Goal: Contribute content: Contribute content

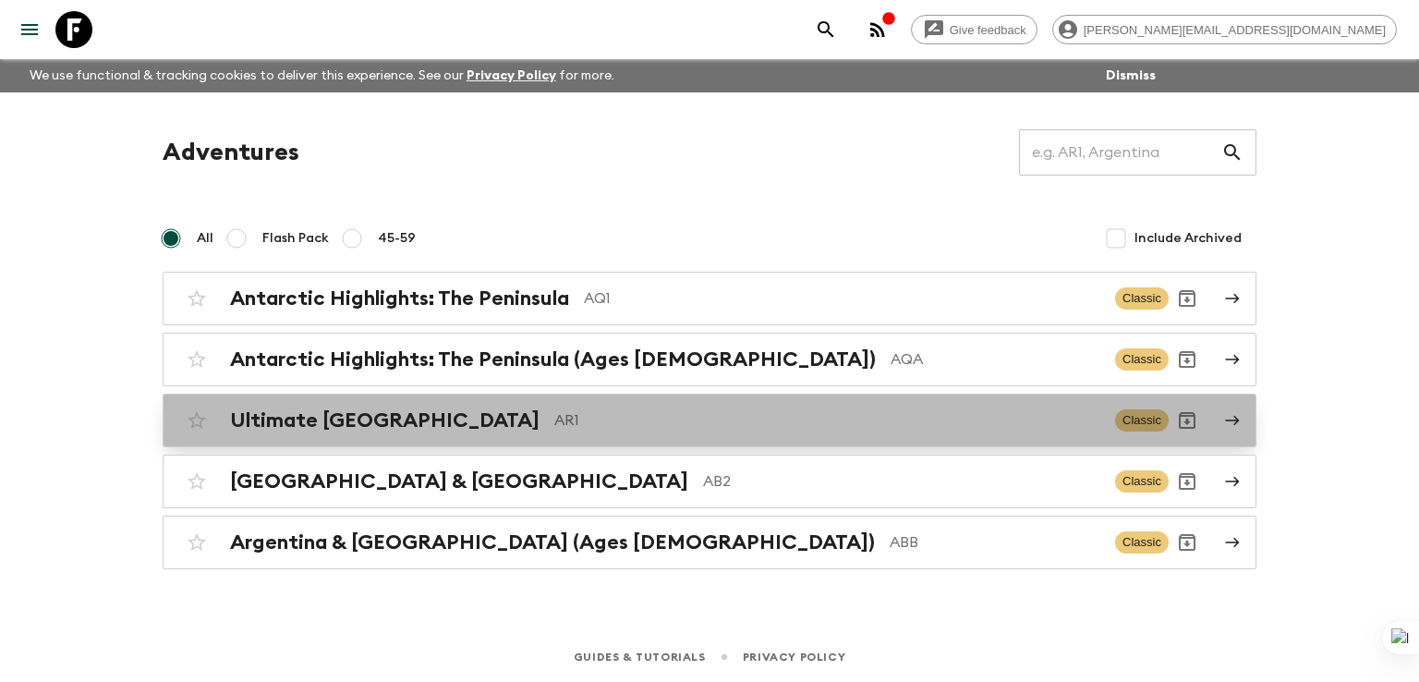
click at [396, 422] on h2 "Ultimate Argentina" at bounding box center [385, 420] width 310 height 24
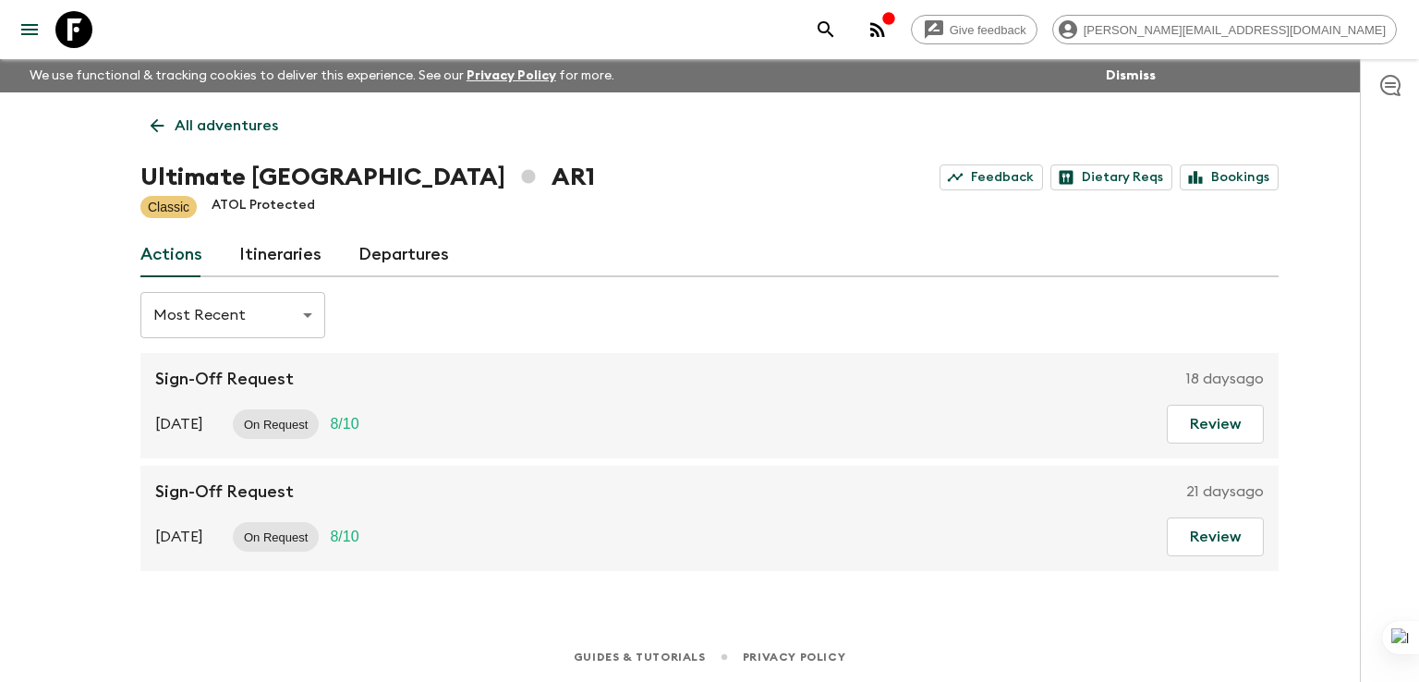
click at [266, 254] on link "Itineraries" at bounding box center [280, 255] width 82 height 44
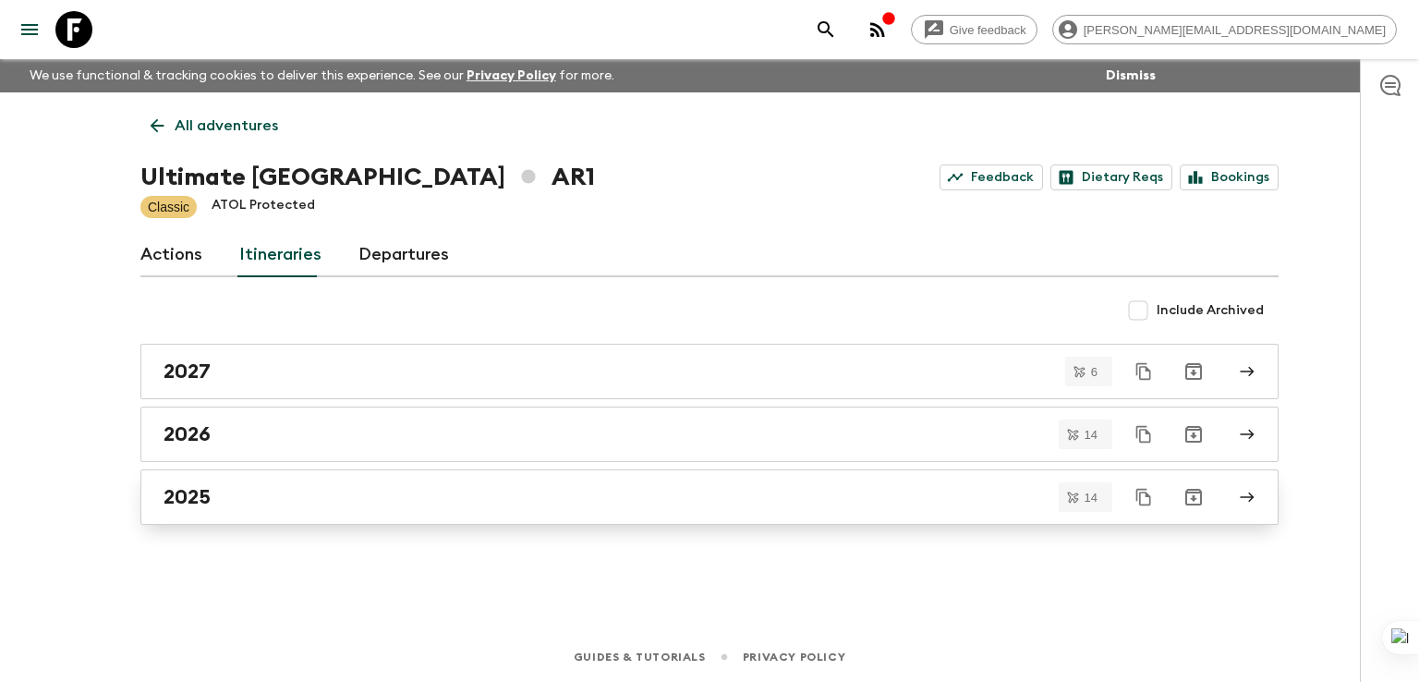
click at [193, 502] on h2 "2025" at bounding box center [187, 497] width 47 height 24
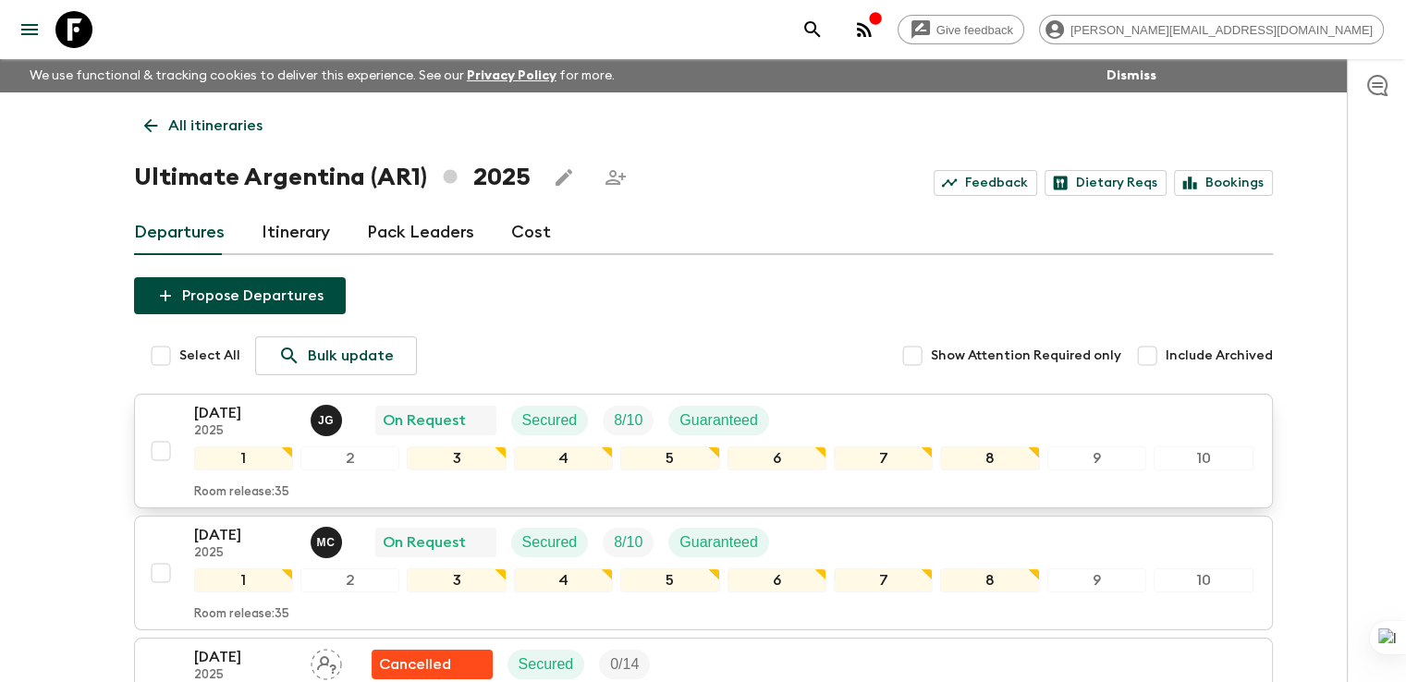
click at [248, 406] on p "16 Oct 2025" at bounding box center [245, 413] width 102 height 22
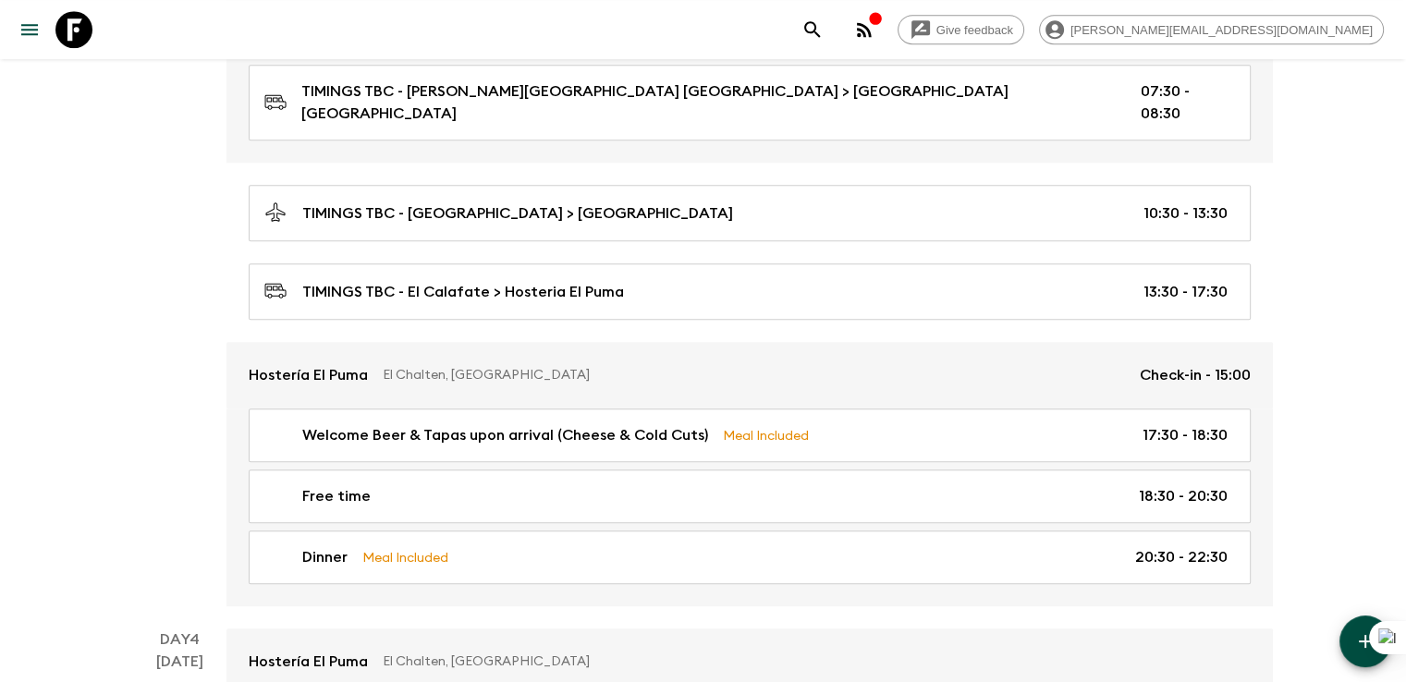
scroll to position [1407, 0]
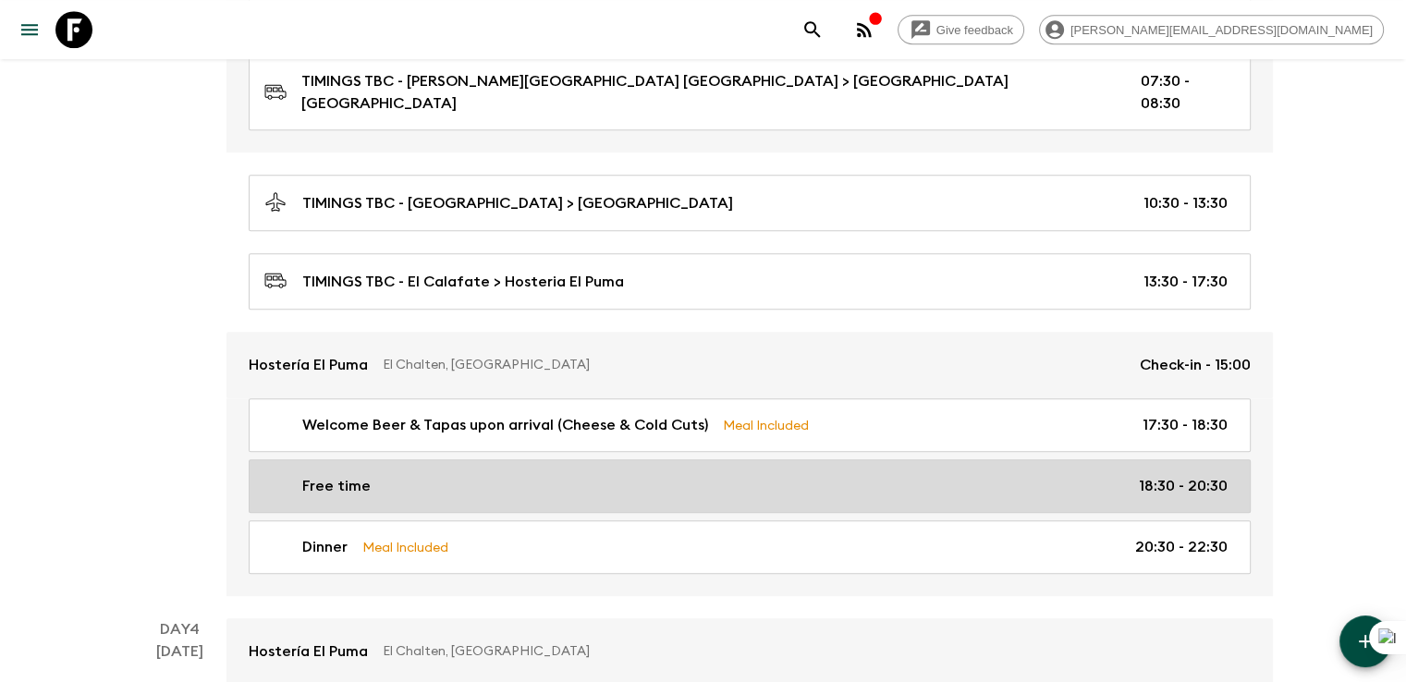
click at [570, 475] on div "Free time 18:30 - 20:30" at bounding box center [745, 486] width 963 height 22
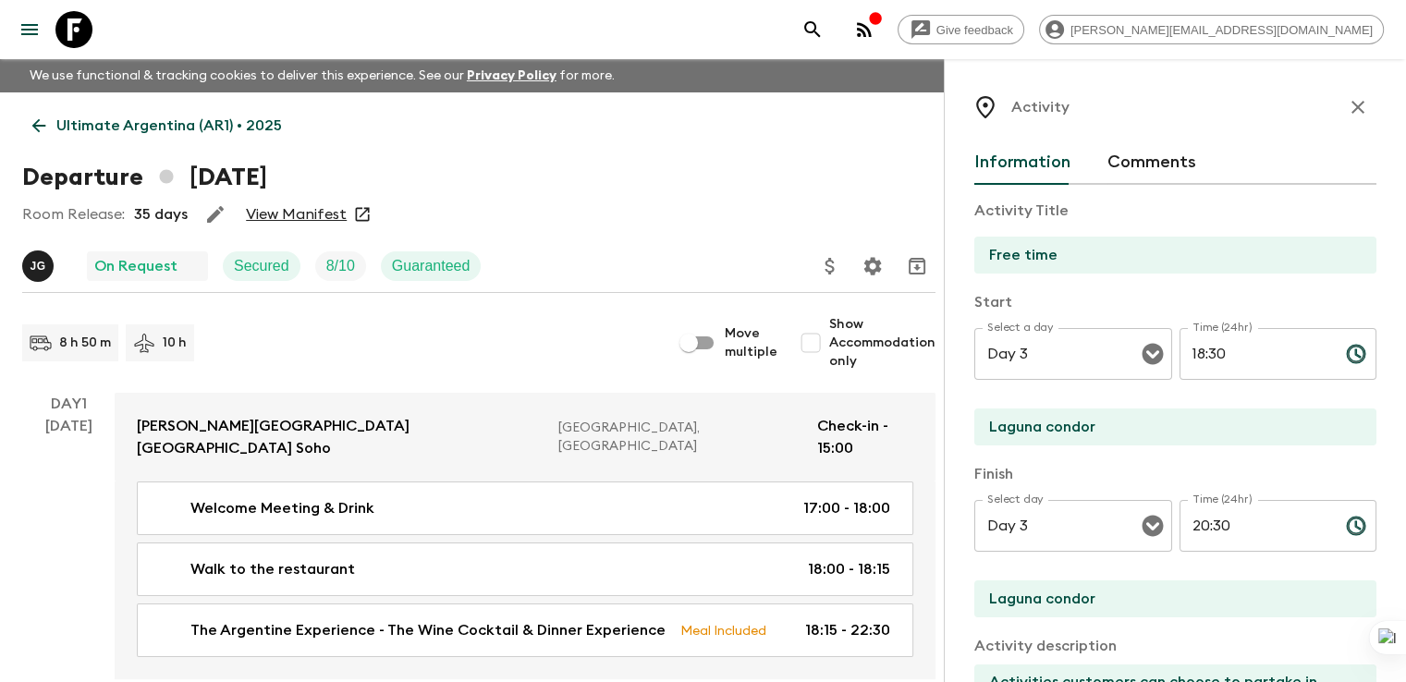
click at [49, 125] on link "Ultimate Argentina (AR1) • 2025" at bounding box center [157, 125] width 270 height 37
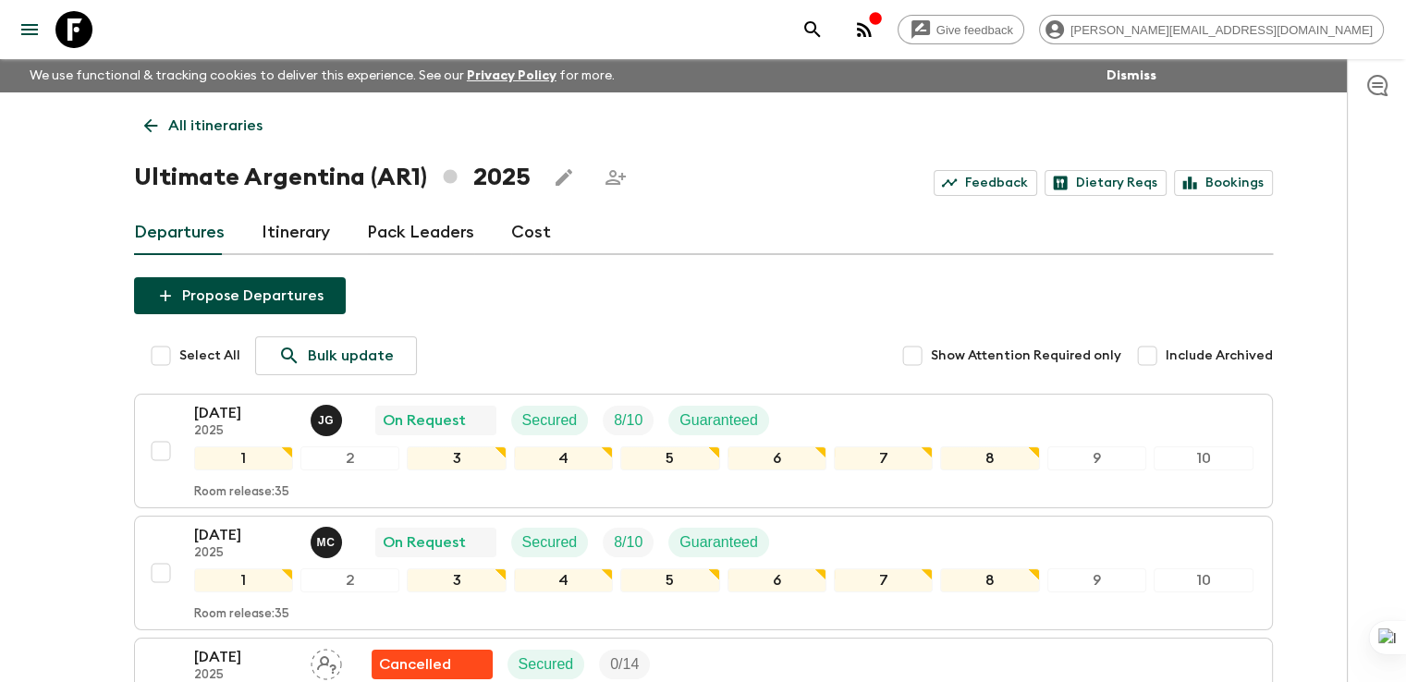
click at [141, 127] on icon at bounding box center [150, 126] width 20 height 20
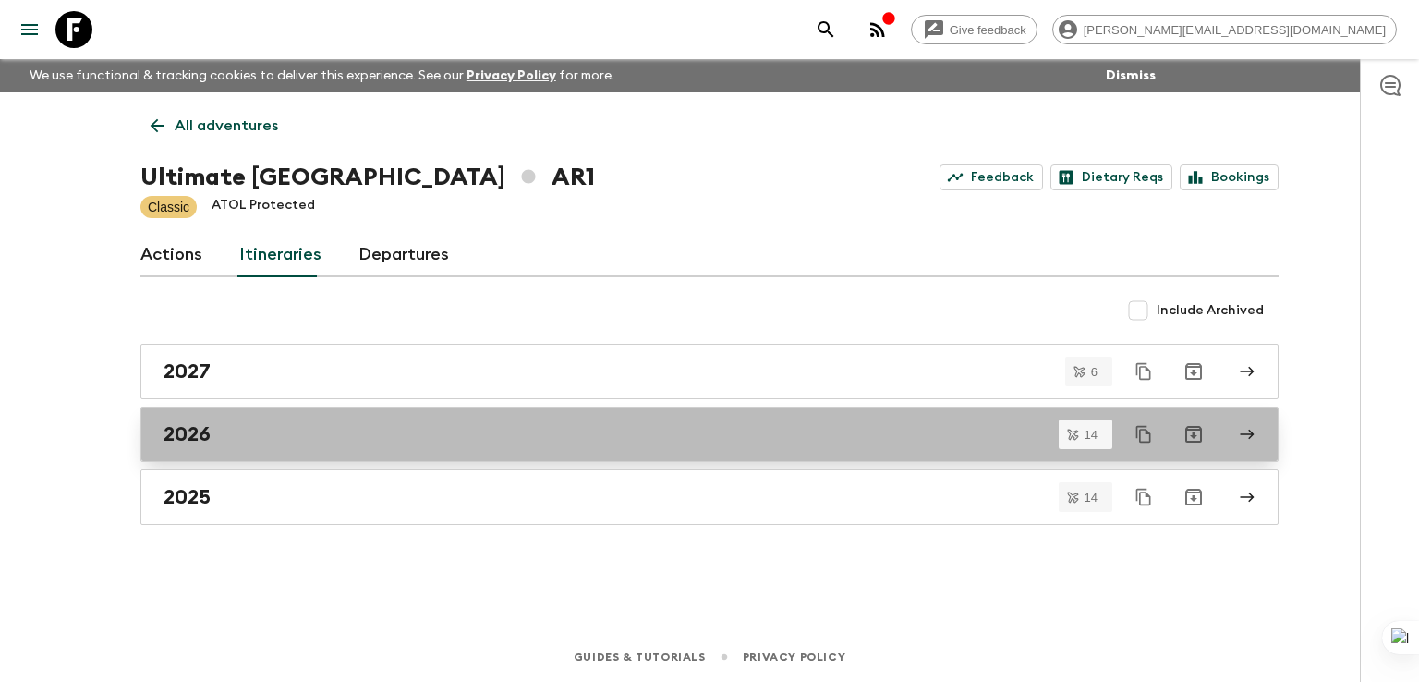
click at [194, 437] on h2 "2026" at bounding box center [187, 434] width 47 height 24
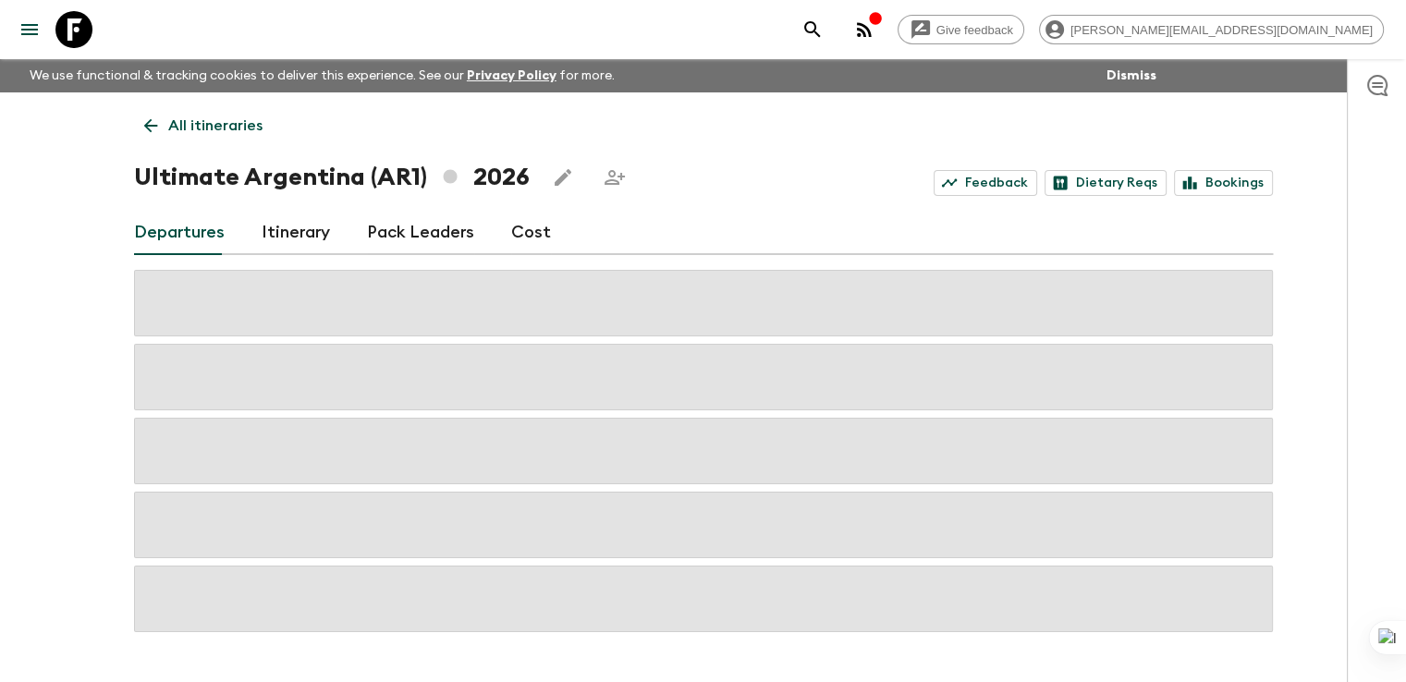
click at [306, 235] on link "Itinerary" at bounding box center [296, 233] width 68 height 44
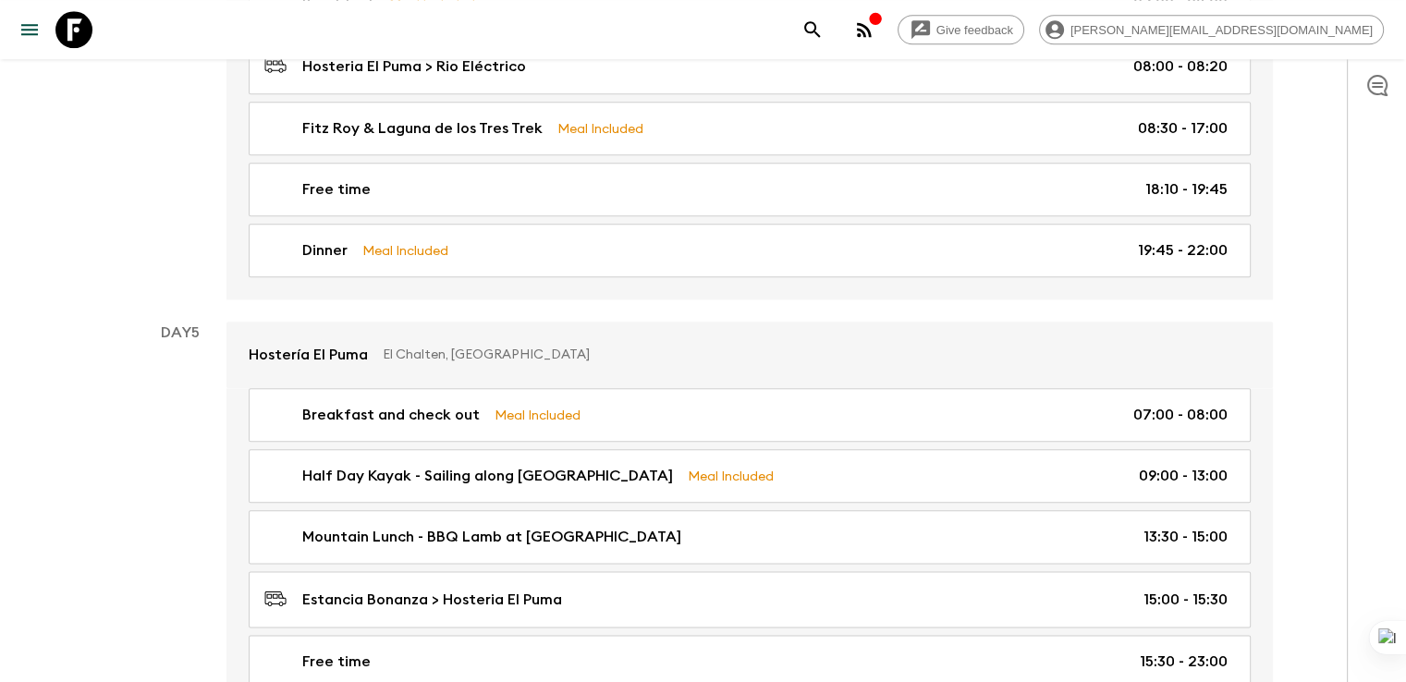
scroll to position [2160, 0]
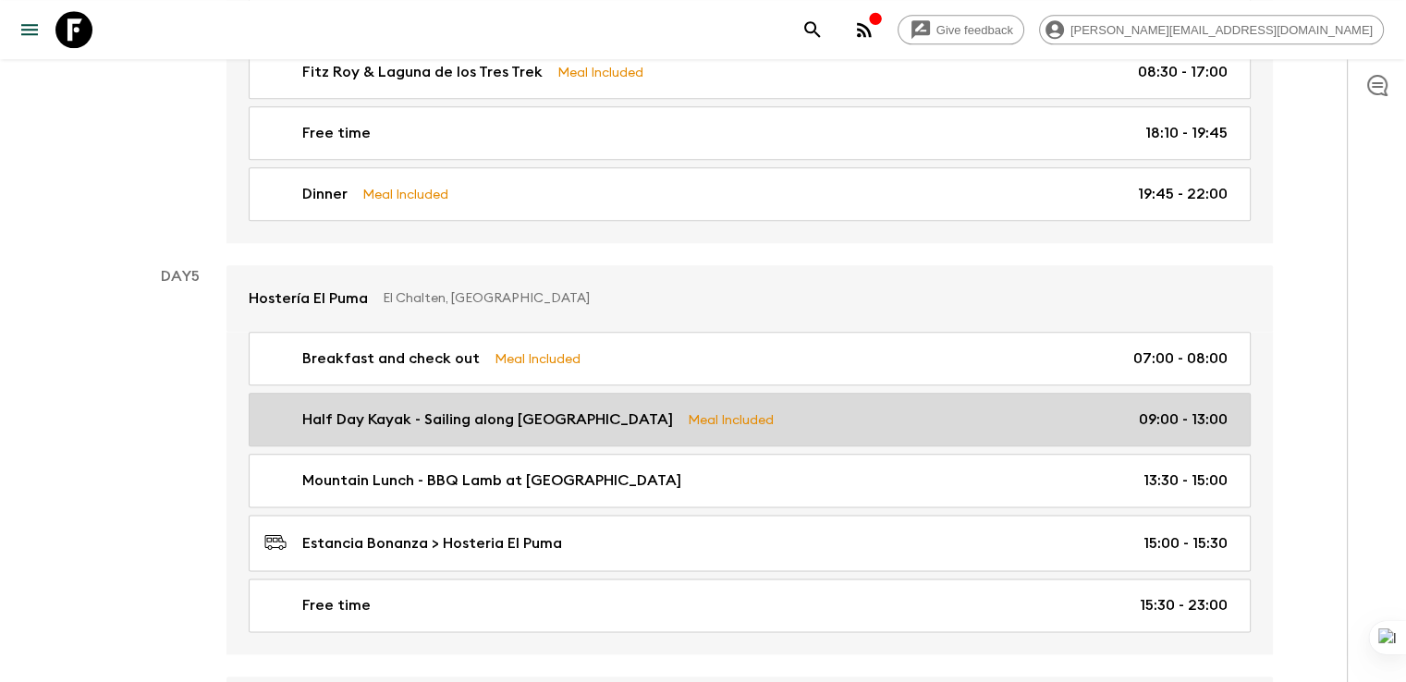
click at [397, 408] on p "Half Day Kayak - Sailing along [GEOGRAPHIC_DATA]" at bounding box center [487, 419] width 371 height 22
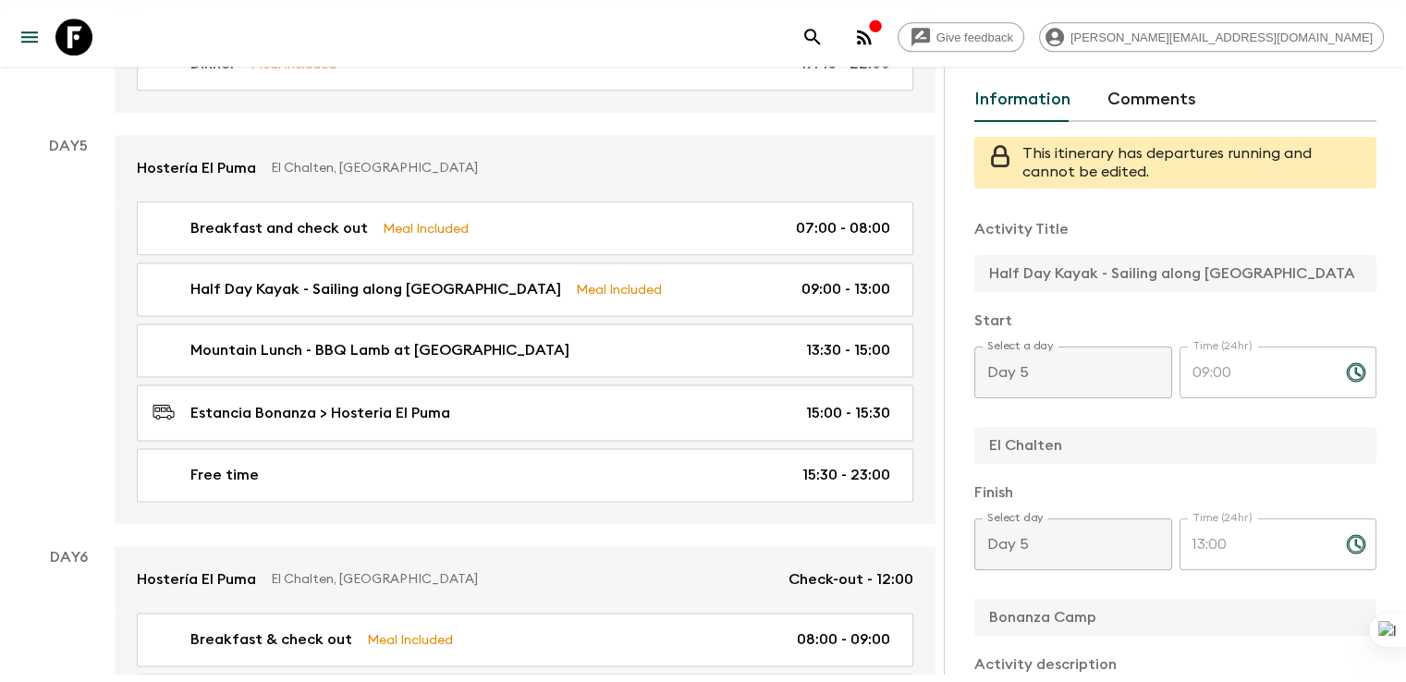
scroll to position [2377, 0]
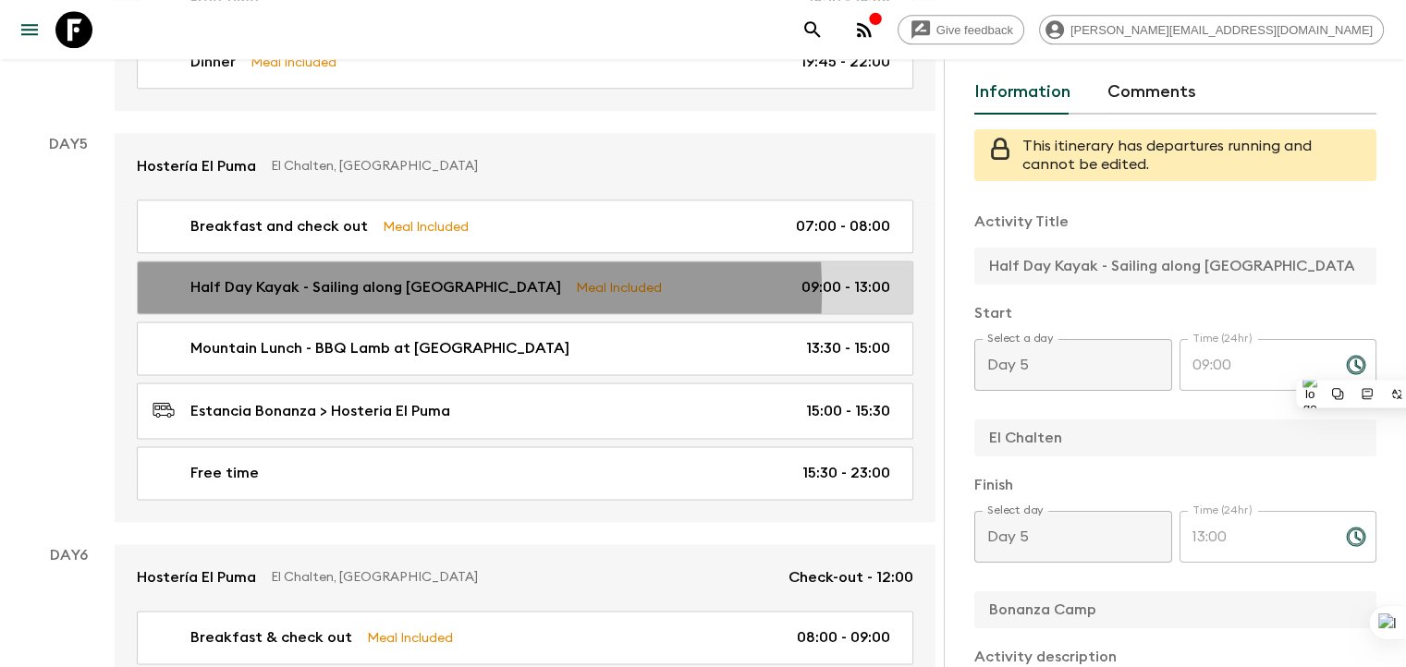
click at [298, 278] on p "Half Day Kayak - Sailing along [GEOGRAPHIC_DATA]" at bounding box center [375, 287] width 371 height 22
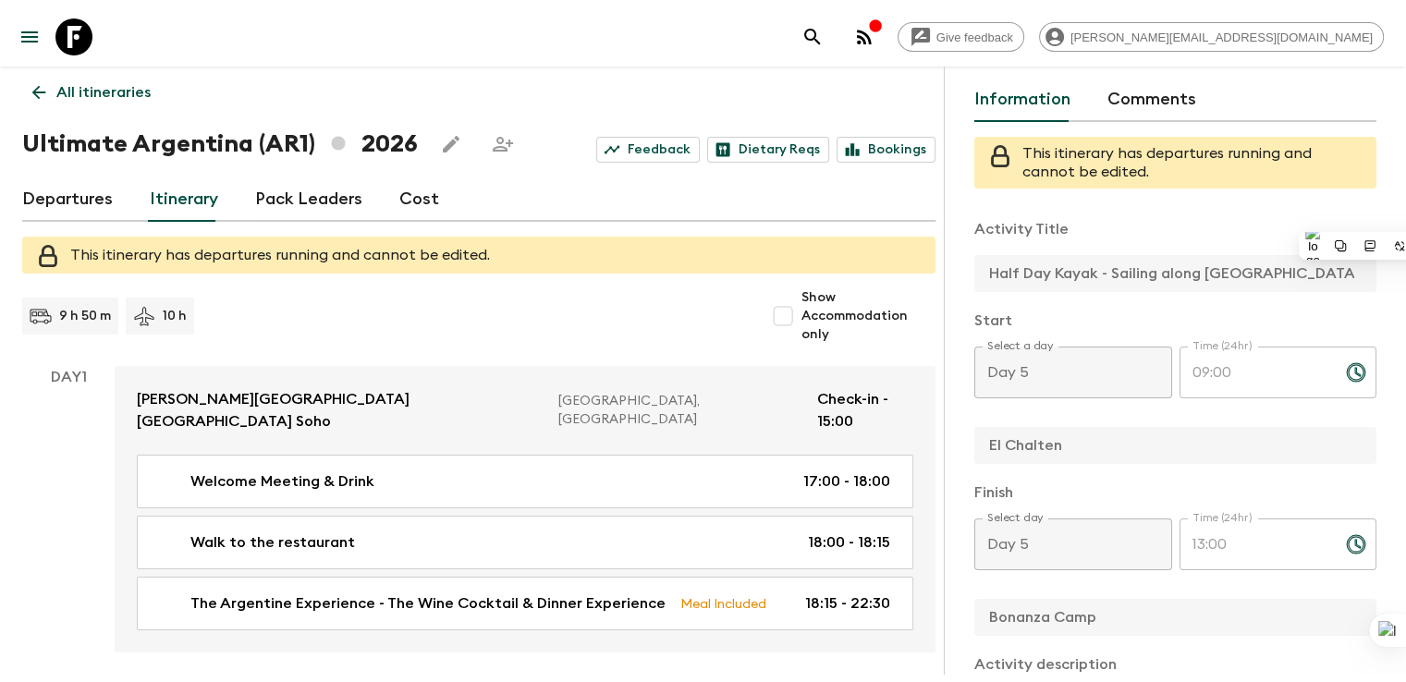
scroll to position [0, 0]
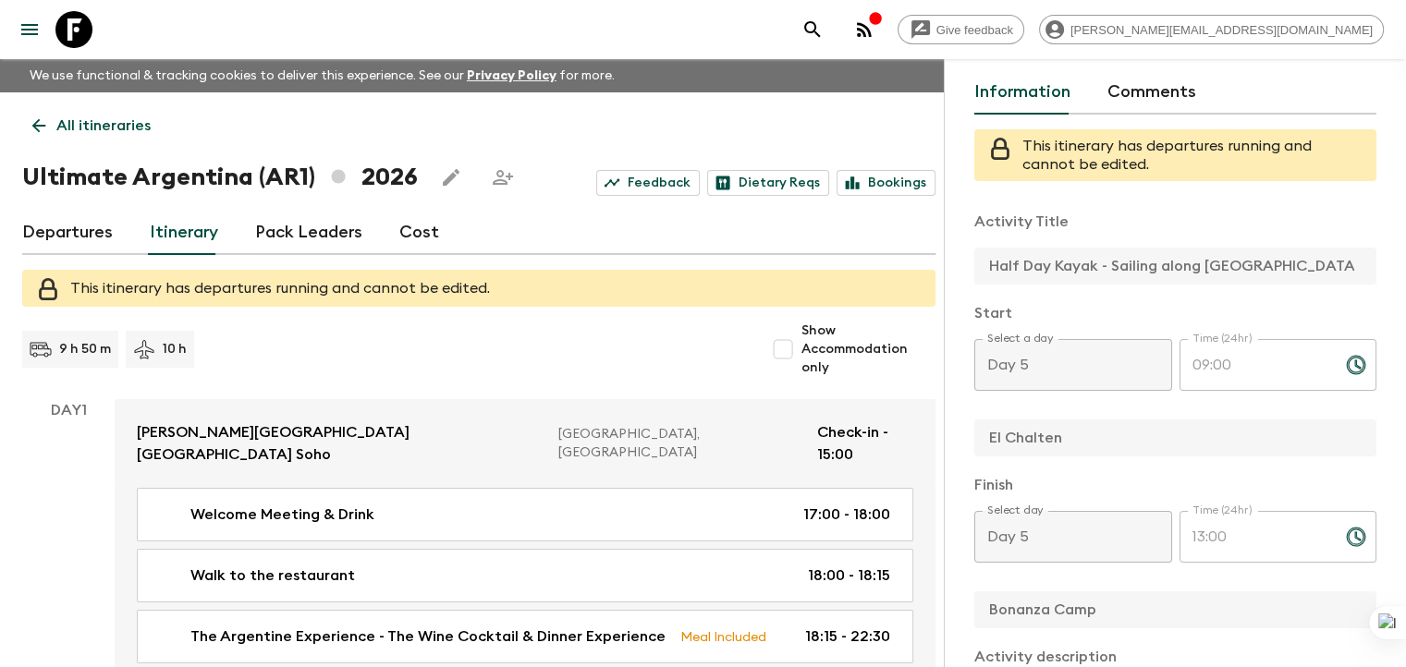
click at [168, 255] on link "Itinerary" at bounding box center [184, 233] width 68 height 44
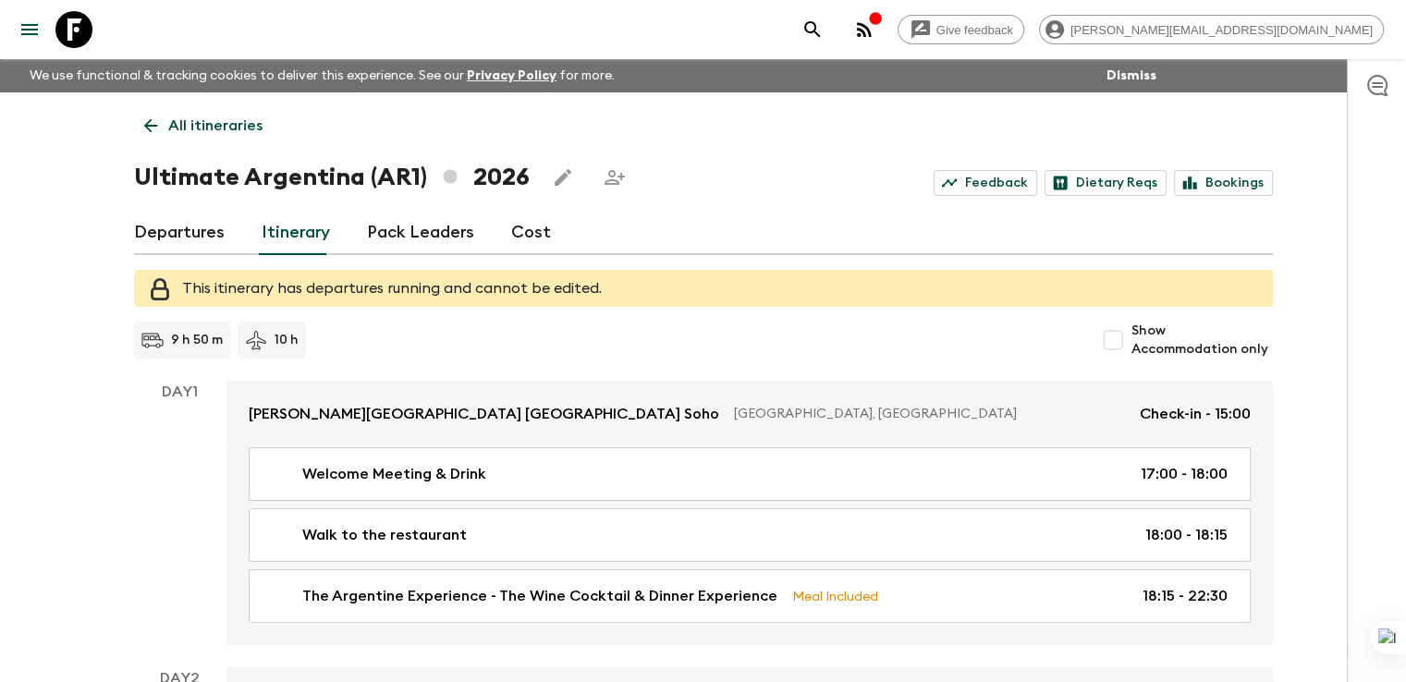
click at [183, 130] on p "All itineraries" at bounding box center [215, 126] width 94 height 22
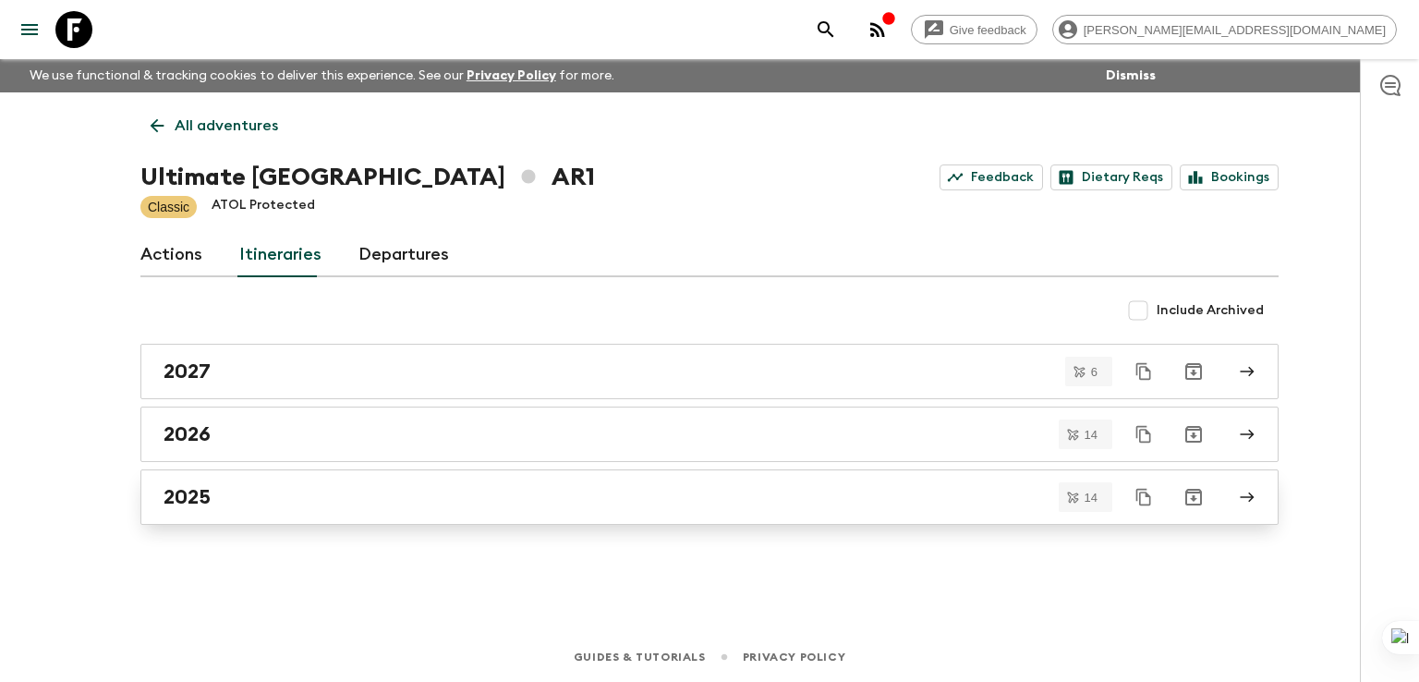
click at [201, 501] on h2 "2025" at bounding box center [187, 497] width 47 height 24
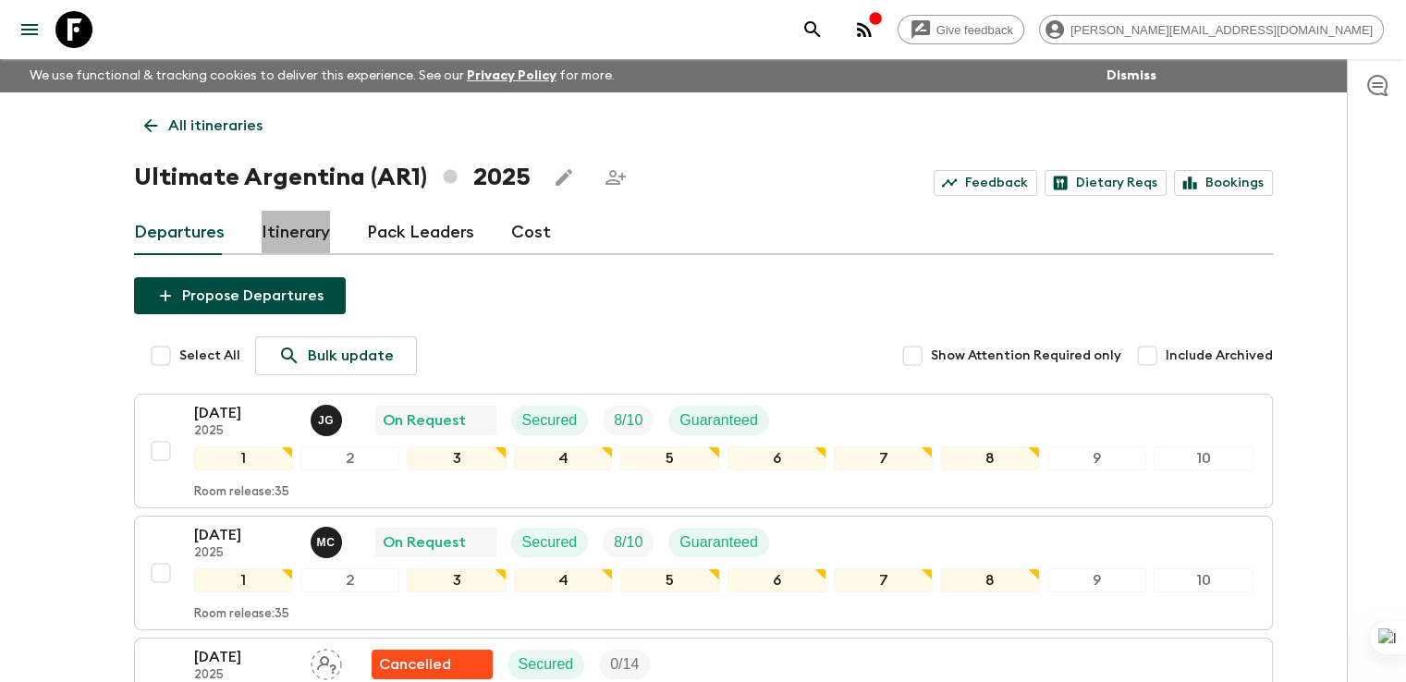
click at [298, 226] on link "Itinerary" at bounding box center [296, 233] width 68 height 44
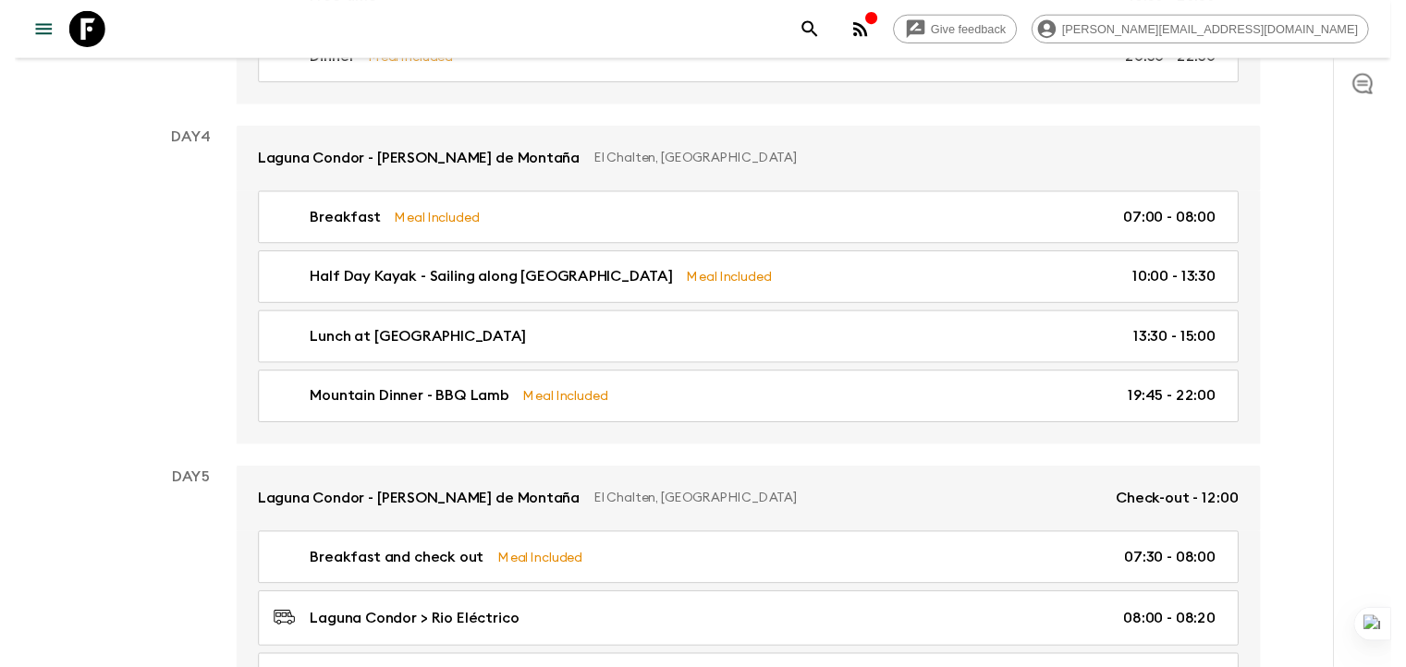
scroll to position [1900, 0]
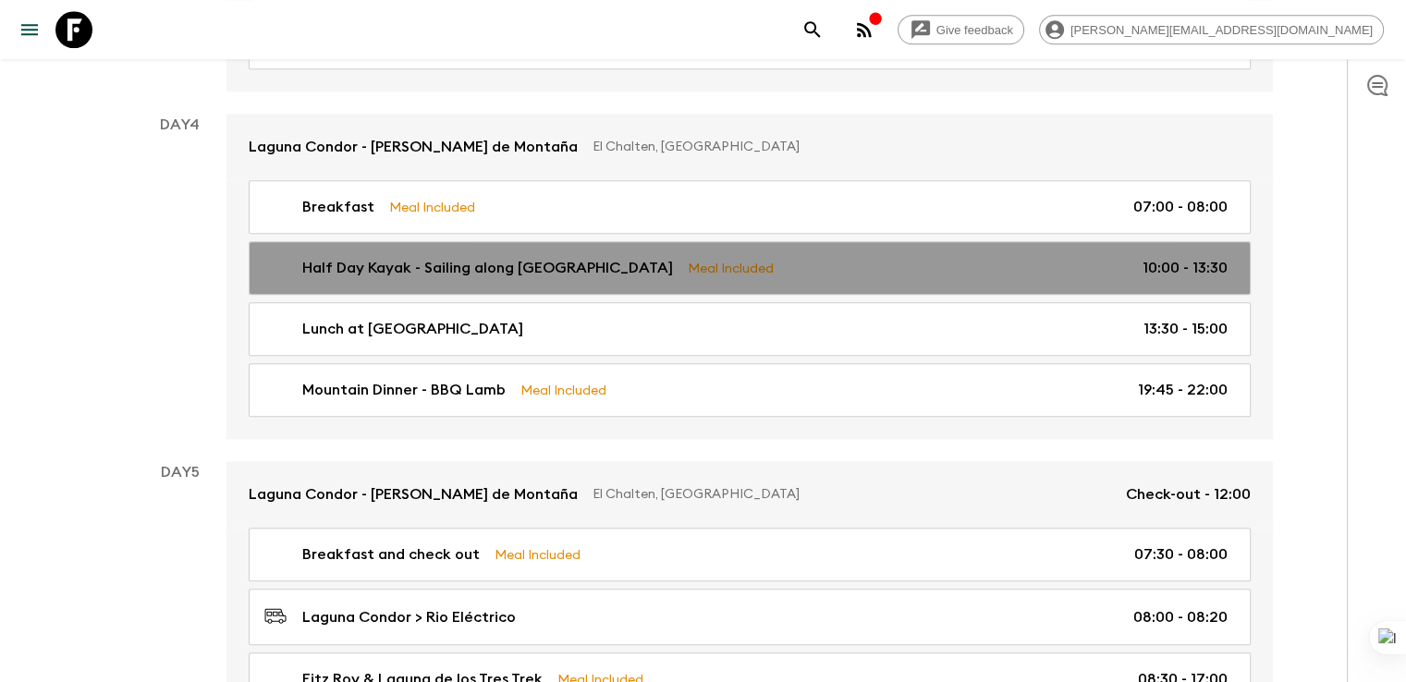
click at [561, 257] on p "Half Day Kayak - Sailing along [GEOGRAPHIC_DATA]" at bounding box center [487, 268] width 371 height 22
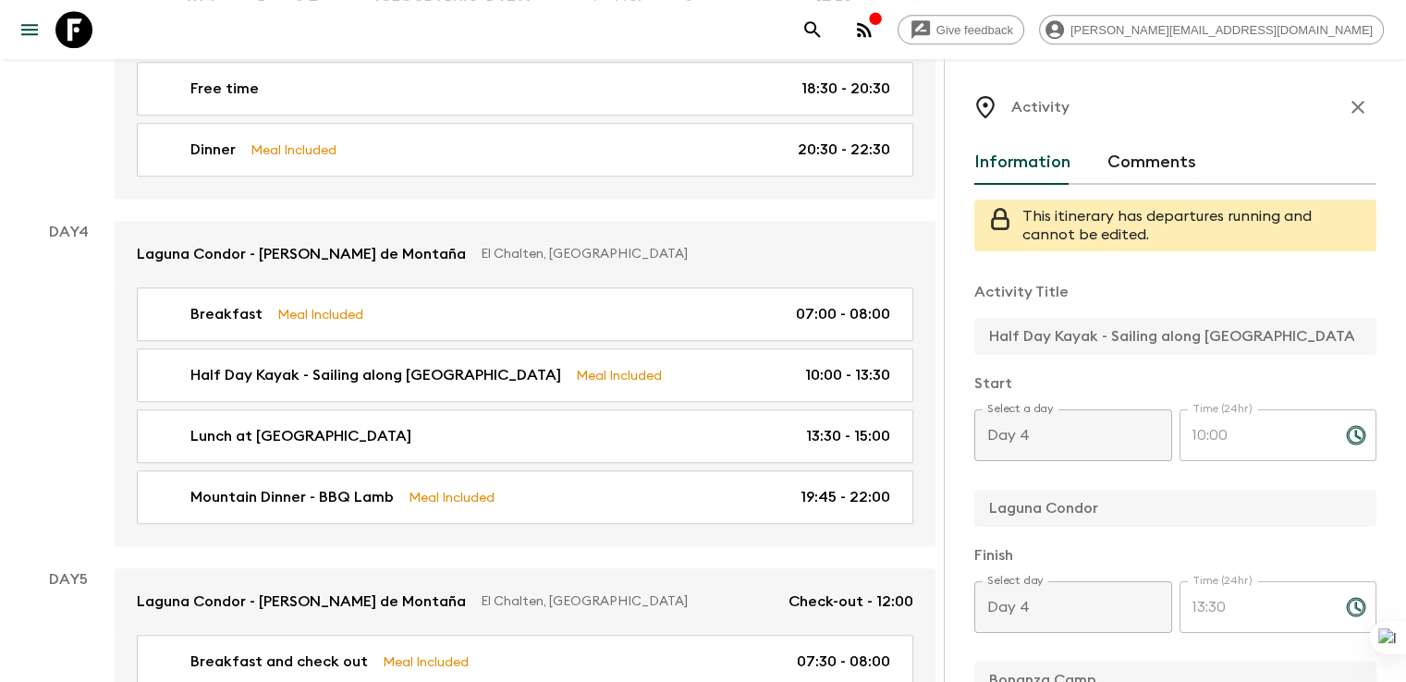
click at [943, 321] on div "Activity Information Comments This itinerary has departures running and cannot …" at bounding box center [1174, 400] width 462 height 682
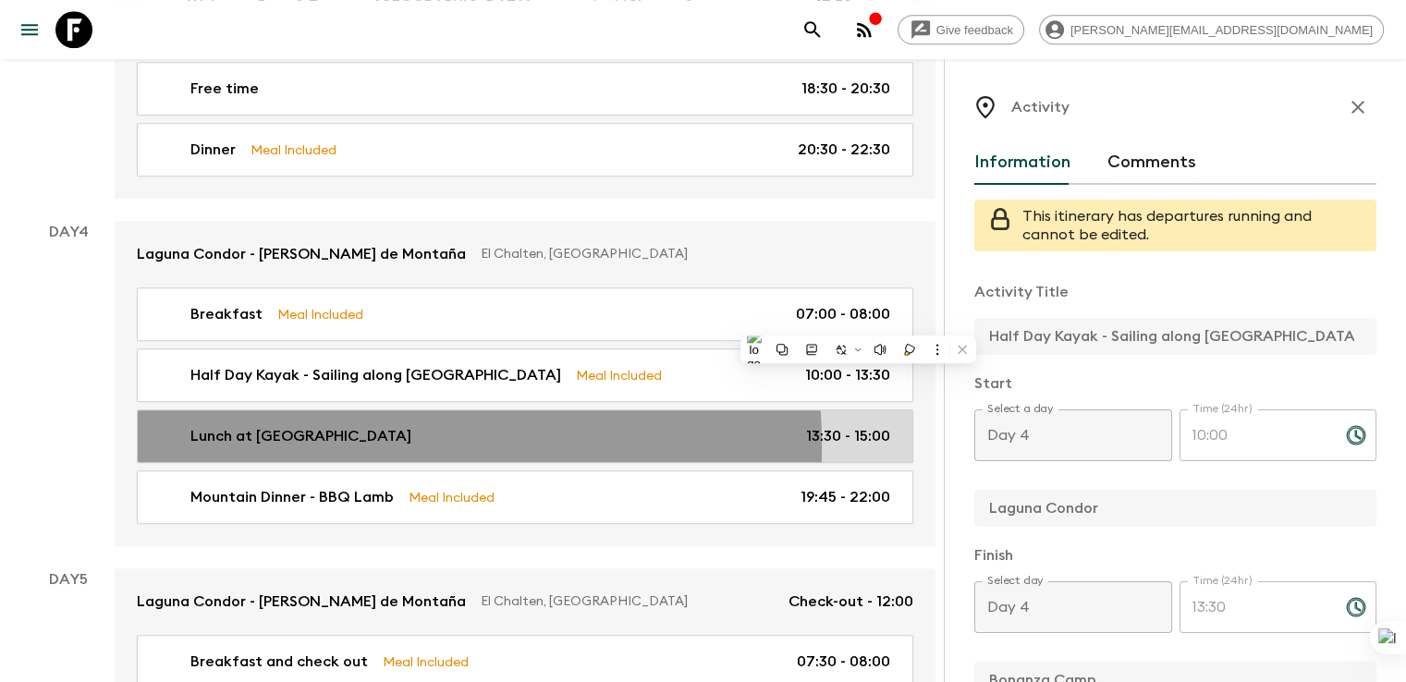
click at [276, 425] on p "Lunch at Laguna Condor" at bounding box center [300, 436] width 221 height 22
type input "Lunch at Laguna Condor"
type input "Laguna Condor"
checkbox input "false"
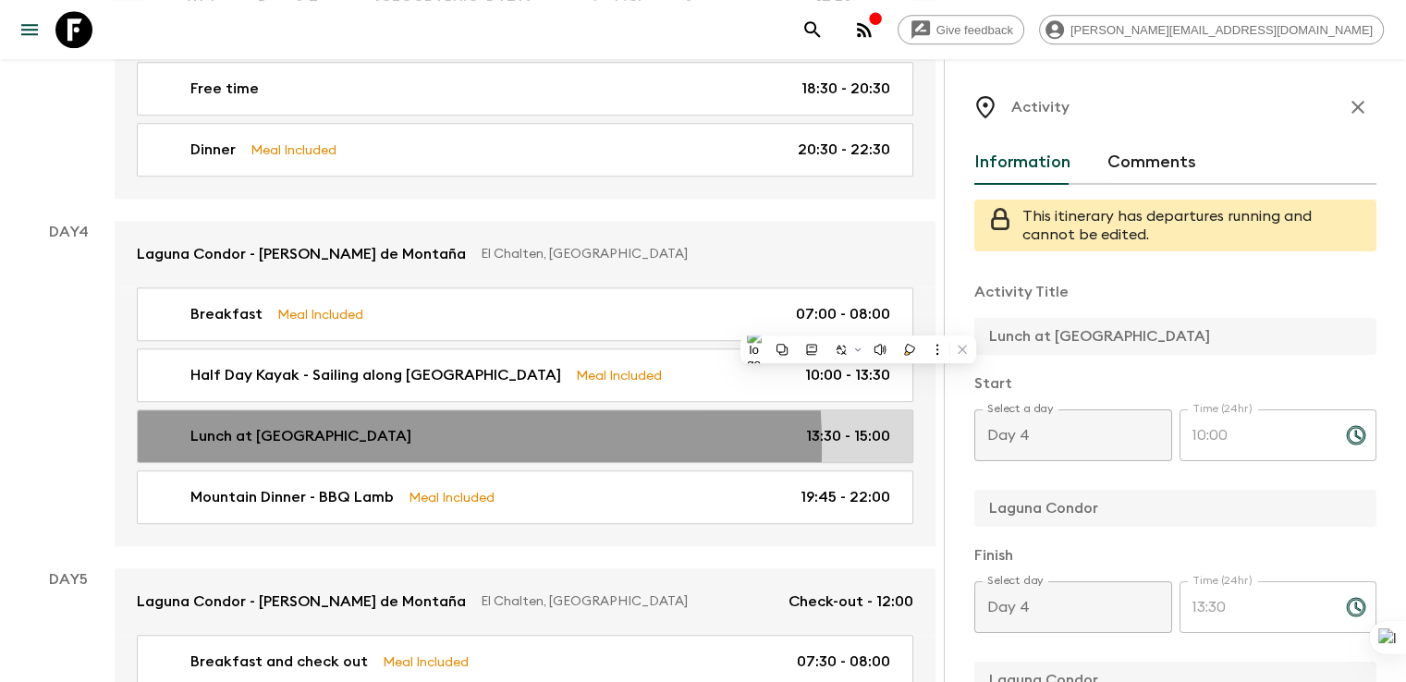
type input "13:30"
type input "15:00"
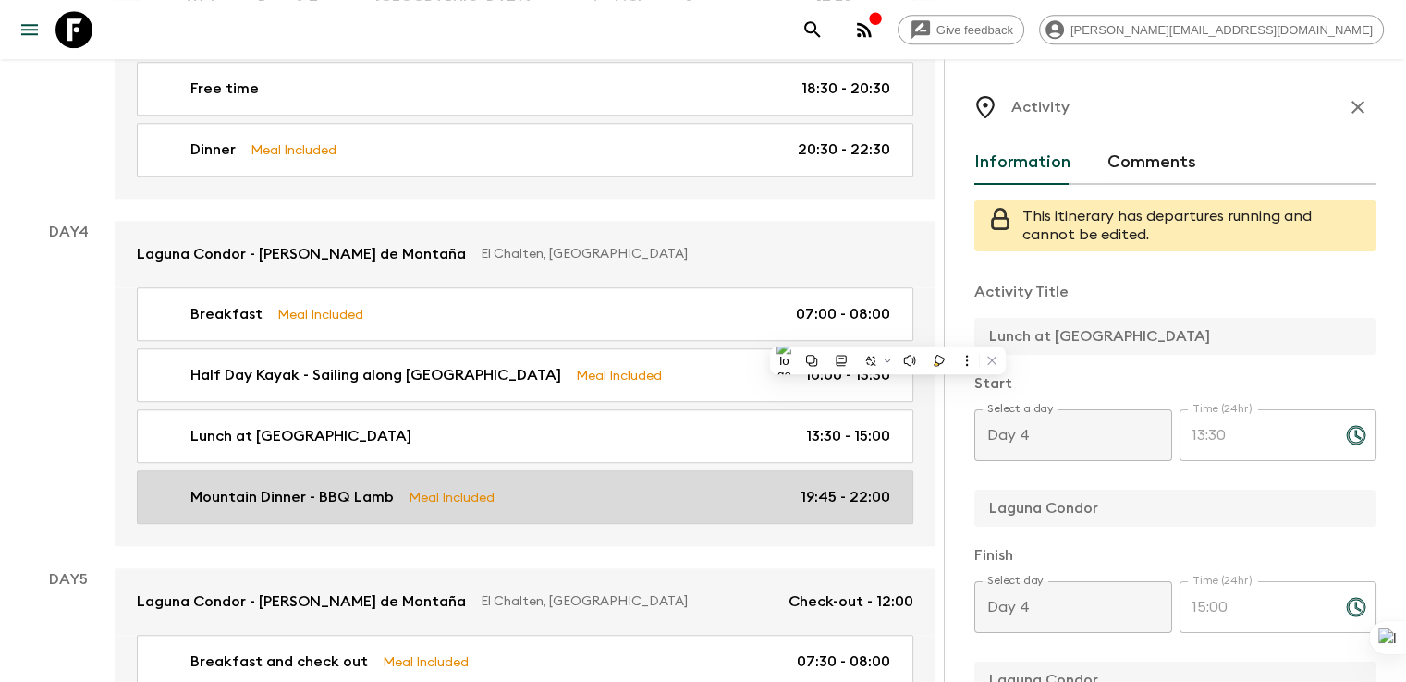
click at [327, 486] on p "Mountain Dinner - BBQ Lamb" at bounding box center [291, 497] width 203 height 22
type input "Mountain Dinner - BBQ Lamb"
type input "Laguna Condor"
type textarea ""Picada" as starter + Lamb BBQ with salads, 1 bottle of wine every 4 guests (or…"
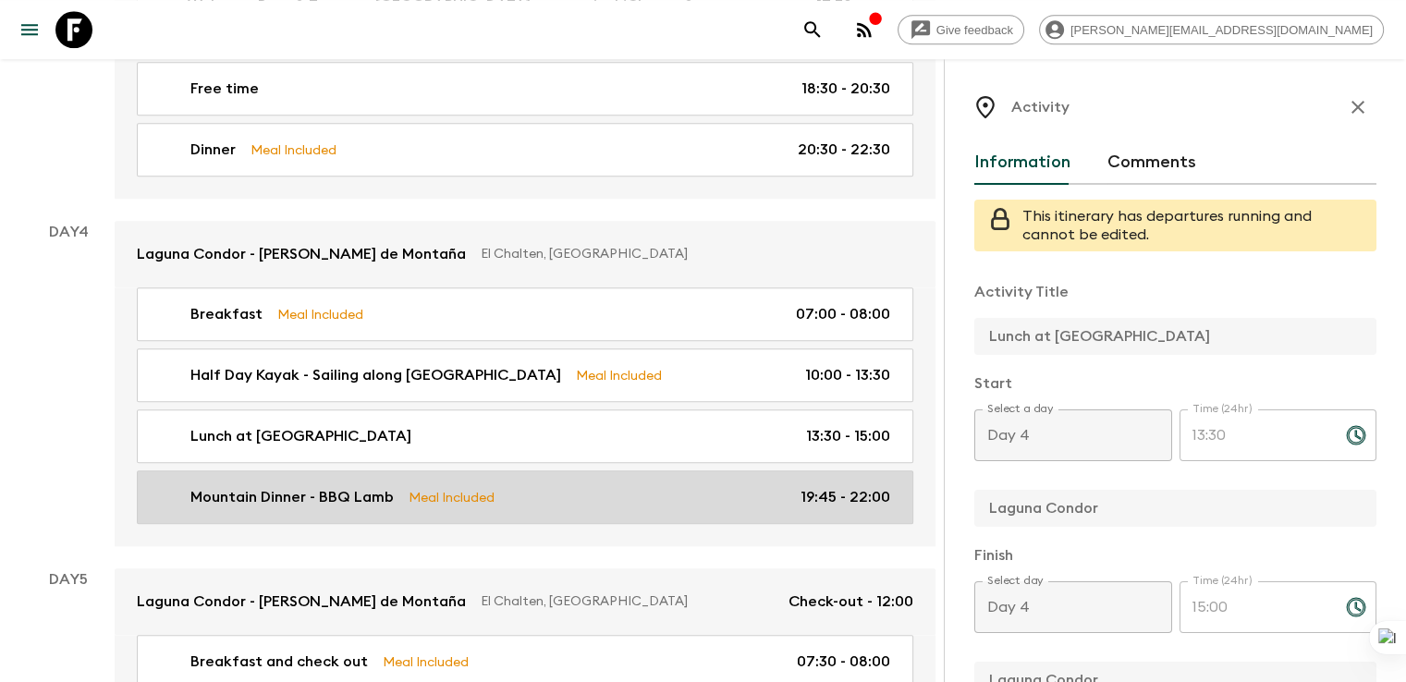
checkbox input "true"
type input "19:45"
type input "22:00"
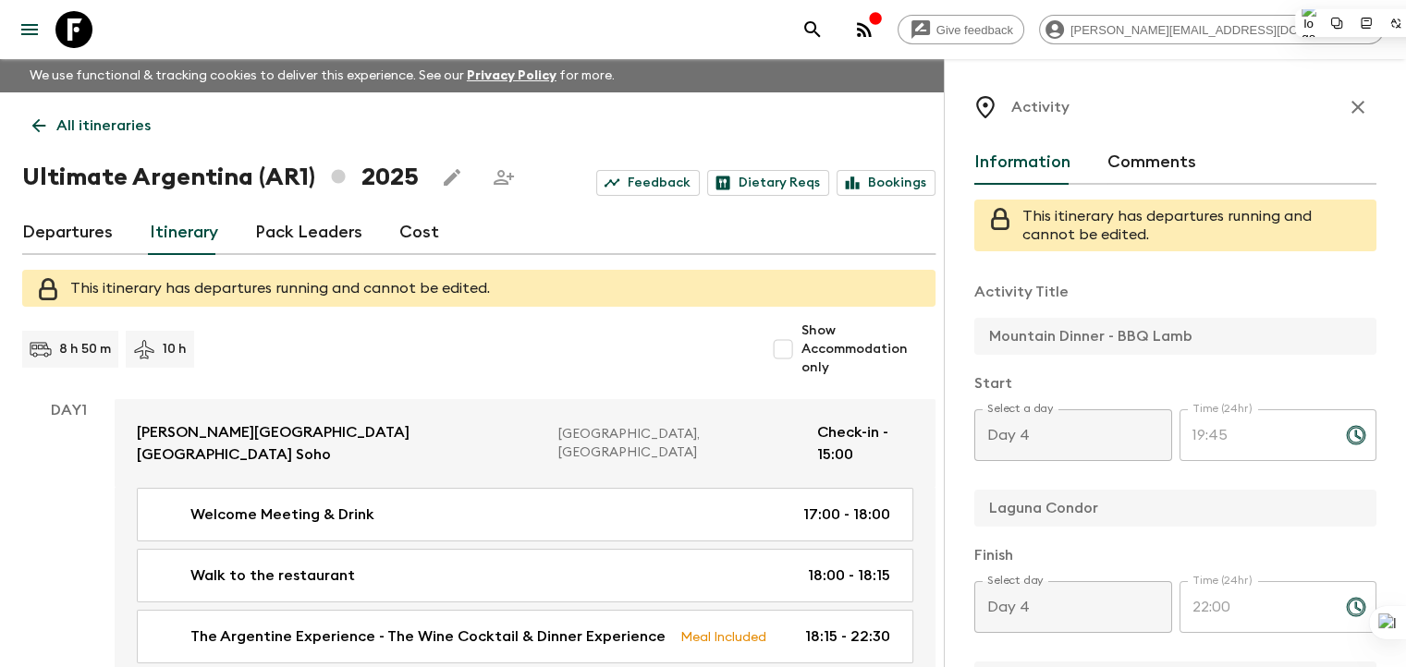
click at [69, 123] on p "All itineraries" at bounding box center [103, 126] width 94 height 22
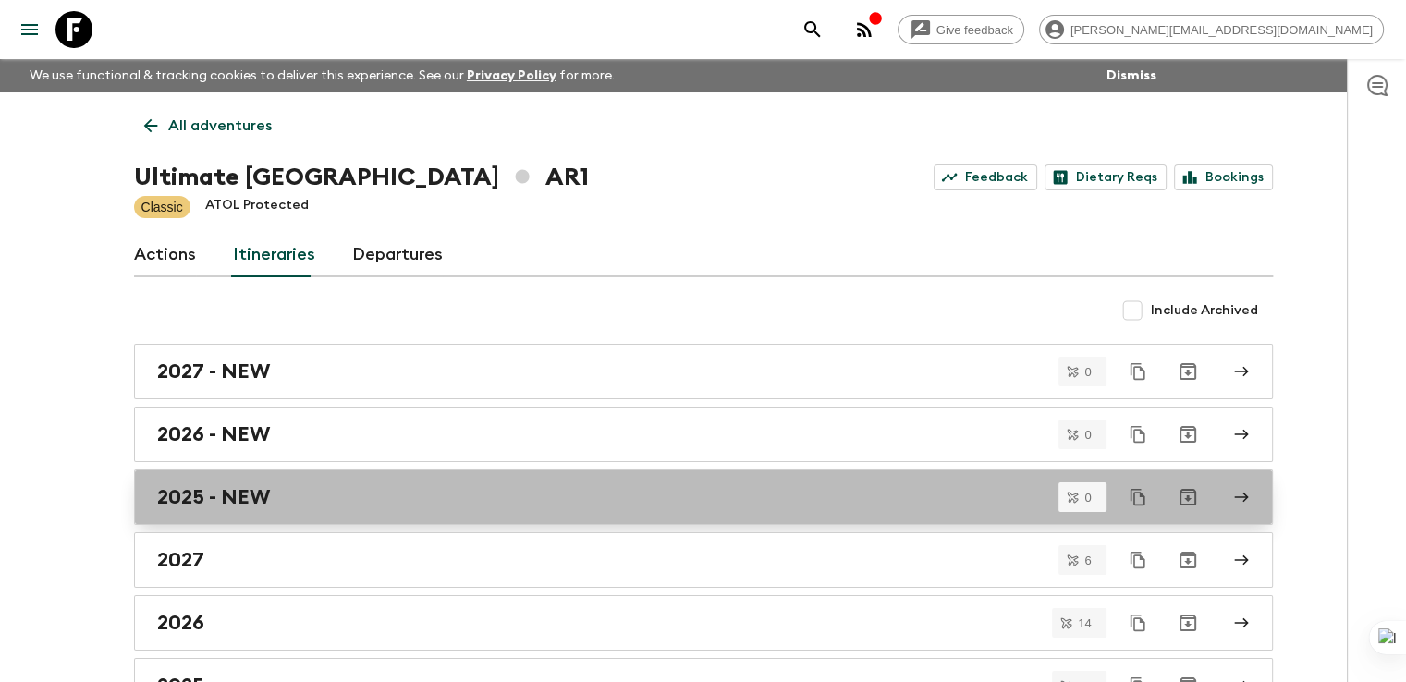
click at [208, 496] on h2 "2025 - NEW" at bounding box center [213, 497] width 113 height 24
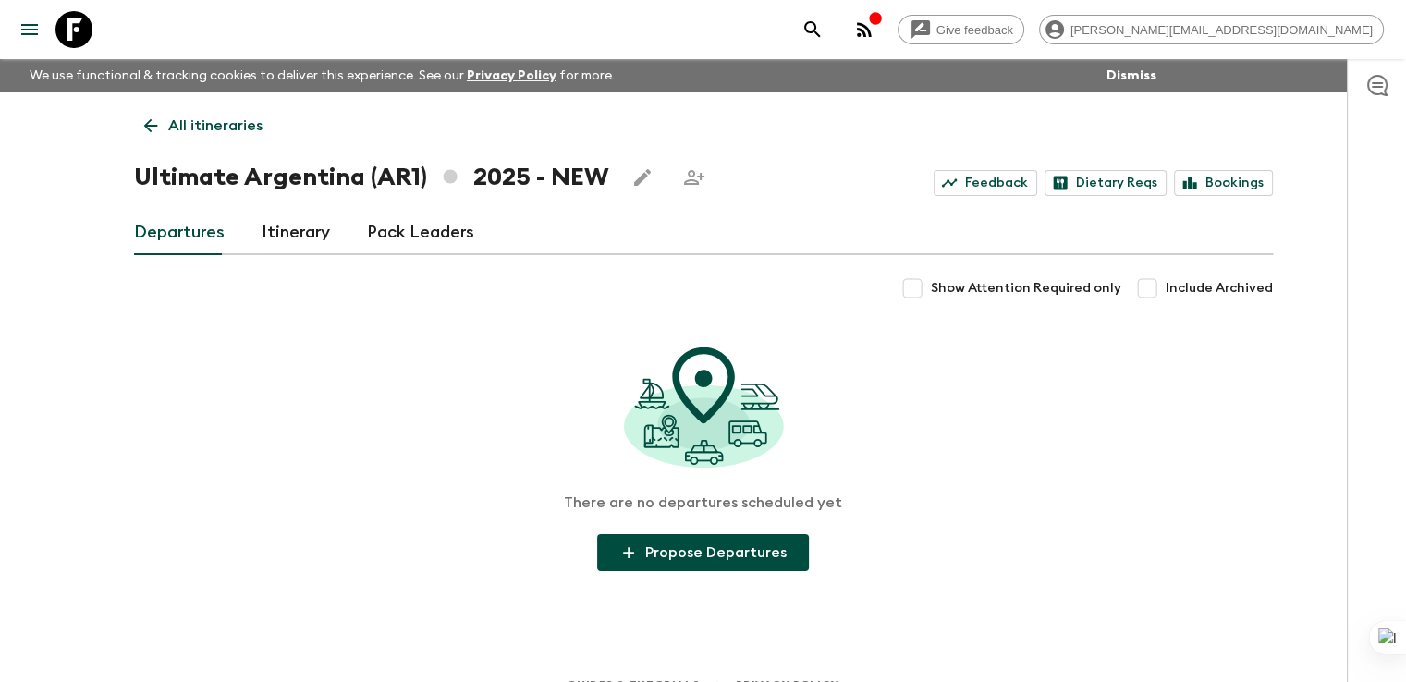
click at [152, 123] on icon at bounding box center [150, 126] width 20 height 20
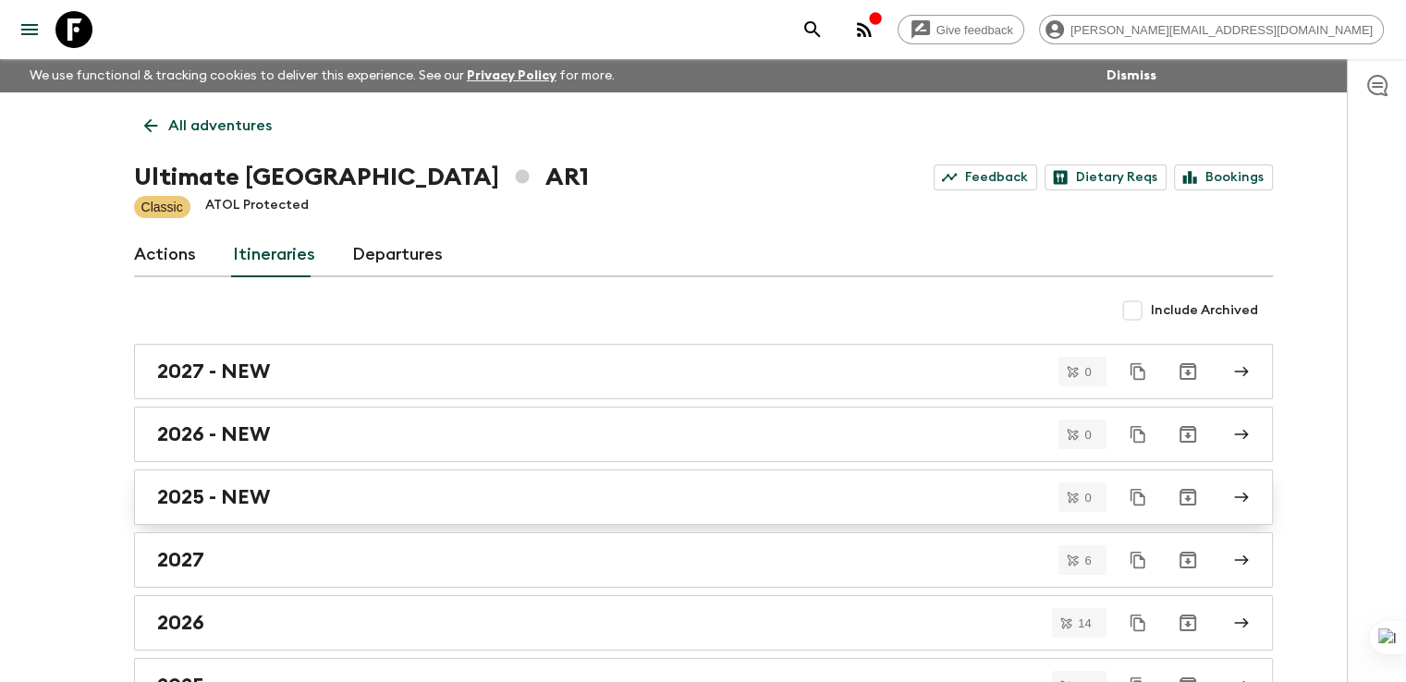
click at [212, 500] on h2 "2025 - NEW" at bounding box center [213, 497] width 113 height 24
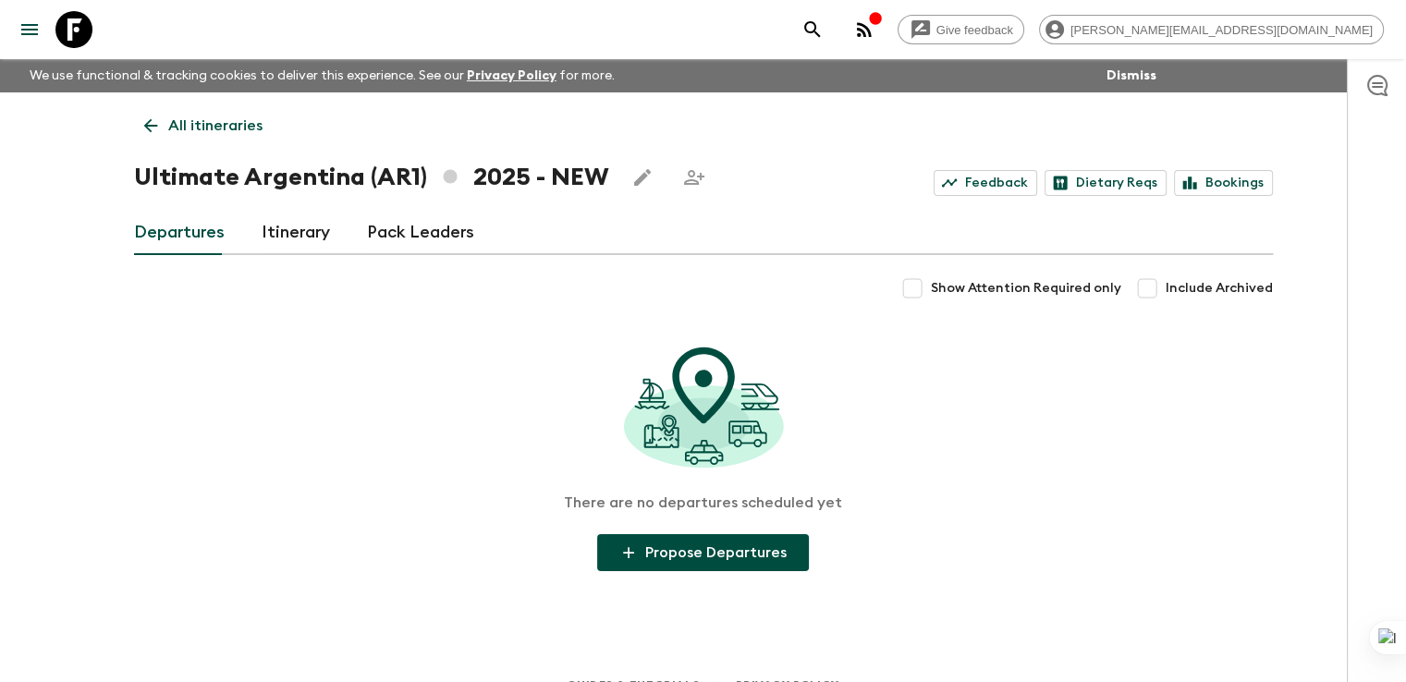
click at [687, 73] on div "We use functional & tracking cookies to deliver this experience. See our Privac…" at bounding box center [591, 75] width 1138 height 33
click at [292, 237] on link "Itinerary" at bounding box center [296, 233] width 68 height 44
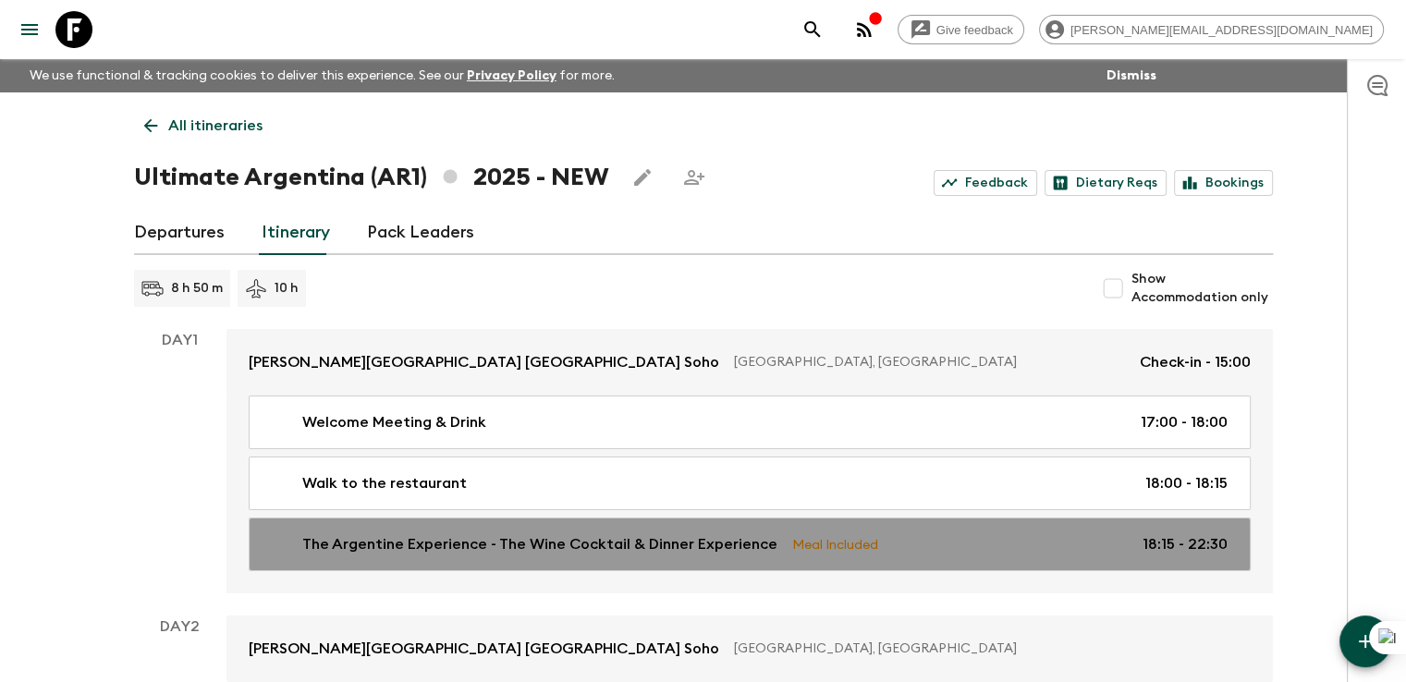
click at [626, 545] on p "The Argentine Experience - The Wine Cocktail & Dinner Experience" at bounding box center [539, 544] width 475 height 22
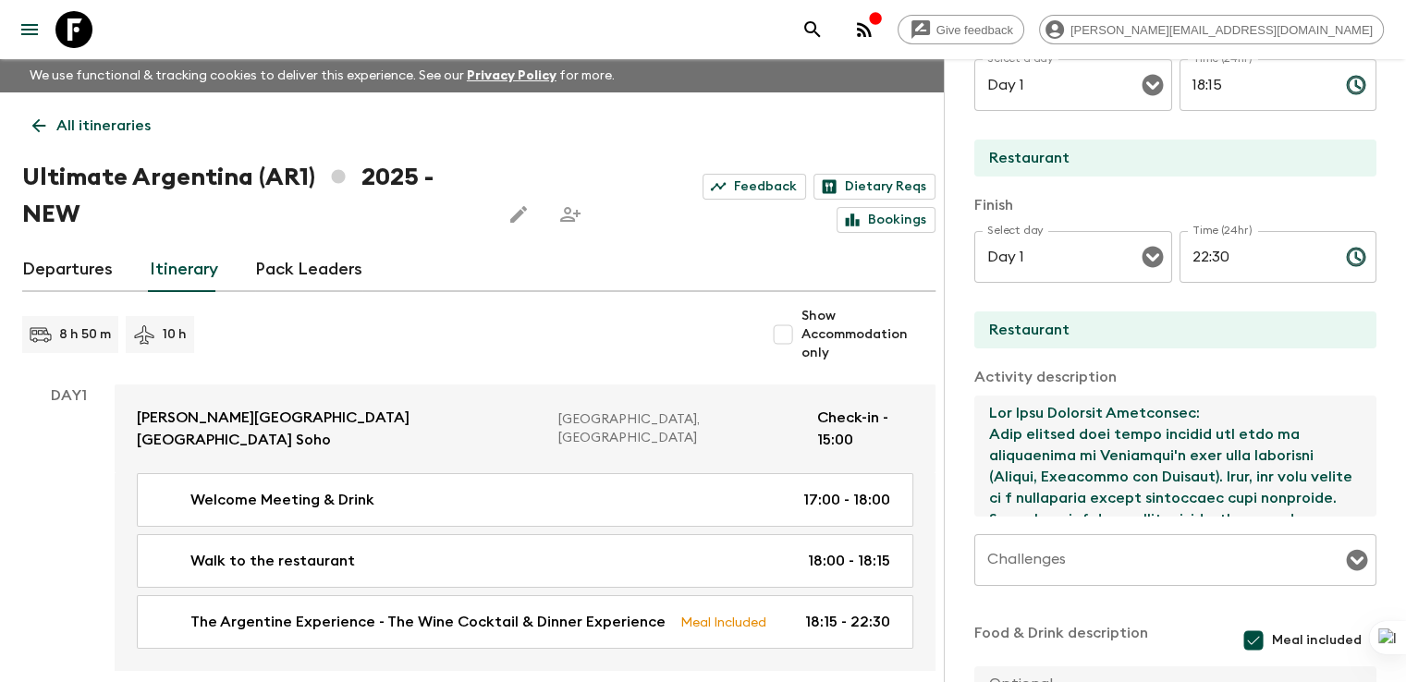
drag, startPoint x: 897, startPoint y: 411, endPoint x: 1087, endPoint y: 496, distance: 207.6
click at [1087, 496] on textarea at bounding box center [1167, 456] width 387 height 121
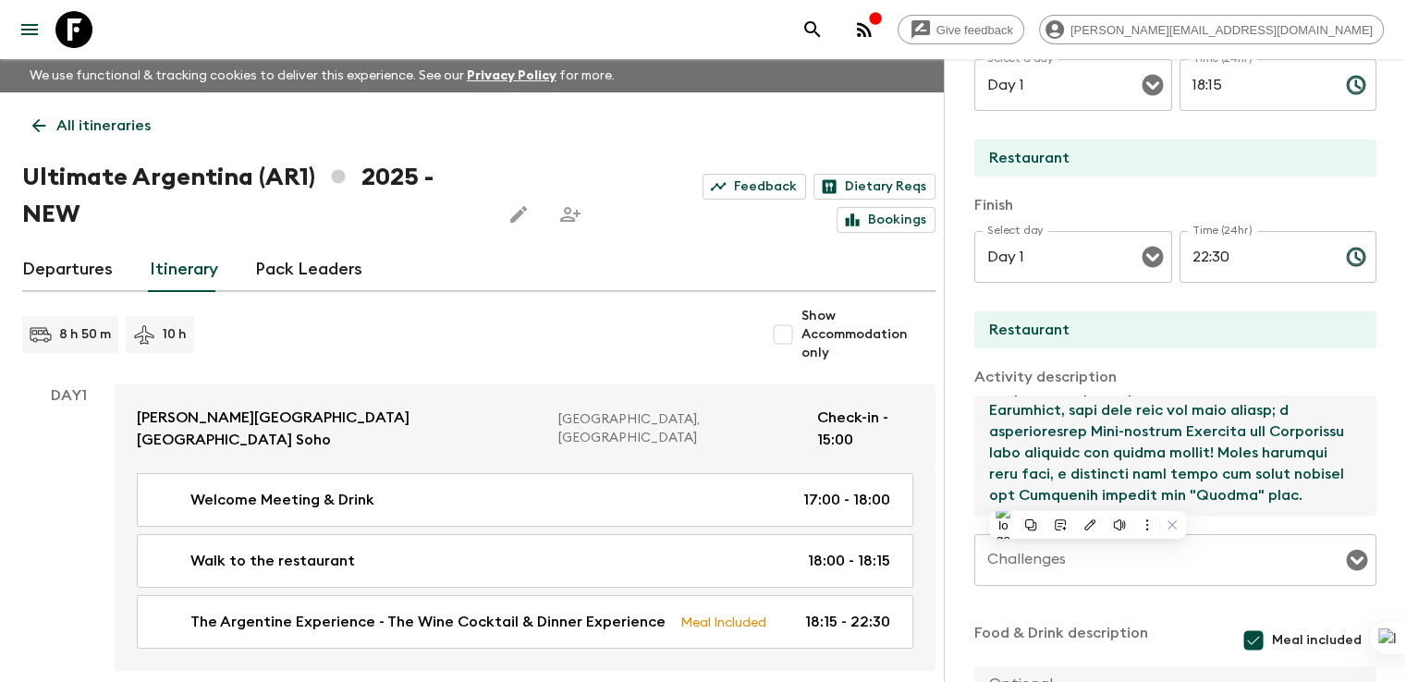
scroll to position [850, 0]
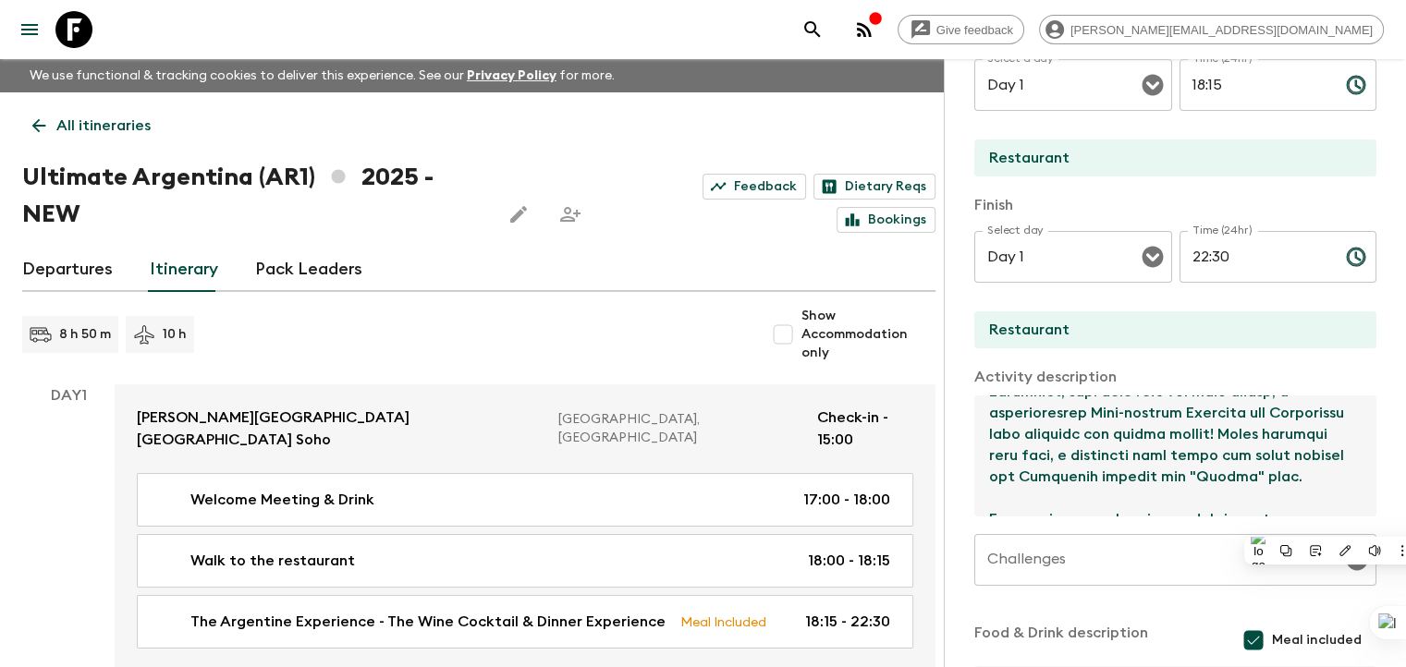
click at [1230, 493] on textarea at bounding box center [1167, 456] width 387 height 121
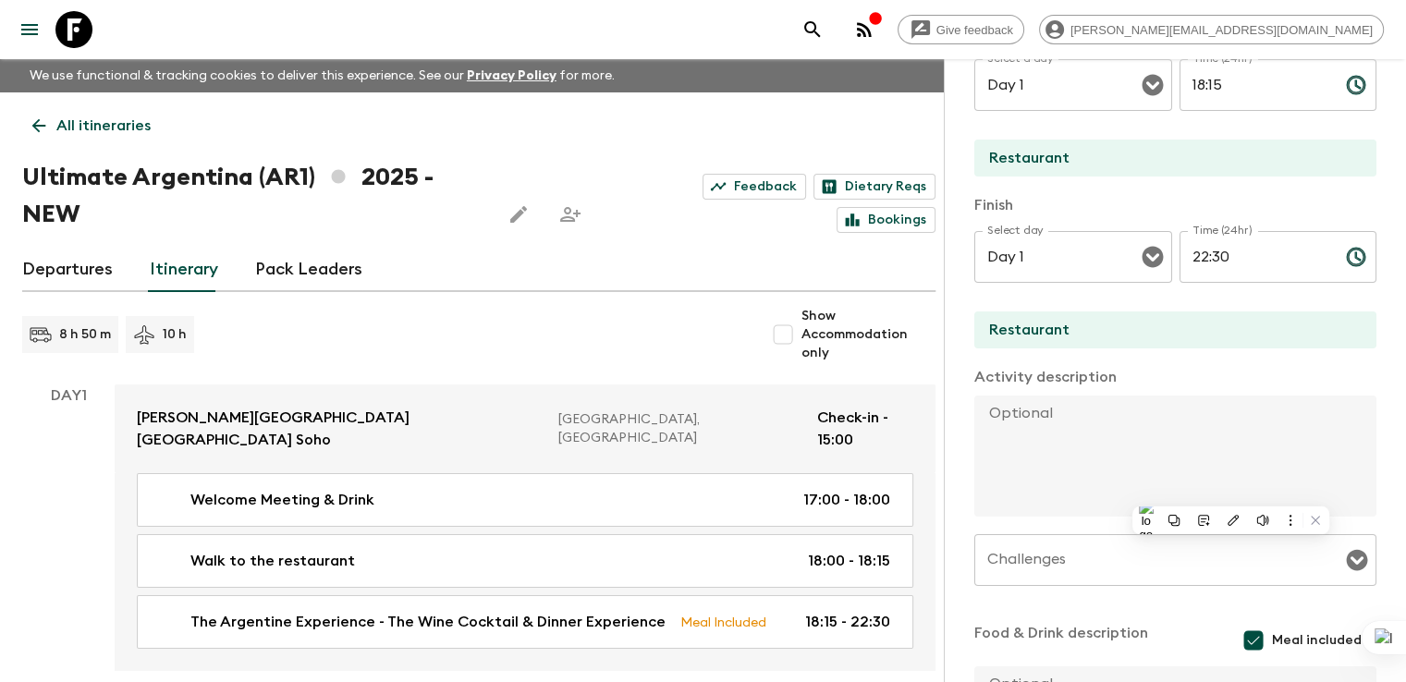
scroll to position [0, 0]
click at [974, 541] on div "Challenges" at bounding box center [1175, 560] width 402 height 52
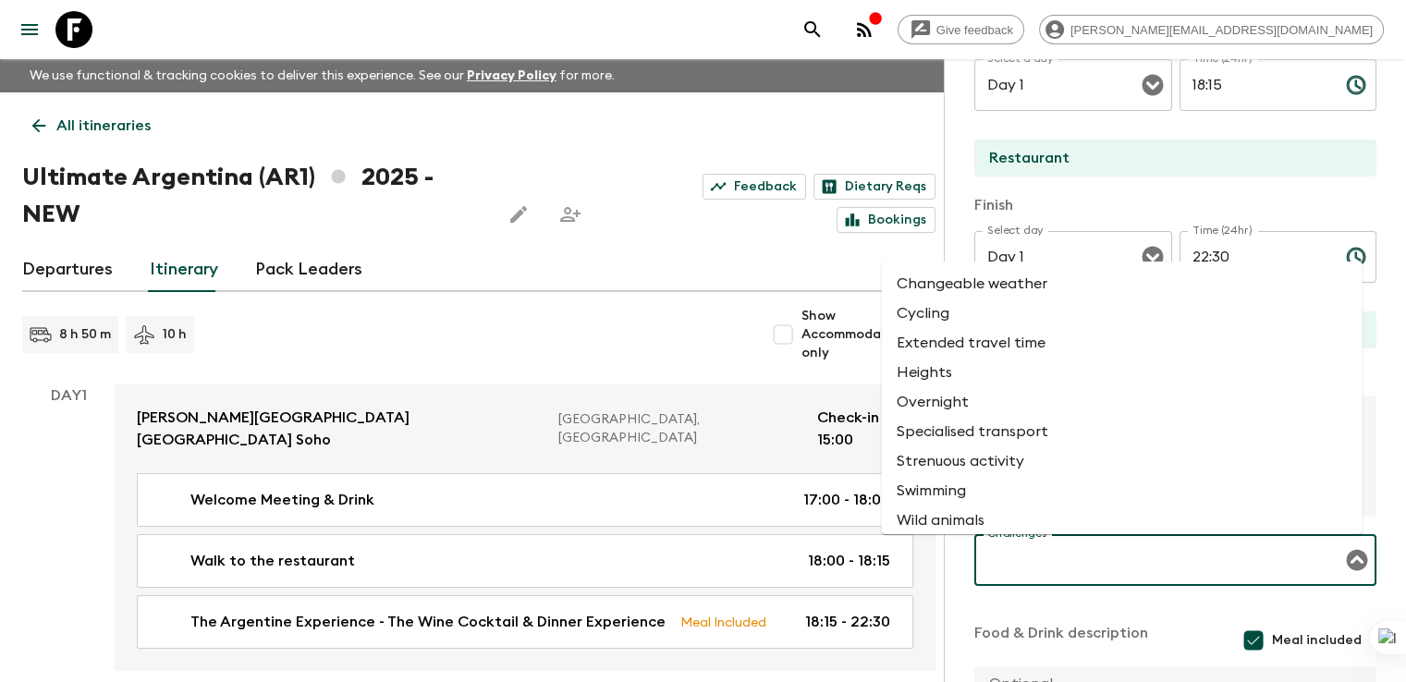
click at [1071, 199] on p "Finish" at bounding box center [1175, 205] width 402 height 22
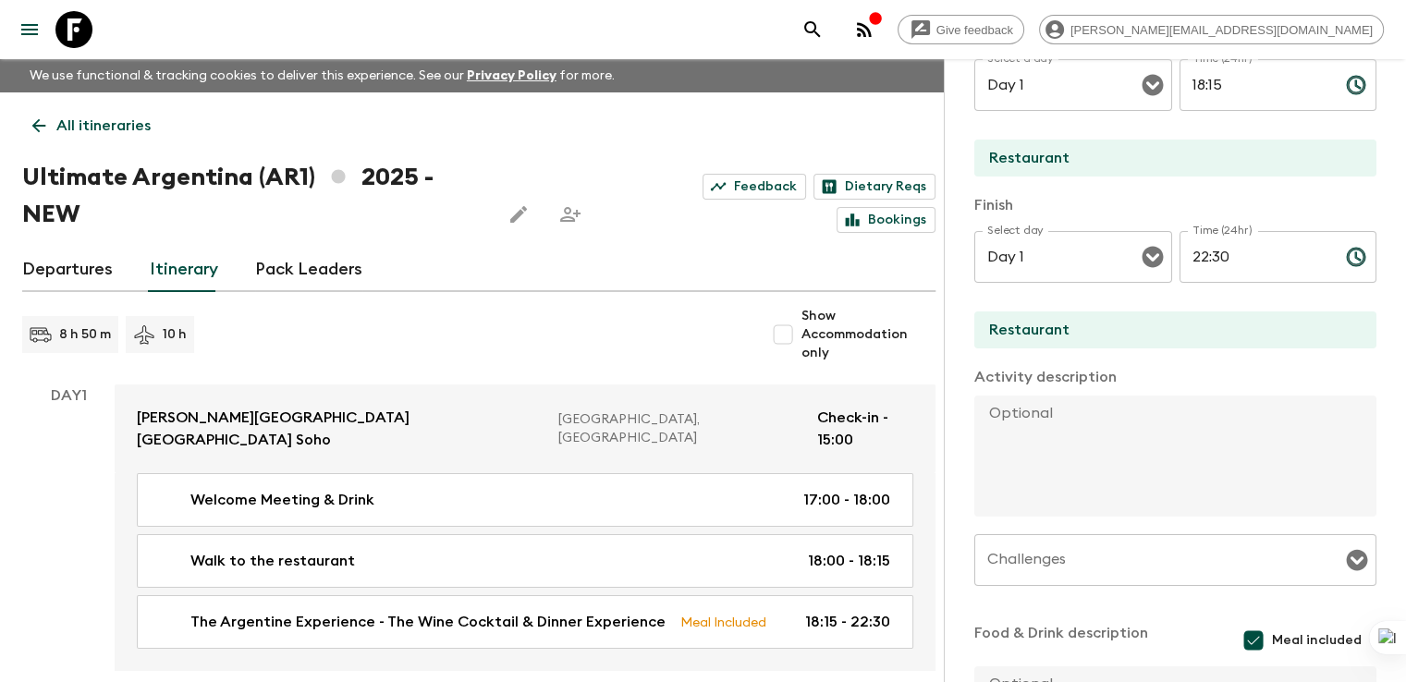
click at [974, 396] on textarea at bounding box center [1167, 456] width 387 height 121
paste textarea "Interactive and immersive 7-course, 17-dish dinner tasting menu. This is not a …"
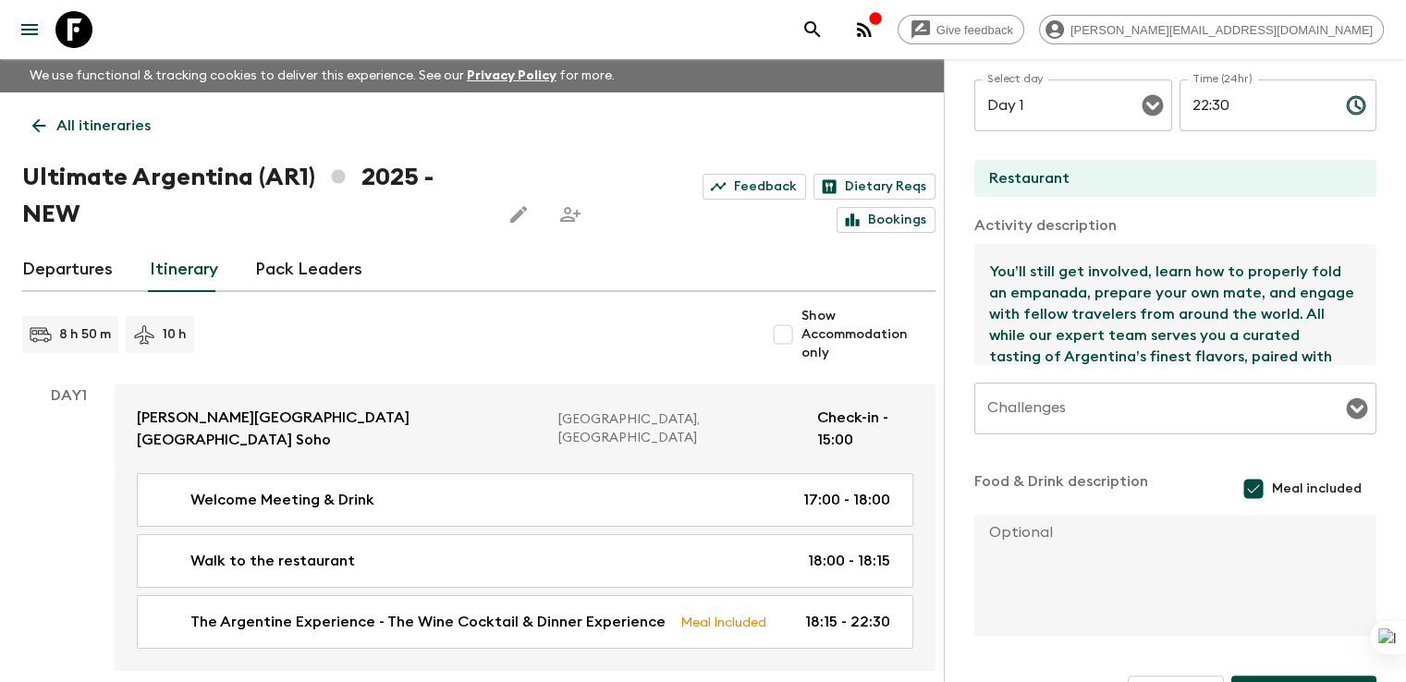
scroll to position [475, 0]
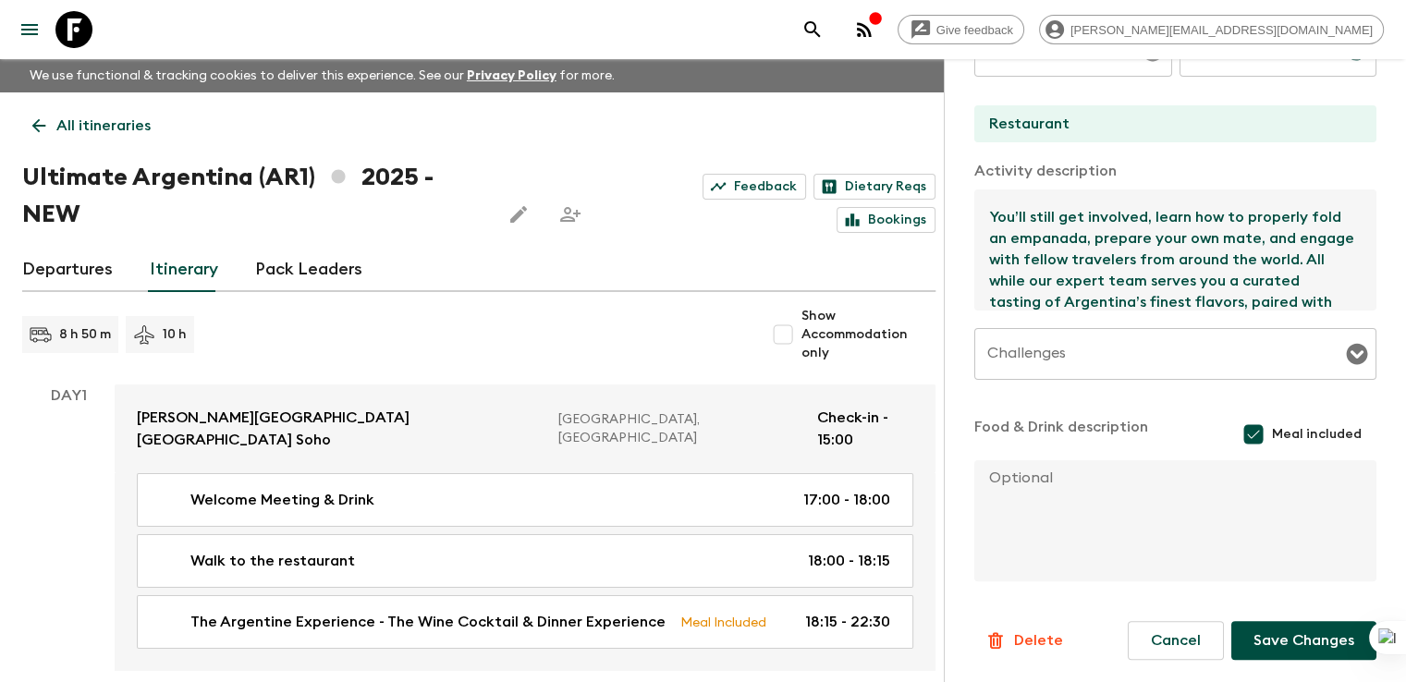
type textarea "Interactive and immersive 7-course, 17-dish dinner tasting menu. This is not a …"
click at [1301, 645] on button "Save Changes" at bounding box center [1303, 640] width 145 height 39
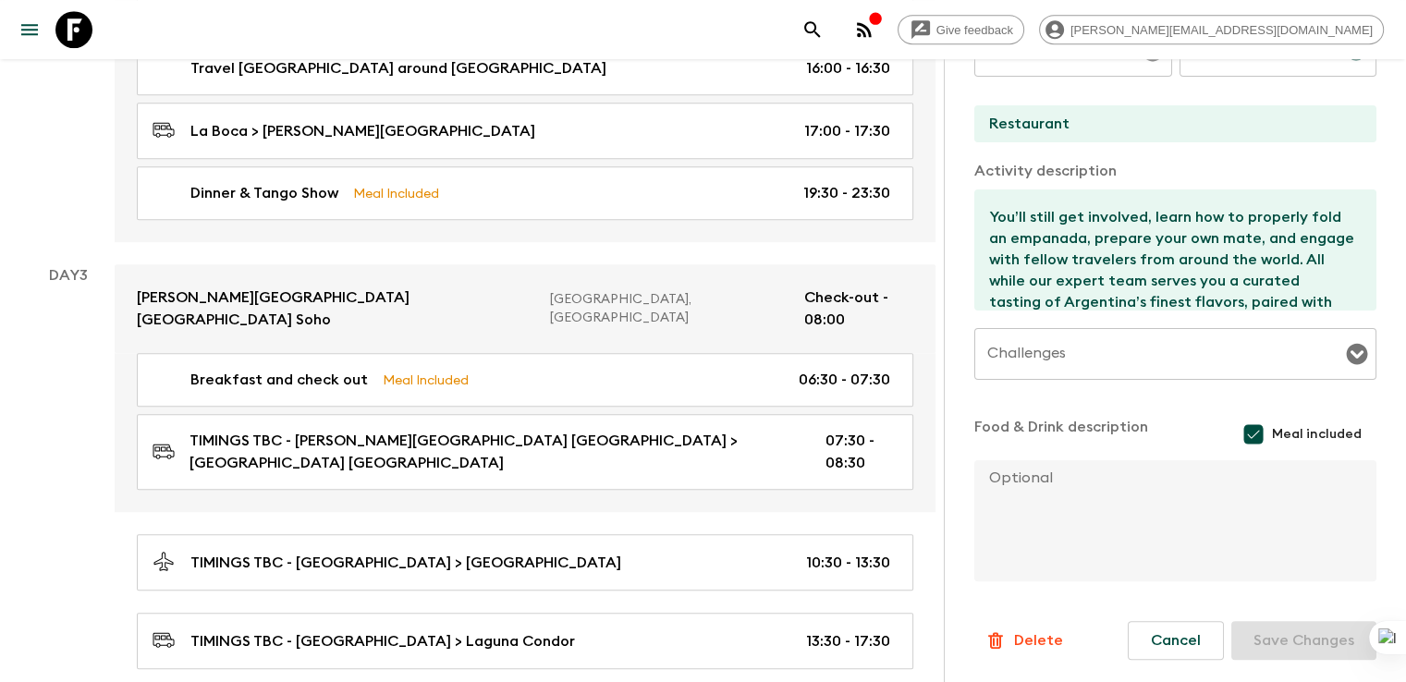
scroll to position [1148, 0]
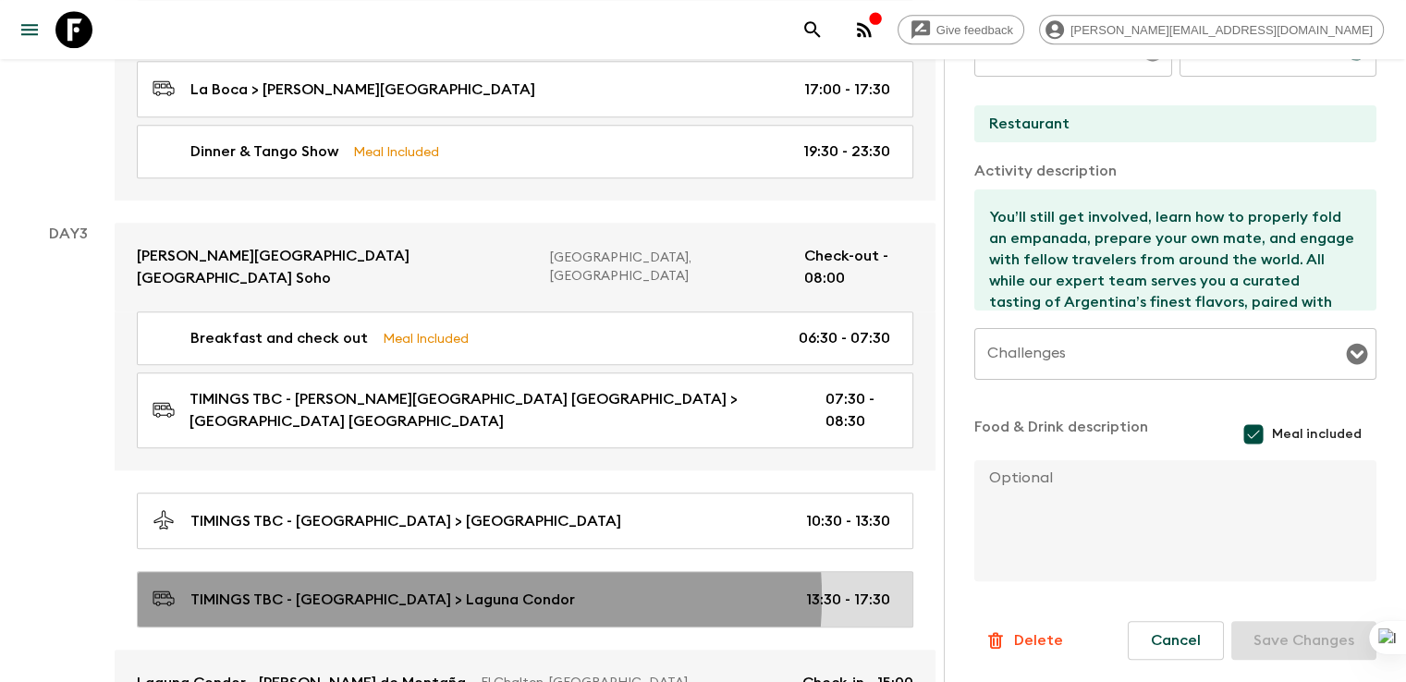
click at [435, 589] on p "TIMINGS TBC - El Calafate > Laguna Condor" at bounding box center [382, 600] width 384 height 22
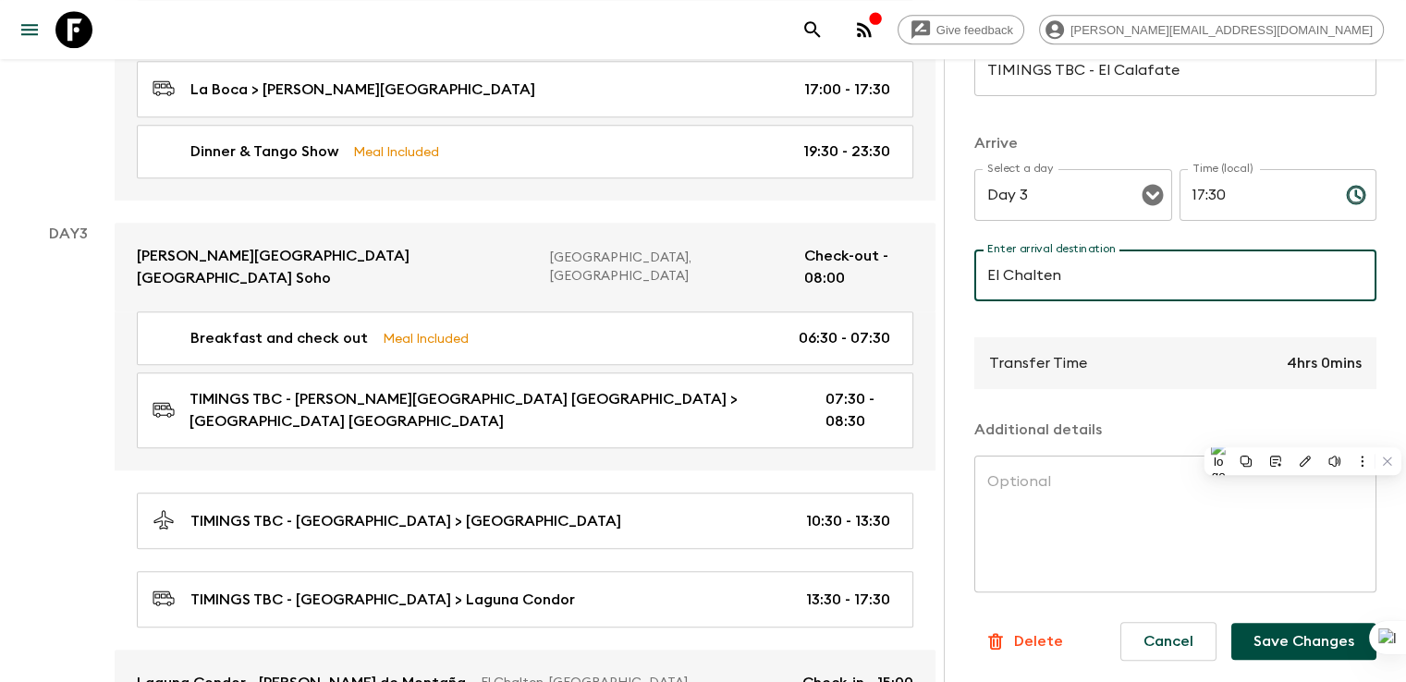
scroll to position [384, 0]
type input "El Chalten"
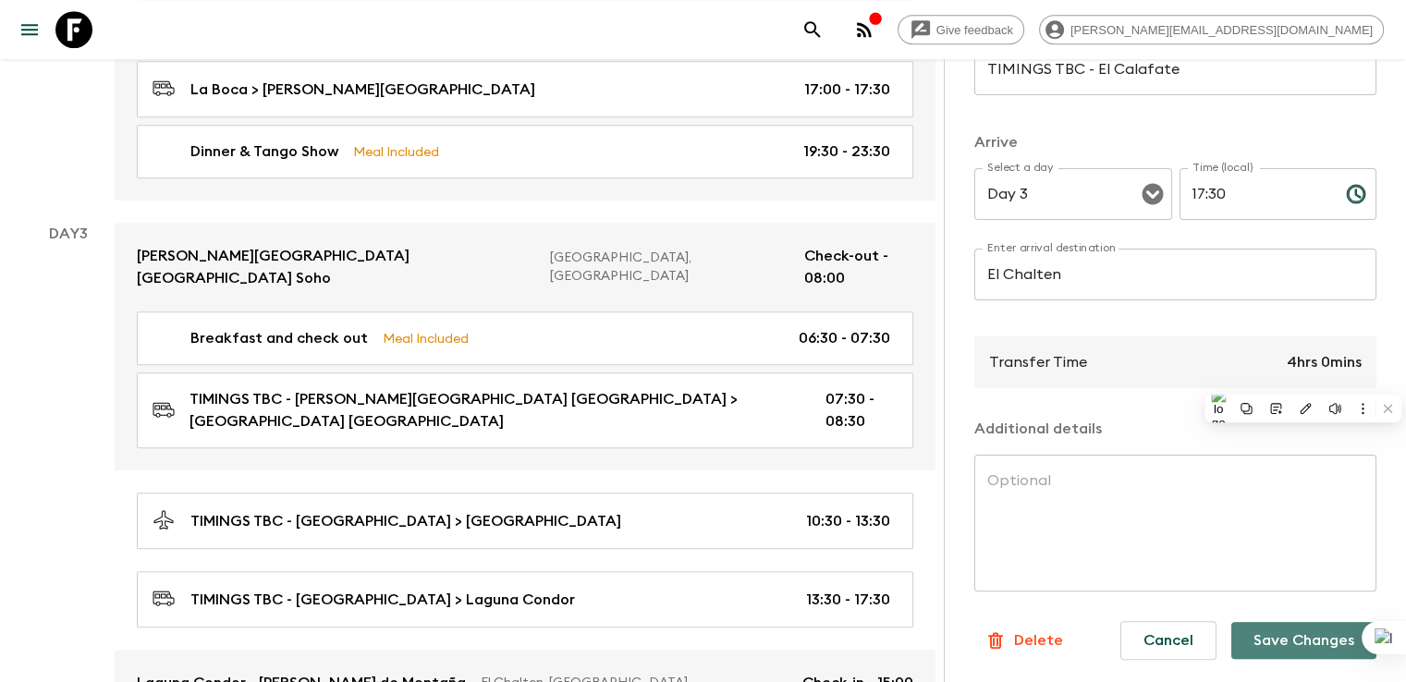
click at [1271, 640] on button "Save Changes" at bounding box center [1303, 640] width 145 height 37
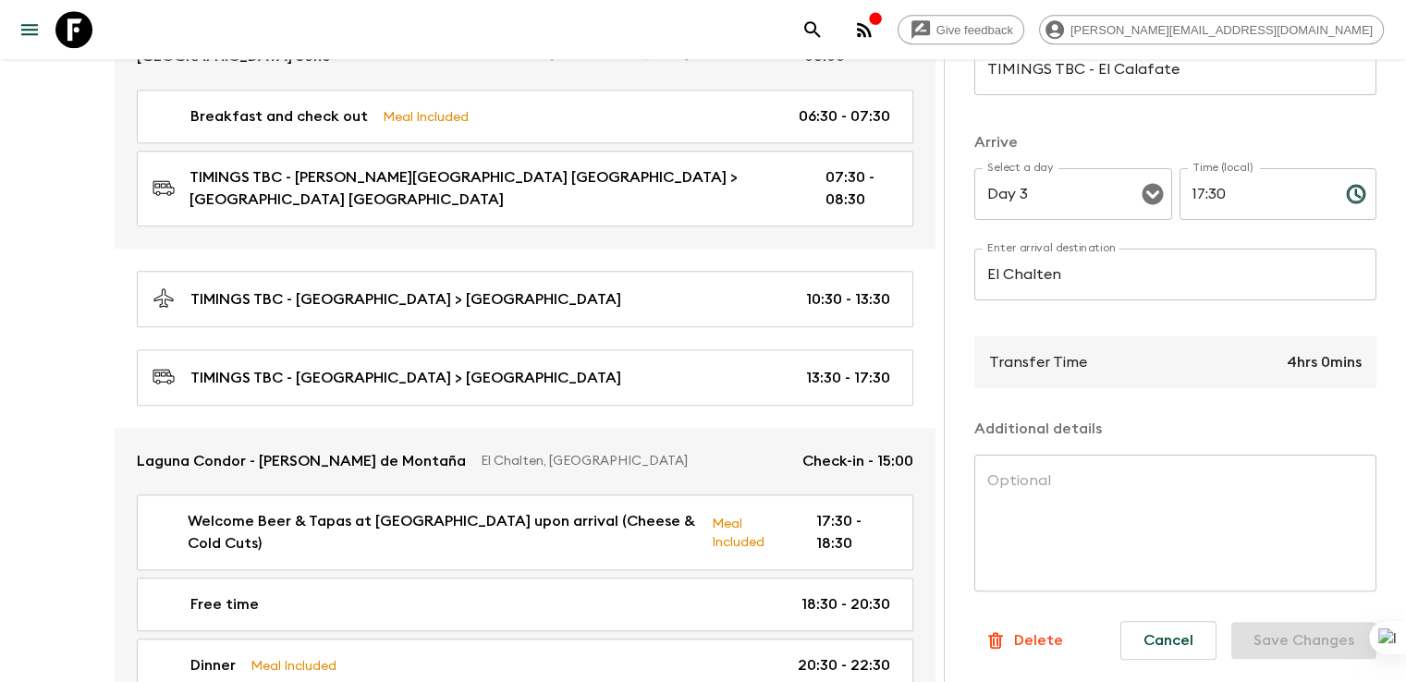
scroll to position [1401, 0]
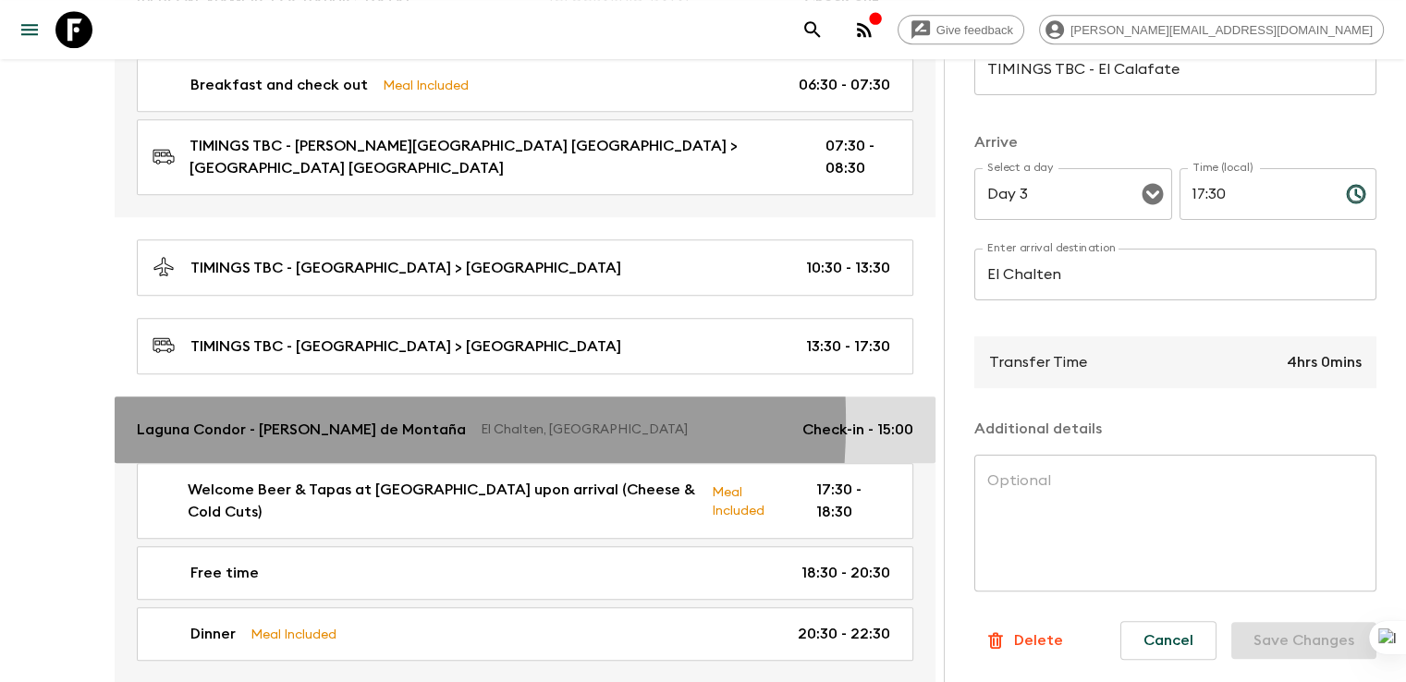
click at [227, 419] on p "Laguna Condor - Refugio de Montaña" at bounding box center [301, 430] width 329 height 22
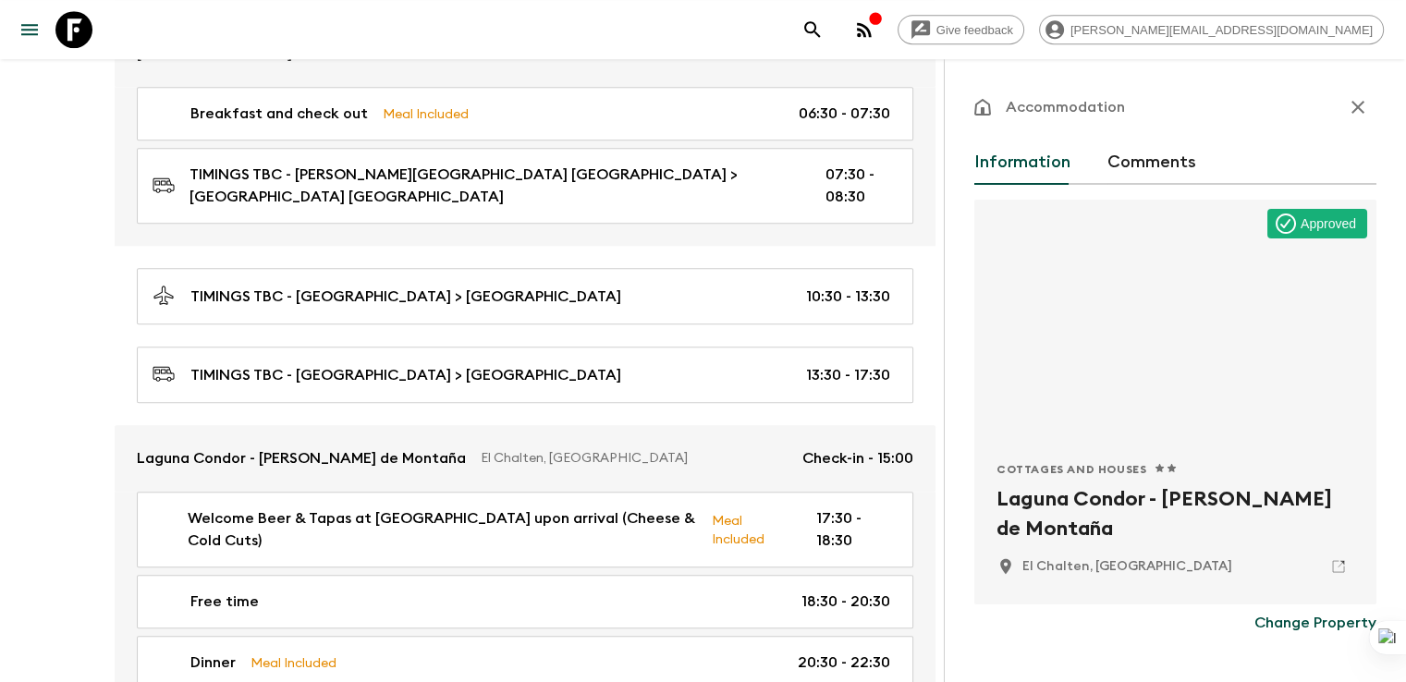
scroll to position [1493, 0]
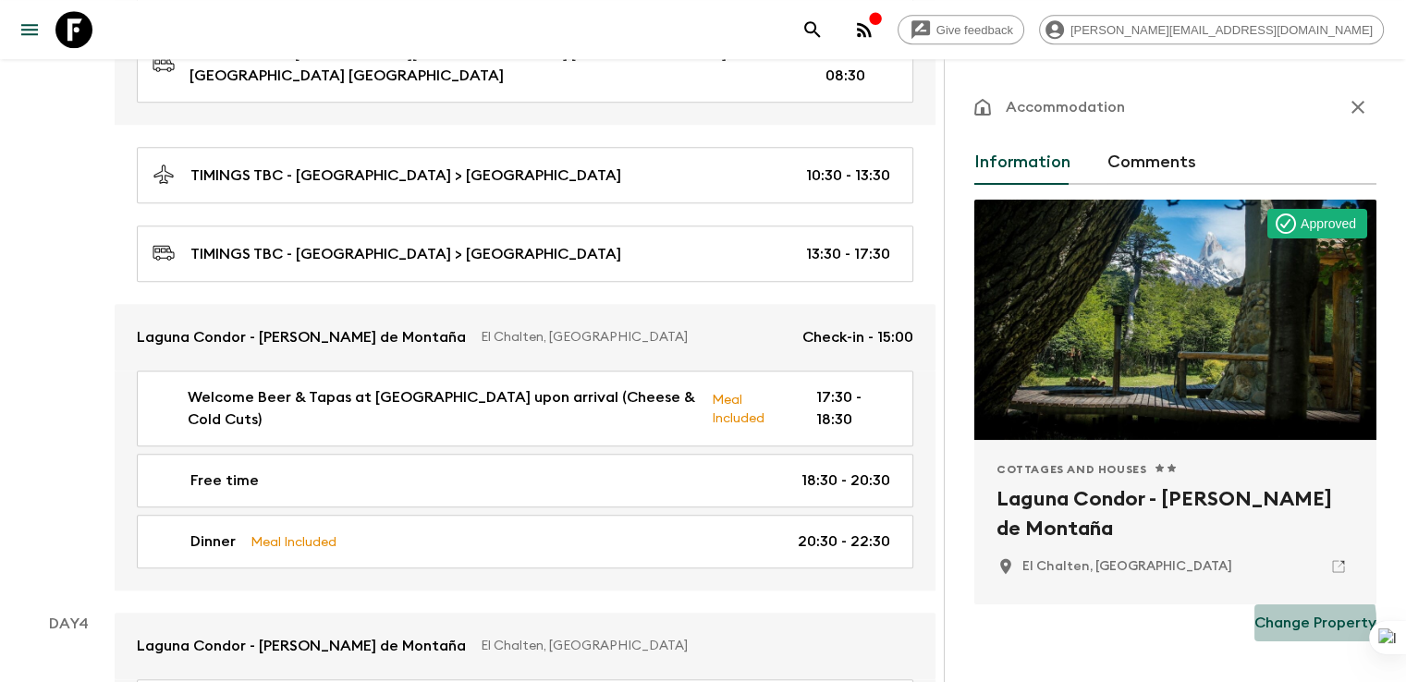
click at [1254, 622] on p "Change Property" at bounding box center [1315, 623] width 122 height 22
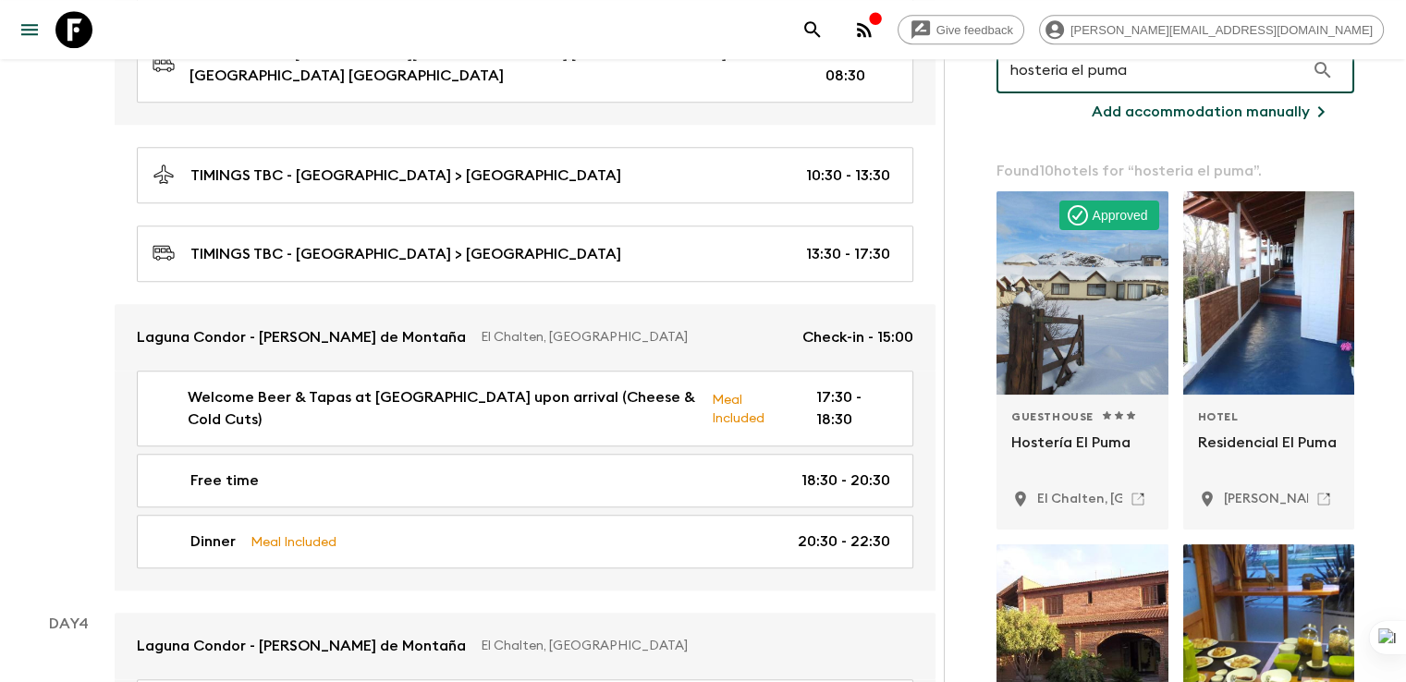
scroll to position [249, 0]
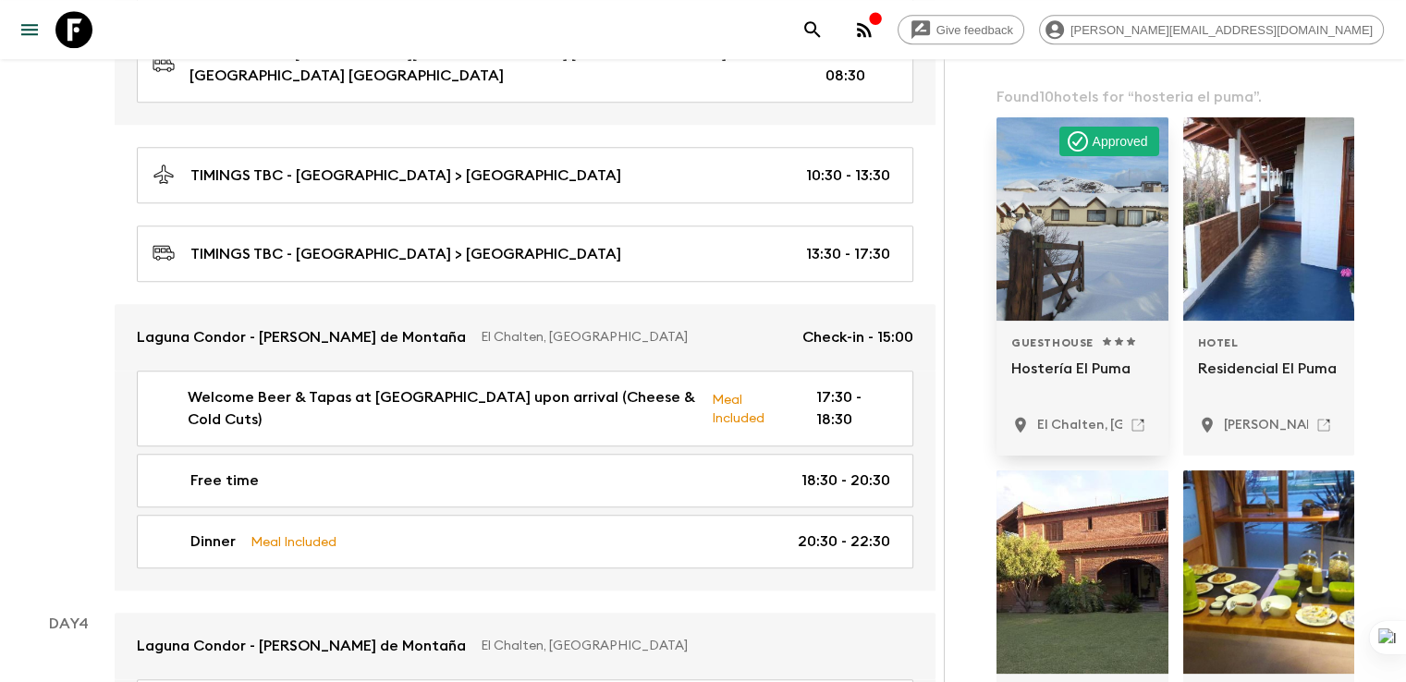
type input "hosteria el puma"
click at [1001, 243] on div at bounding box center [1082, 218] width 172 height 203
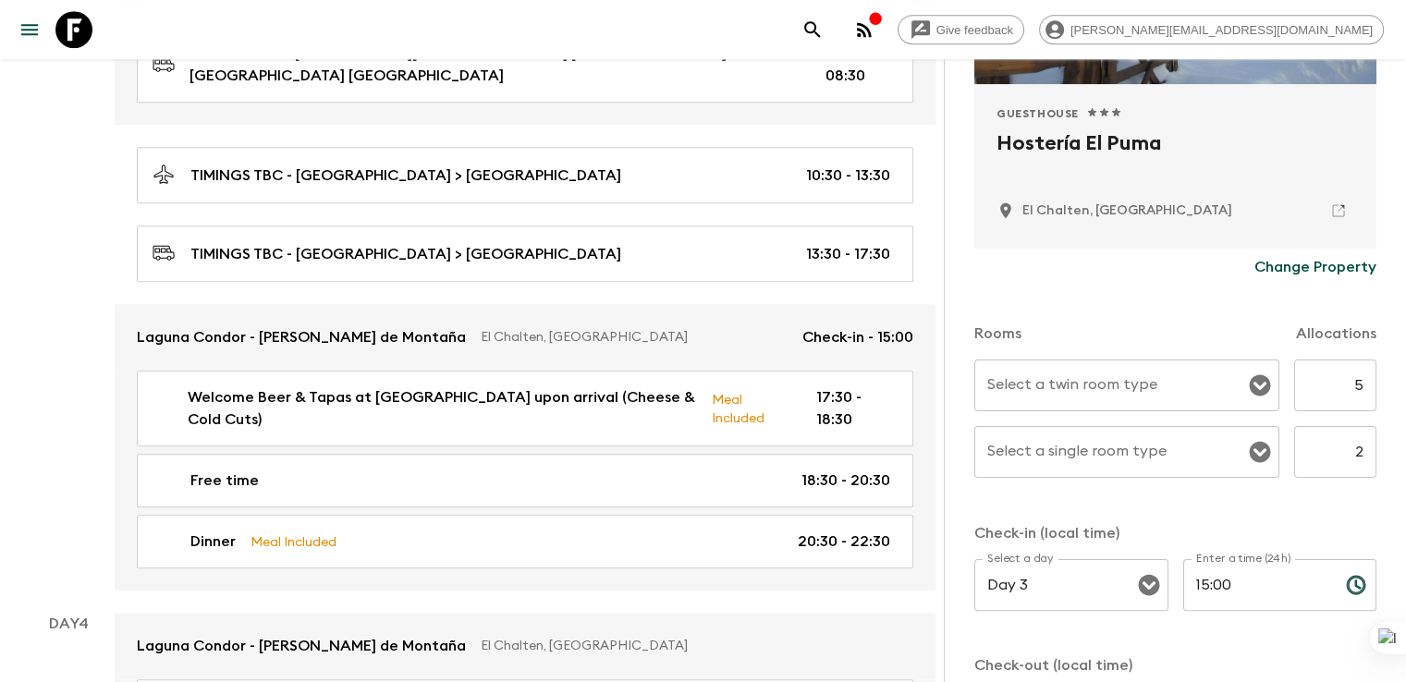
scroll to position [513, 0]
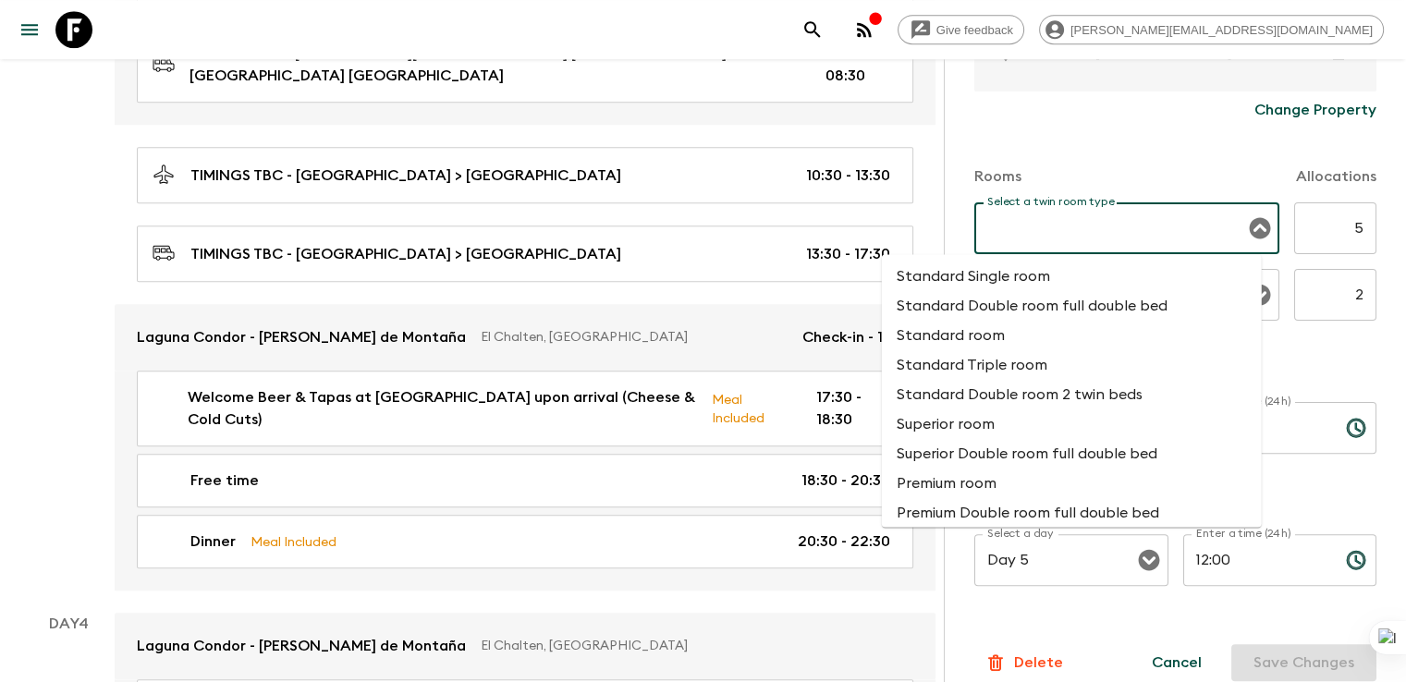
click at [1088, 237] on input "Select a twin room type" at bounding box center [1112, 228] width 261 height 35
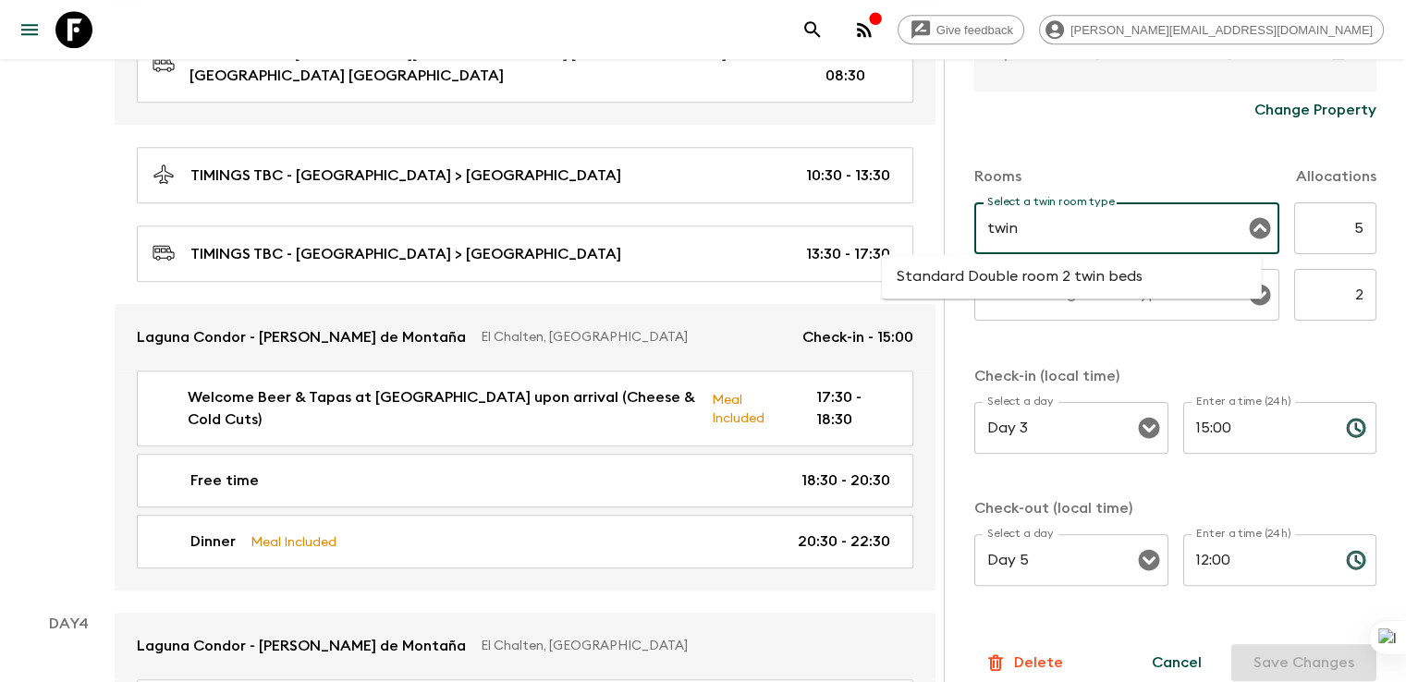
click at [1079, 270] on li "Standard Double room 2 twin beds" at bounding box center [1072, 277] width 380 height 30
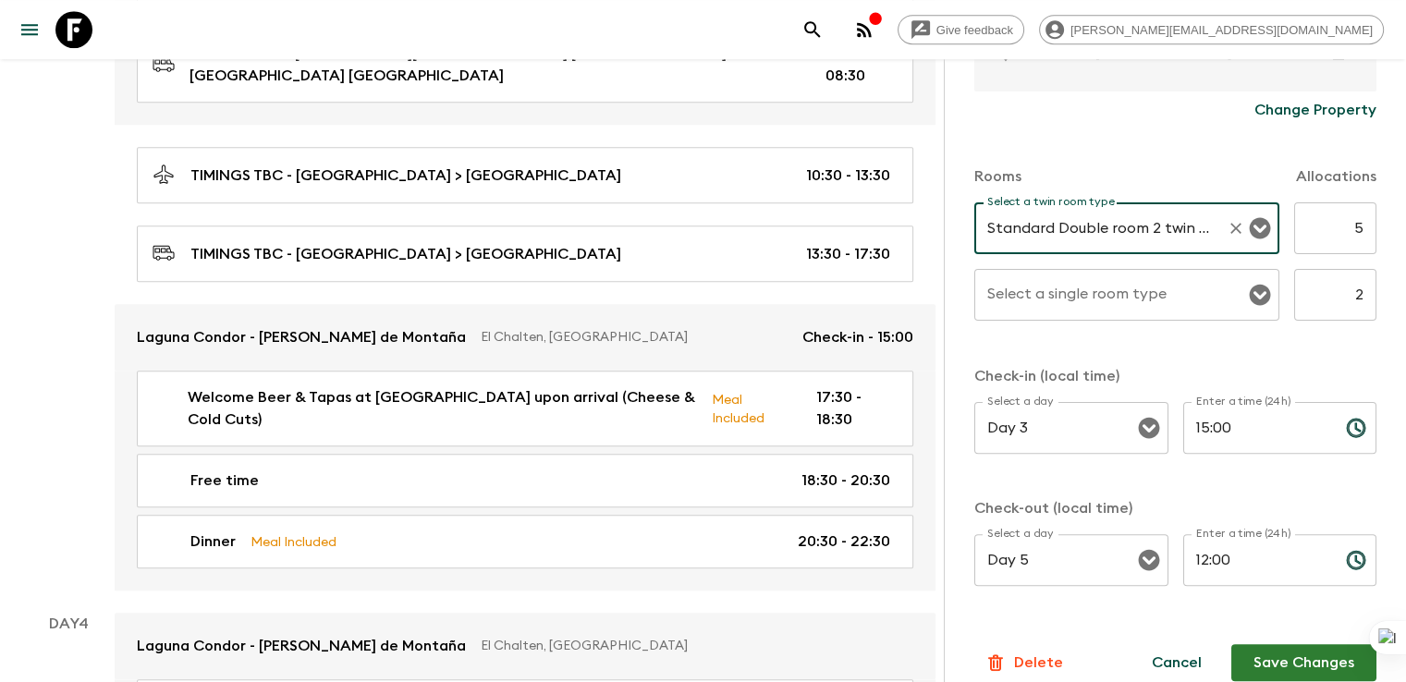
type input "Standard Double room 2 twin beds"
click at [1051, 308] on input "Select a single room type" at bounding box center [1112, 294] width 261 height 35
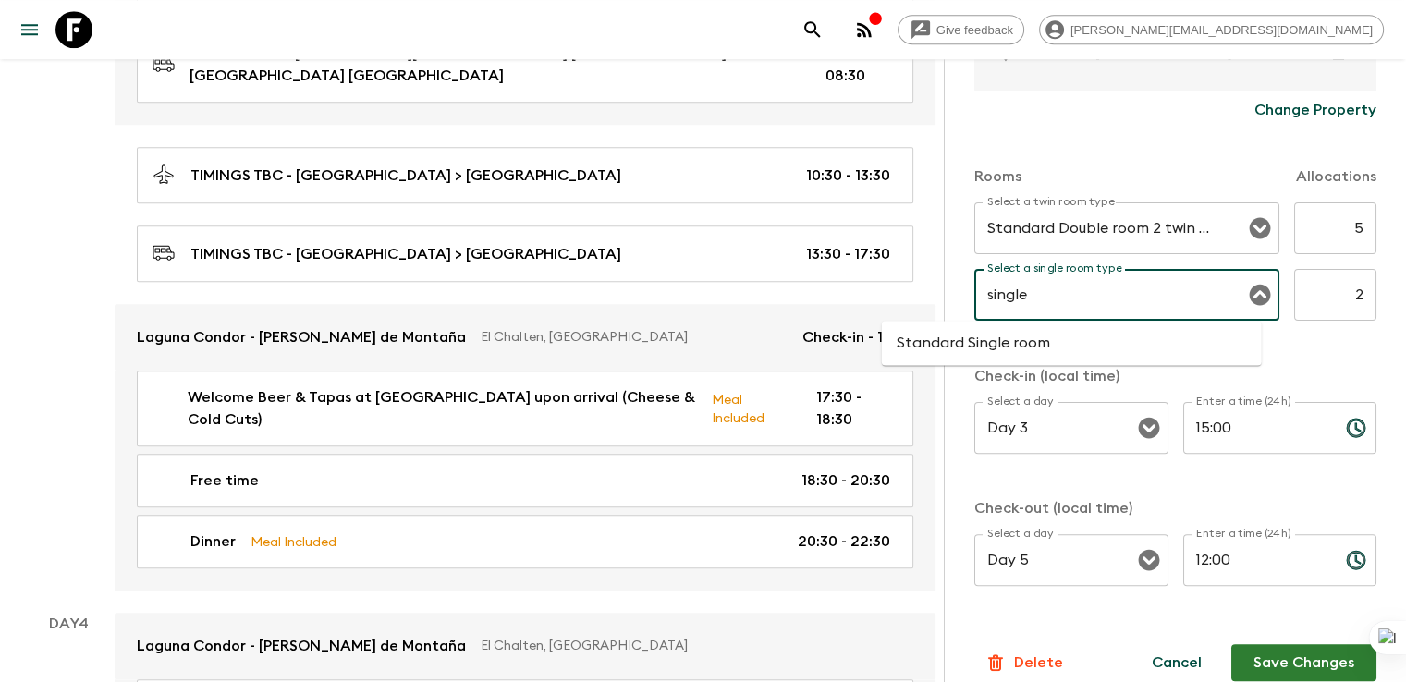
click at [1035, 345] on li "Standard Single room" at bounding box center [1072, 343] width 380 height 30
type input "Standard Single room"
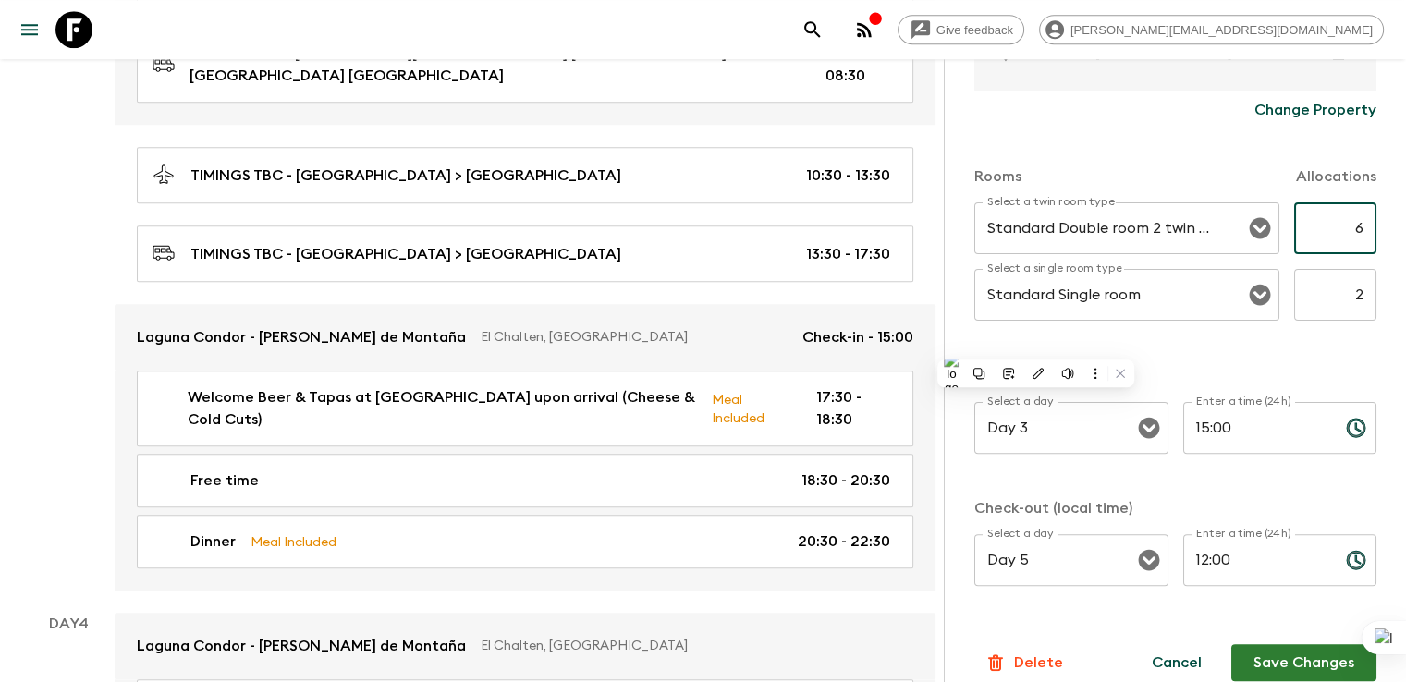
click at [1324, 292] on input "2" at bounding box center [1335, 295] width 82 height 52
click at [1327, 228] on input "6" at bounding box center [1335, 228] width 82 height 52
type input "5"
click at [1333, 291] on input "2" at bounding box center [1335, 295] width 82 height 52
type input "4"
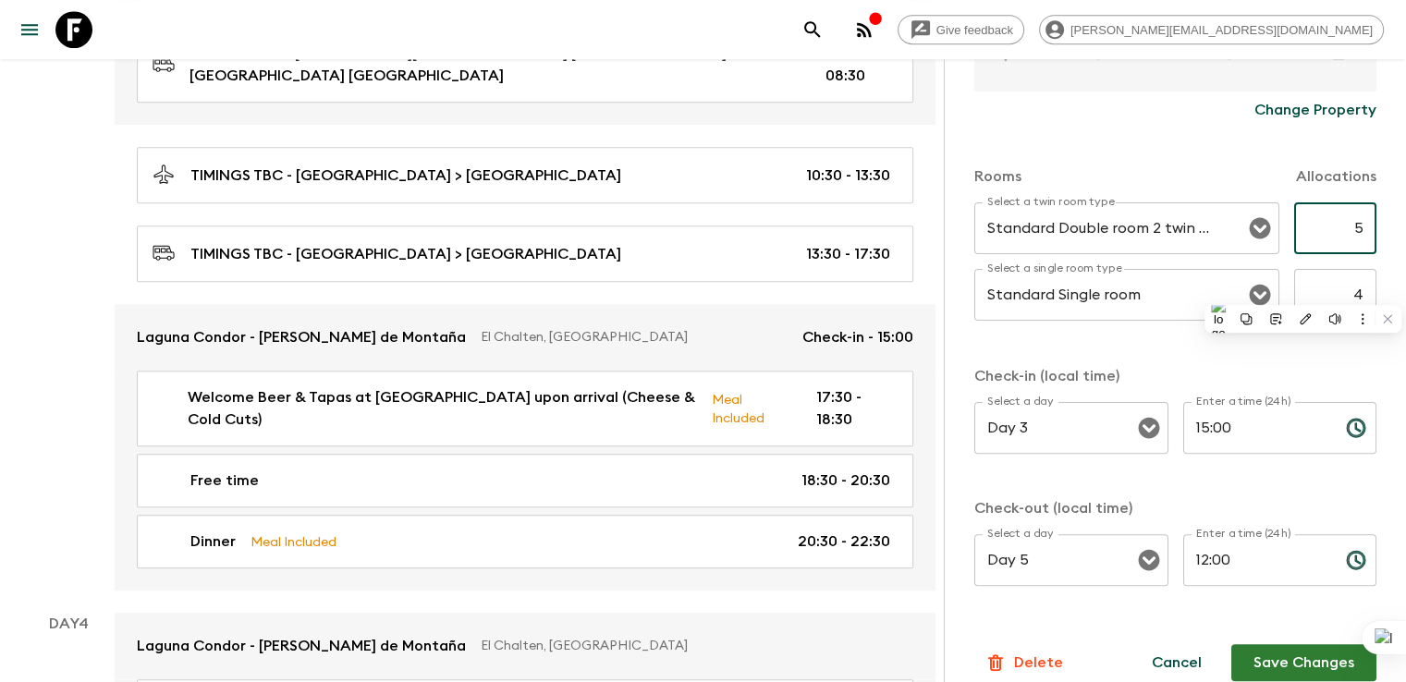
click at [1317, 219] on input "5" at bounding box center [1335, 228] width 82 height 52
type input "6"
click at [1335, 297] on input "4" at bounding box center [1335, 295] width 82 height 52
type input "3"
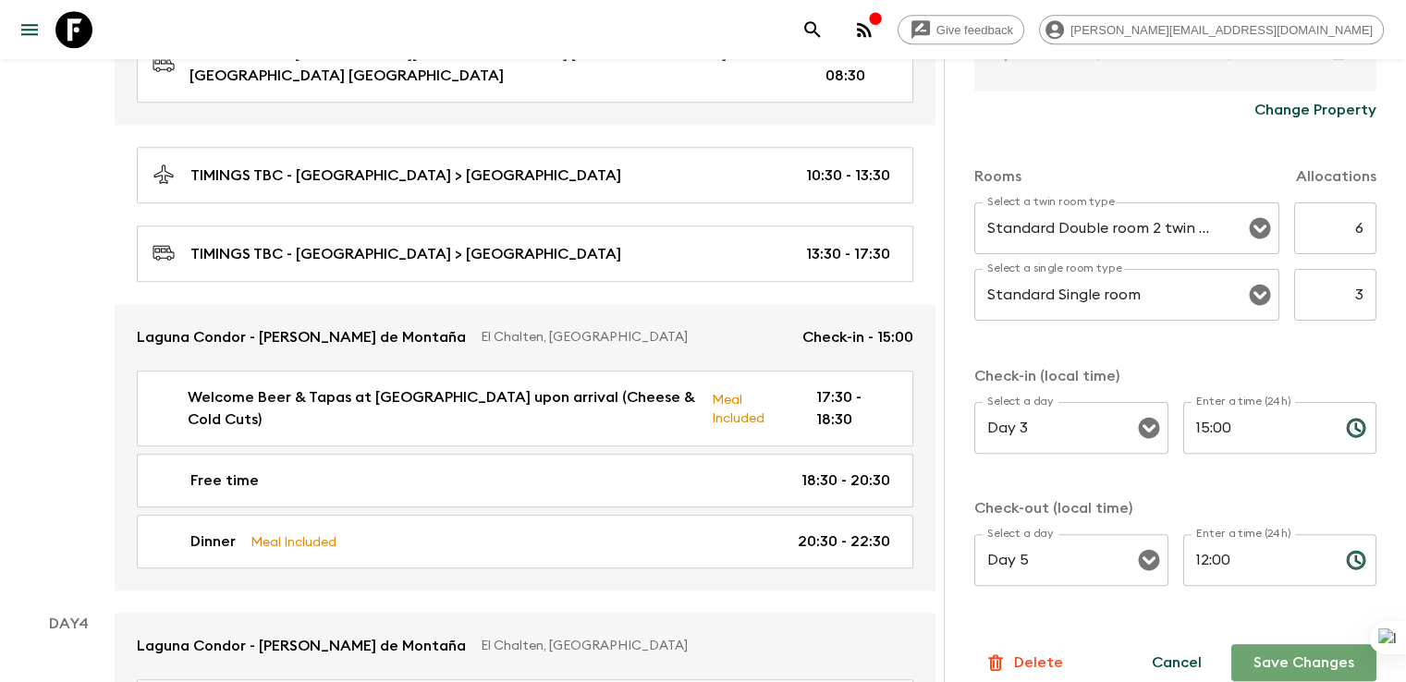
click at [1299, 661] on button "Save Changes" at bounding box center [1303, 662] width 145 height 37
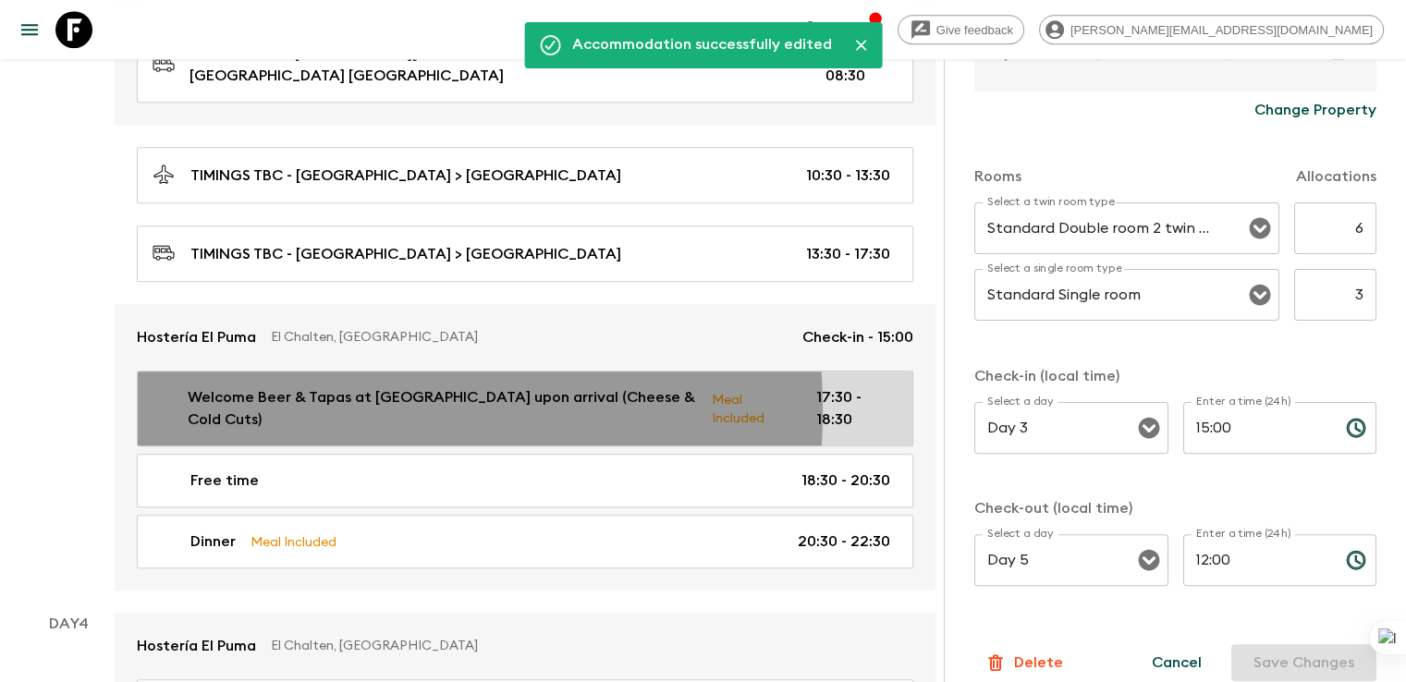
click at [288, 386] on p "Welcome Beer & Tapas at Laguna Condor upon arrival (Cheese & Cold Cuts)" at bounding box center [442, 408] width 509 height 44
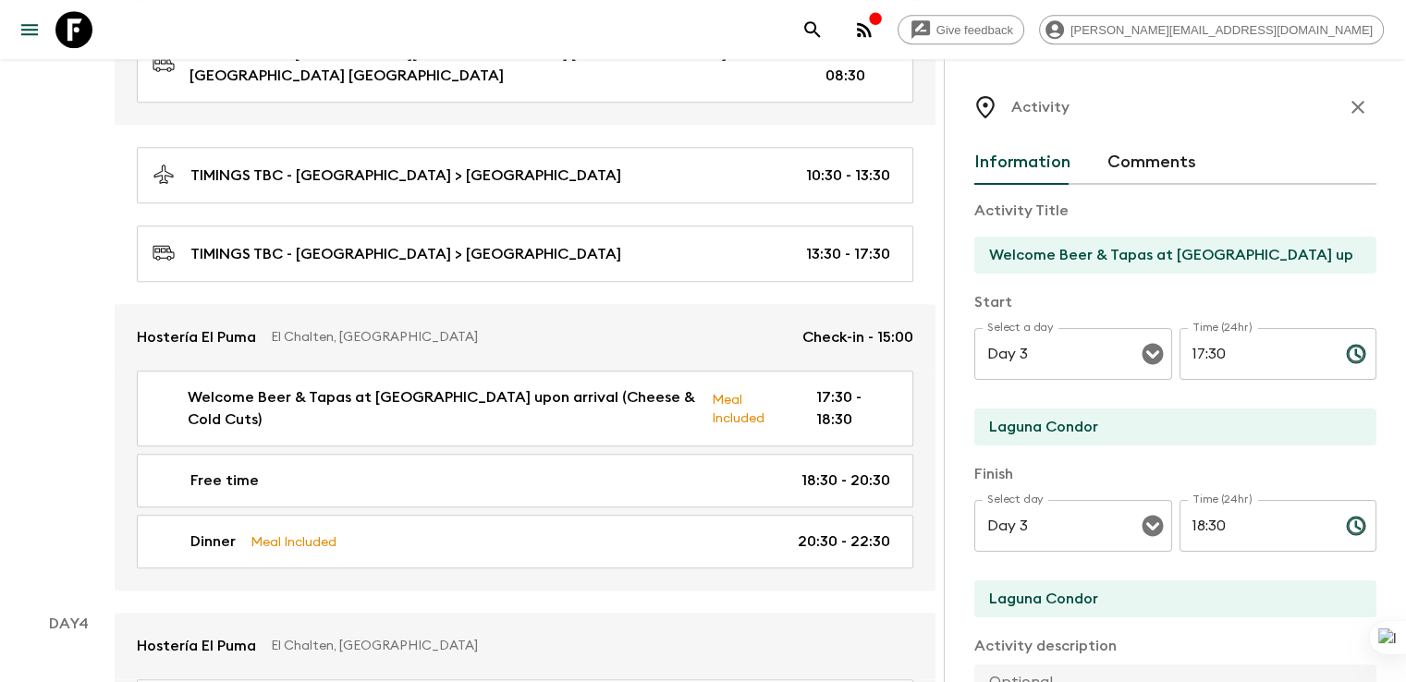
click at [1019, 417] on input "Laguna Condor" at bounding box center [1167, 426] width 387 height 37
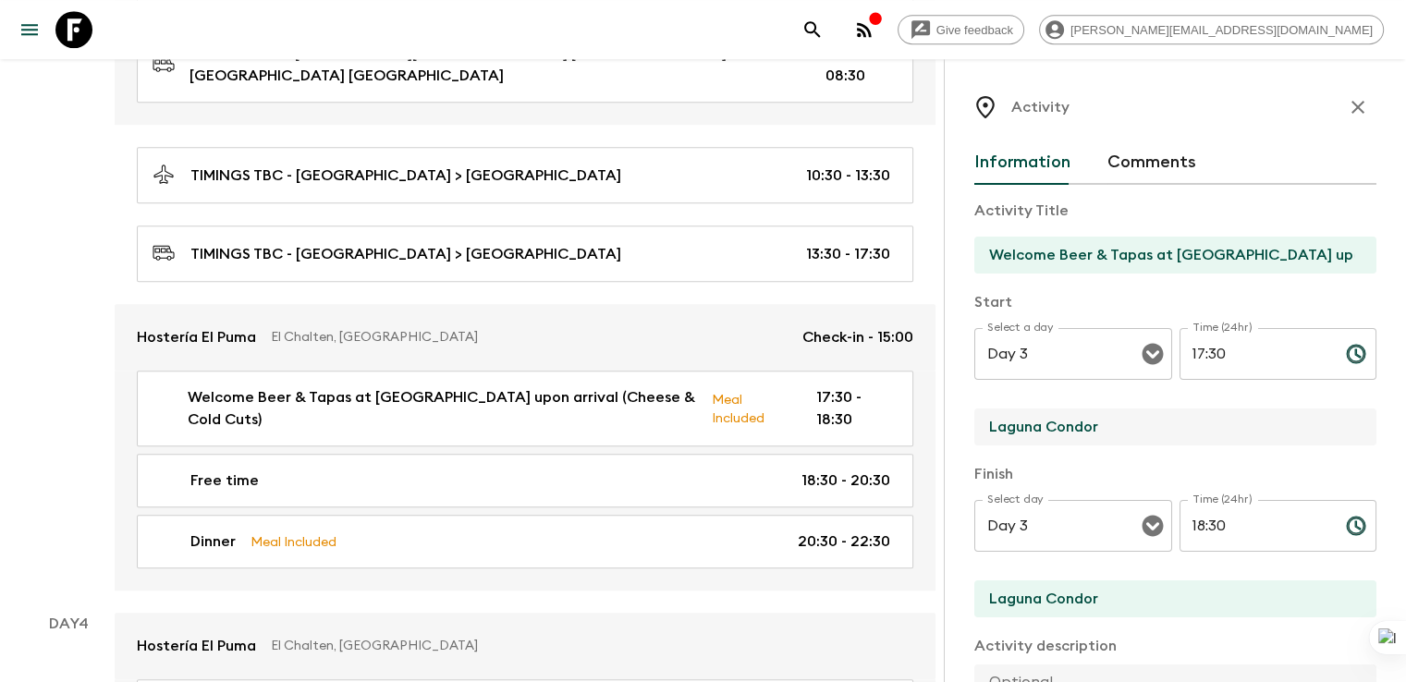
click at [991, 421] on input "Laguna Condor" at bounding box center [1167, 426] width 387 height 37
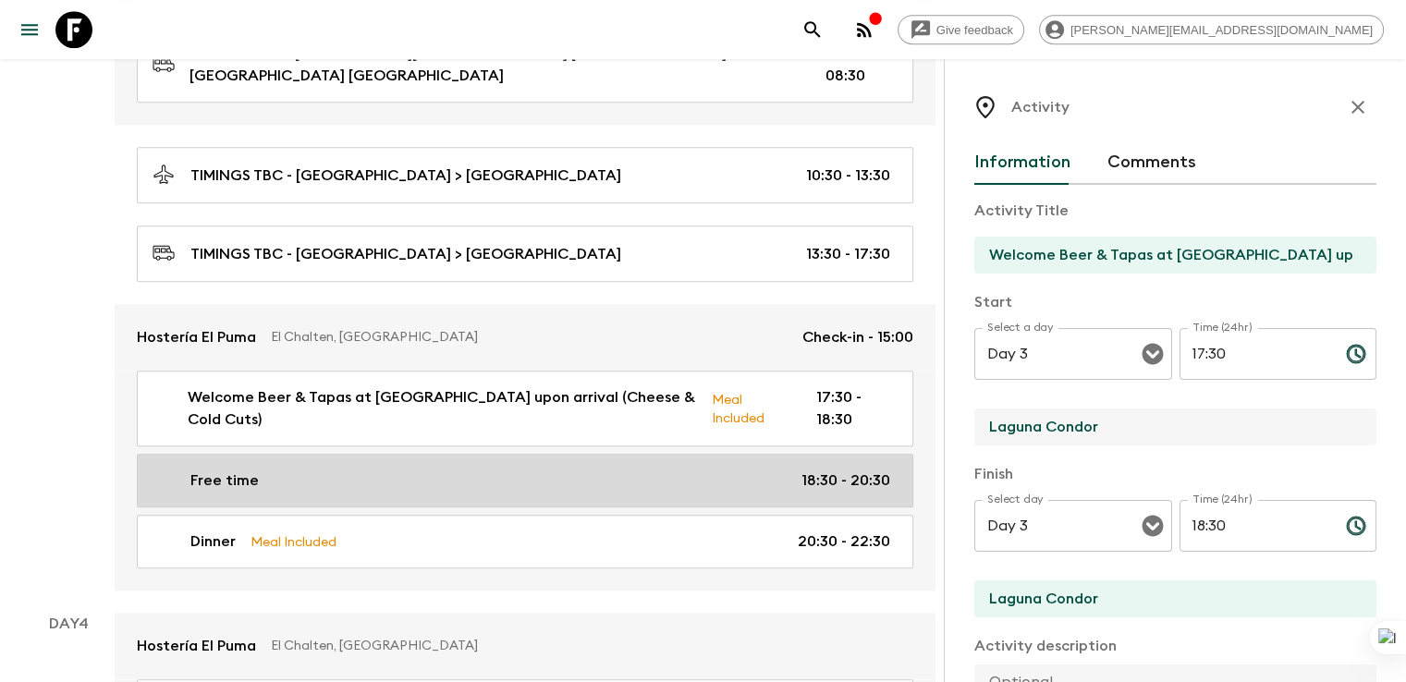
drag, startPoint x: 1014, startPoint y: 419, endPoint x: 769, endPoint y: 416, distance: 244.9
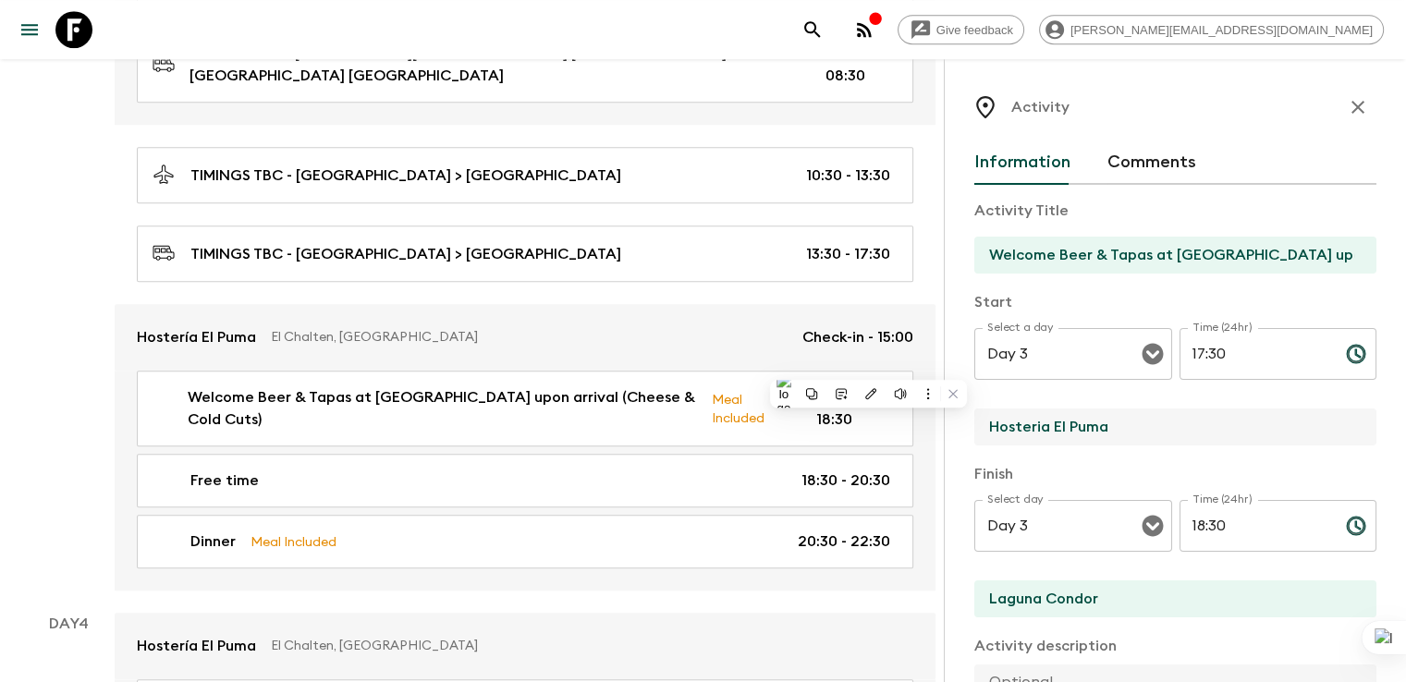
type input "Hosteria El Puma"
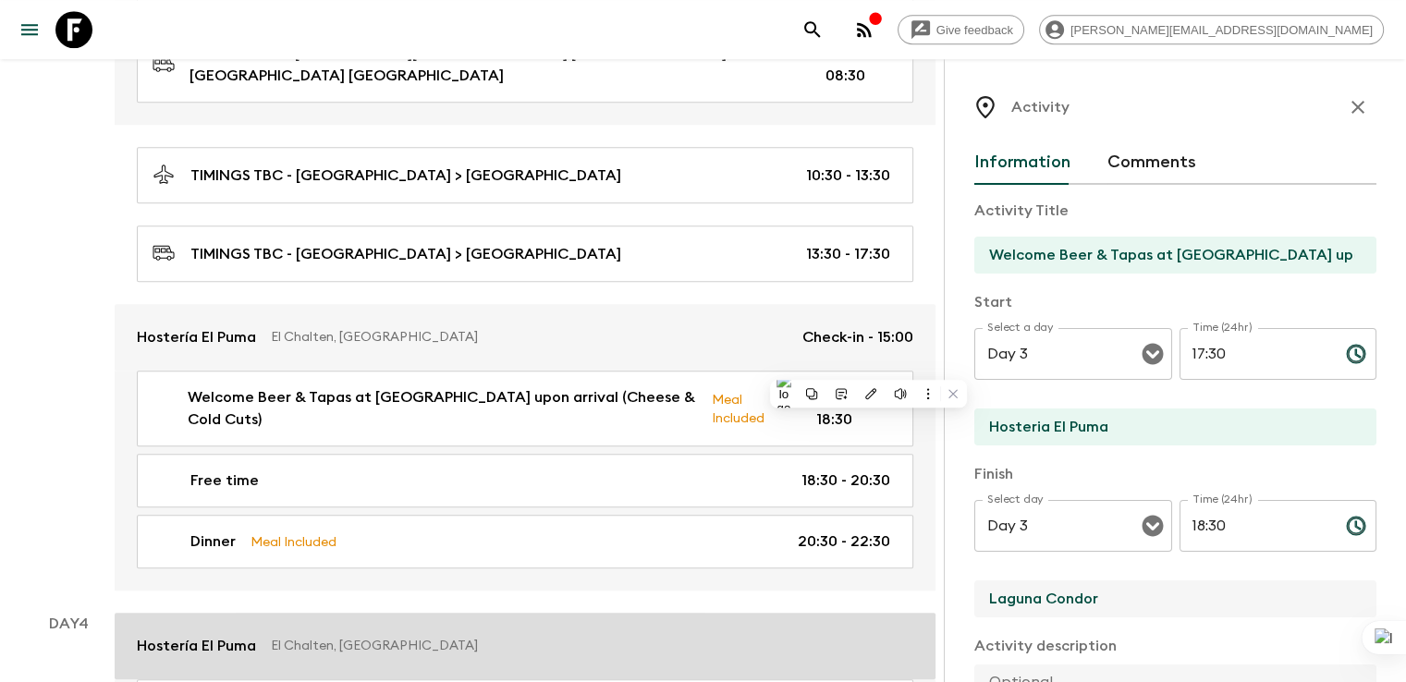
drag, startPoint x: 1033, startPoint y: 591, endPoint x: 827, endPoint y: 591, distance: 206.1
paste input "Hosteria El Puma"
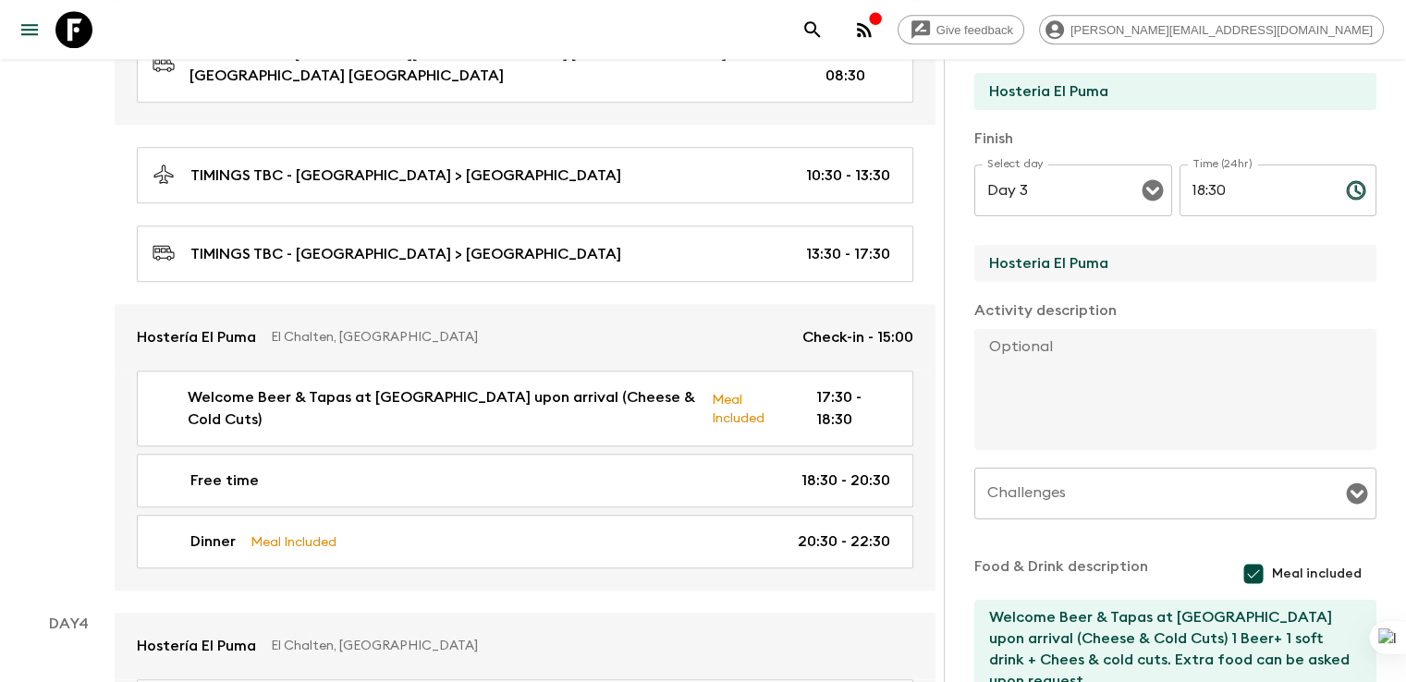
scroll to position [370, 0]
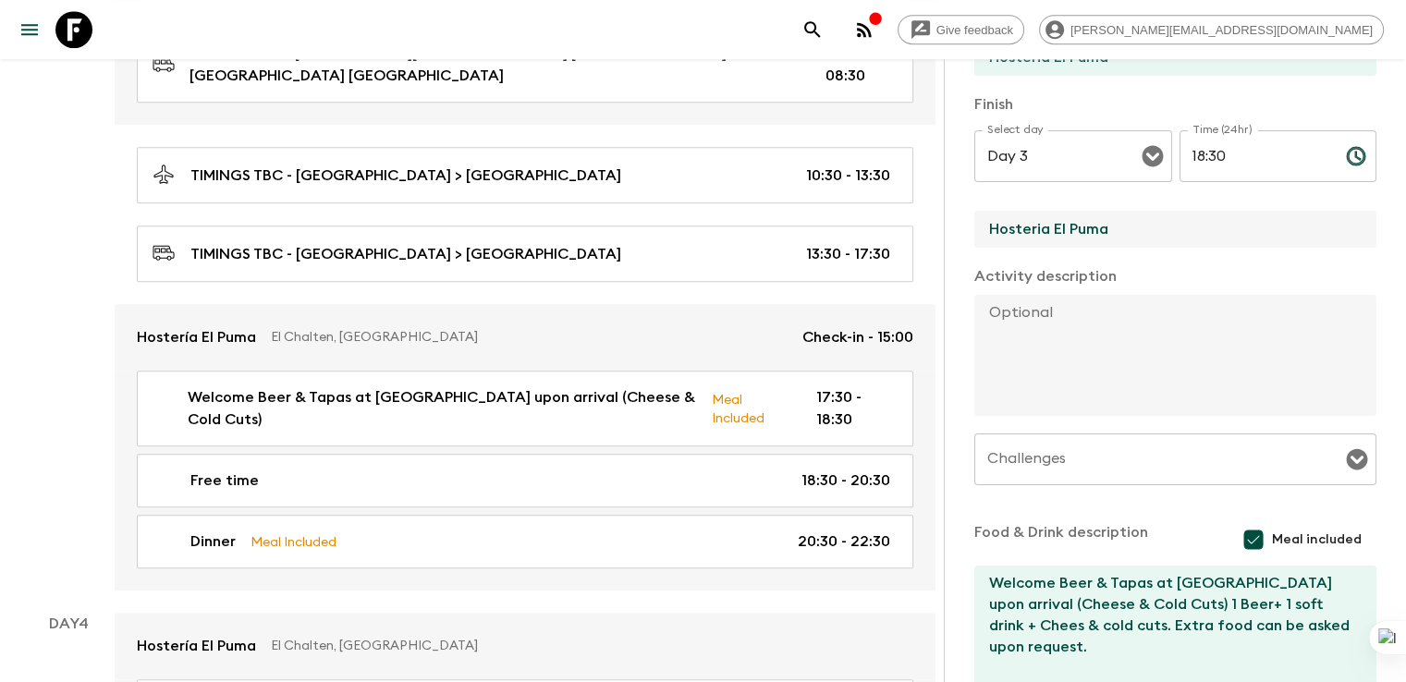
type input "Hosteria El Puma"
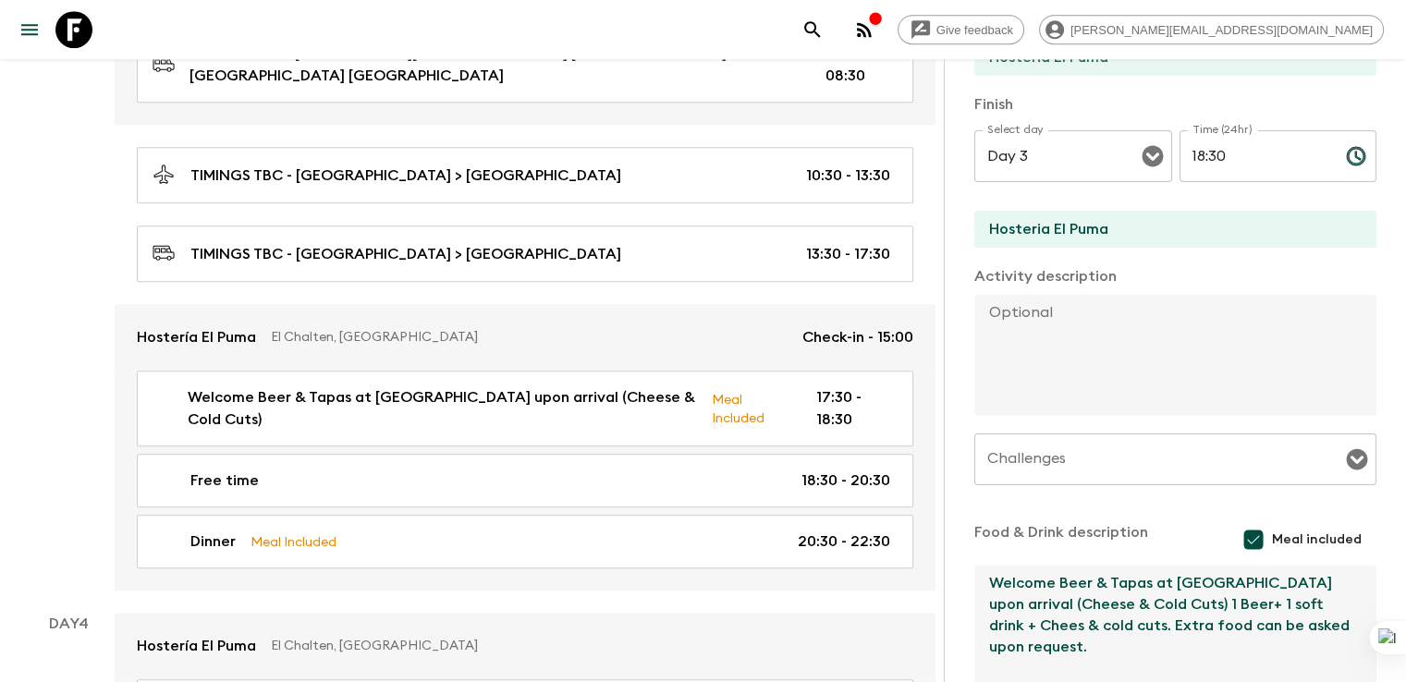
drag, startPoint x: 1273, startPoint y: 578, endPoint x: 1079, endPoint y: 578, distance: 194.1
click at [1079, 578] on textarea "Welcome Beer & Tapas at Laguna Condor upon arrival (Cheese & Cold Cuts) 1 Beer+…" at bounding box center [1167, 626] width 387 height 121
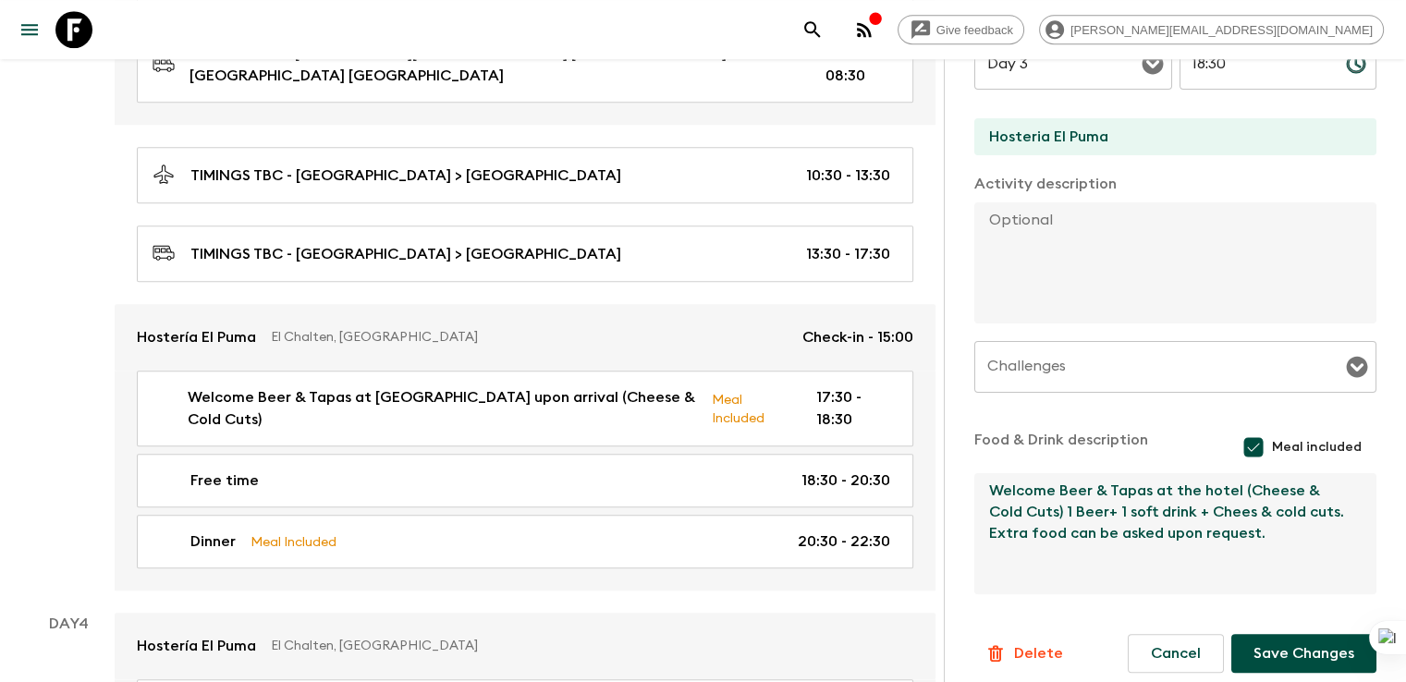
scroll to position [475, 0]
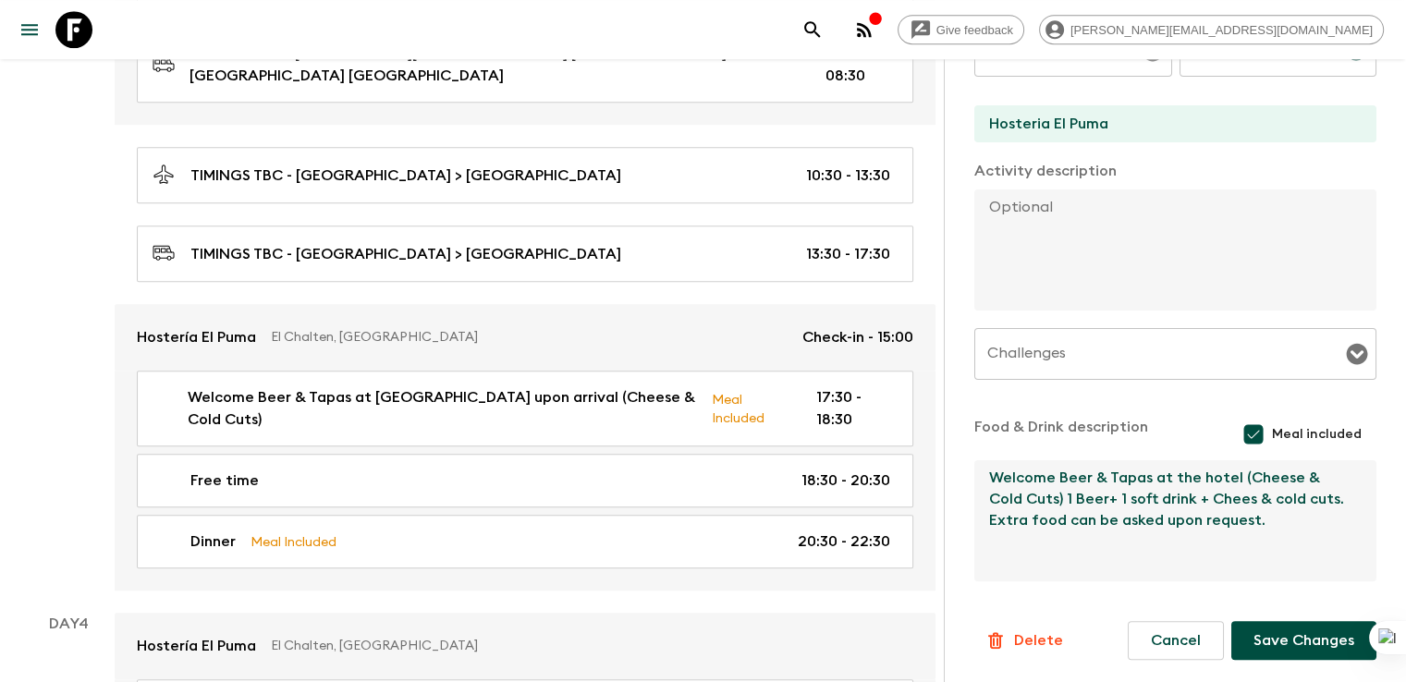
type textarea "Welcome Beer & Tapas at the hotel (Cheese & Cold Cuts) 1 Beer+ 1 soft drink + C…"
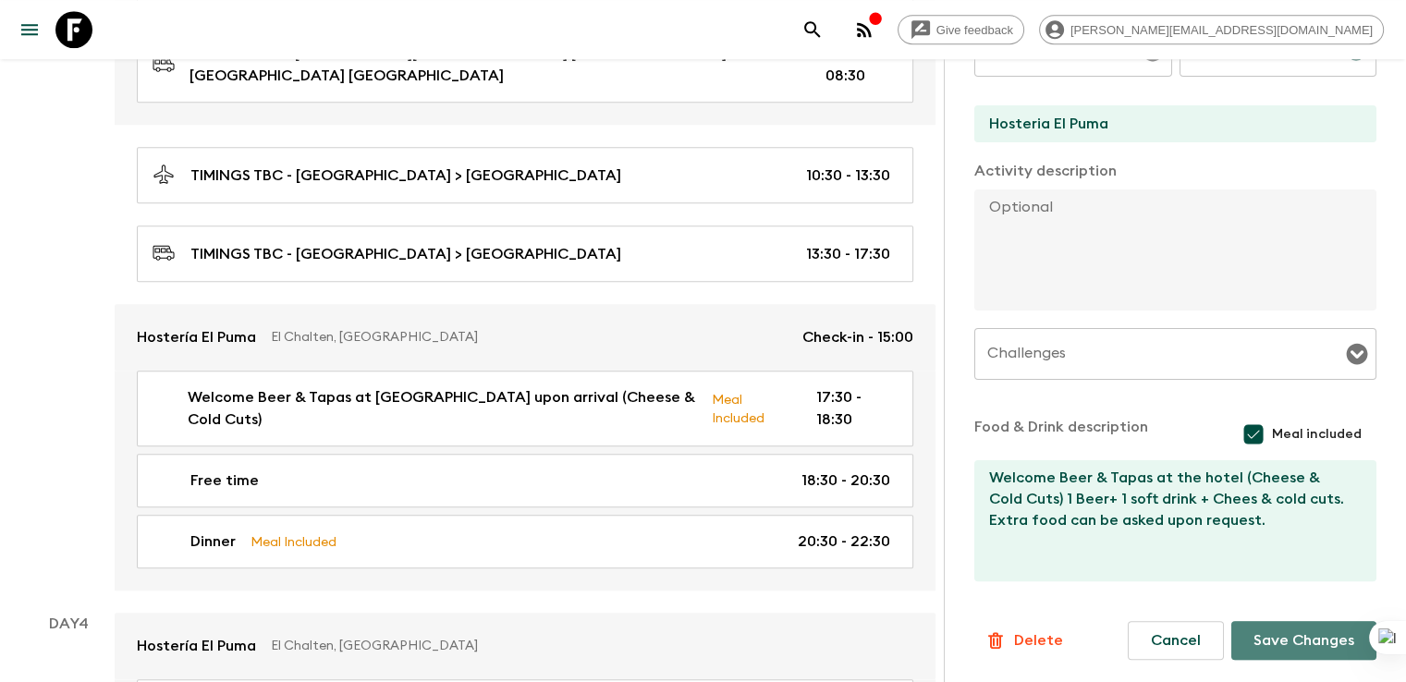
click at [1292, 632] on button "Save Changes" at bounding box center [1303, 640] width 145 height 39
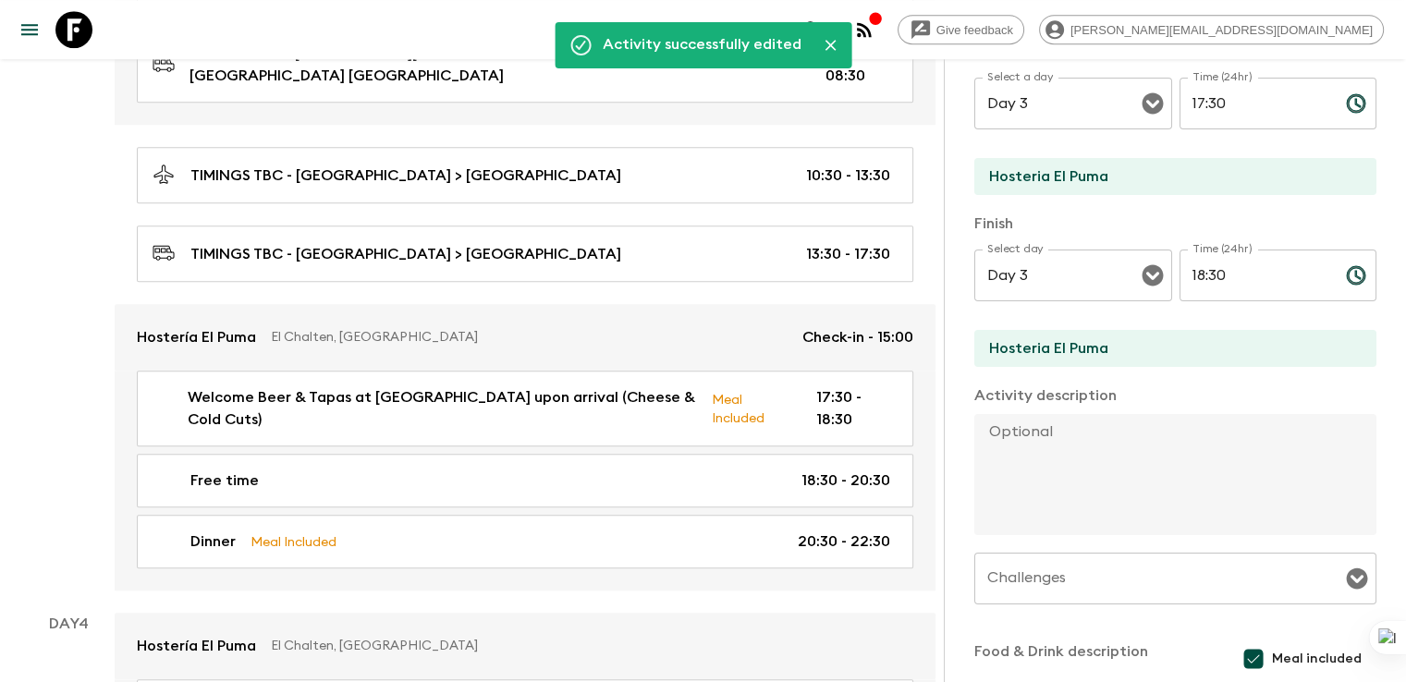
scroll to position [249, 0]
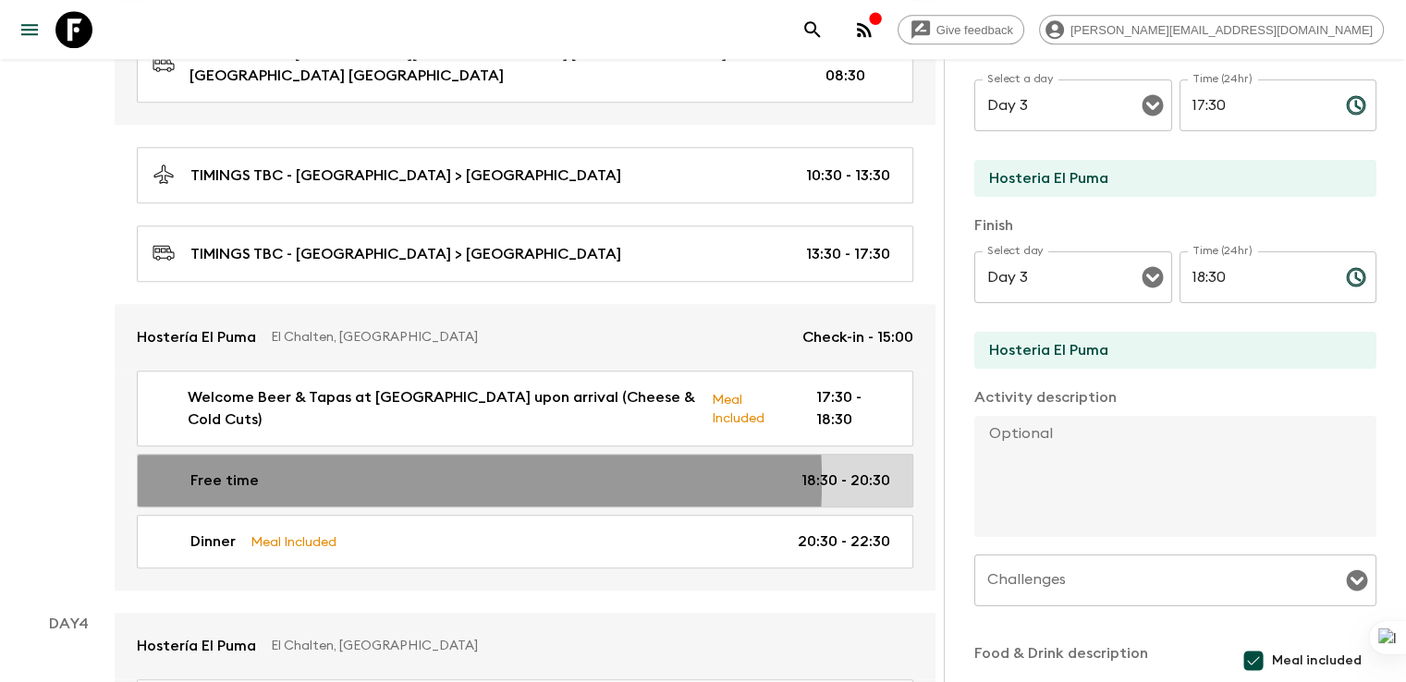
click at [286, 469] on div "Free time 18:30 - 20:30" at bounding box center [520, 480] width 737 height 22
type input "Free time"
type input "Laguna condor"
type textarea "Activities customers can choose to partake in Trekking - Self-Guided Inside the…"
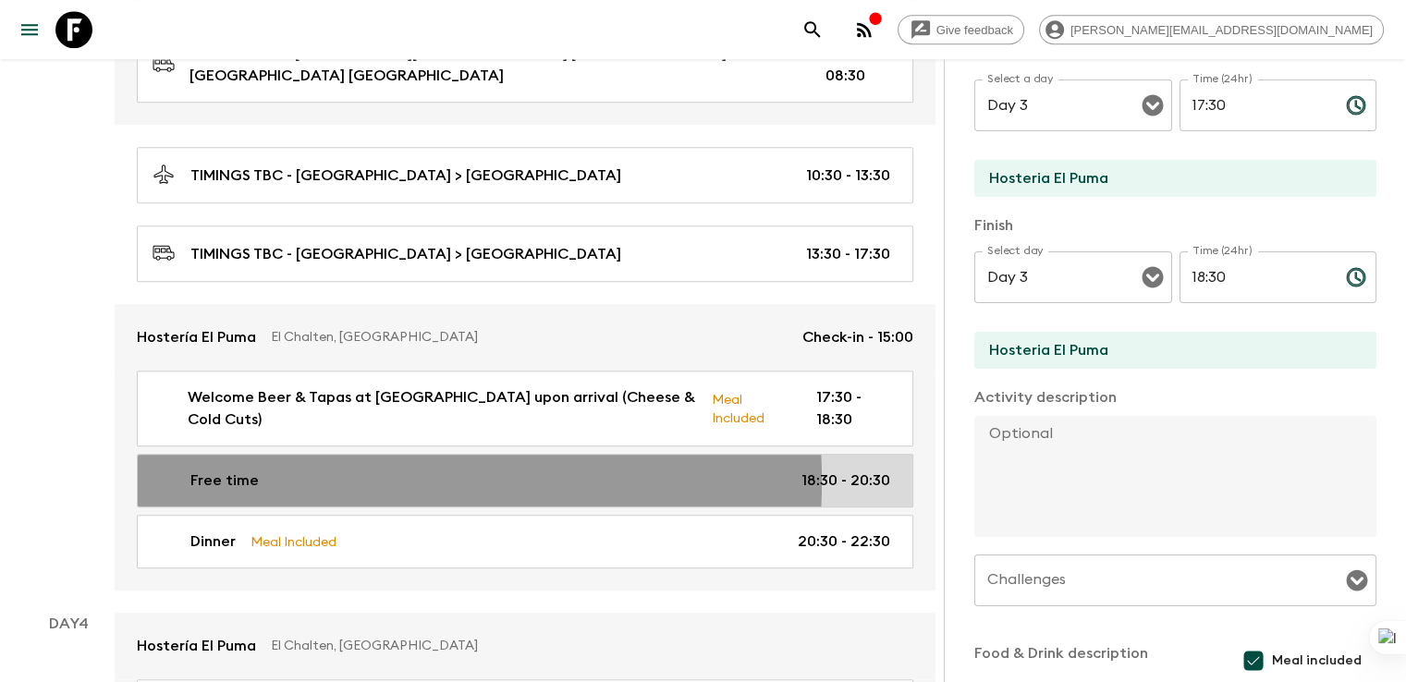
checkbox input "false"
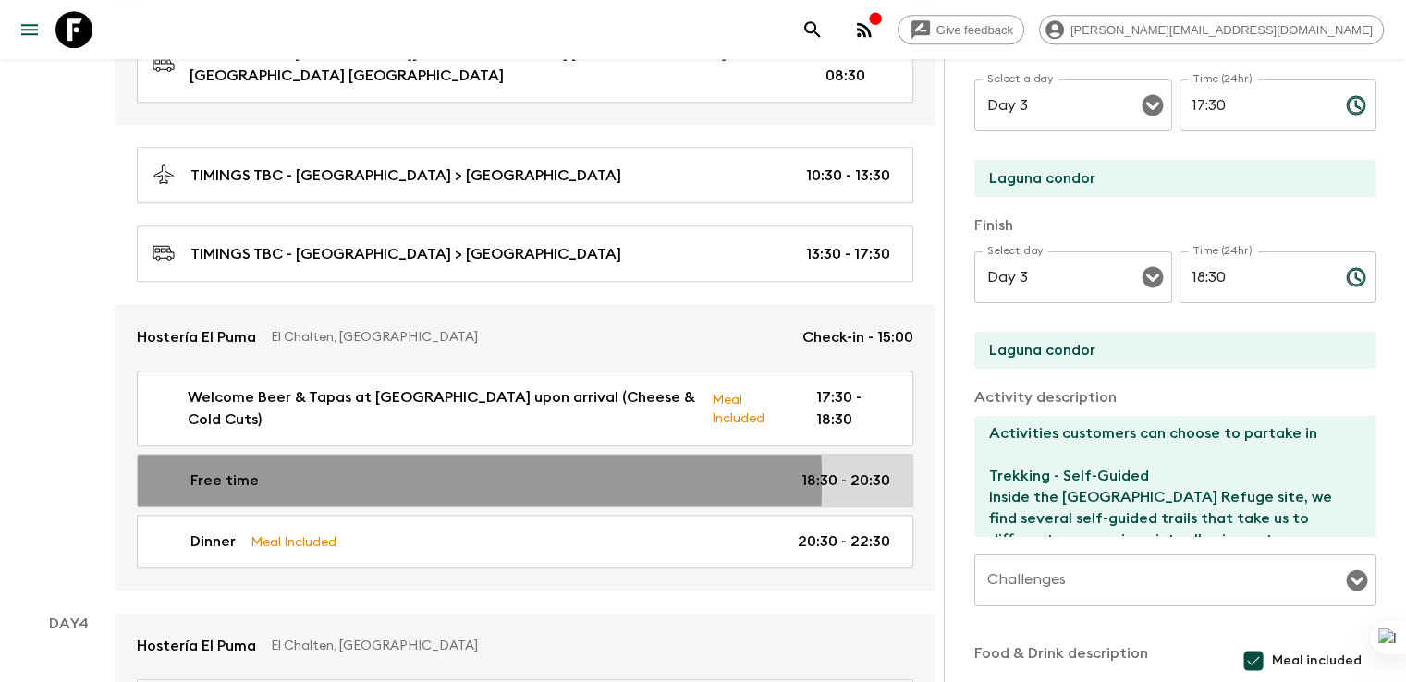
type input "18:30"
type input "20:30"
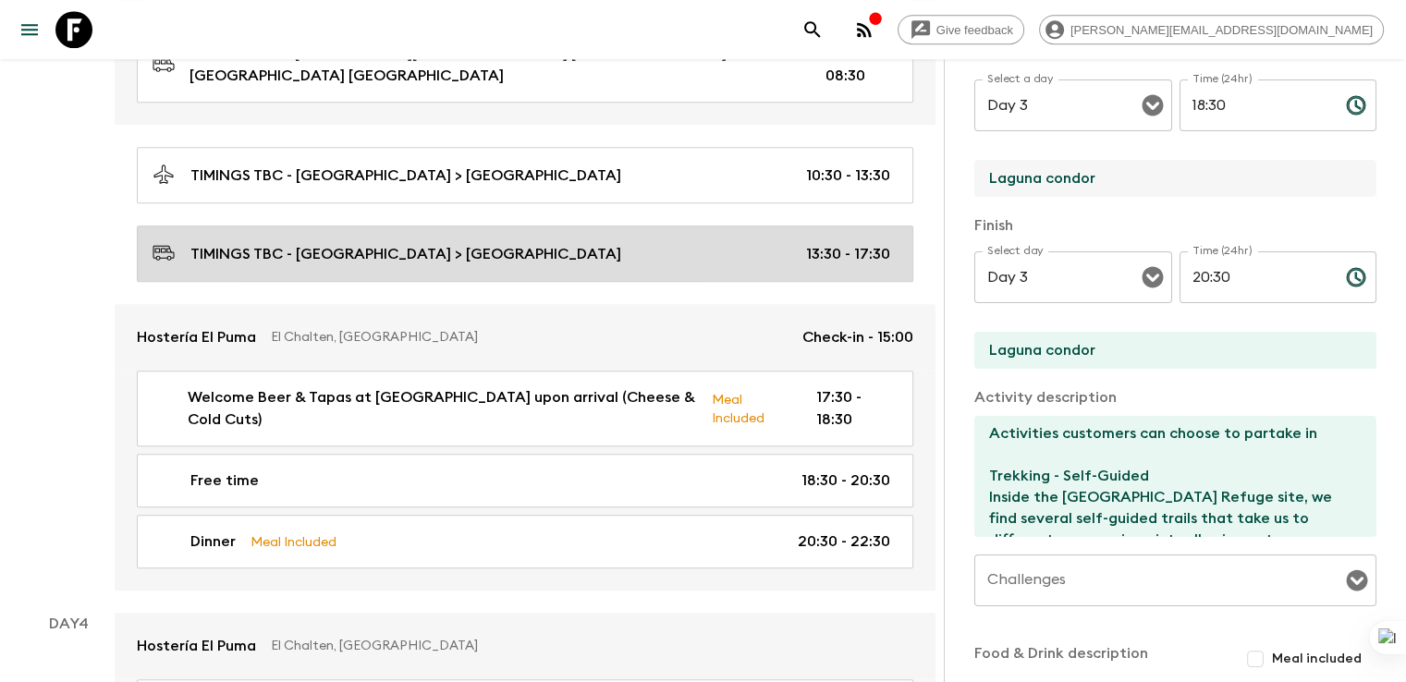
drag, startPoint x: 1013, startPoint y: 175, endPoint x: 662, endPoint y: 175, distance: 351.2
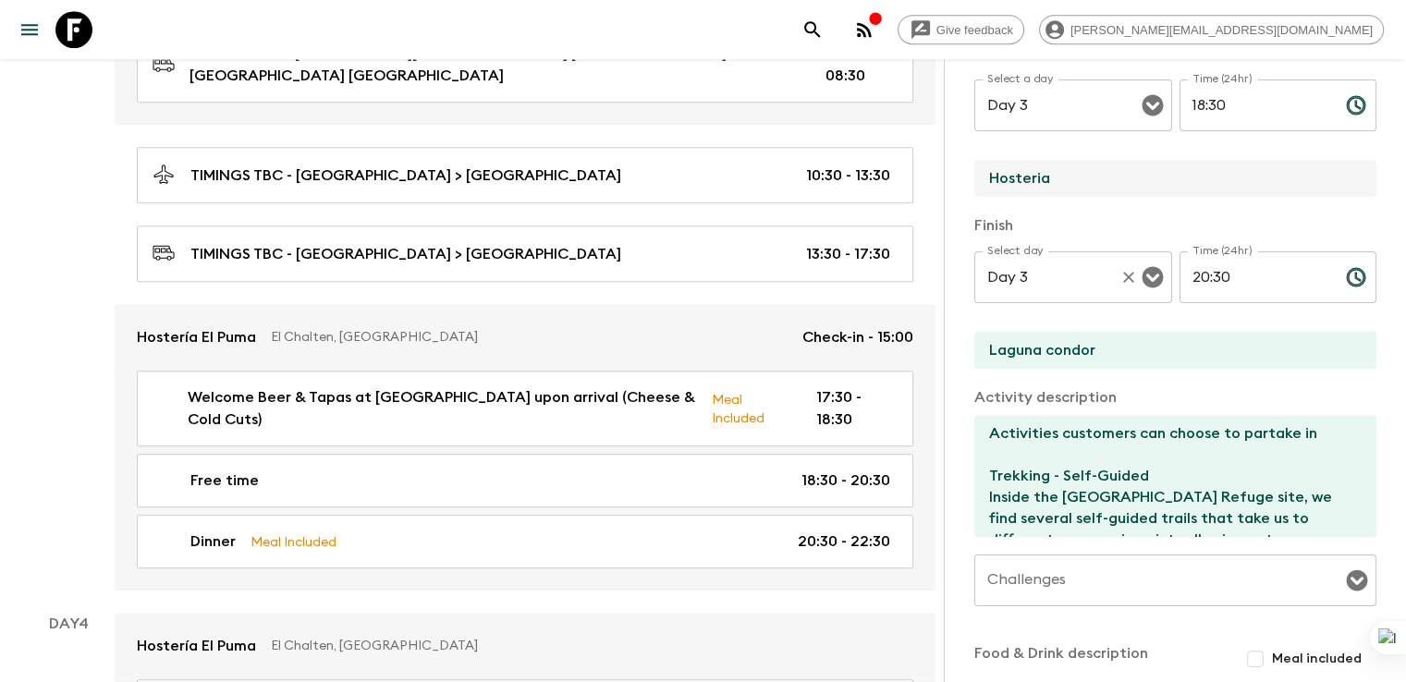
type input "Hosteria El Puma"
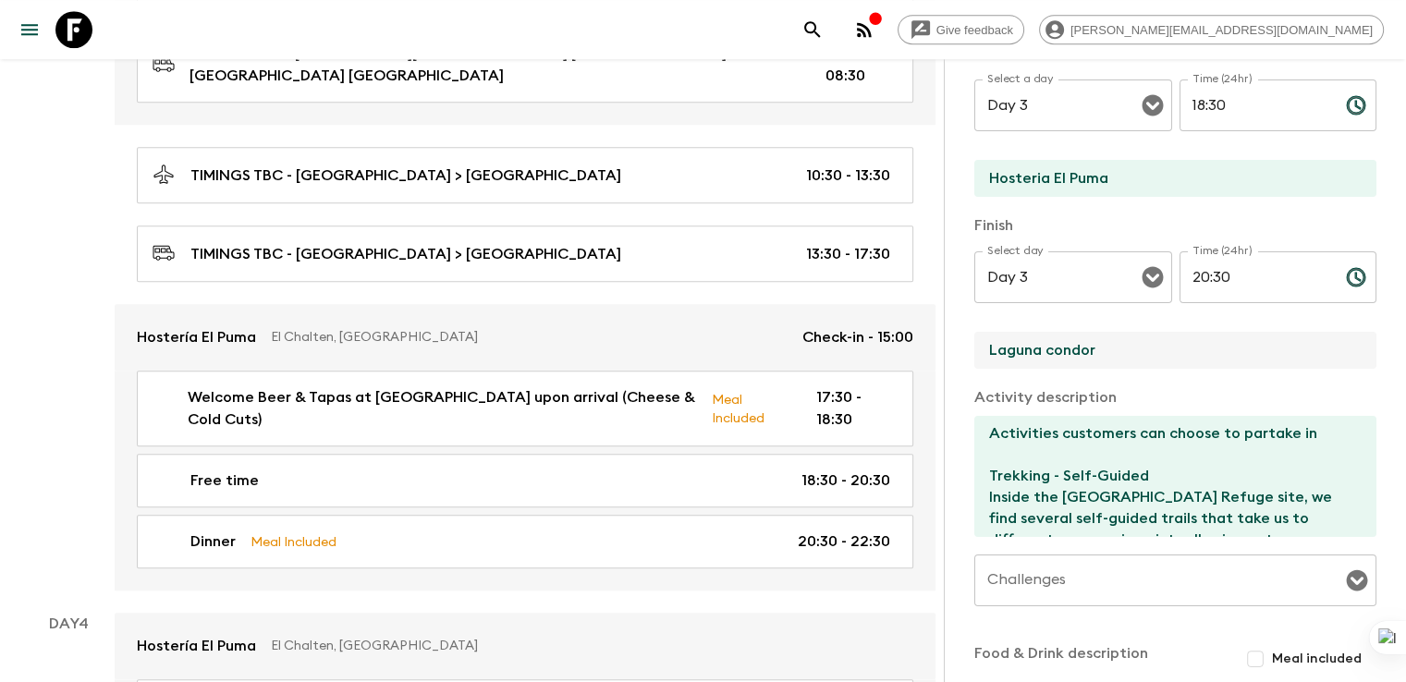
drag, startPoint x: 878, startPoint y: 356, endPoint x: 850, endPoint y: 356, distance: 27.7
click at [943, 356] on div "Activity Information Comments Activity Title Free time Start Select a day Day 3…" at bounding box center [1174, 400] width 462 height 682
type input "Hosteria El Puma"
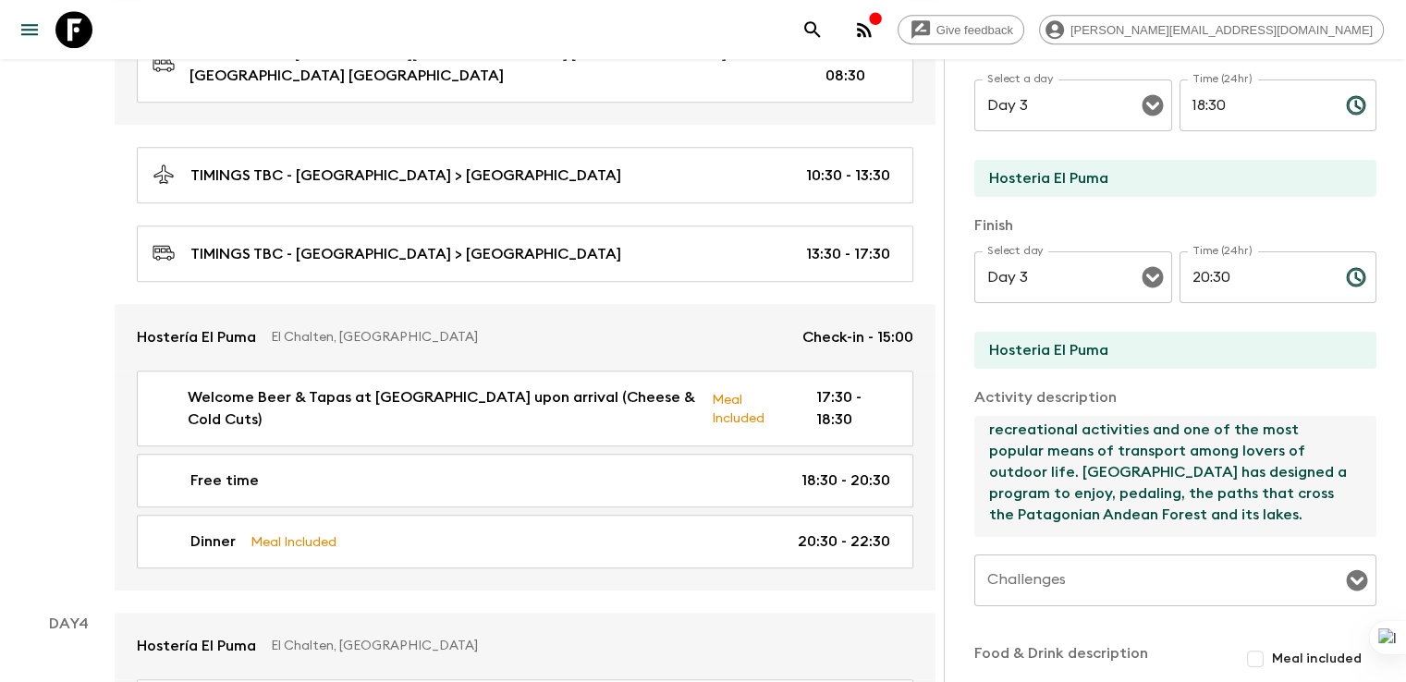
scroll to position [382, 0]
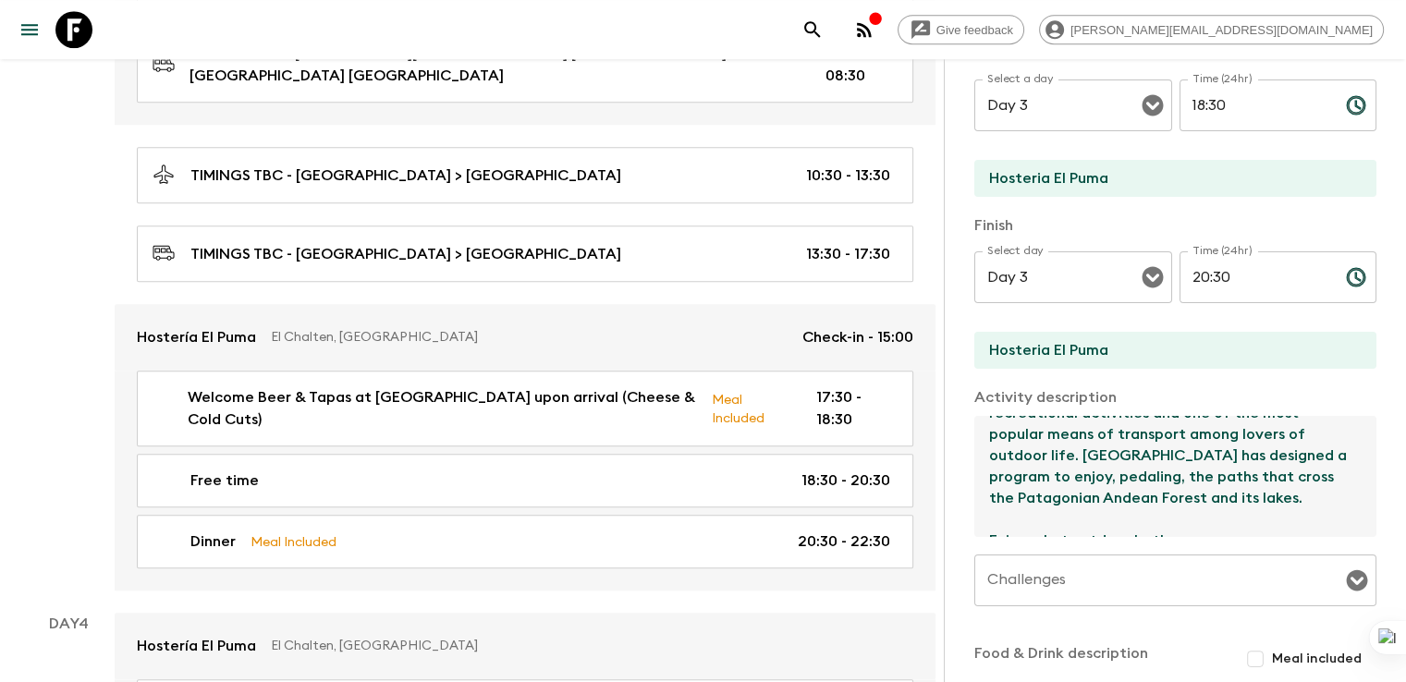
drag, startPoint x: 895, startPoint y: 435, endPoint x: 1418, endPoint y: 616, distance: 554.4
paste textarea "Options for guests during free time: It is possible for them to do an afternoon…"
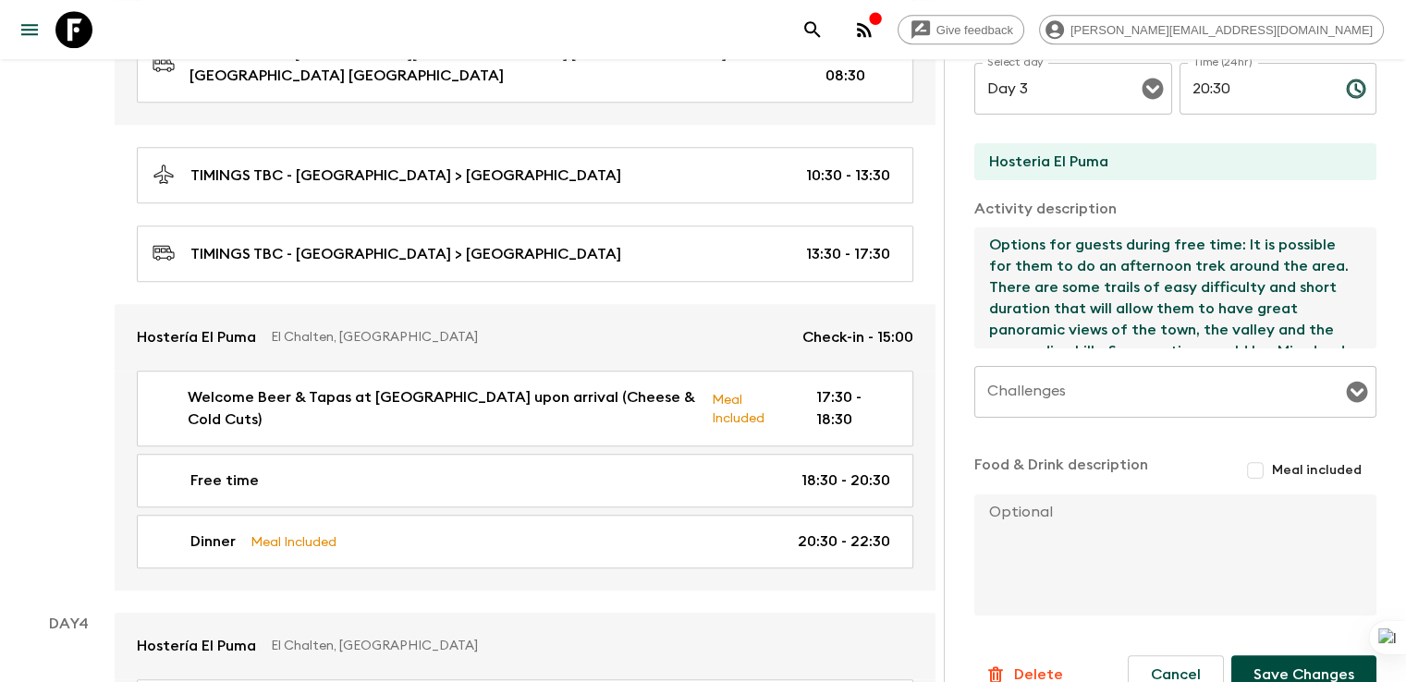
scroll to position [471, 0]
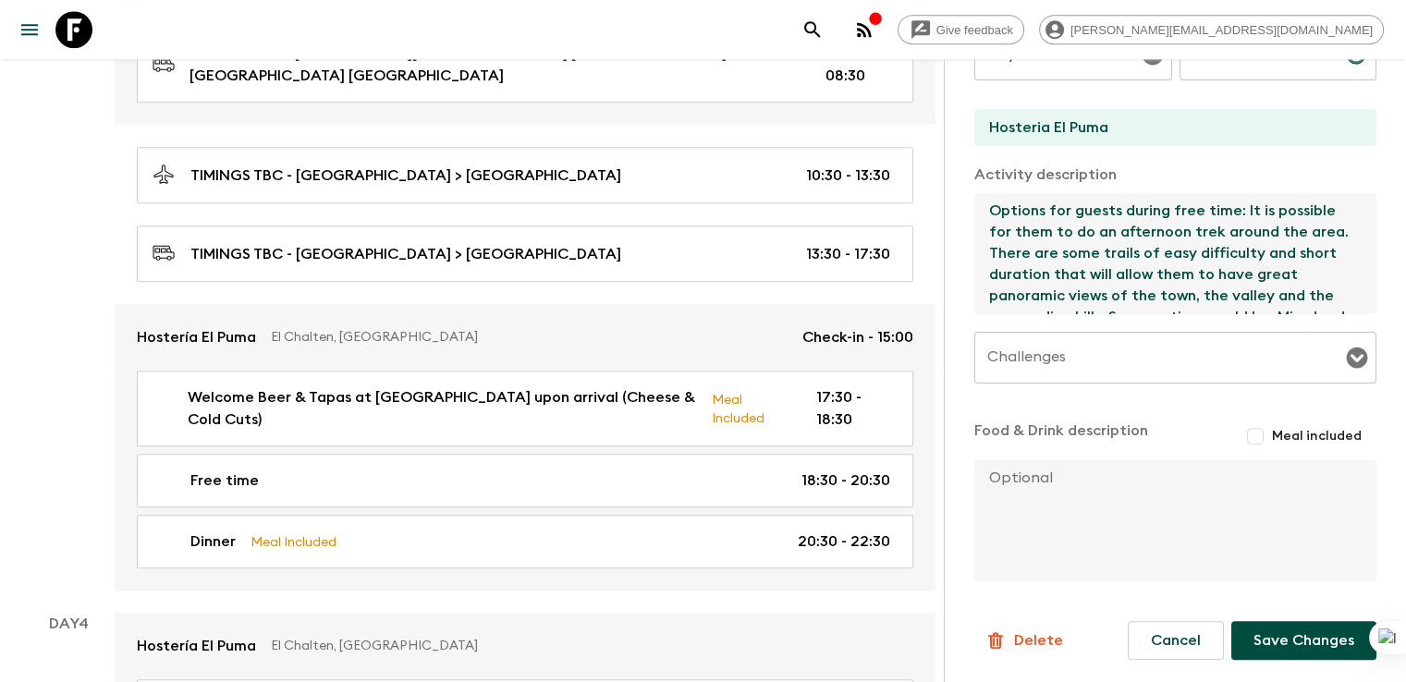
type textarea "Options for guests during free time: It is possible for them to do an afternoon…"
click at [1294, 645] on button "Save Changes" at bounding box center [1303, 640] width 145 height 39
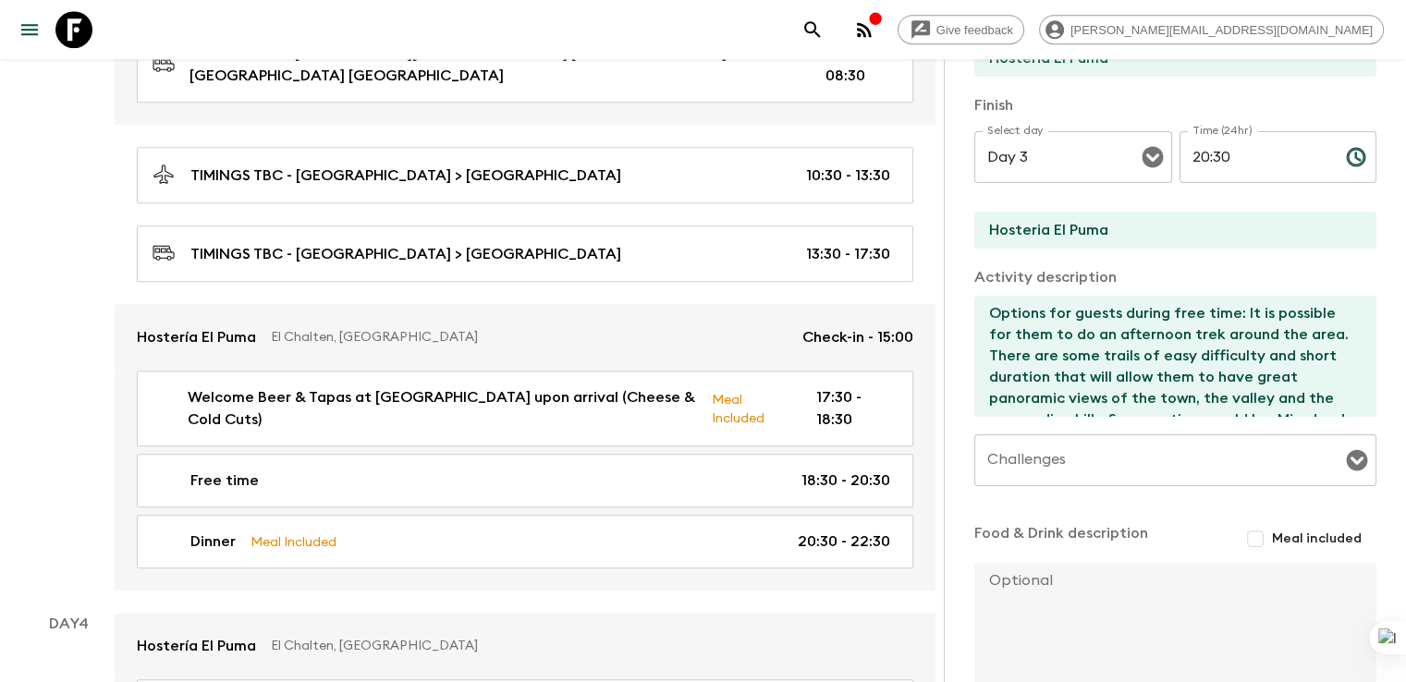
scroll to position [370, 0]
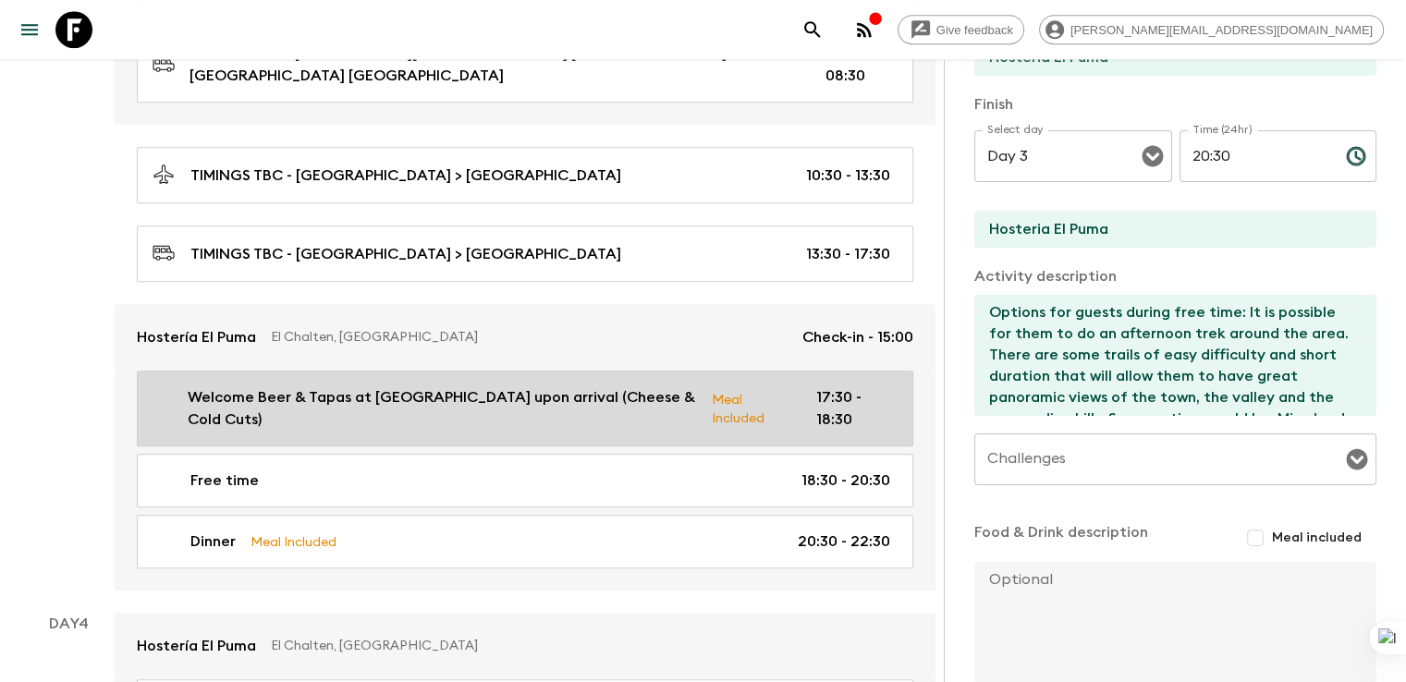
click at [277, 386] on p "Welcome Beer & Tapas at Laguna Condor upon arrival (Cheese & Cold Cuts)" at bounding box center [442, 408] width 509 height 44
type input "Welcome Beer & Tapas at Laguna Condor upon arrival (Cheese & Cold Cuts)"
checkbox input "true"
type textarea "Welcome Beer & Tapas at the hotel (Cheese & Cold Cuts) 1 Beer+ 1 soft drink + C…"
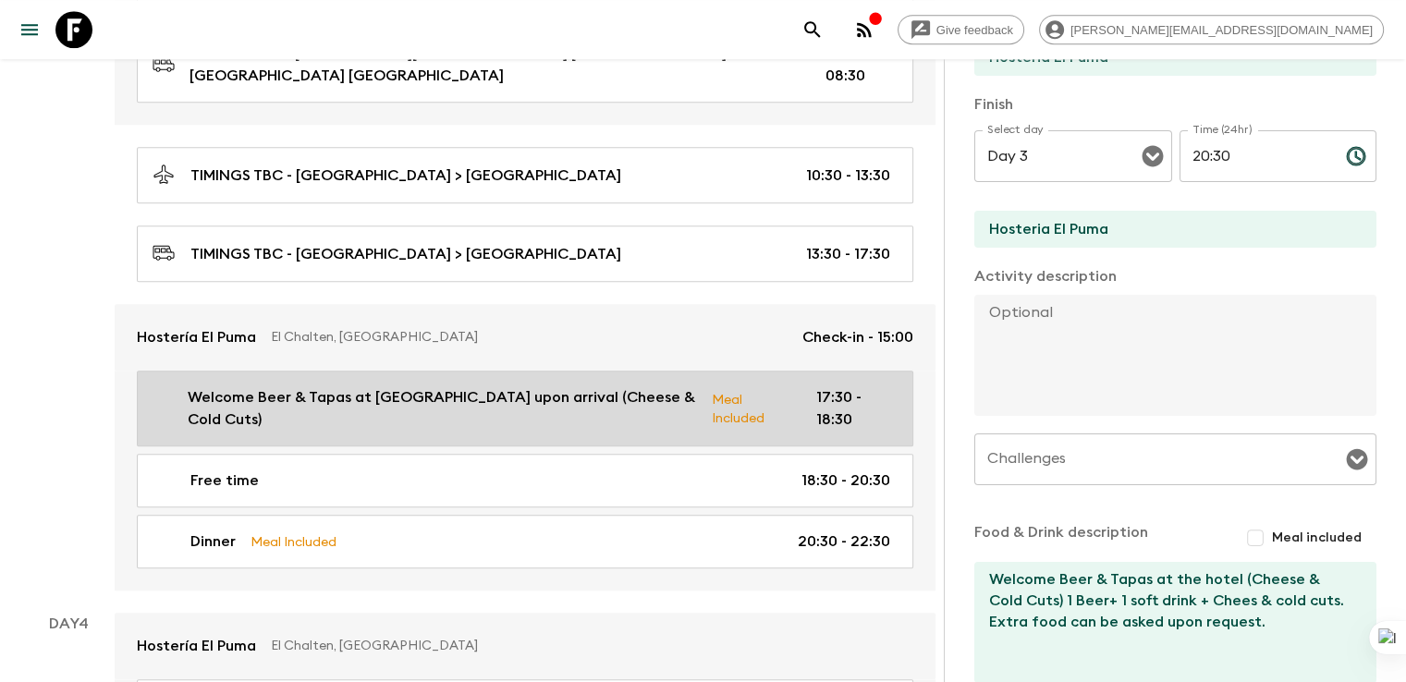
type input "17:30"
type input "18:30"
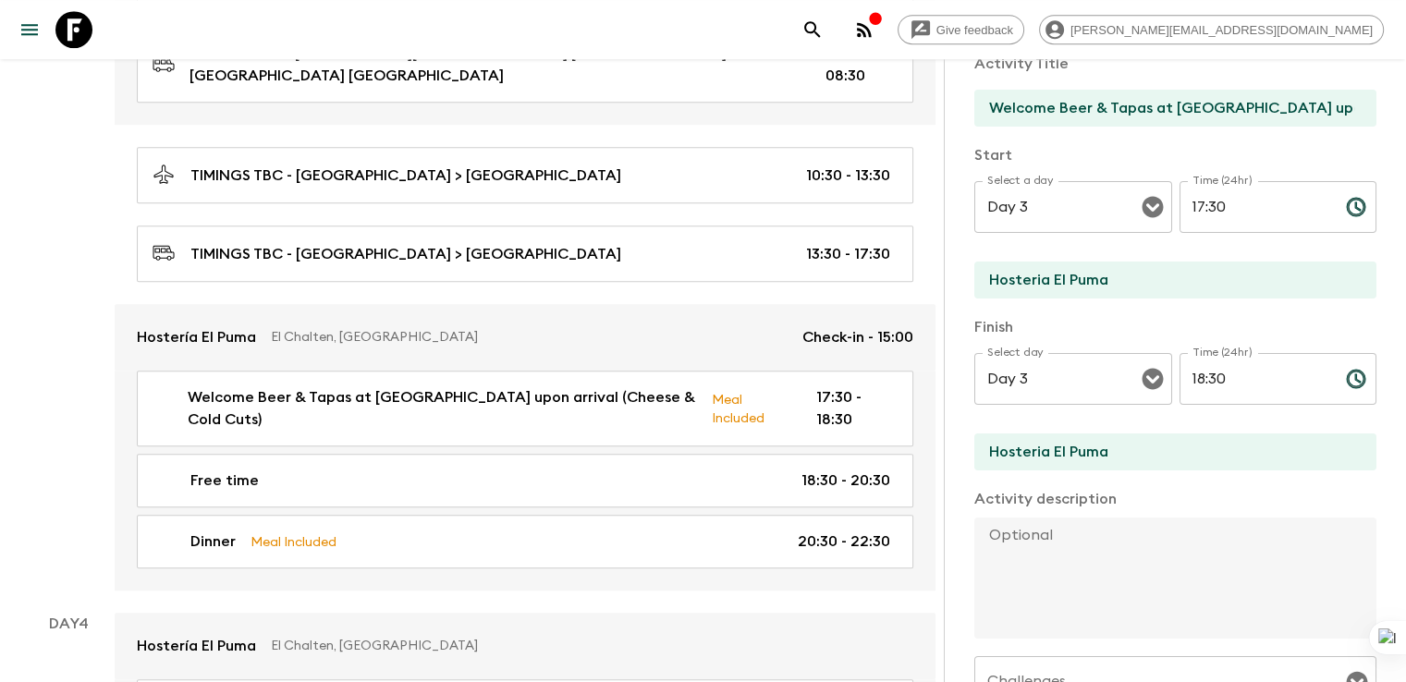
scroll to position [101, 0]
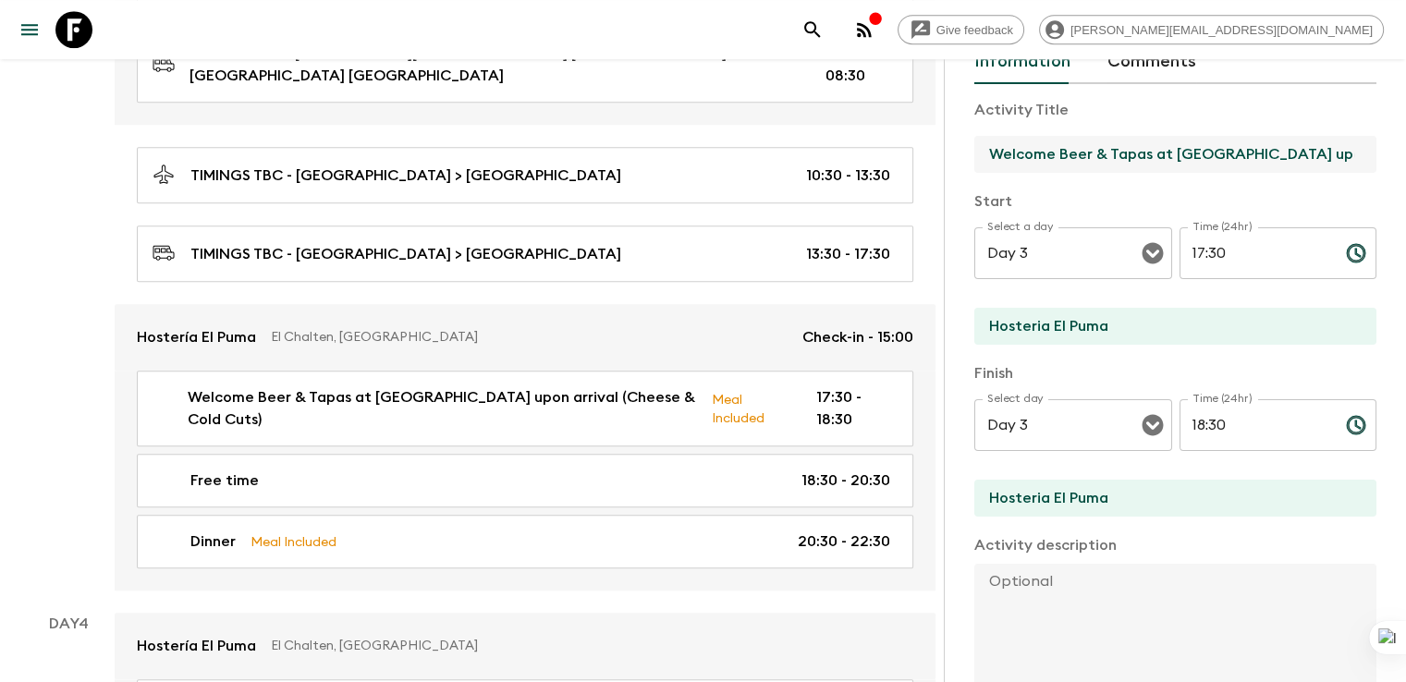
drag, startPoint x: 1061, startPoint y: 147, endPoint x: 1185, endPoint y: 141, distance: 124.0
click at [1185, 141] on input "Welcome Beer & Tapas at Laguna Condor upon arrival (Cheese & Cold Cuts)" at bounding box center [1167, 154] width 387 height 37
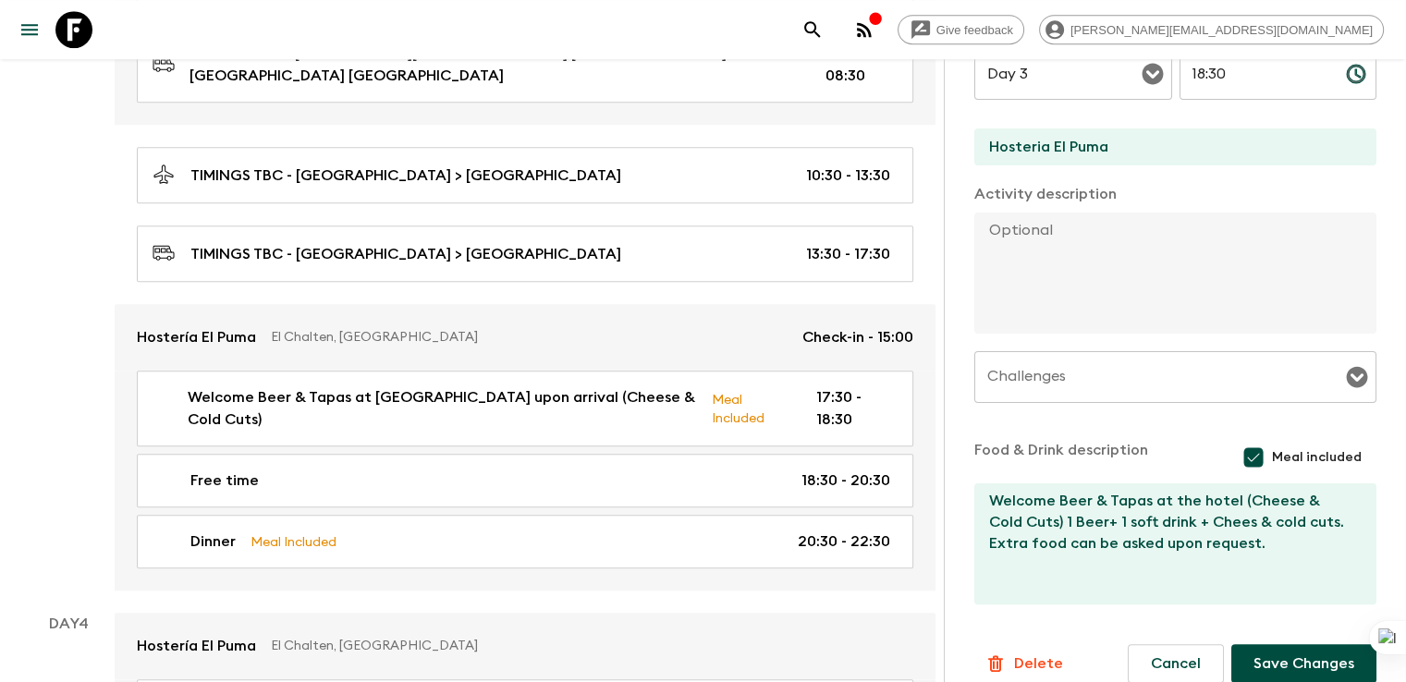
scroll to position [473, 0]
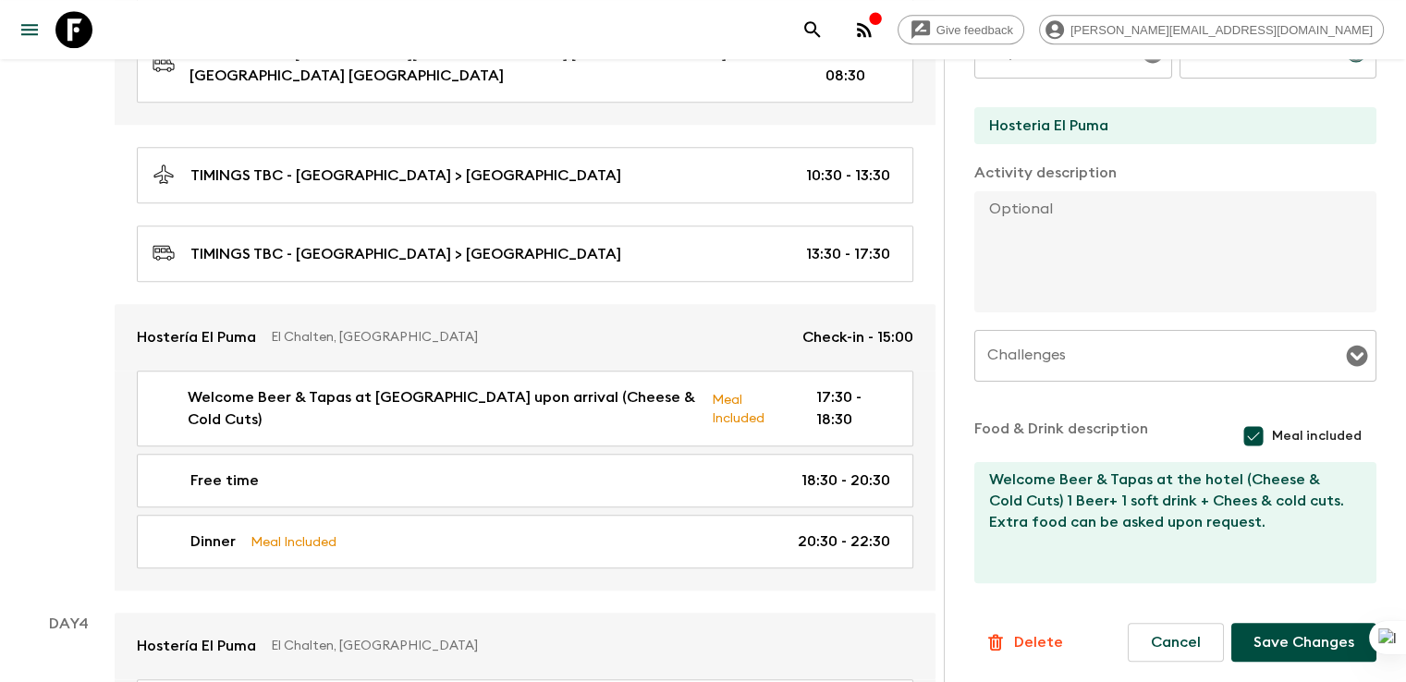
click at [1301, 648] on button "Save Changes" at bounding box center [1303, 642] width 145 height 39
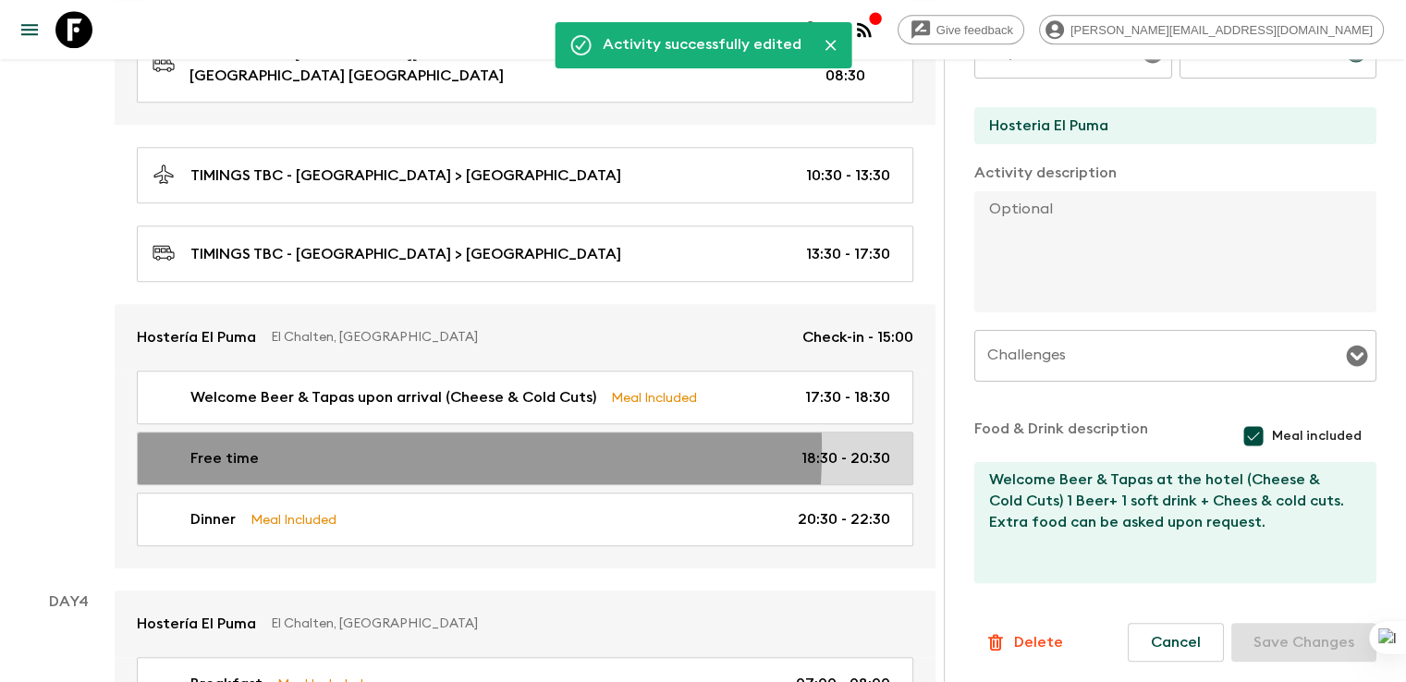
click at [220, 447] on p "Free time" at bounding box center [224, 458] width 68 height 22
type input "Free time"
type textarea "Options for guests during free time: It is possible for them to do an afternoon…"
checkbox input "false"
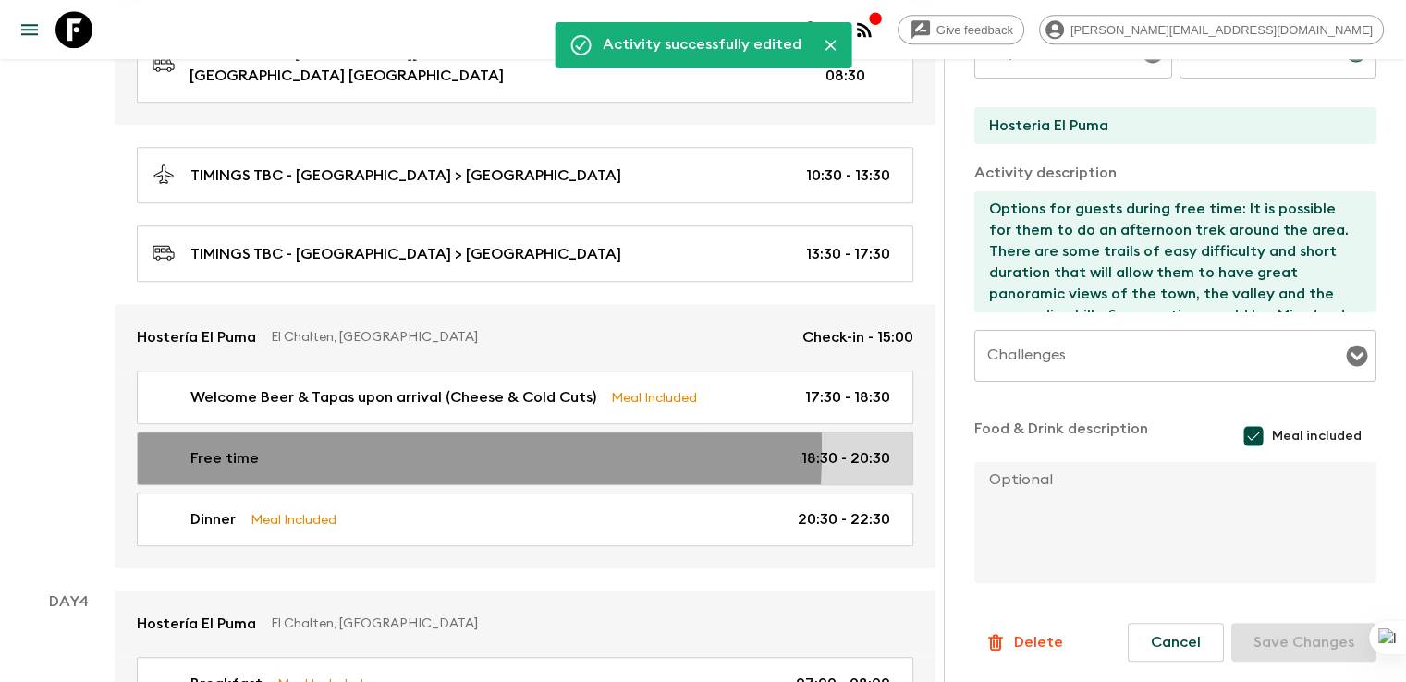
type input "18:30"
type input "20:30"
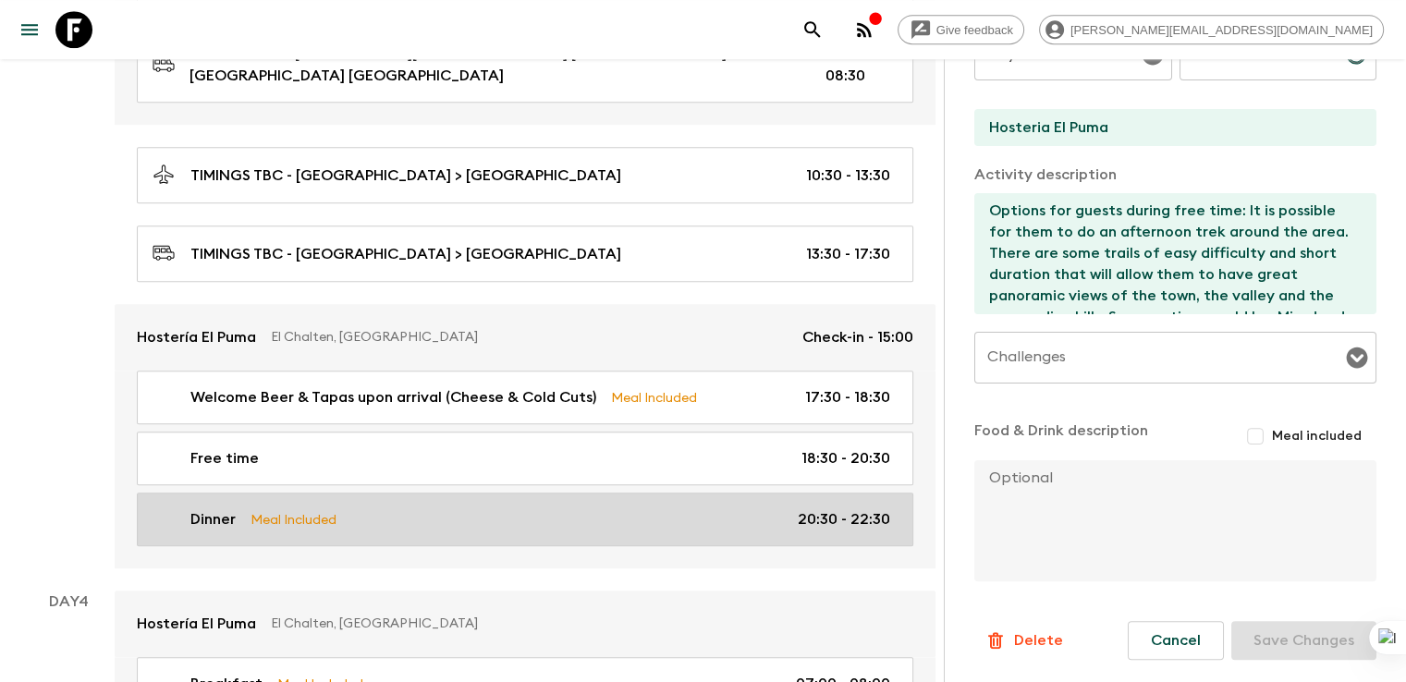
click at [222, 508] on p "Dinner" at bounding box center [212, 519] width 45 height 22
type input "Dinner"
type input "Laguna Condor"
checkbox input "true"
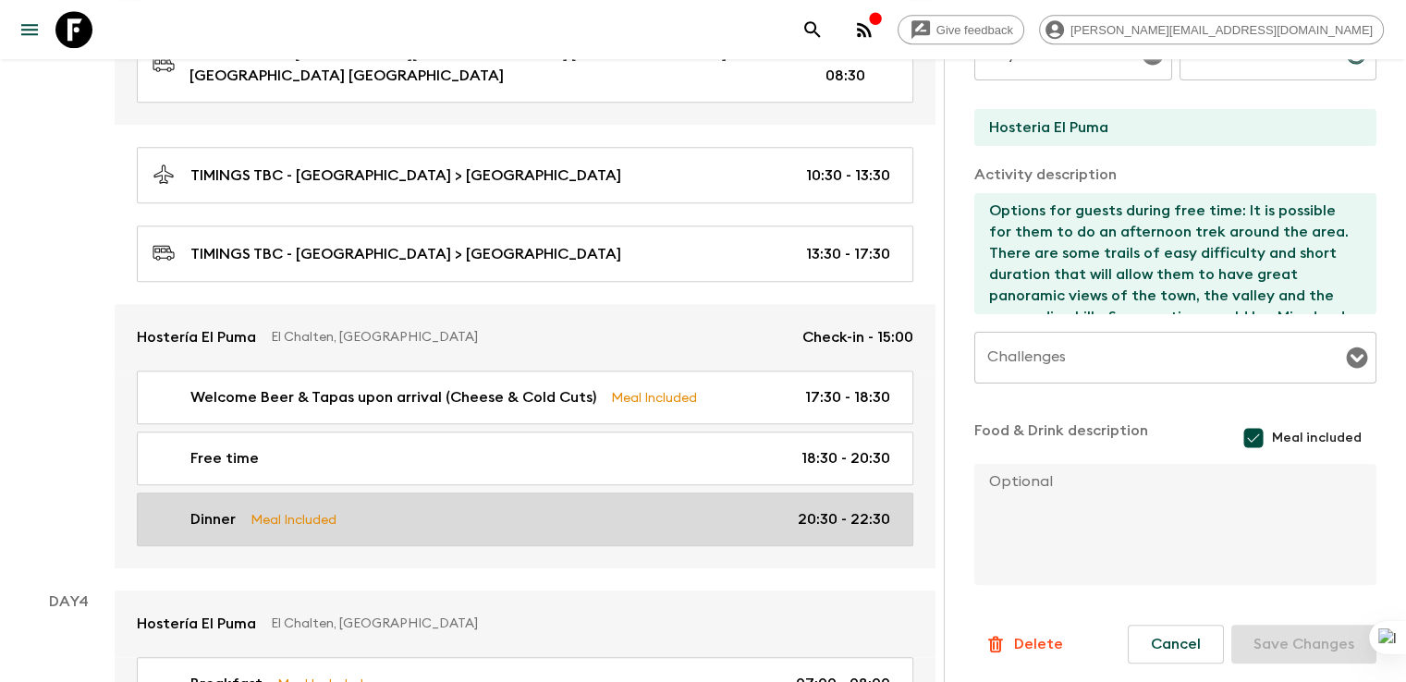
type textarea "Set menu TBD + 1 bottle of wine for every 4 guests (1/4 bottle each) or 1 pint …"
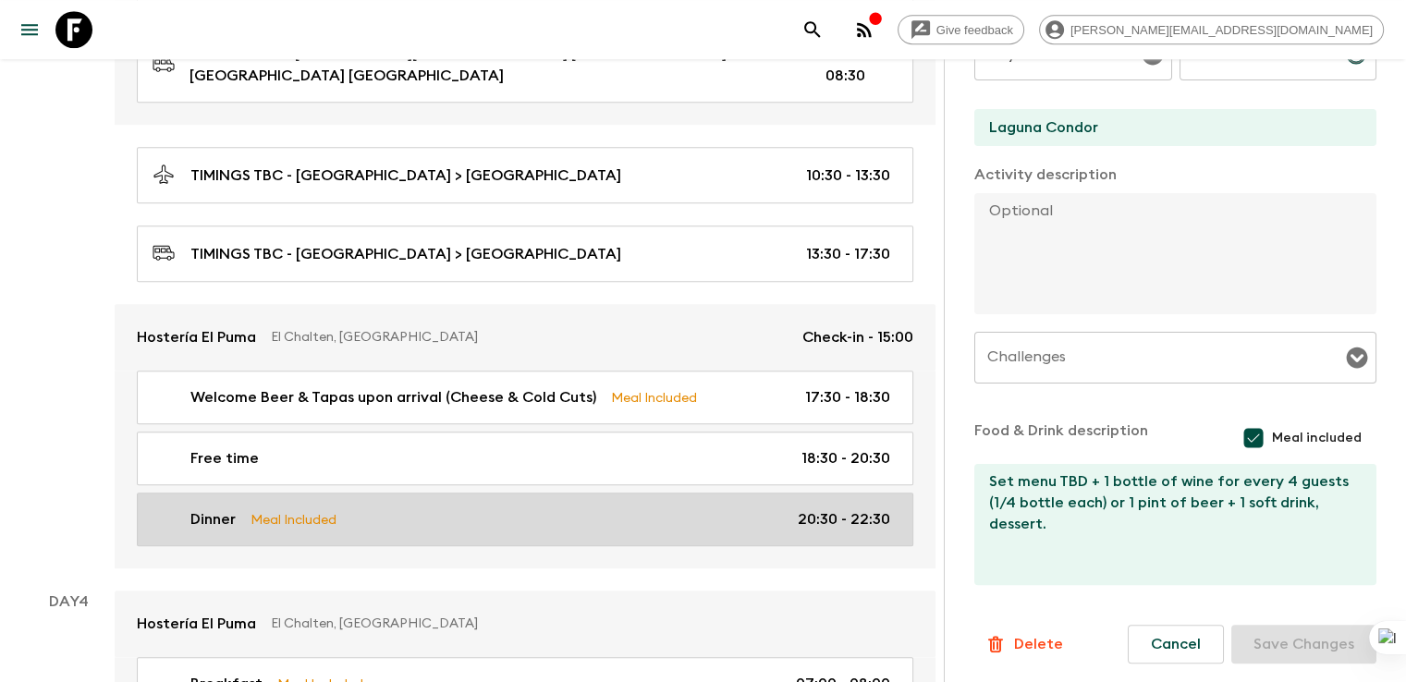
type input "20:30"
type input "22:30"
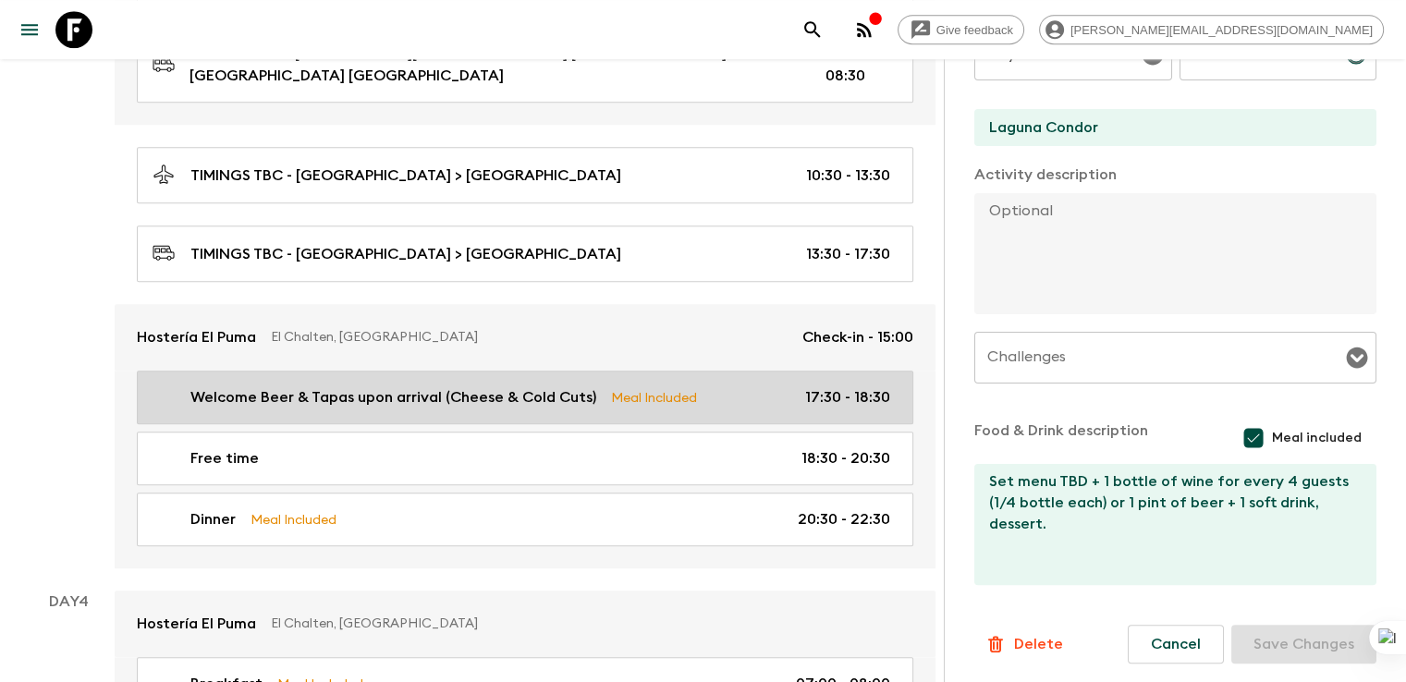
scroll to position [473, 0]
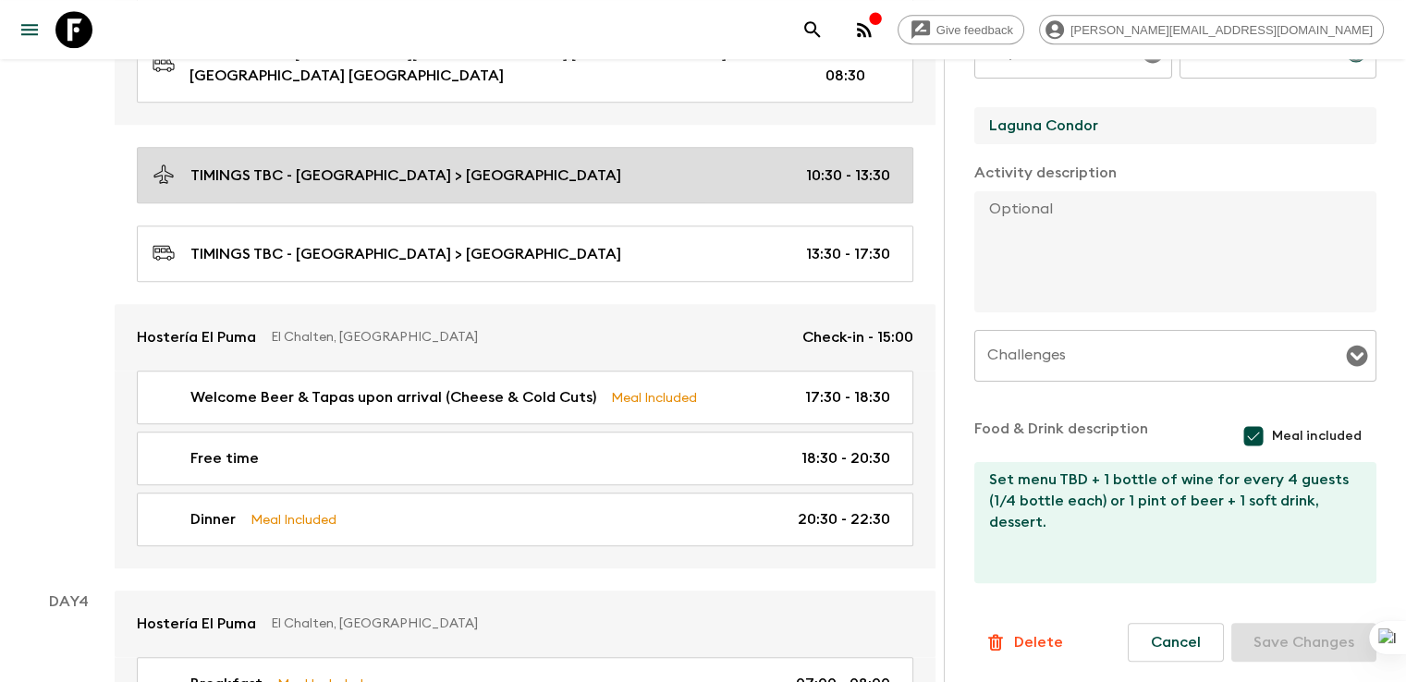
drag, startPoint x: 1035, startPoint y: 129, endPoint x: 814, endPoint y: 127, distance: 220.9
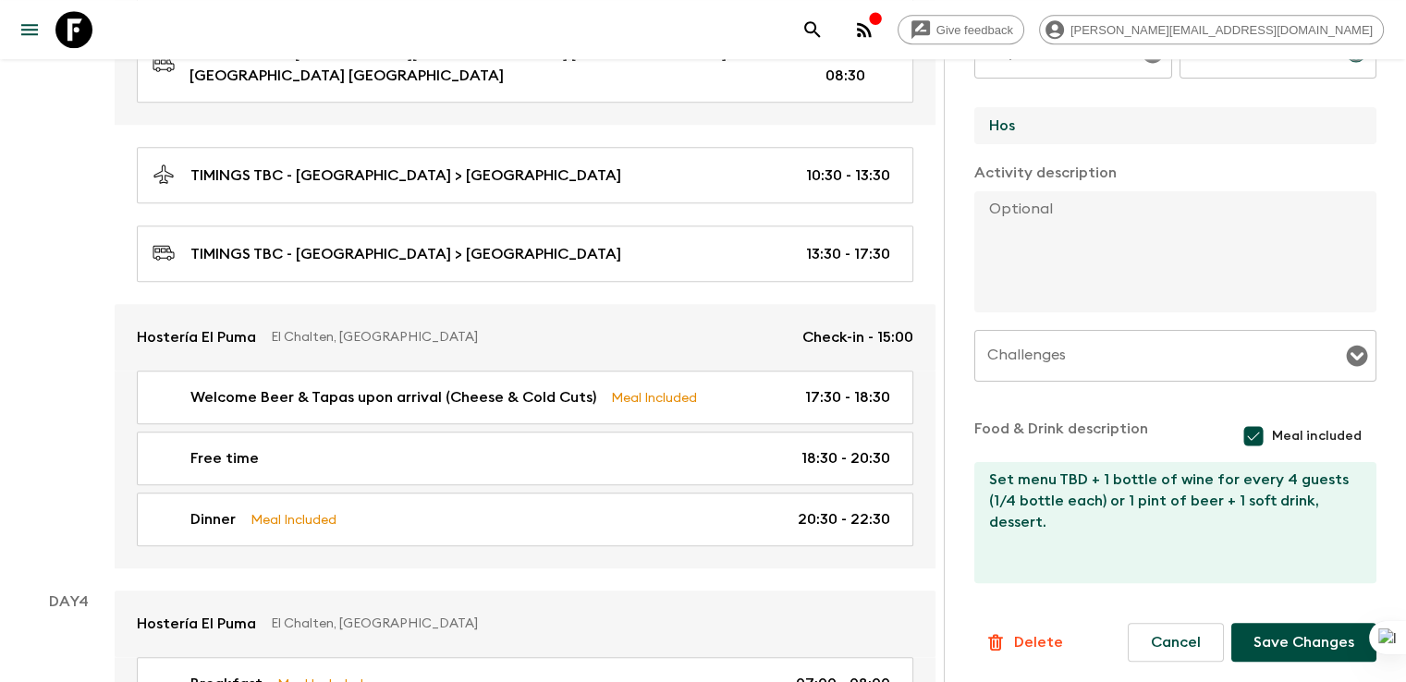
type input "Hosteria El Puma"
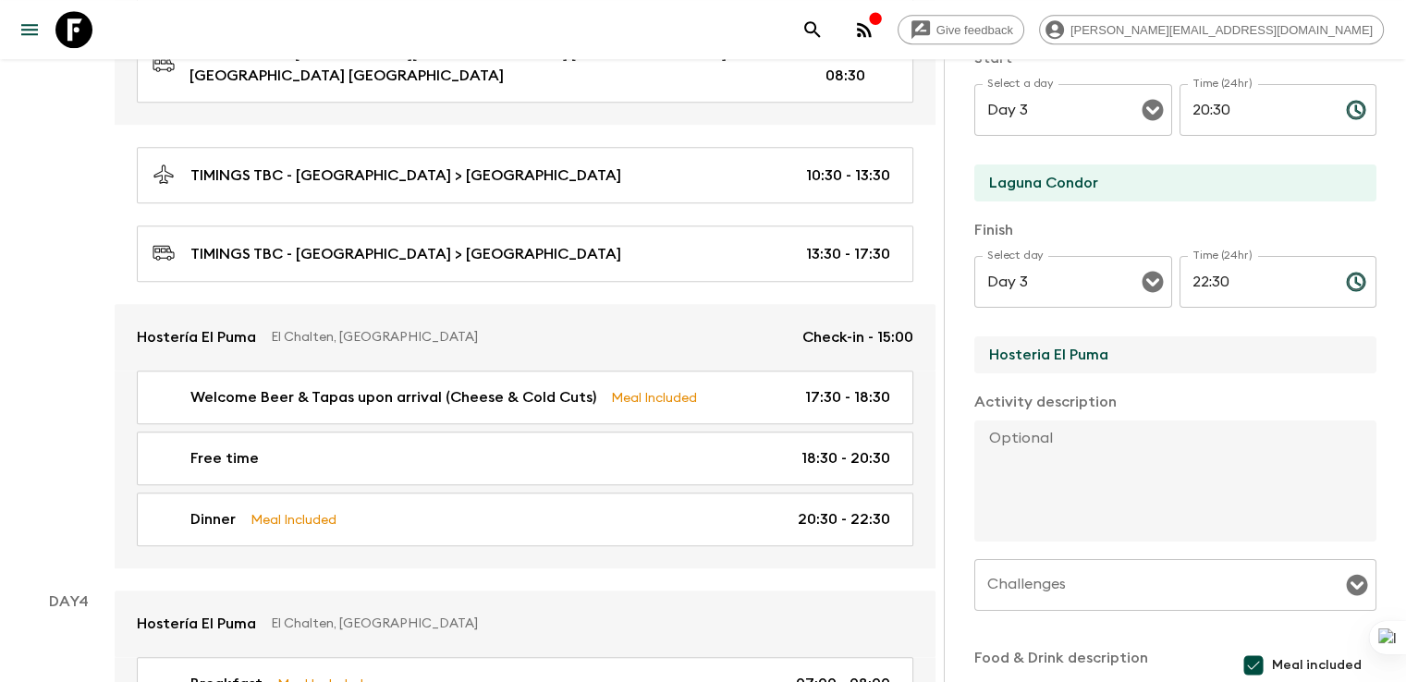
scroll to position [210, 0]
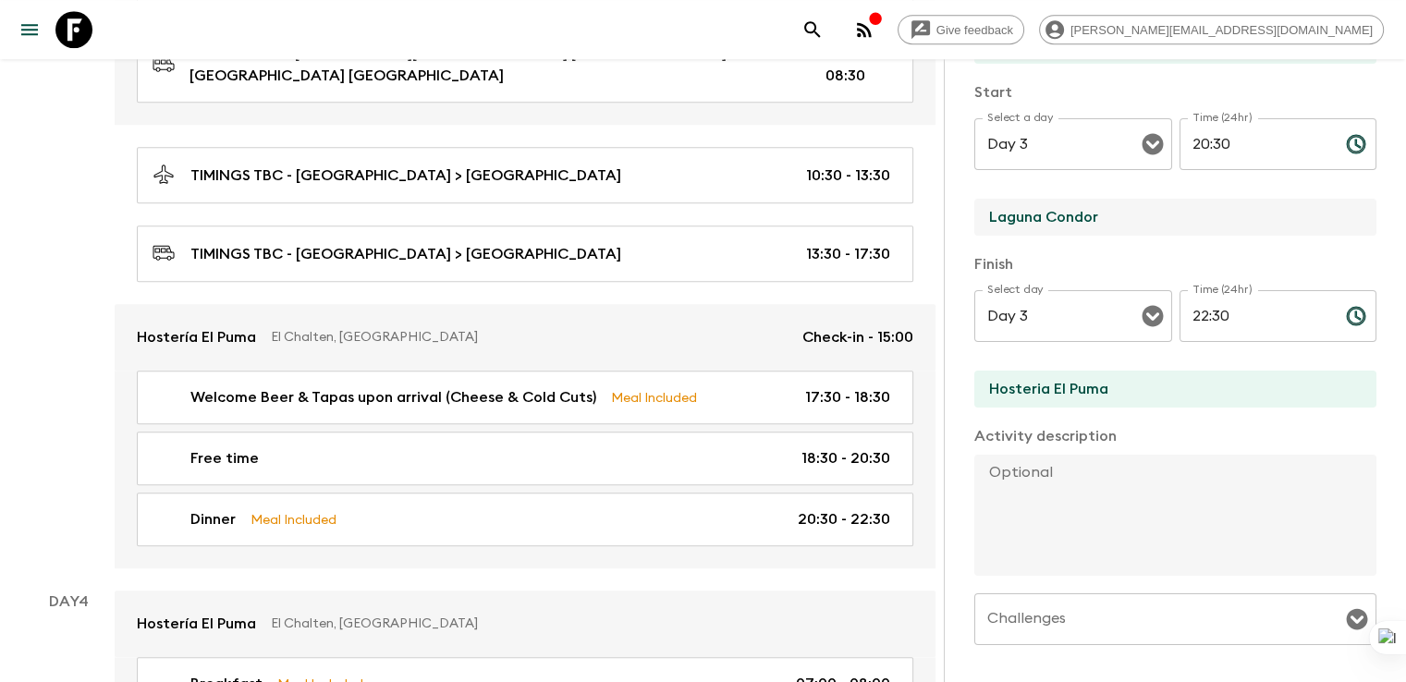
drag, startPoint x: 842, startPoint y: 220, endPoint x: 765, endPoint y: 220, distance: 76.7
type input "Hosteria El Puma"
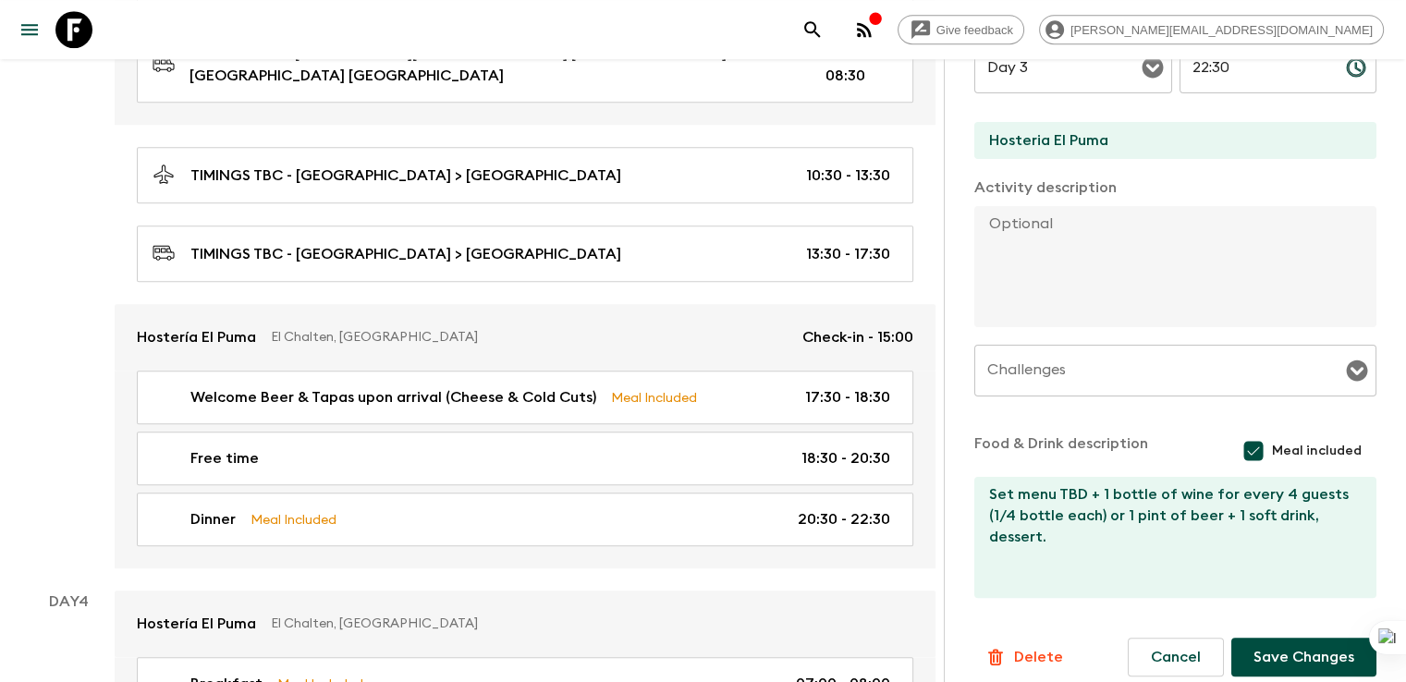
scroll to position [475, 0]
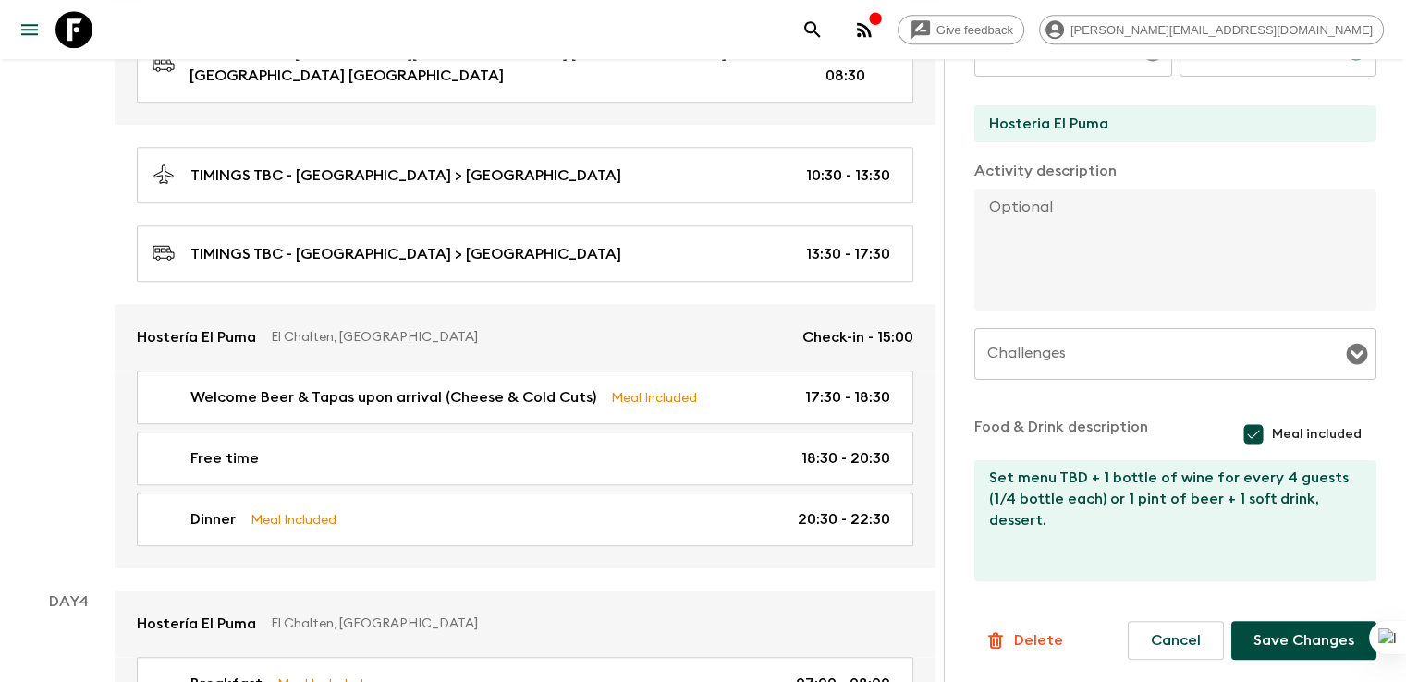
click at [1286, 637] on button "Save Changes" at bounding box center [1303, 640] width 145 height 39
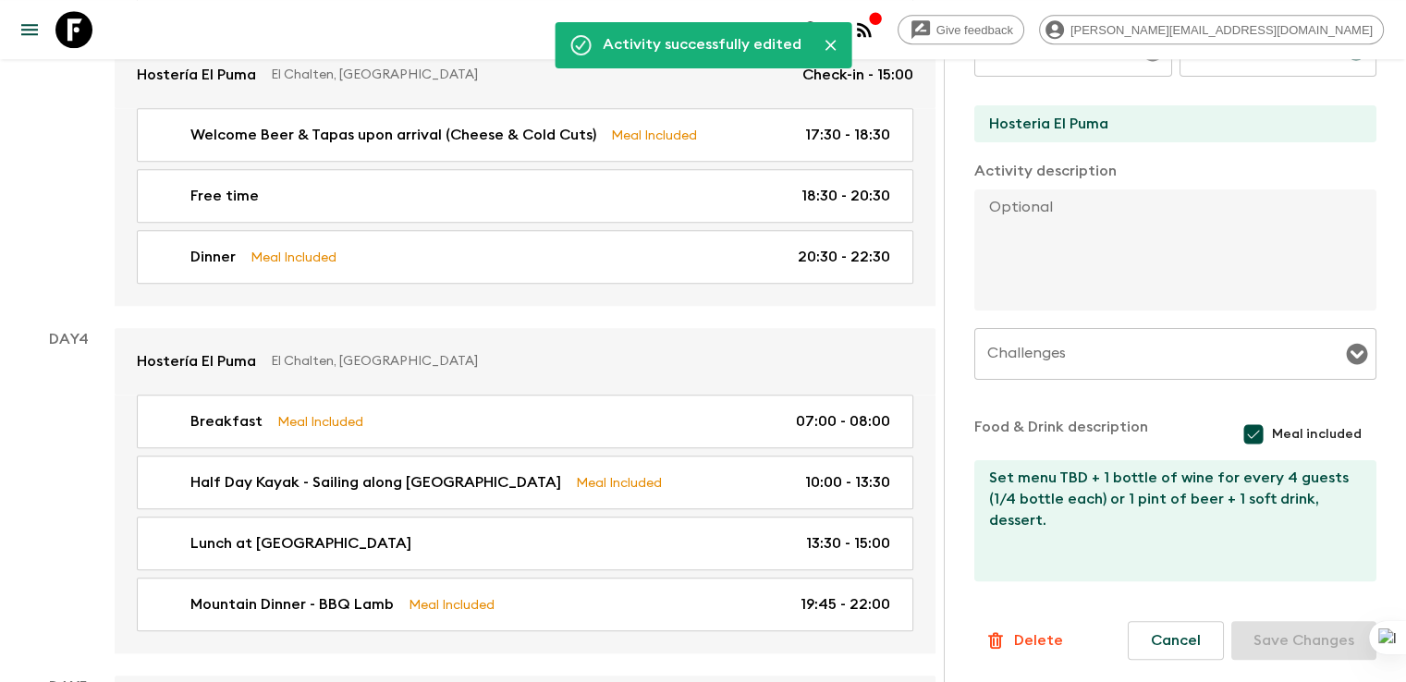
scroll to position [1823, 0]
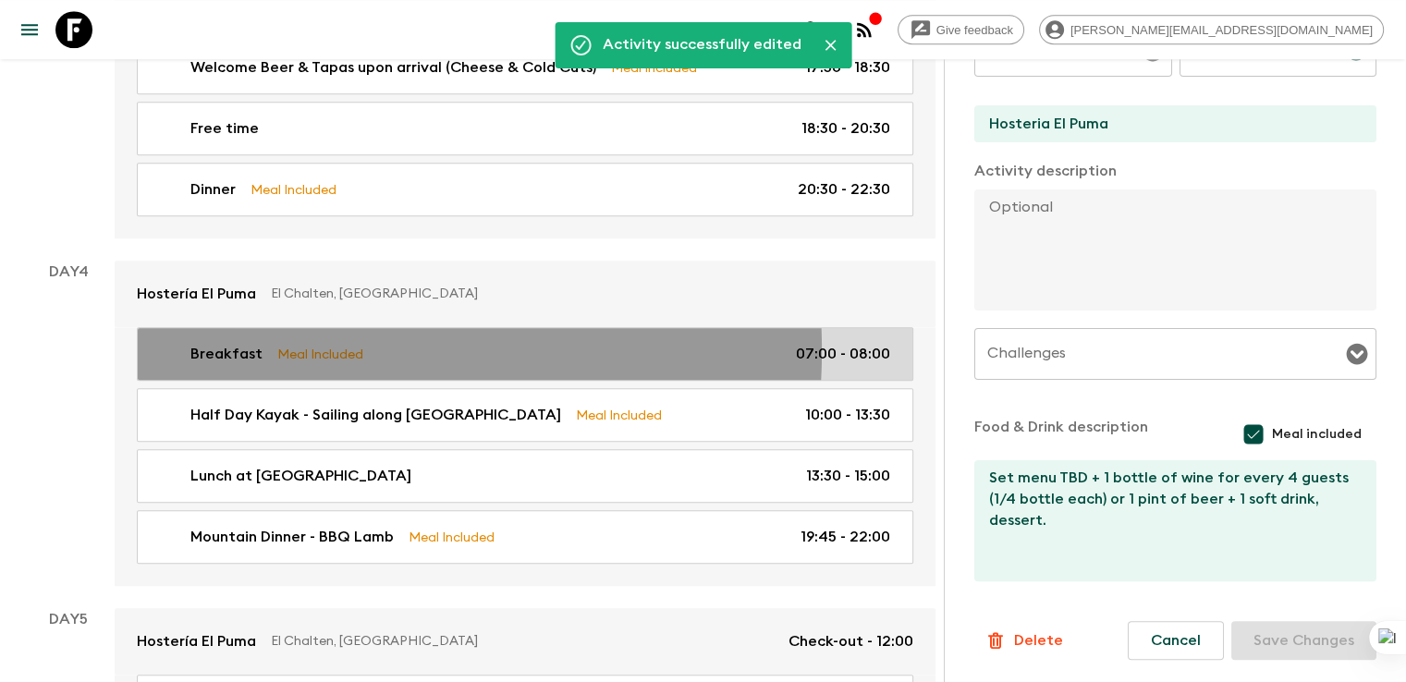
click at [243, 343] on p "Breakfast" at bounding box center [226, 354] width 72 height 22
type input "Breakfast"
type input "Laguna Condor"
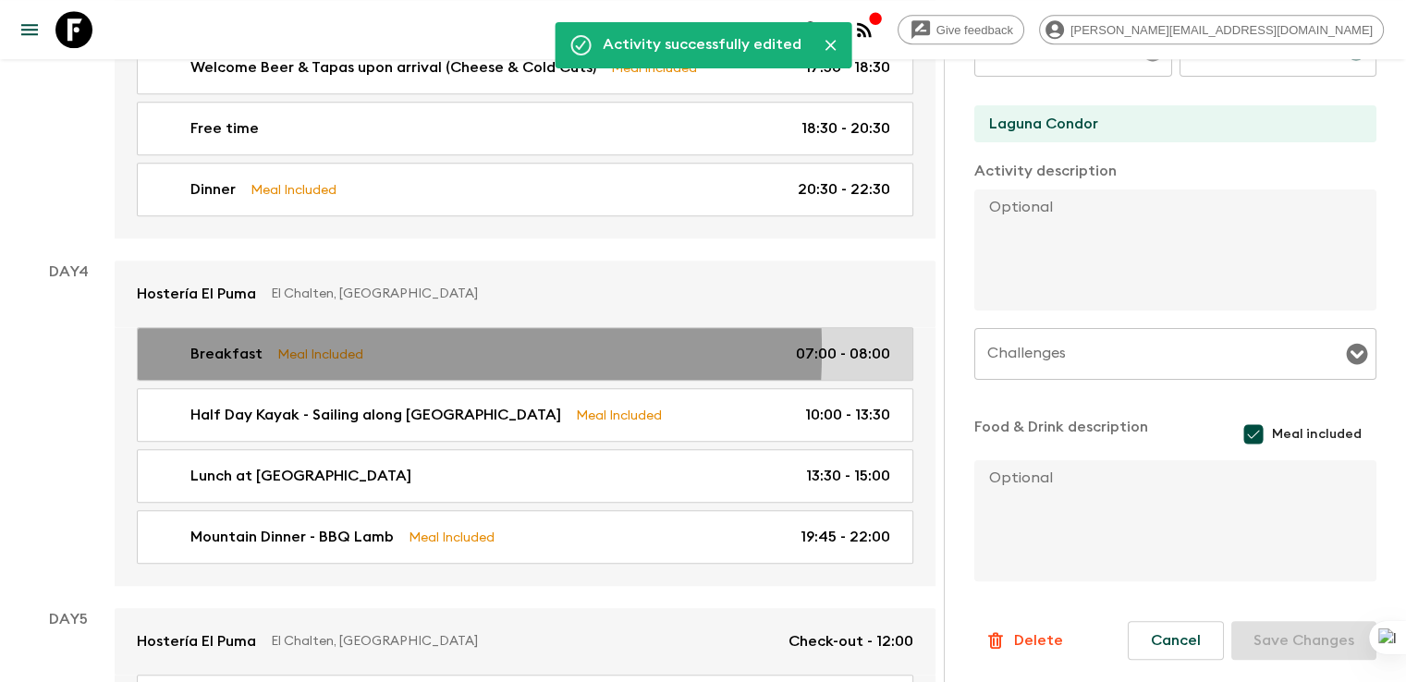
type input "Day 4"
type input "07:00"
type input "Day 4"
type input "08:00"
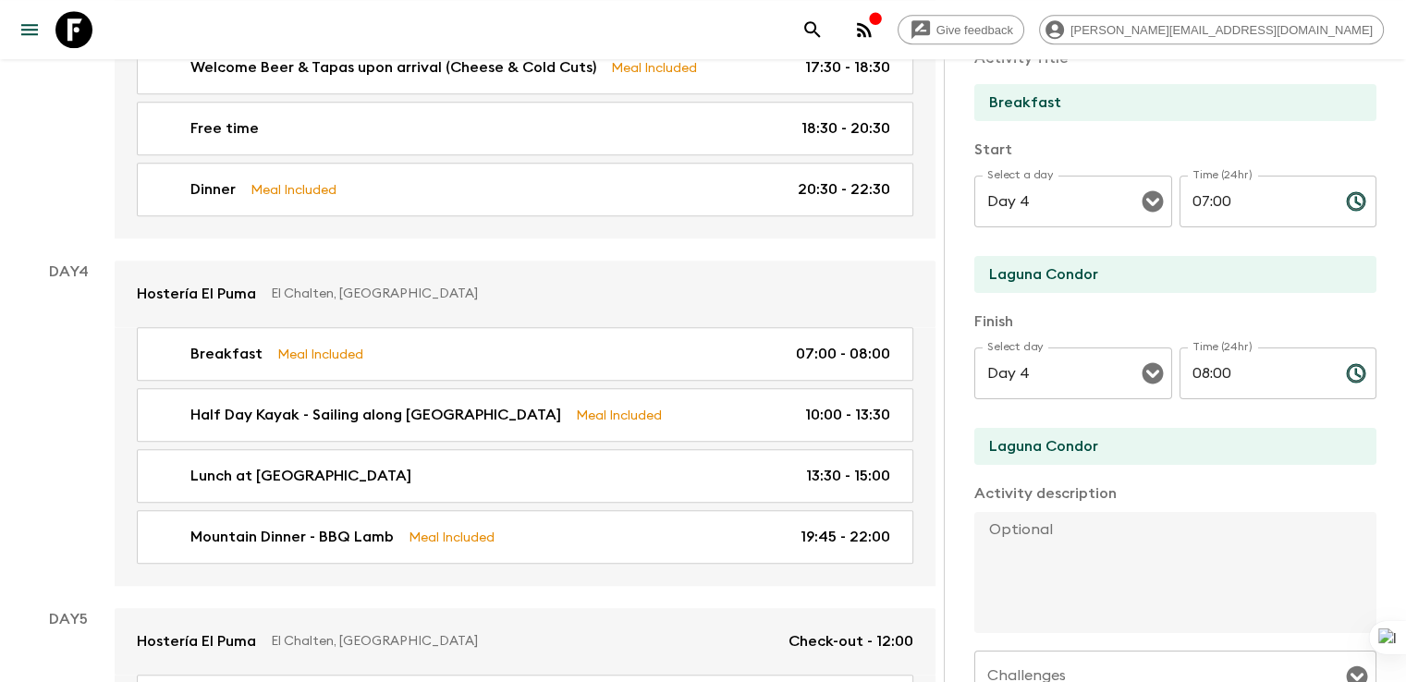
scroll to position [129, 0]
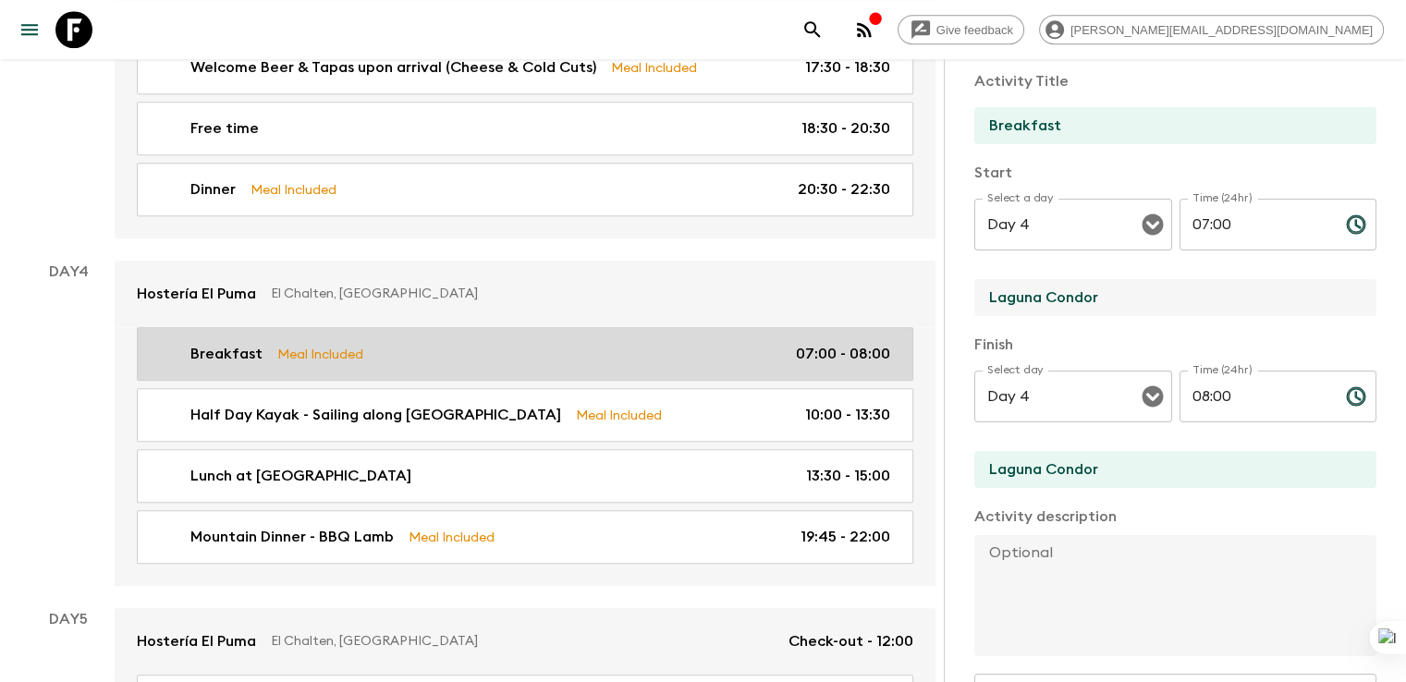
drag, startPoint x: 1018, startPoint y: 293, endPoint x: 702, endPoint y: 293, distance: 316.0
click at [702, 293] on div "All itineraries Ultimate Argentina (AR1) 2025 - NEW Feedback Dietary Reqs Booki…" at bounding box center [478, 467] width 957 height 4396
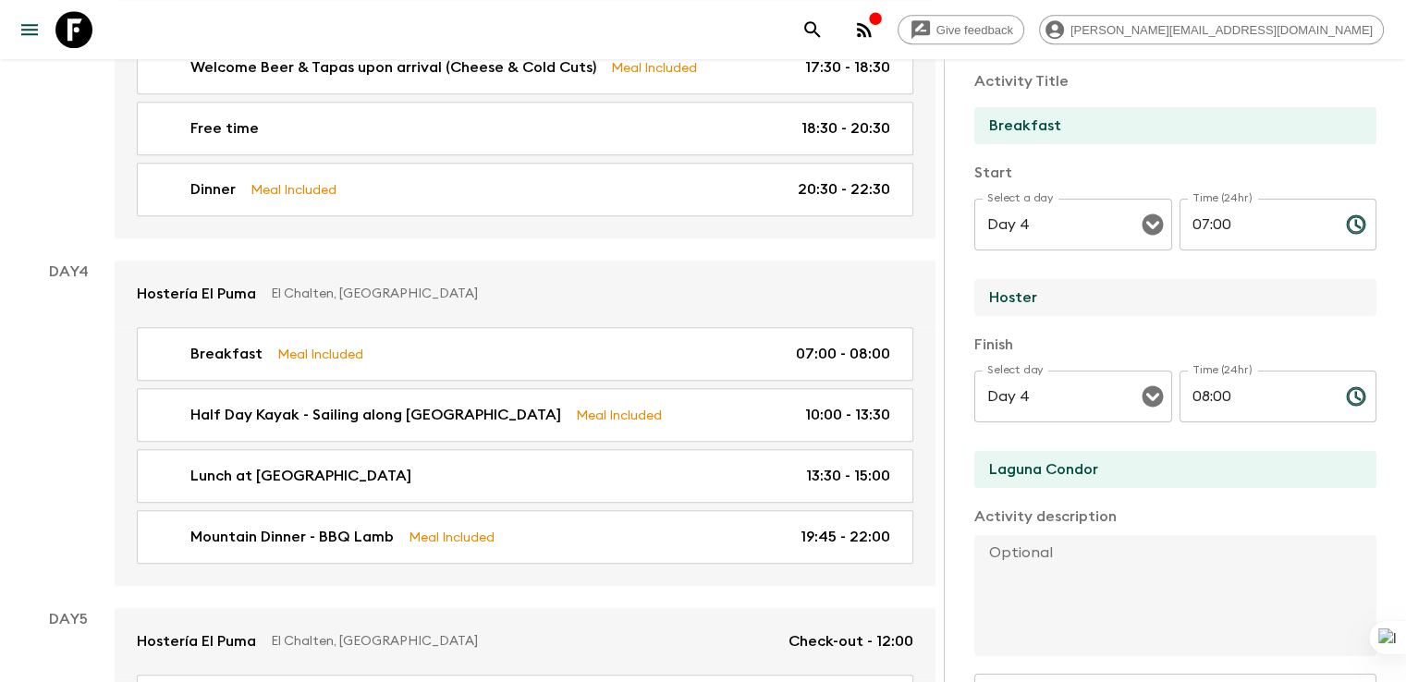
type input "Hosteria El Puma"
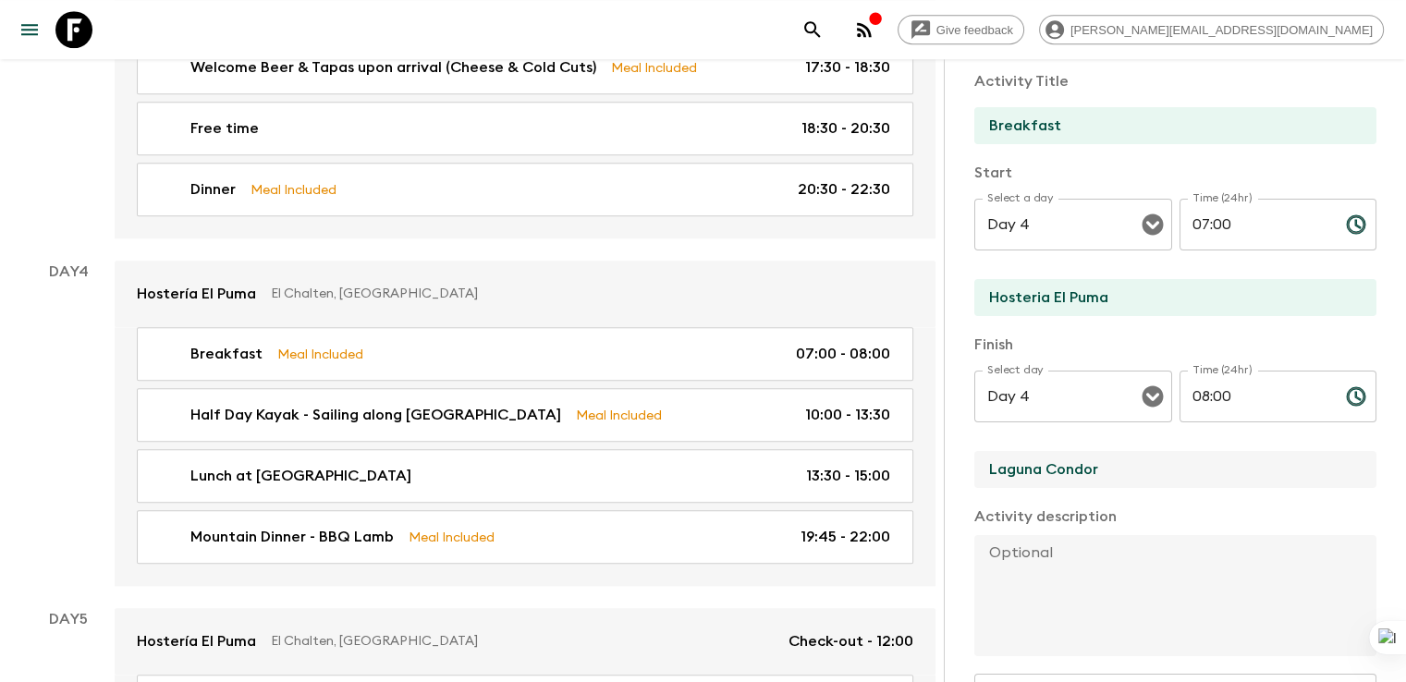
drag, startPoint x: 1016, startPoint y: 474, endPoint x: 861, endPoint y: 469, distance: 154.4
click at [943, 469] on div "Activity Information Comments Activity Title Breakfast Start Select a day Day 4…" at bounding box center [1174, 400] width 462 height 682
type input "Hosteria El Puma"
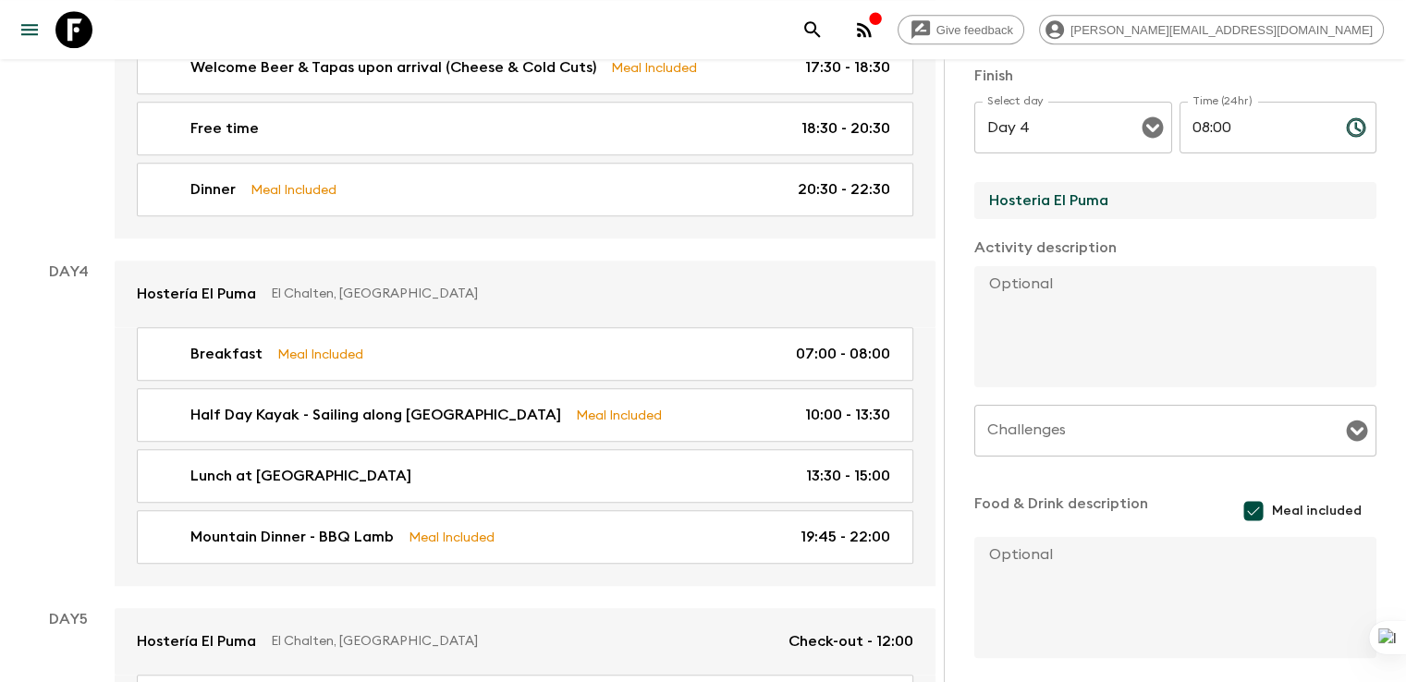
scroll to position [475, 0]
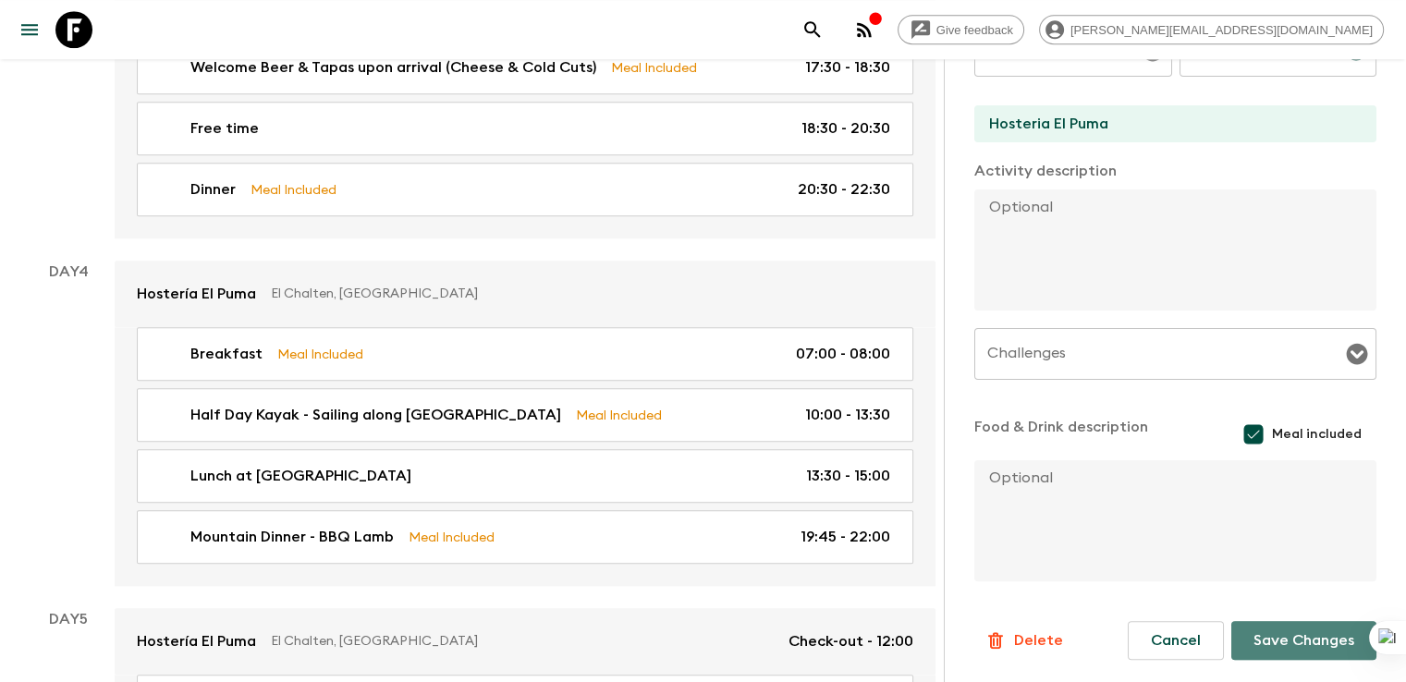
click at [1289, 647] on button "Save Changes" at bounding box center [1303, 640] width 145 height 39
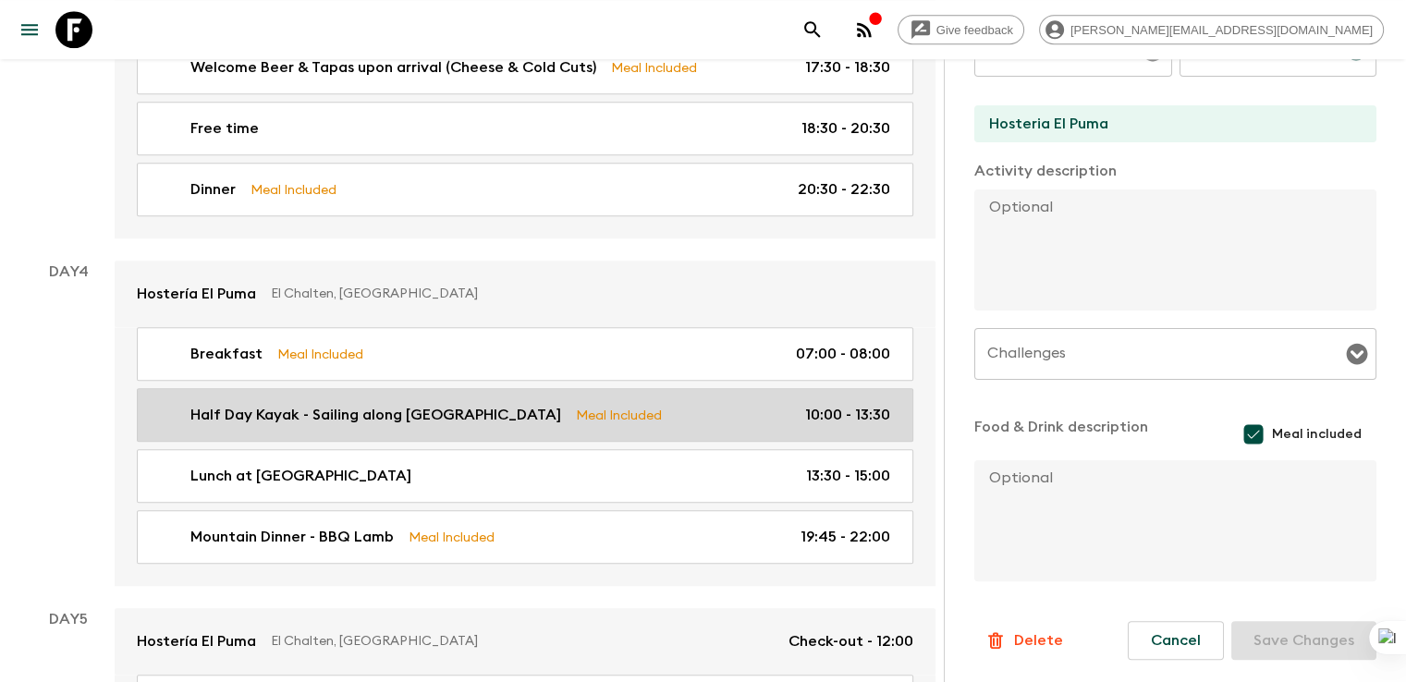
click at [438, 404] on p "Half Day Kayak - Sailing along [GEOGRAPHIC_DATA]" at bounding box center [375, 415] width 371 height 22
type input "Half Day Kayak - Sailing along [GEOGRAPHIC_DATA]"
type input "Laguna Condor"
type input "Bonanza Camp"
type textarea "Difficulty: Low - 1.5 hours in the water, 4 hours in total, 10 km of route. Inc…"
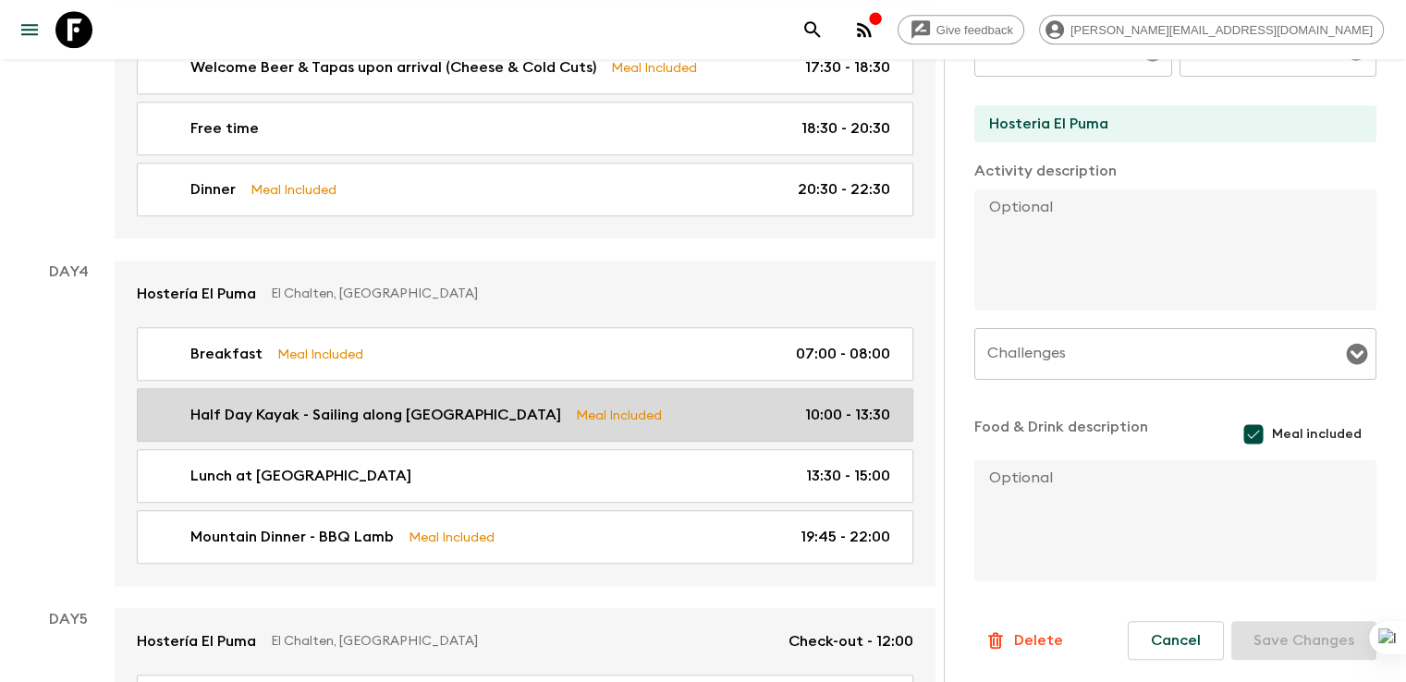
type textarea "Picnic Lunch at Bonanza Camp: Menu TBD."
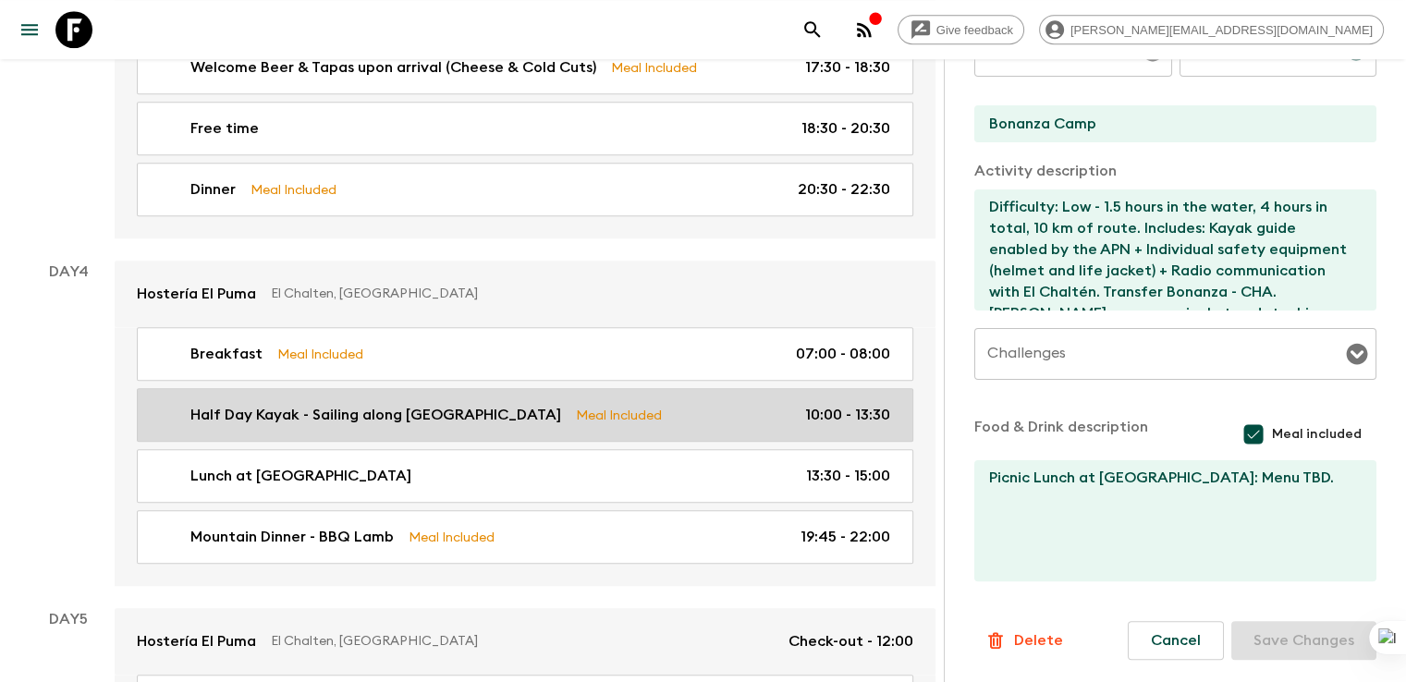
type input "10:00"
type input "13:30"
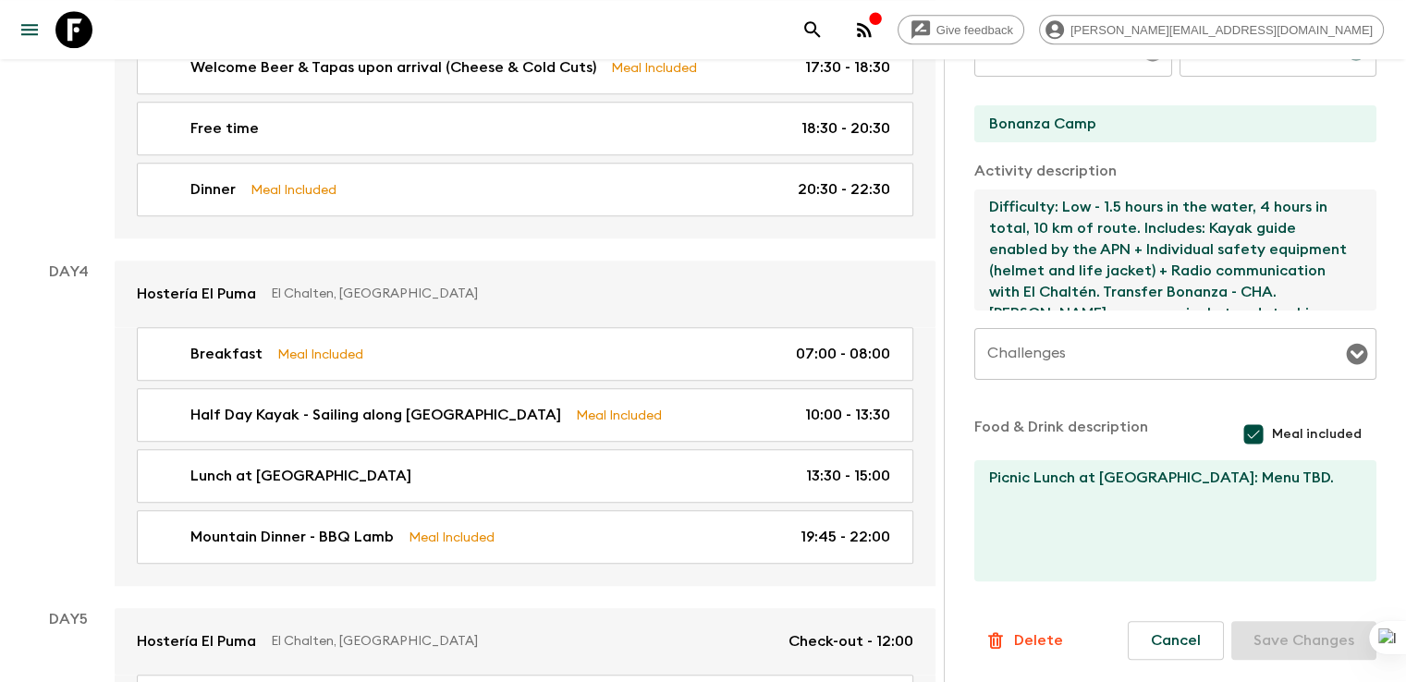
drag, startPoint x: 899, startPoint y: 204, endPoint x: 1418, endPoint y: 362, distance: 542.8
click at [1406, 362] on html "Give feedback georgina@alchemydmc.com We use functional & tracking cookies to d…" at bounding box center [703, 472] width 1406 height 4590
paste textarea "35 minutes trekking followed by 1.5 hours in the water, 4 hours in total, 10 km…"
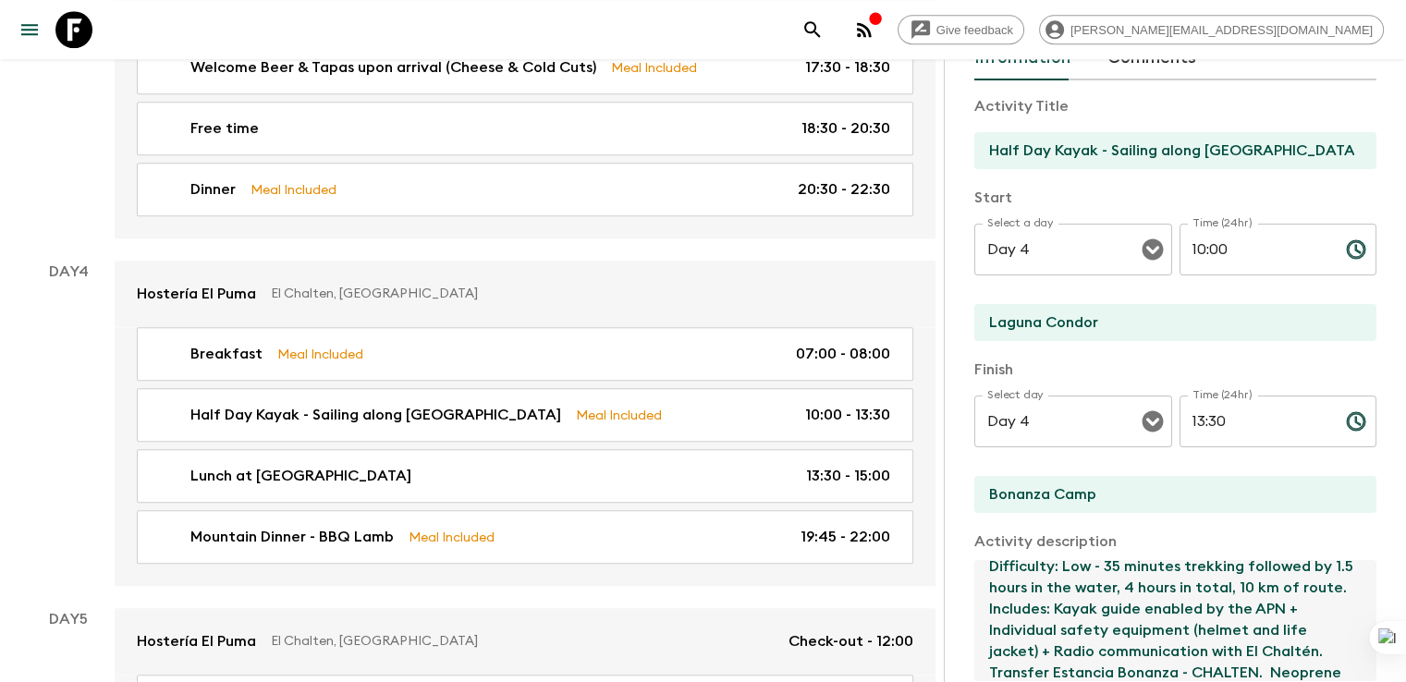
scroll to position [99, 0]
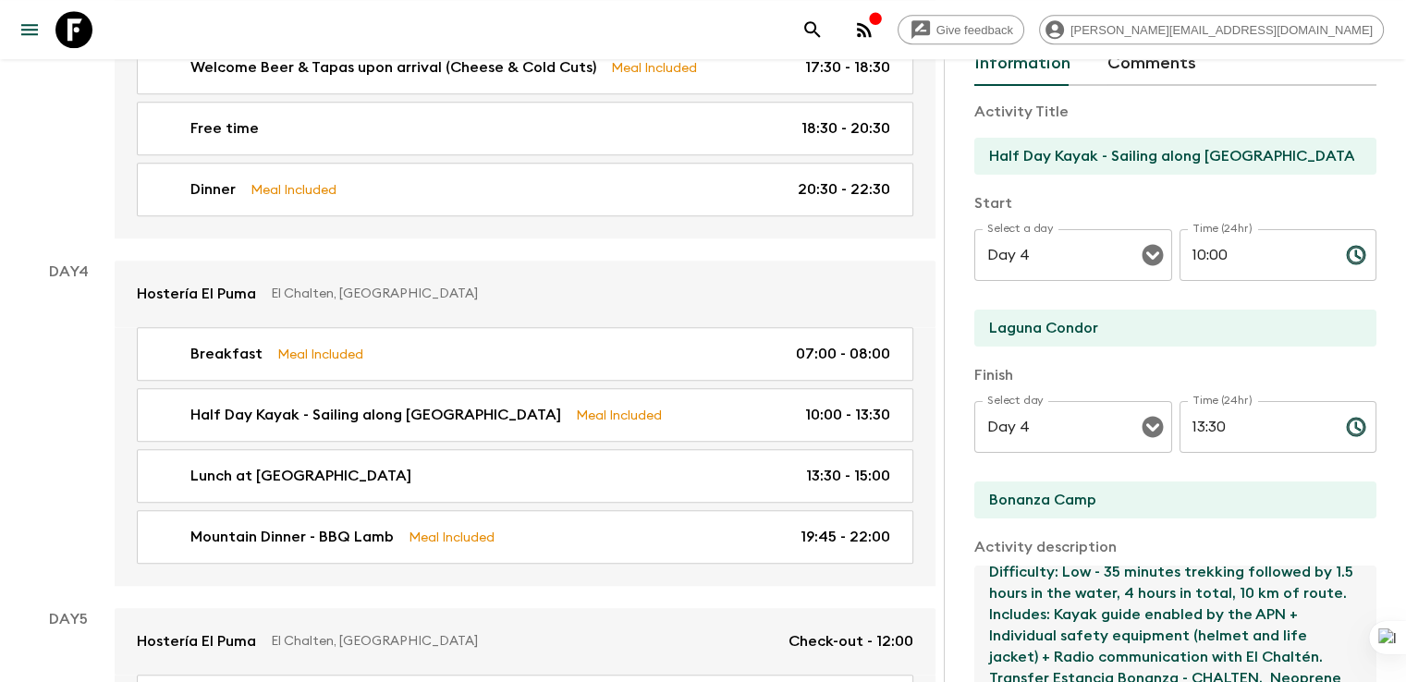
type textarea "Difficulty: Low - 35 minutes trekking followed by 1.5 hours in the water, 4 hou…"
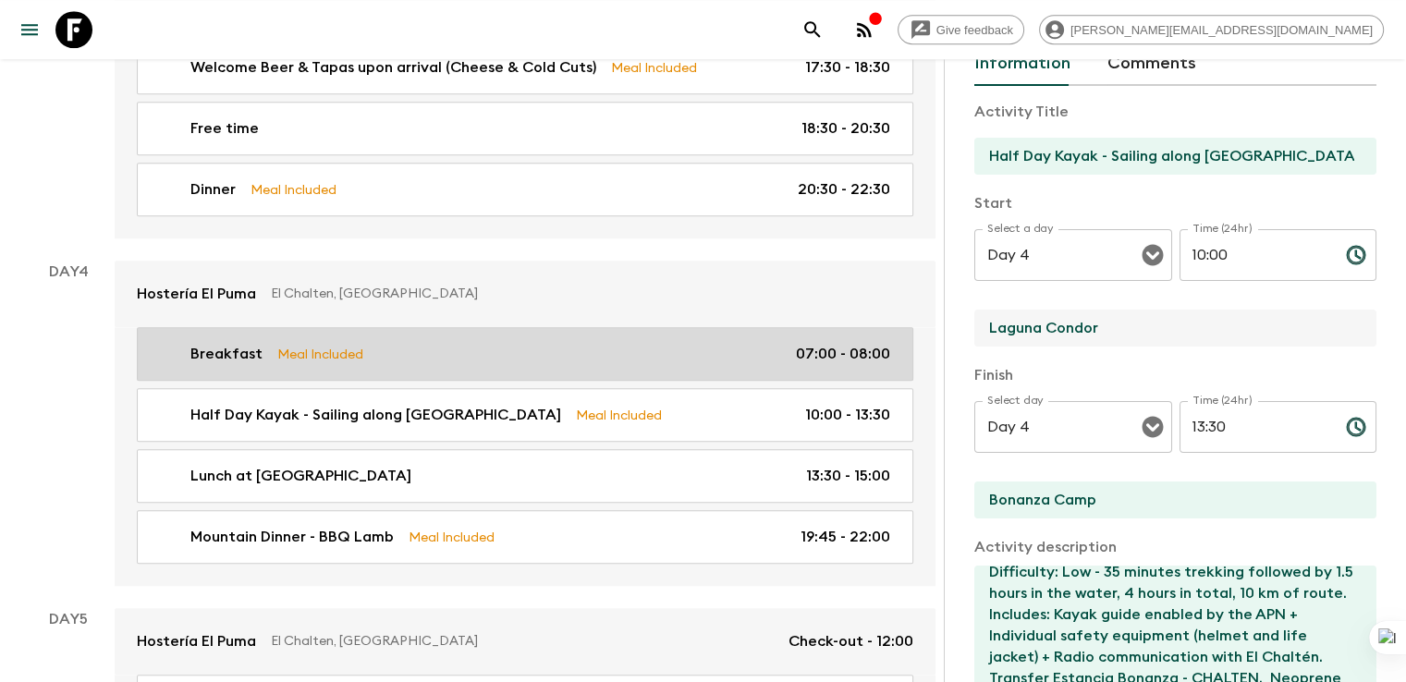
drag, startPoint x: 1024, startPoint y: 318, endPoint x: 747, endPoint y: 320, distance: 277.2
click at [747, 320] on div "All itineraries Ultimate Argentina (AR1) 2025 - NEW Feedback Dietary Reqs Booki…" at bounding box center [478, 467] width 957 height 4396
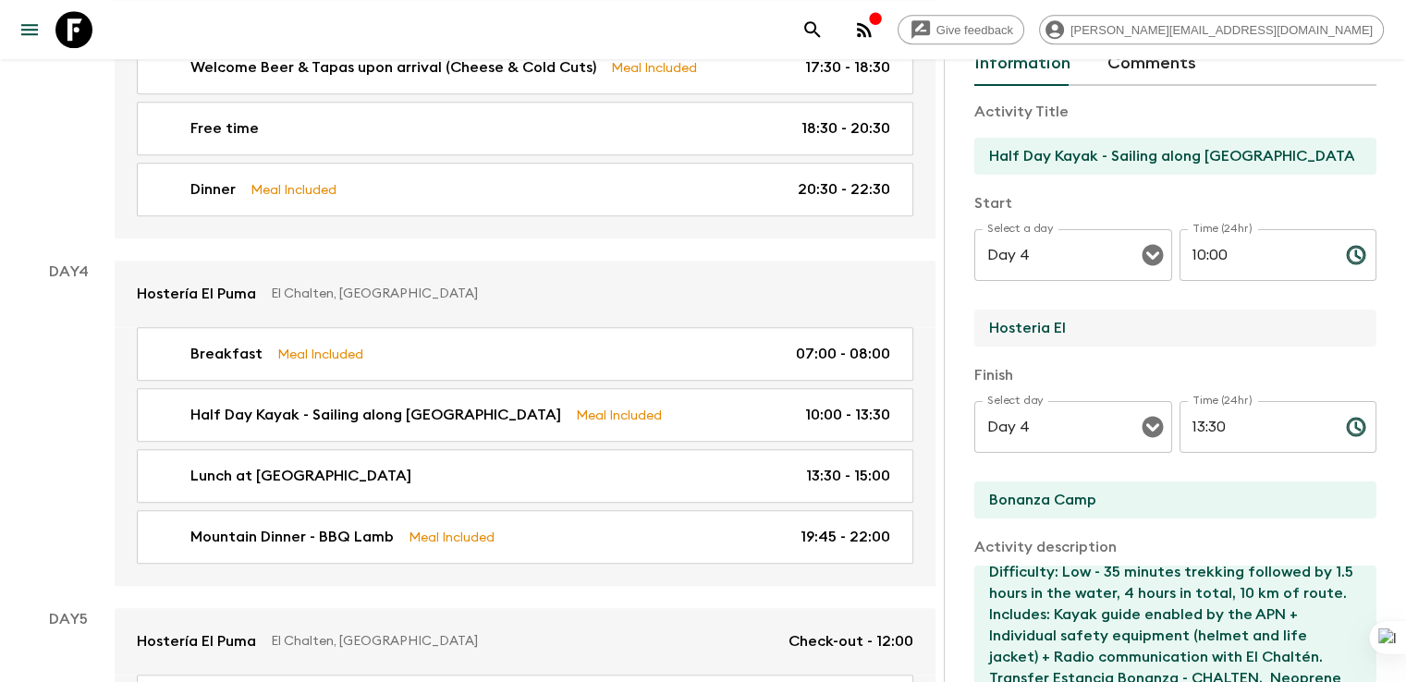
type input "Hosteria El Puma"
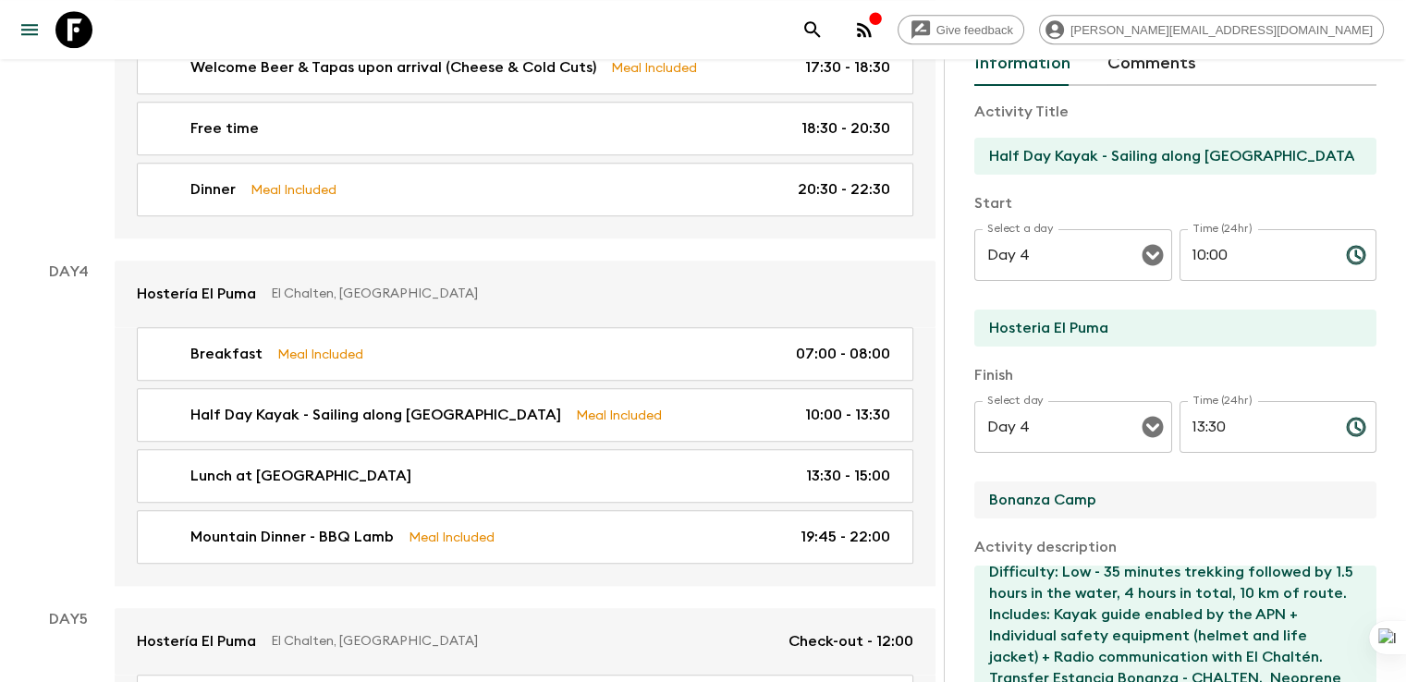
click at [1029, 500] on input "Bonanza Camp" at bounding box center [1167, 499] width 387 height 37
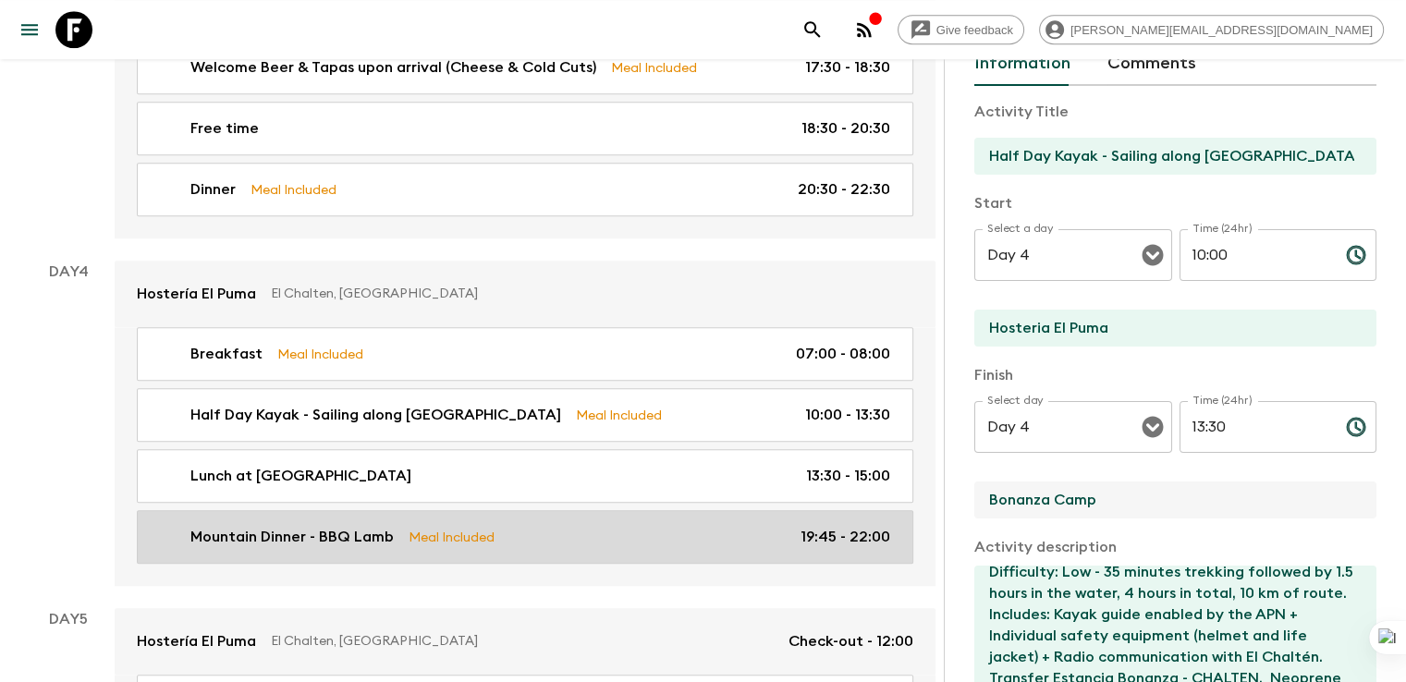
drag, startPoint x: 1029, startPoint y: 500, endPoint x: 806, endPoint y: 482, distance: 224.3
click at [806, 482] on div "All itineraries Ultimate Argentina (AR1) 2025 - NEW Feedback Dietary Reqs Booki…" at bounding box center [478, 467] width 957 height 4396
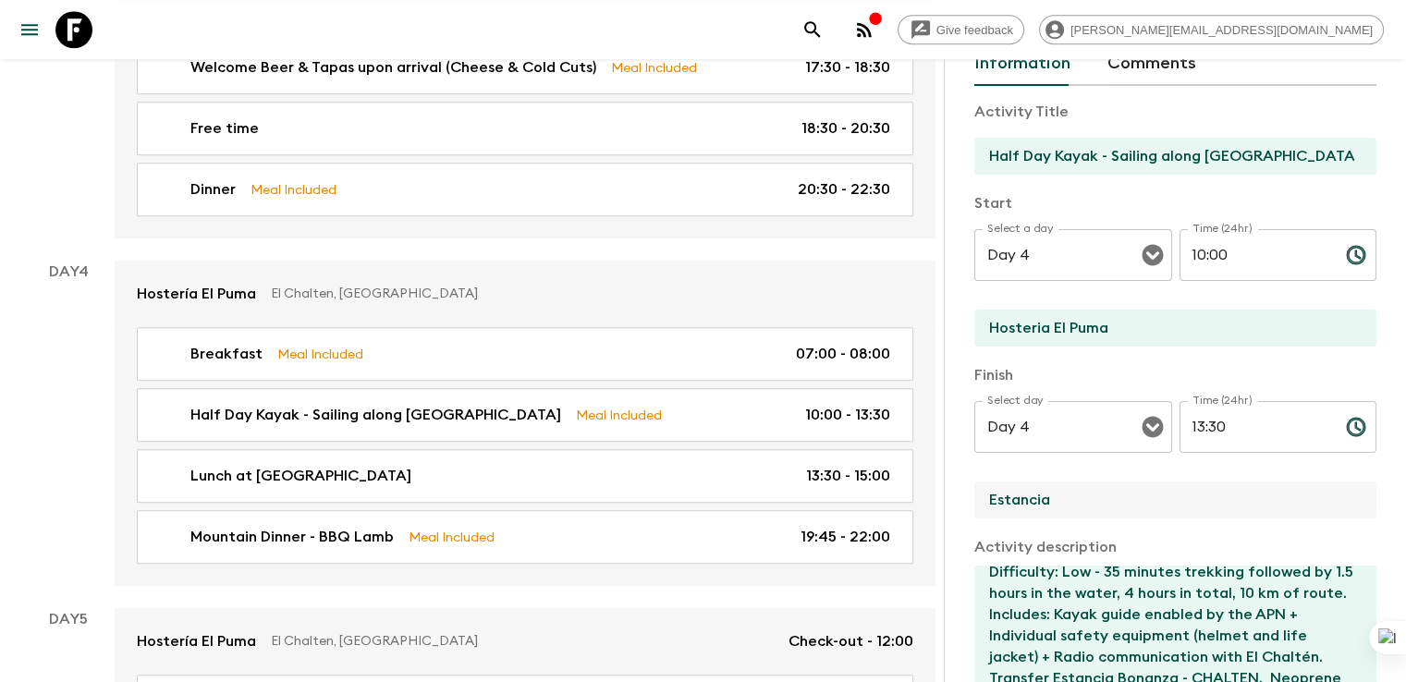
click at [991, 506] on input "Estancia" at bounding box center [1167, 499] width 387 height 37
type input "Estancia Bonanza"
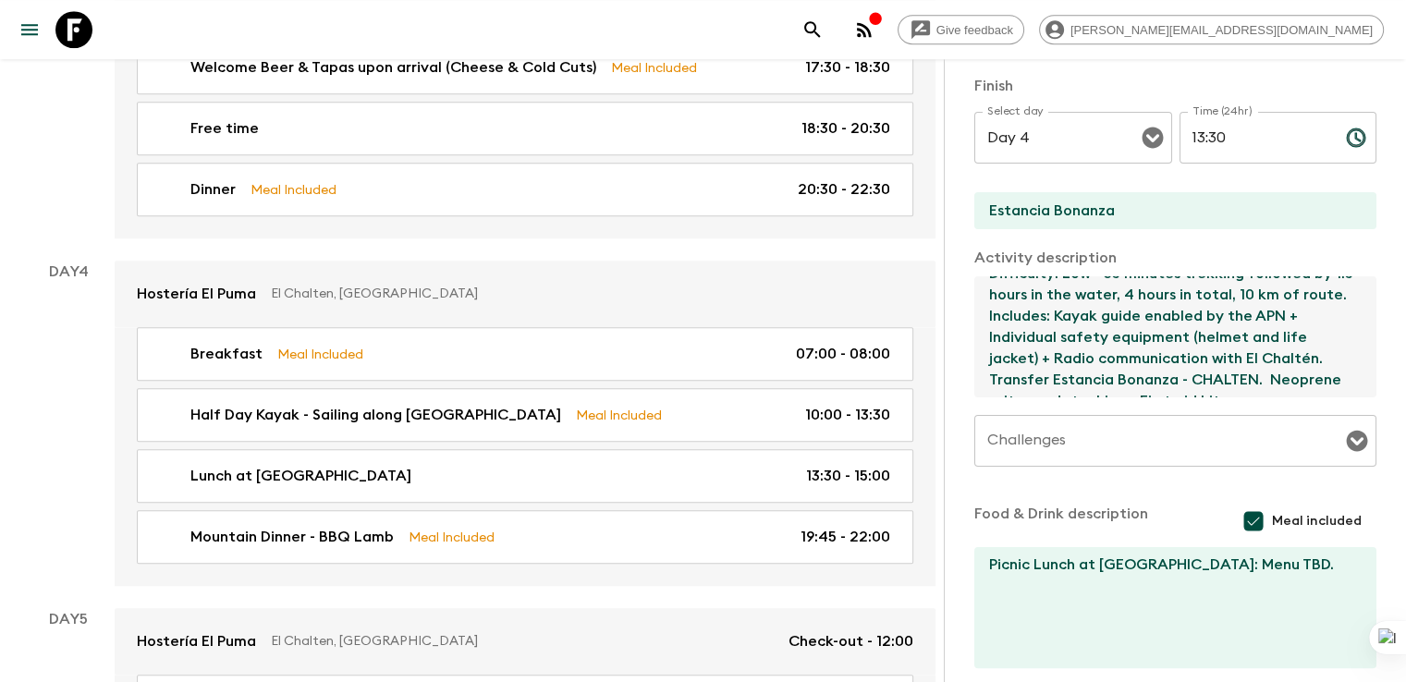
scroll to position [475, 0]
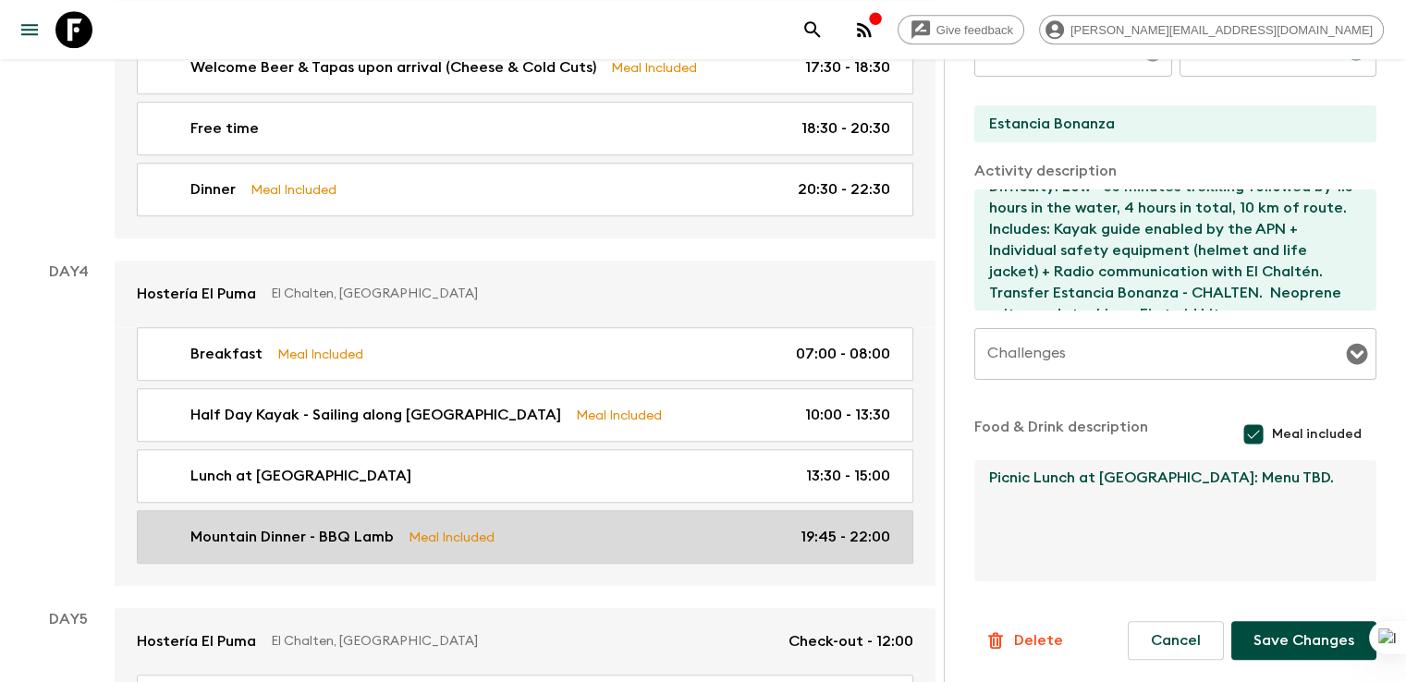
drag, startPoint x: 1195, startPoint y: 486, endPoint x: 795, endPoint y: 487, distance: 400.1
click at [795, 487] on div "All itineraries Ultimate Argentina (AR1) 2025 - NEW Feedback Dietary Reqs Booki…" at bounding box center [478, 467] width 957 height 4396
paste textarea "Mountain Lunch - BBQ Lamb at [GEOGRAPHIC_DATA]"
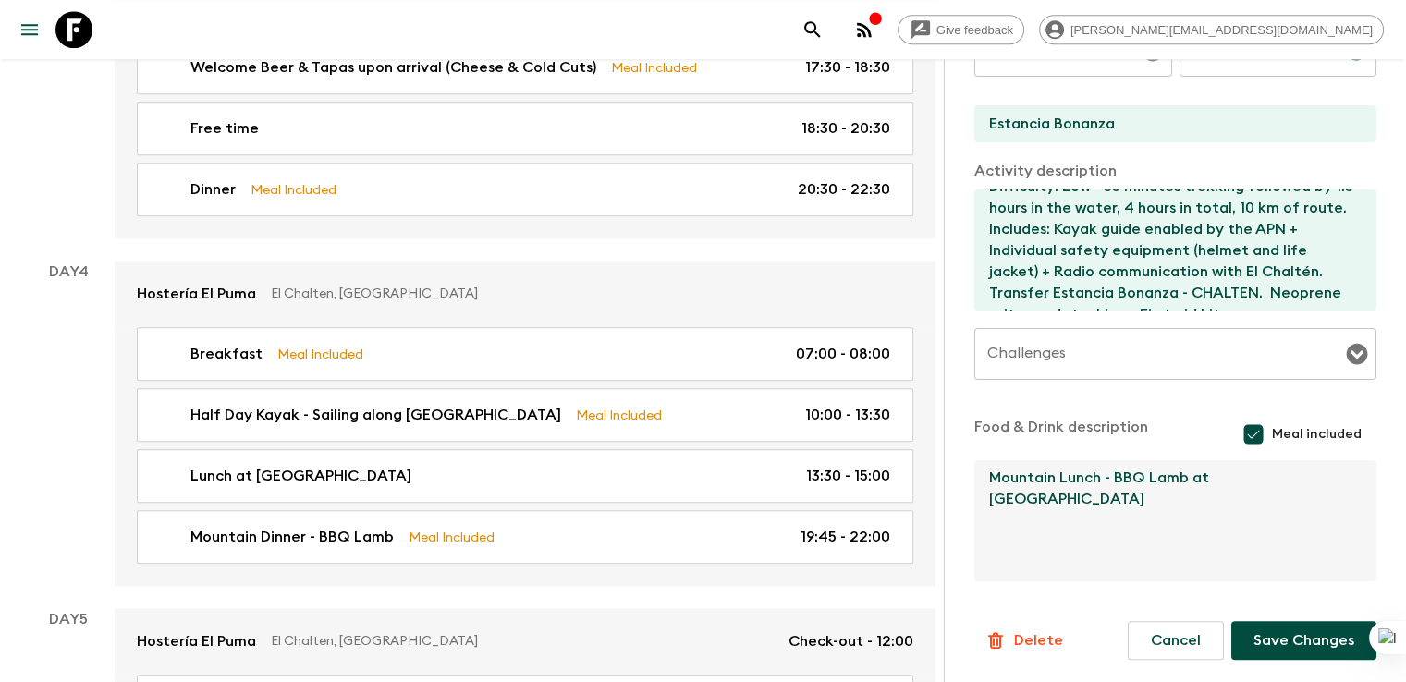
type textarea "Mountain Lunch - BBQ Lamb at [GEOGRAPHIC_DATA]"
click at [1307, 639] on button "Save Changes" at bounding box center [1303, 640] width 145 height 39
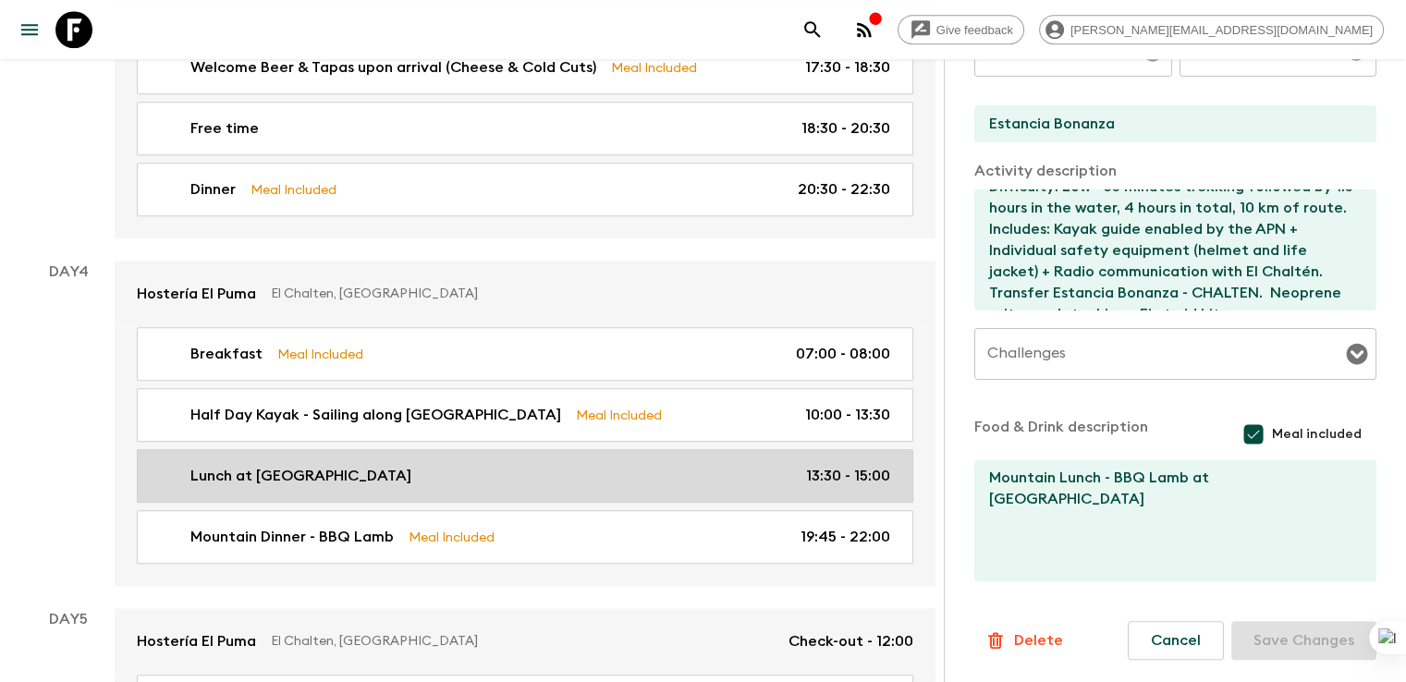
click at [298, 465] on p "Lunch at Laguna Condor" at bounding box center [300, 476] width 221 height 22
type input "Lunch at Laguna Condor"
type input "Laguna Condor"
checkbox input "false"
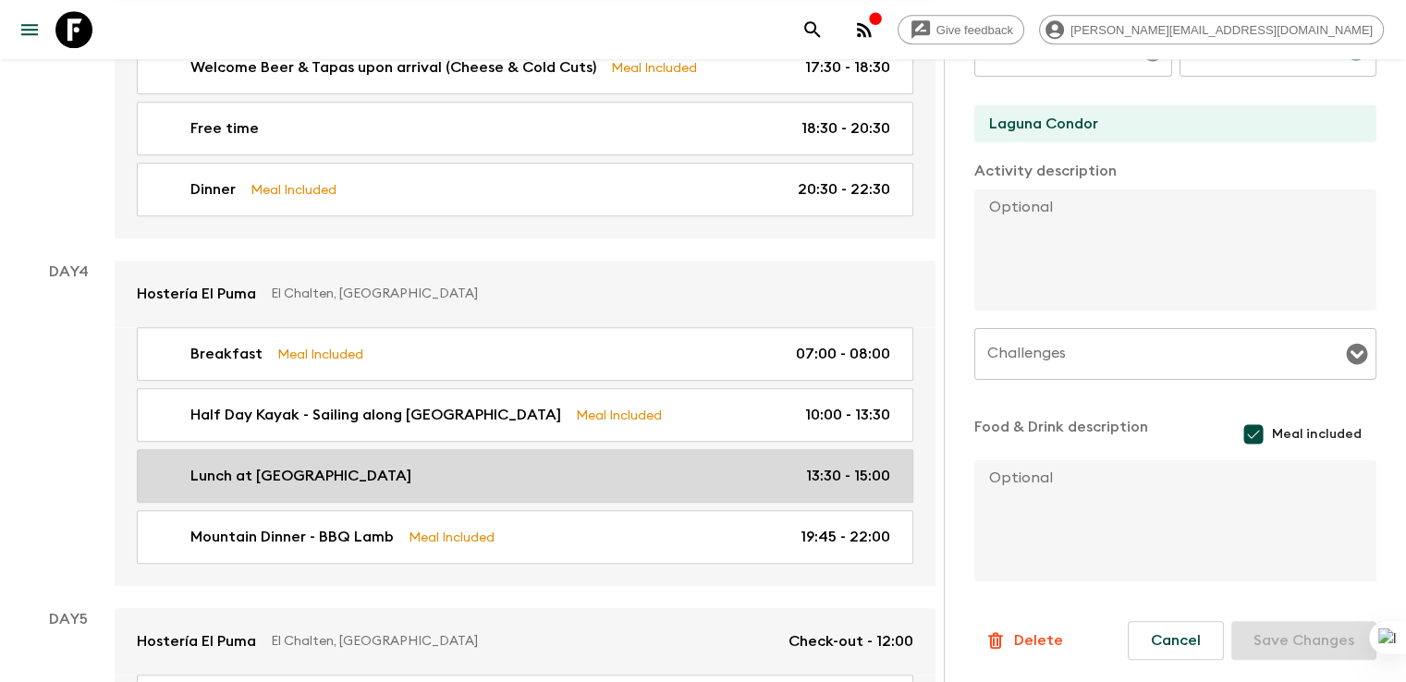
type input "13:30"
type input "15:00"
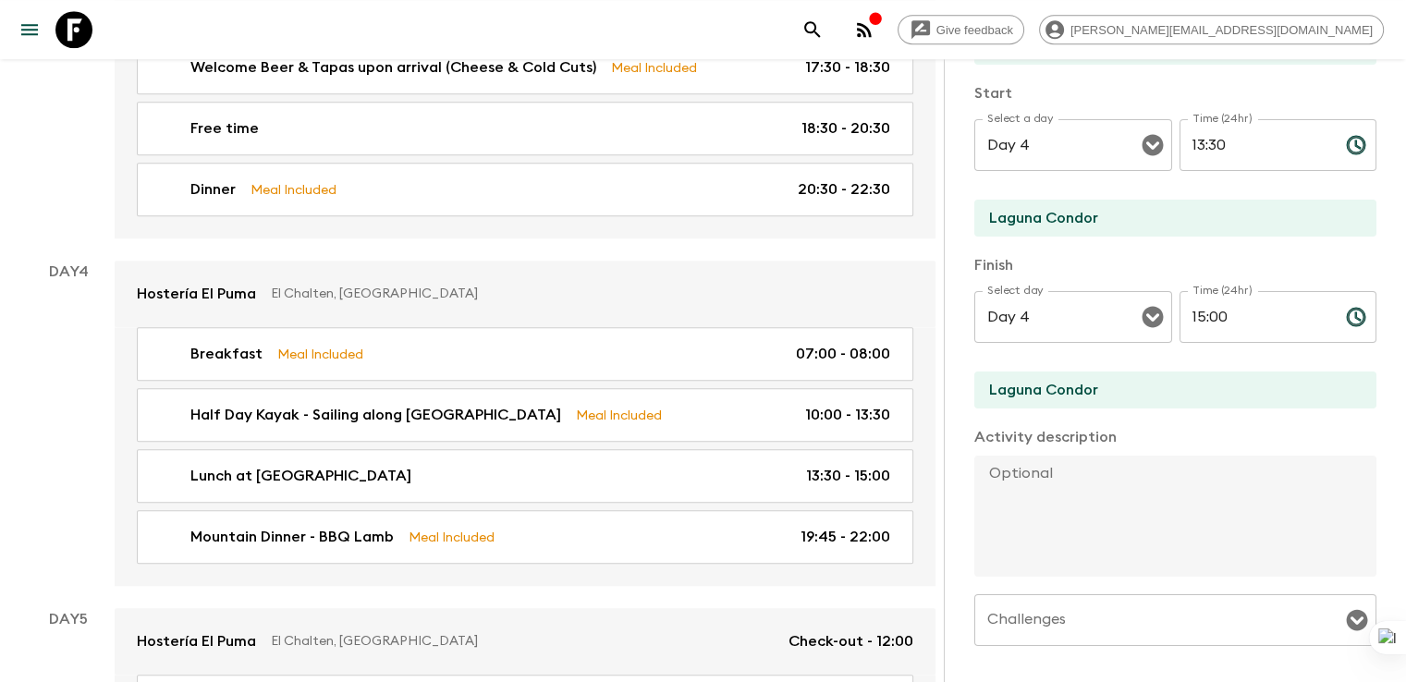
scroll to position [200, 0]
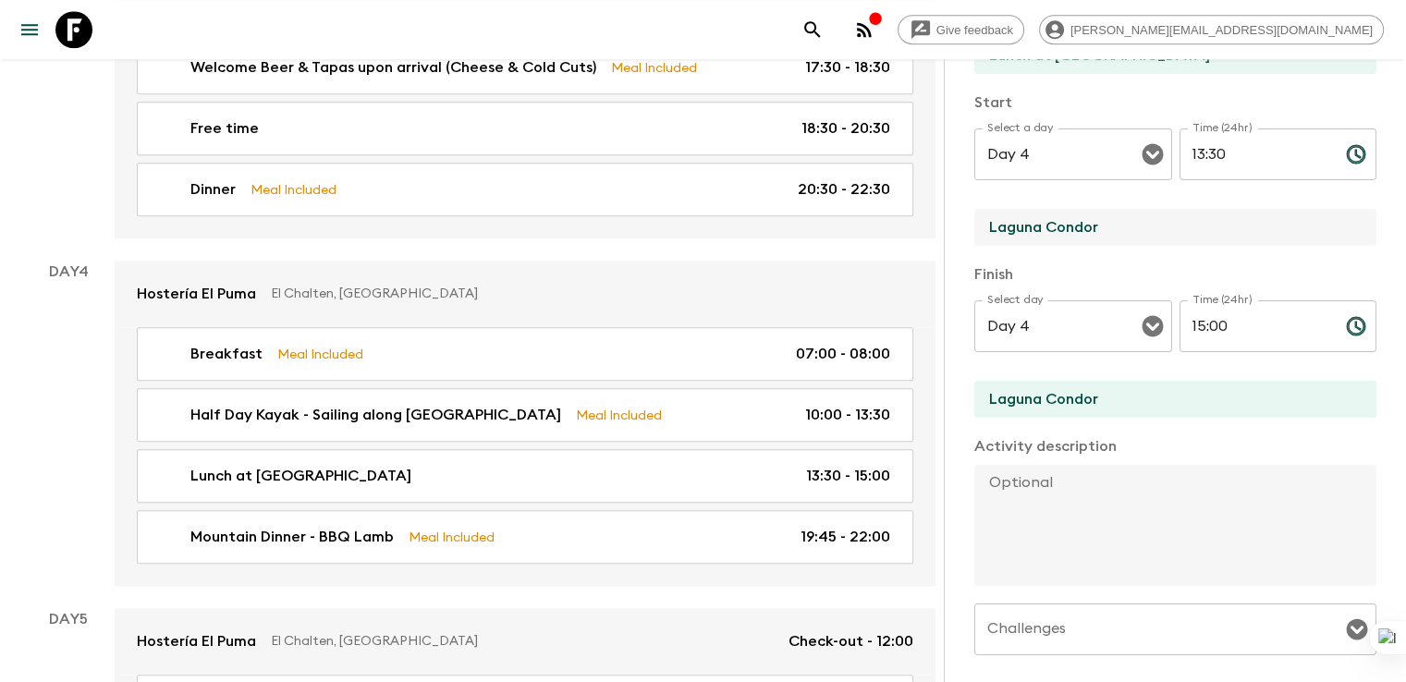
drag, startPoint x: 1016, startPoint y: 231, endPoint x: 844, endPoint y: 231, distance: 171.9
click at [844, 231] on div "All itineraries Ultimate Argentina (AR1) 2025 - NEW Feedback Dietary Reqs Booki…" at bounding box center [478, 467] width 957 height 4396
paste input "Mountain Lunch - BBQ Lamb at [GEOGRAPHIC_DATA]"
type input "Mountain Lunch - BBQ Lamb at [GEOGRAPHIC_DATA]"
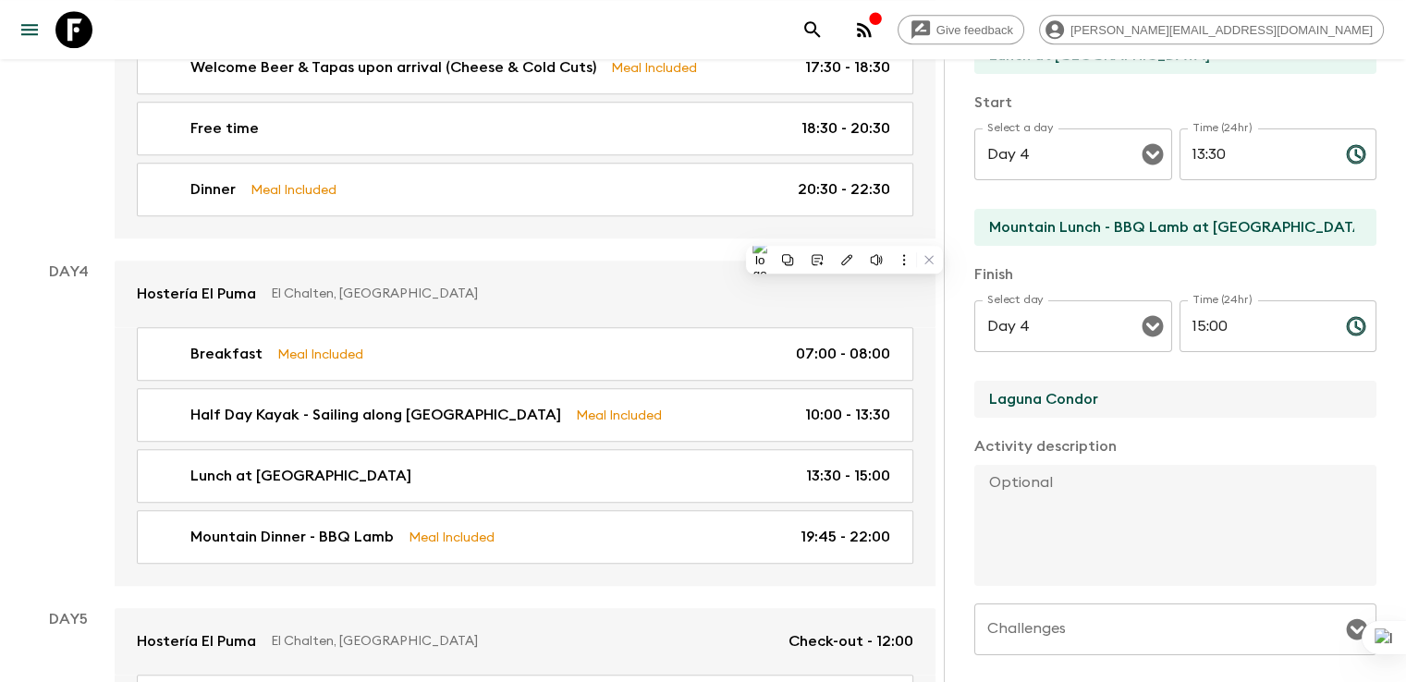
drag, startPoint x: 1057, startPoint y: 390, endPoint x: 879, endPoint y: 393, distance: 178.4
click at [943, 393] on div "Activity Information Comments Activity Title Lunch at Laguna Condor Start Selec…" at bounding box center [1174, 400] width 462 height 682
type input "Estancia Bonanza"
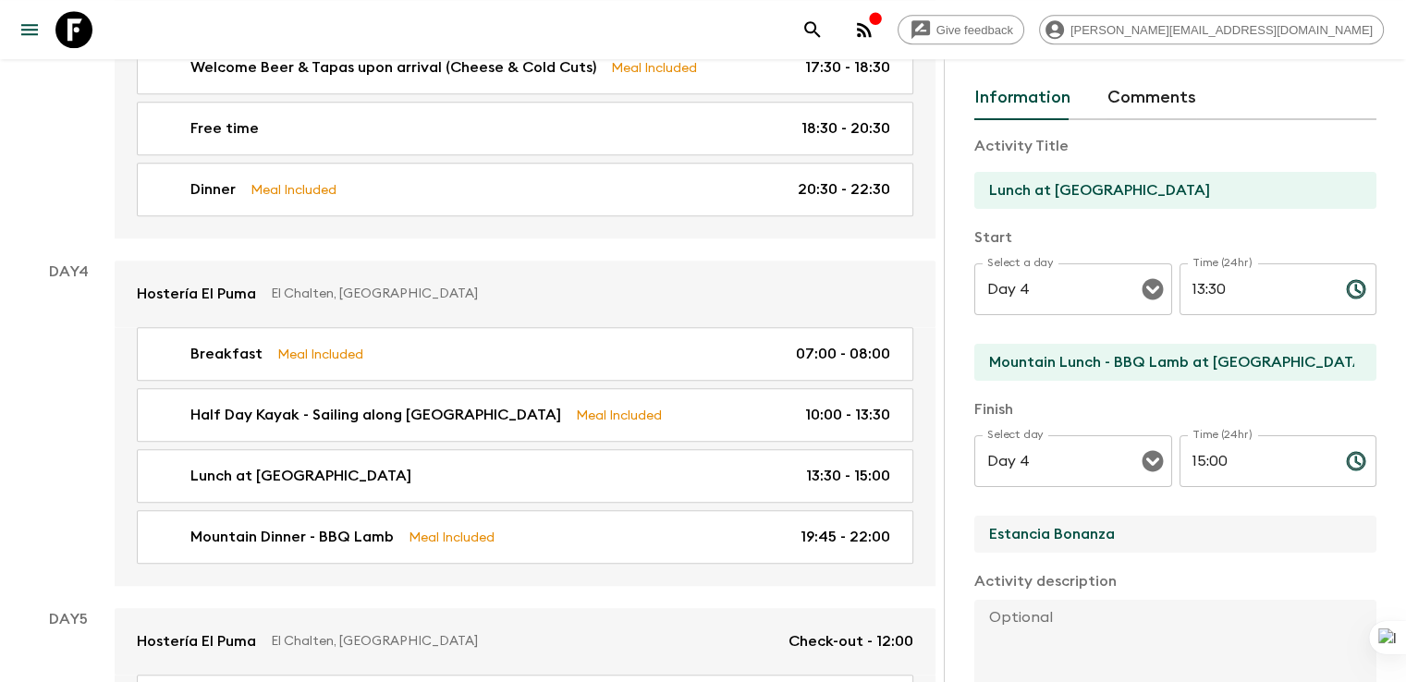
scroll to position [0, 0]
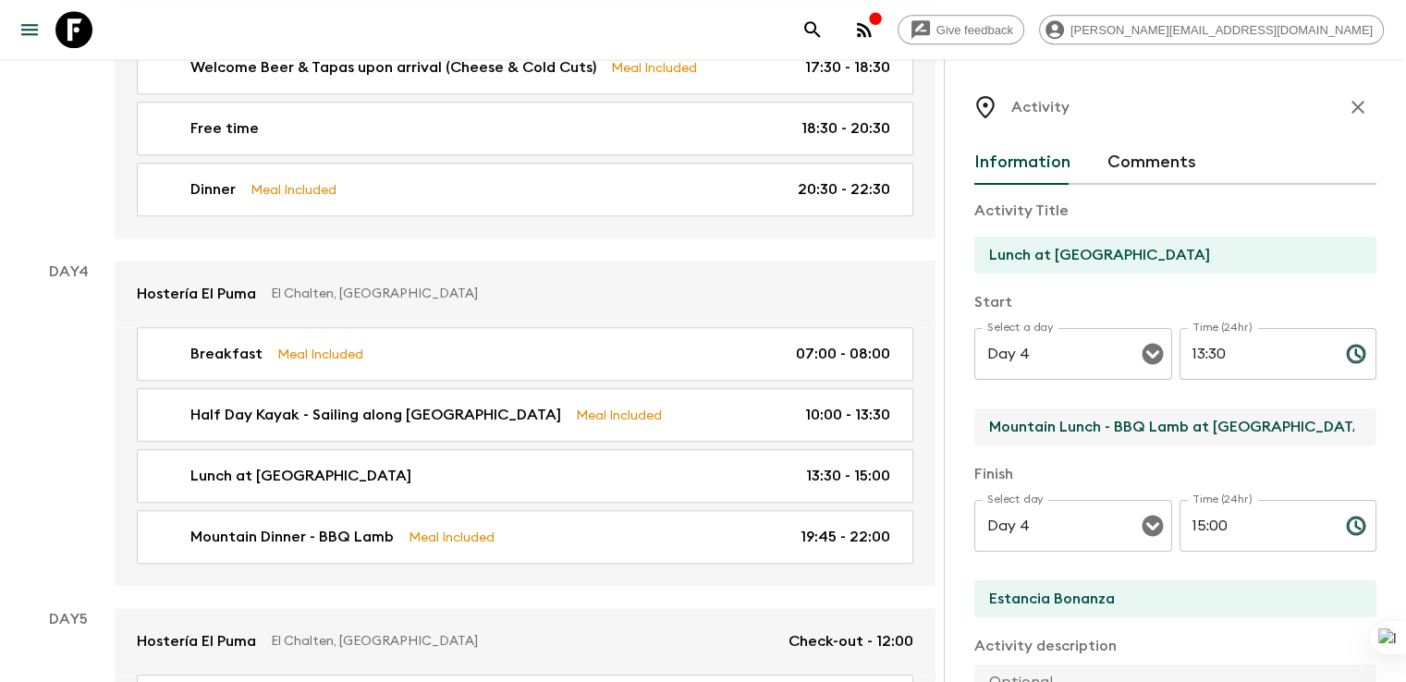
drag, startPoint x: 1242, startPoint y: 422, endPoint x: 852, endPoint y: 422, distance: 390.0
click at [943, 422] on div "Activity Information Comments Activity Title Lunch at Laguna Condor Start Selec…" at bounding box center [1174, 400] width 462 height 682
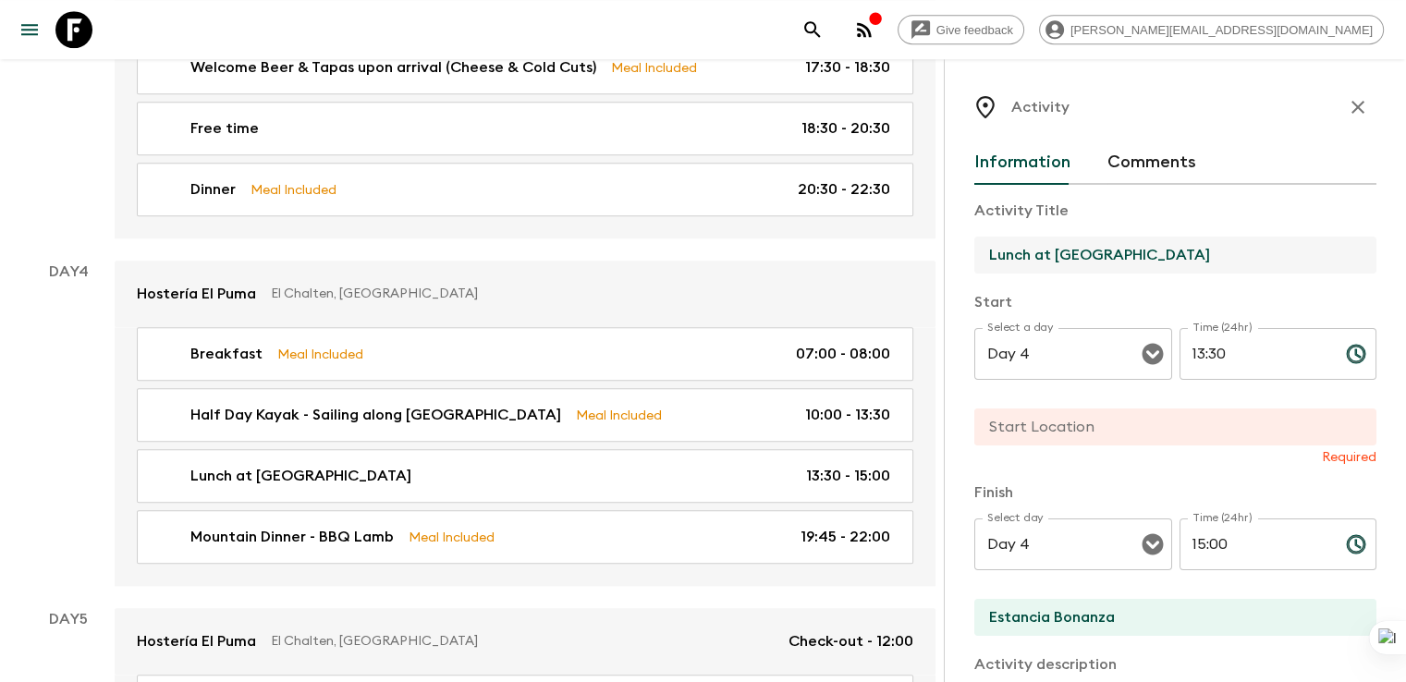
drag, startPoint x: 1087, startPoint y: 249, endPoint x: 865, endPoint y: 249, distance: 221.8
click at [943, 249] on div "Activity Information Comments Activity Title Lunch at Laguna Condor Start Selec…" at bounding box center [1174, 400] width 462 height 682
paste input "Mountain Lunch - BBQ Lamb at [GEOGRAPHIC_DATA]"
type input "Mountain Lunch - BBQ Lamb at [GEOGRAPHIC_DATA]"
click at [974, 432] on input "text" at bounding box center [1167, 426] width 387 height 37
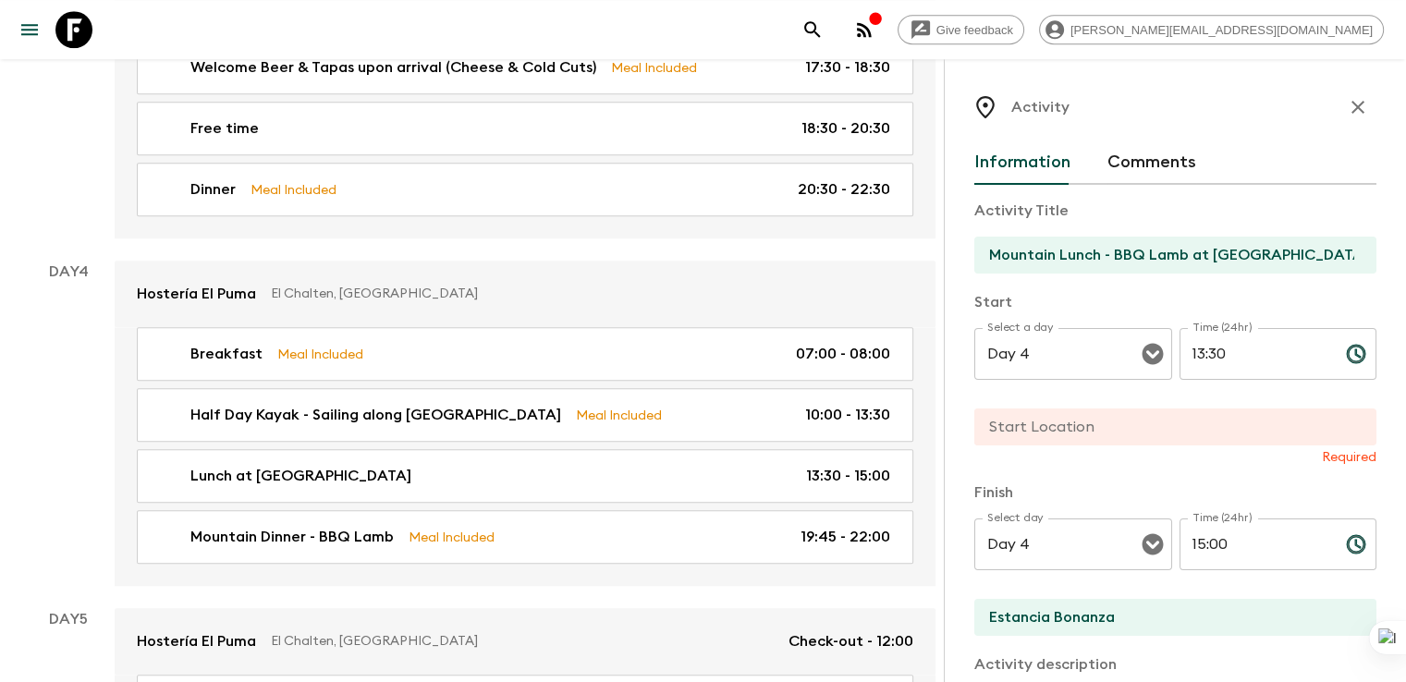
paste input "Estancia Bonanza"
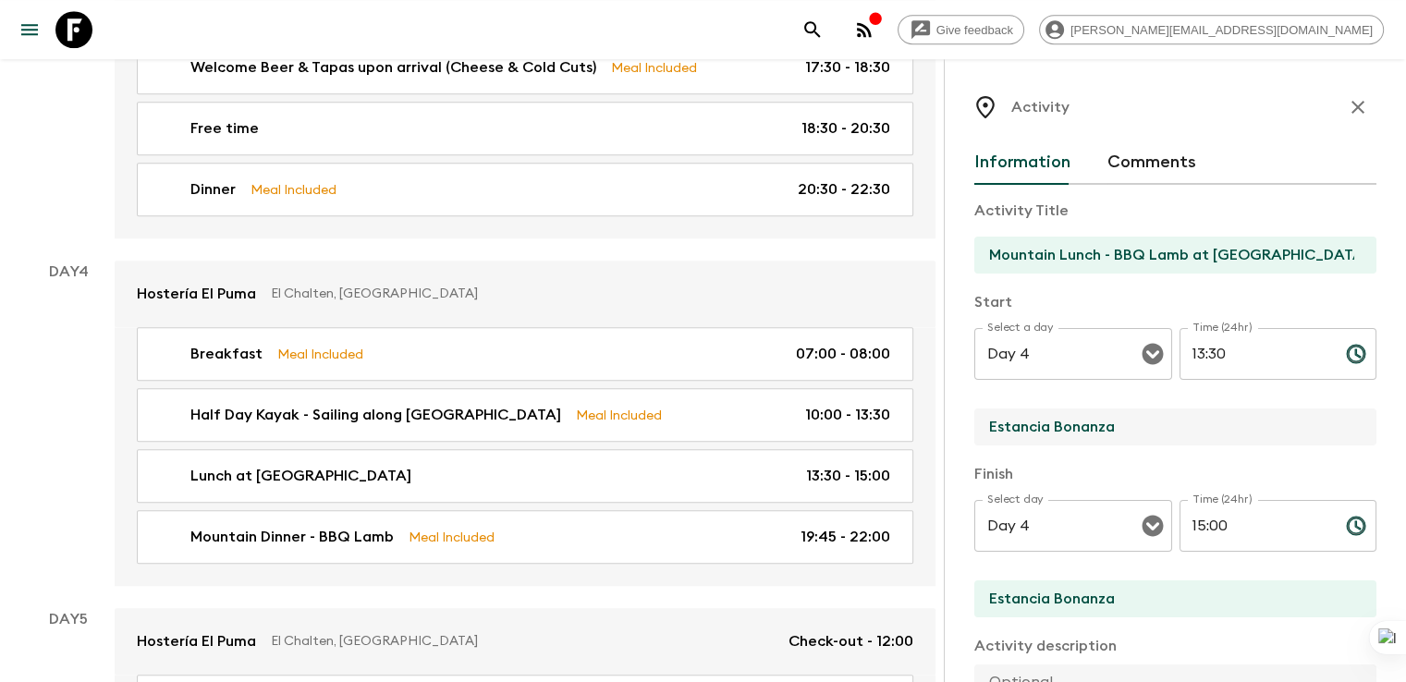
type input "Estancia Bonanza"
click at [1053, 603] on input "Estancia Bonanza" at bounding box center [1167, 598] width 387 height 37
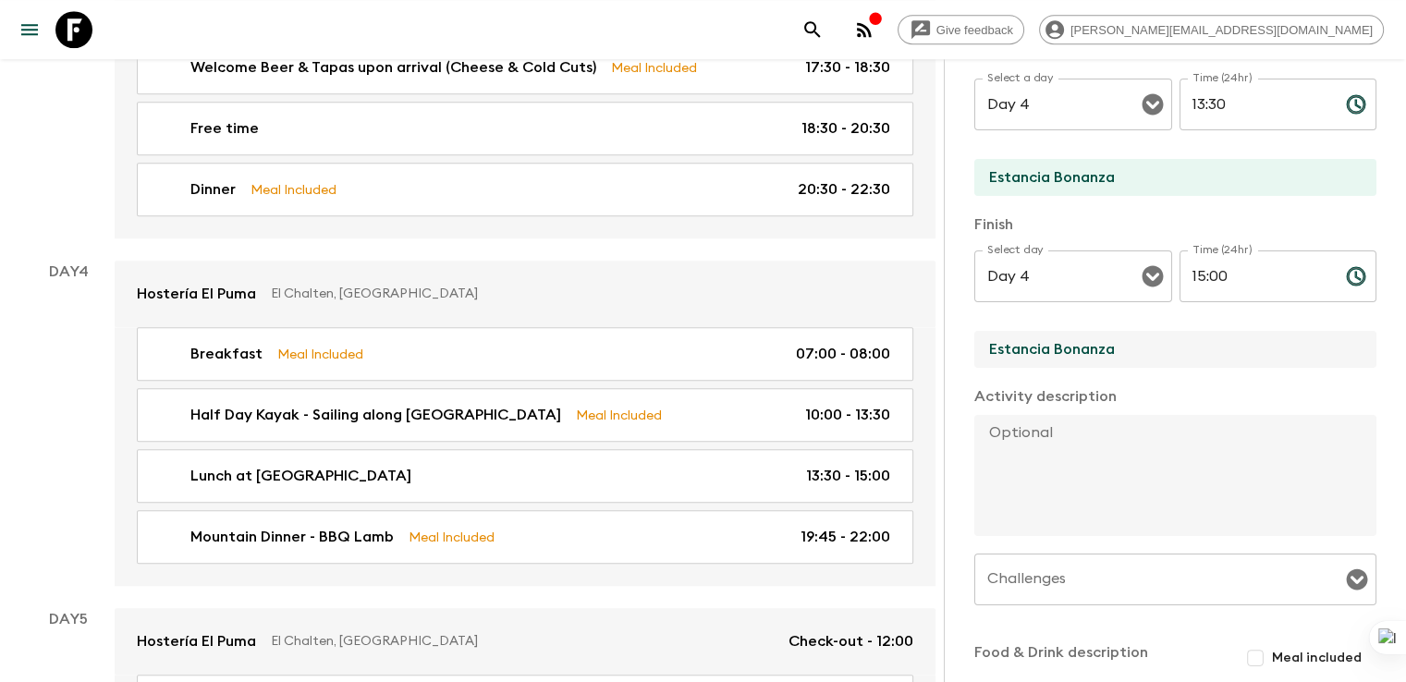
scroll to position [277, 0]
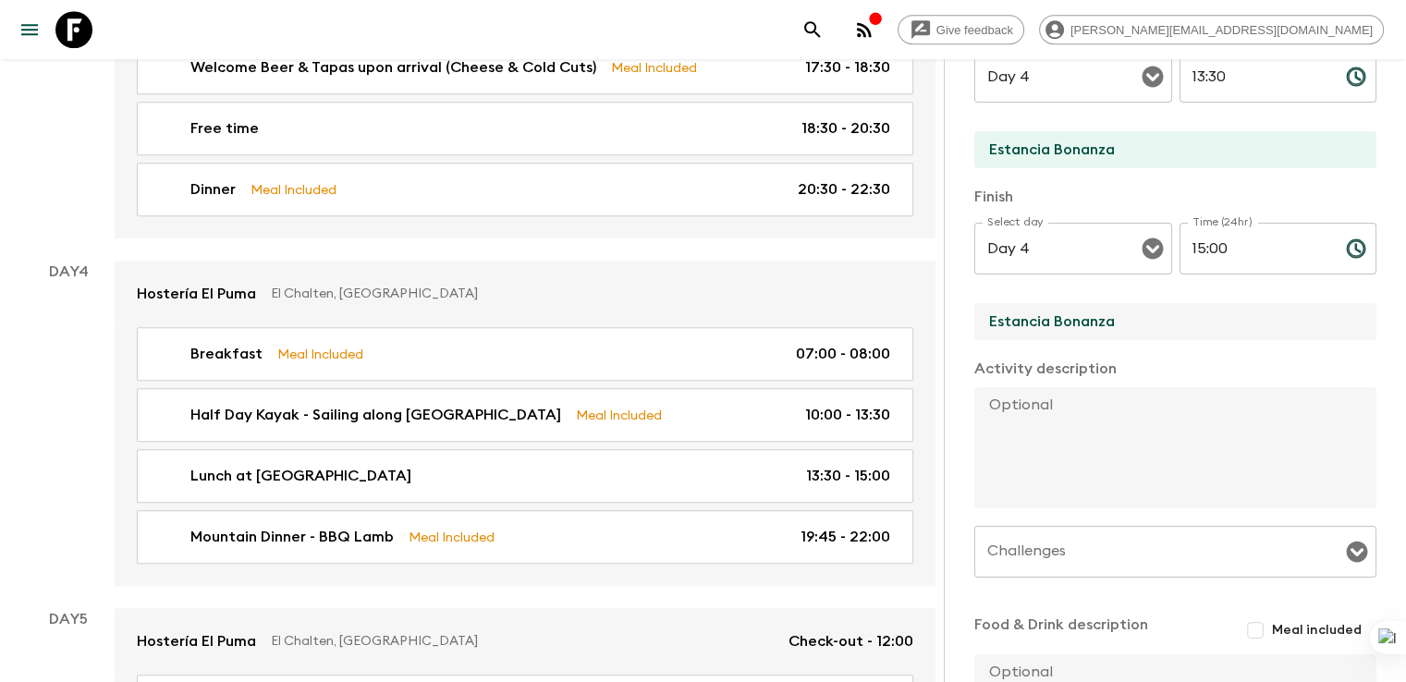
click at [974, 421] on textarea at bounding box center [1167, 447] width 387 height 121
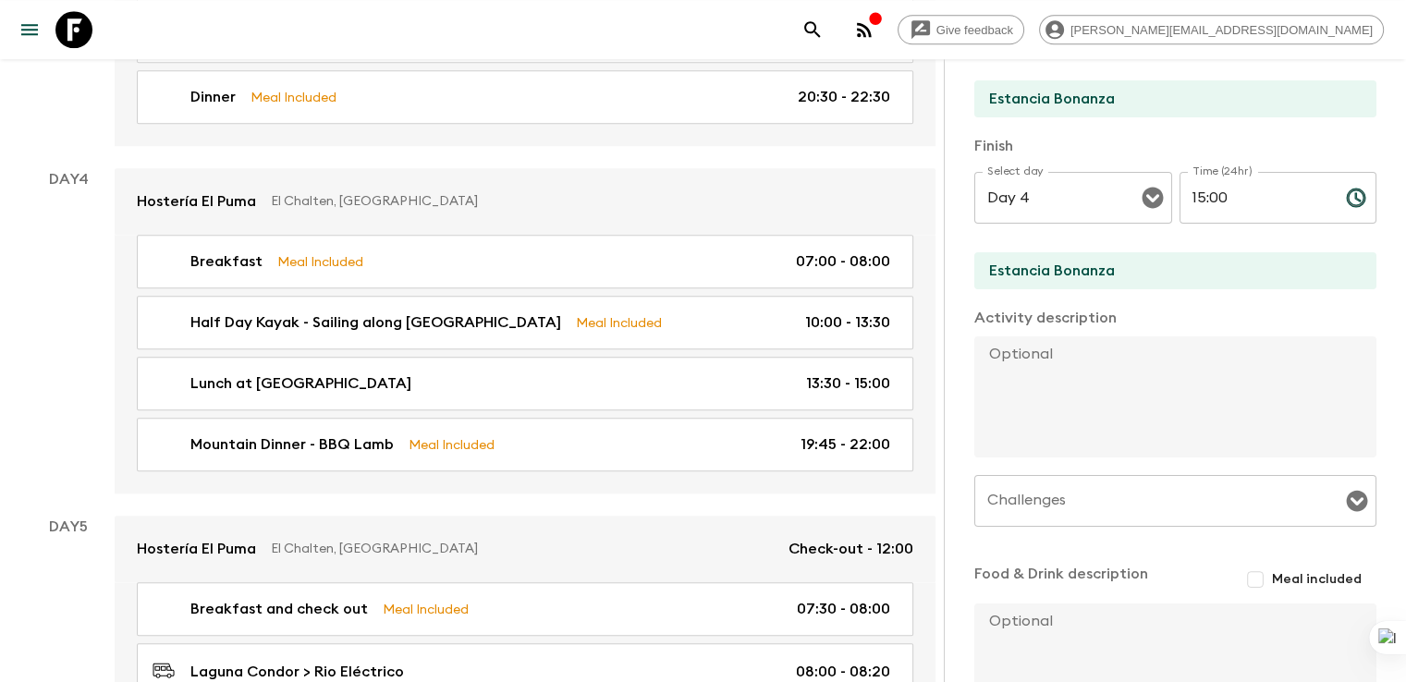
scroll to position [471, 0]
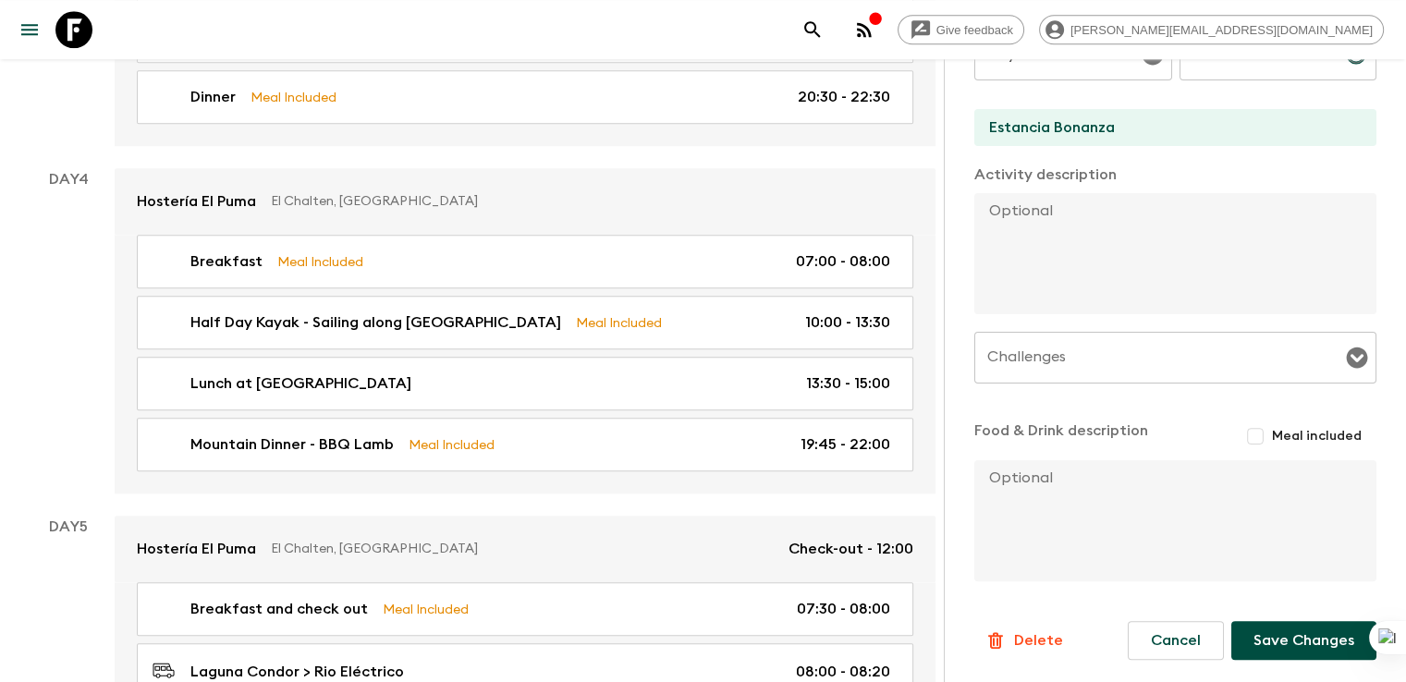
click at [1289, 639] on button "Save Changes" at bounding box center [1303, 640] width 145 height 39
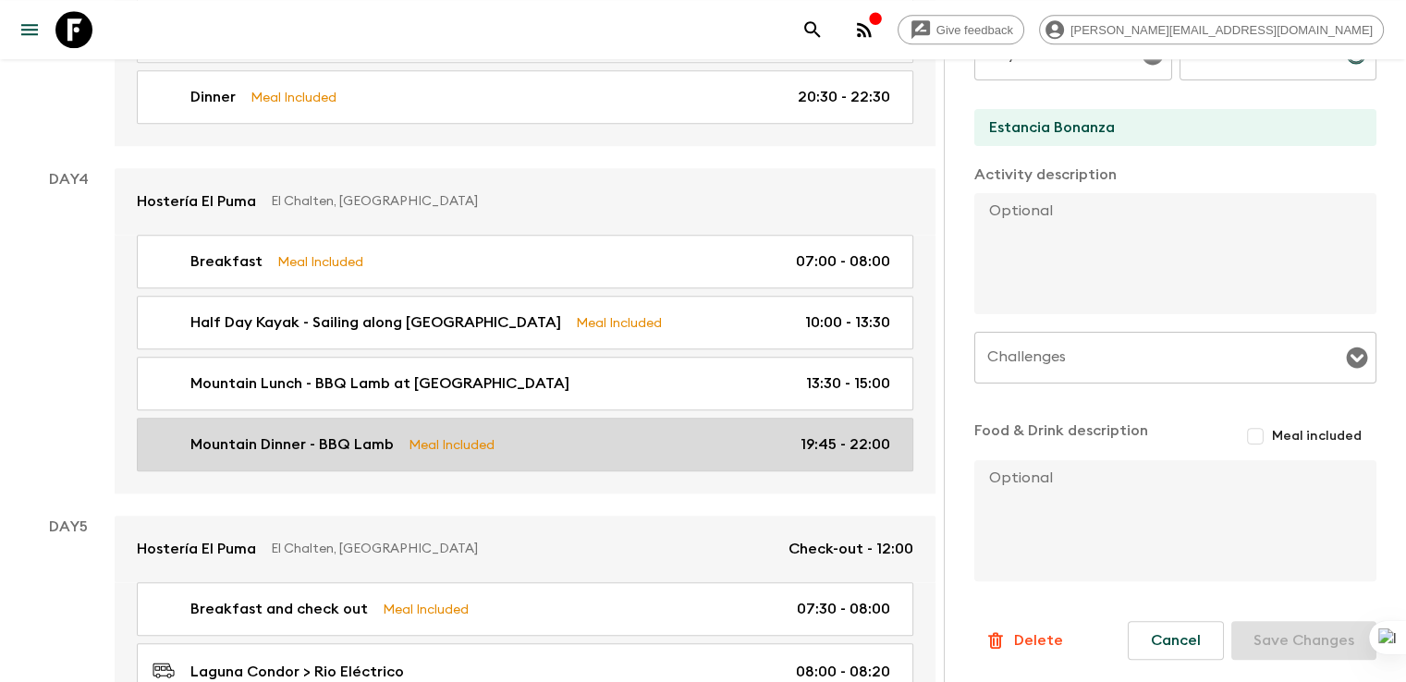
click at [363, 433] on p "Mountain Dinner - BBQ Lamb" at bounding box center [291, 444] width 203 height 22
type input "Mountain Dinner - BBQ Lamb"
type input "Laguna Condor"
type textarea ""Picada" as starter + Lamb BBQ with salads, 1 bottle of wine every 4 guests (or…"
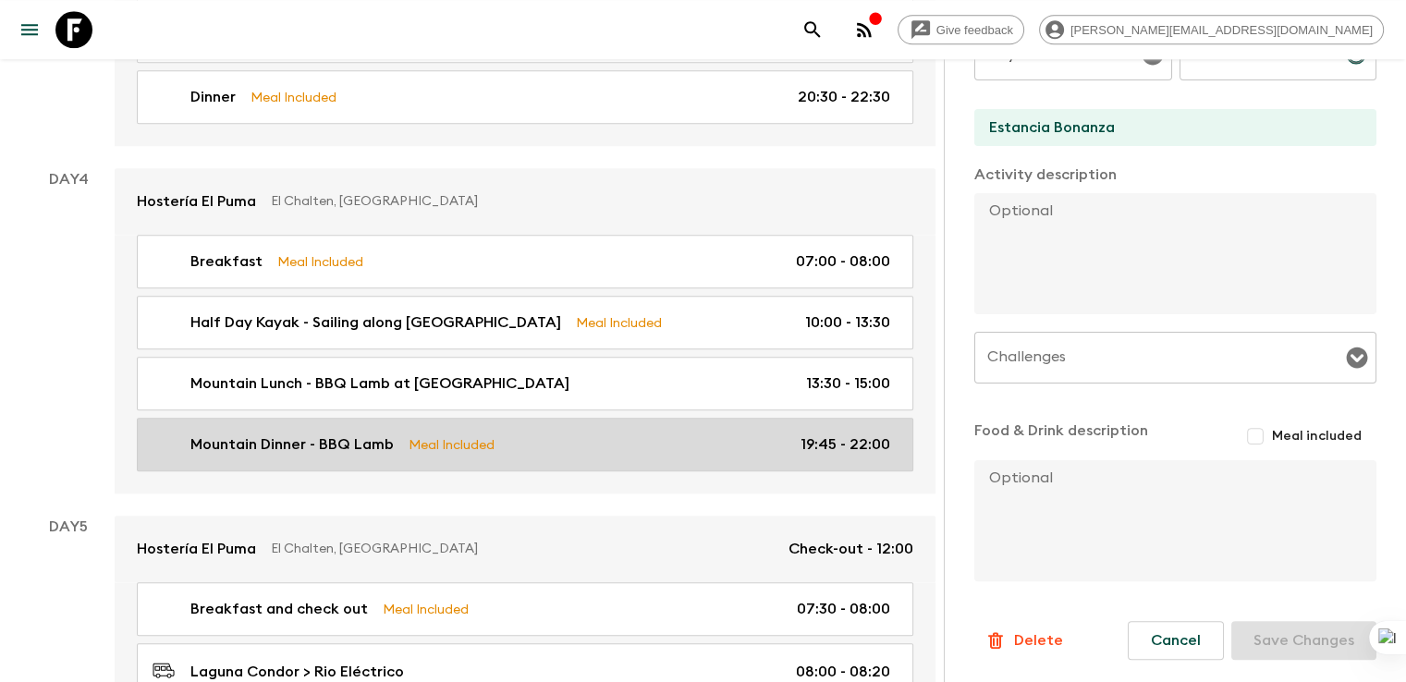
checkbox input "true"
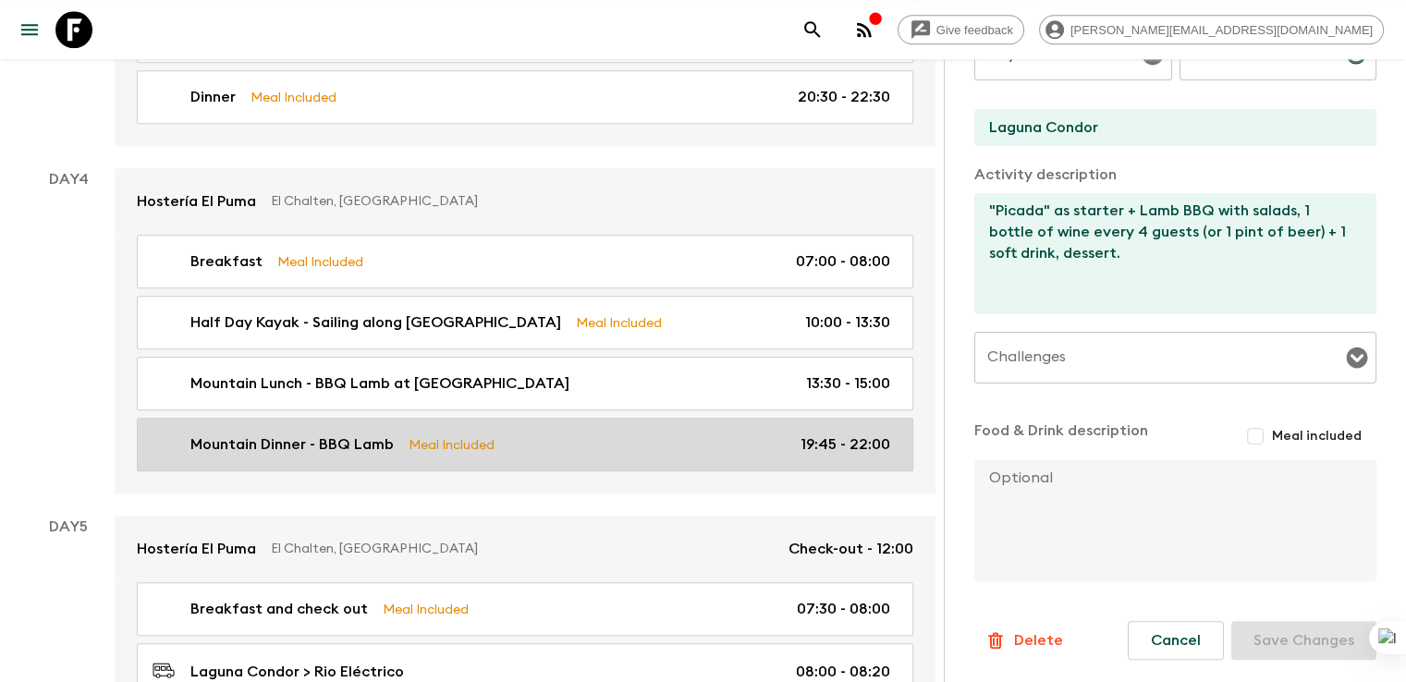
type input "19:45"
type input "22:00"
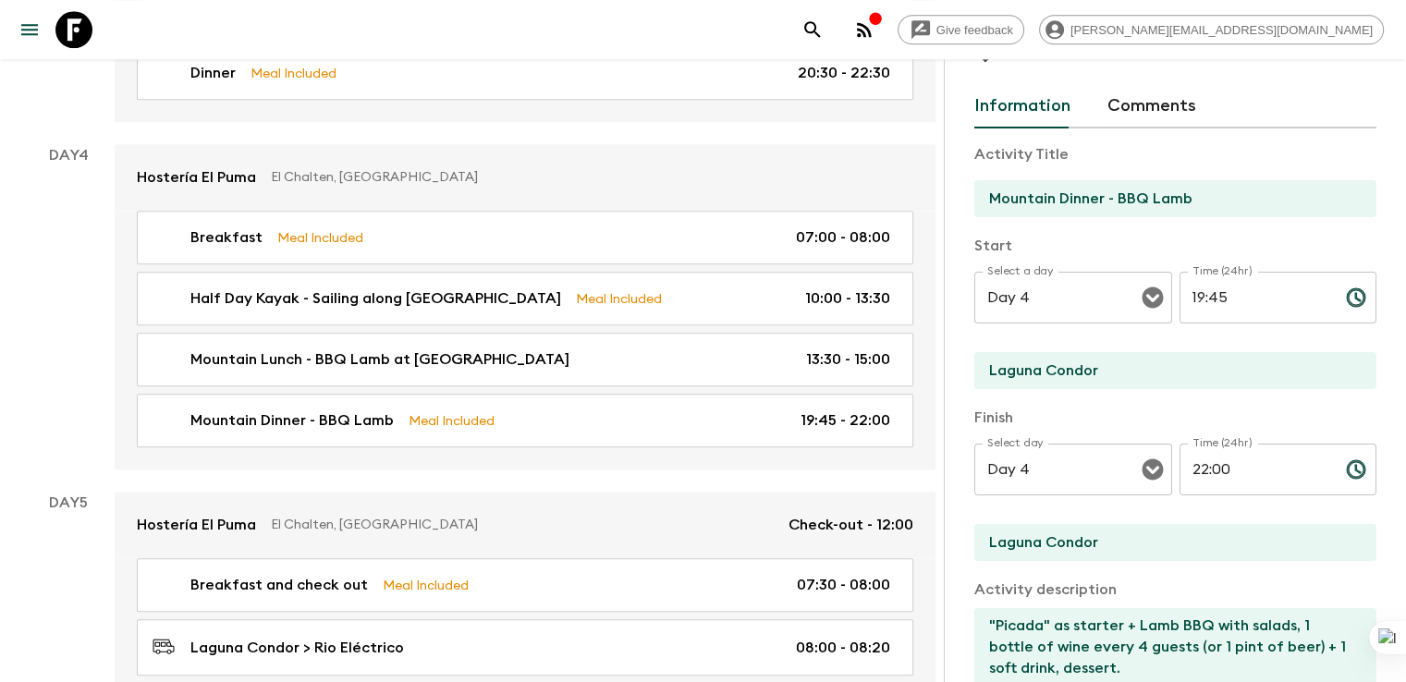
scroll to position [1916, 0]
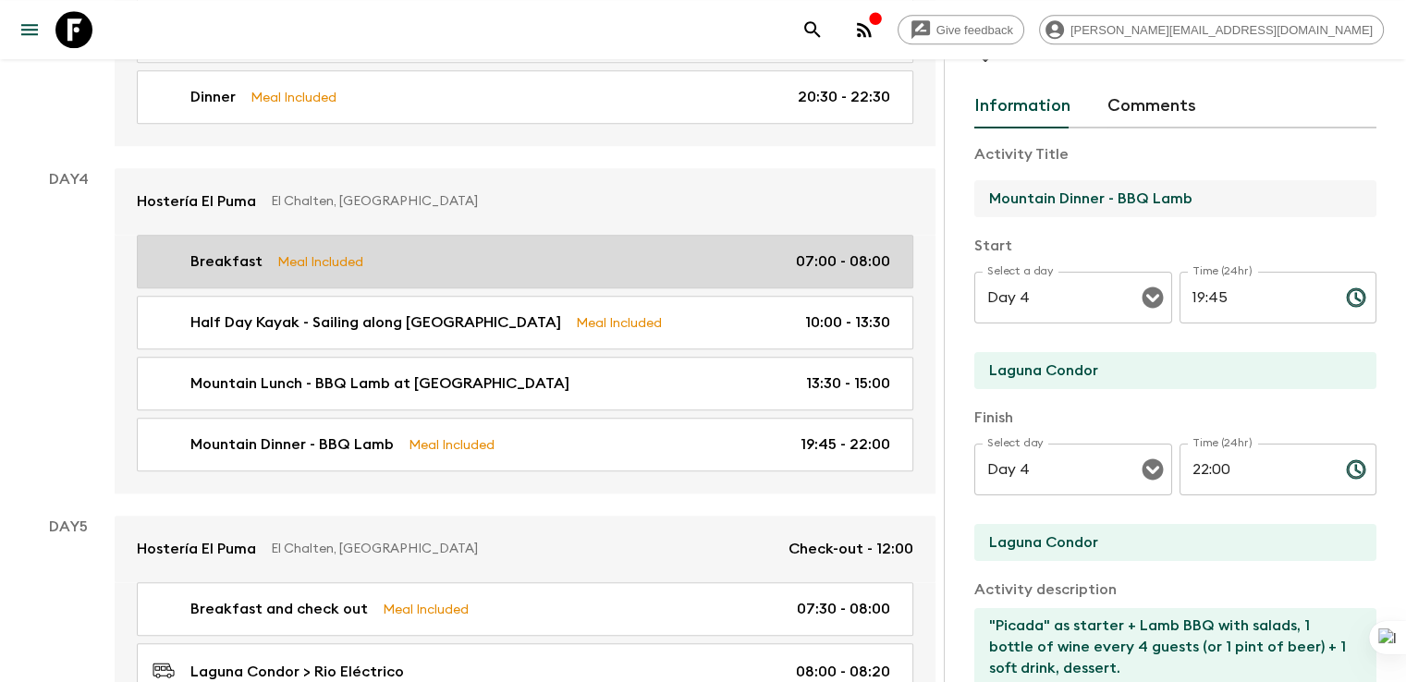
drag, startPoint x: 795, startPoint y: 204, endPoint x: 749, endPoint y: 204, distance: 45.3
click at [749, 204] on div "All itineraries Ultimate Argentina (AR1) 2025 - NEW Feedback Dietary Reqs Booki…" at bounding box center [478, 375] width 957 height 4396
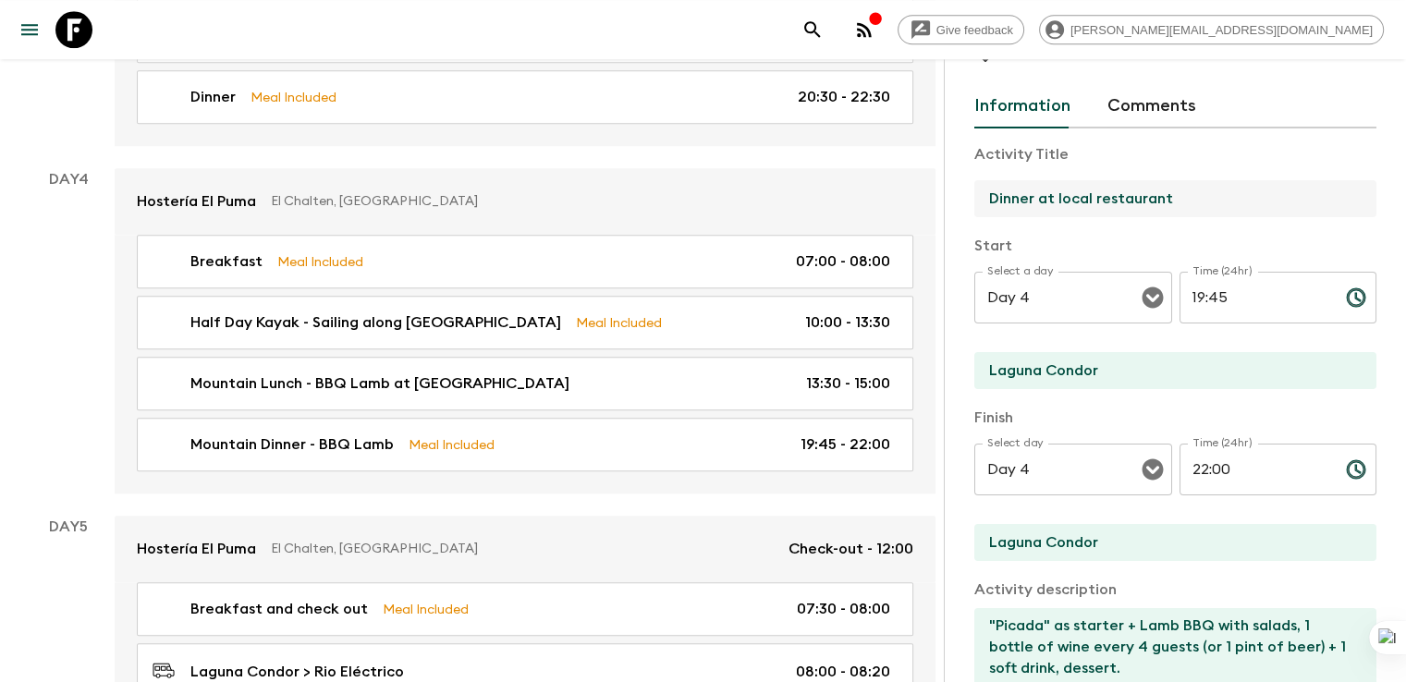
type input "Dinner at local restaurant"
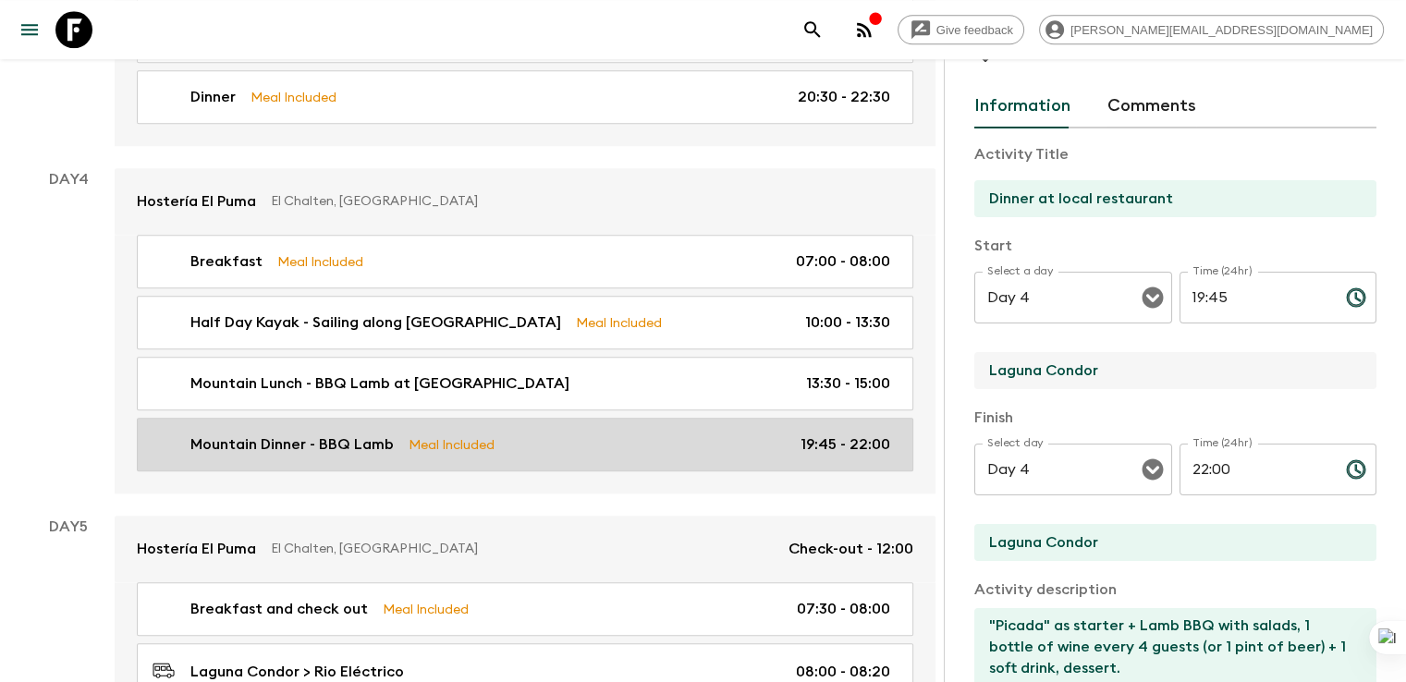
drag, startPoint x: 1033, startPoint y: 371, endPoint x: 769, endPoint y: 373, distance: 264.3
click at [769, 373] on div "All itineraries Ultimate Argentina (AR1) 2025 - NEW Feedback Dietary Reqs Booki…" at bounding box center [478, 375] width 957 height 4396
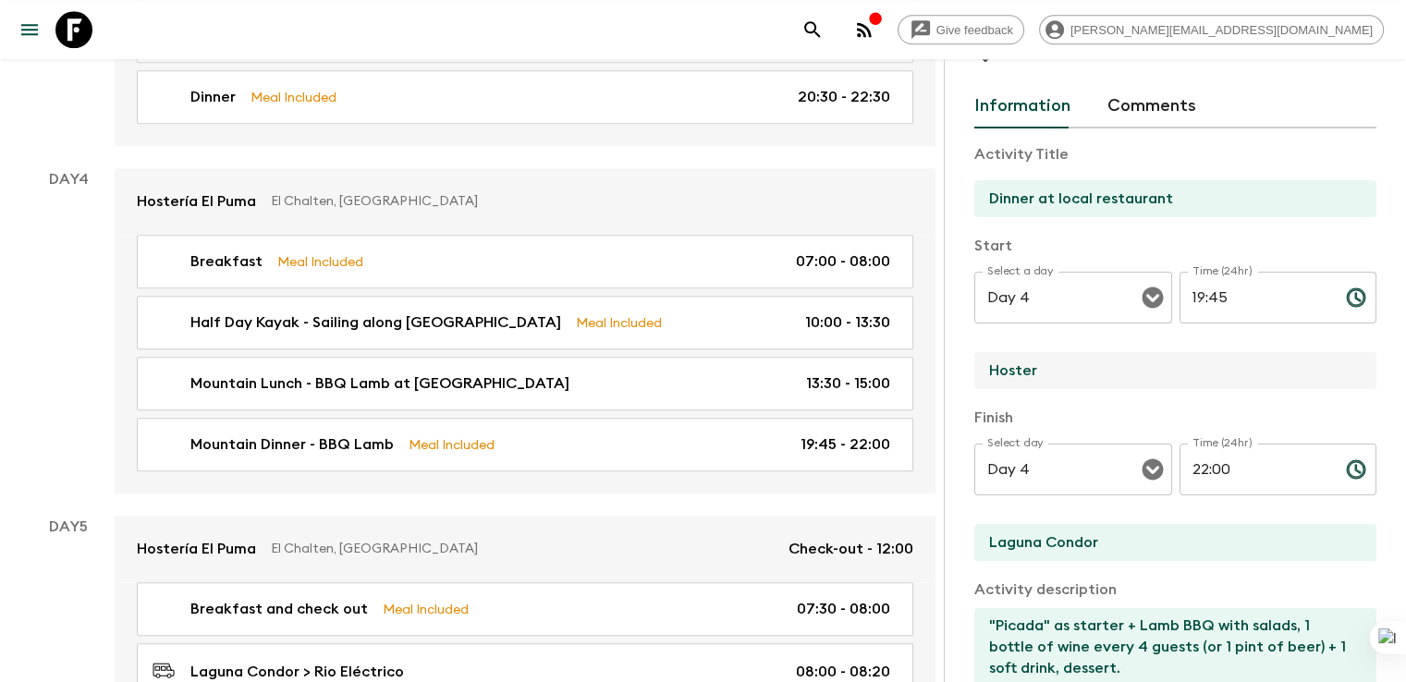
type input "Hosteria El Puma"
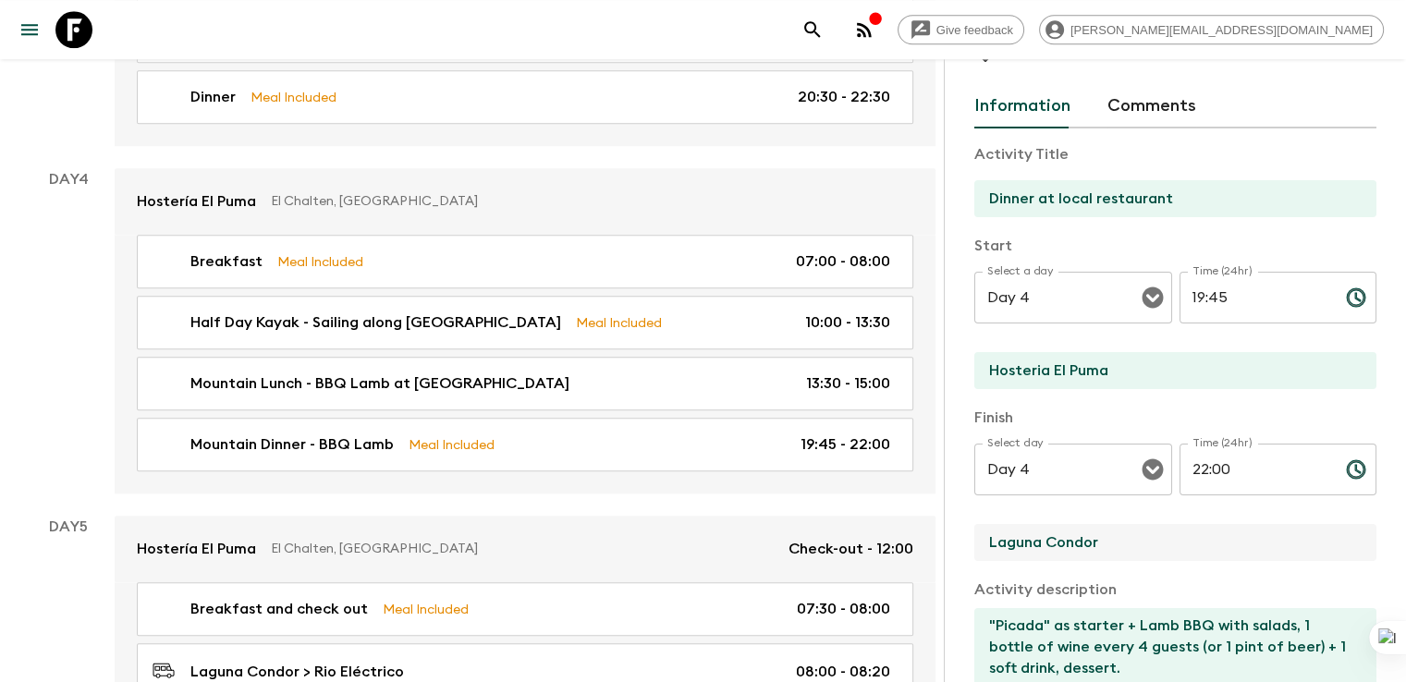
drag, startPoint x: 1013, startPoint y: 541, endPoint x: 869, endPoint y: 544, distance: 144.2
click at [943, 545] on div "Activity Information Comments Activity Title Dinner at local restaurant Start S…" at bounding box center [1174, 400] width 462 height 682
type input "Hosteria El Puma"
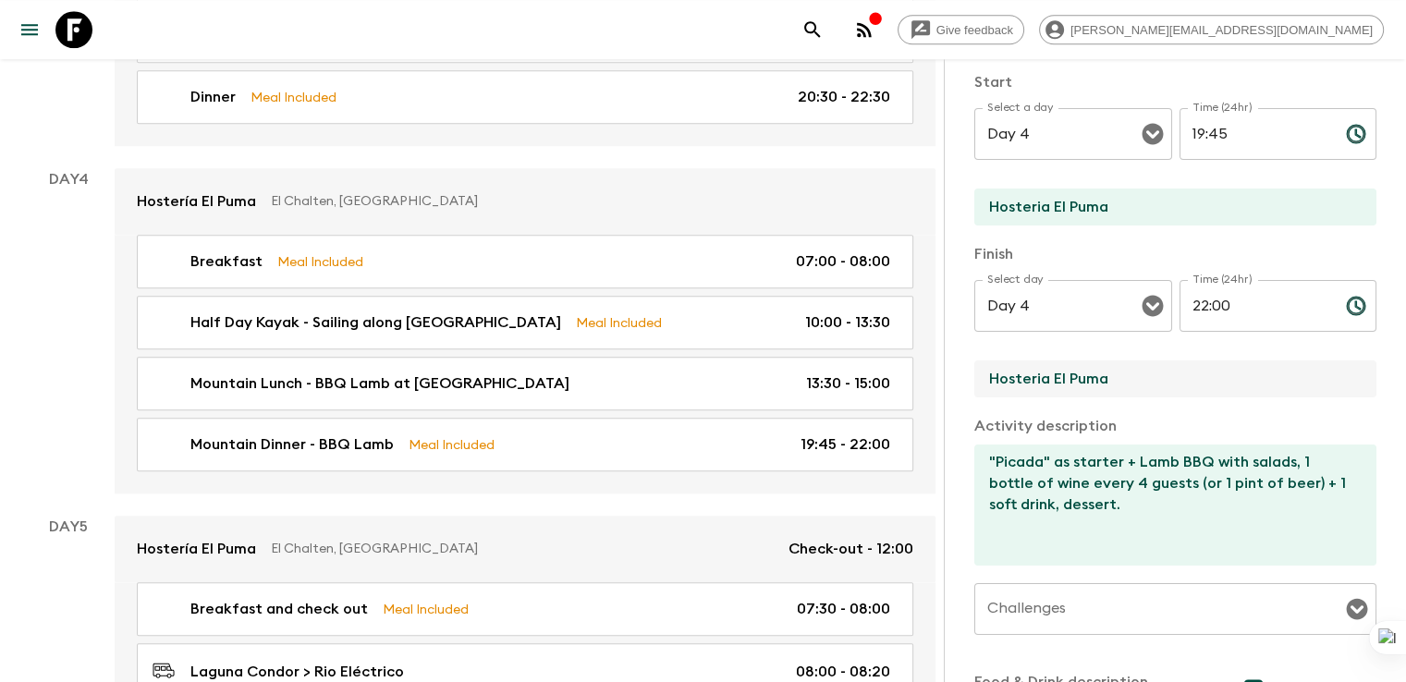
scroll to position [222, 0]
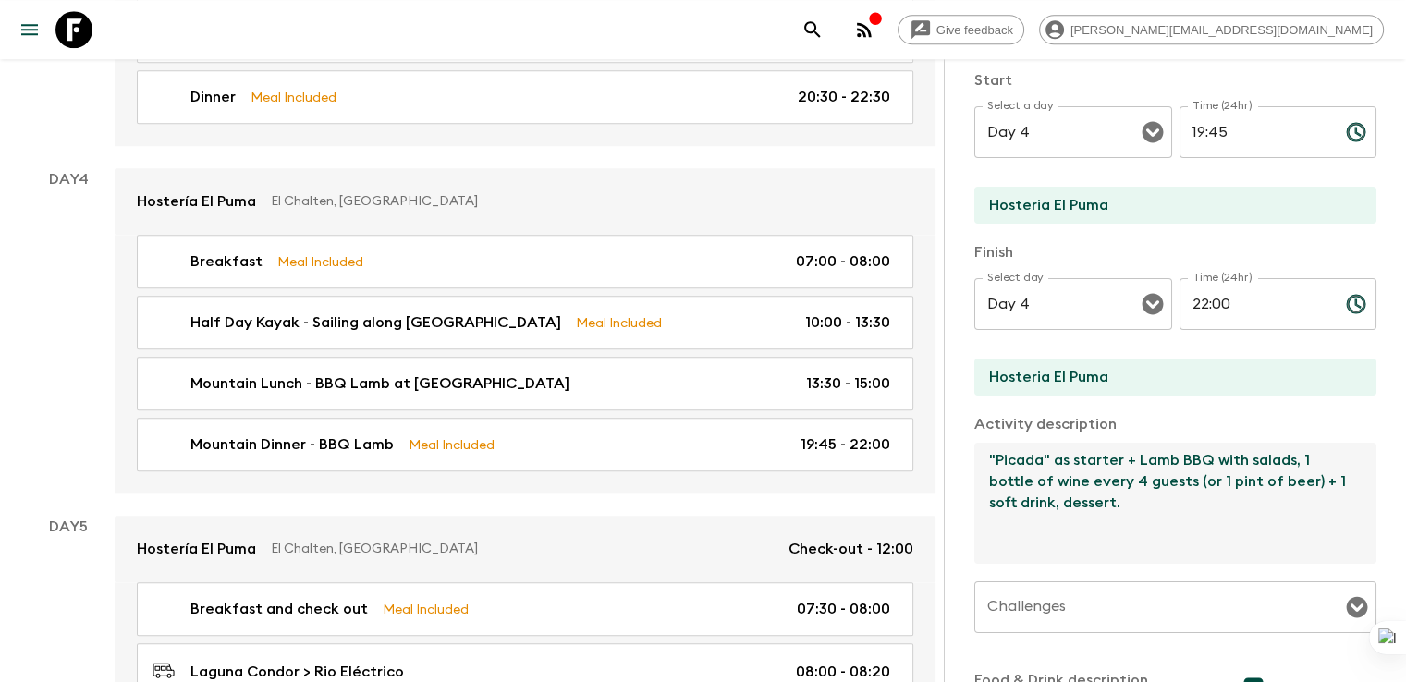
drag, startPoint x: 895, startPoint y: 456, endPoint x: 1196, endPoint y: 458, distance: 300.3
click at [1196, 458] on textarea ""Picada" as starter + Lamb BBQ with salads, 1 bottle of wine every 4 guests (or…" at bounding box center [1167, 503] width 387 height 121
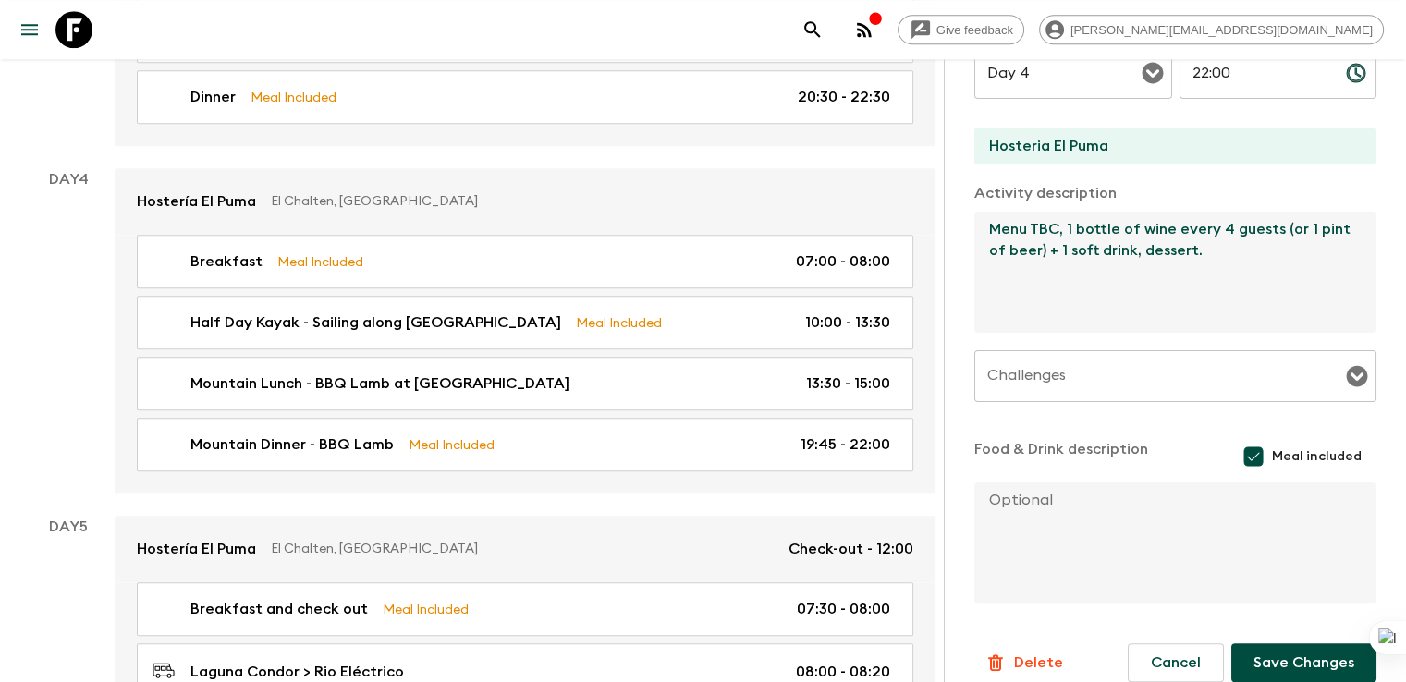
scroll to position [475, 0]
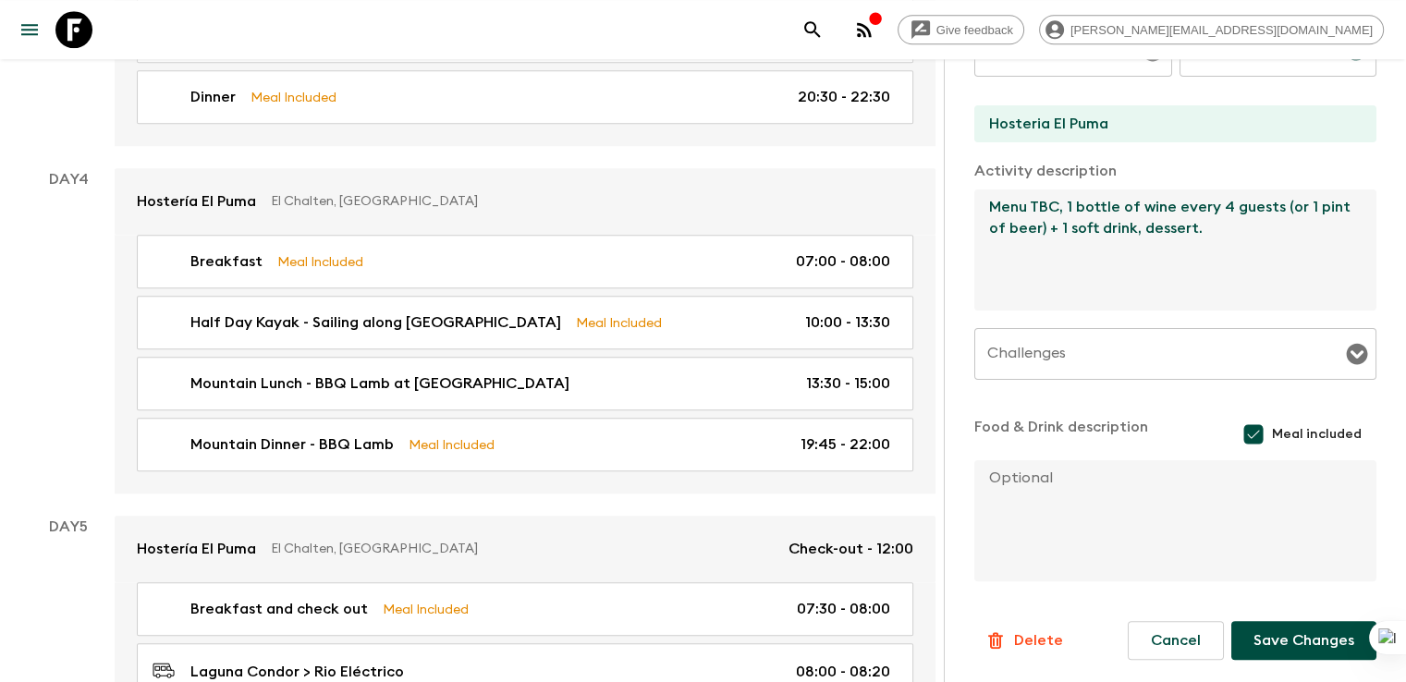
type textarea "Menu TBC, 1 bottle of wine every 4 guests (or 1 pint of beer) + 1 soft drink, d…"
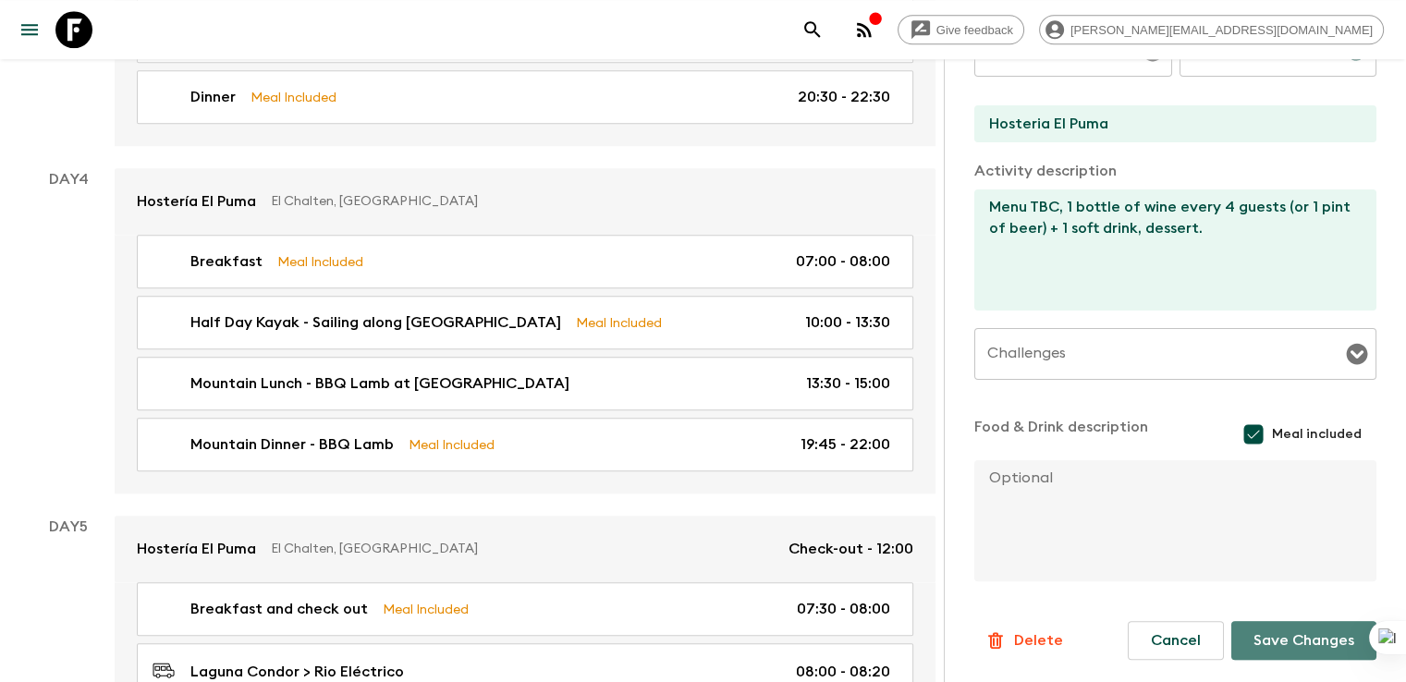
click at [1285, 632] on button "Save Changes" at bounding box center [1303, 640] width 145 height 39
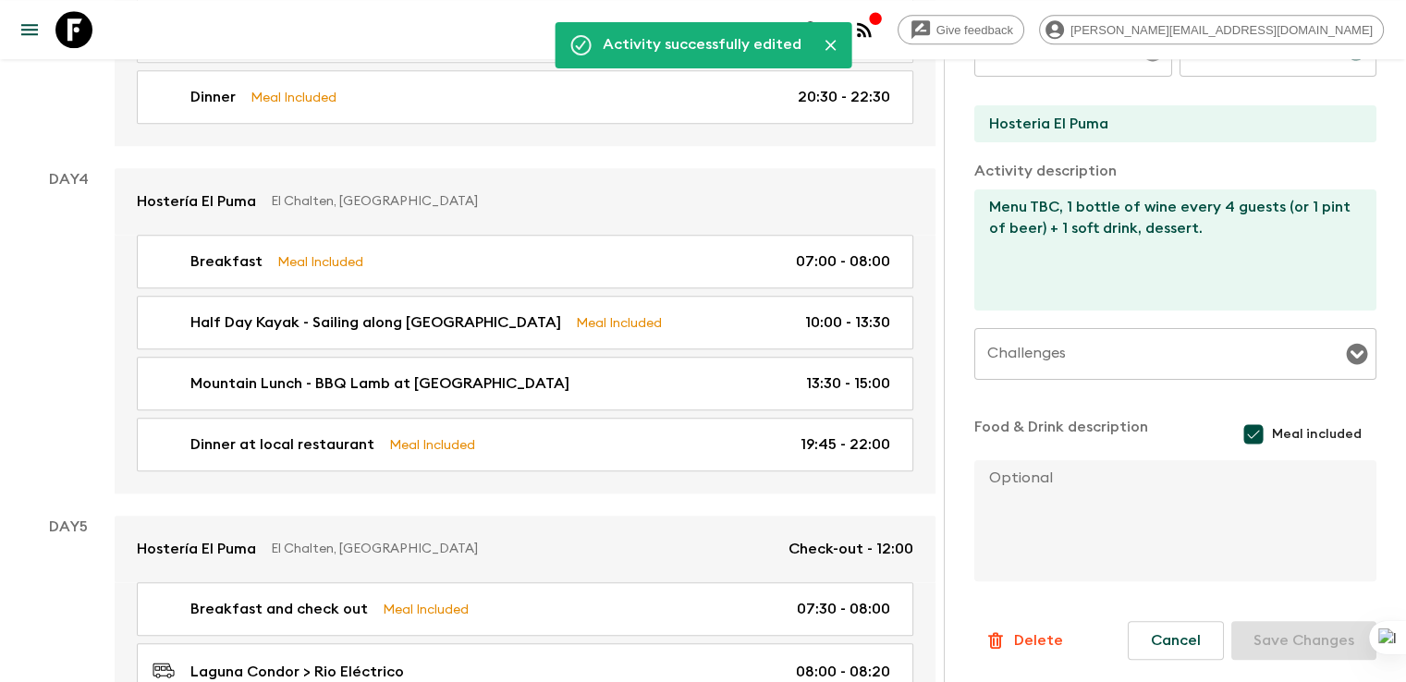
click at [52, 322] on div "Day 4" at bounding box center [68, 330] width 92 height 325
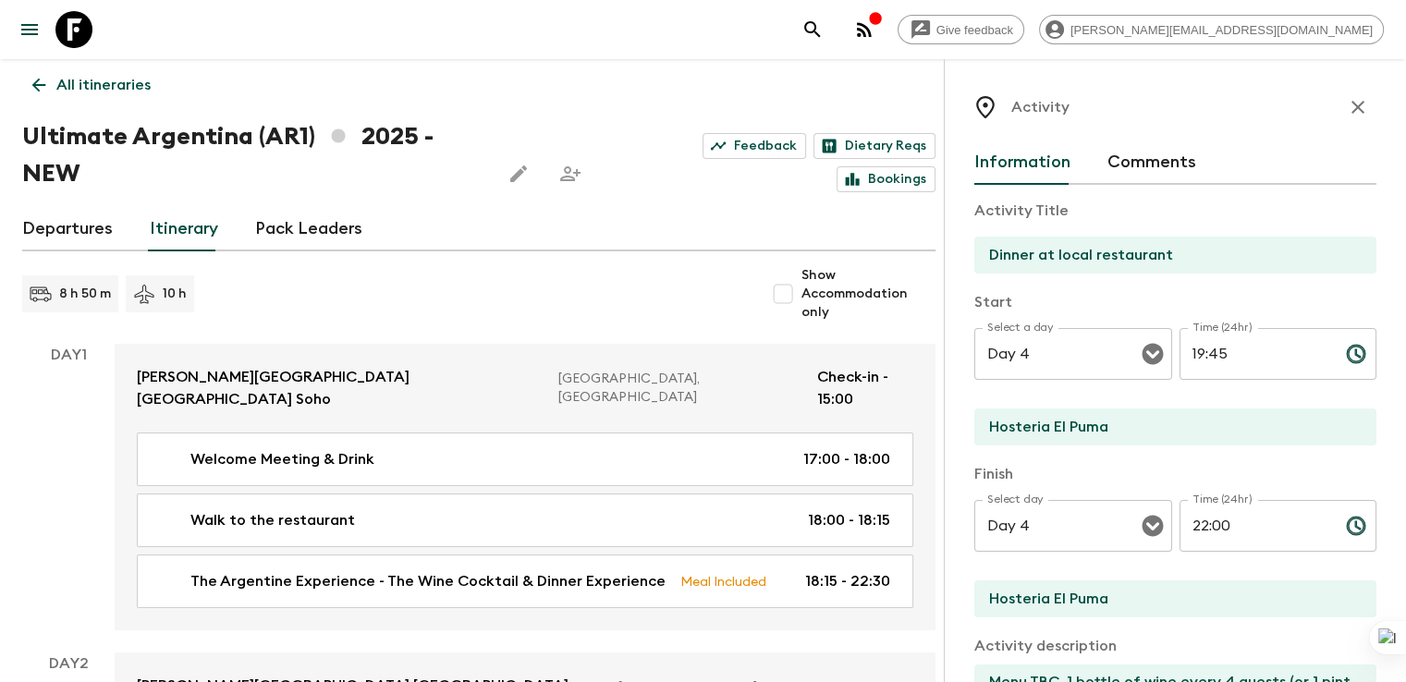
scroll to position [0, 0]
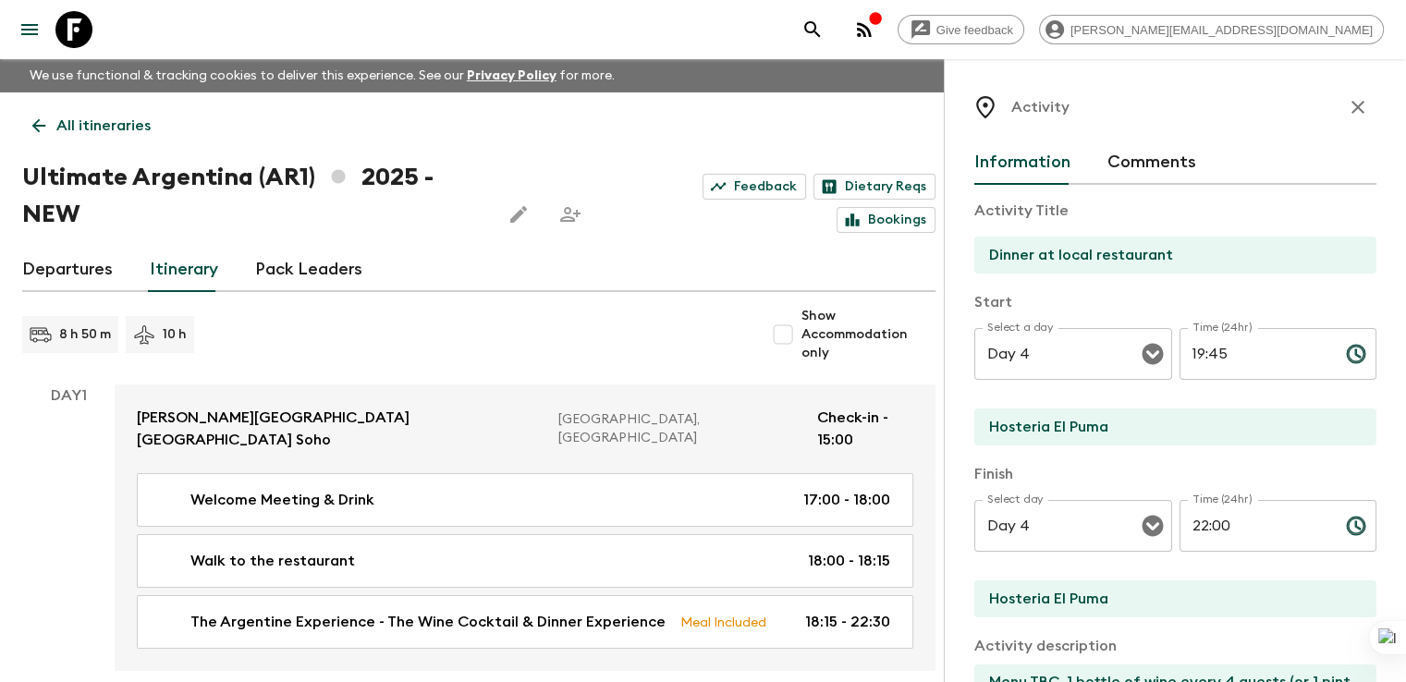
click at [1351, 108] on icon "button" at bounding box center [1357, 107] width 13 height 13
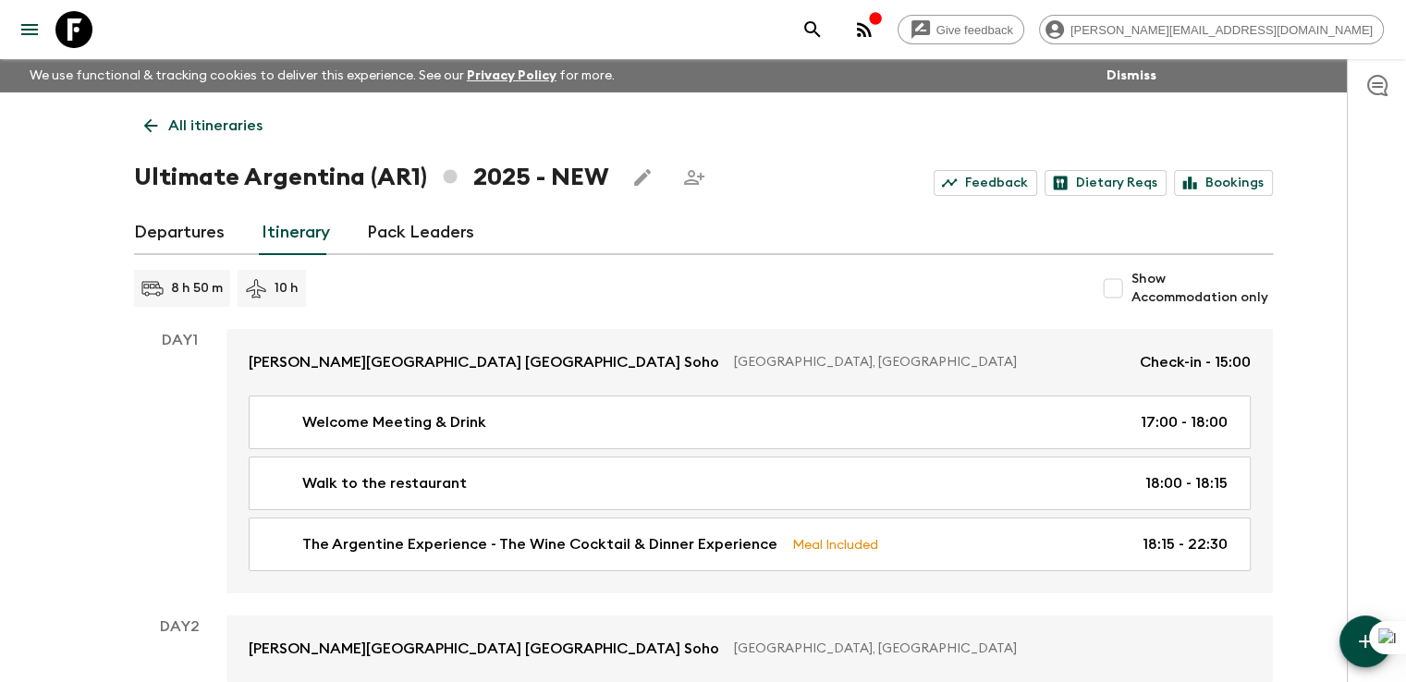
click at [1357, 645] on icon "button" at bounding box center [1365, 641] width 22 height 22
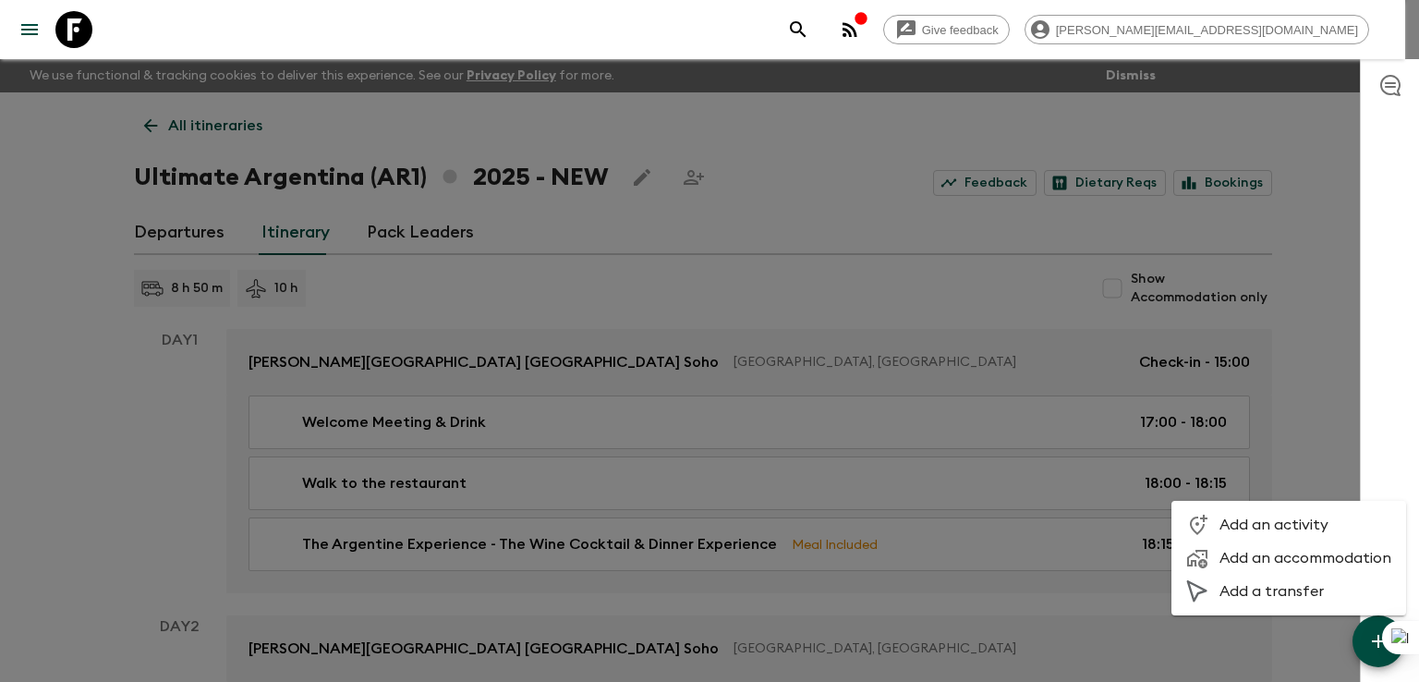
click at [1300, 596] on span "Add a transfer" at bounding box center [1306, 591] width 172 height 18
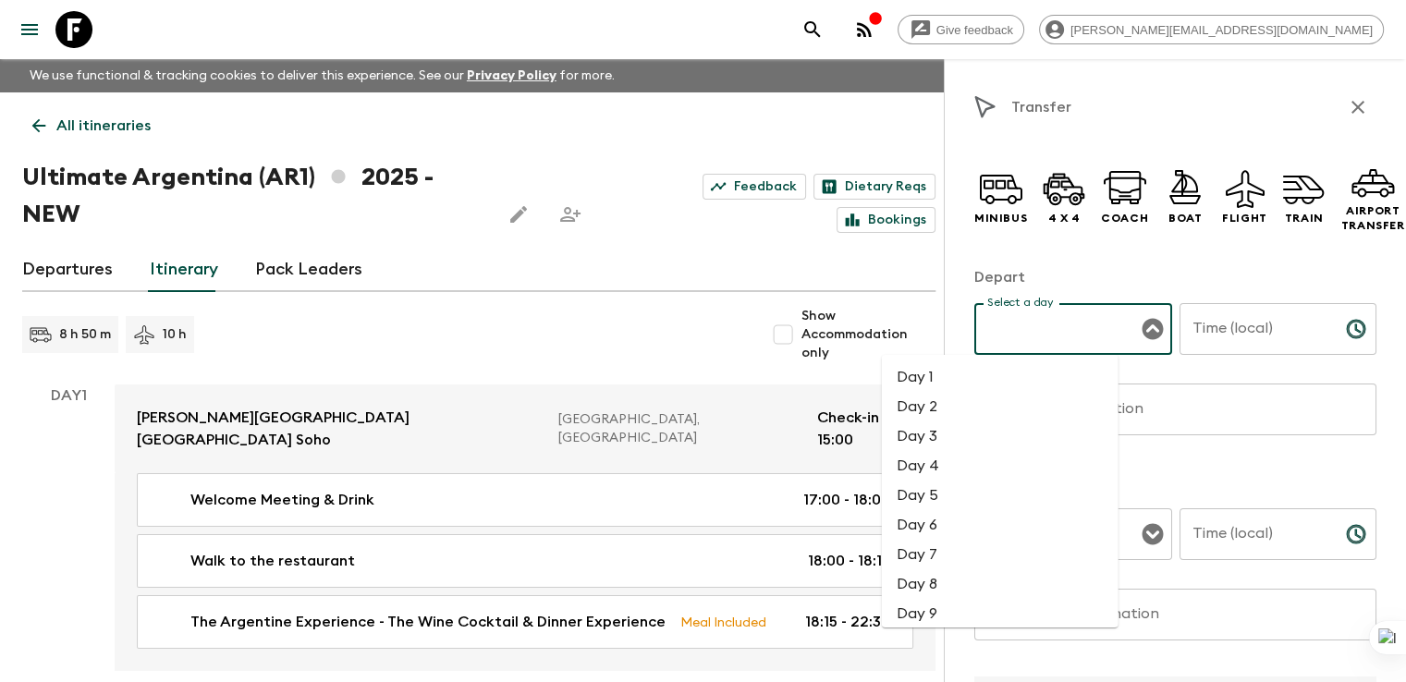
click at [999, 330] on input "Select a day" at bounding box center [1058, 328] width 153 height 35
click at [954, 462] on li "Day 4" at bounding box center [1000, 466] width 237 height 30
type input "Day 4"
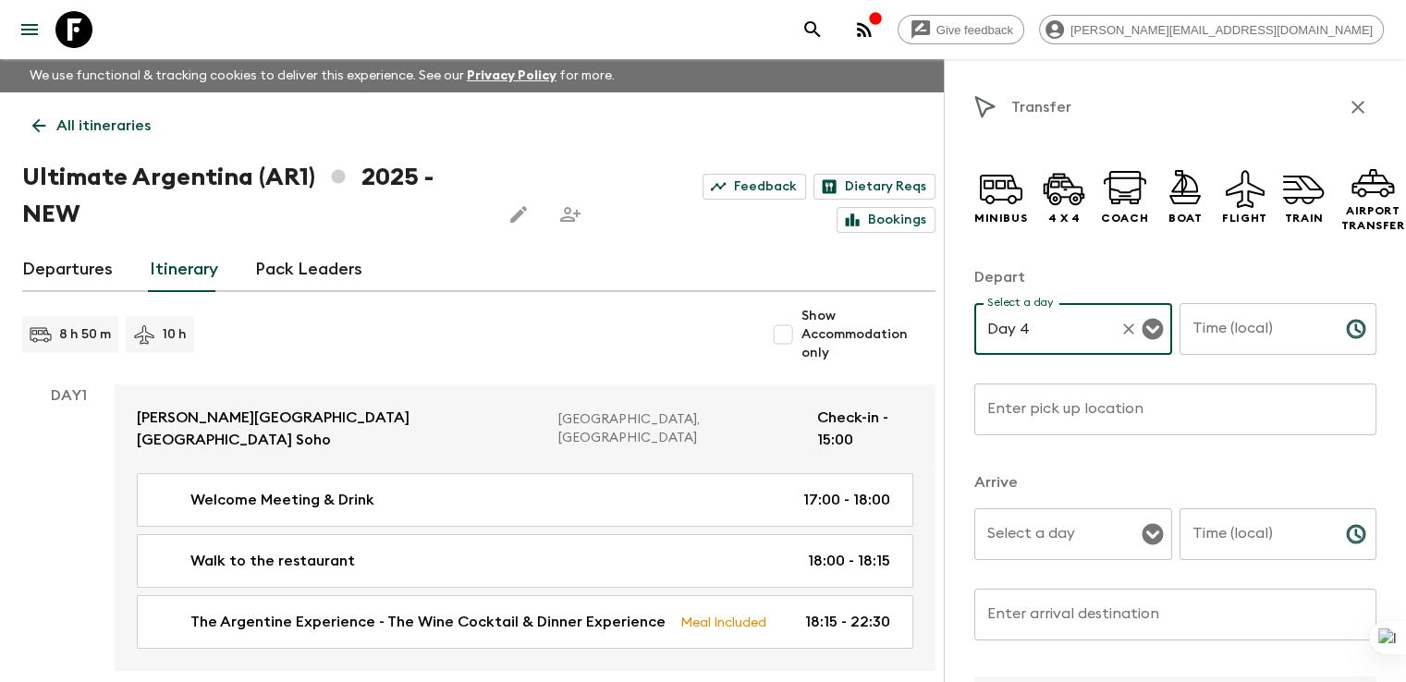
click at [1179, 332] on input "Time (local)" at bounding box center [1255, 329] width 152 height 52
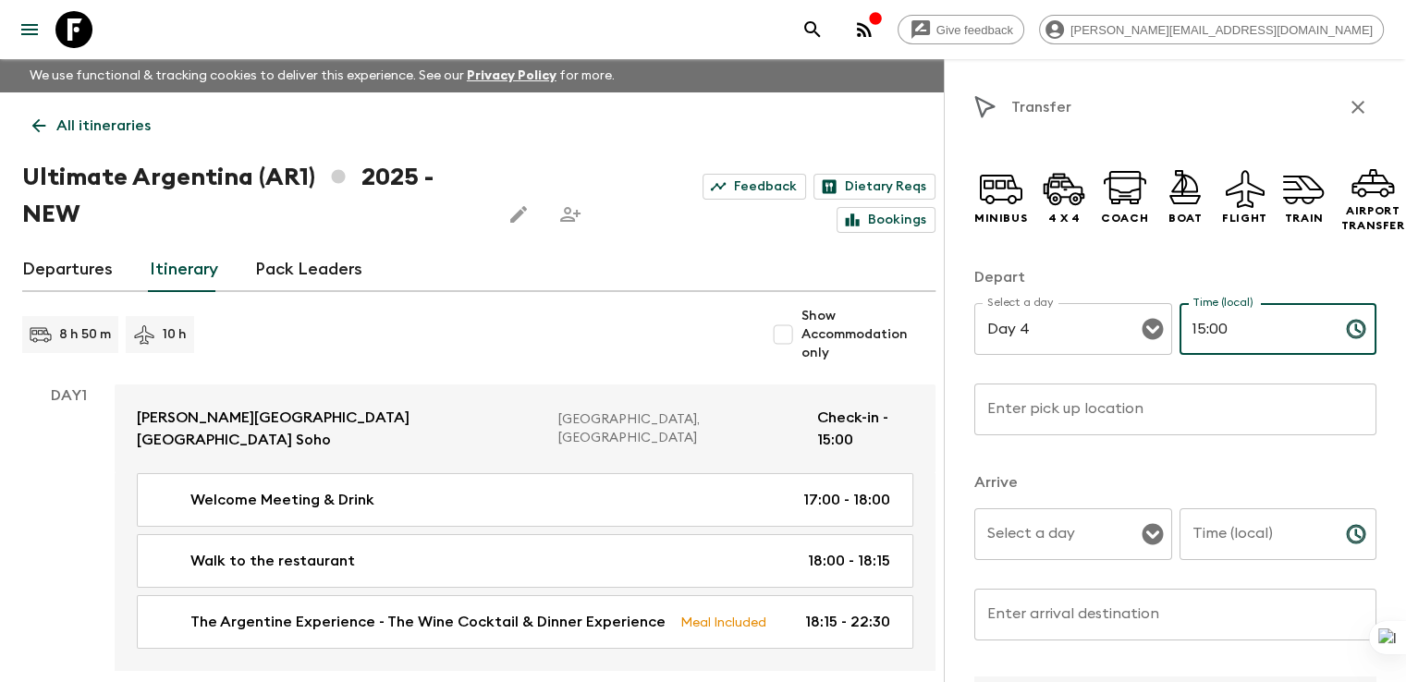
type input "15:00"
click at [1037, 411] on input "Enter pick up location" at bounding box center [1175, 409] width 402 height 52
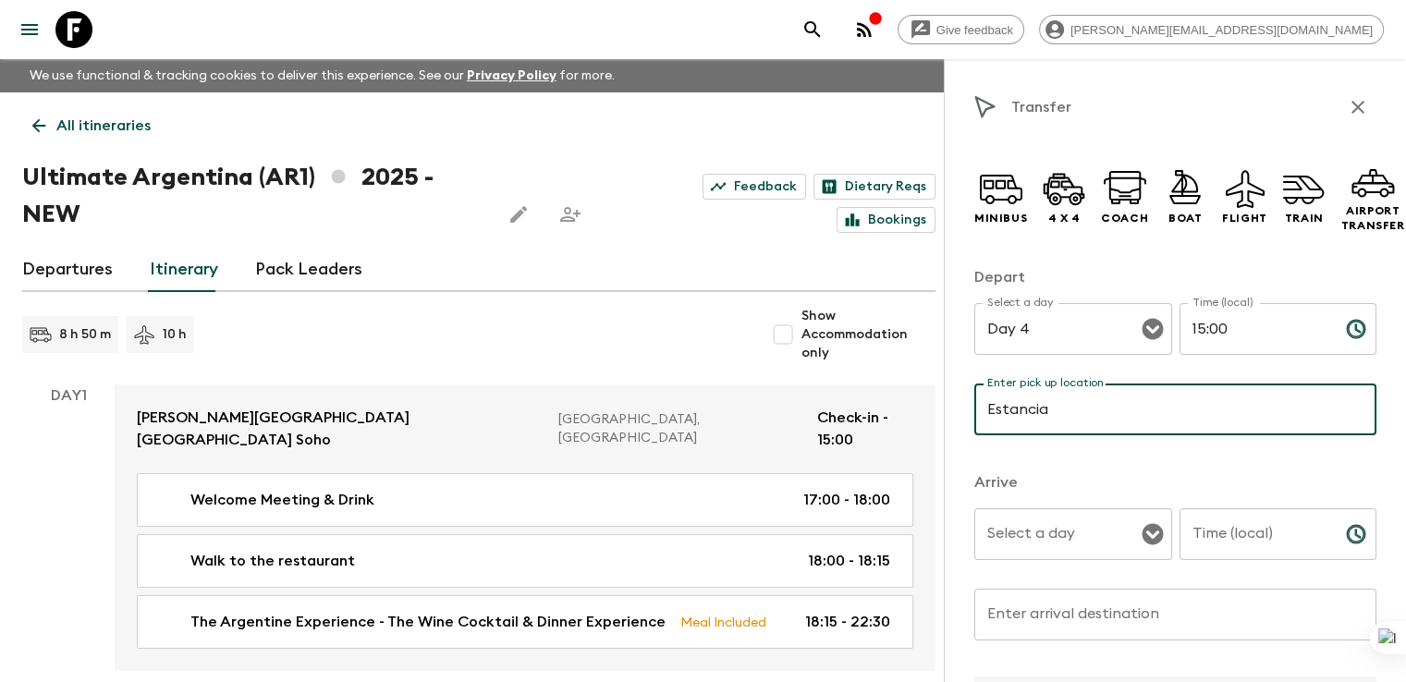
type input "Estancia Bonanza"
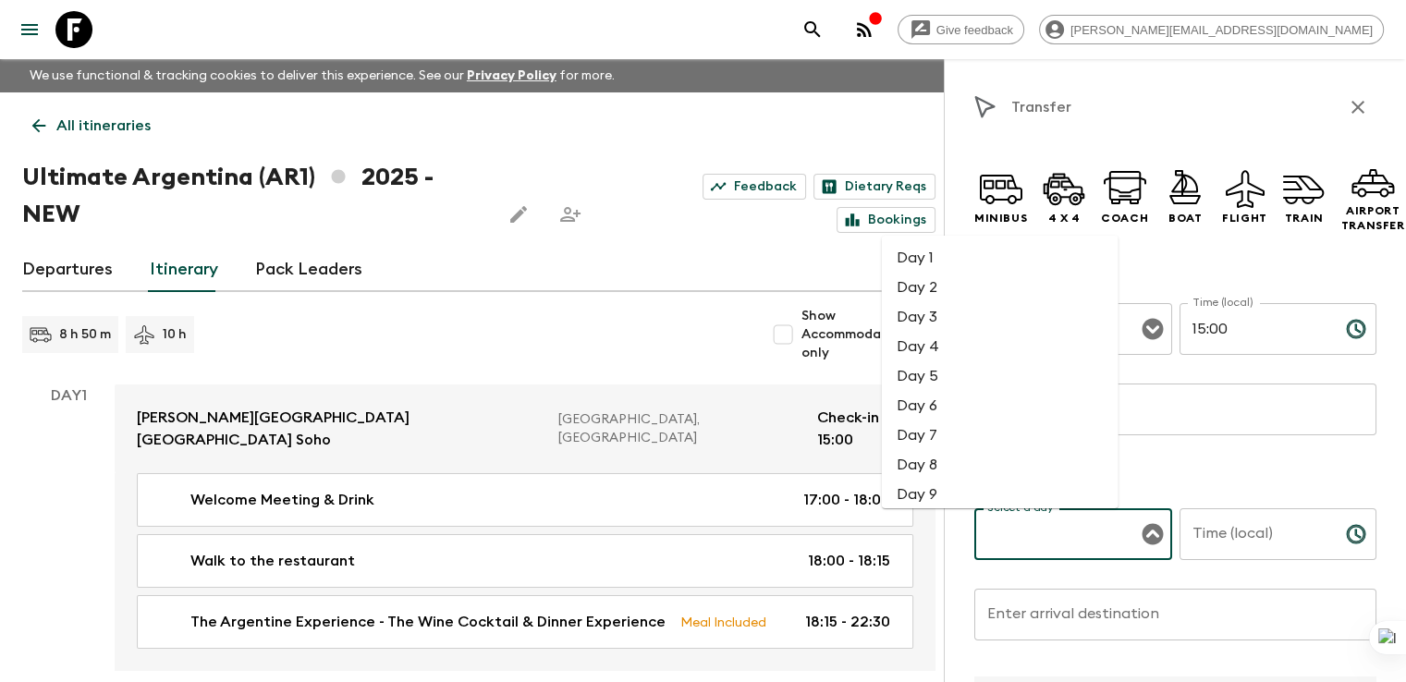
click at [1018, 530] on input "Select a day" at bounding box center [1058, 534] width 153 height 35
click at [935, 346] on li "Day 4" at bounding box center [1000, 347] width 237 height 30
type input "Day 4"
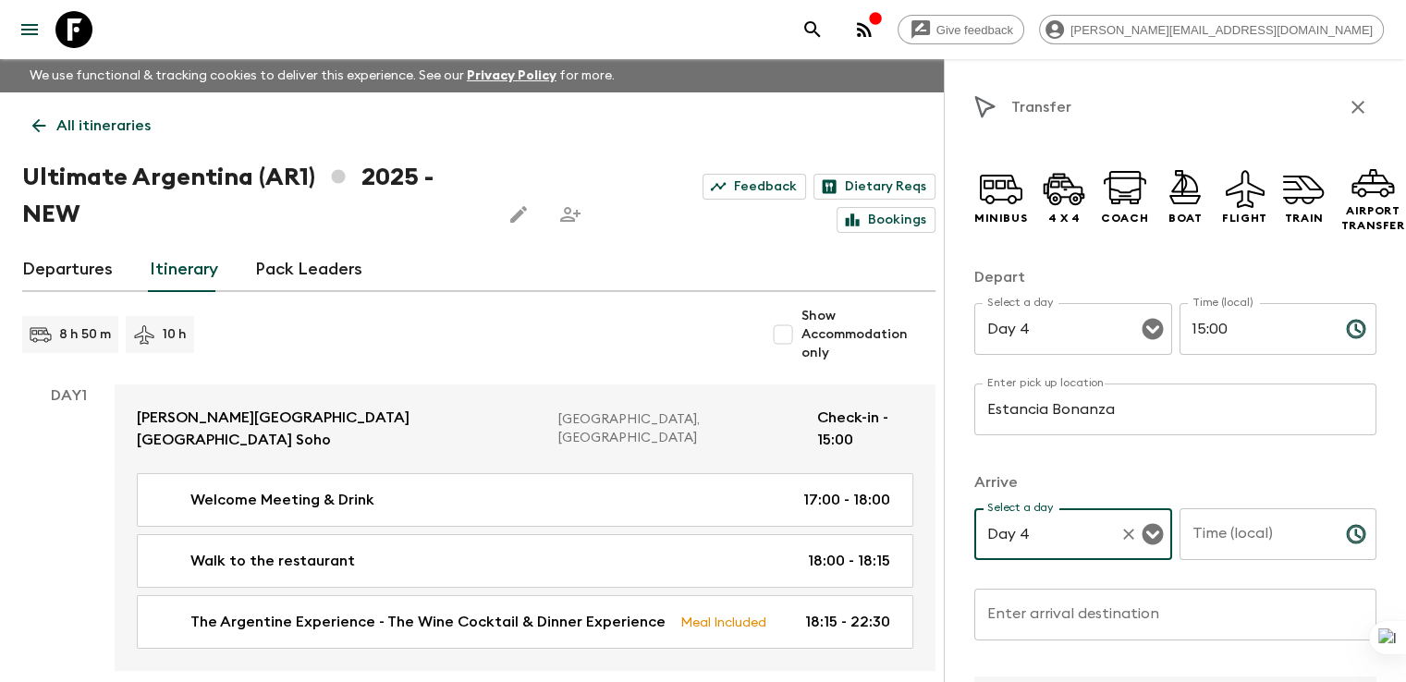
click at [1189, 536] on input "Time (local)" at bounding box center [1255, 534] width 152 height 52
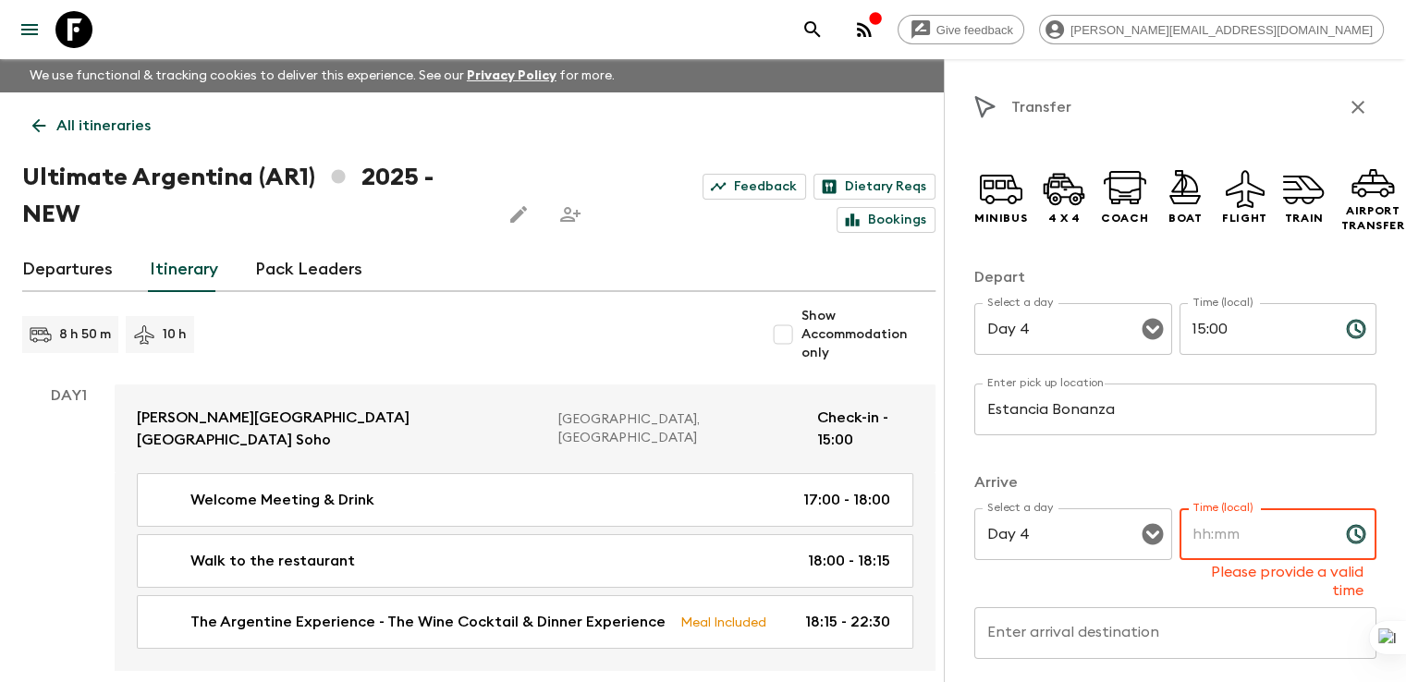
click at [1223, 539] on input "Time (local)" at bounding box center [1255, 534] width 152 height 52
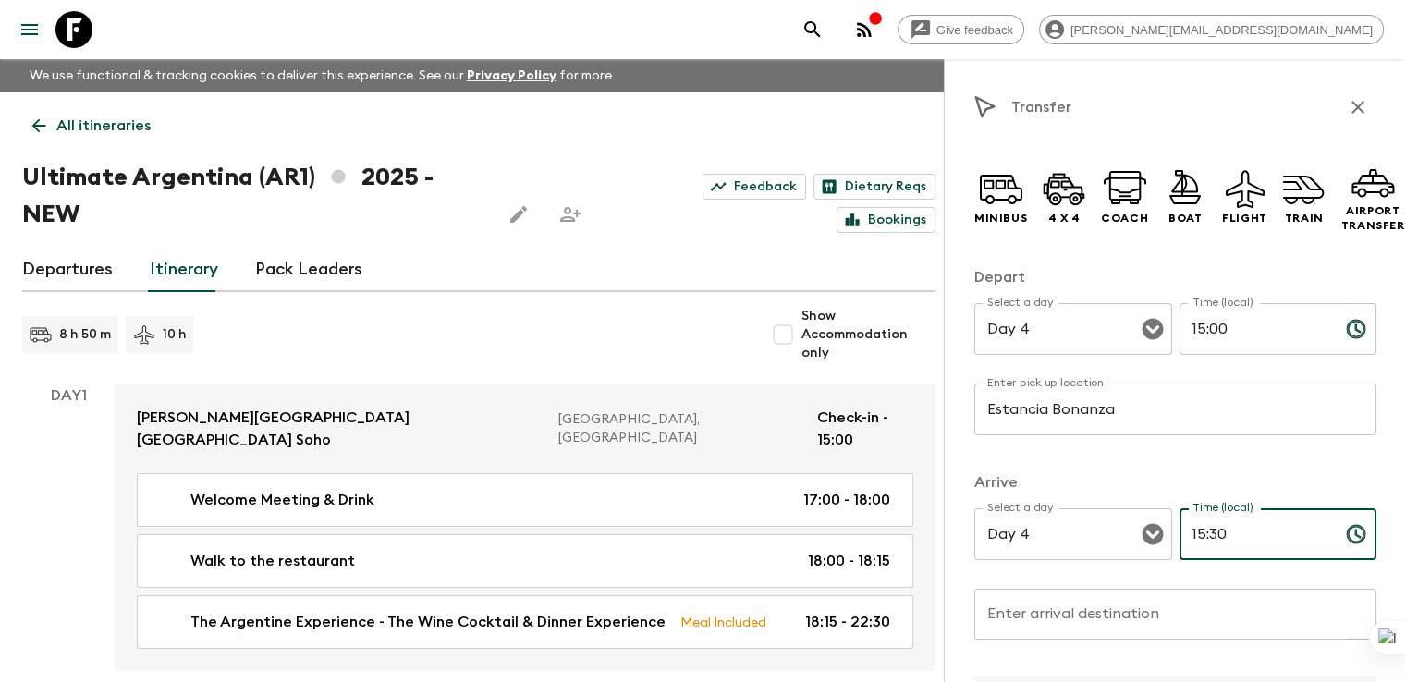
type input "15:30"
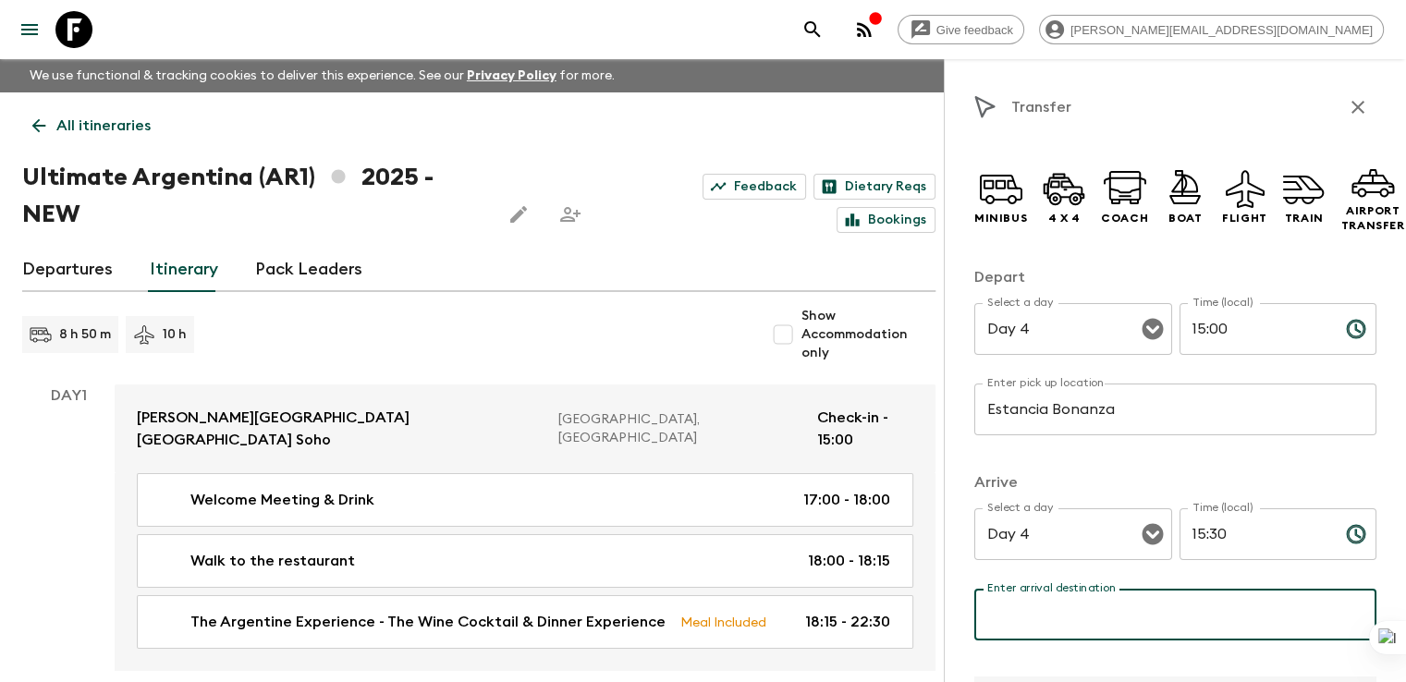
click at [1051, 607] on input "Enter arrival destination" at bounding box center [1175, 615] width 402 height 52
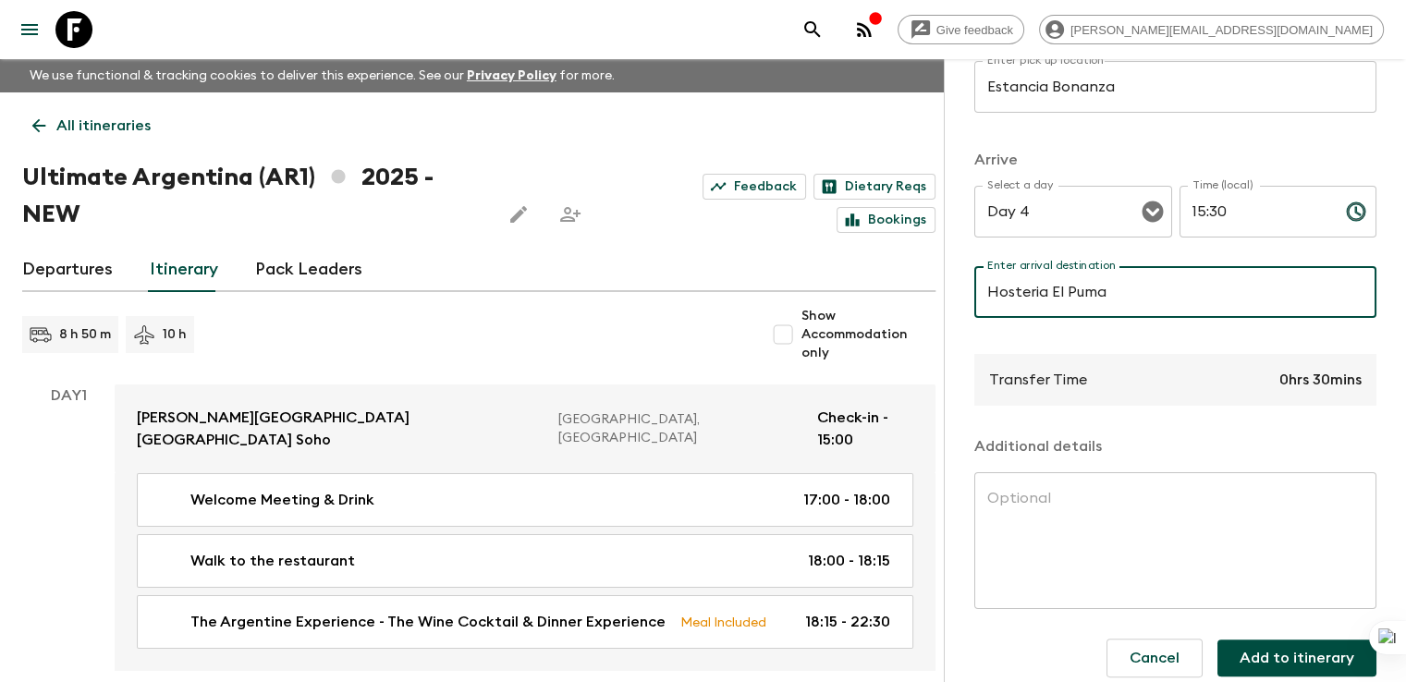
scroll to position [340, 0]
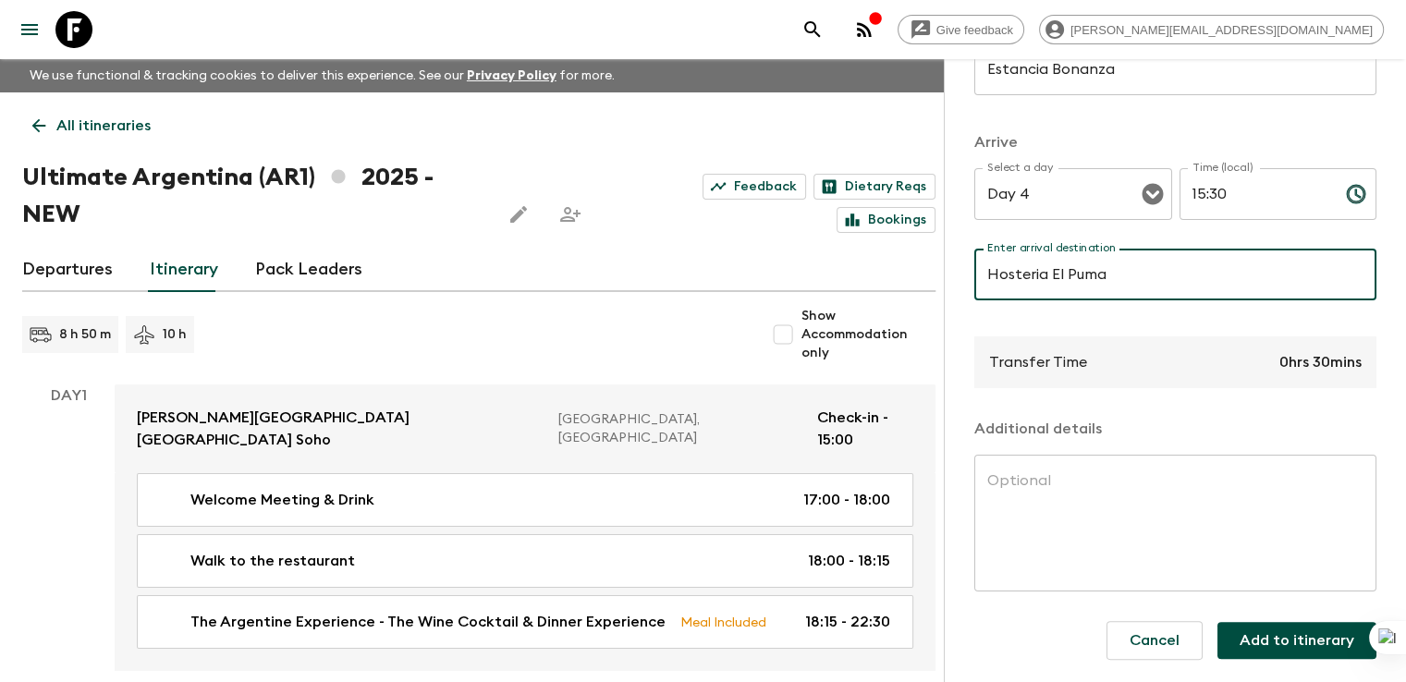
type input "Hosteria El Puma"
click at [1256, 639] on button "Add to itinerary" at bounding box center [1296, 640] width 159 height 37
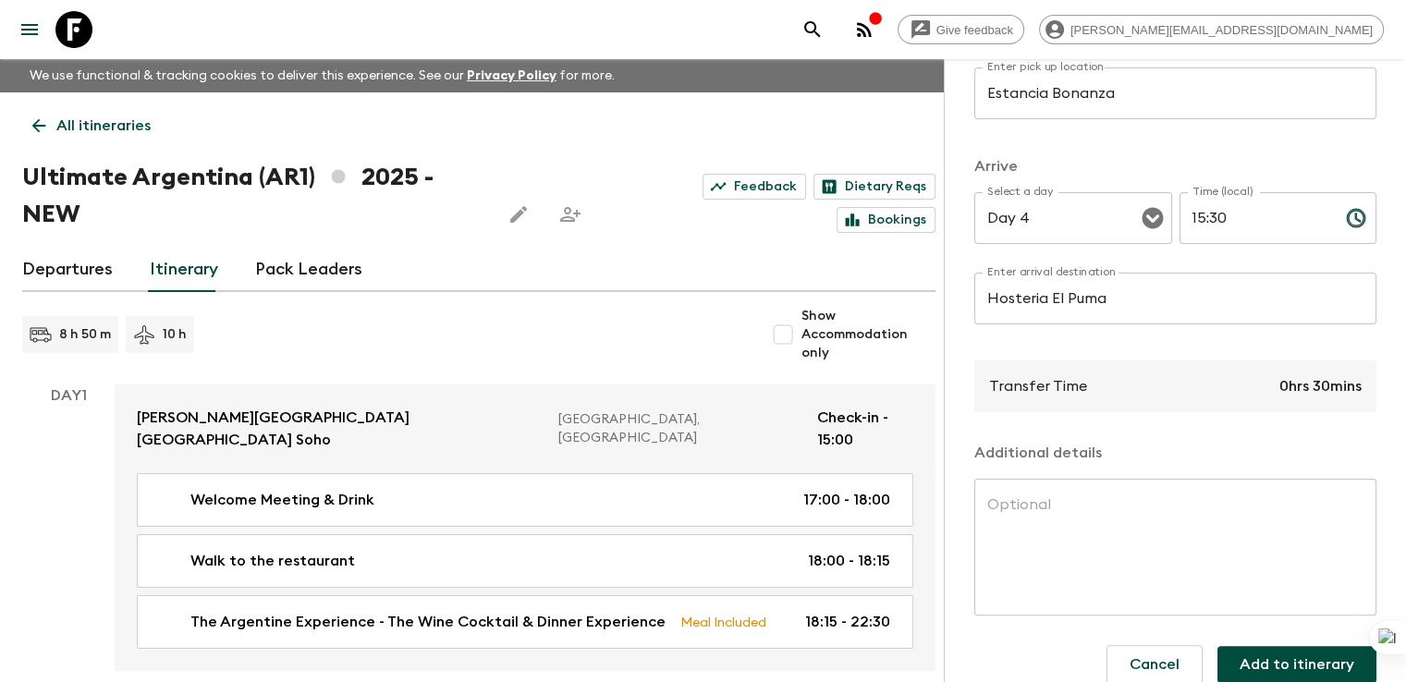
scroll to position [363, 0]
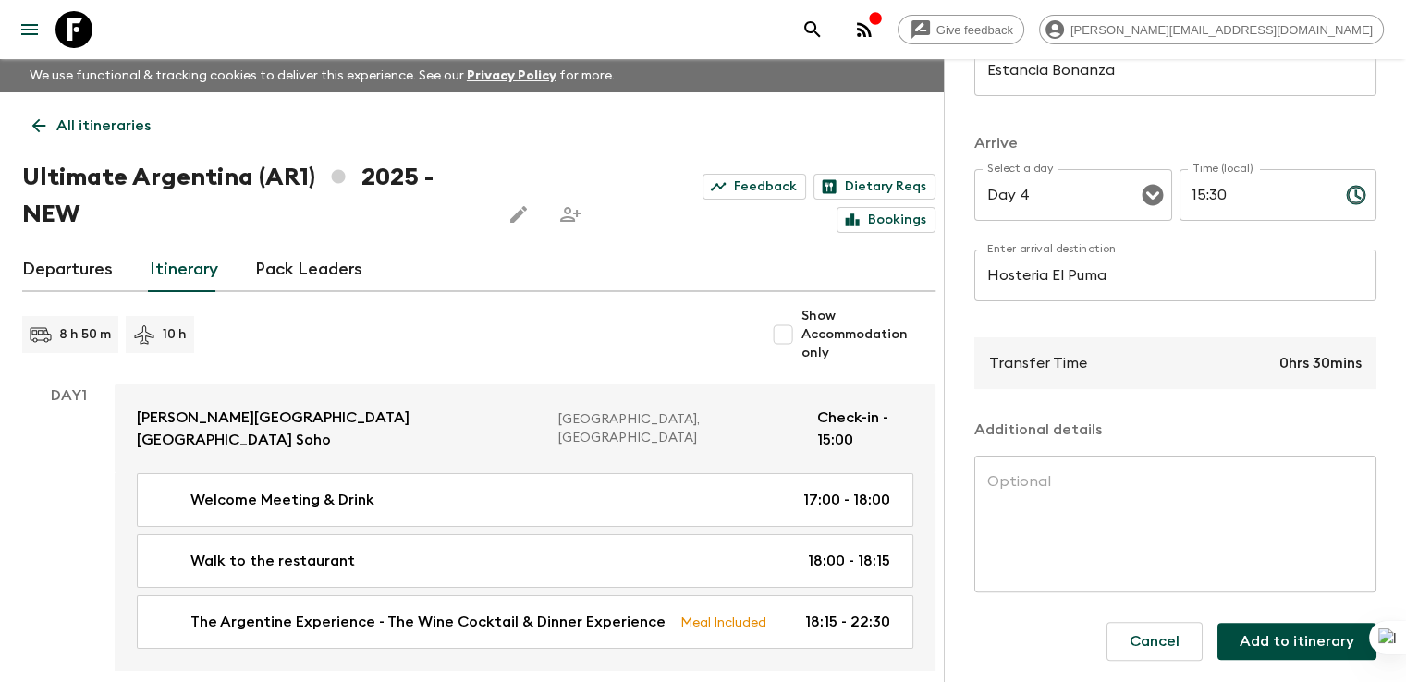
click at [1306, 643] on button "Add to itinerary" at bounding box center [1296, 641] width 159 height 37
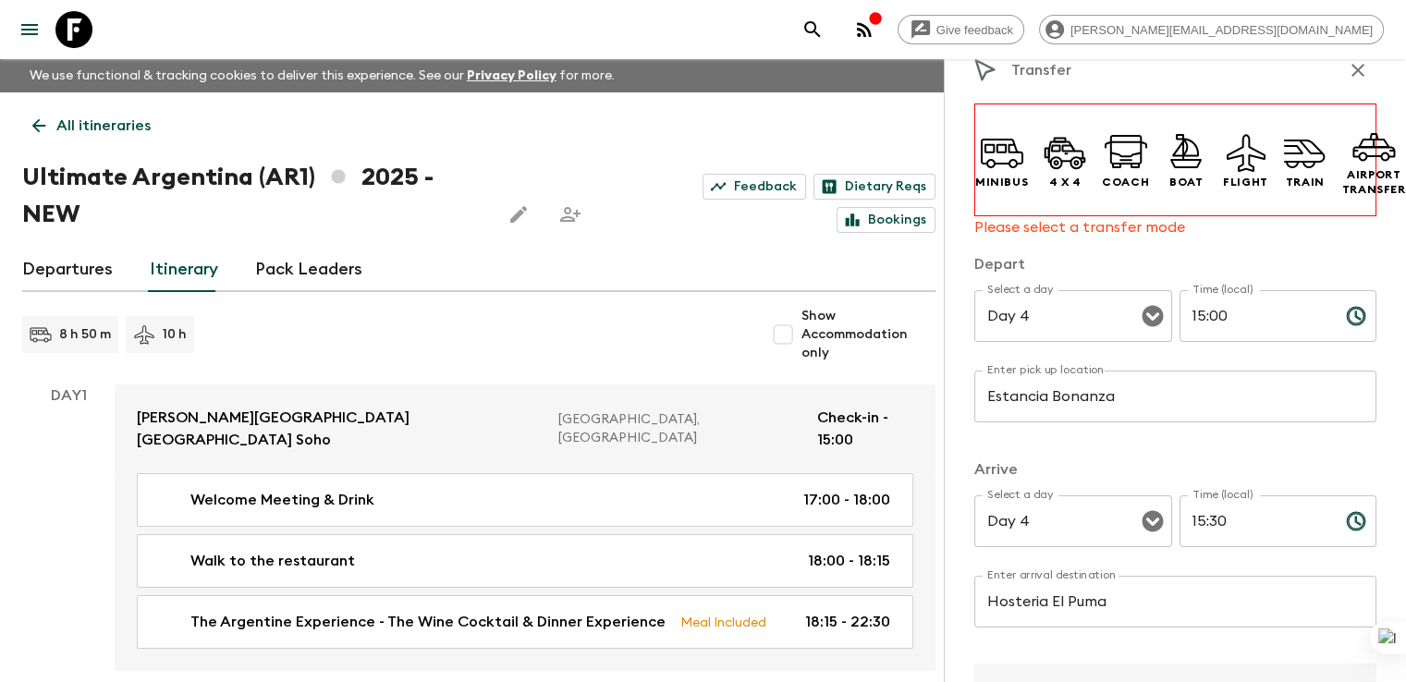
scroll to position [23, 0]
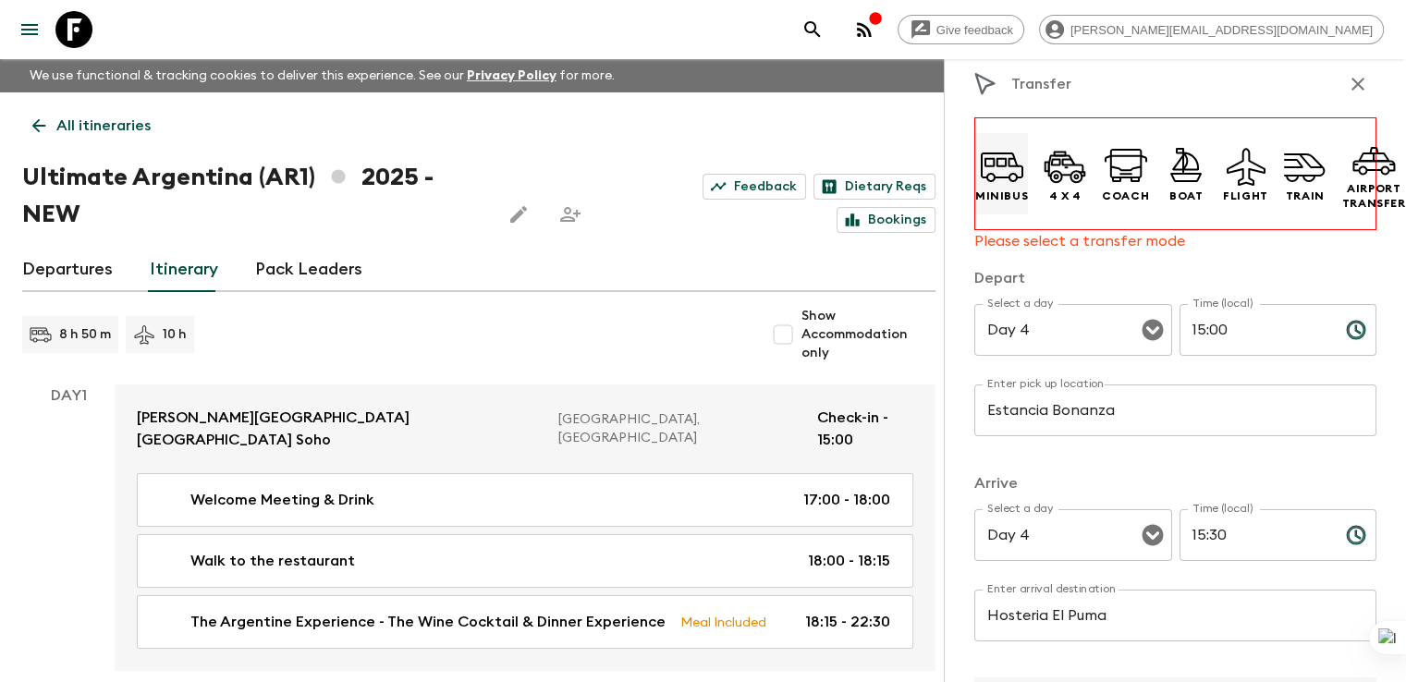
click at [980, 181] on icon at bounding box center [1002, 166] width 44 height 44
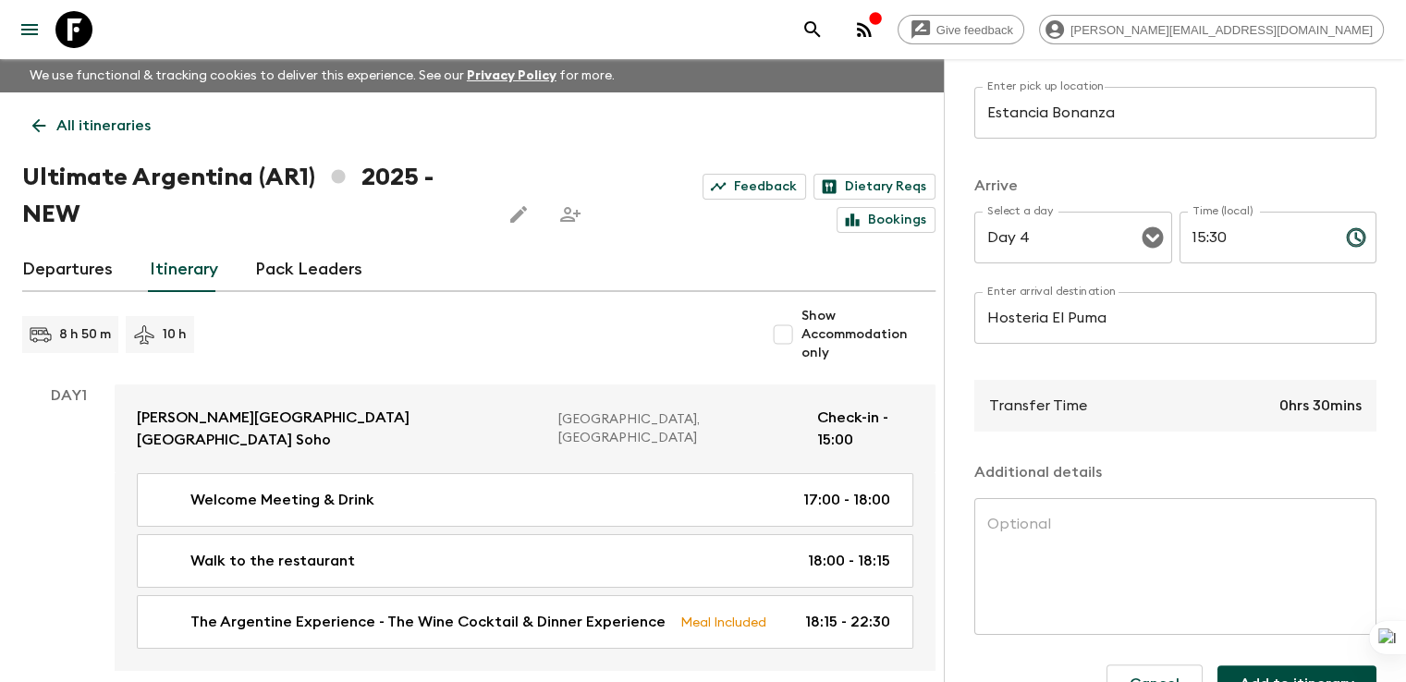
scroll to position [340, 0]
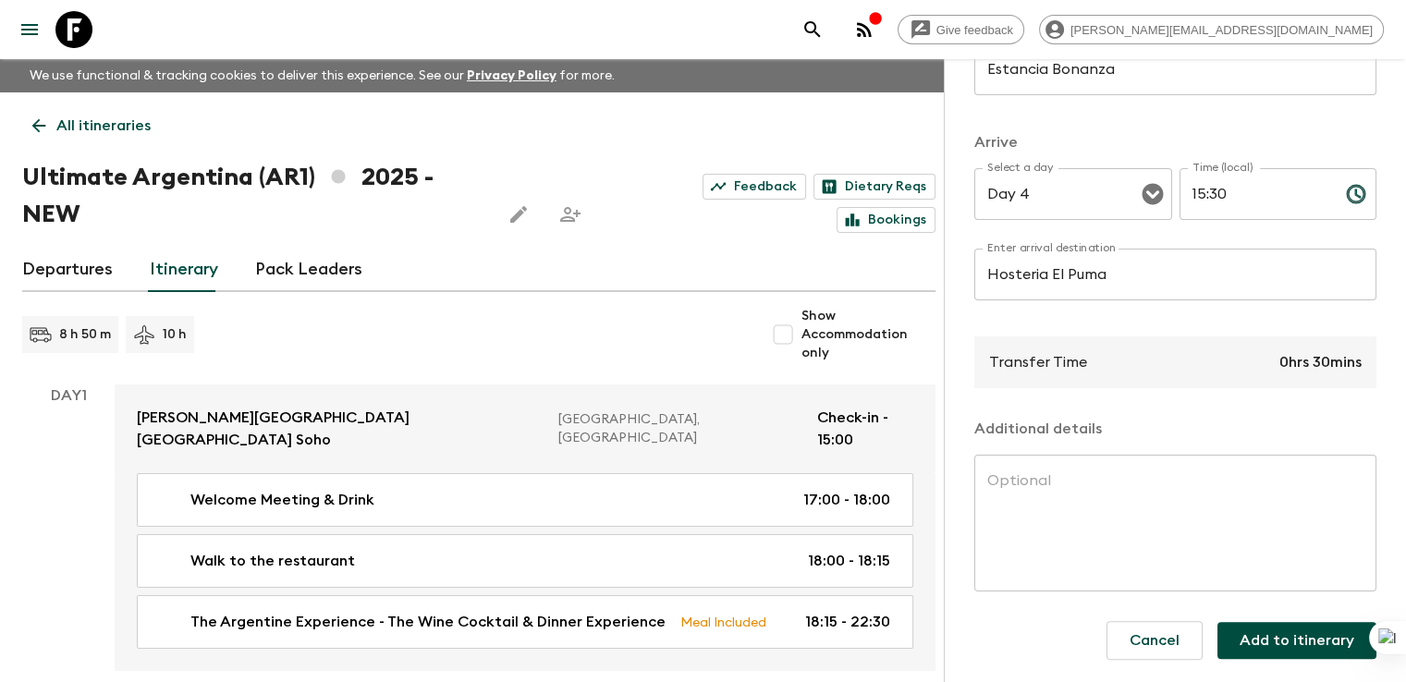
click at [1296, 644] on button "Add to itinerary" at bounding box center [1296, 640] width 159 height 37
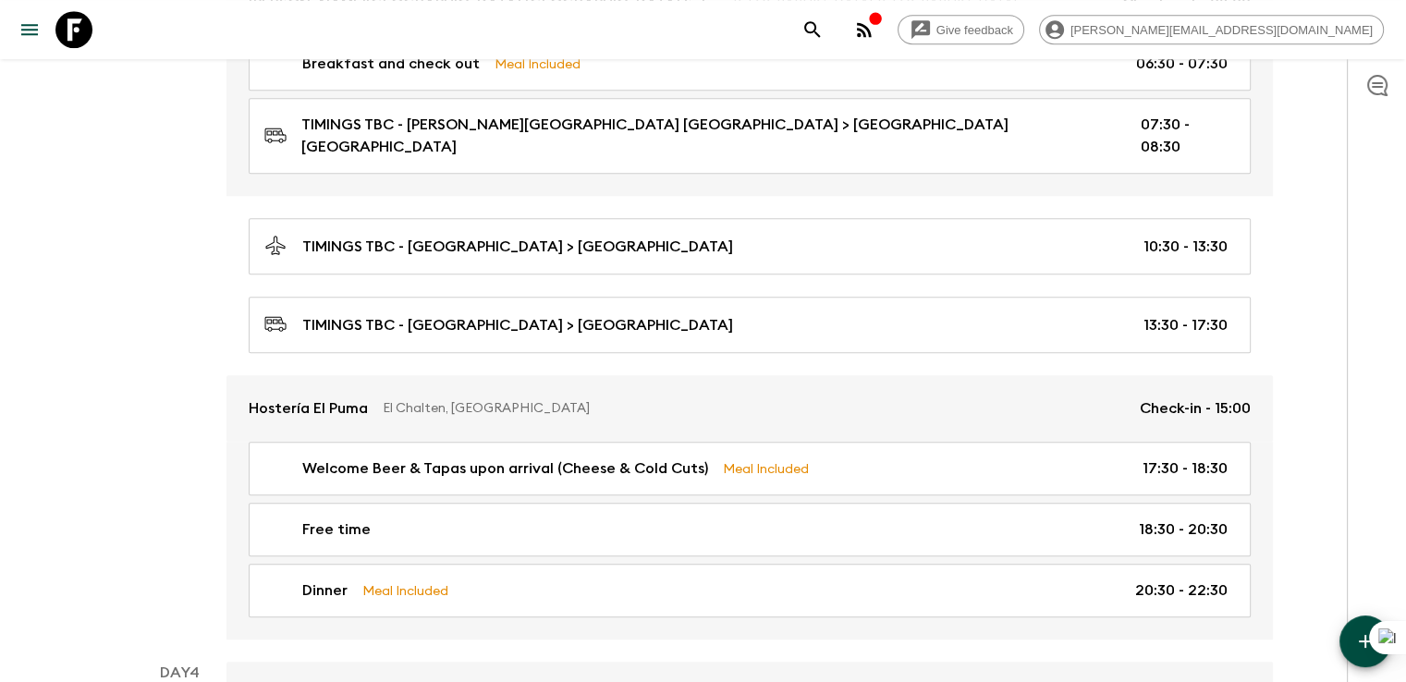
scroll to position [1367, 0]
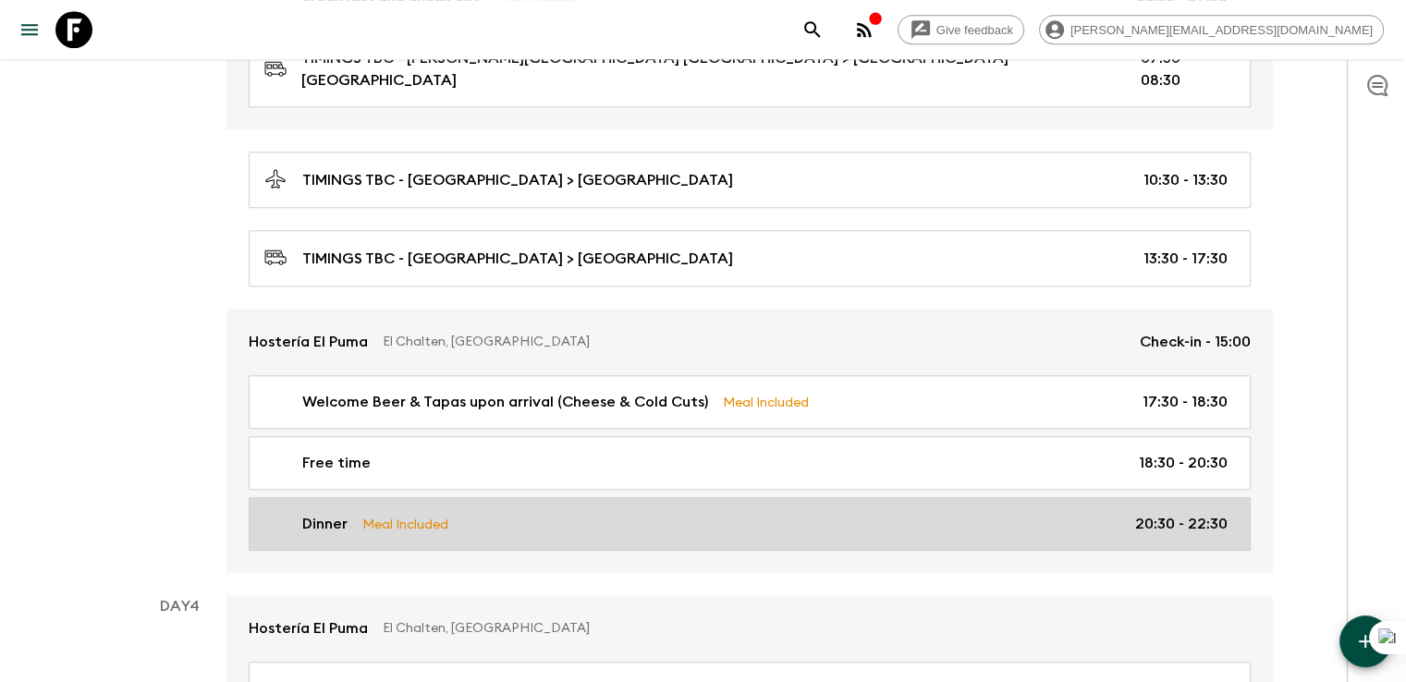
click at [347, 513] on div "Dinner Meal Included 20:30 - 22:30" at bounding box center [745, 524] width 963 height 22
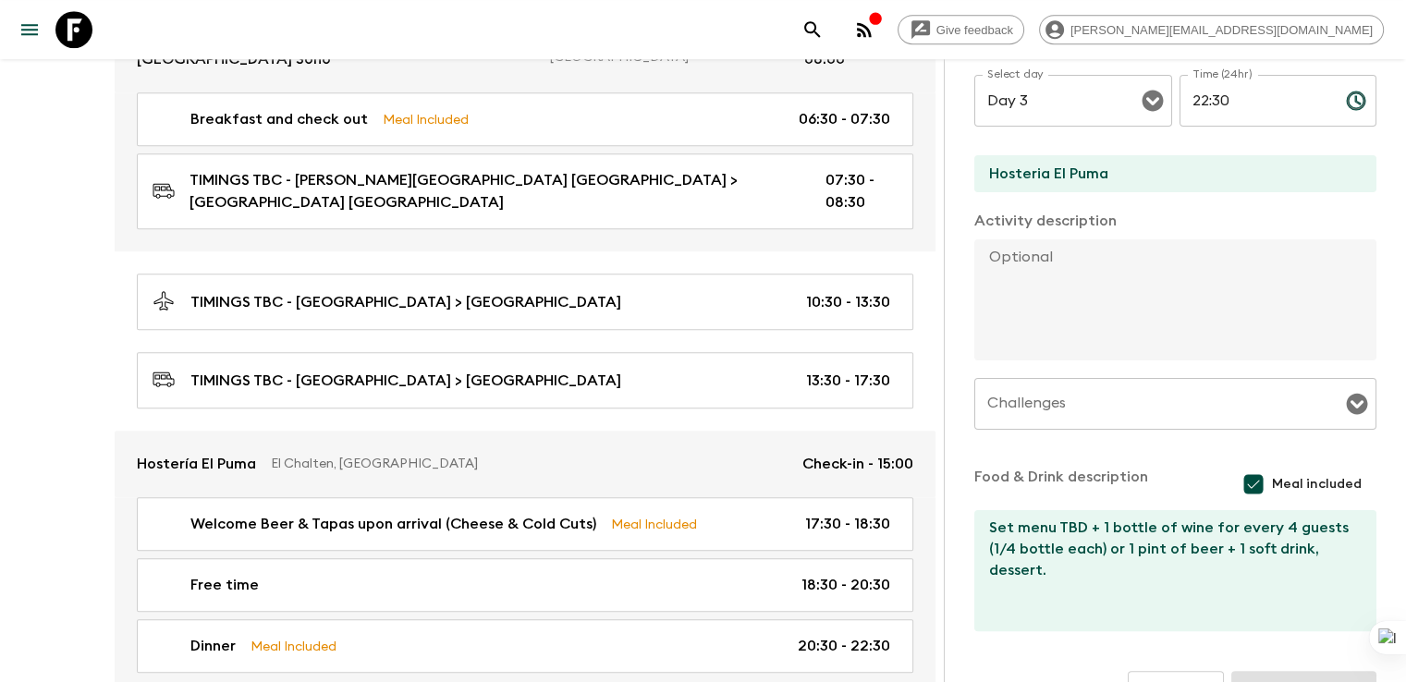
scroll to position [430, 0]
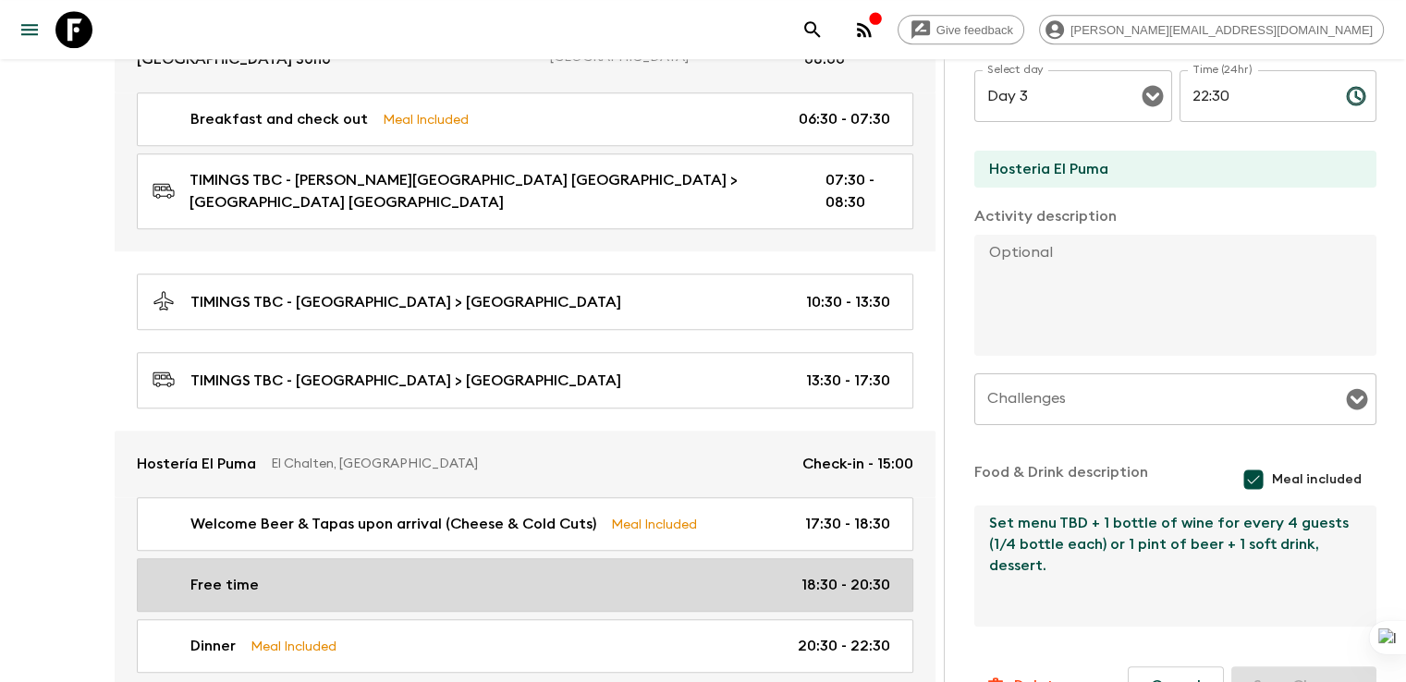
drag, startPoint x: 1209, startPoint y: 550, endPoint x: 710, endPoint y: 517, distance: 500.1
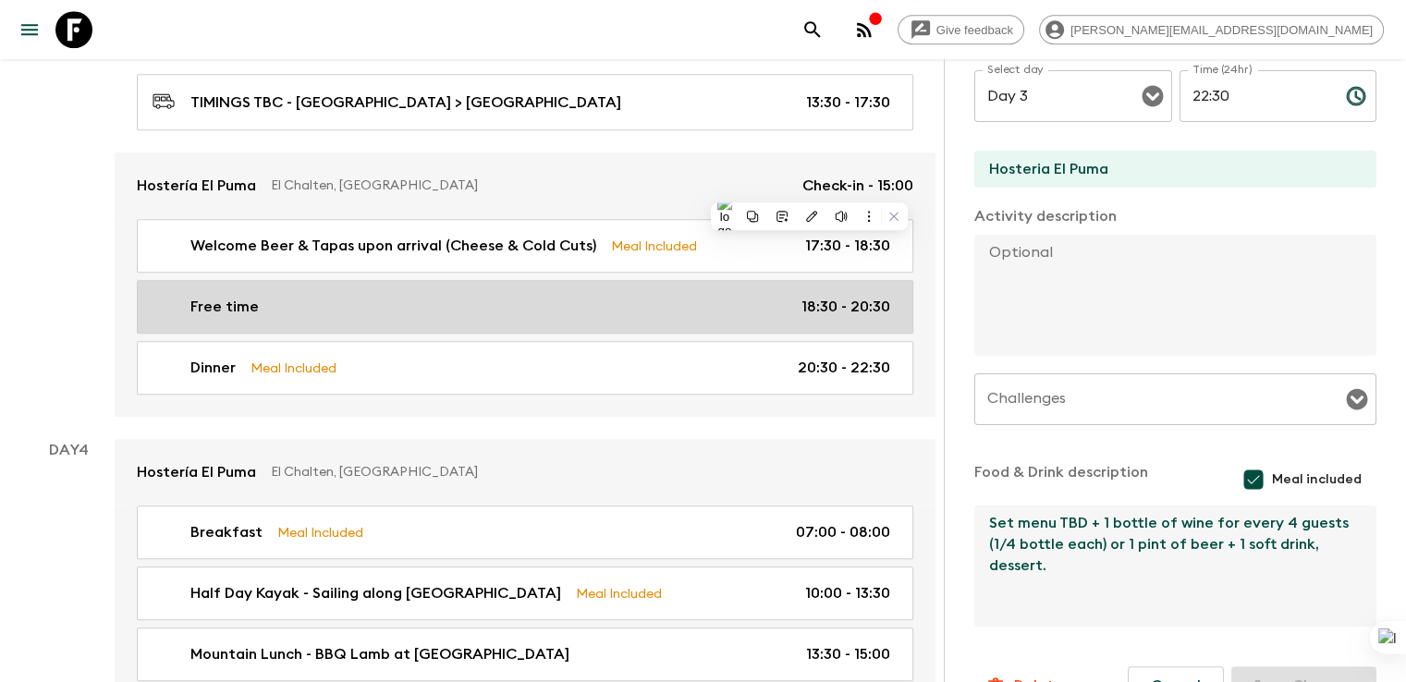
scroll to position [1644, 0]
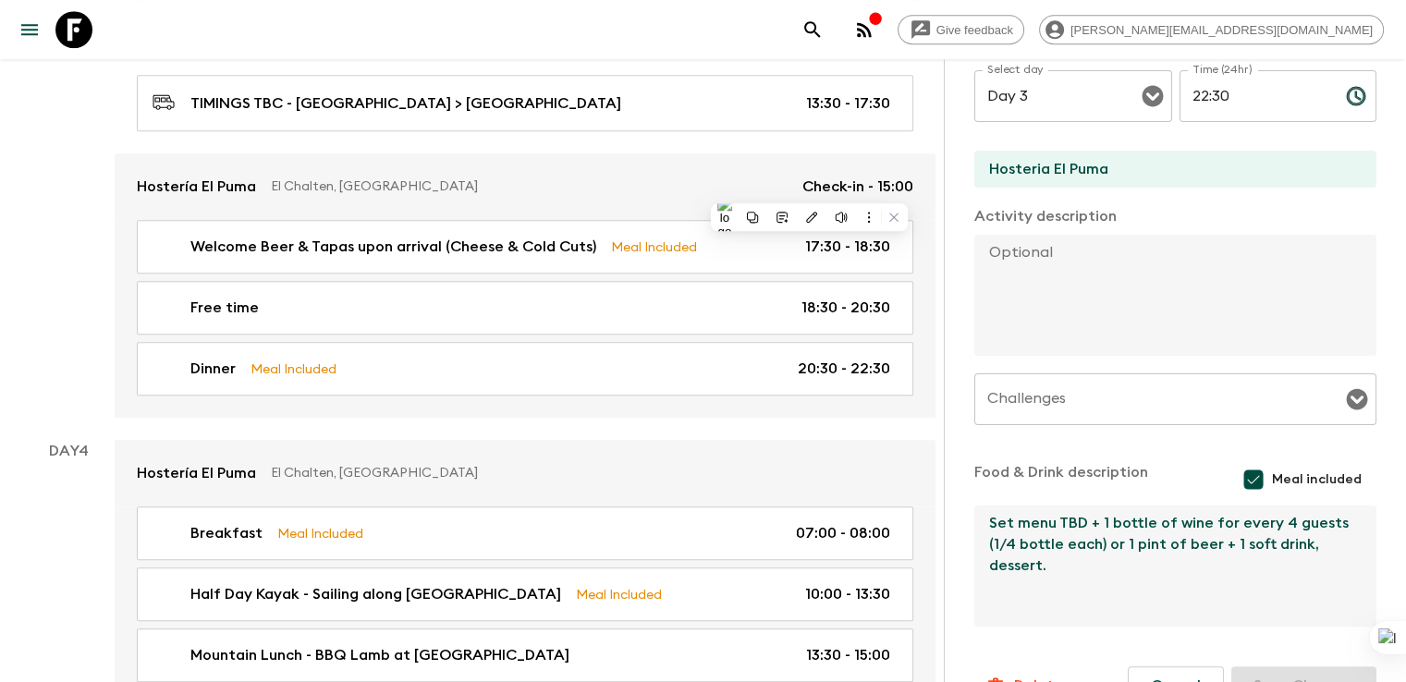
click at [89, 541] on div "Day 4" at bounding box center [68, 634] width 92 height 389
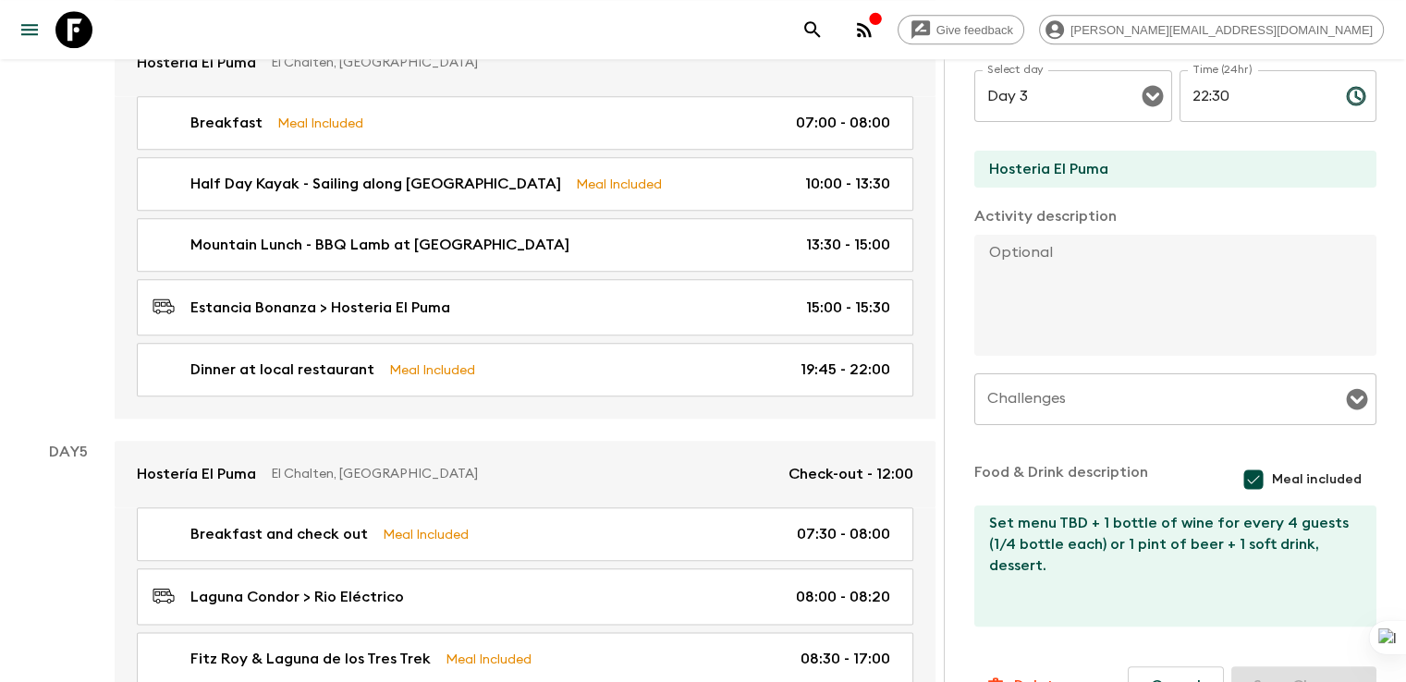
scroll to position [1921, 0]
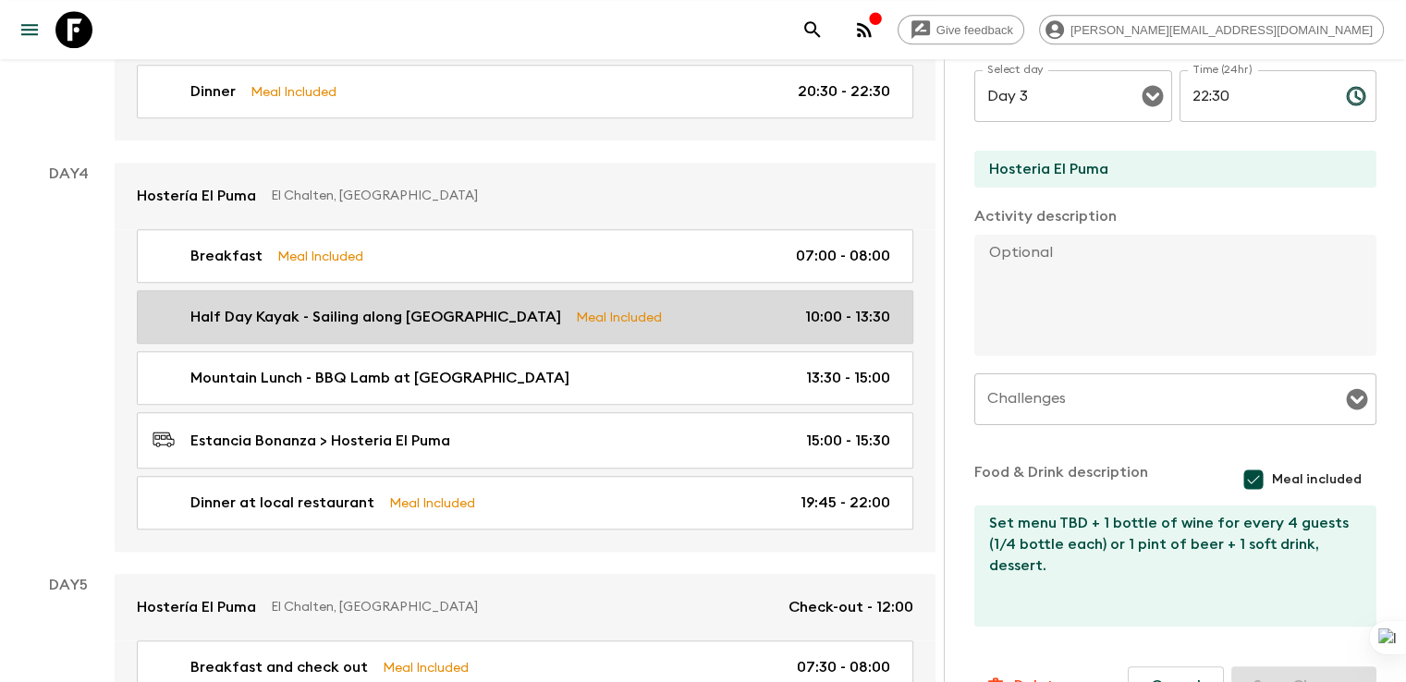
click at [396, 306] on p "Half Day Kayak - Sailing along [GEOGRAPHIC_DATA]" at bounding box center [375, 317] width 371 height 22
type input "Half Day Kayak - Sailing along [GEOGRAPHIC_DATA]"
type input "Estancia Bonanza"
type textarea "Difficulty: Low - 35 minutes trekking followed by 1.5 hours in the water, 4 hou…"
type textarea "Mountain Lunch - BBQ Lamb at [GEOGRAPHIC_DATA]"
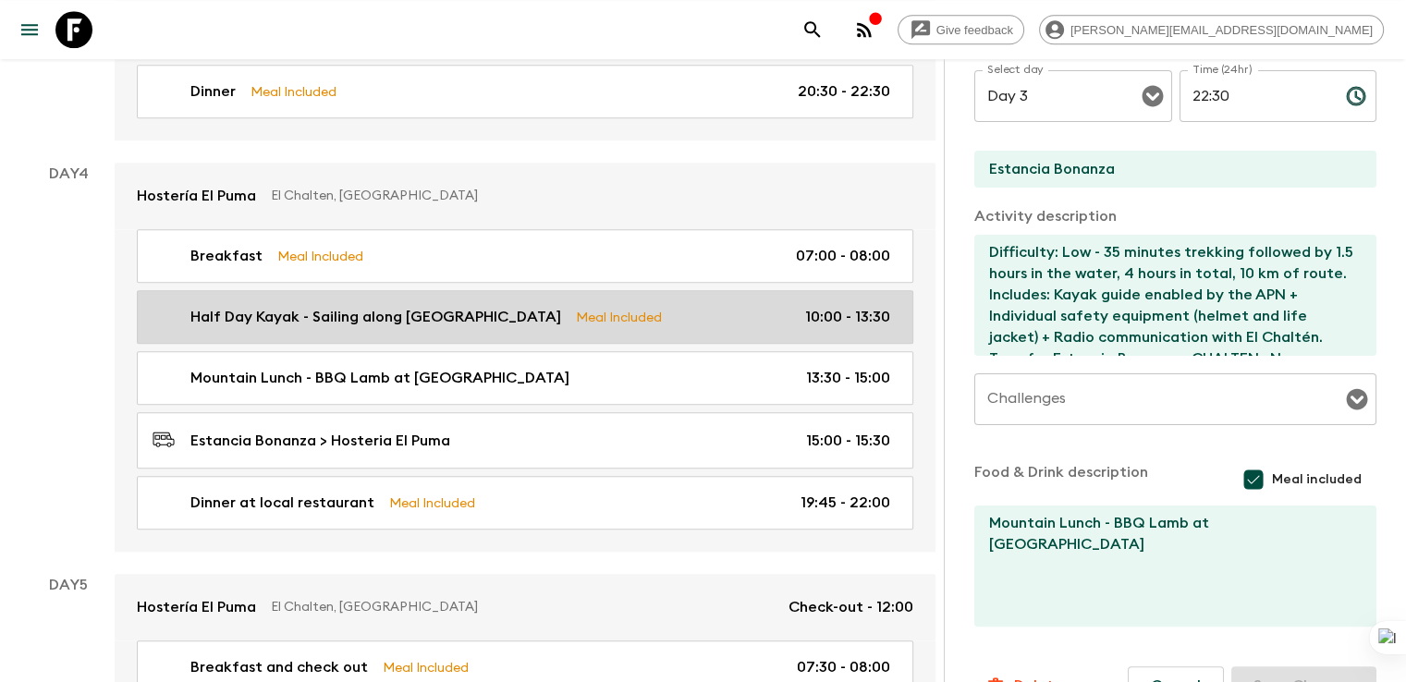
type input "Day 4"
type input "10:00"
type input "Day 4"
type input "13:30"
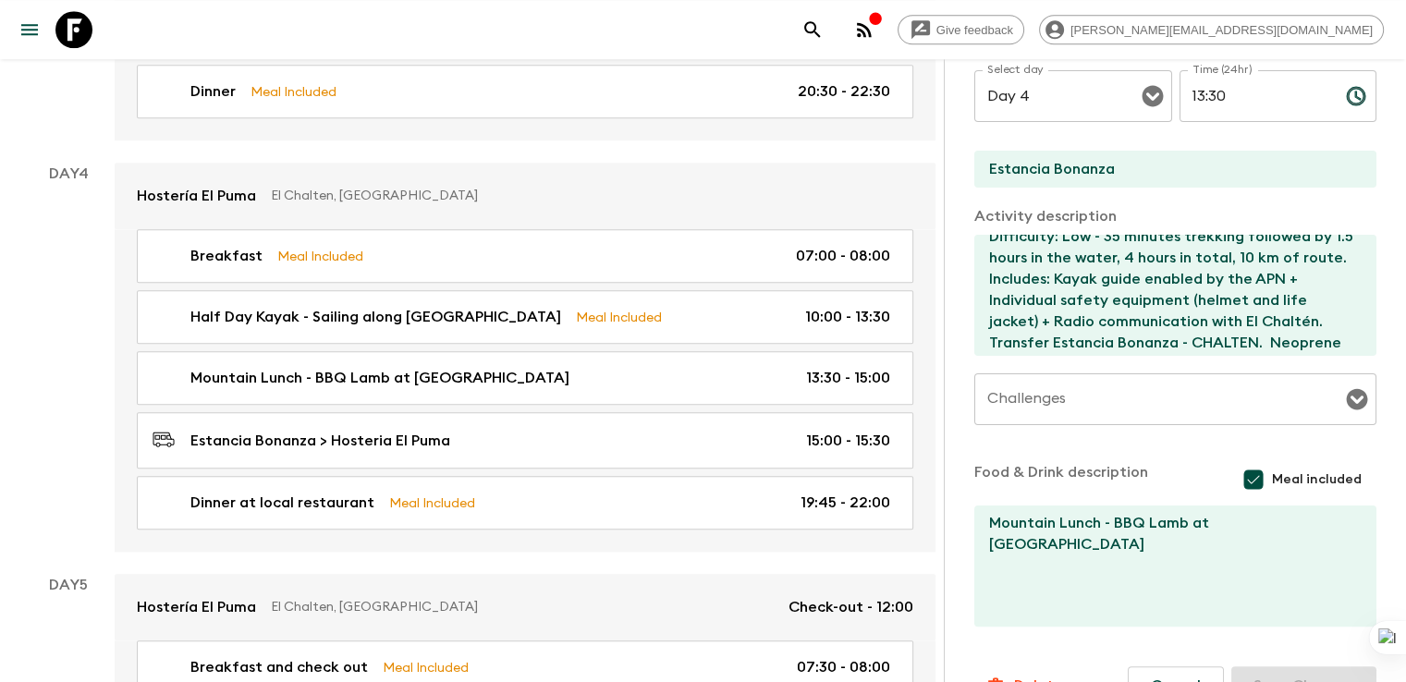
scroll to position [20, 0]
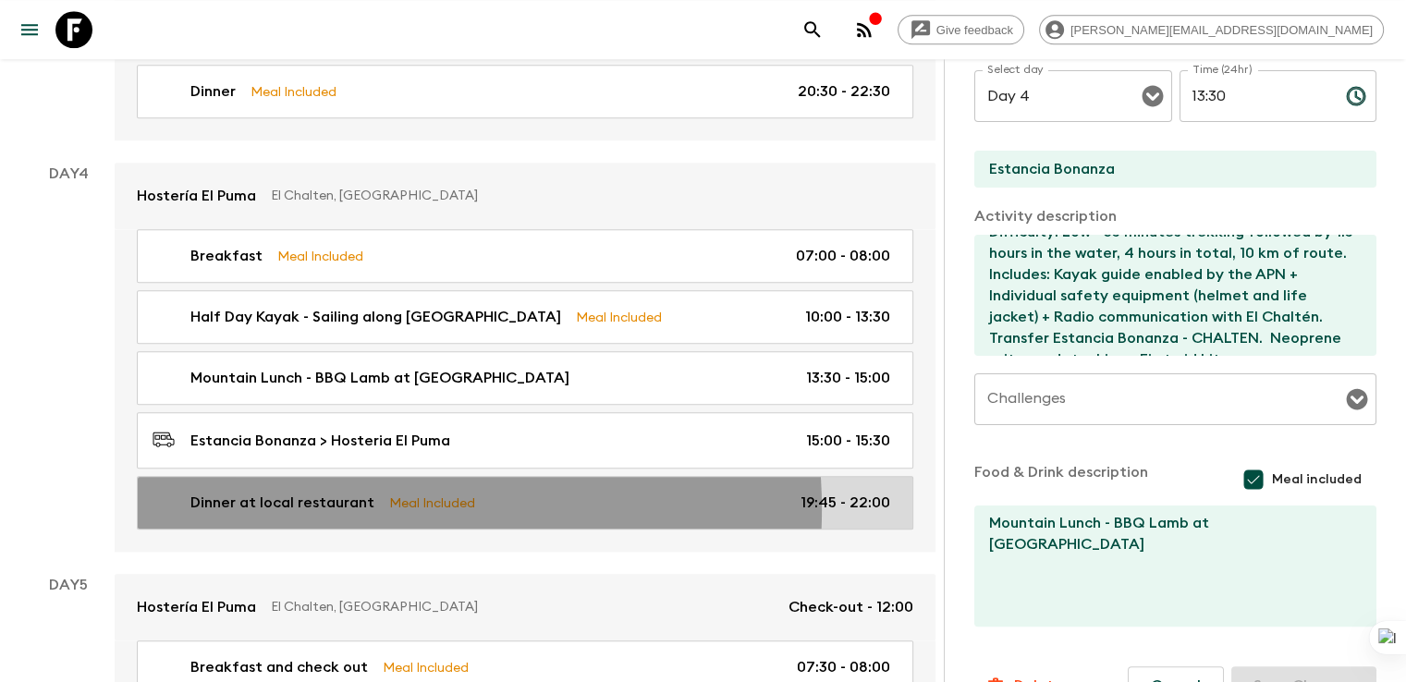
click at [312, 492] on p "Dinner at local restaurant" at bounding box center [282, 503] width 184 height 22
type input "Dinner at local restaurant"
type input "Hosteria El Puma"
type textarea "Menu TBC, 1 bottle of wine every 4 guests (or 1 pint of beer) + 1 soft drink, d…"
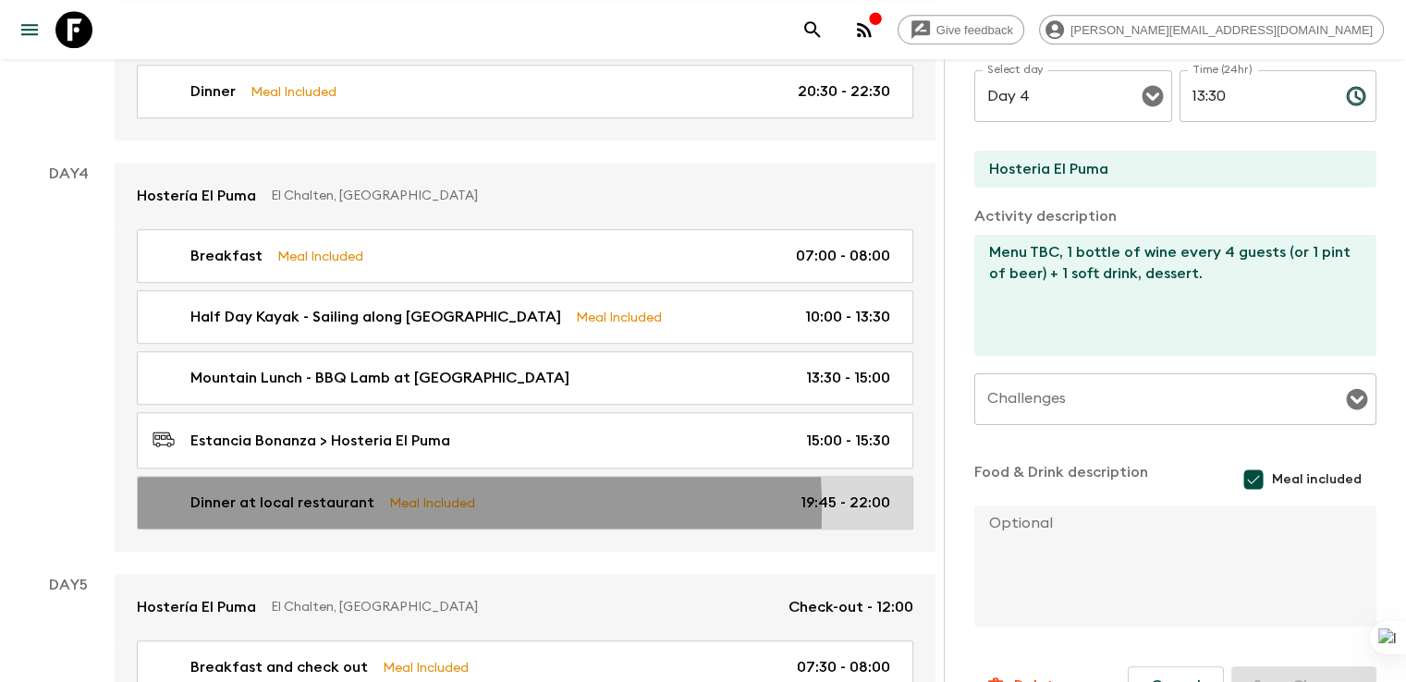
type input "19:45"
type input "22:00"
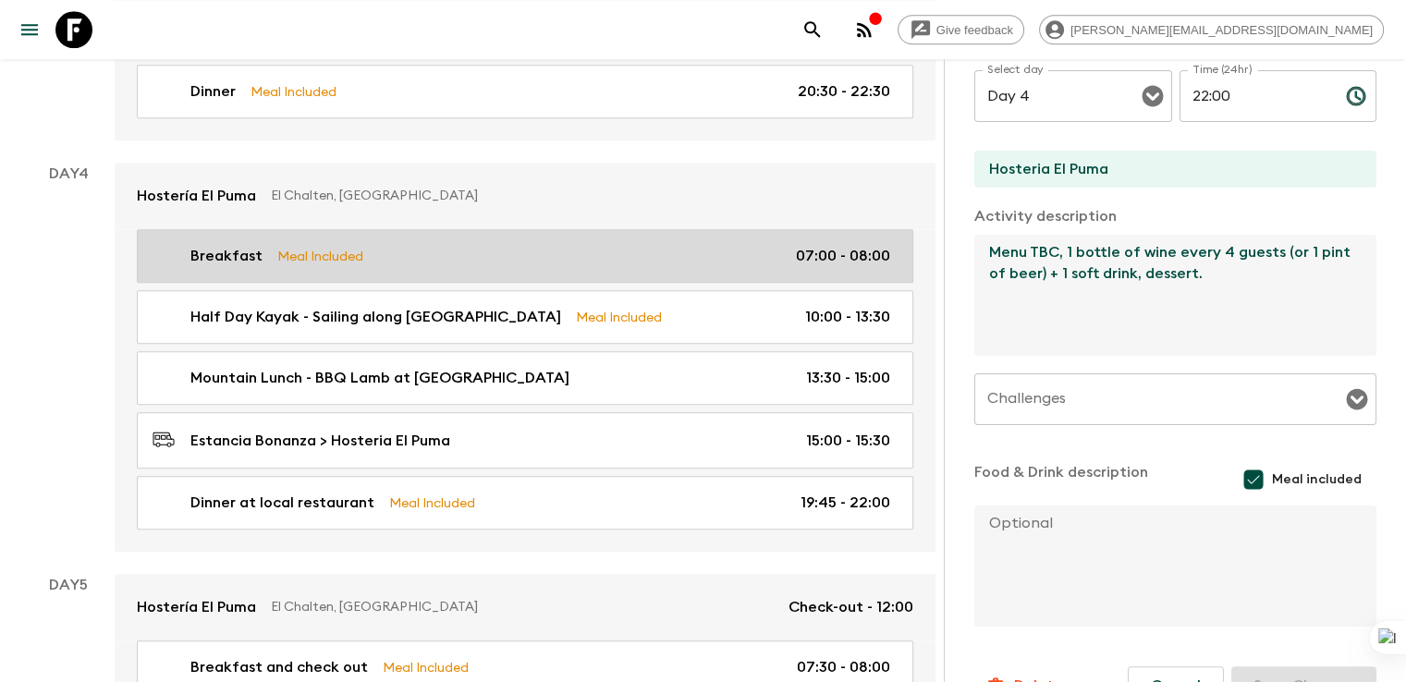
drag, startPoint x: 1030, startPoint y: 294, endPoint x: 725, endPoint y: 229, distance: 311.7
click at [725, 229] on div "All itineraries Ultimate Argentina (AR1) 2025 - NEW Feedback Dietary Reqs Booki…" at bounding box center [478, 401] width 957 height 4460
paste textarea "Set menu TBD + 1 bottle of wine for every 4 guests (1/4 bottle each) or 1 pint …"
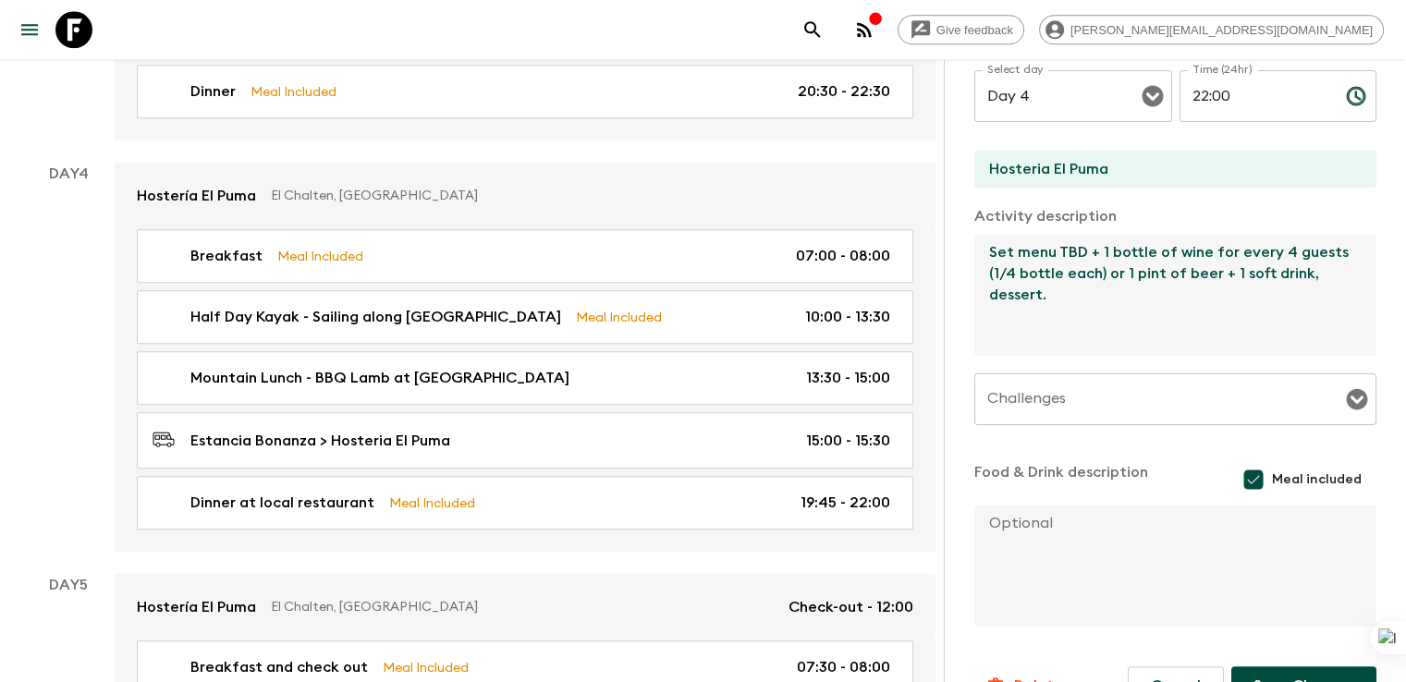
type textarea "Set menu TBD + 1 bottle of wine for every 4 guests (1/4 bottle each) or 1 pint …"
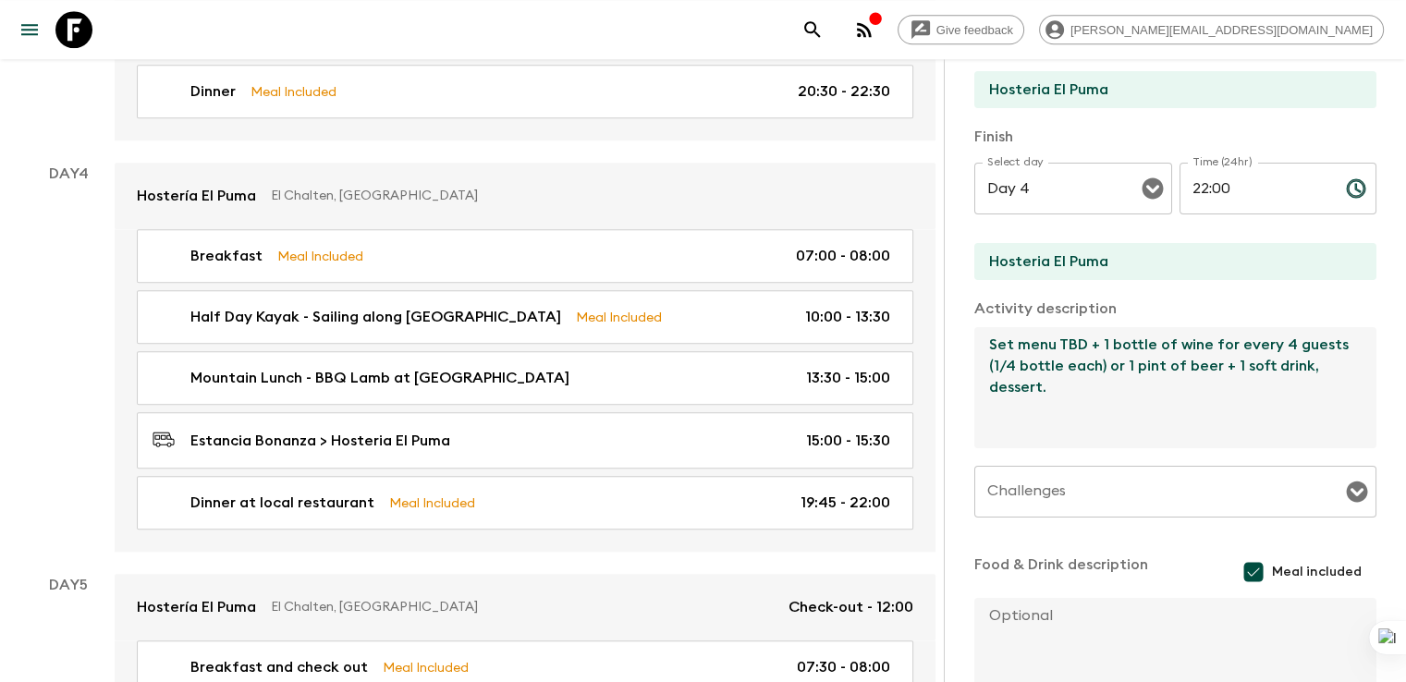
scroll to position [475, 0]
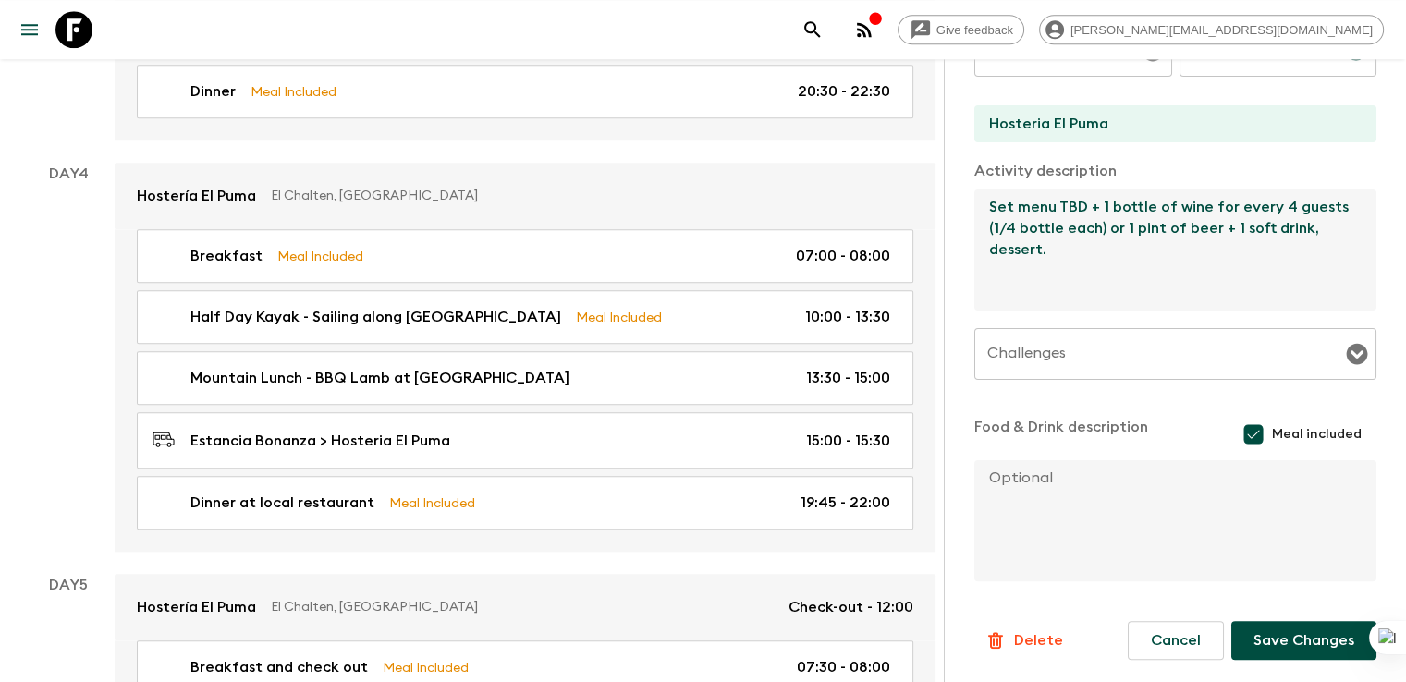
click at [1298, 639] on button "Save Changes" at bounding box center [1303, 640] width 145 height 39
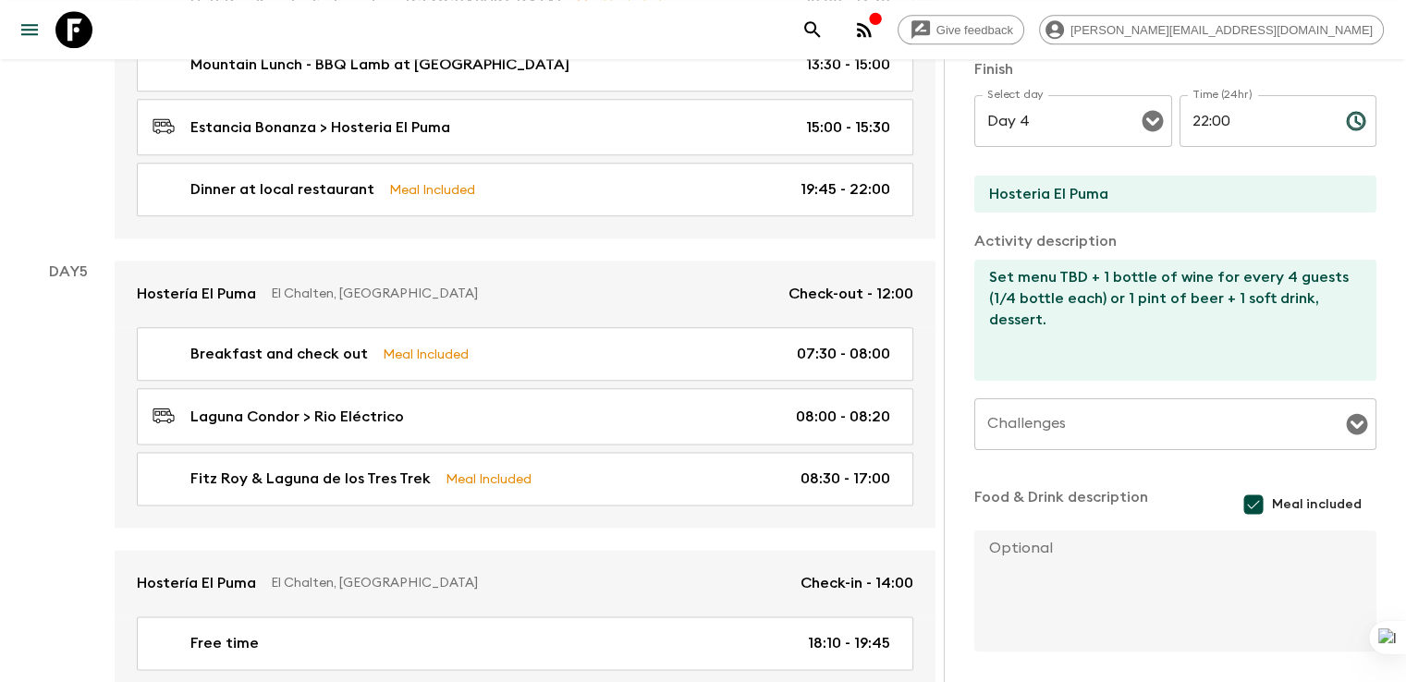
scroll to position [2251, 0]
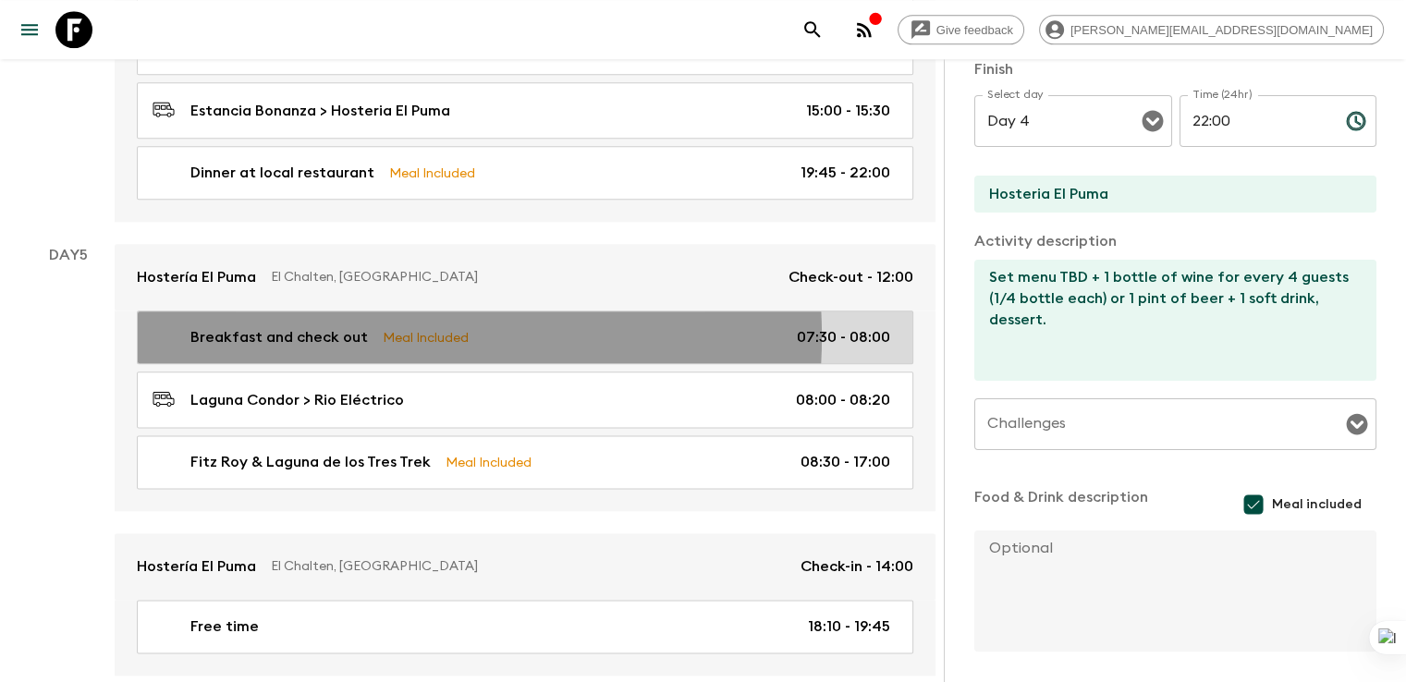
click at [344, 326] on p "Breakfast and check out" at bounding box center [278, 337] width 177 height 22
type input "Breakfast and check out"
type input "Laguna Condor"
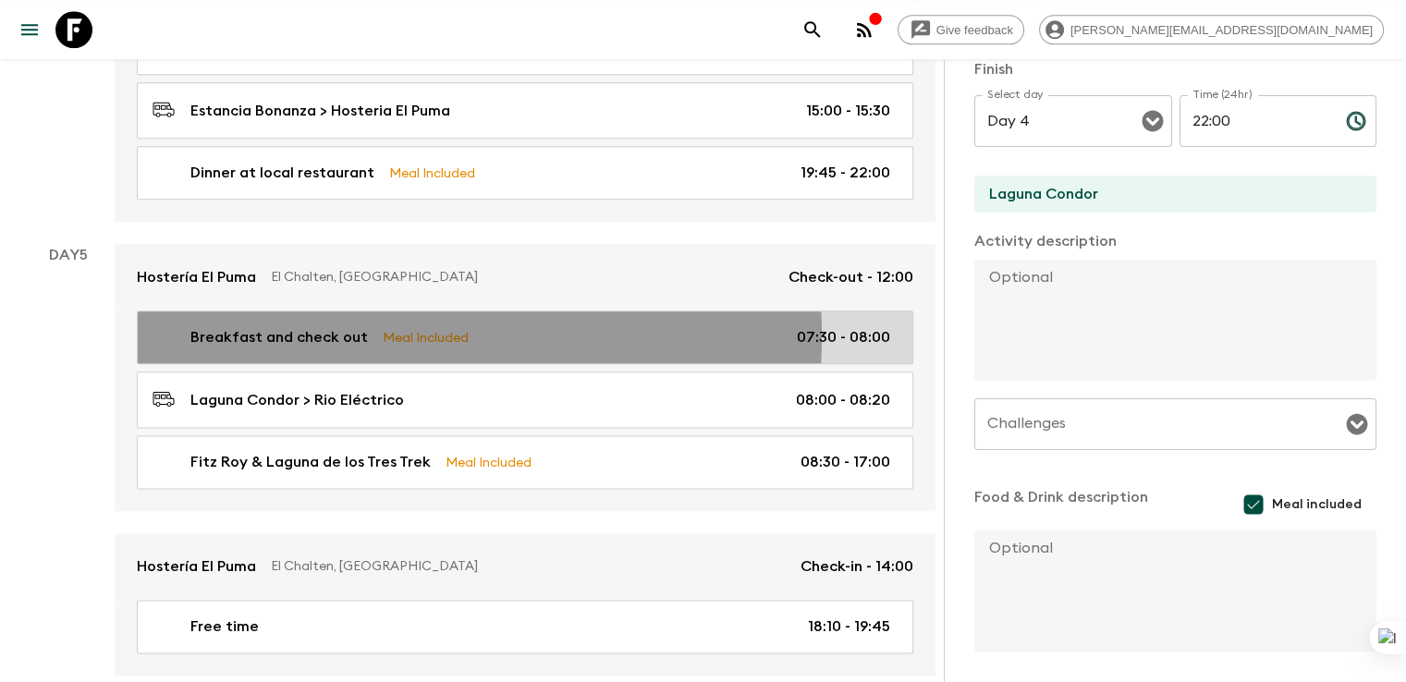
type input "Day 5"
type input "07:30"
type input "Day 5"
type input "08:00"
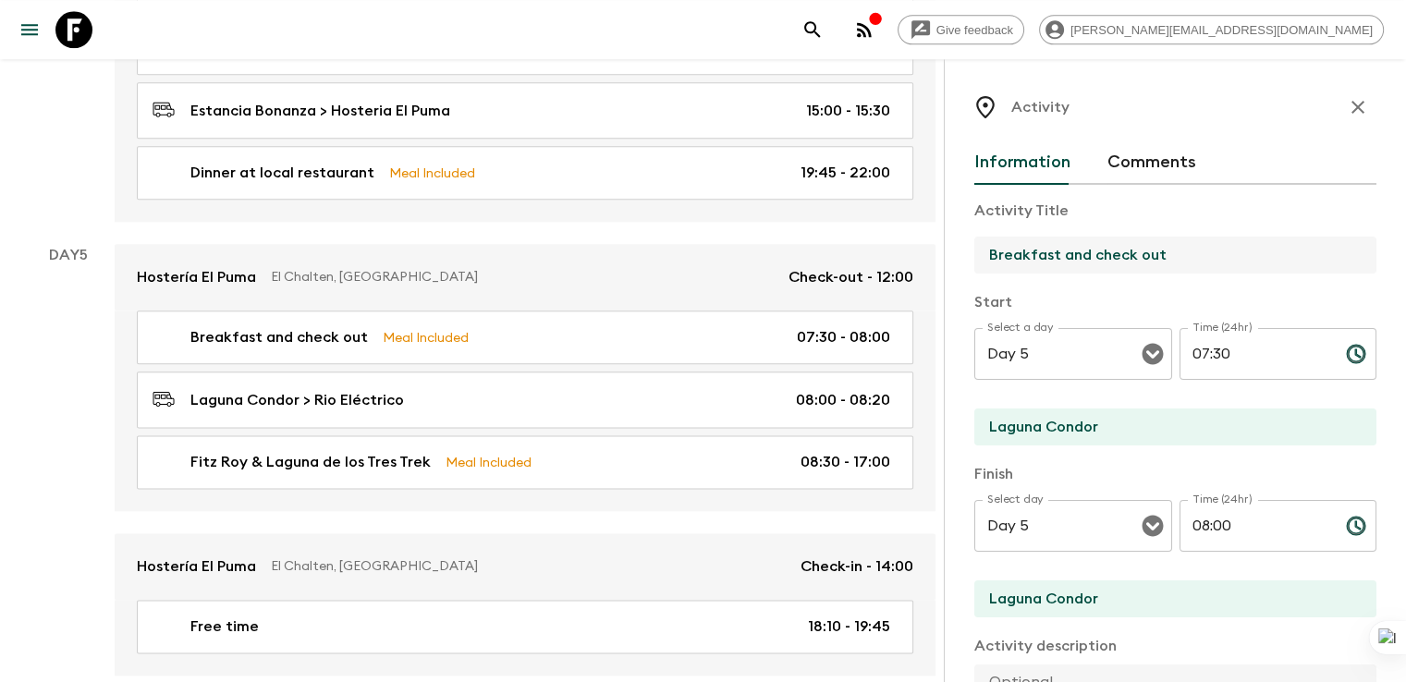
drag, startPoint x: 967, startPoint y: 260, endPoint x: 1260, endPoint y: 265, distance: 293.0
click at [1260, 265] on input "Breakfast and check out" at bounding box center [1167, 255] width 387 height 37
type input "Breakfast"
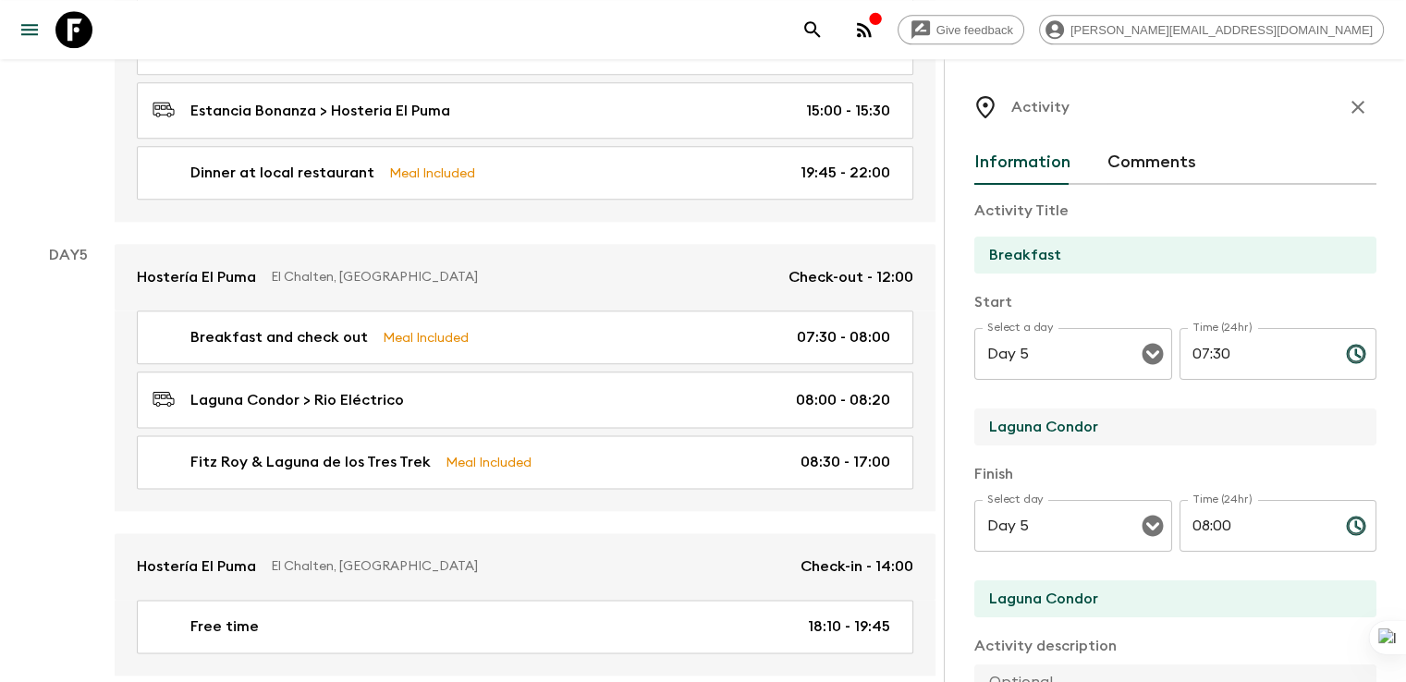
drag, startPoint x: 1029, startPoint y: 419, endPoint x: 852, endPoint y: 420, distance: 177.4
click at [943, 420] on div "Activity Information Comments Activity Title Breakfast Start Select a day Day 5…" at bounding box center [1174, 400] width 462 height 682
type input "Hosteria El Puma"
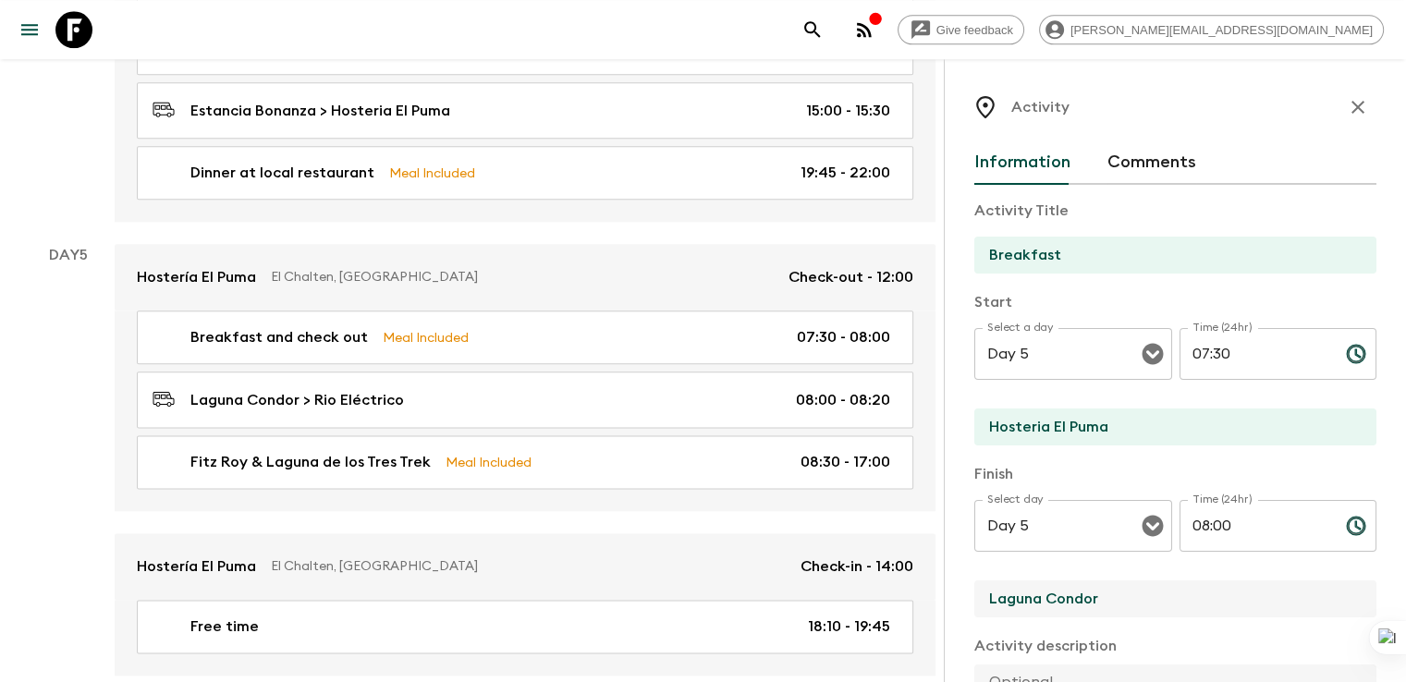
drag, startPoint x: 1040, startPoint y: 592, endPoint x: 821, endPoint y: 592, distance: 219.0
click at [821, 592] on div "All itineraries Ultimate Argentina (AR1) 2025 - NEW Feedback Dietary Reqs Booki…" at bounding box center [478, 71] width 957 height 4460
click at [974, 597] on input "Laguna Condor" at bounding box center [1167, 598] width 387 height 37
drag, startPoint x: 1002, startPoint y: 593, endPoint x: 891, endPoint y: 594, distance: 110.9
click at [974, 597] on input "Laguna Condor" at bounding box center [1167, 598] width 387 height 37
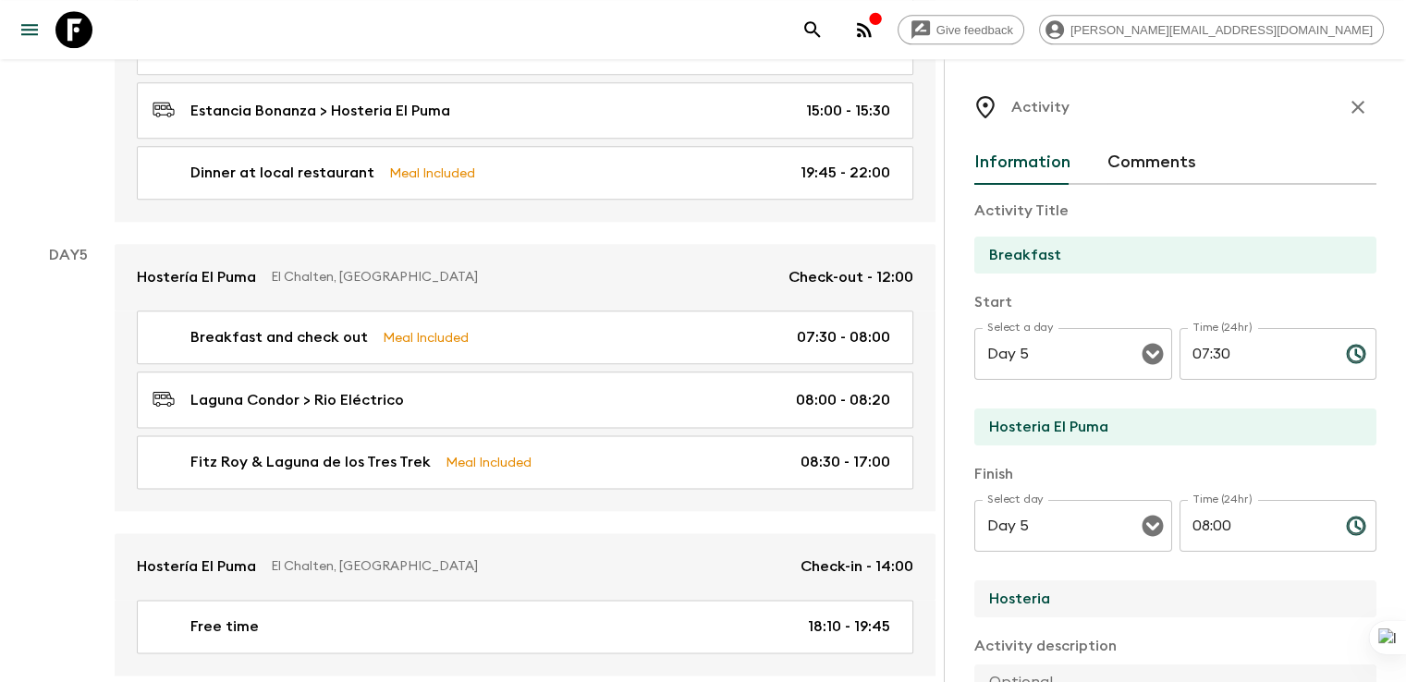
type input "Hosteria El Puma"
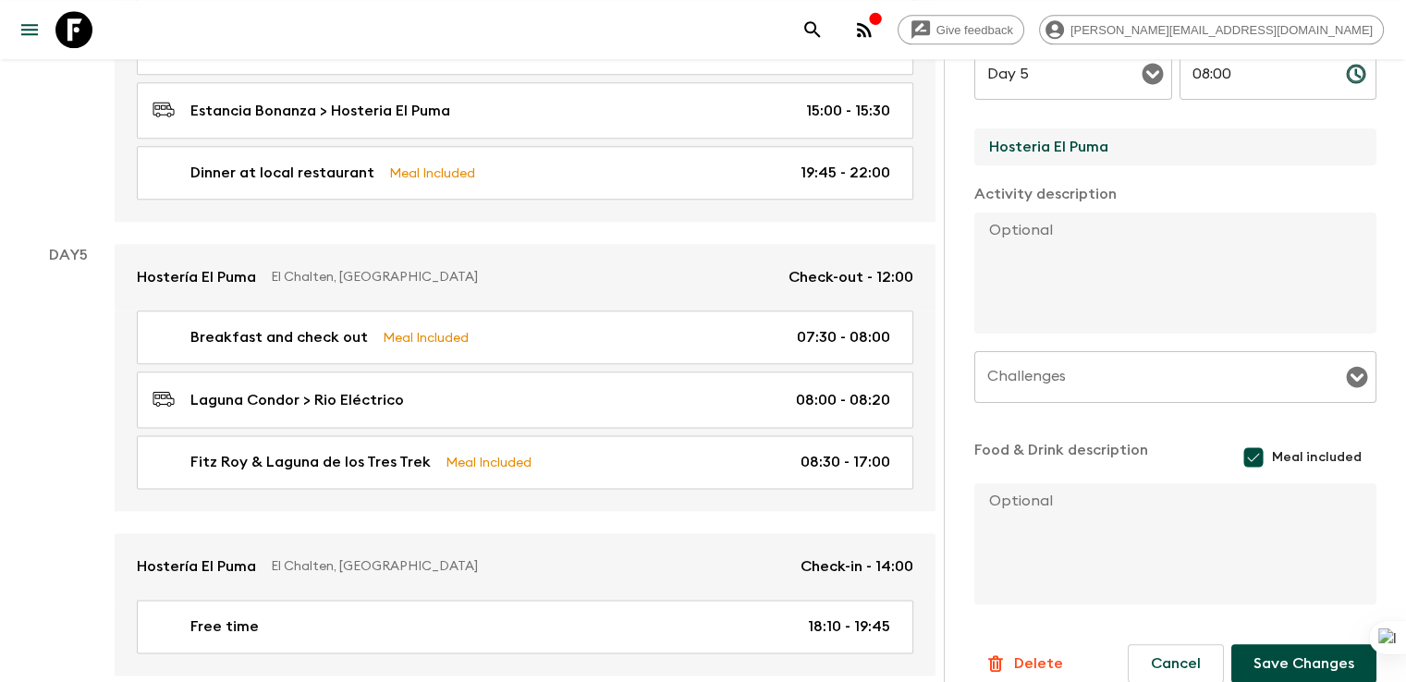
scroll to position [475, 0]
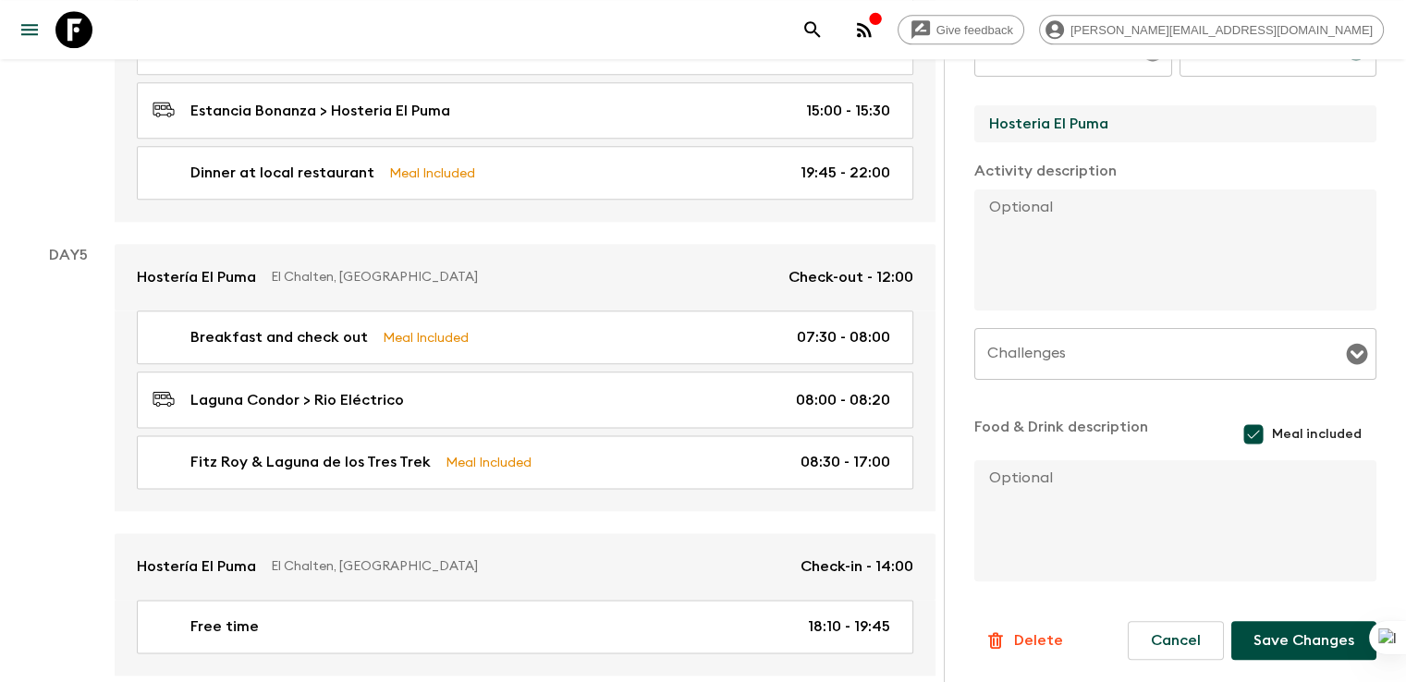
click at [1287, 640] on button "Save Changes" at bounding box center [1303, 640] width 145 height 39
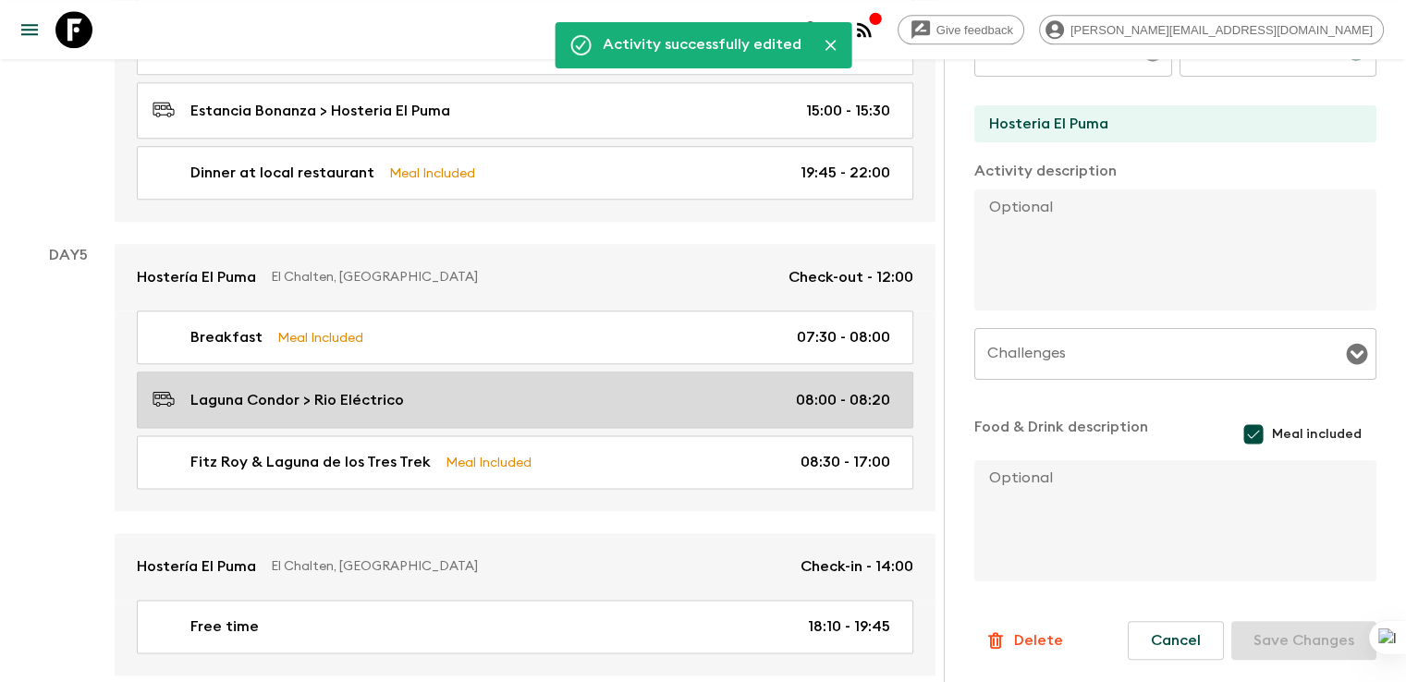
click at [265, 389] on p "Laguna Condor > Rio Eléctrico" at bounding box center [296, 400] width 213 height 22
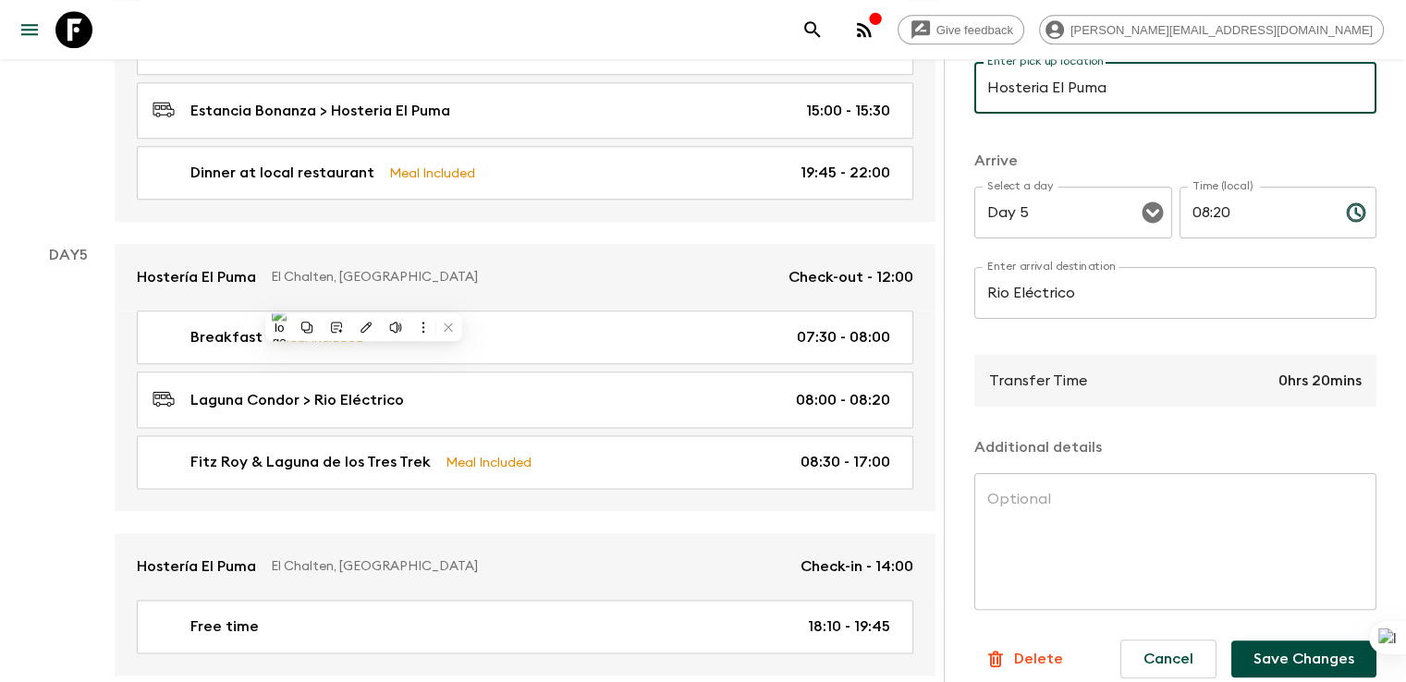
scroll to position [384, 0]
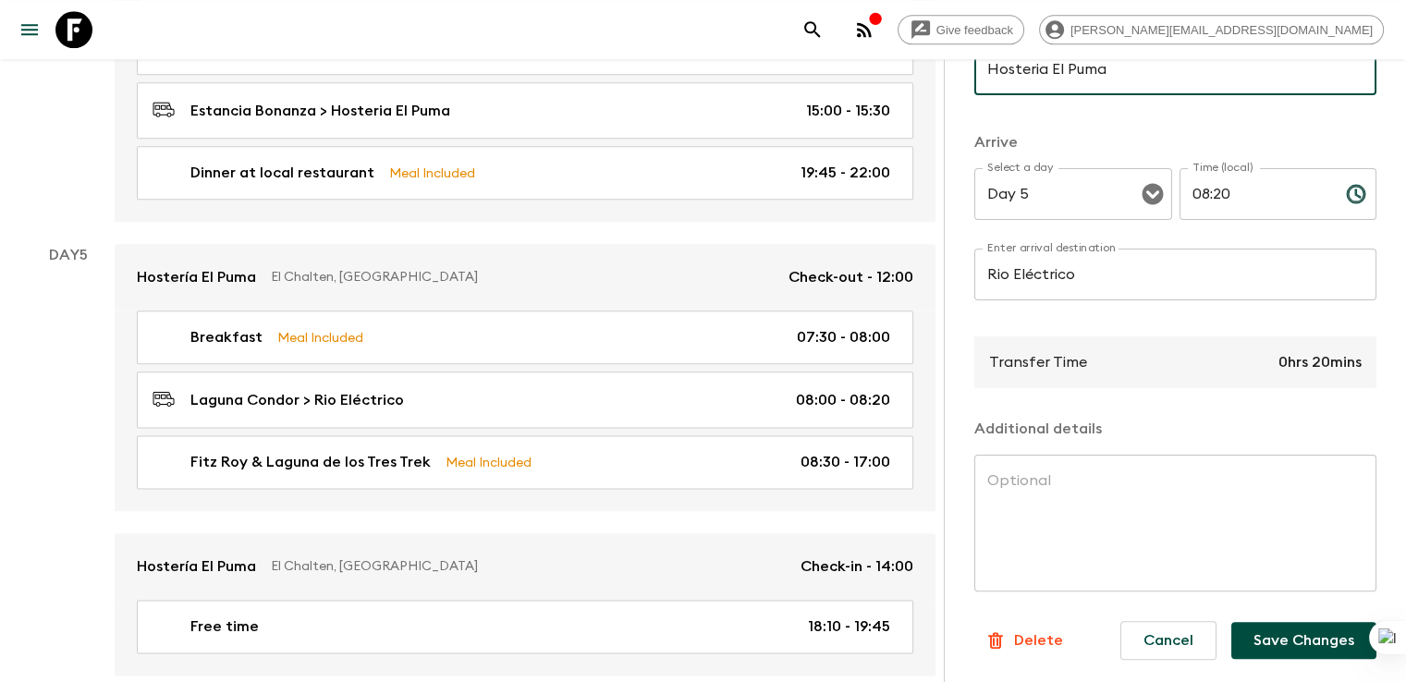
type input "Hosteria El Puma"
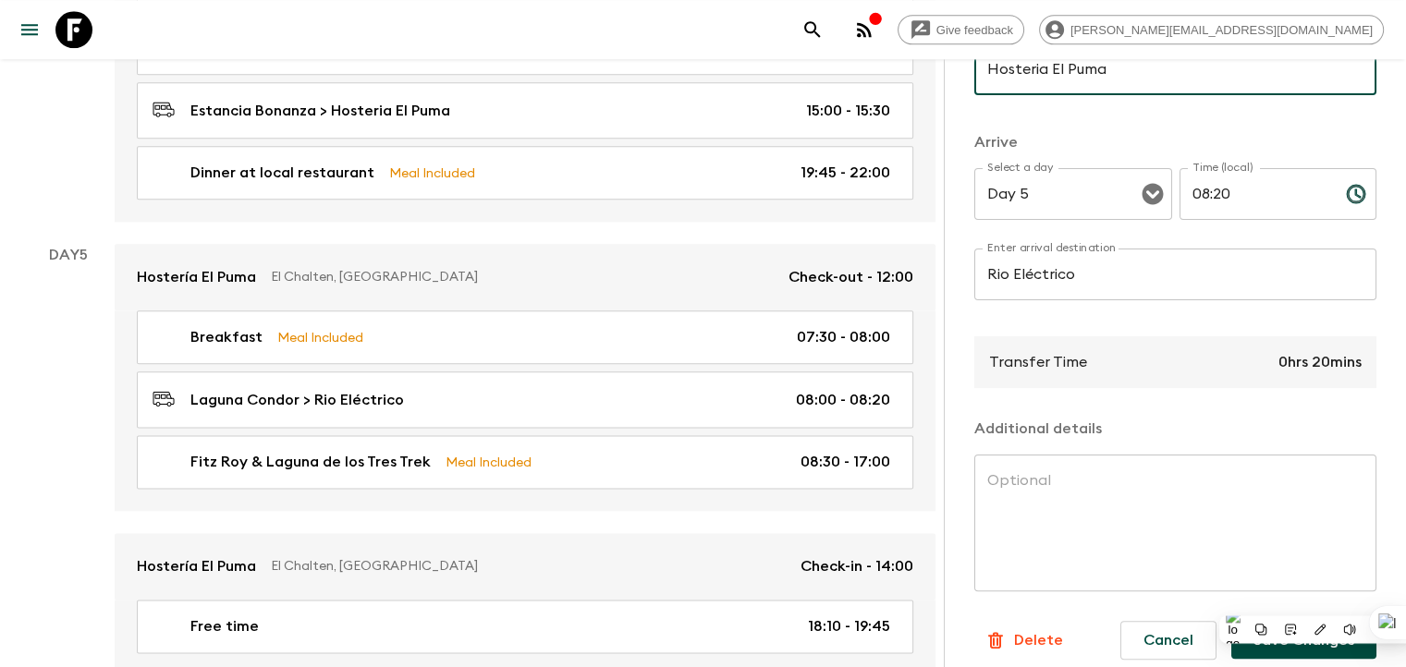
click at [1314, 362] on p "0hrs 20mins" at bounding box center [1319, 362] width 83 height 22
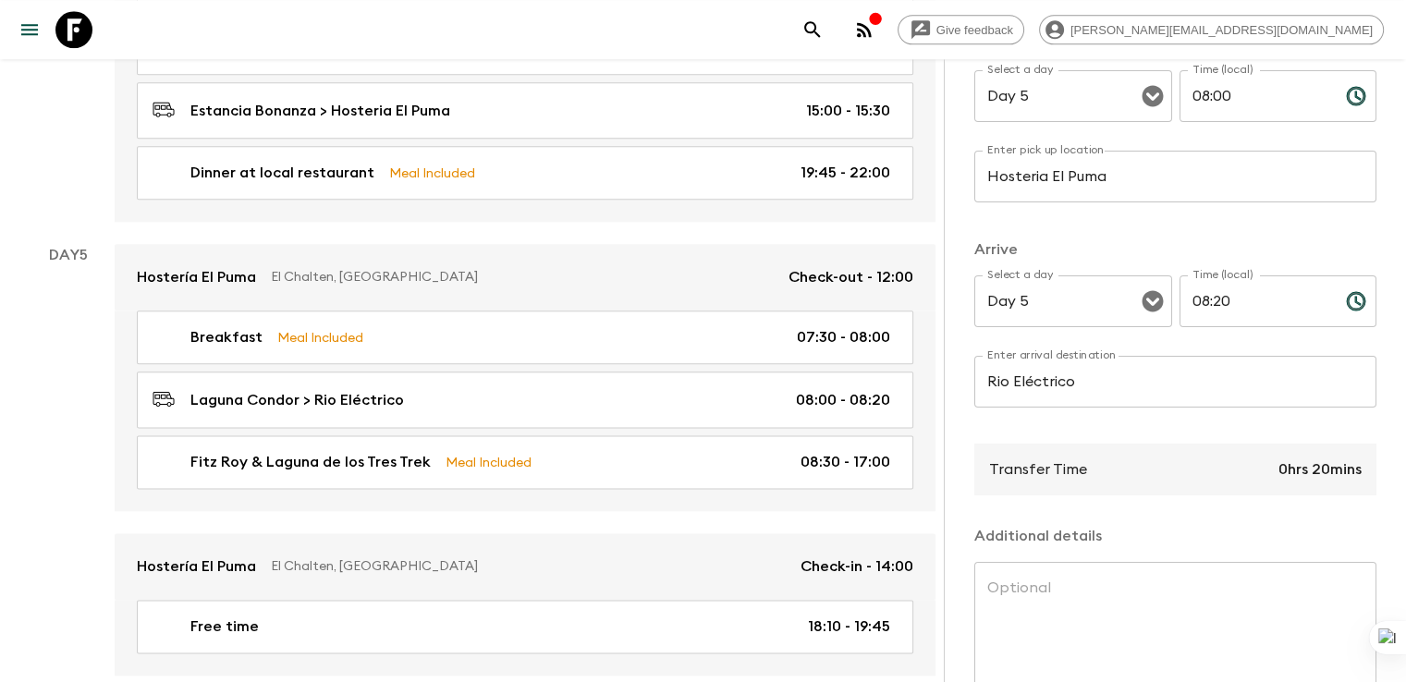
scroll to position [274, 0]
click at [1231, 314] on input "08:20" at bounding box center [1255, 305] width 152 height 52
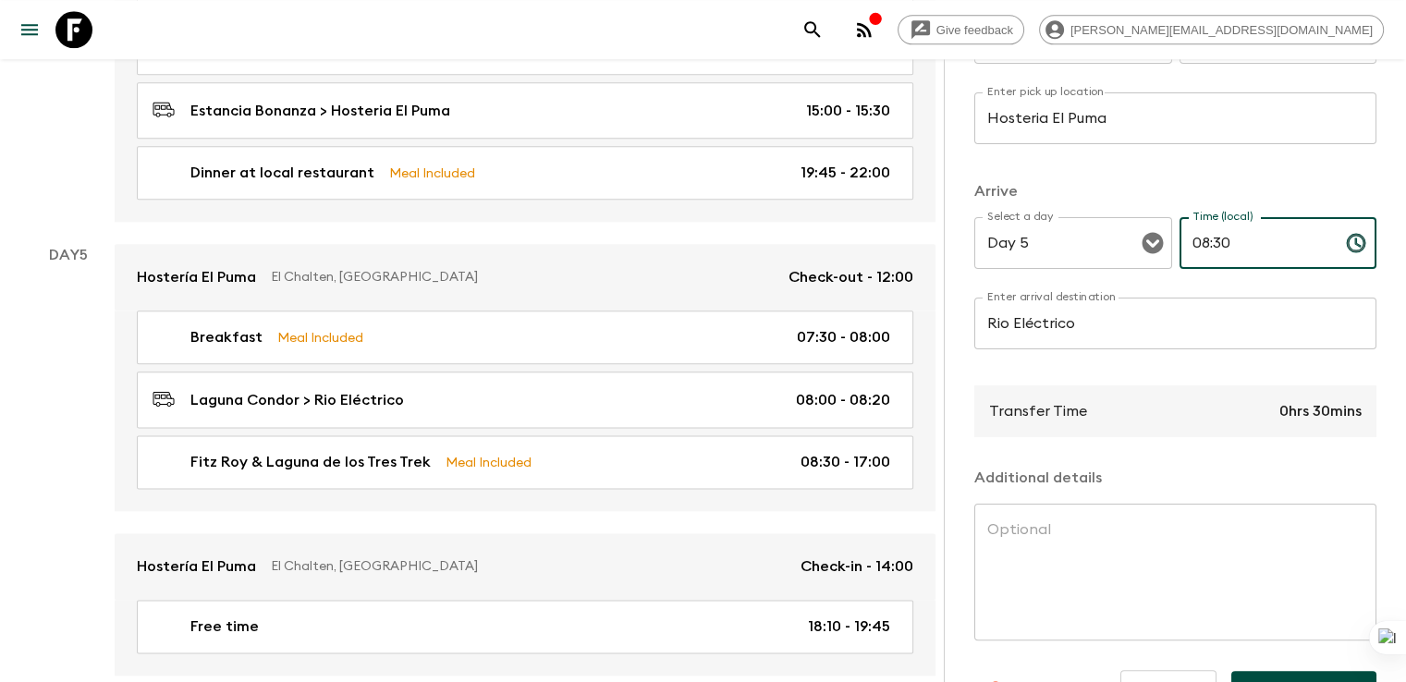
scroll to position [384, 0]
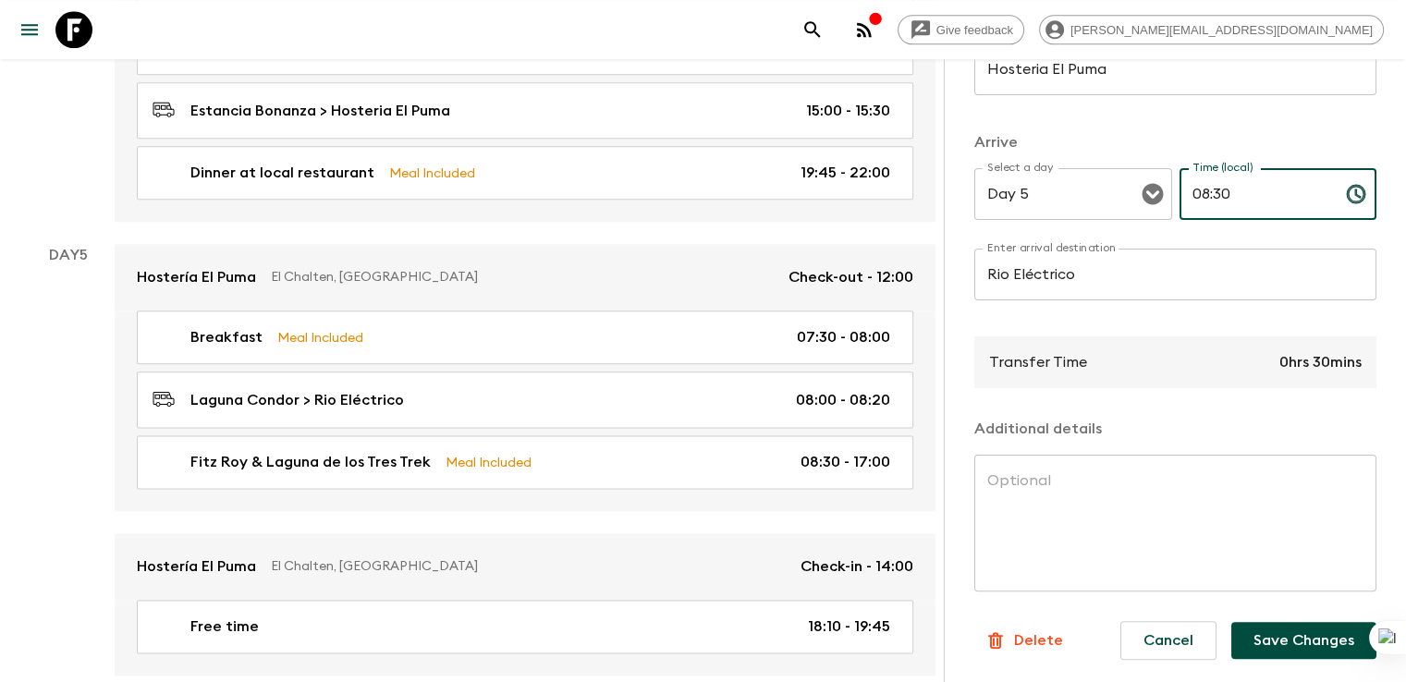
type input "08:30"
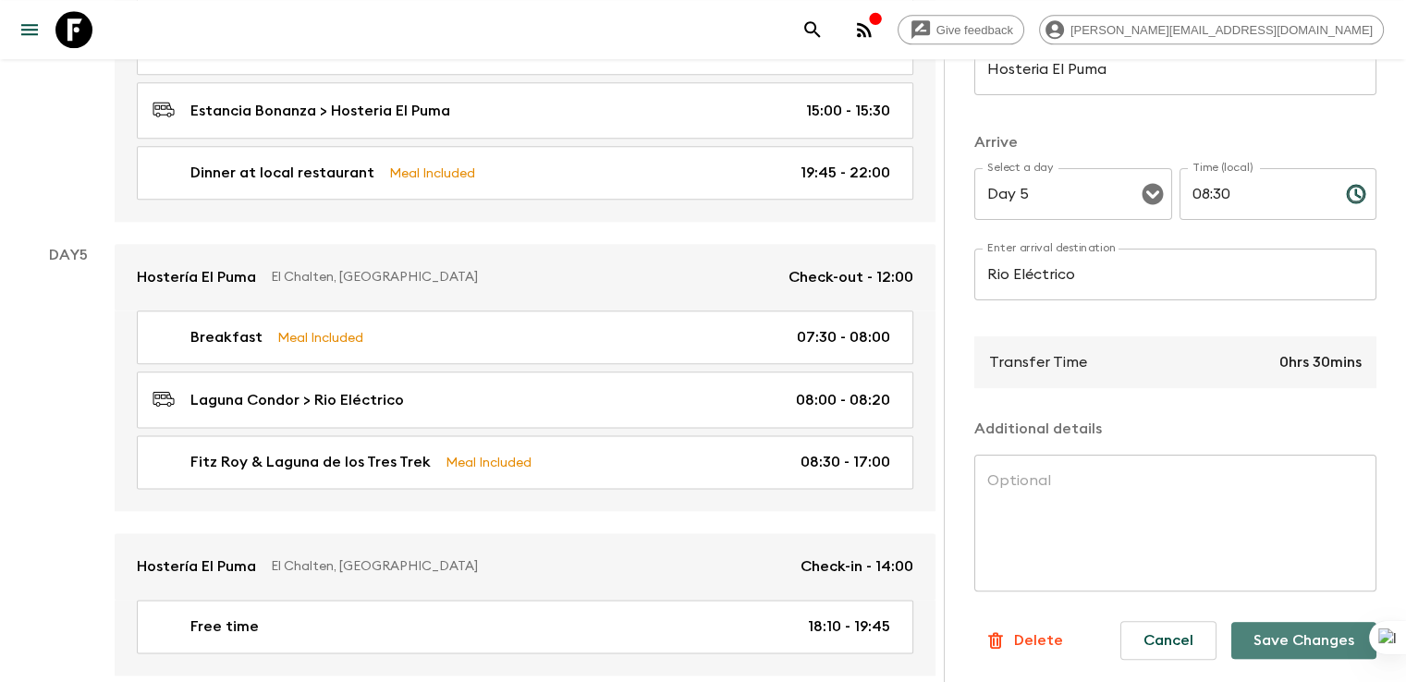
click at [1312, 640] on button "Save Changes" at bounding box center [1303, 640] width 145 height 37
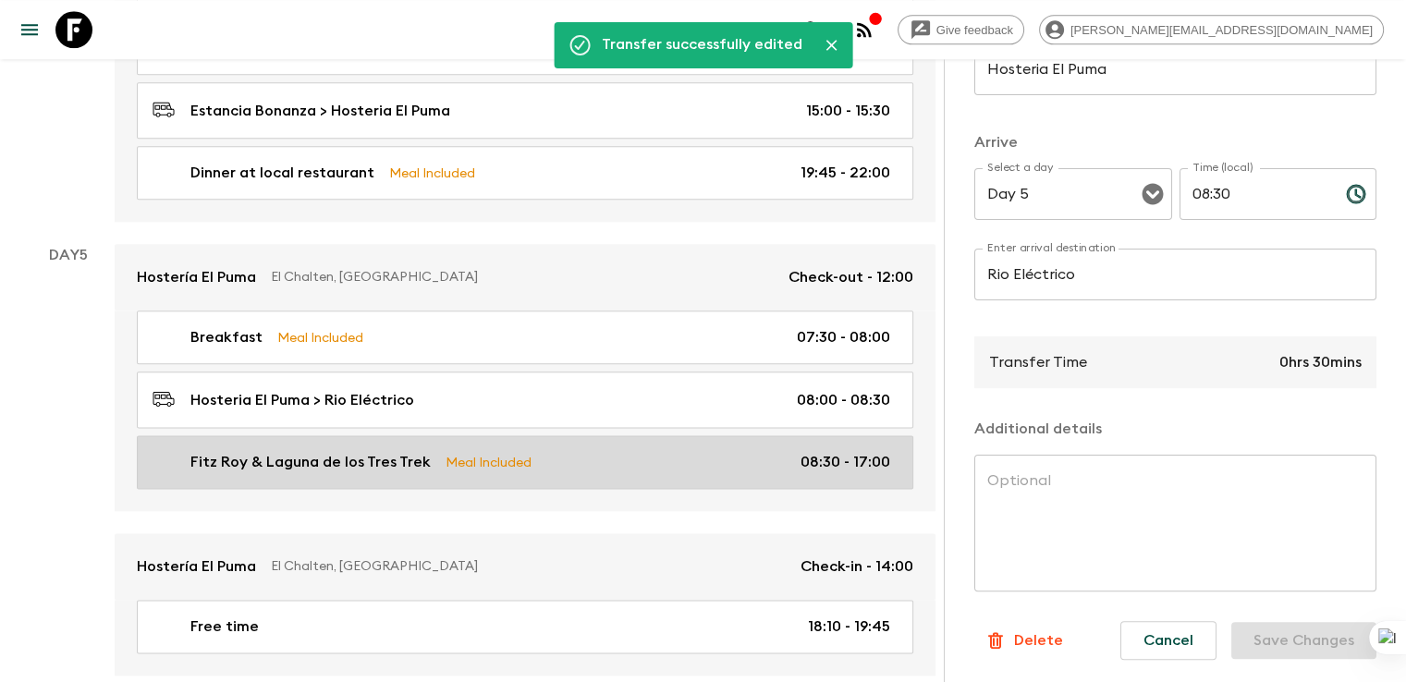
click at [340, 451] on p "Fitz Roy & Laguna de los Tres Trek" at bounding box center [310, 462] width 240 height 22
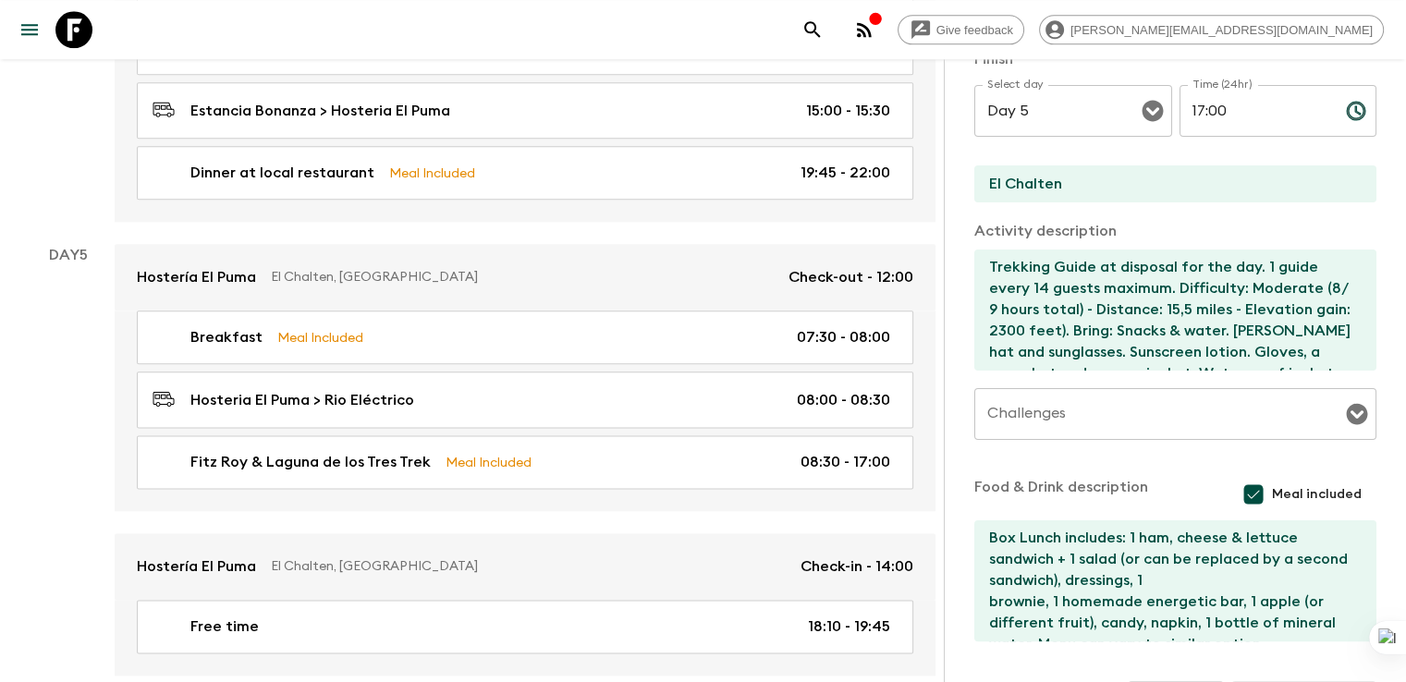
scroll to position [475, 0]
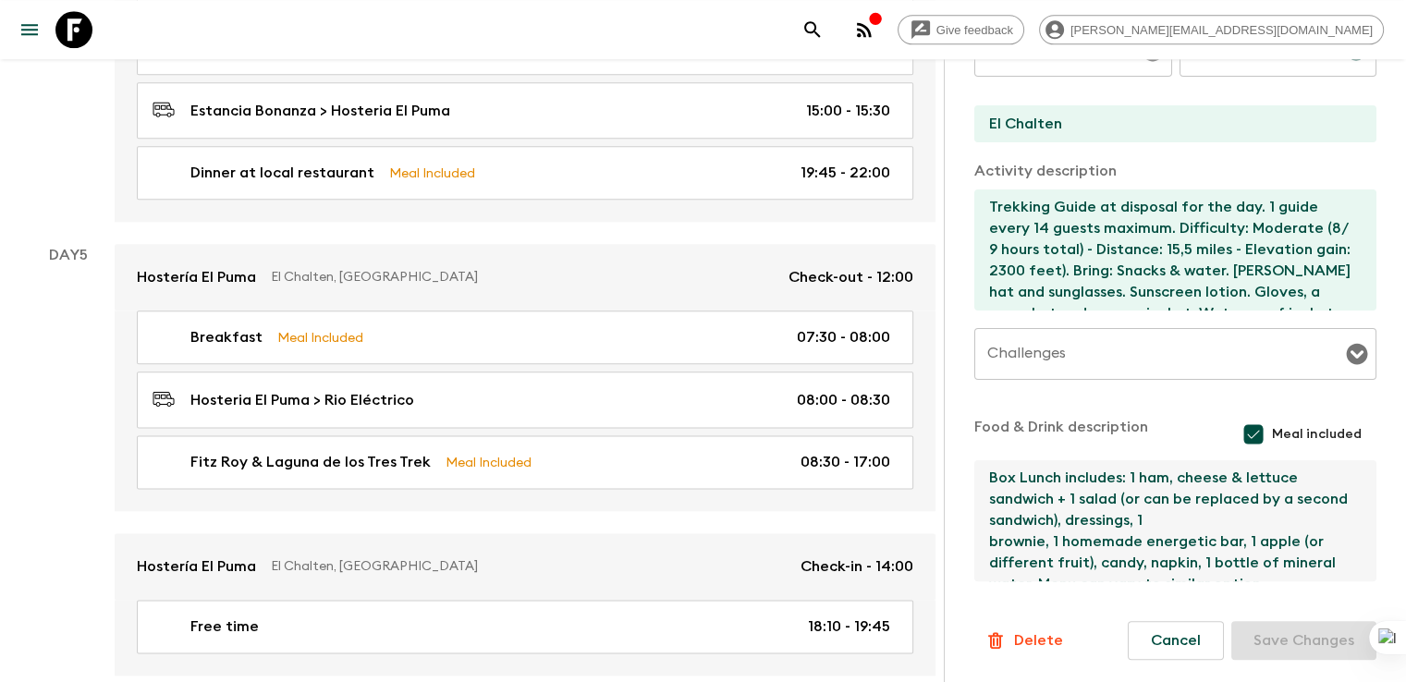
drag, startPoint x: 1047, startPoint y: 478, endPoint x: 1199, endPoint y: 471, distance: 152.6
click at [1199, 471] on textarea "Box Lunch includes: 1 ham, cheese & lettuce sandwich + 1 salad (or can be repla…" at bounding box center [1167, 520] width 387 height 121
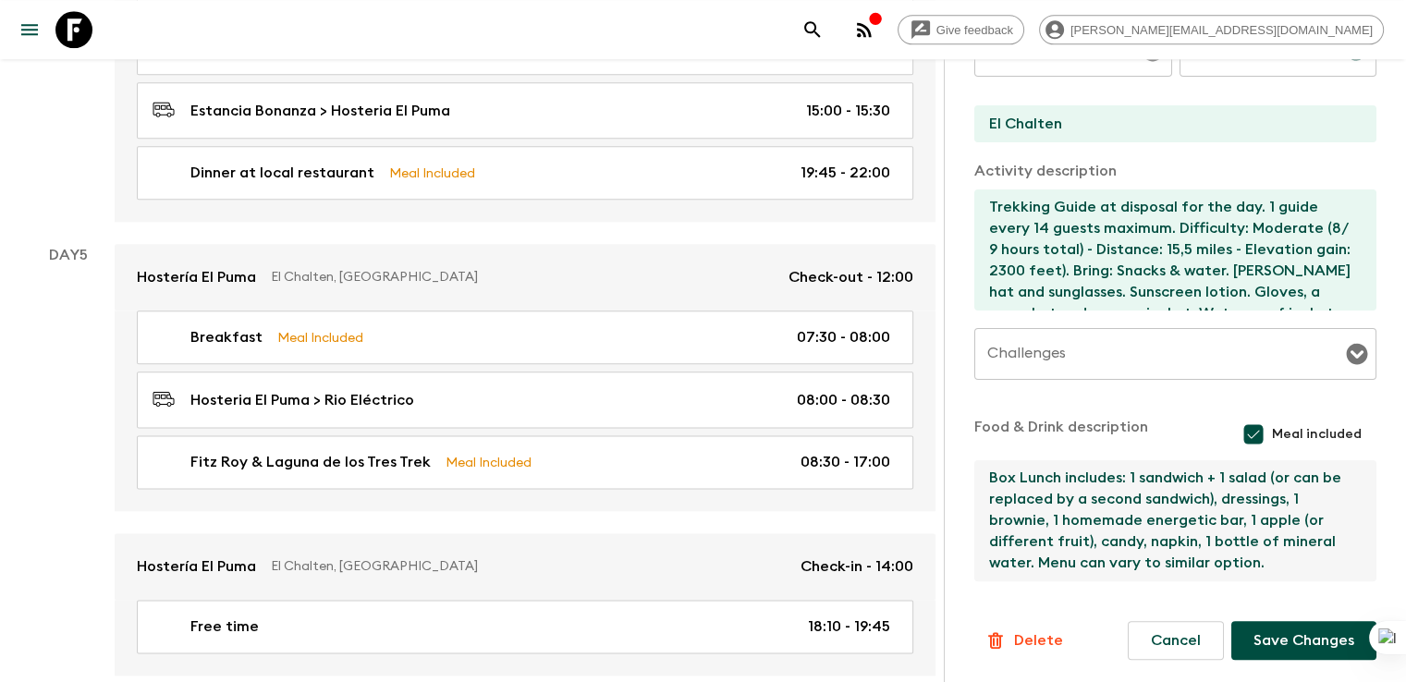
drag, startPoint x: 1107, startPoint y: 501, endPoint x: 1120, endPoint y: 479, distance: 25.7
click at [1120, 479] on textarea "Box Lunch includes: 1 sandwich + 1 salad (or can be replaced by a second sandwi…" at bounding box center [1167, 520] width 387 height 121
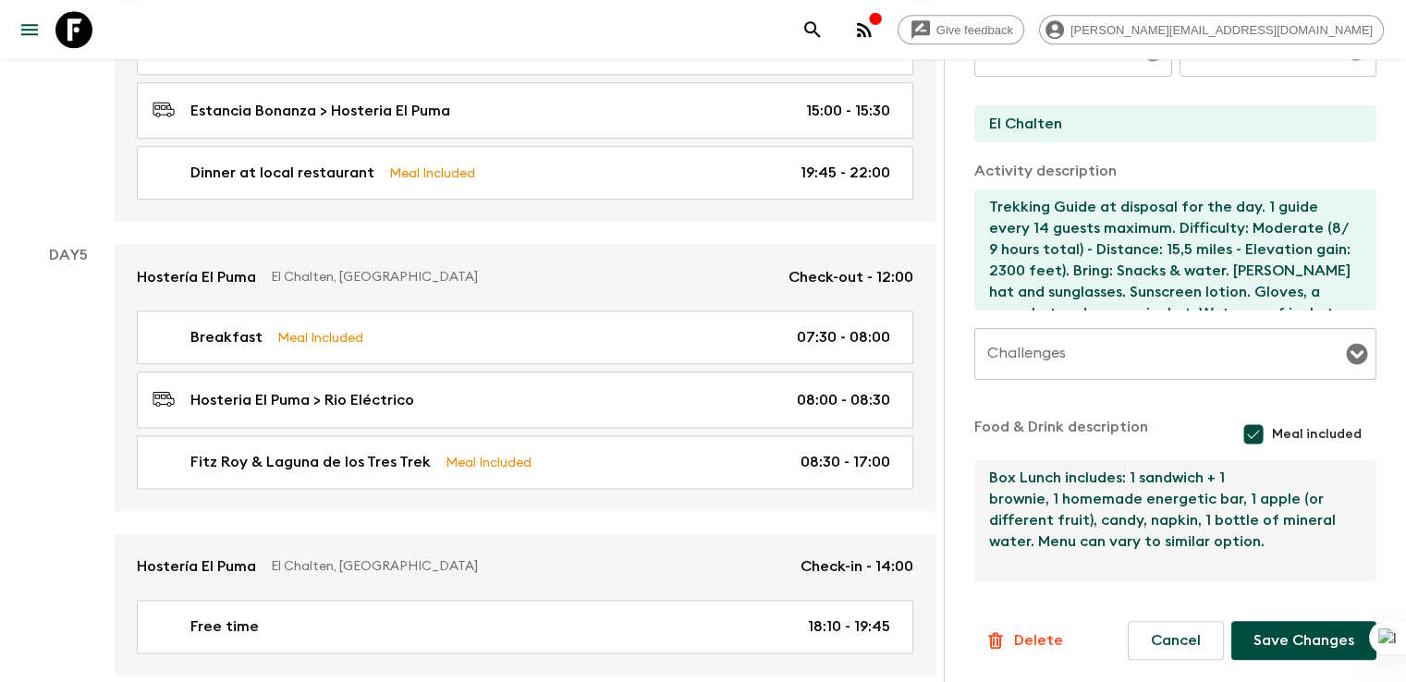
click at [1156, 476] on textarea "Box Lunch includes: 1 sandwich + 1 brownie, 1 homemade energetic bar, 1 apple (…" at bounding box center [1167, 520] width 387 height 121
drag, startPoint x: 1091, startPoint y: 497, endPoint x: 1216, endPoint y: 496, distance: 124.8
click at [1216, 496] on textarea "Box Lunch includes: 1 sandwich + 1 empanada+ 1 brownie, 1 homemade energetic ba…" at bounding box center [1167, 520] width 387 height 121
drag, startPoint x: 1126, startPoint y: 495, endPoint x: 1136, endPoint y: 490, distance: 11.6
click at [1125, 495] on textarea "Box Lunch includes: 1 sandwich + 1 empanada+ 1 brownie, 1 homemade energetic ba…" at bounding box center [1167, 520] width 387 height 121
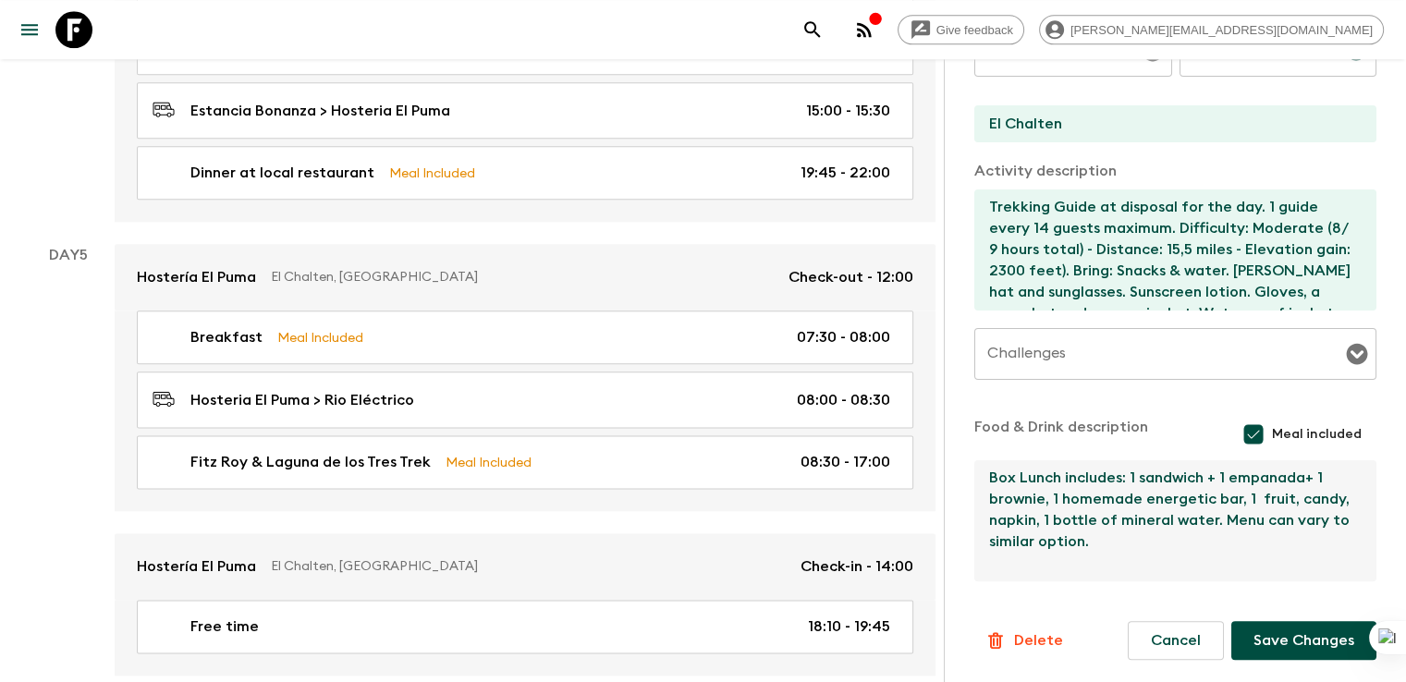
drag, startPoint x: 1073, startPoint y: 495, endPoint x: 1292, endPoint y: 482, distance: 219.4
click at [1292, 482] on textarea "Box Lunch includes: 1 sandwich + 1 empanada+ 1 brownie, 1 homemade energetic ba…" at bounding box center [1167, 520] width 387 height 121
drag, startPoint x: 943, startPoint y: 496, endPoint x: 893, endPoint y: 492, distance: 50.1
click at [974, 492] on textarea "Box Lunch includes: 1 sandwich + 1 empanada+ 1 brownie, 1 fruit, candy, napkin,…" at bounding box center [1167, 520] width 387 height 121
click at [974, 498] on textarea "Box Lunch includes: 1 sandwich + 1 empanada+ 1 brownie, 1 fruit, napkin, 1 bott…" at bounding box center [1167, 520] width 387 height 121
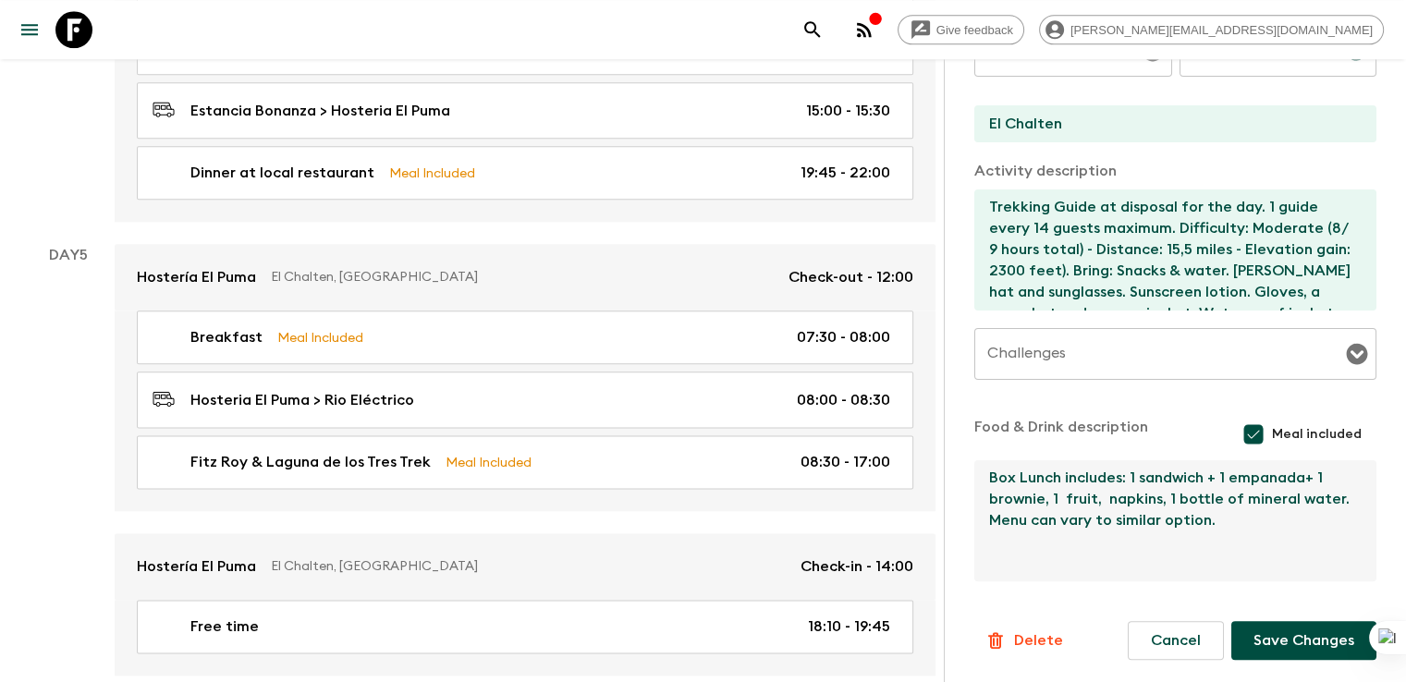
type textarea "Box Lunch includes: 1 sandwich + 1 empanada+ 1 brownie, 1 fruit, napkins, 1 bot…"
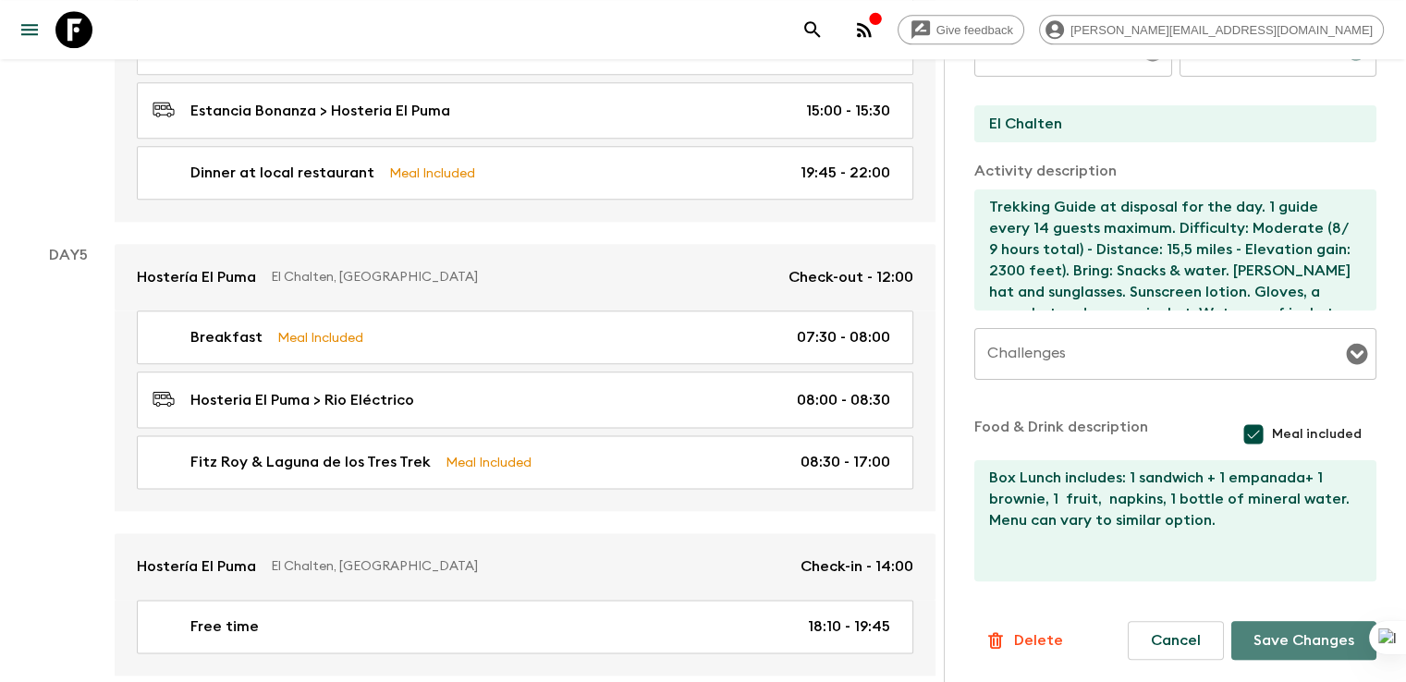
click at [1283, 641] on button "Save Changes" at bounding box center [1303, 640] width 145 height 39
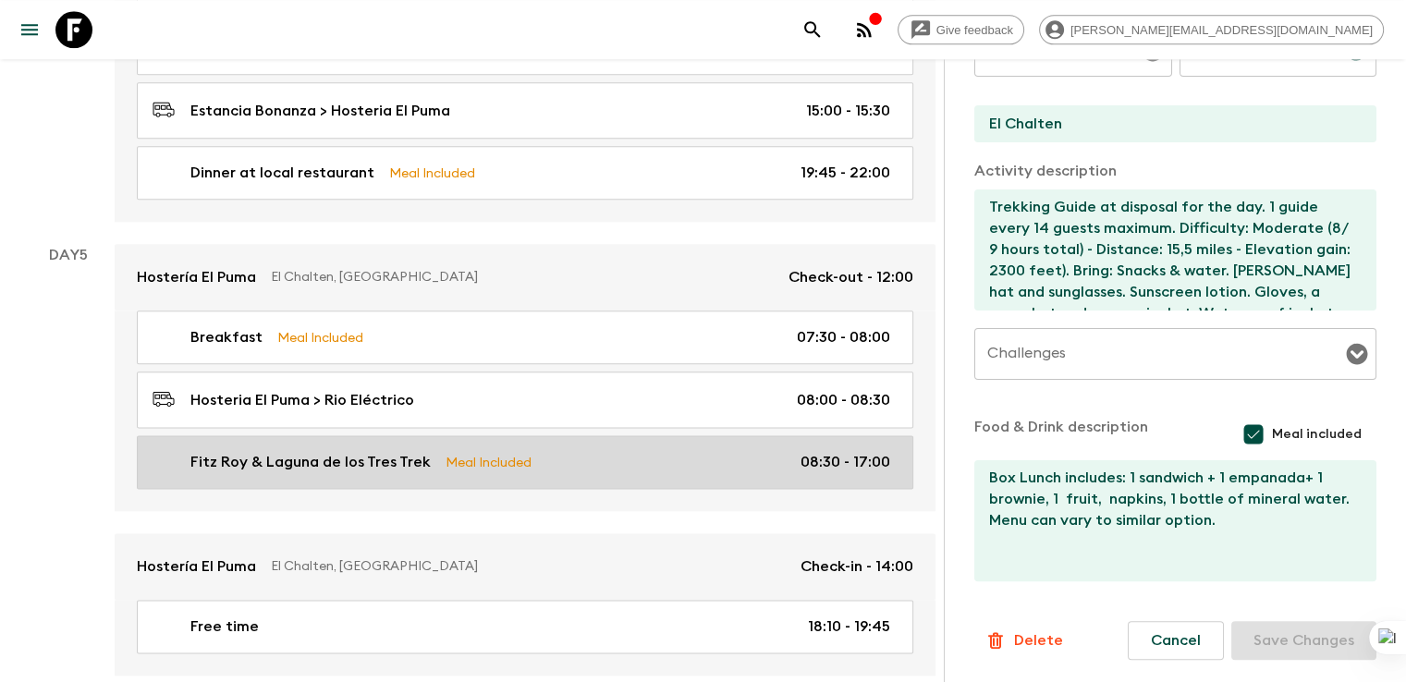
click at [277, 451] on p "Fitz Roy & Laguna de los Tres Trek" at bounding box center [310, 462] width 240 height 22
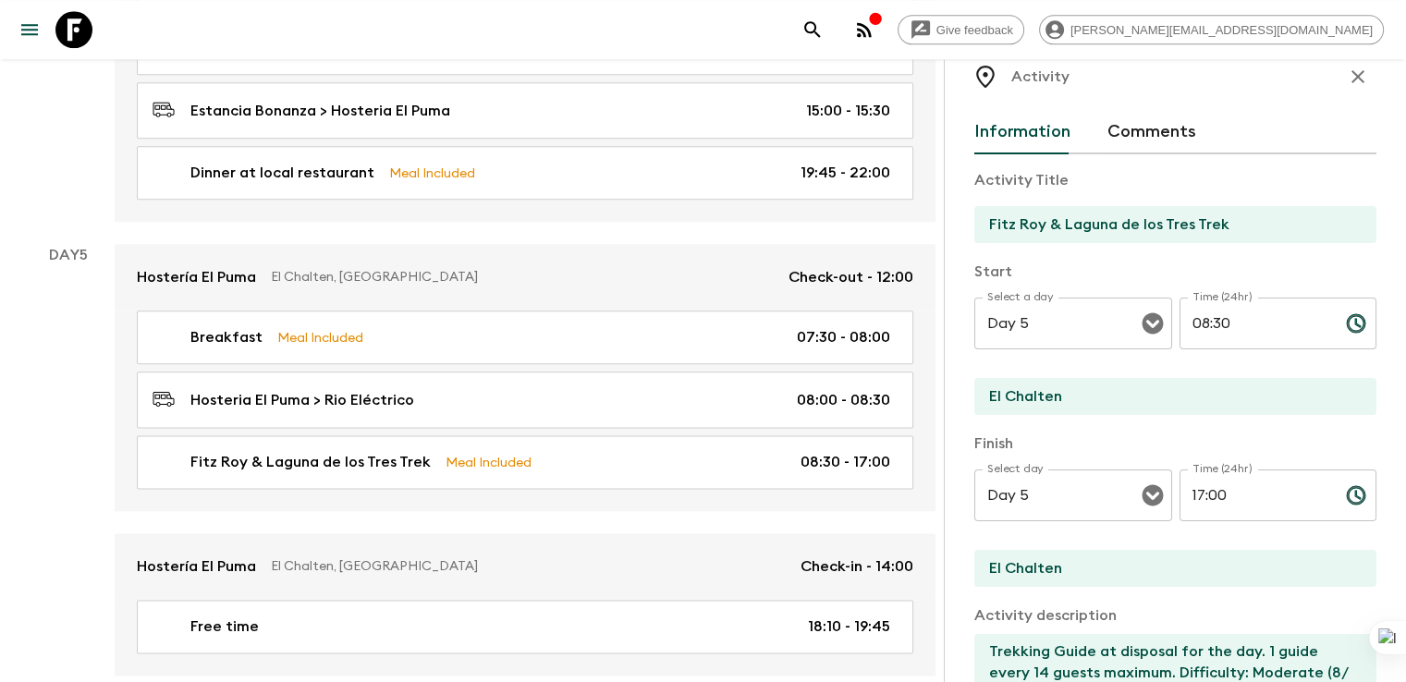
scroll to position [0, 0]
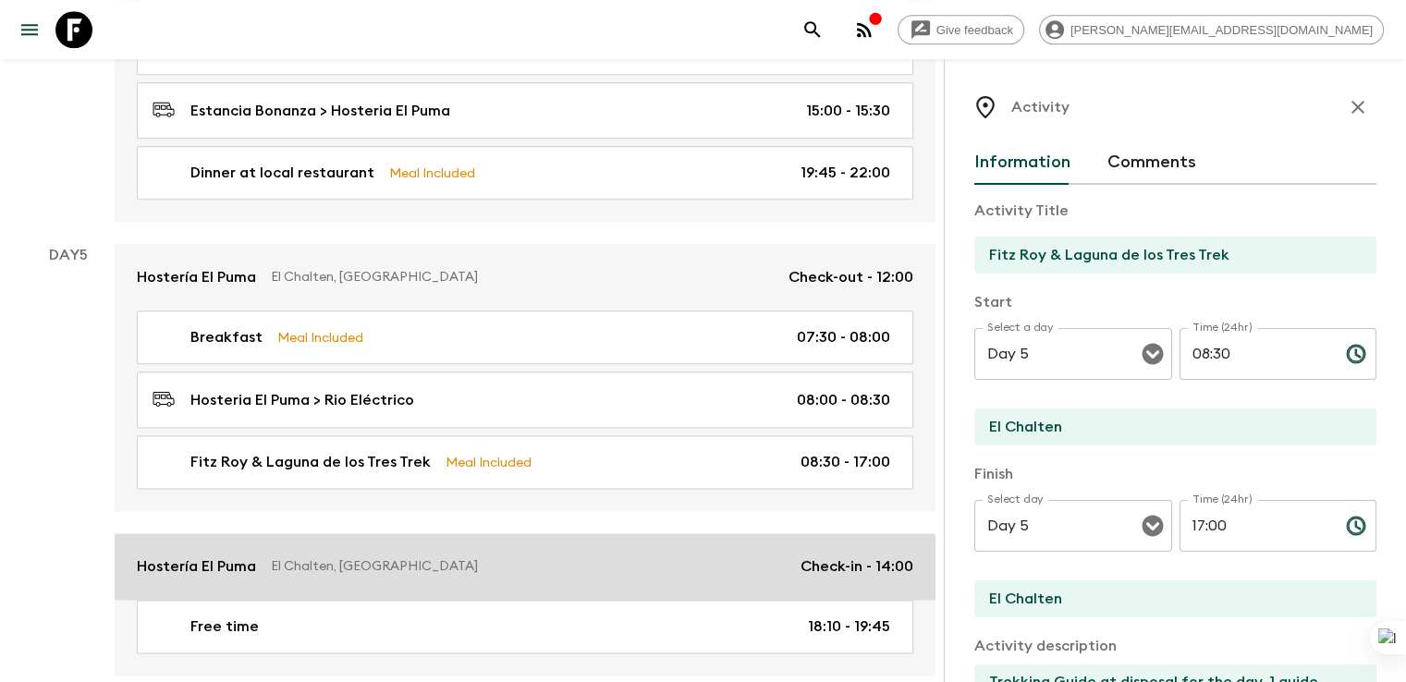
click at [234, 533] on link "Hostería El Puma El Chalten, Argentina Check-in - 14:00" at bounding box center [525, 566] width 821 height 67
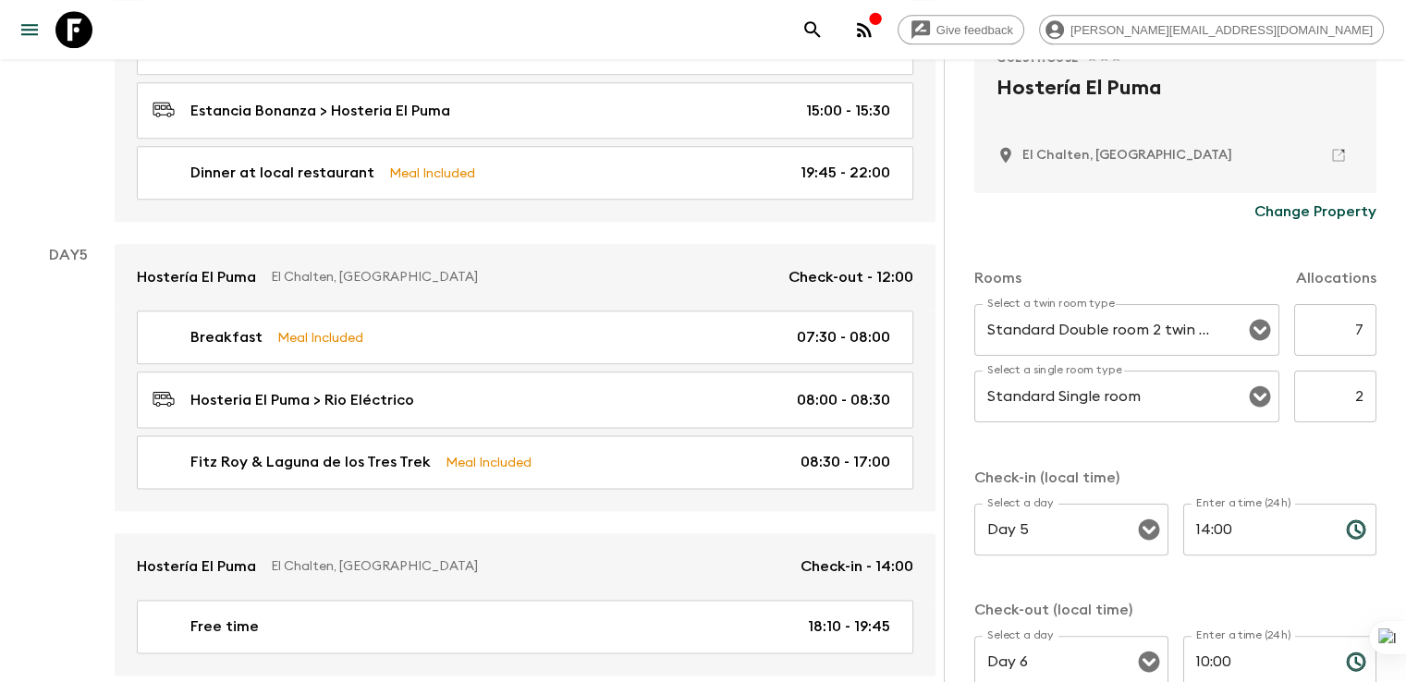
scroll to position [505, 0]
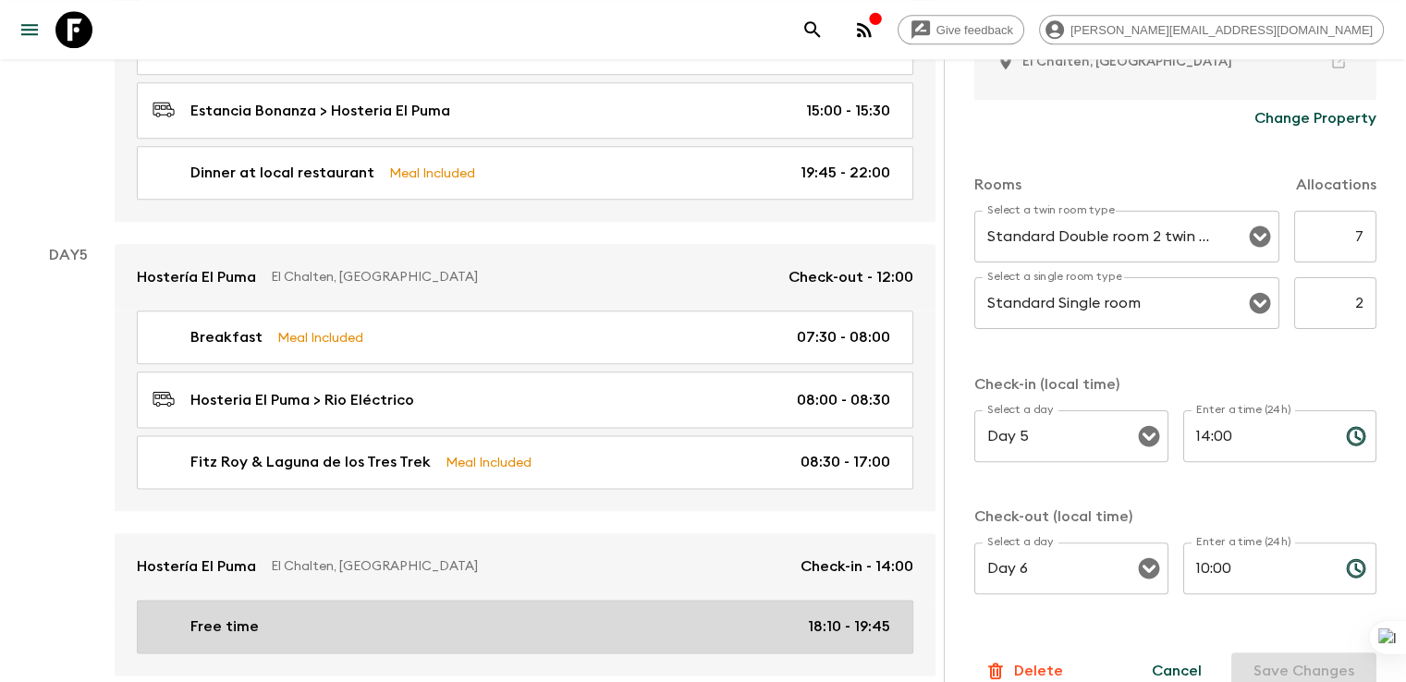
click at [234, 615] on p "Free time" at bounding box center [224, 626] width 68 height 22
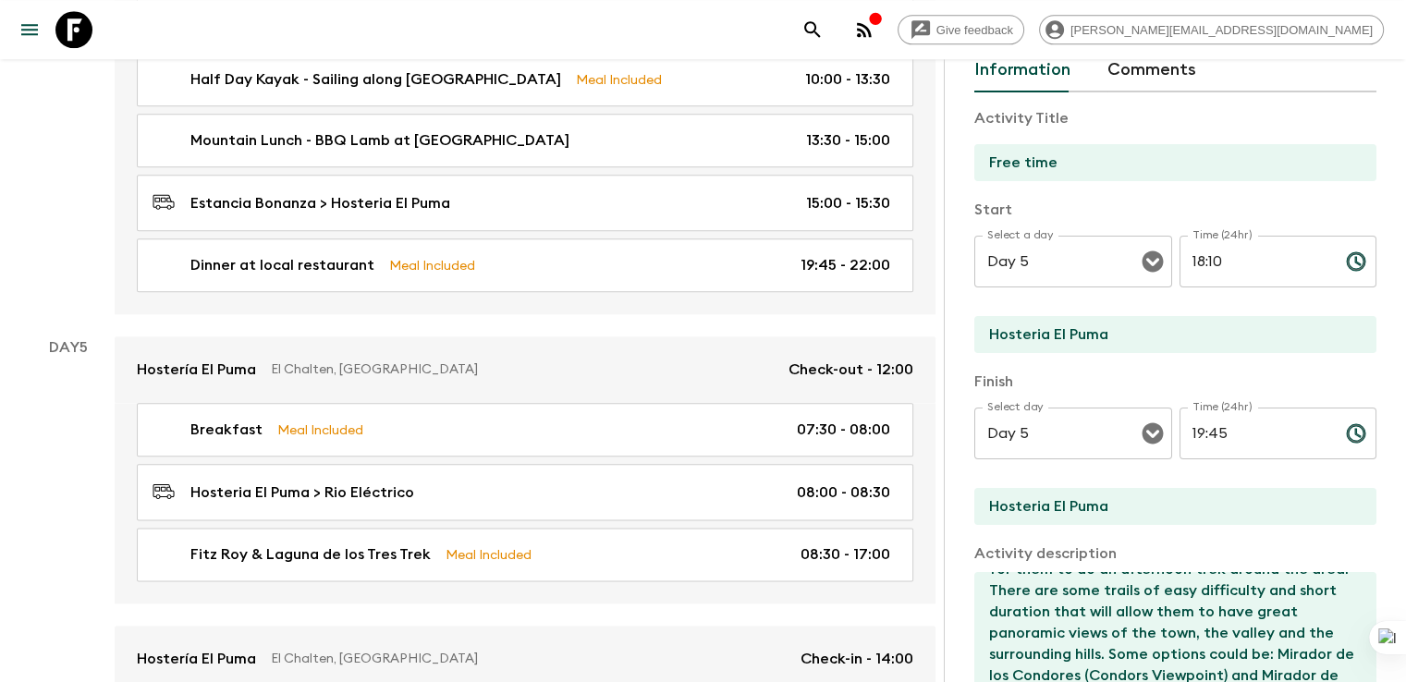
scroll to position [92, 0]
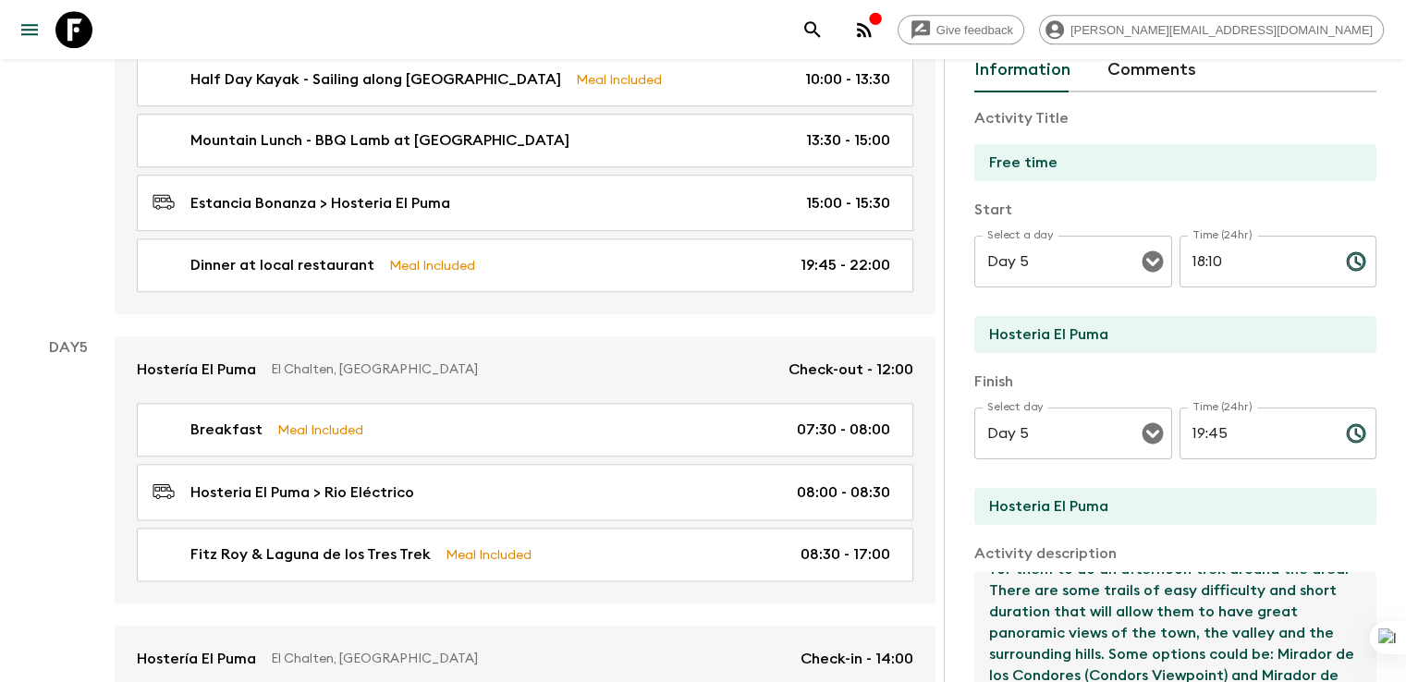
drag, startPoint x: 1331, startPoint y: 640, endPoint x: 1327, endPoint y: 603, distance: 37.1
click at [1327, 603] on textarea "Options for guests during free time: It is possible for them to do an afternoon…" at bounding box center [1167, 632] width 387 height 121
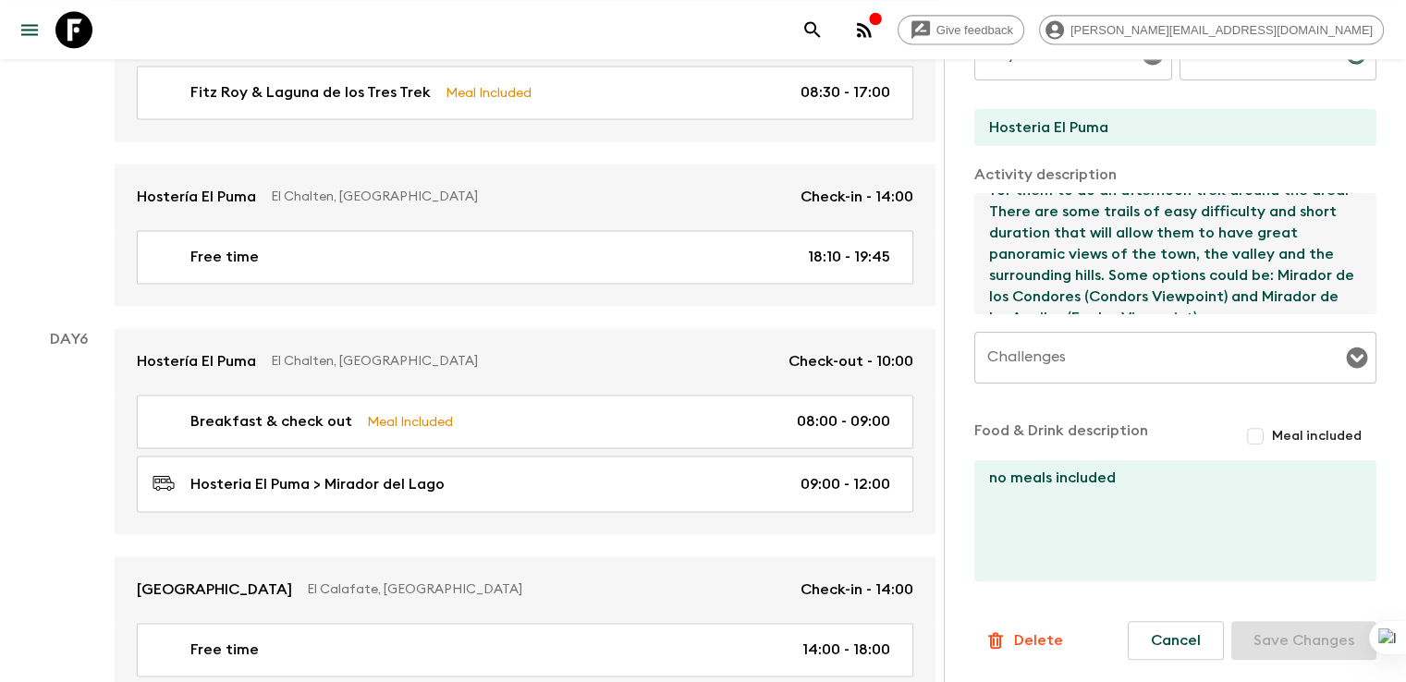
scroll to position [2611, 0]
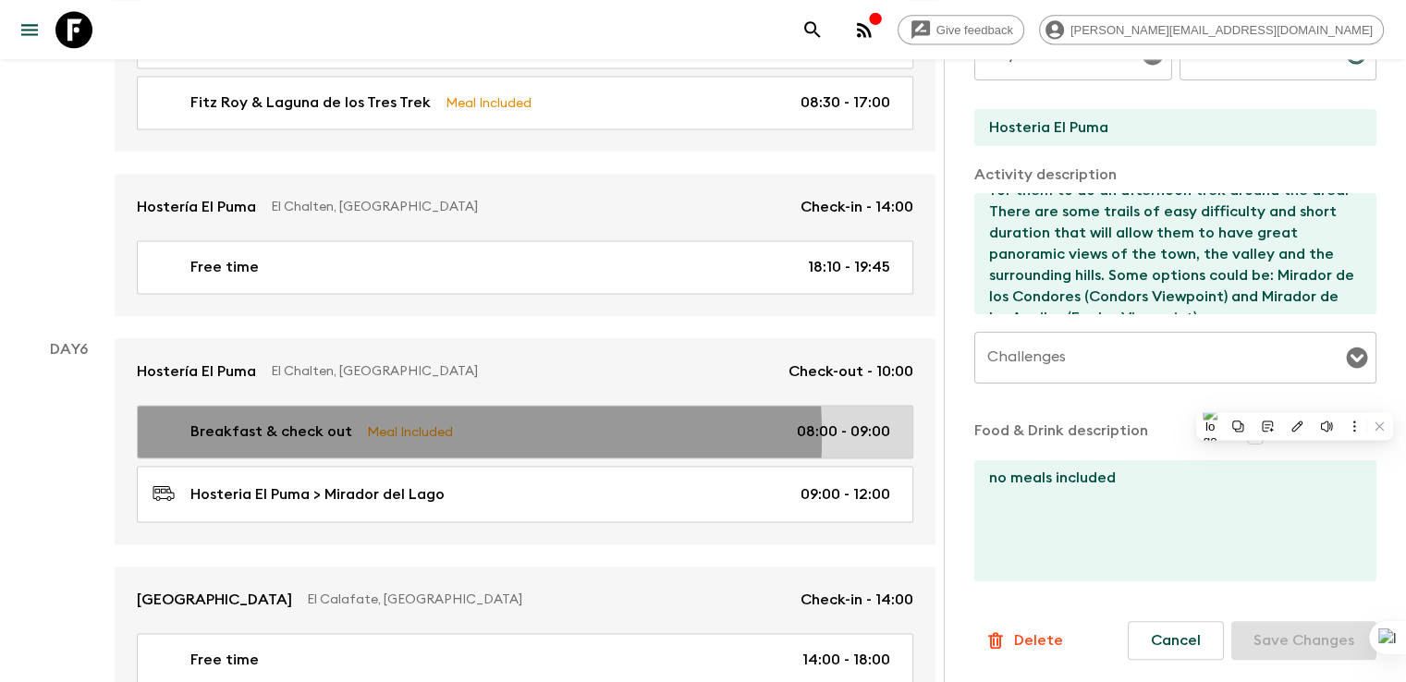
click at [281, 420] on p "Breakfast & check out" at bounding box center [271, 431] width 162 height 22
type input "Breakfast & check out"
checkbox input "true"
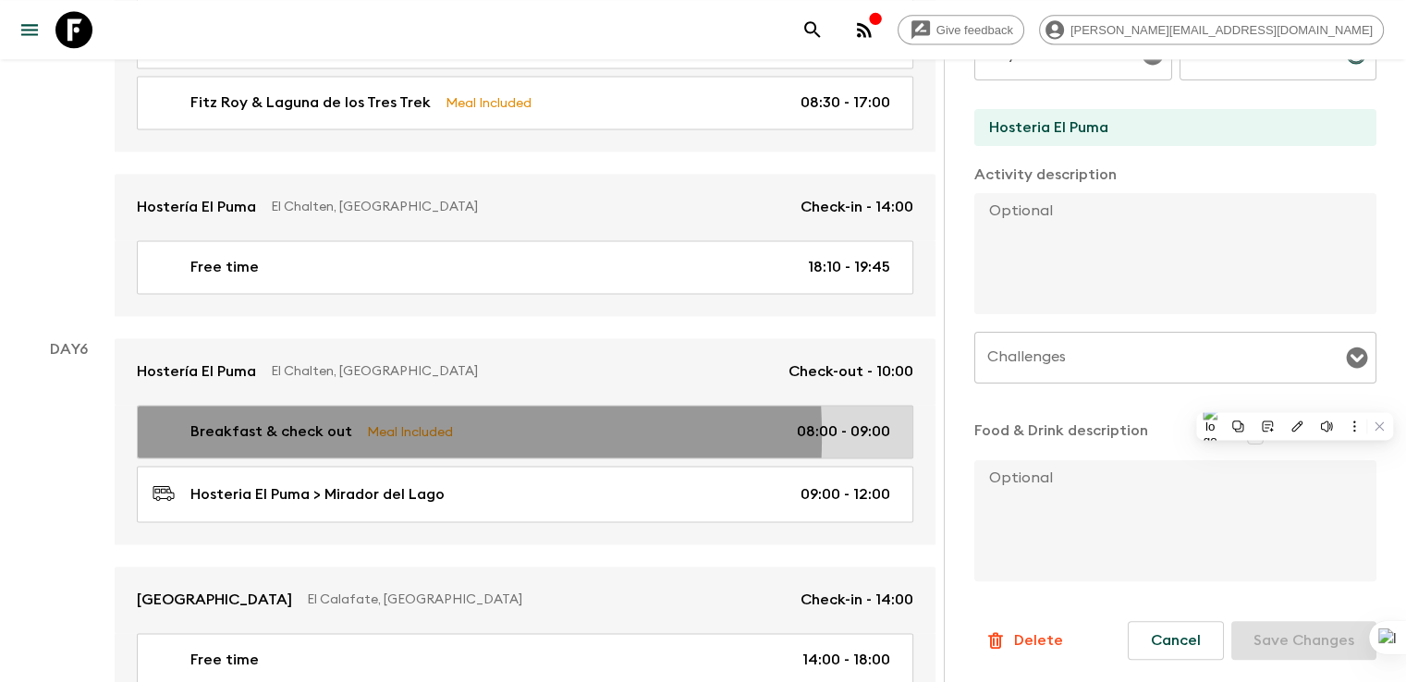
type input "Day 6"
type input "08:00"
type input "Day 6"
type input "09:00"
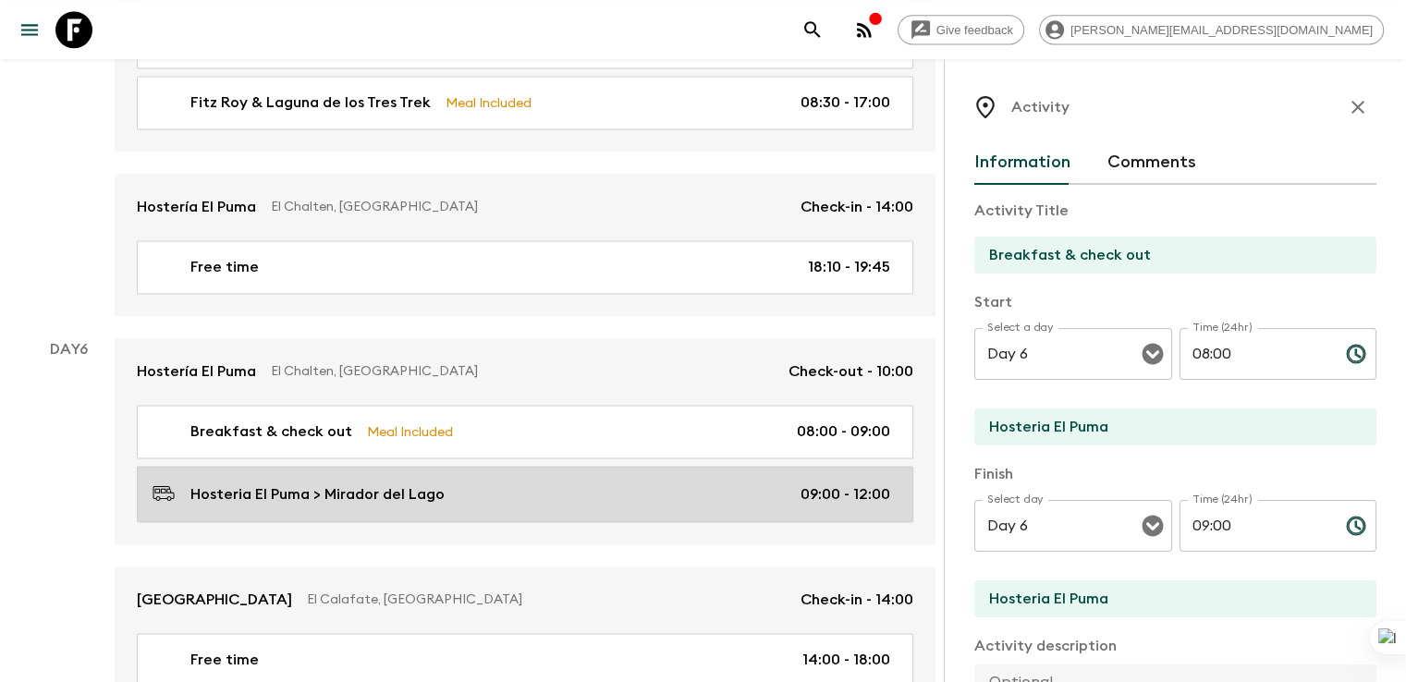
click at [288, 483] on p "Hosteria El Puma > Mirador del Lago" at bounding box center [317, 494] width 254 height 22
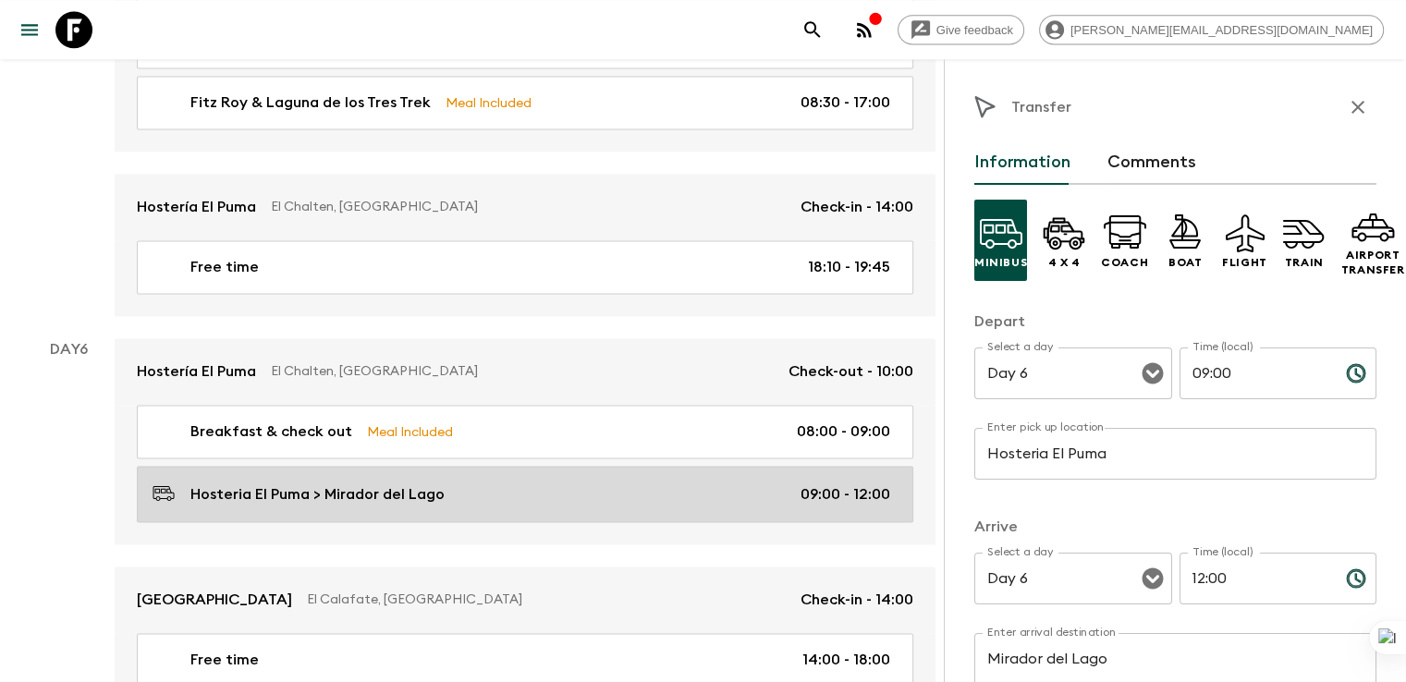
click at [385, 483] on p "Hosteria El Puma > Mirador del Lago" at bounding box center [317, 494] width 254 height 22
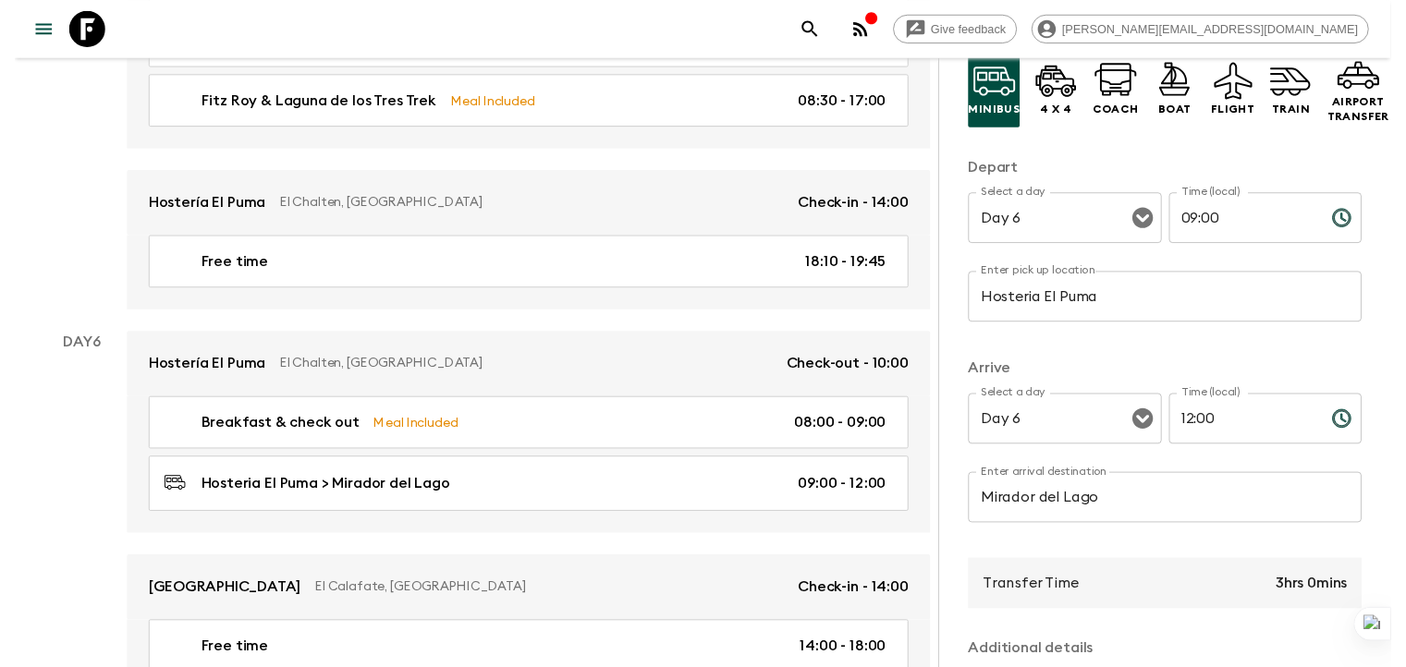
scroll to position [163, 0]
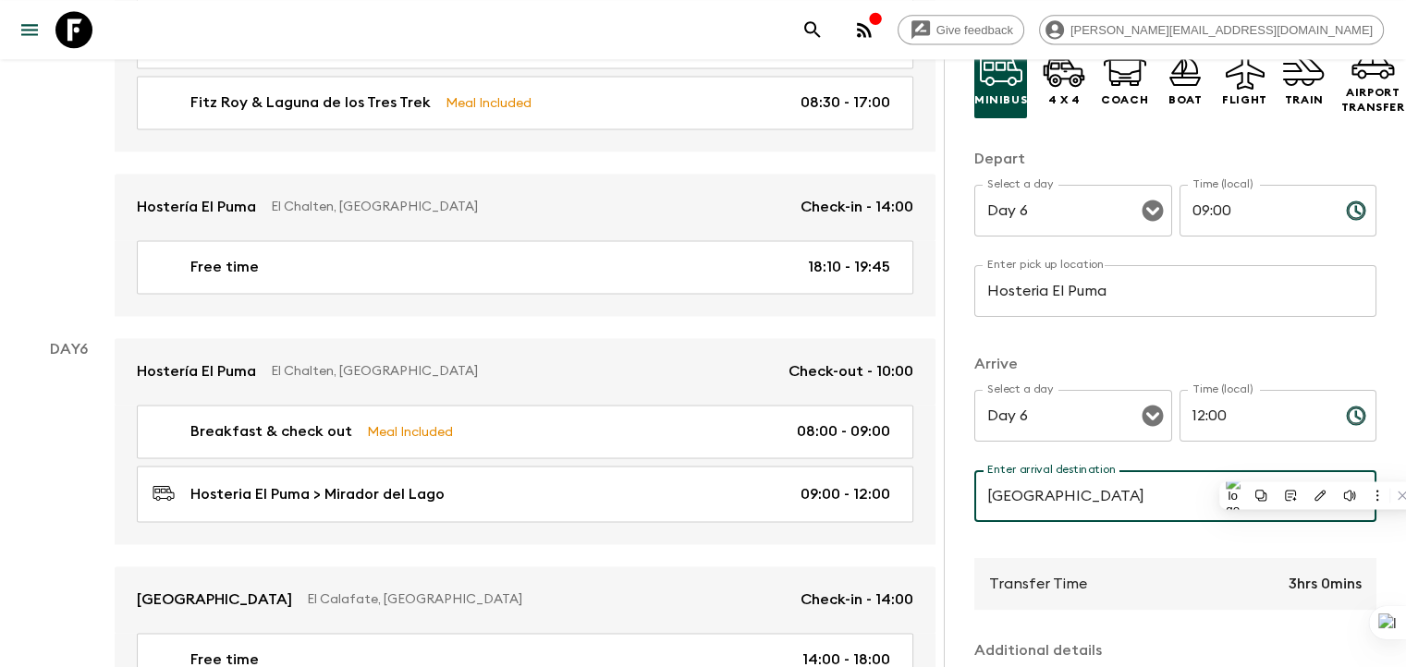
type input "Calafate Parque"
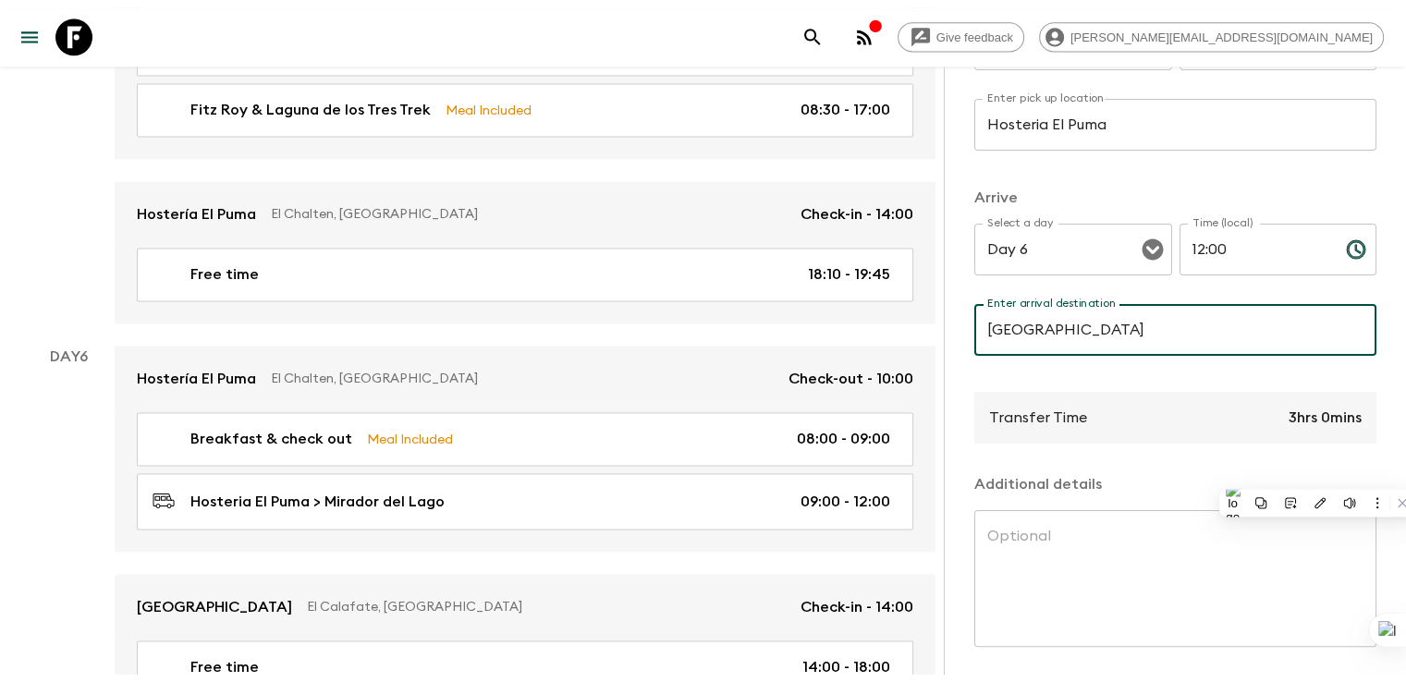
scroll to position [398, 0]
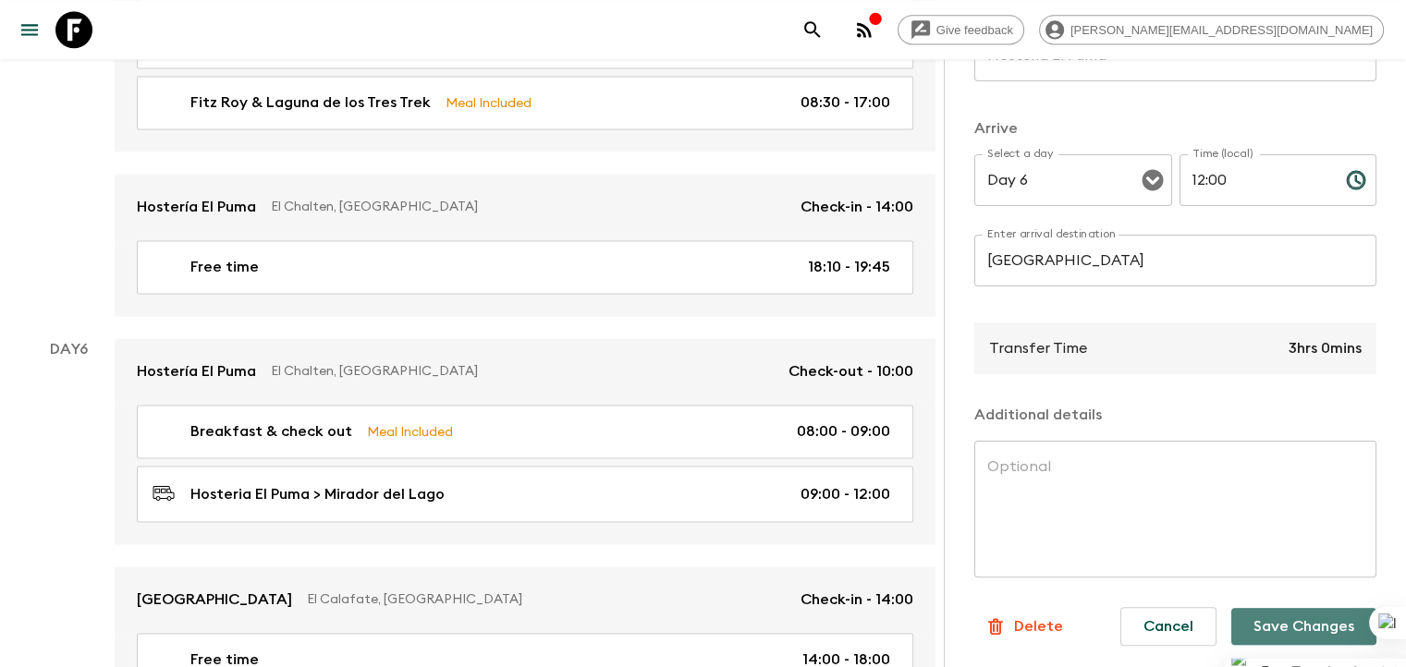
click at [1280, 623] on button "Save Changes" at bounding box center [1303, 626] width 145 height 37
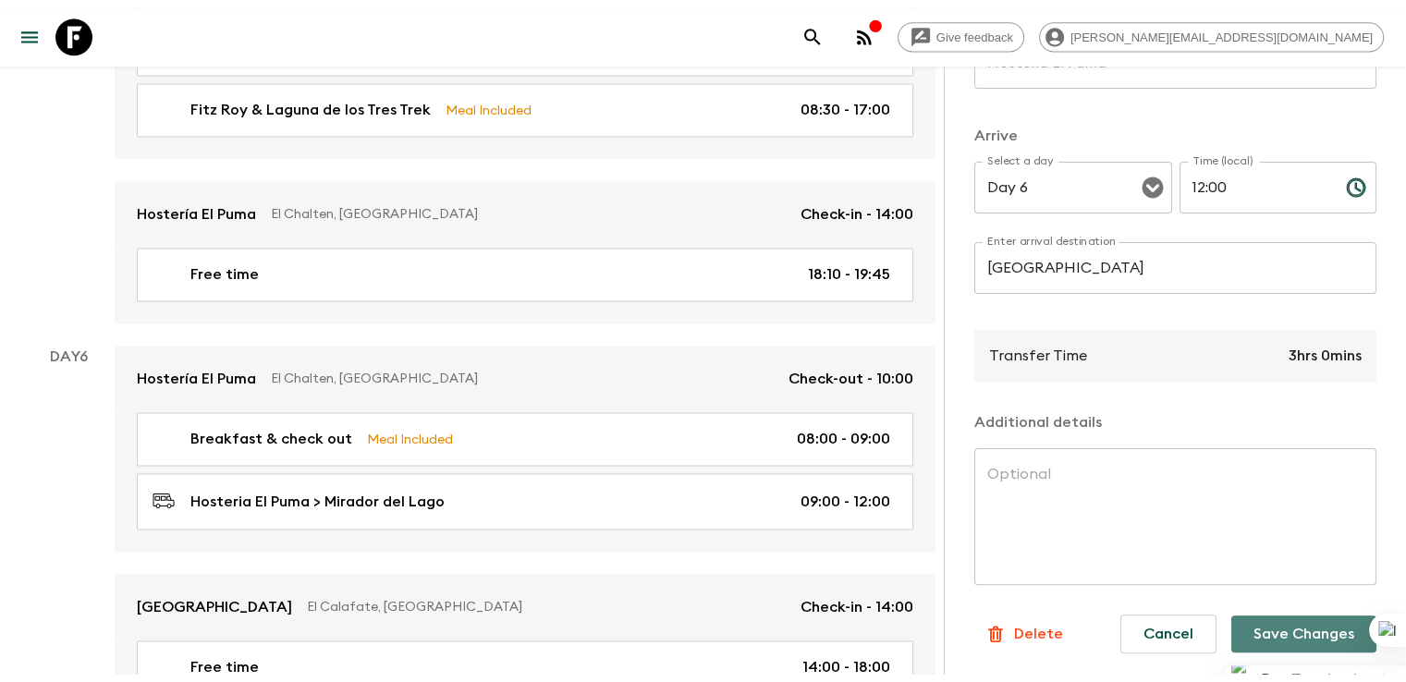
scroll to position [384, 0]
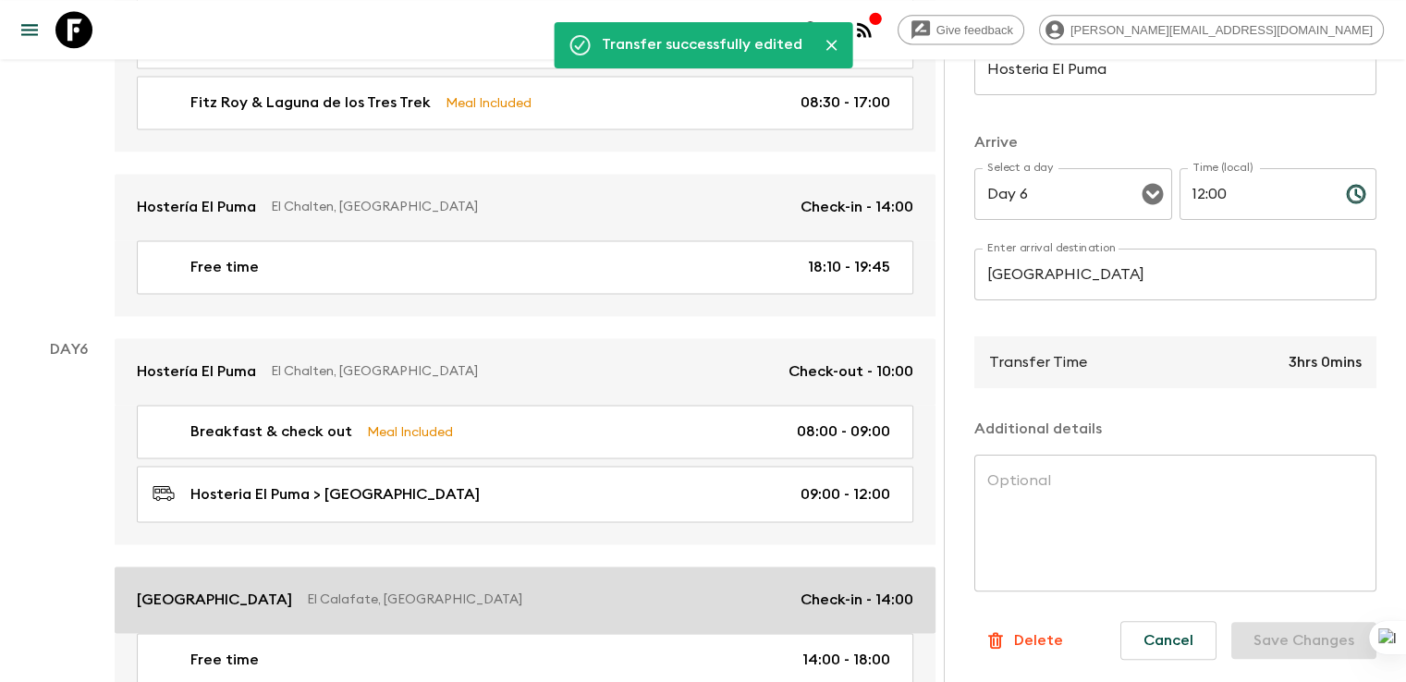
click at [281, 589] on p "Mirador del Lago Hotel" at bounding box center [214, 600] width 155 height 22
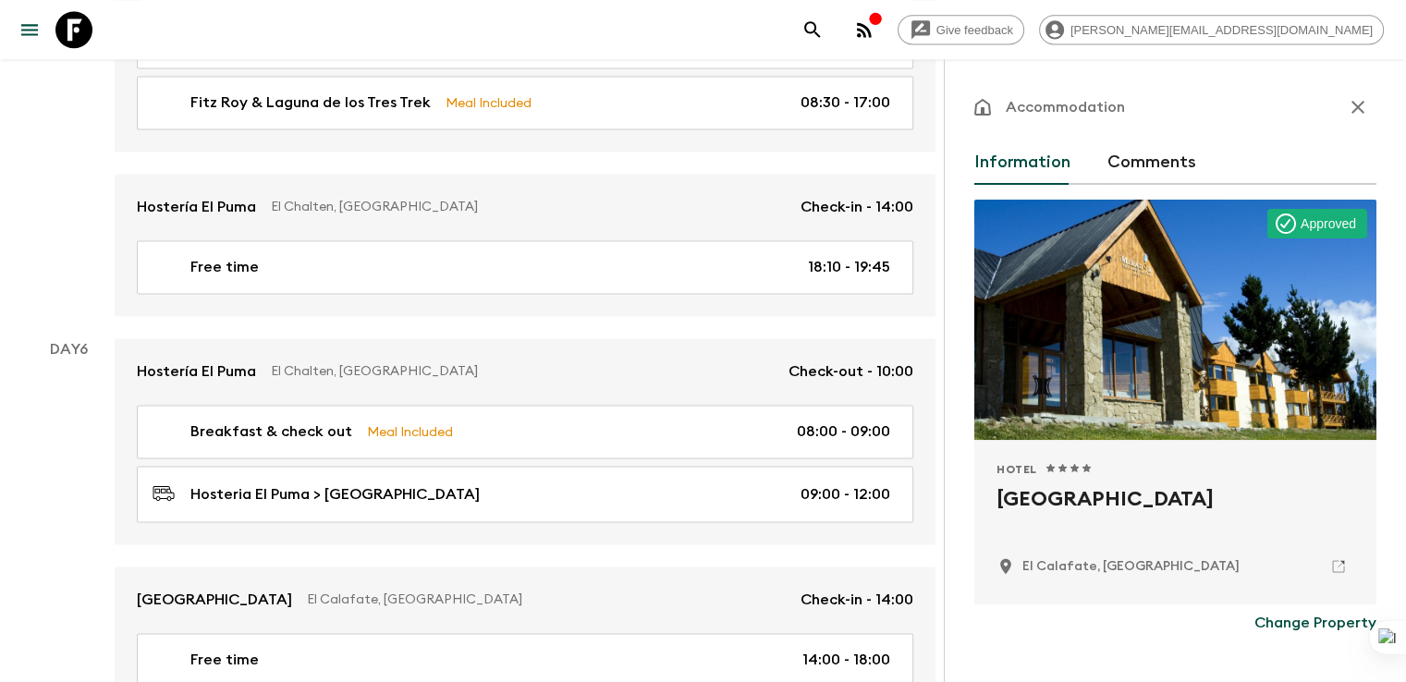
click at [1320, 620] on p "Change Property" at bounding box center [1315, 623] width 122 height 22
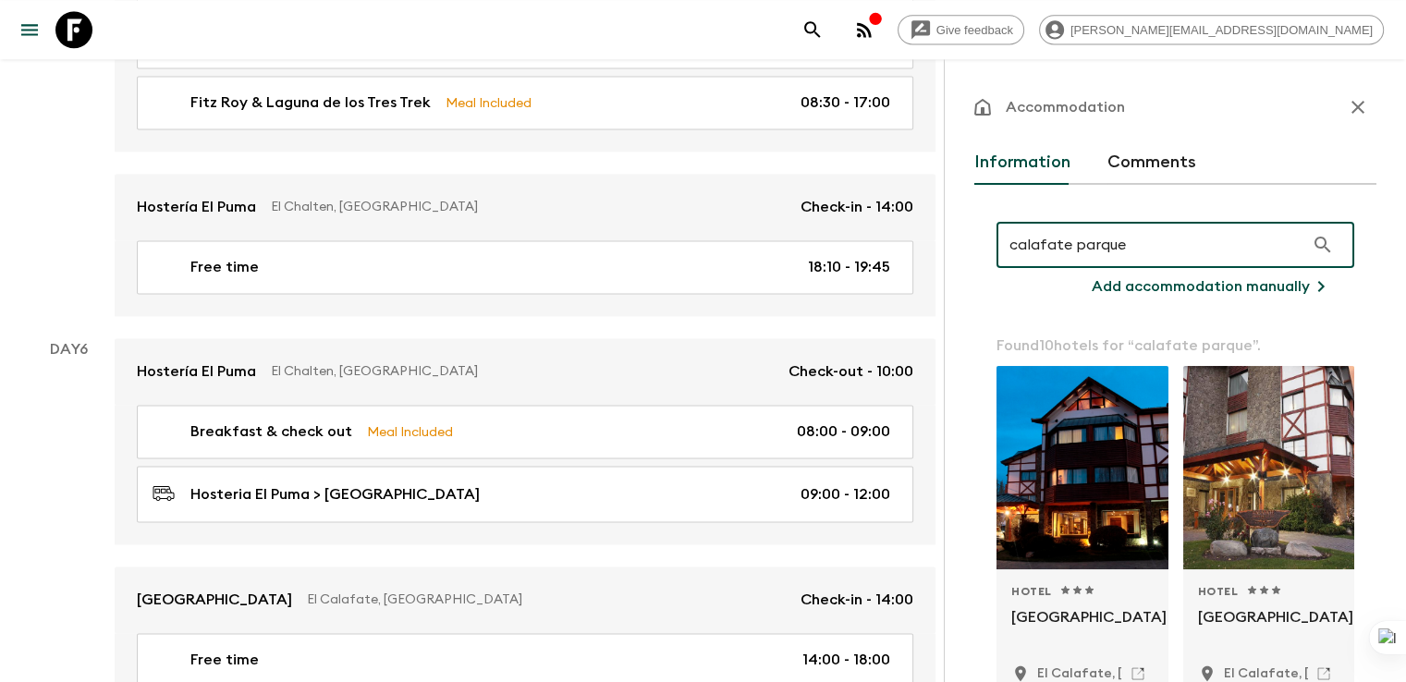
scroll to position [88, 0]
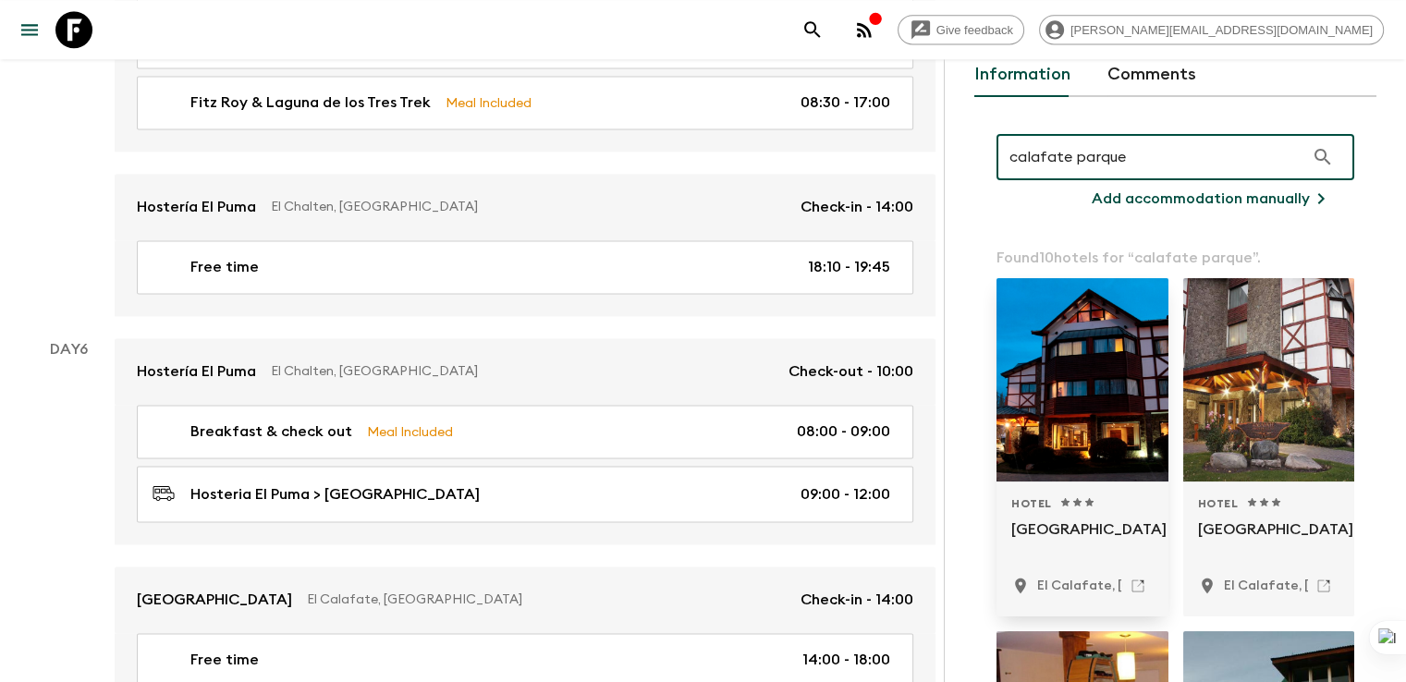
type input "calafate parque"
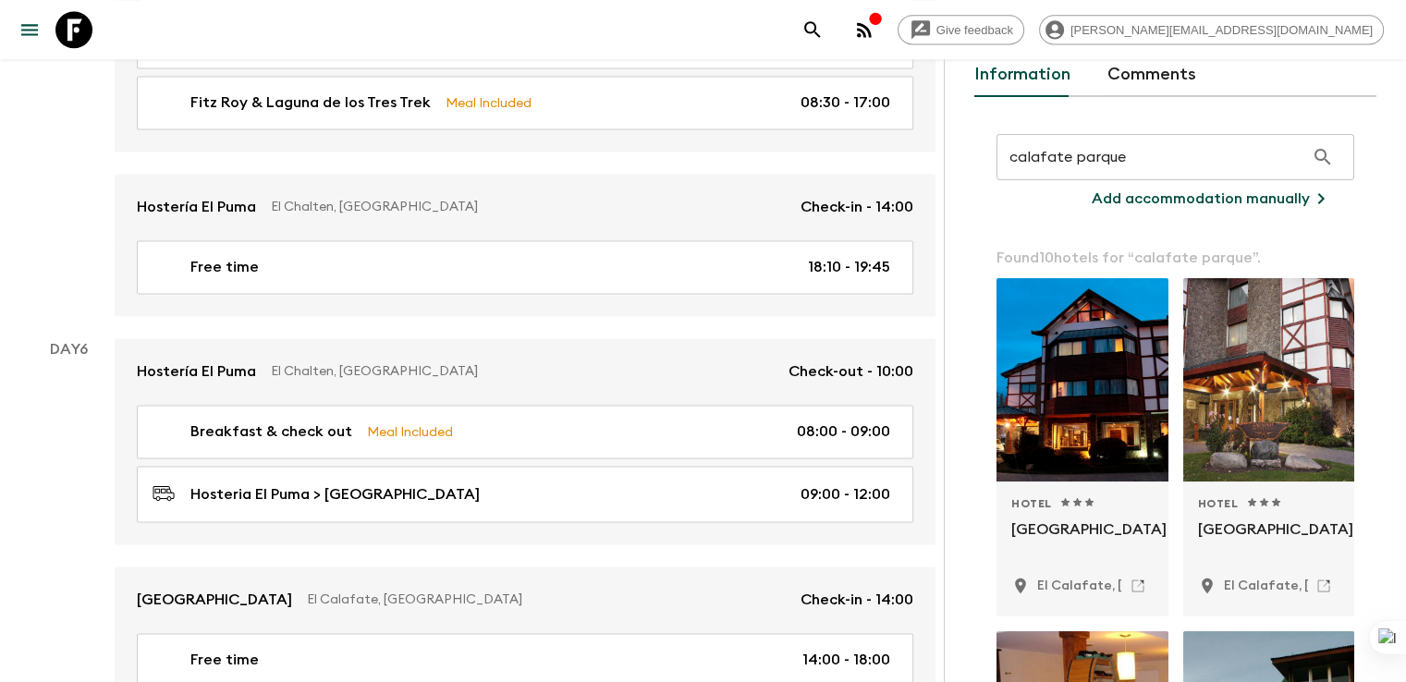
drag, startPoint x: 972, startPoint y: 388, endPoint x: 870, endPoint y: 310, distance: 128.5
click at [943, 310] on div "Accommodation Information Comments calafate parque ​ Add accommodation manually…" at bounding box center [1174, 400] width 462 height 682
click at [1249, 367] on div at bounding box center [1269, 379] width 172 height 203
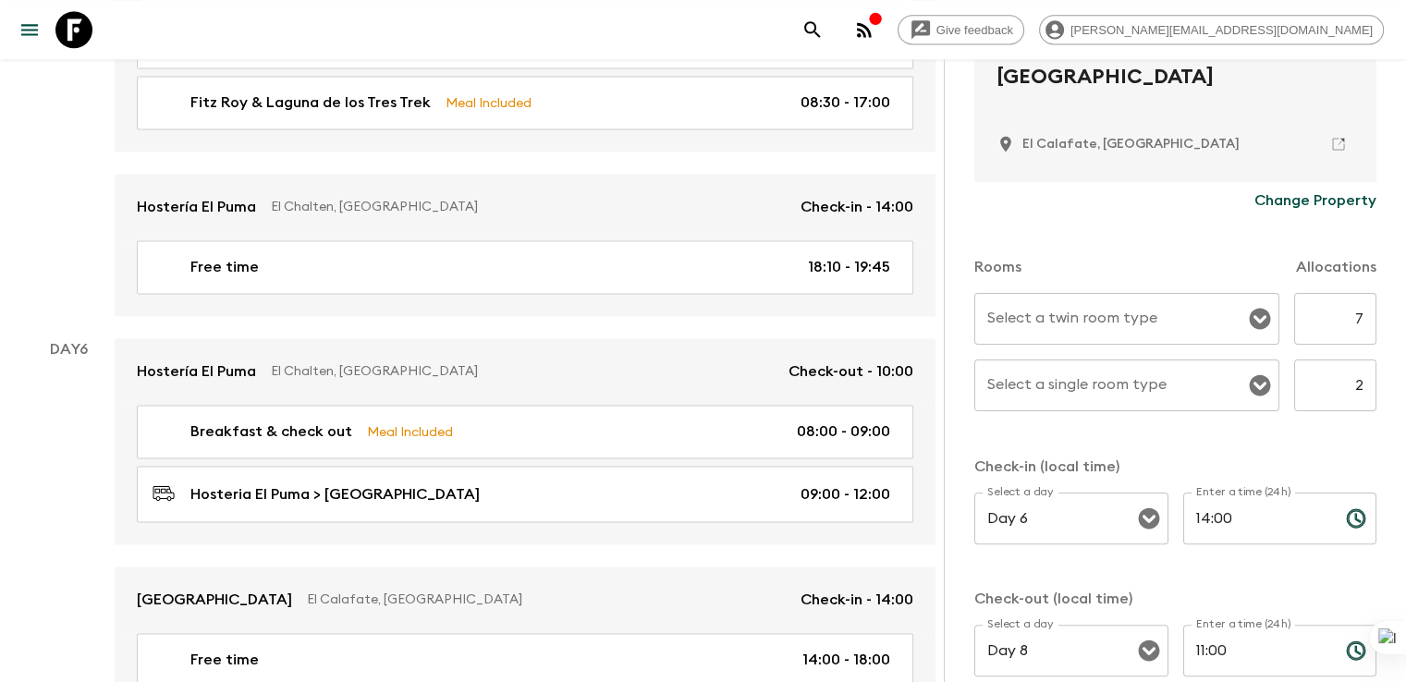
scroll to position [465, 0]
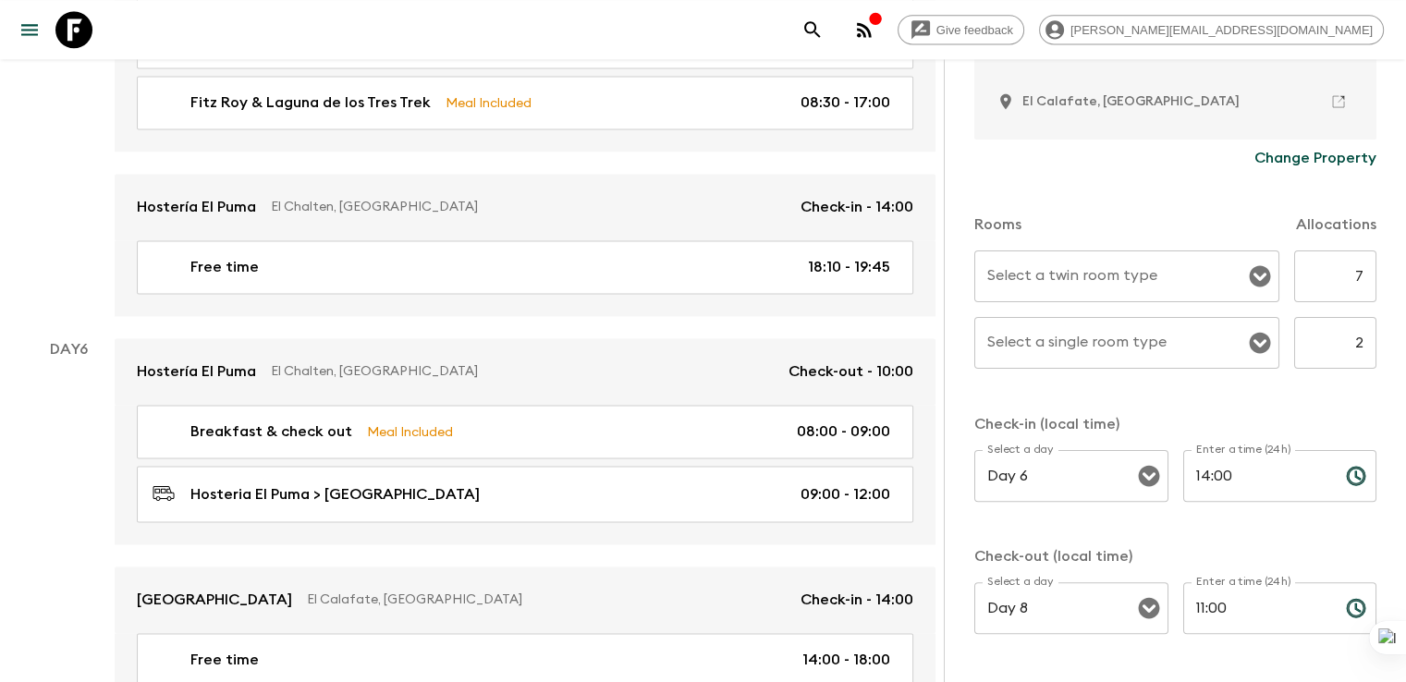
click at [1328, 278] on input "7" at bounding box center [1335, 276] width 82 height 52
type input "6"
click at [1330, 341] on input "2" at bounding box center [1335, 343] width 82 height 52
type input "3"
click at [1056, 278] on input "Select a twin room type" at bounding box center [1112, 276] width 261 height 35
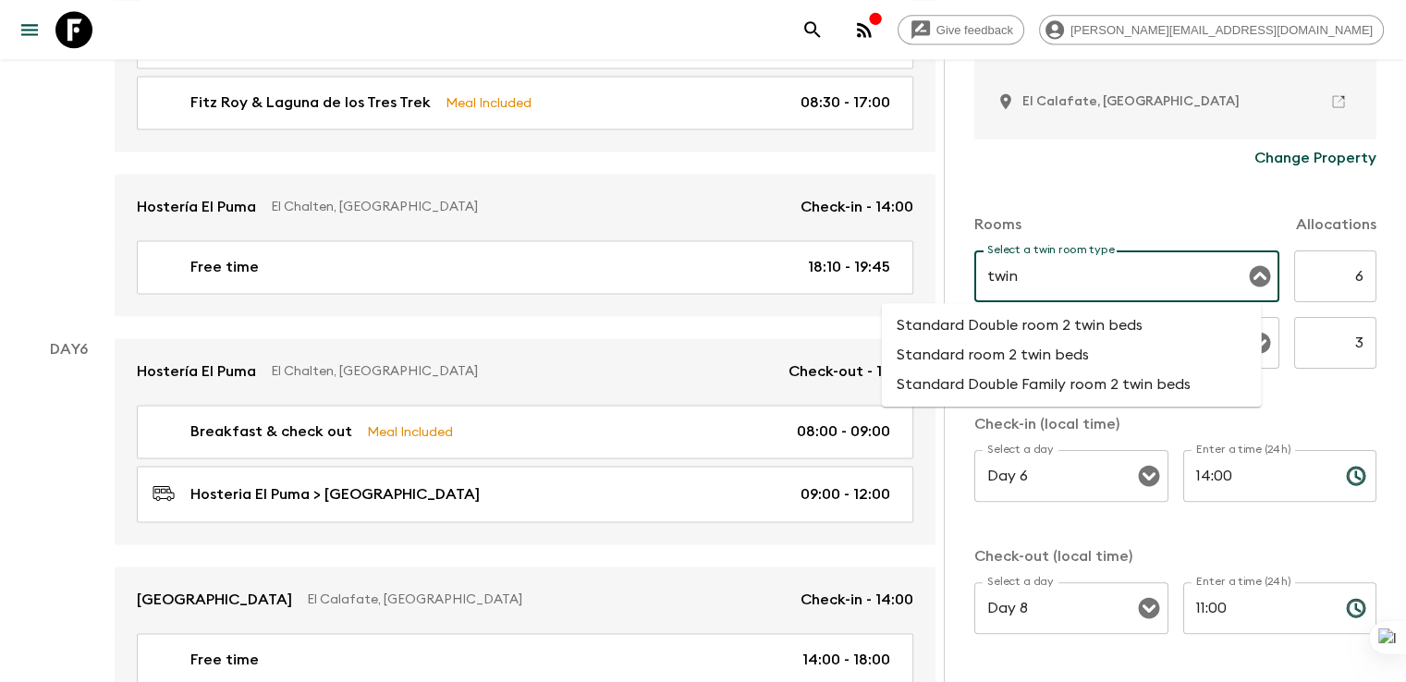
click at [988, 351] on li "Standard room 2 twin beds" at bounding box center [1072, 355] width 380 height 30
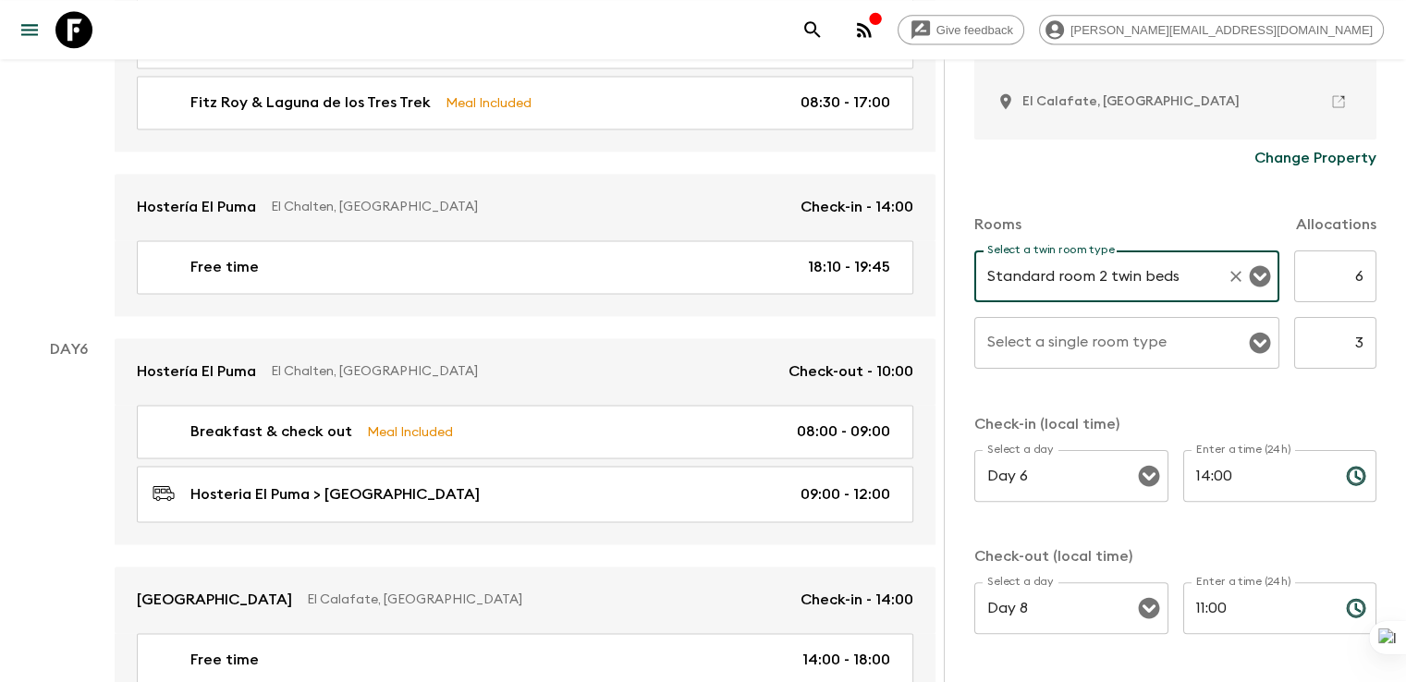
type input "Standard room 2 twin beds"
click at [982, 341] on input "Select a single room type" at bounding box center [1112, 342] width 261 height 35
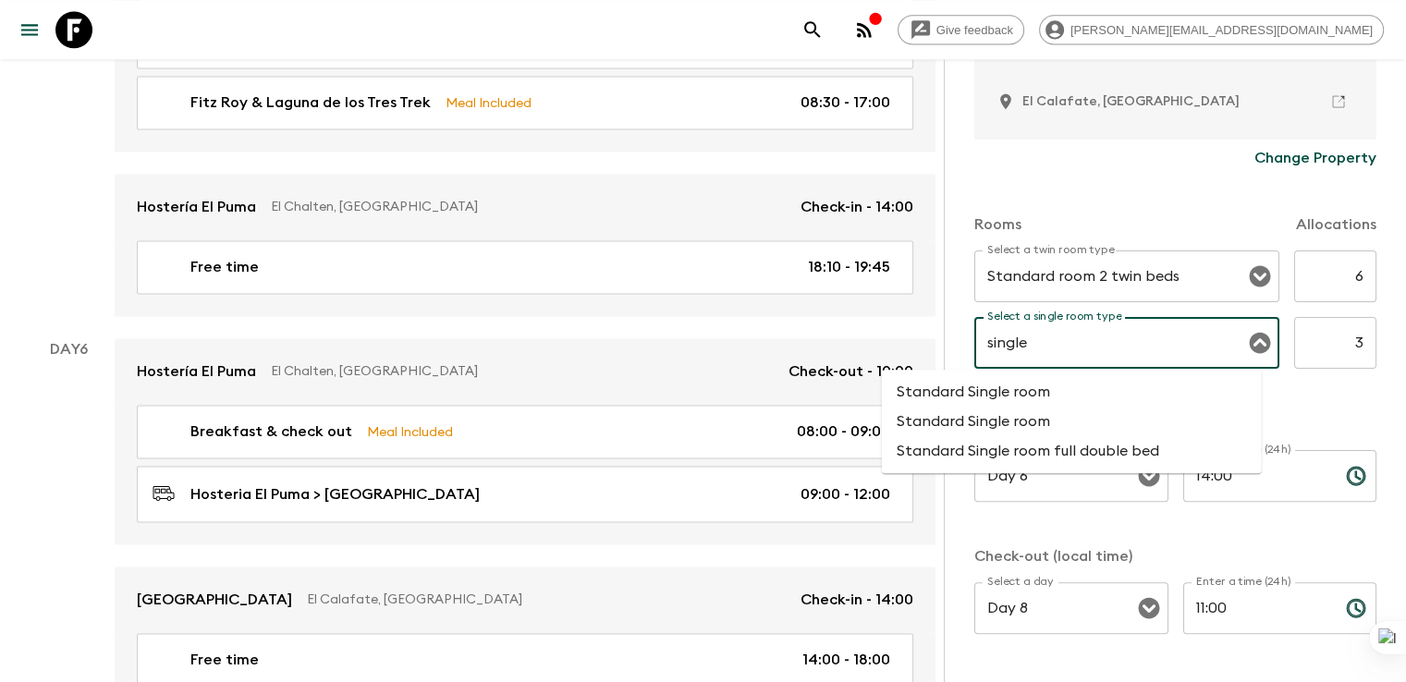
click at [967, 394] on li "Standard Single room" at bounding box center [1072, 392] width 380 height 30
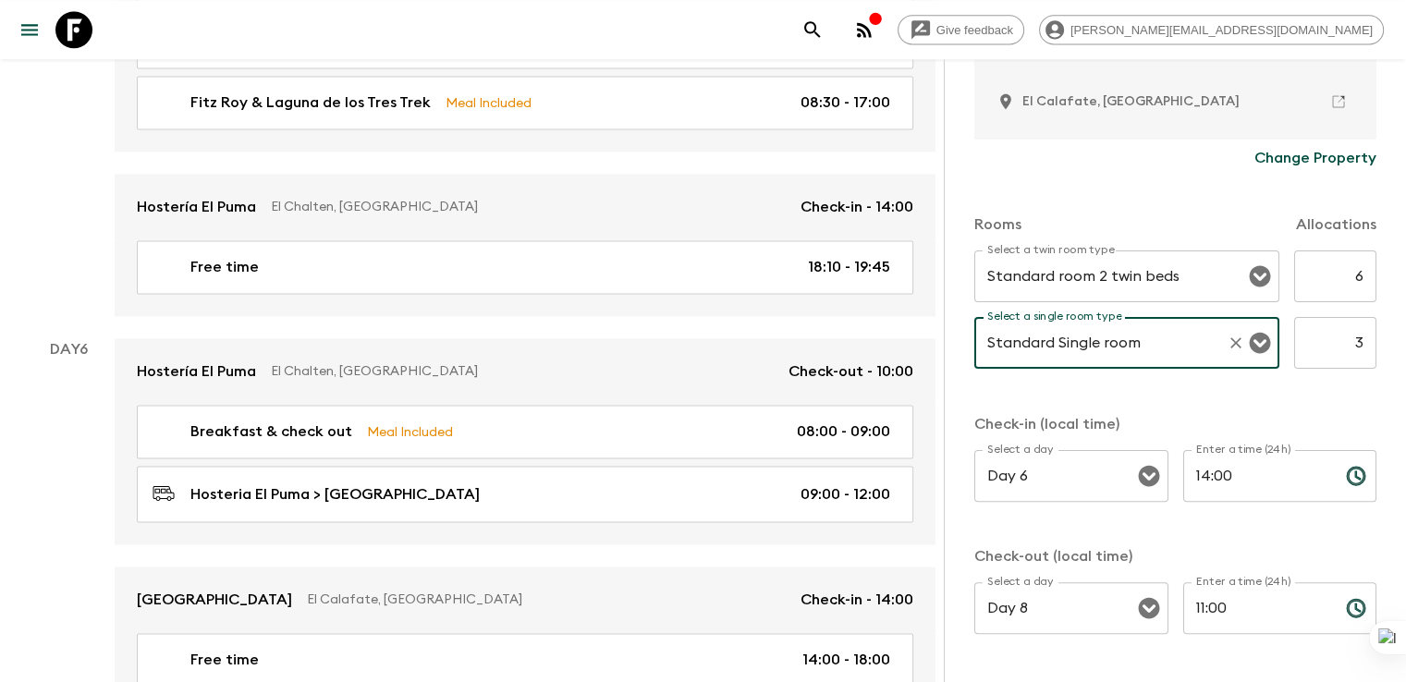
scroll to position [534, 0]
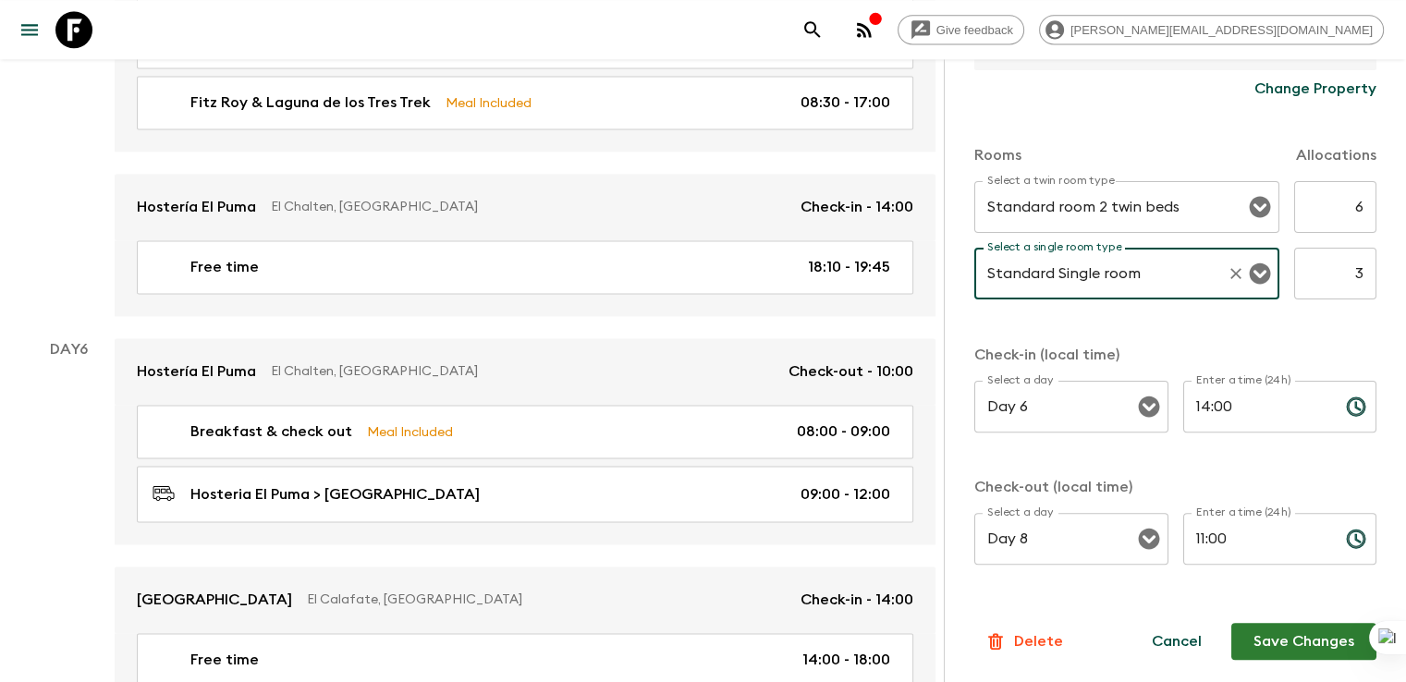
type input "Standard Single room"
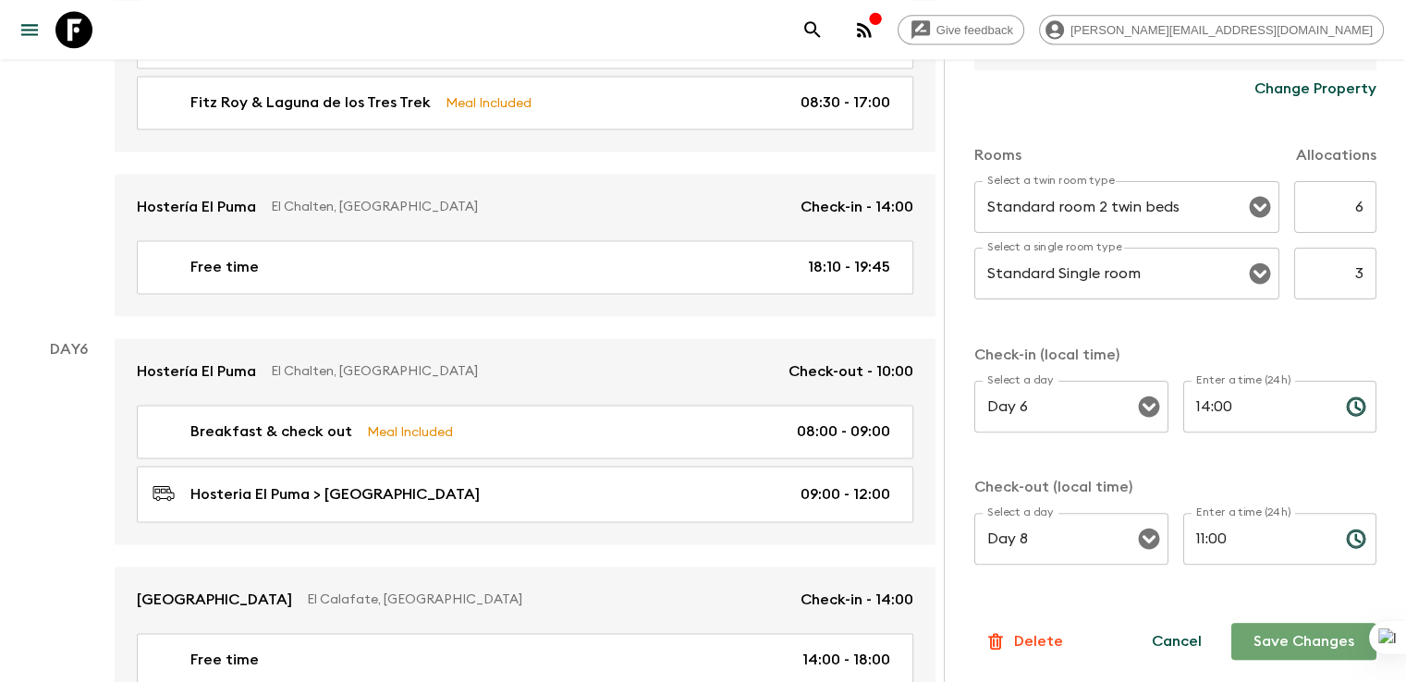
click at [1293, 642] on button "Save Changes" at bounding box center [1303, 641] width 145 height 37
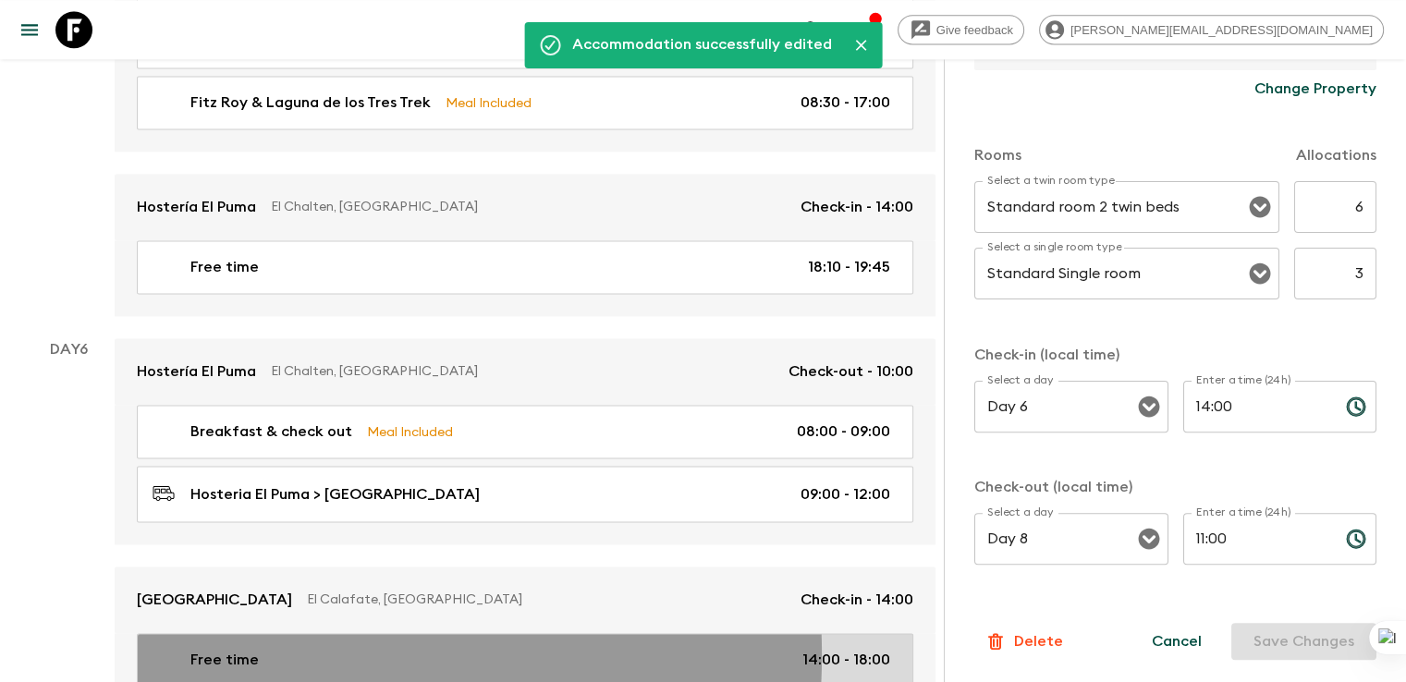
click at [221, 649] on p "Free time" at bounding box center [224, 660] width 68 height 22
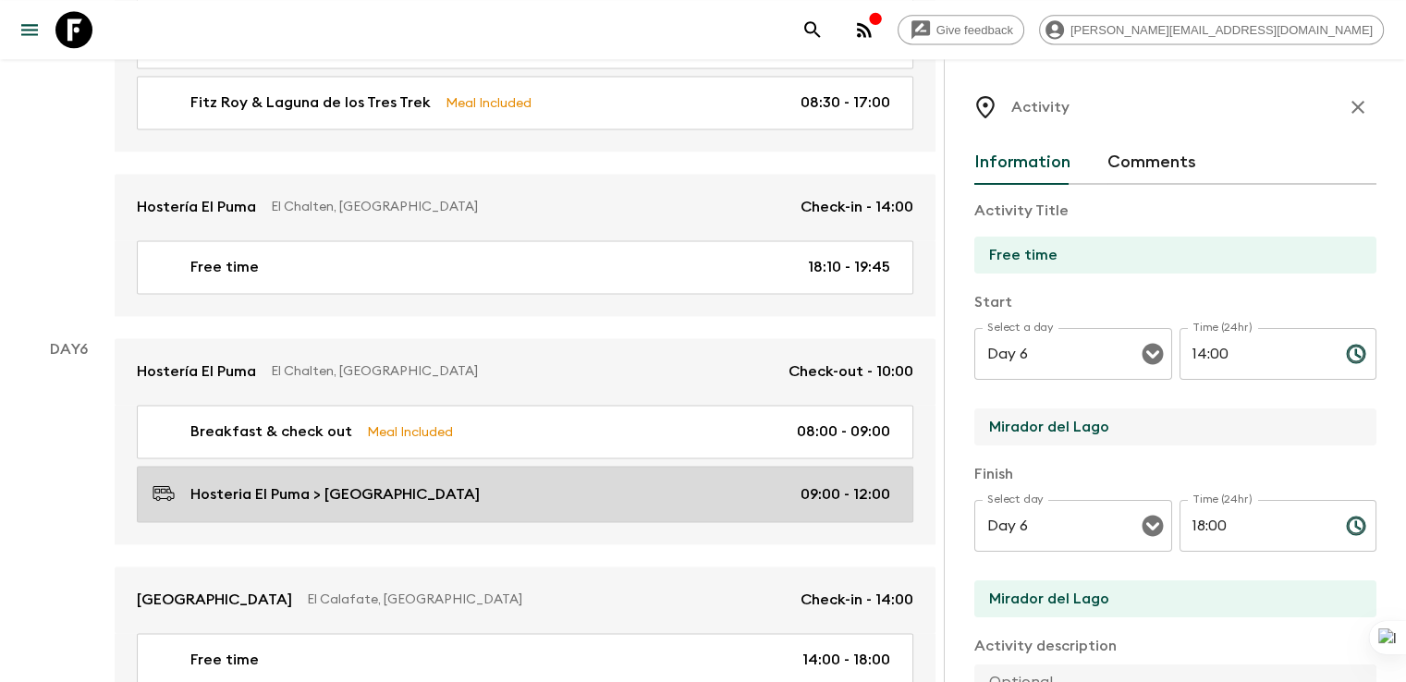
drag, startPoint x: 1042, startPoint y: 422, endPoint x: 803, endPoint y: 422, distance: 239.3
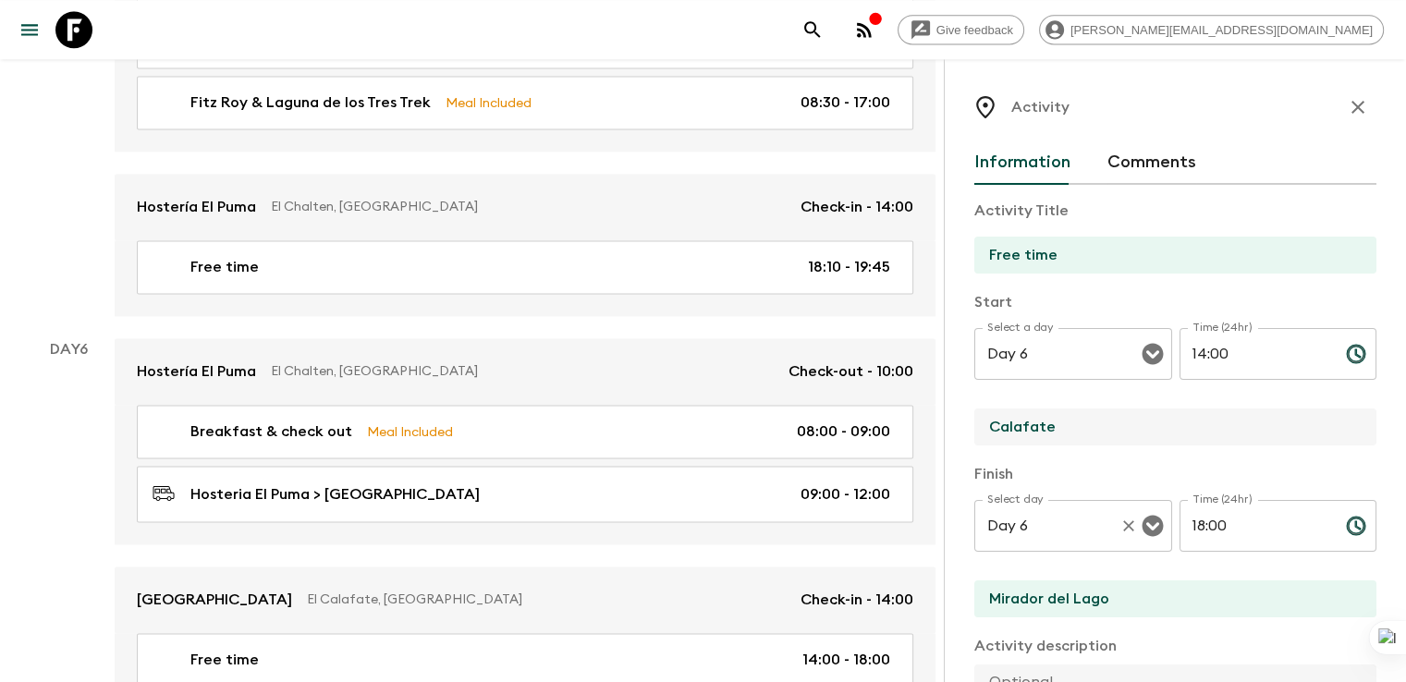
type input "Calafate Parque"
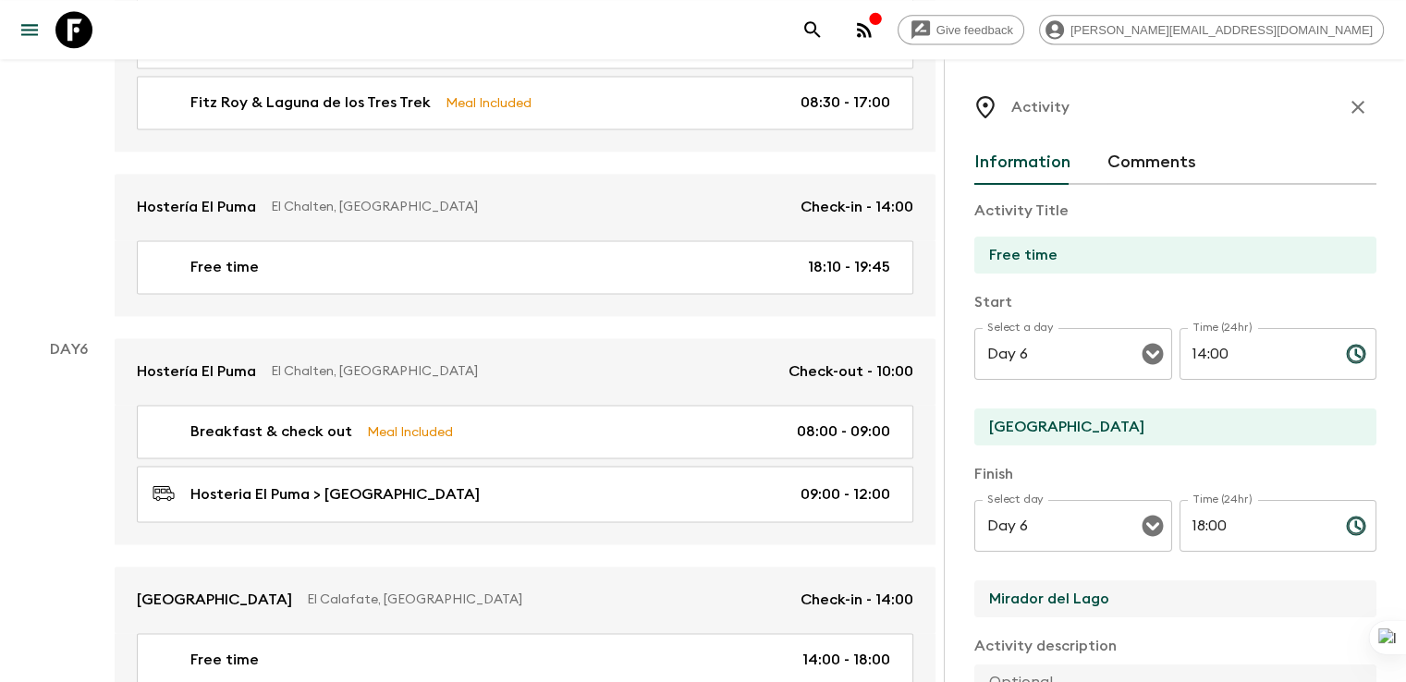
click at [1022, 607] on input "Mirador del Lago" at bounding box center [1167, 598] width 387 height 37
drag, startPoint x: 1022, startPoint y: 607, endPoint x: 855, endPoint y: 610, distance: 167.3
click at [943, 610] on div "Activity Information Comments Activity Title Free time Start Select a day Day 6…" at bounding box center [1174, 400] width 462 height 682
type input "Calafate Parque"
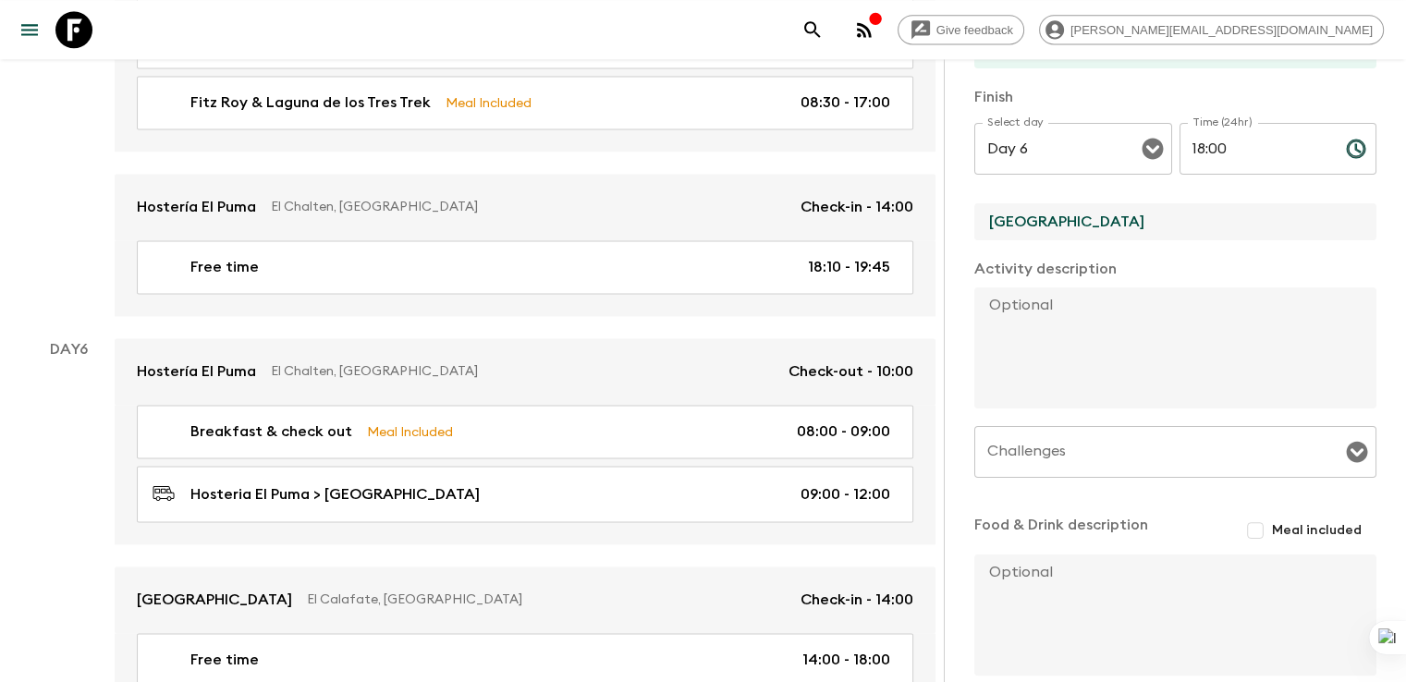
scroll to position [471, 0]
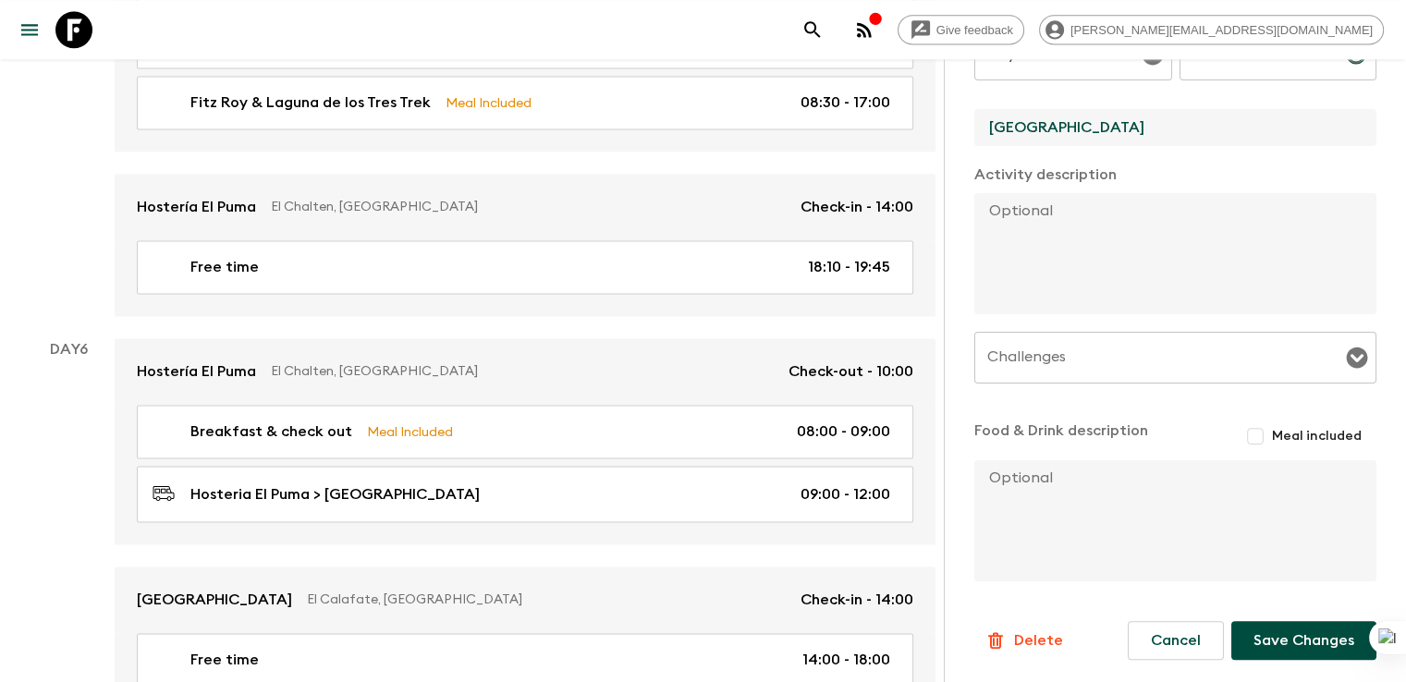
click at [1291, 644] on button "Save Changes" at bounding box center [1303, 640] width 145 height 39
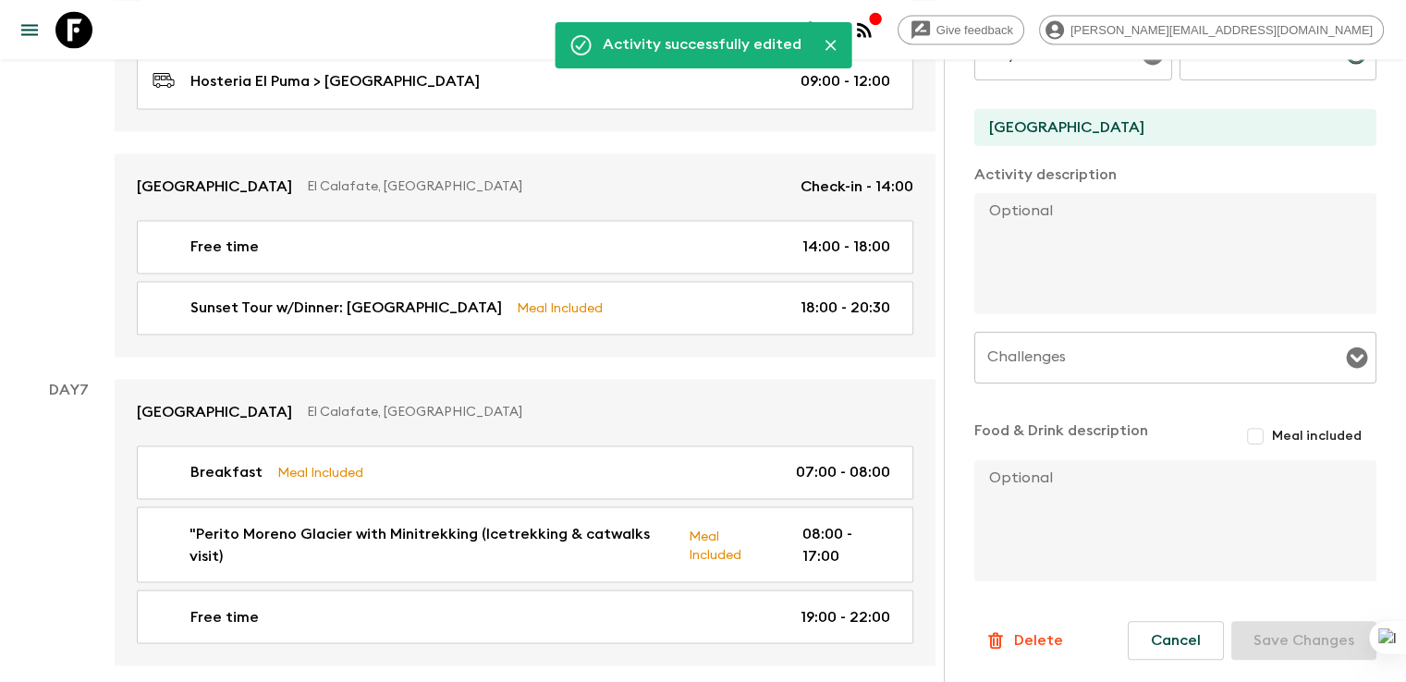
scroll to position [3061, 0]
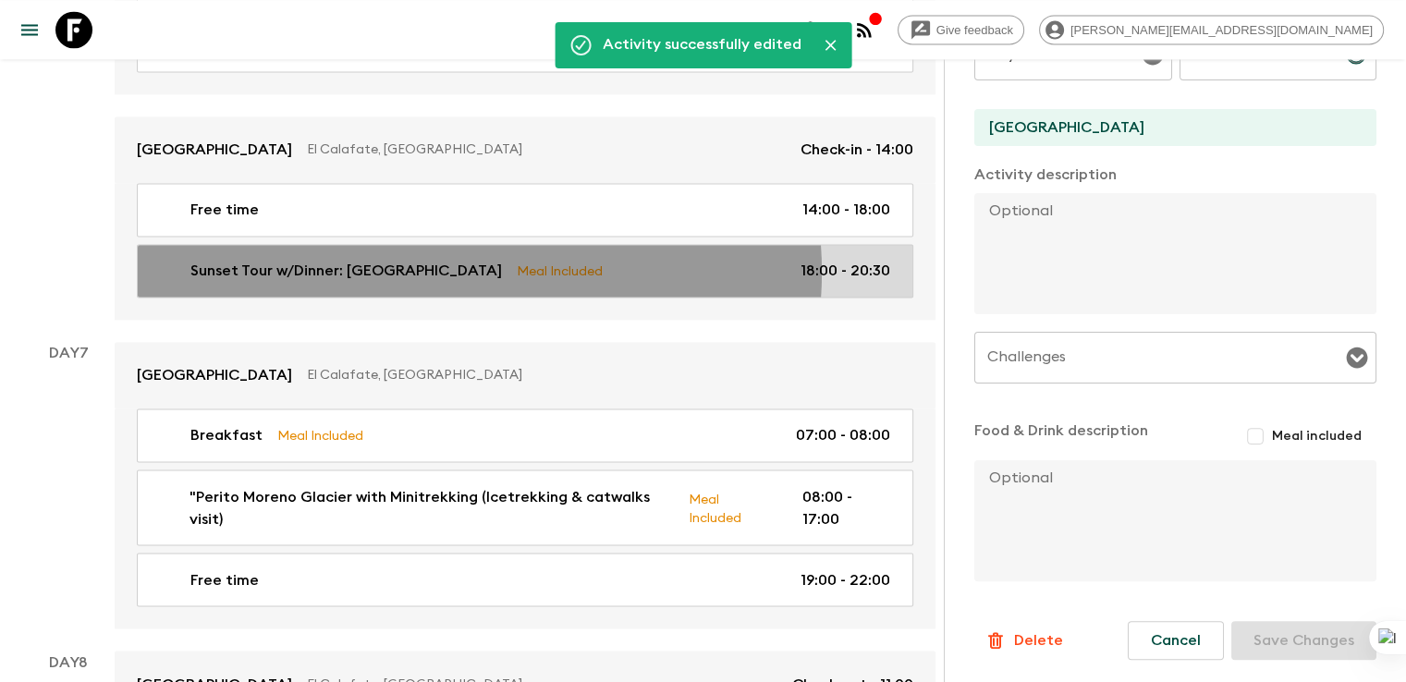
click at [446, 260] on p "Sunset Tour w/Dinner: [GEOGRAPHIC_DATA]" at bounding box center [345, 271] width 311 height 22
type input "Sunset Tour w/Dinner: [GEOGRAPHIC_DATA]"
type input "Nativos Lakes & Caves"
type textarea "“Nativo Experience – Lakes and caves” is a 4x4 activity through the Argentino L…"
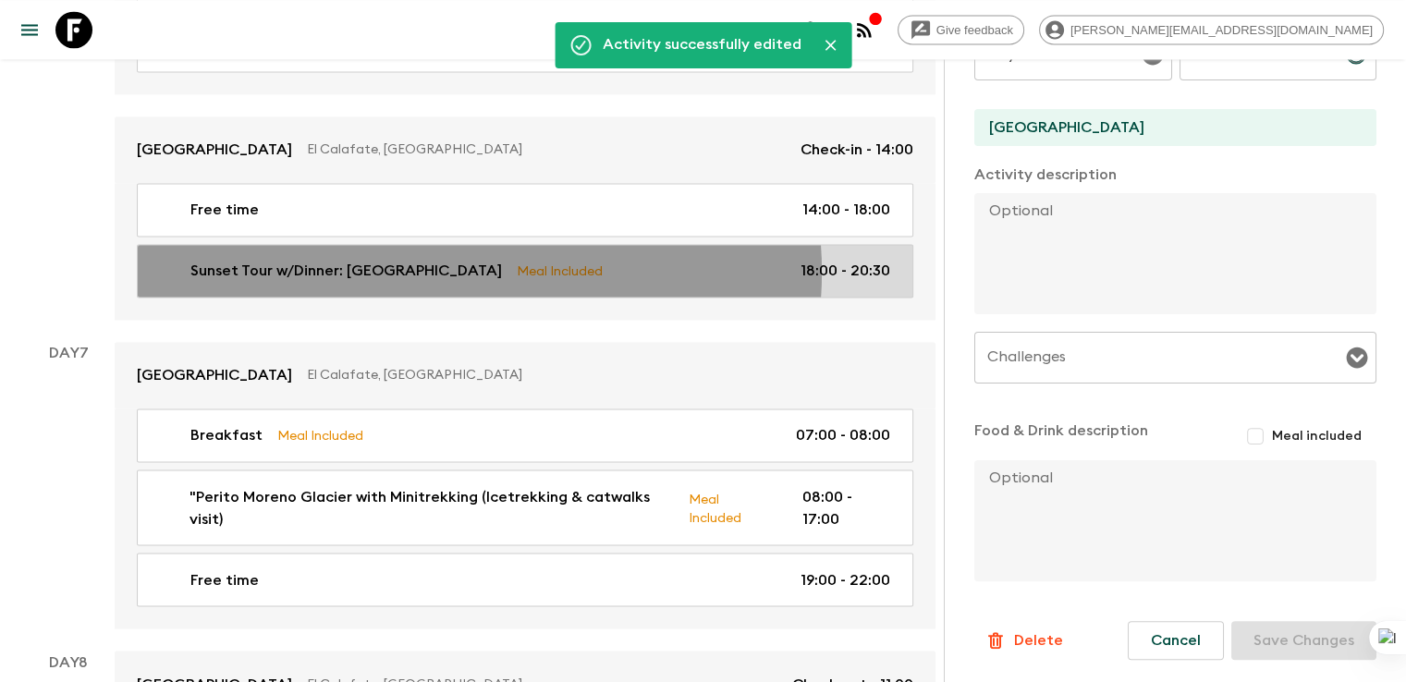
checkbox input "true"
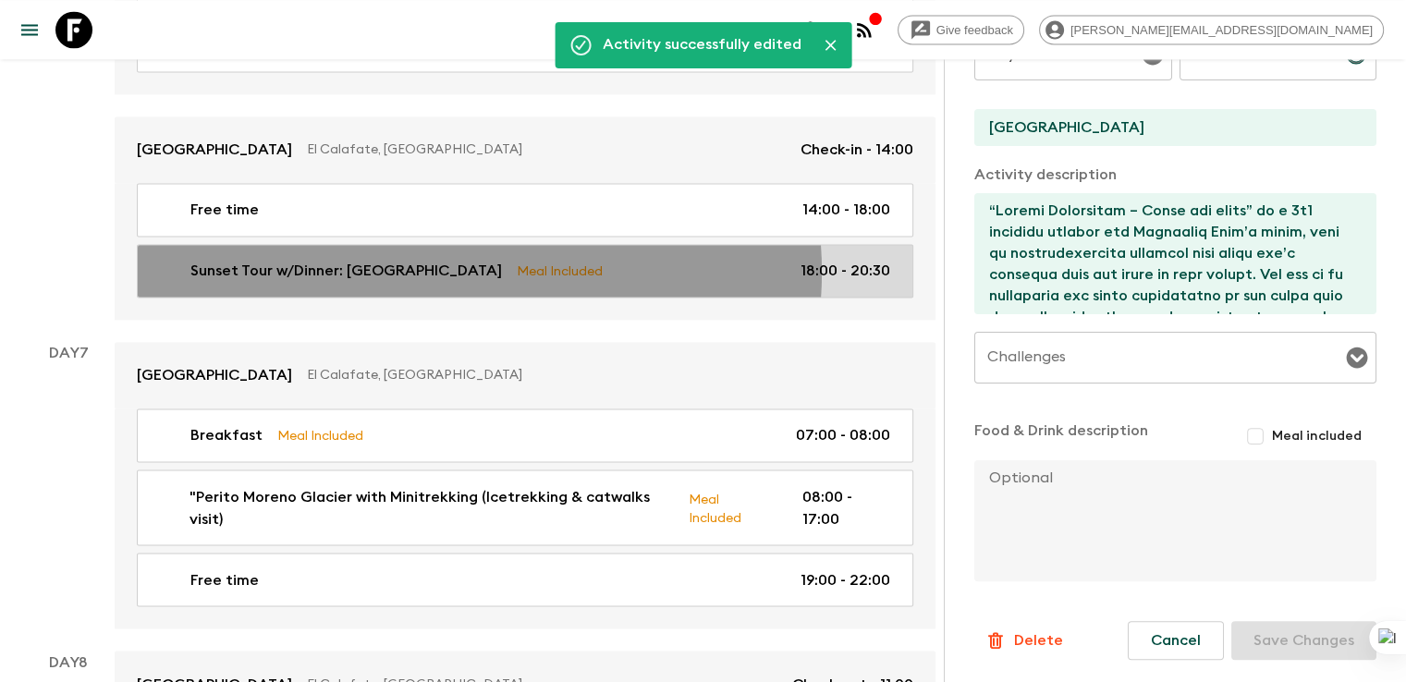
type input "18:00"
type input "20:30"
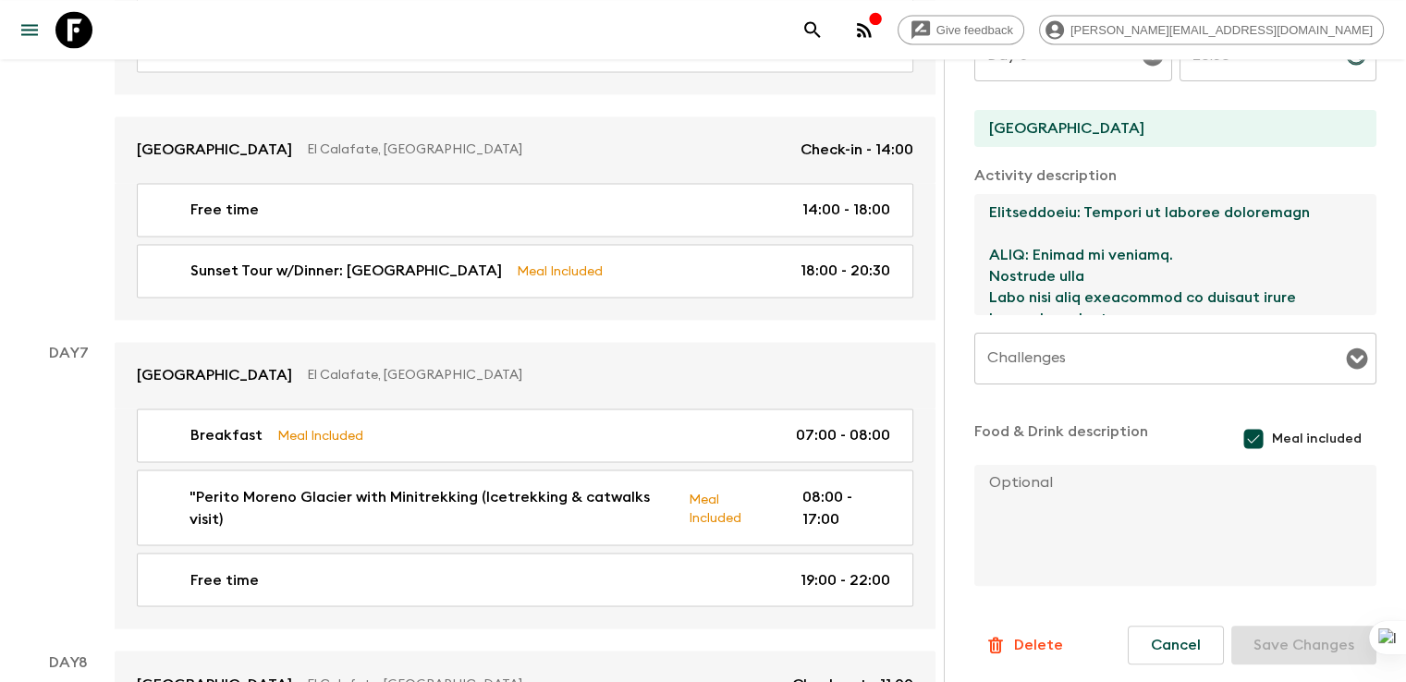
scroll to position [475, 0]
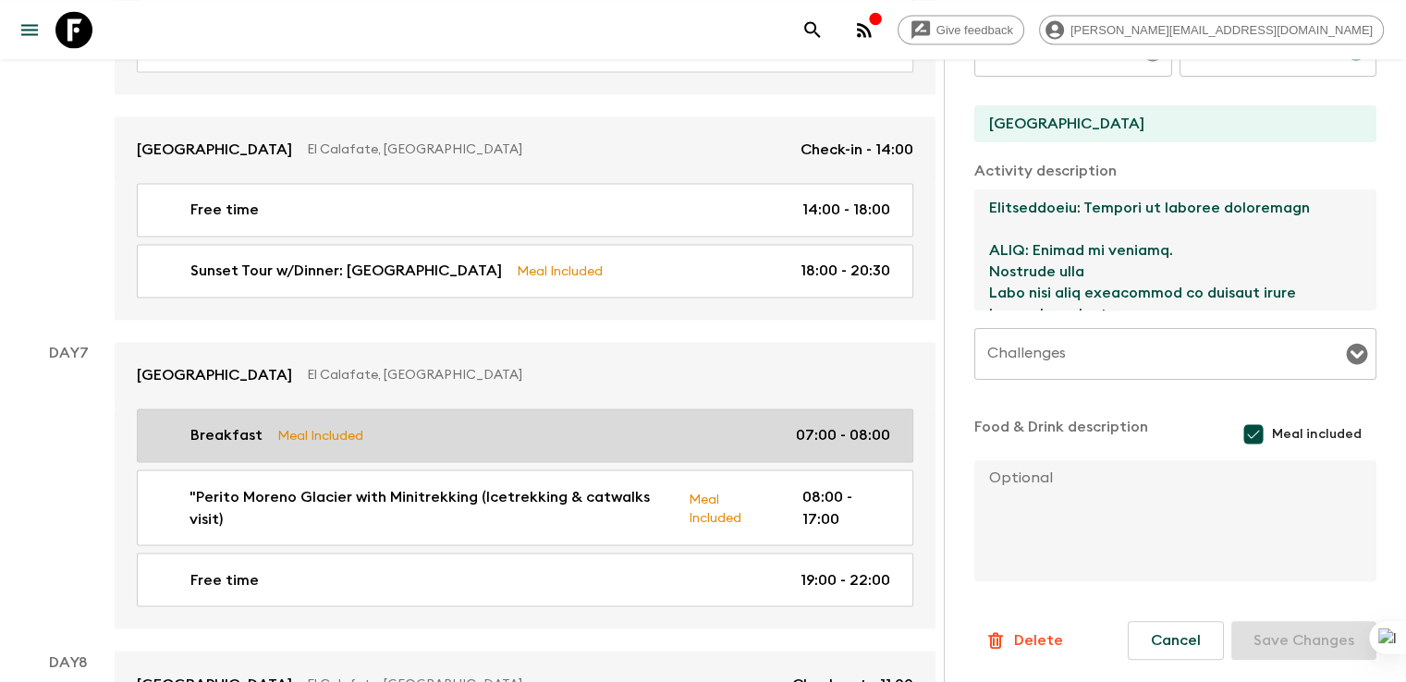
click at [211, 424] on p "Breakfast" at bounding box center [226, 435] width 72 height 22
type input "Breakfast"
type input "Mirador del Lago"
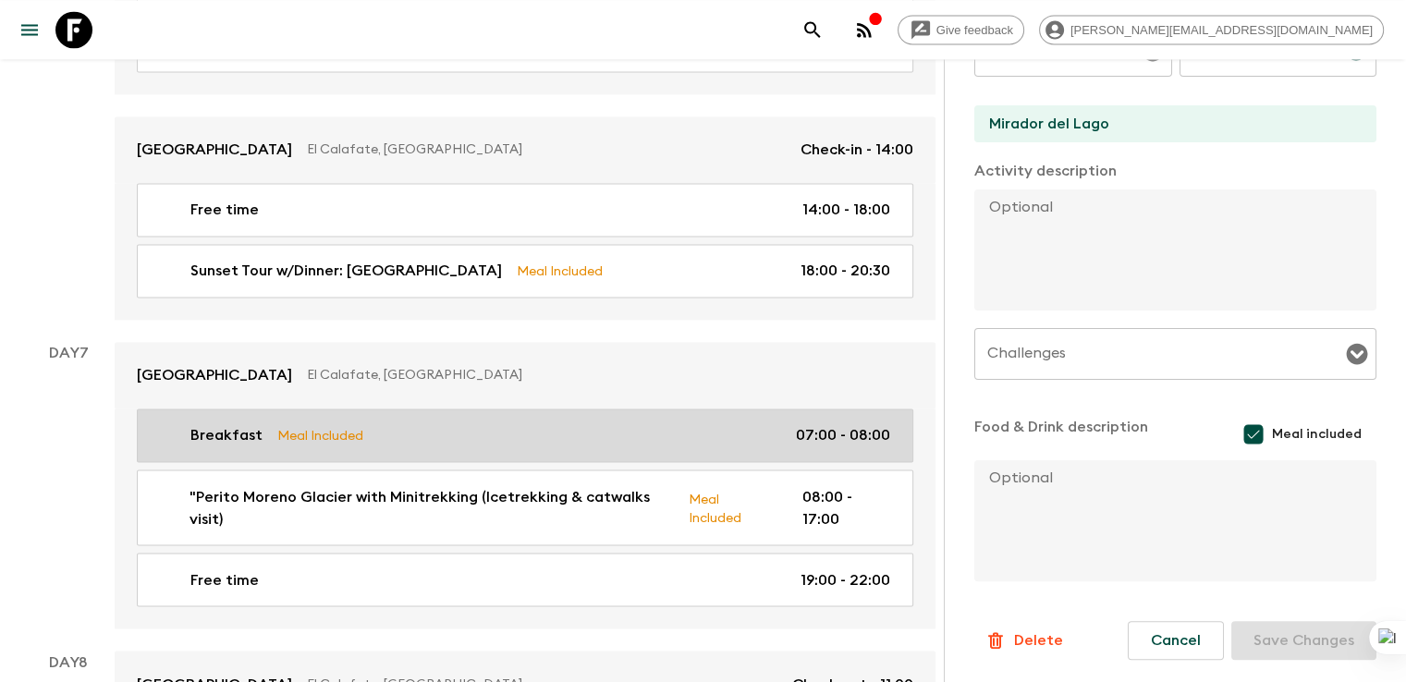
type input "Day 7"
type input "07:00"
type input "Day 7"
type input "08:00"
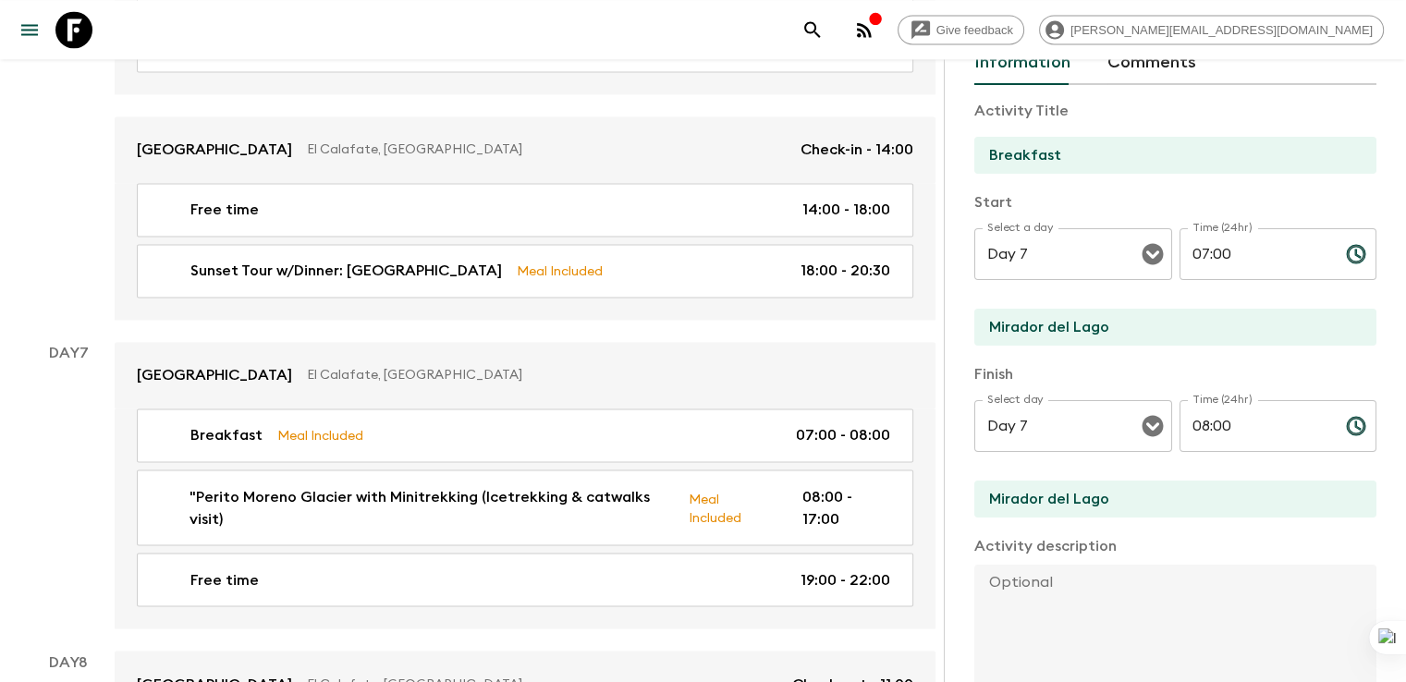
scroll to position [24, 0]
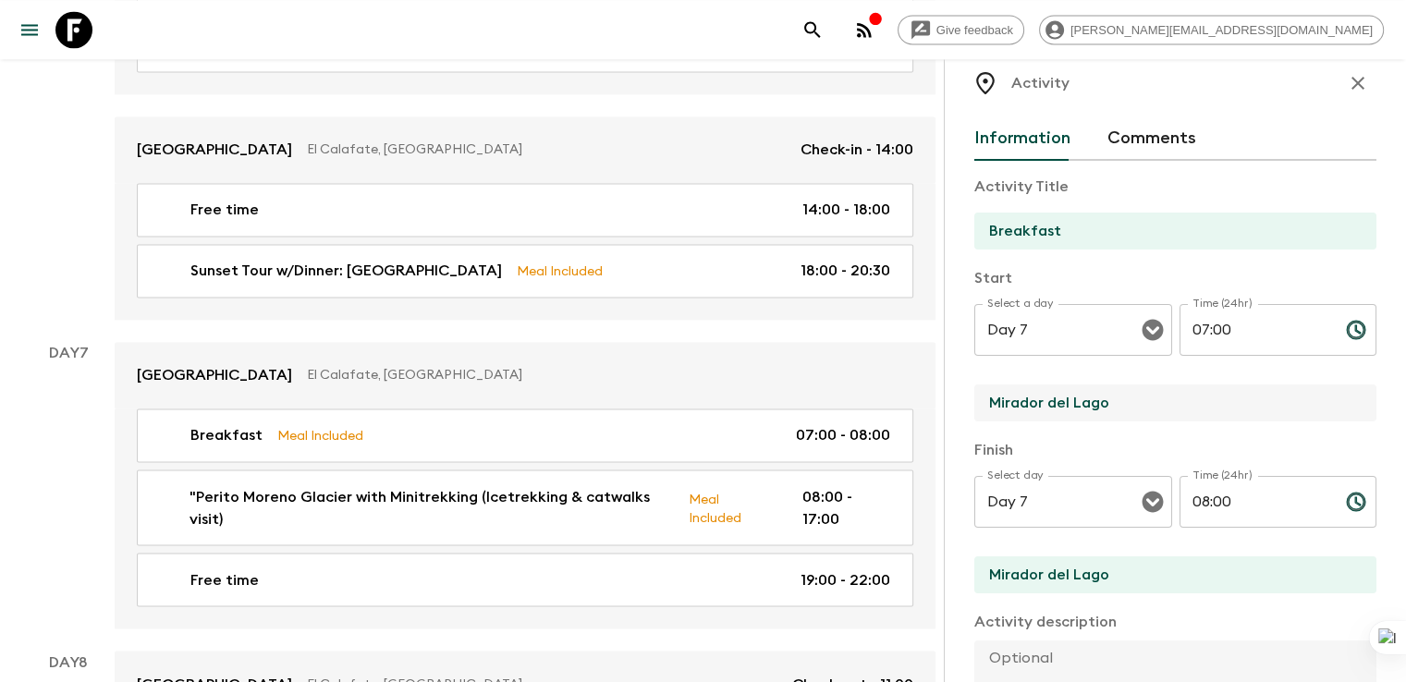
drag, startPoint x: 1015, startPoint y: 411, endPoint x: 781, endPoint y: 411, distance: 233.8
type input "Calafate Parque"
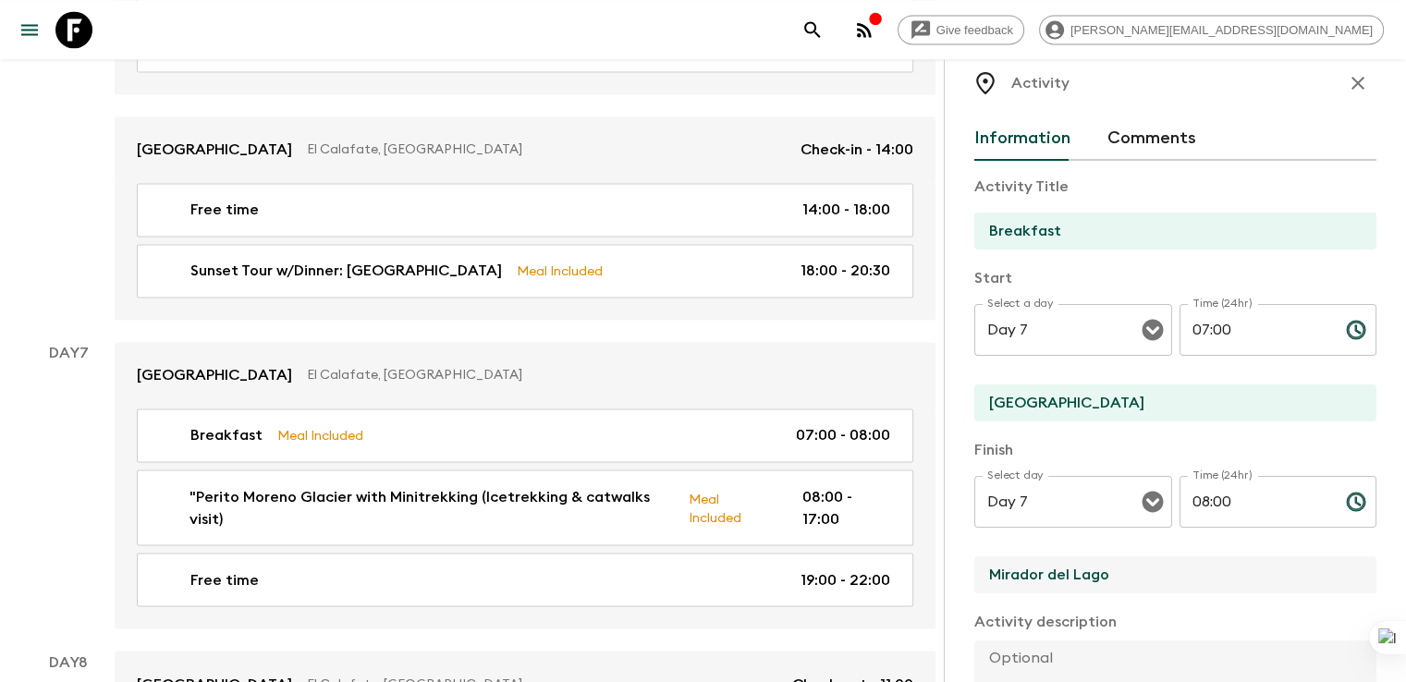
drag, startPoint x: 1029, startPoint y: 574, endPoint x: 801, endPoint y: 575, distance: 228.3
type input "Calafate Parque"
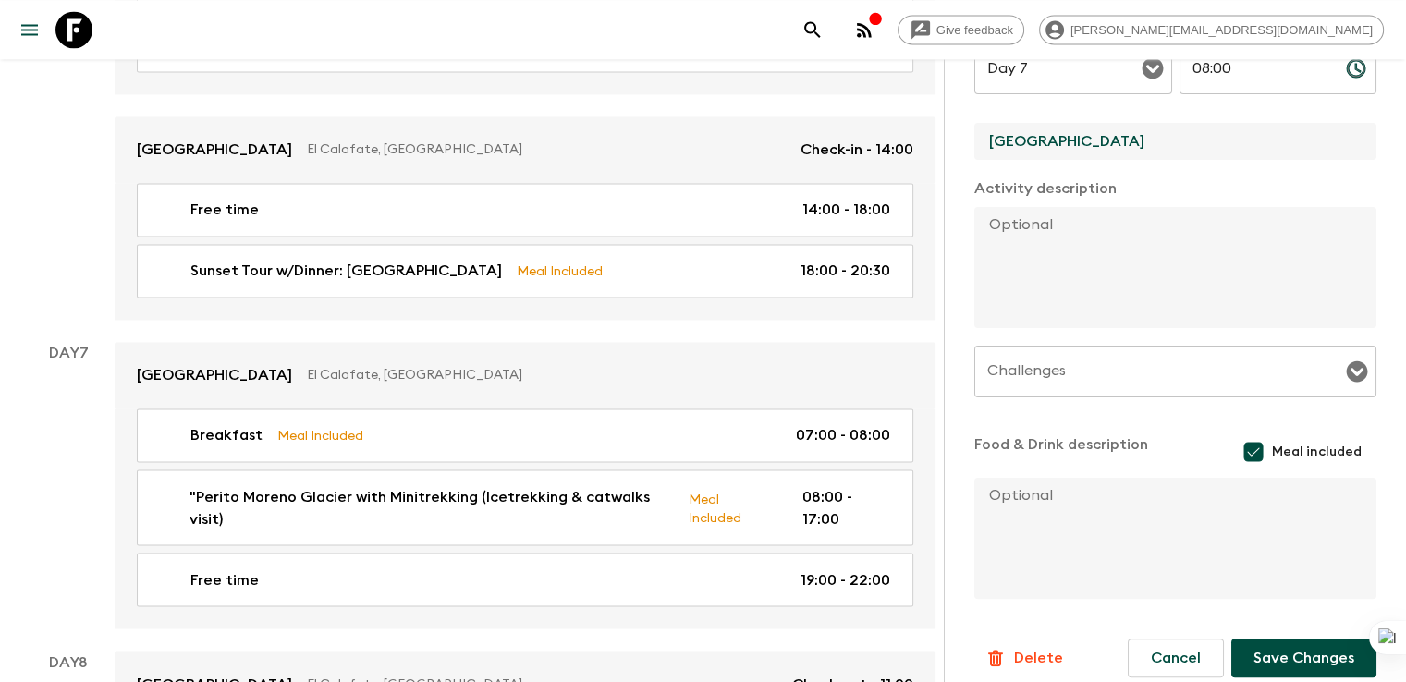
scroll to position [475, 0]
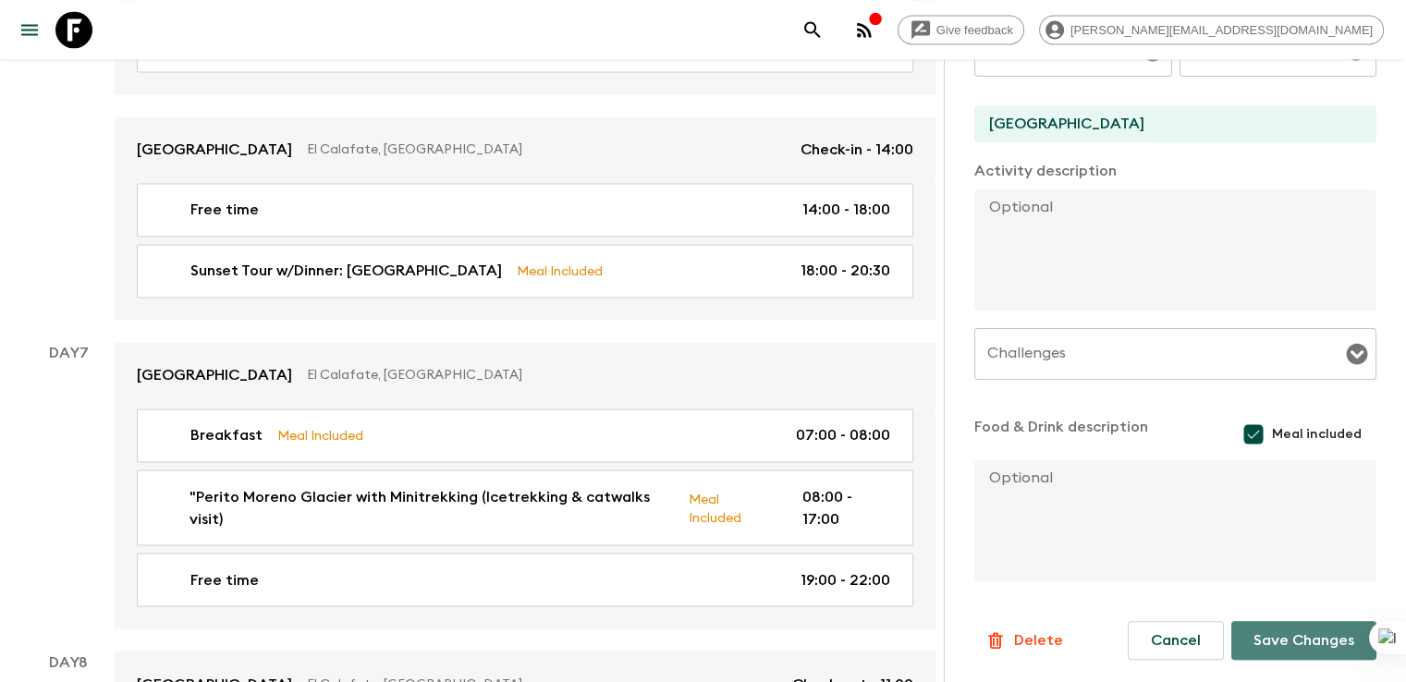
click at [1311, 641] on button "Save Changes" at bounding box center [1303, 640] width 145 height 39
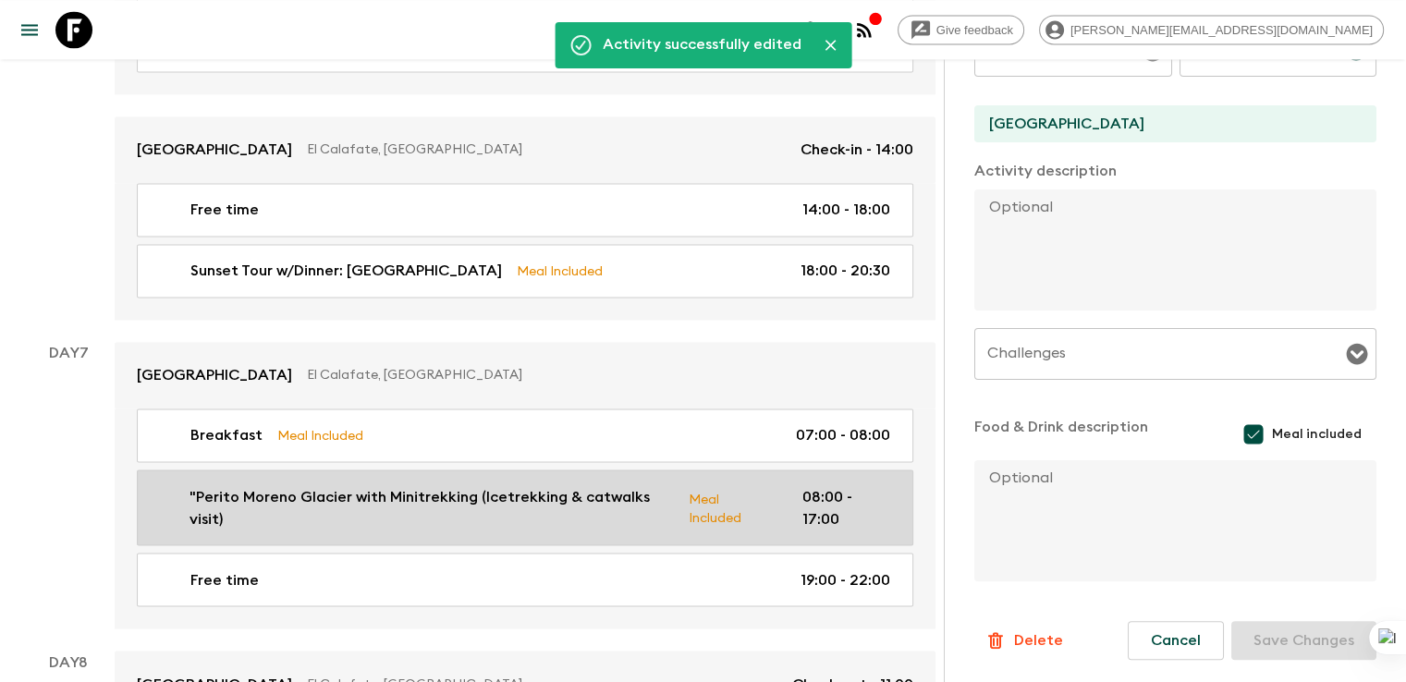
click at [359, 485] on p ""Perito Moreno Glacier with Minitrekking (Icetrekking & catwalks visit)" at bounding box center [431, 507] width 484 height 44
type input ""Perito Moreno Glacier with Minitrekking (Icetrekking & catwalks visit)"
type input "Los Glaciares National Park"
type textarea "Private Transfer & Guide - Shared activity: Boat & Icetrek (Guide does not emba…"
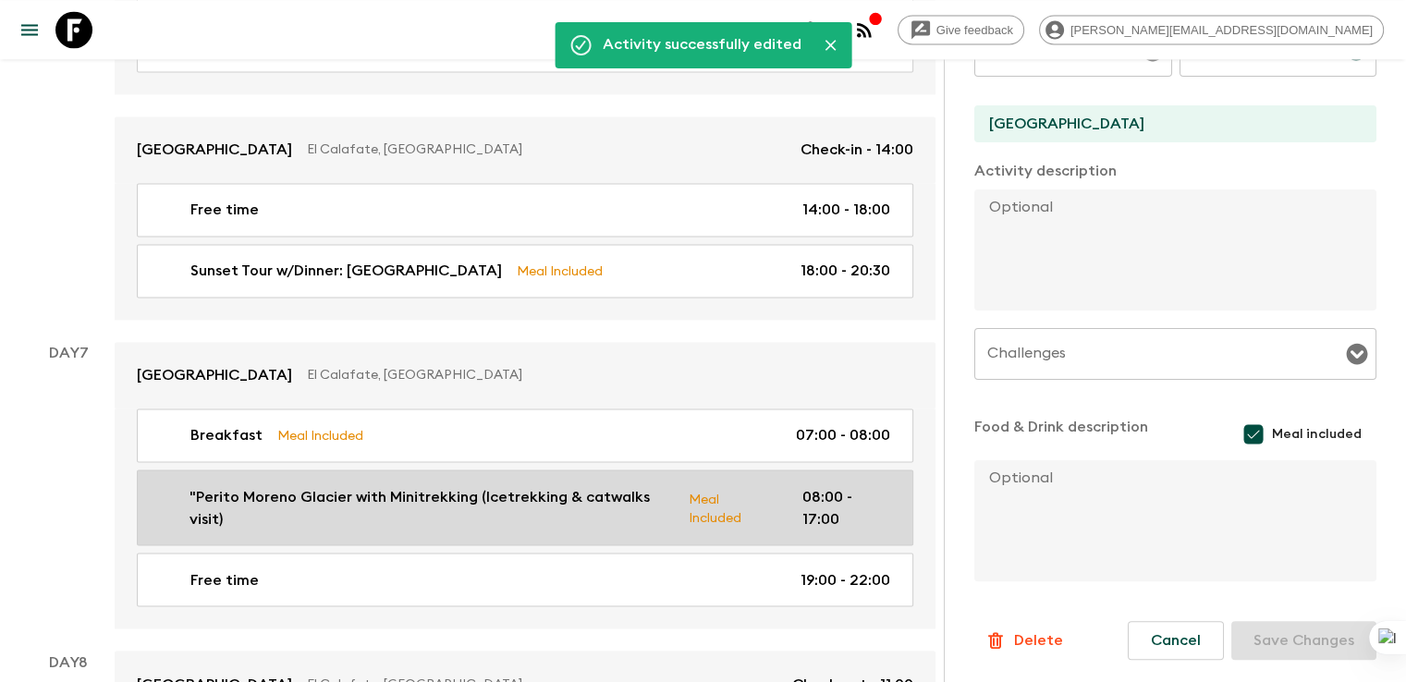
type textarea "Box Lunch Box Lunch includes: 1 gourmet sandwich, 1 quiche, 1 seasonal fruit, 1…"
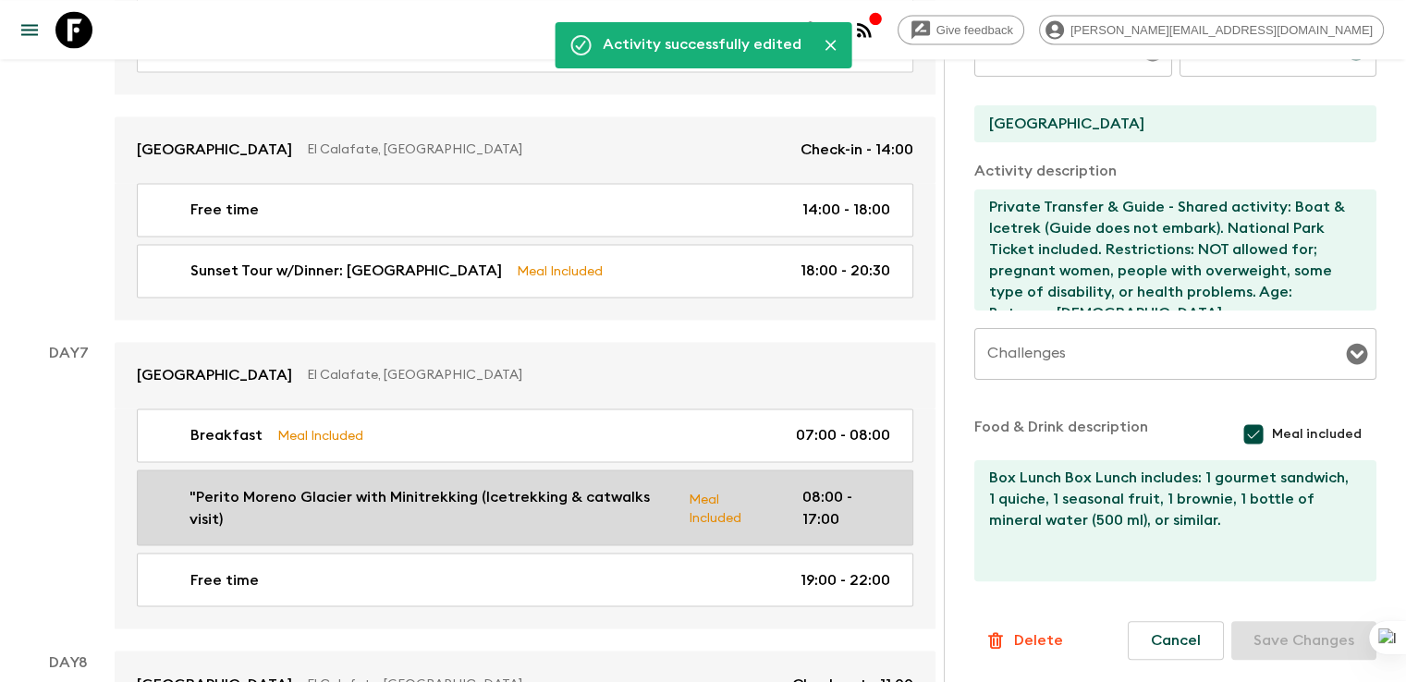
type input "08:00"
type input "17:00"
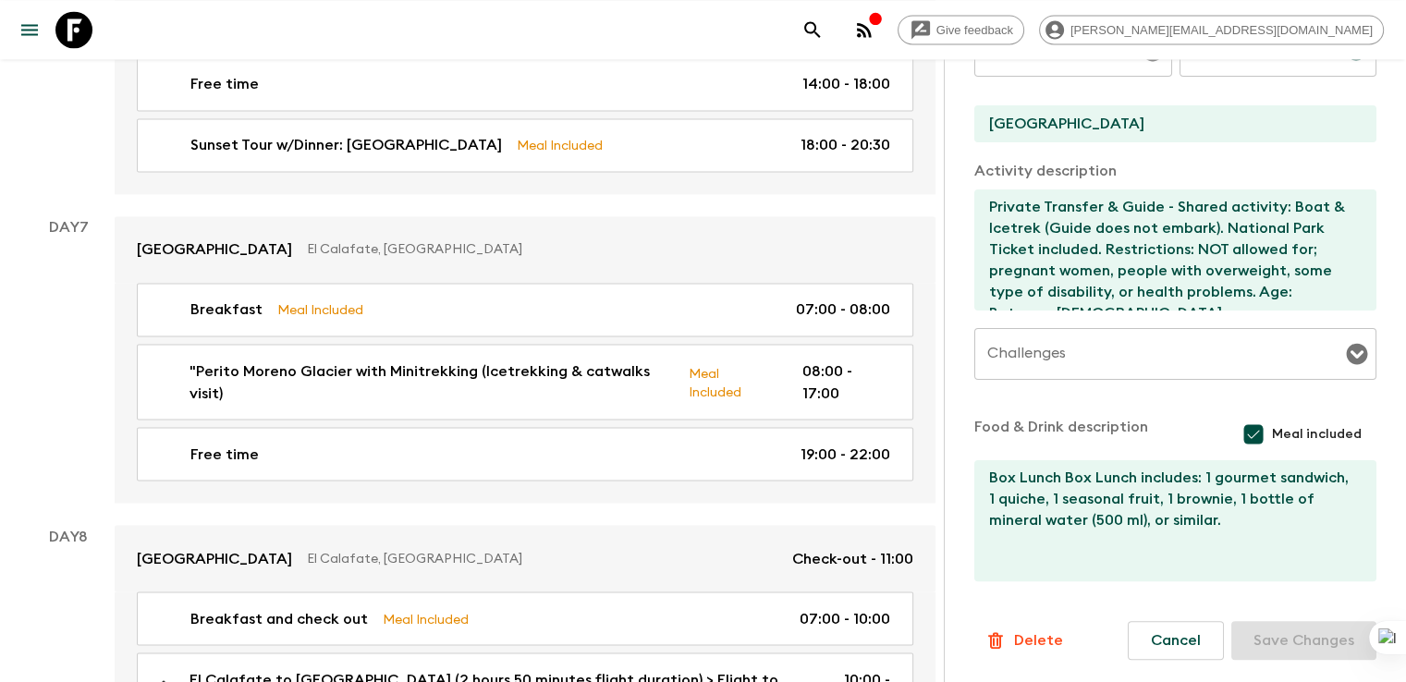
scroll to position [3281, 0]
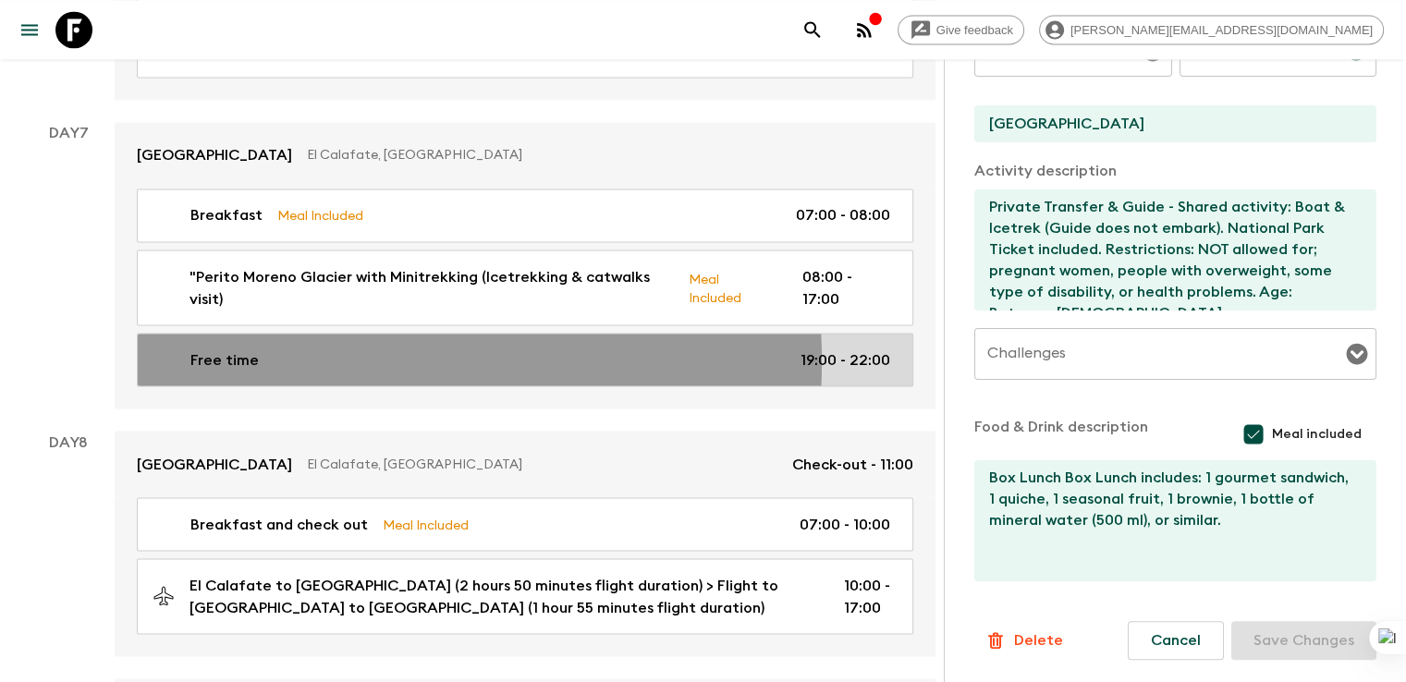
click at [262, 348] on div "Free time 19:00 - 22:00" at bounding box center [520, 359] width 737 height 22
type input "Free time"
type input "Mirador del Lago"
checkbox input "false"
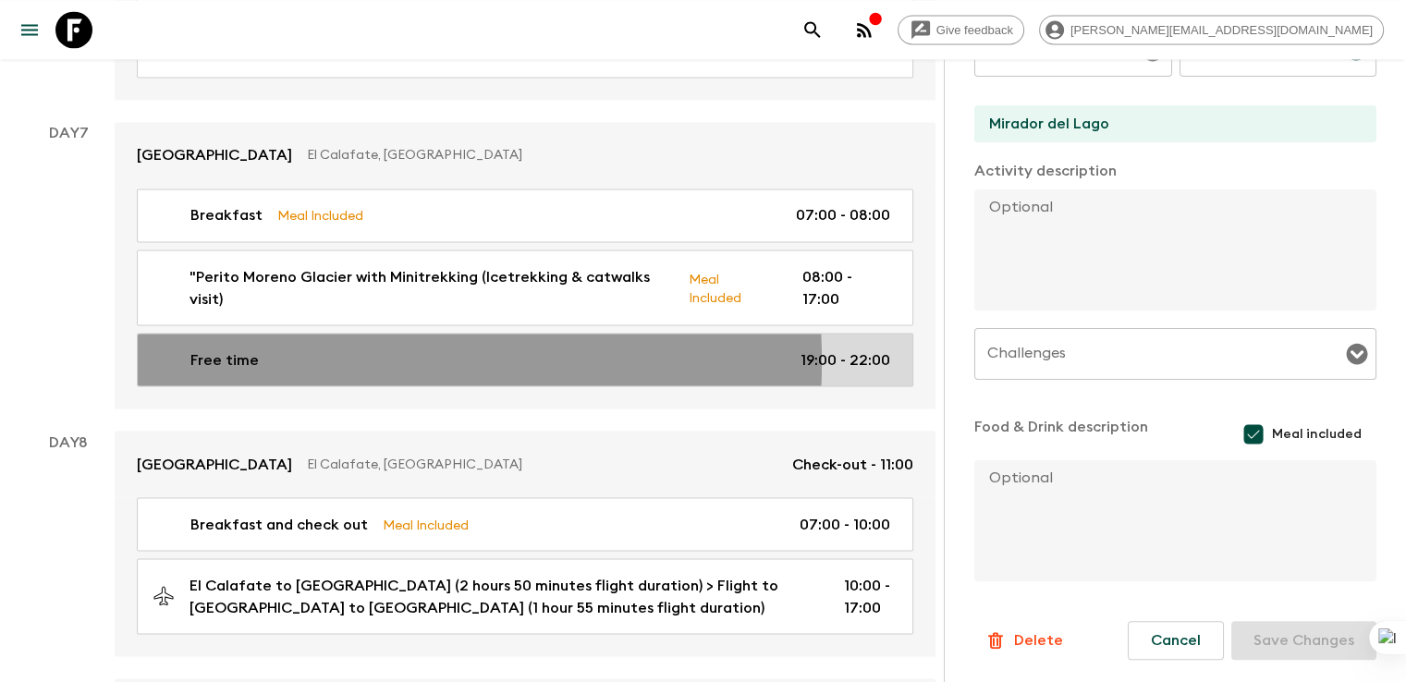
type input "19:00"
type input "22:00"
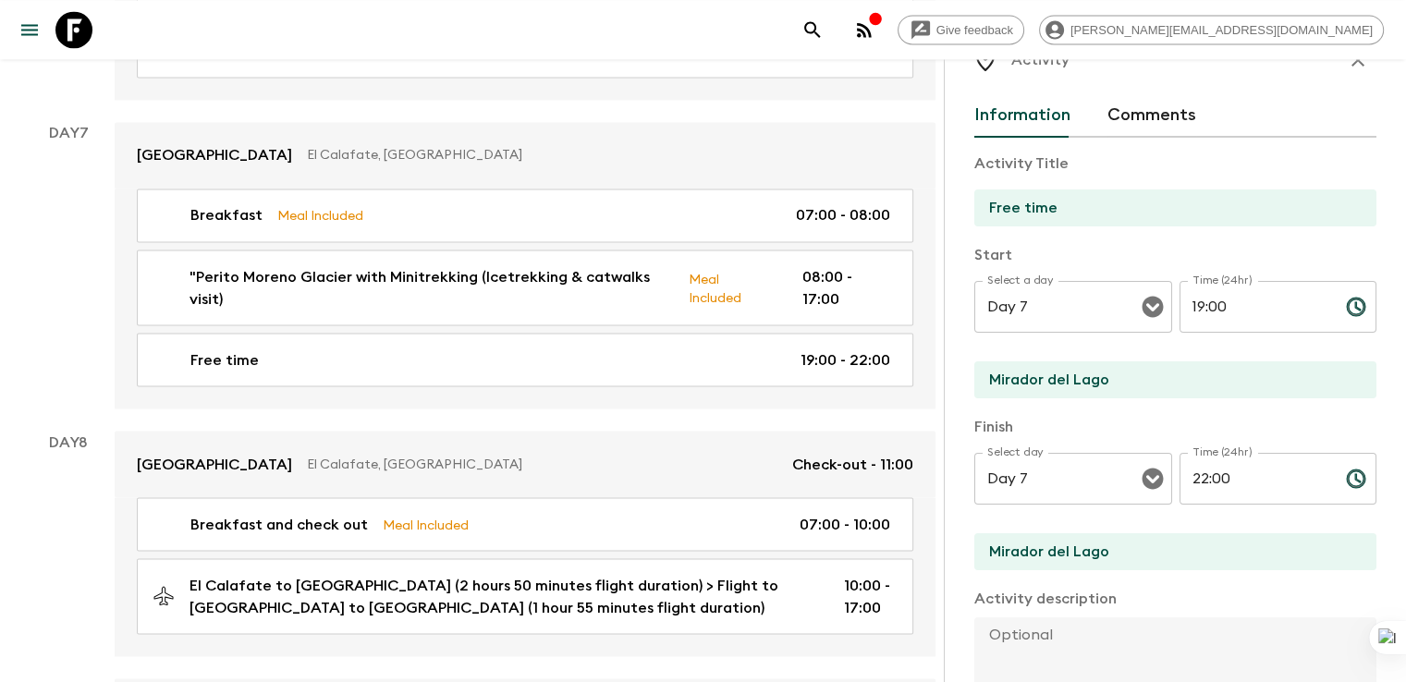
scroll to position [30, 0]
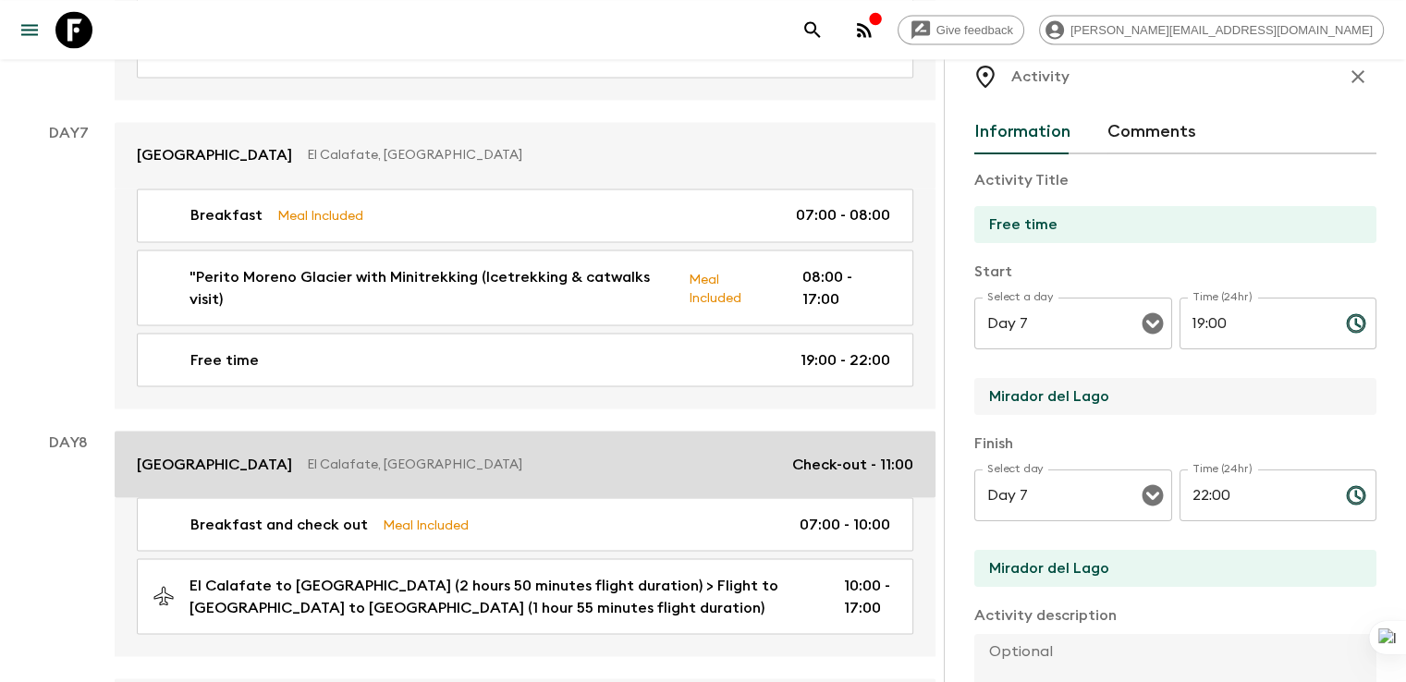
drag, startPoint x: 1076, startPoint y: 390, endPoint x: 724, endPoint y: 385, distance: 351.2
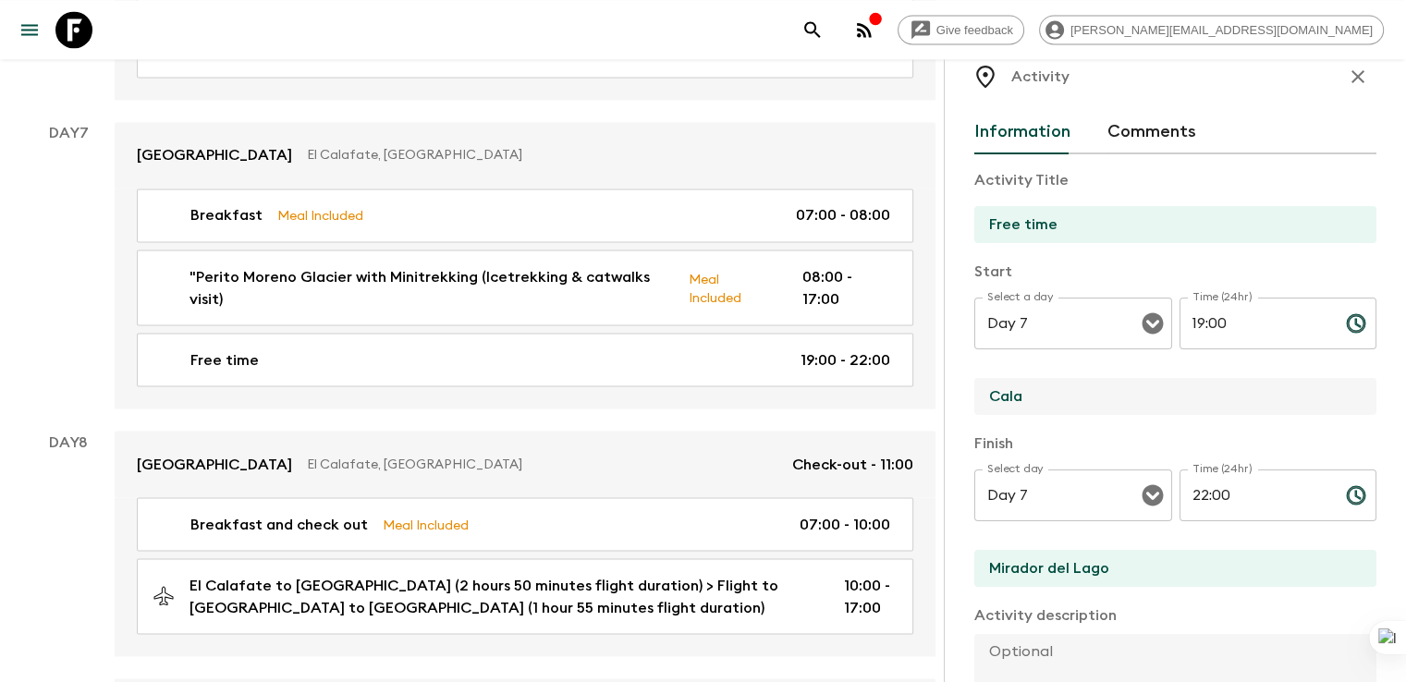
type input "Calafate Parque"
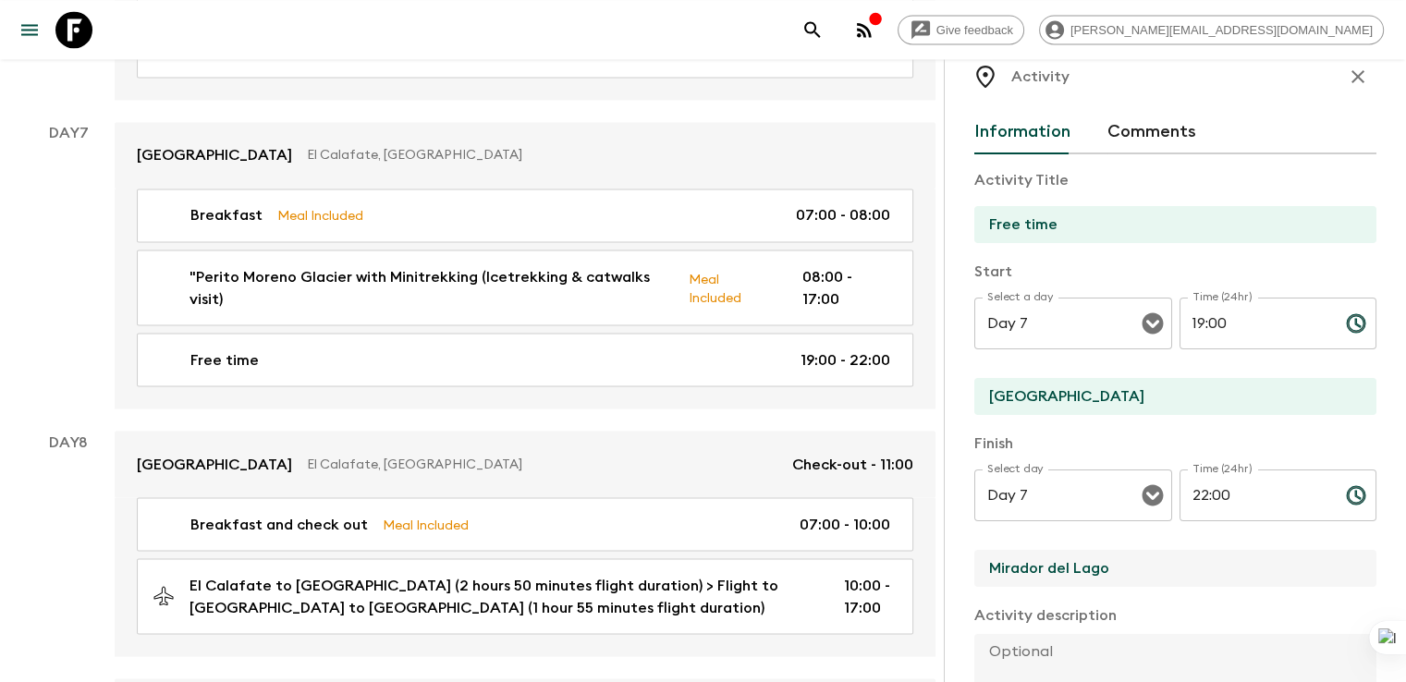
drag, startPoint x: 1022, startPoint y: 564, endPoint x: 859, endPoint y: 570, distance: 162.8
click at [943, 570] on div "Activity Information Comments Activity Title Free time Start Select a day Day 7…" at bounding box center [1174, 400] width 462 height 682
type input "Calafate Parque"
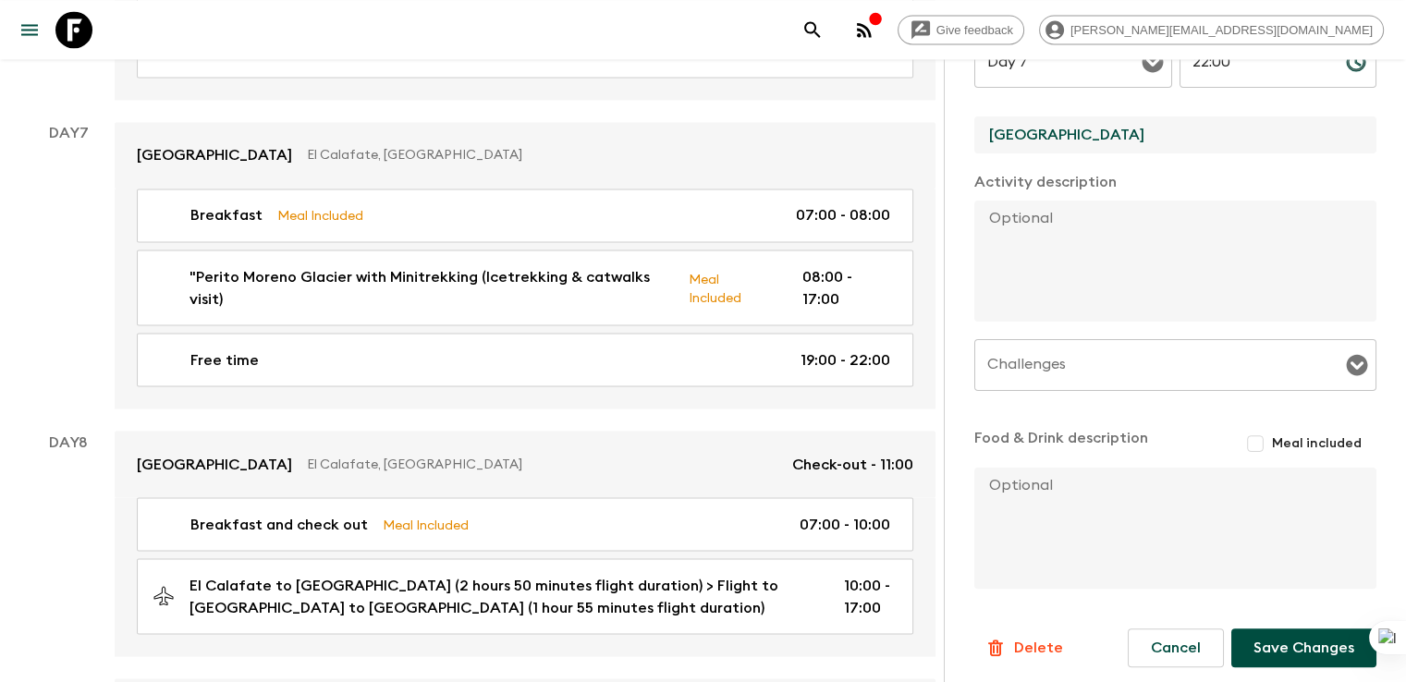
scroll to position [471, 0]
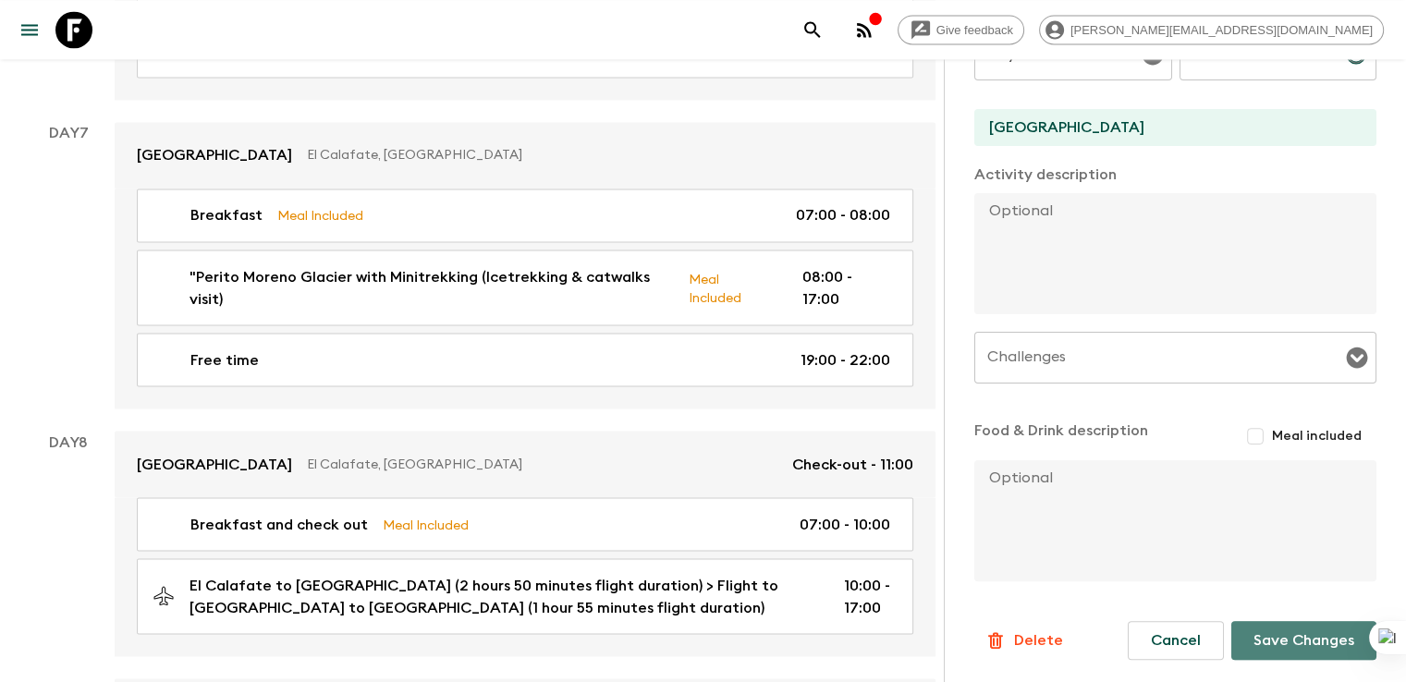
click at [1274, 647] on button "Save Changes" at bounding box center [1303, 640] width 145 height 39
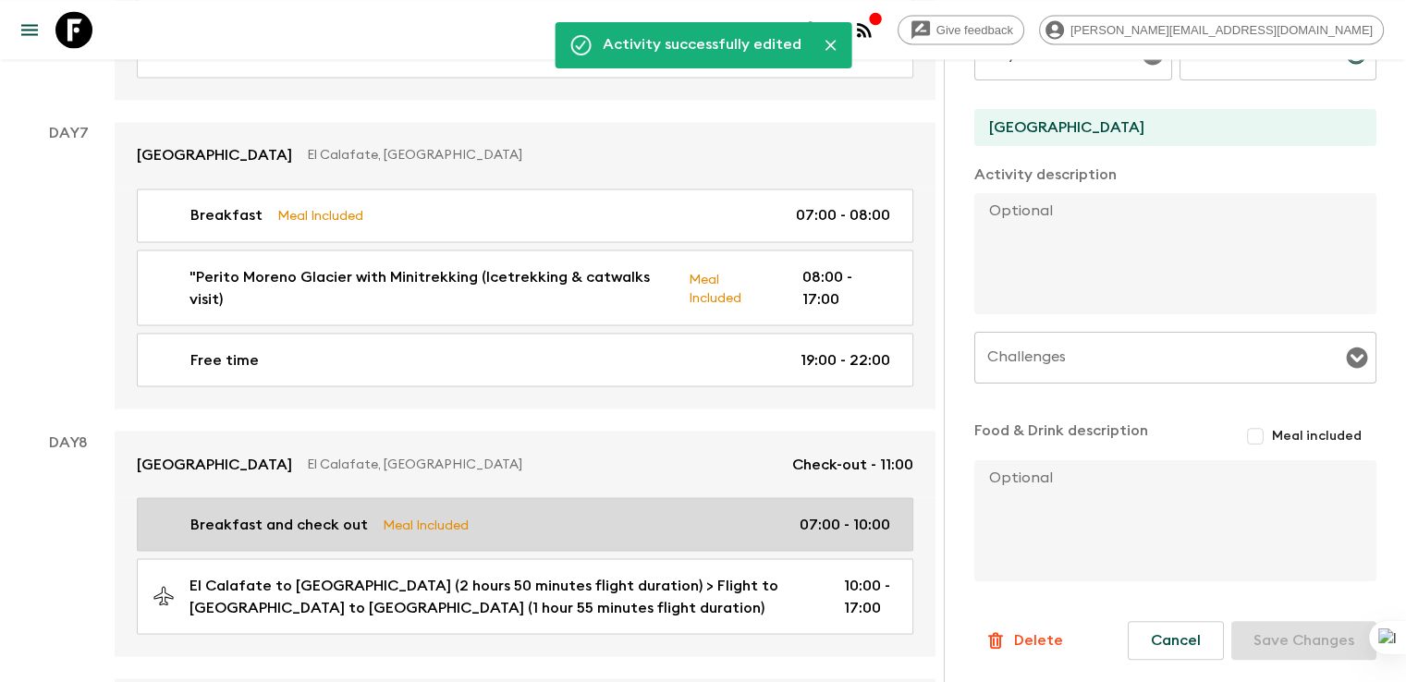
click at [288, 513] on p "Breakfast and check out" at bounding box center [278, 524] width 177 height 22
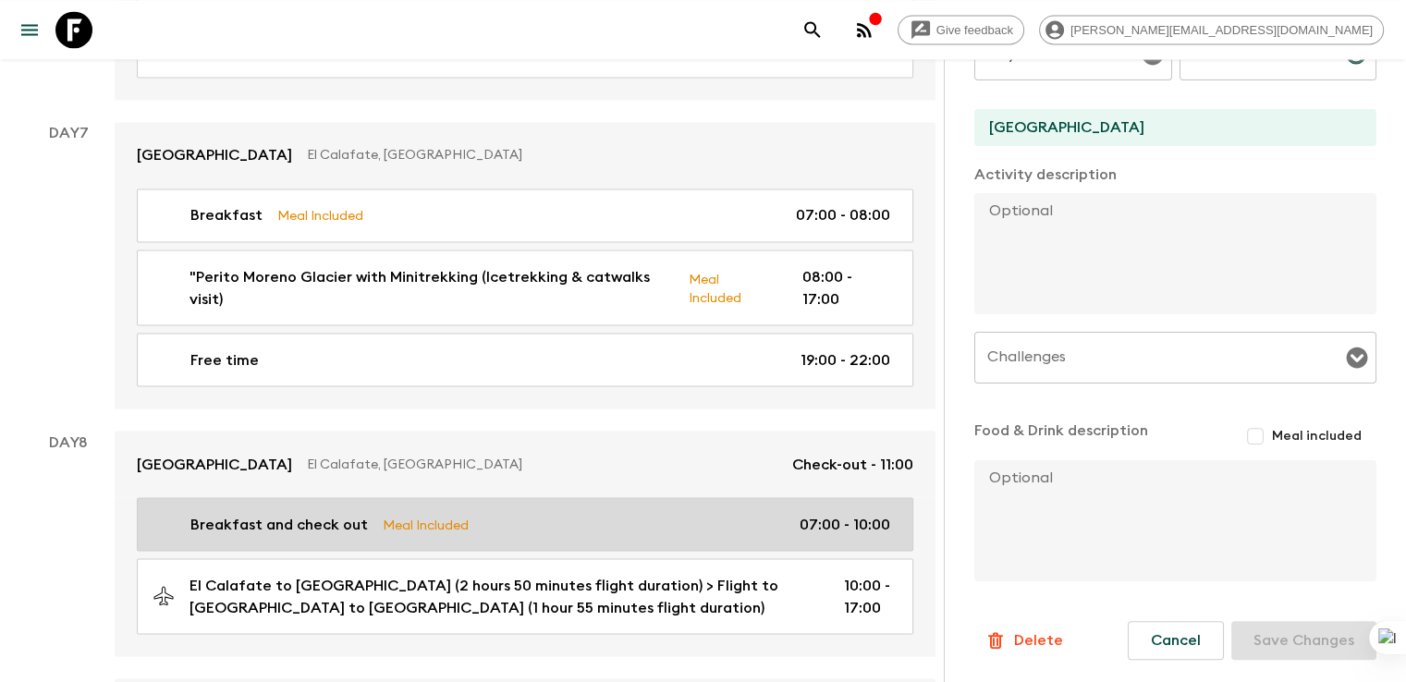
type input "Breakfast and check out"
type input "Mirador del lago"
checkbox input "true"
type input "Day 8"
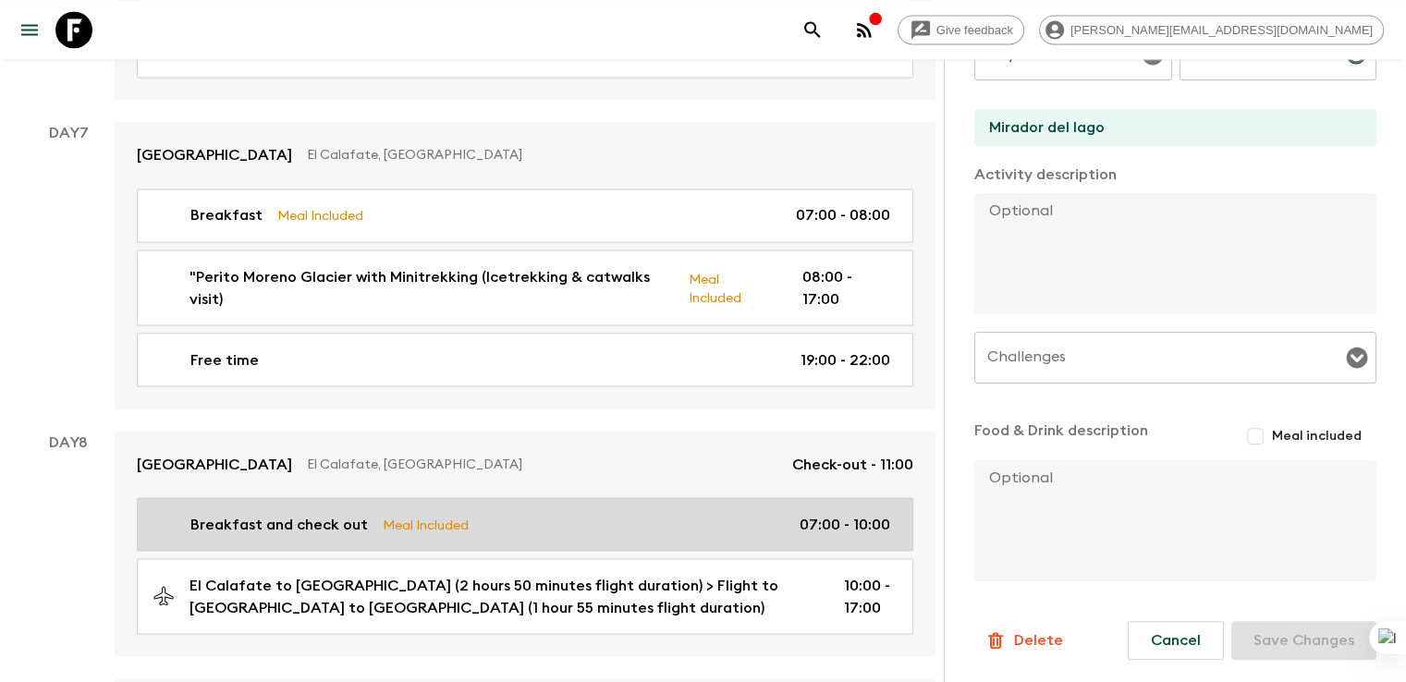
type input "07:00"
type input "Day 8"
type input "10:00"
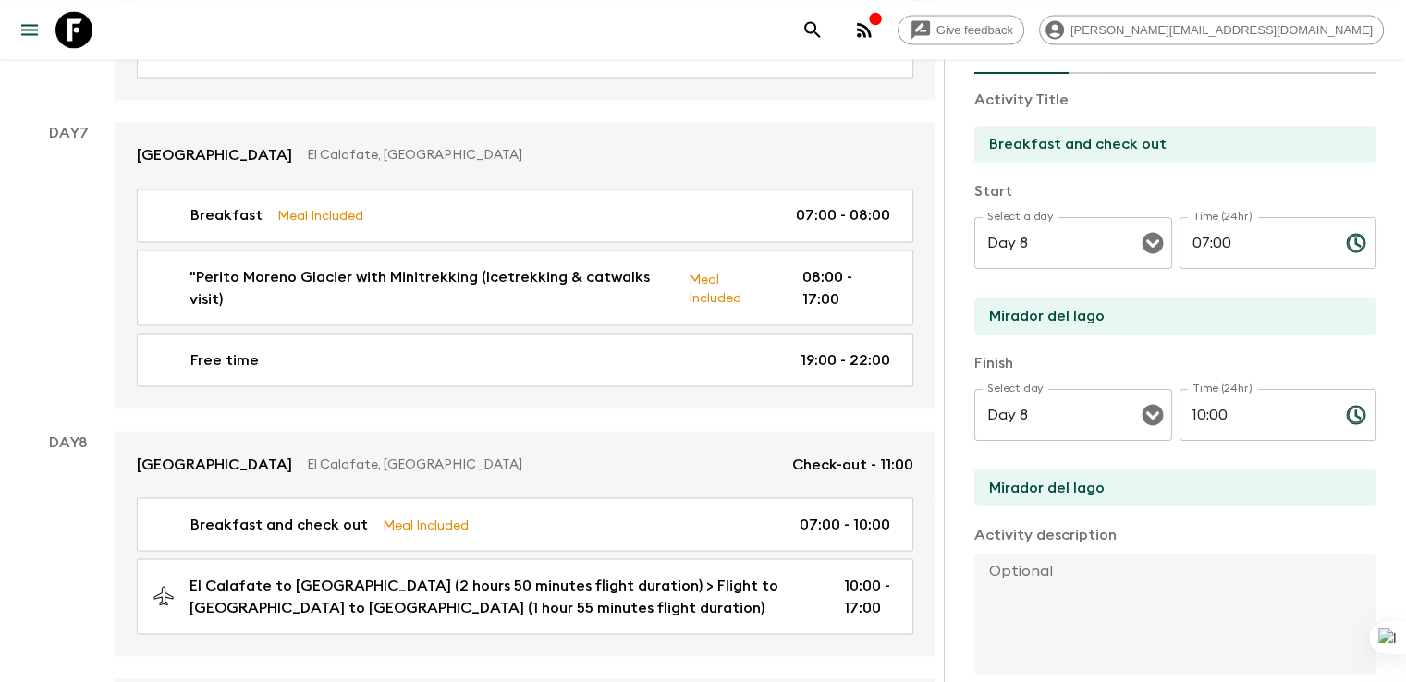
scroll to position [91, 0]
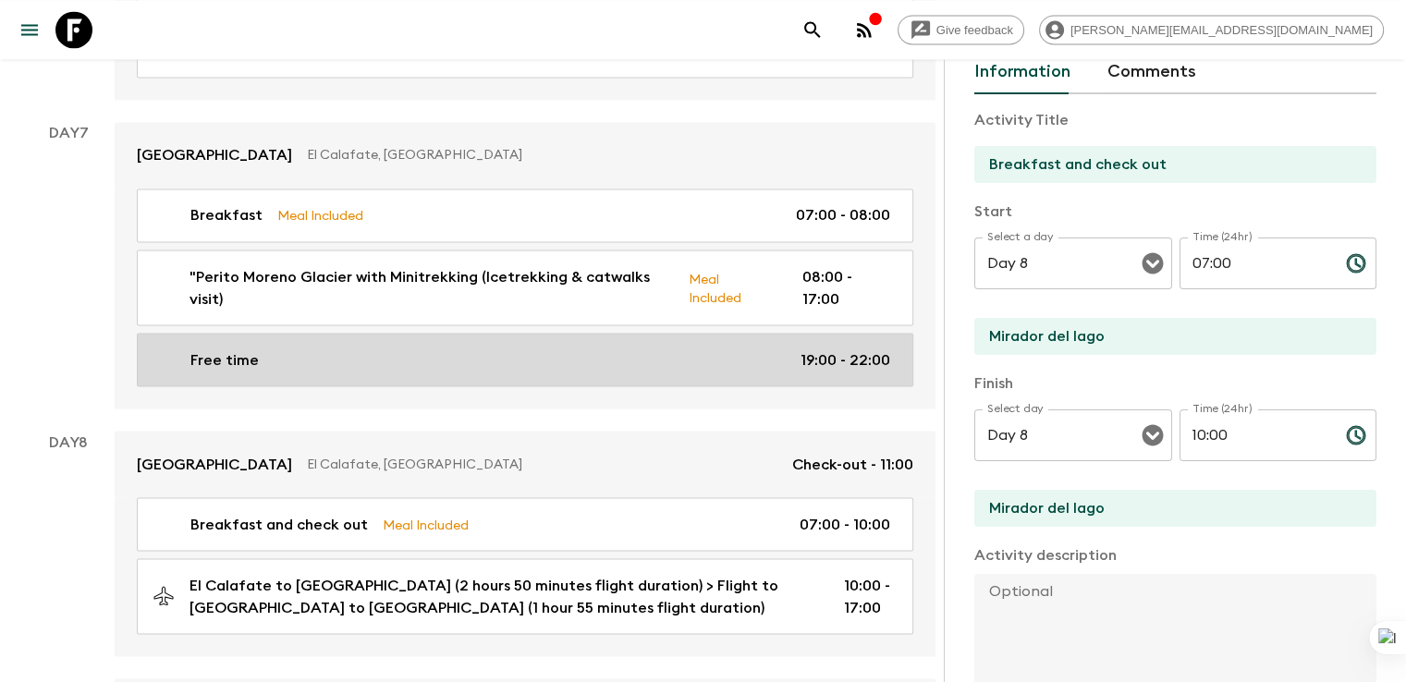
drag, startPoint x: 1031, startPoint y: 331, endPoint x: 724, endPoint y: 325, distance: 307.8
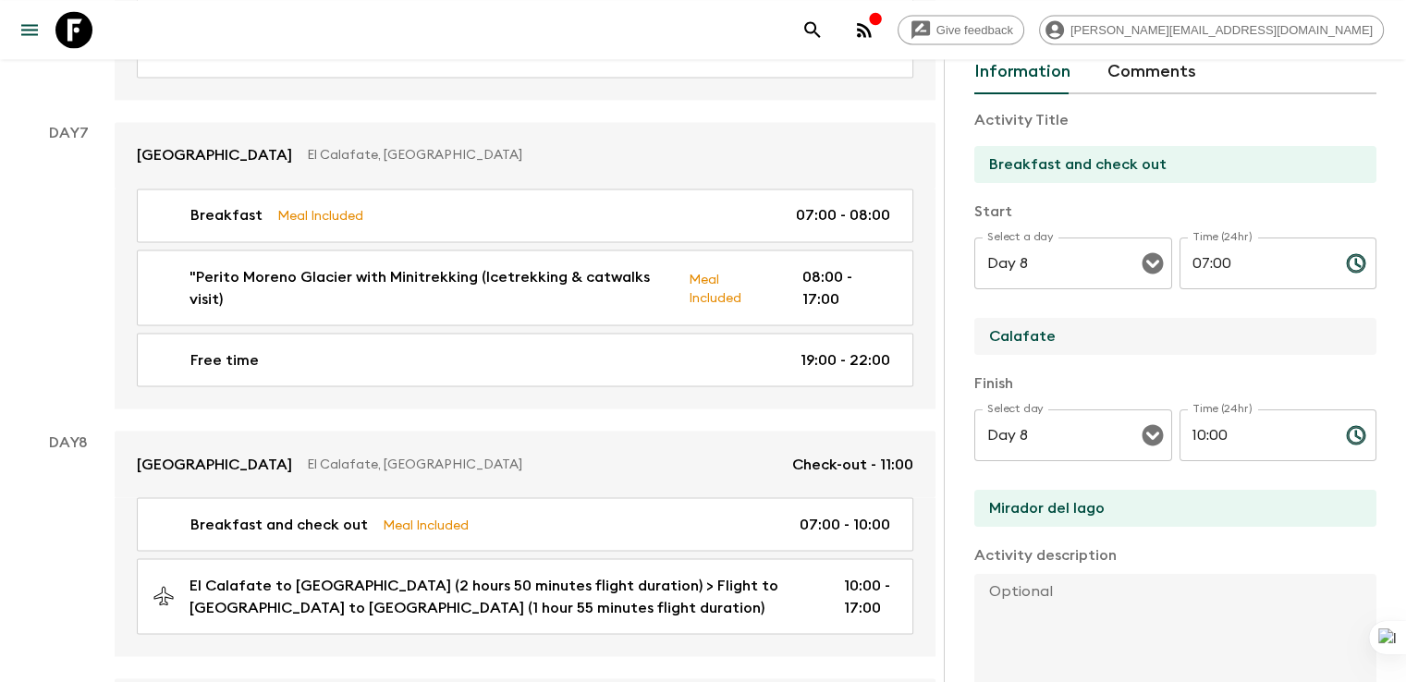
type input "Calafate Parque"
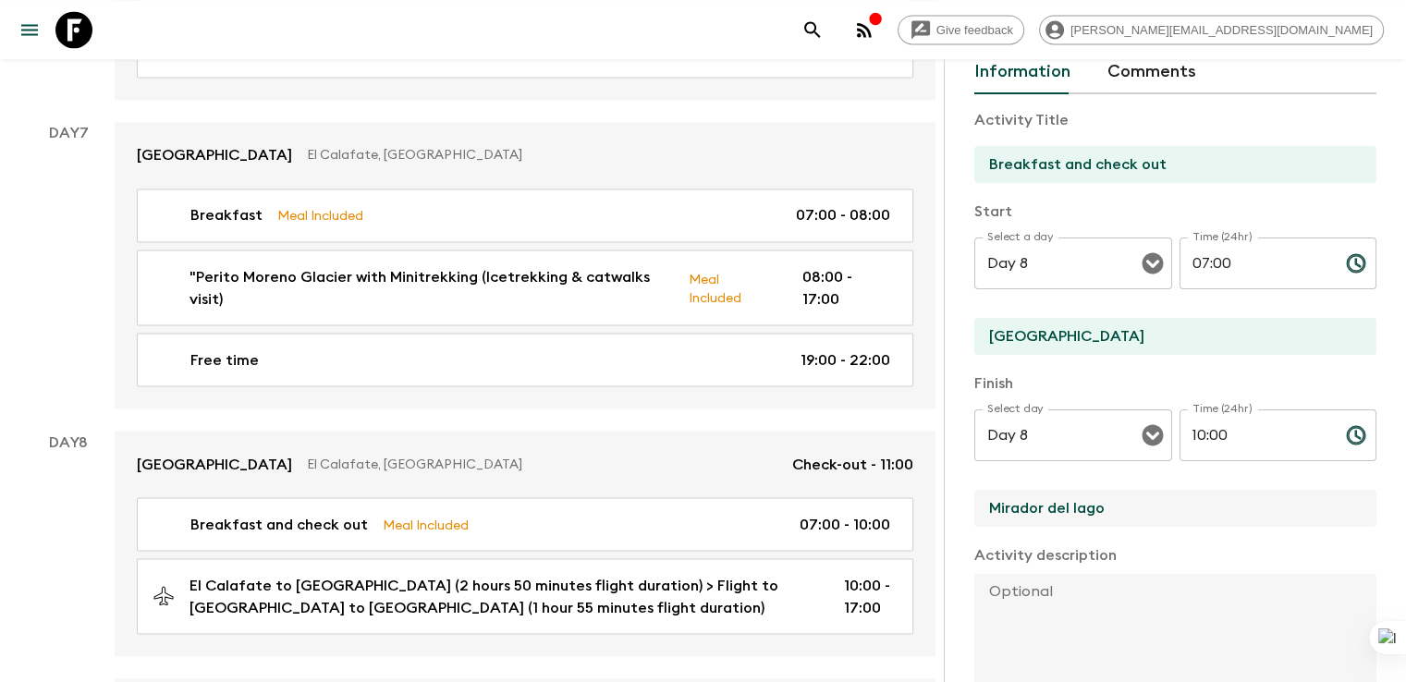
drag, startPoint x: 1039, startPoint y: 513, endPoint x: 839, endPoint y: 507, distance: 199.7
type input "Calafate Parque"
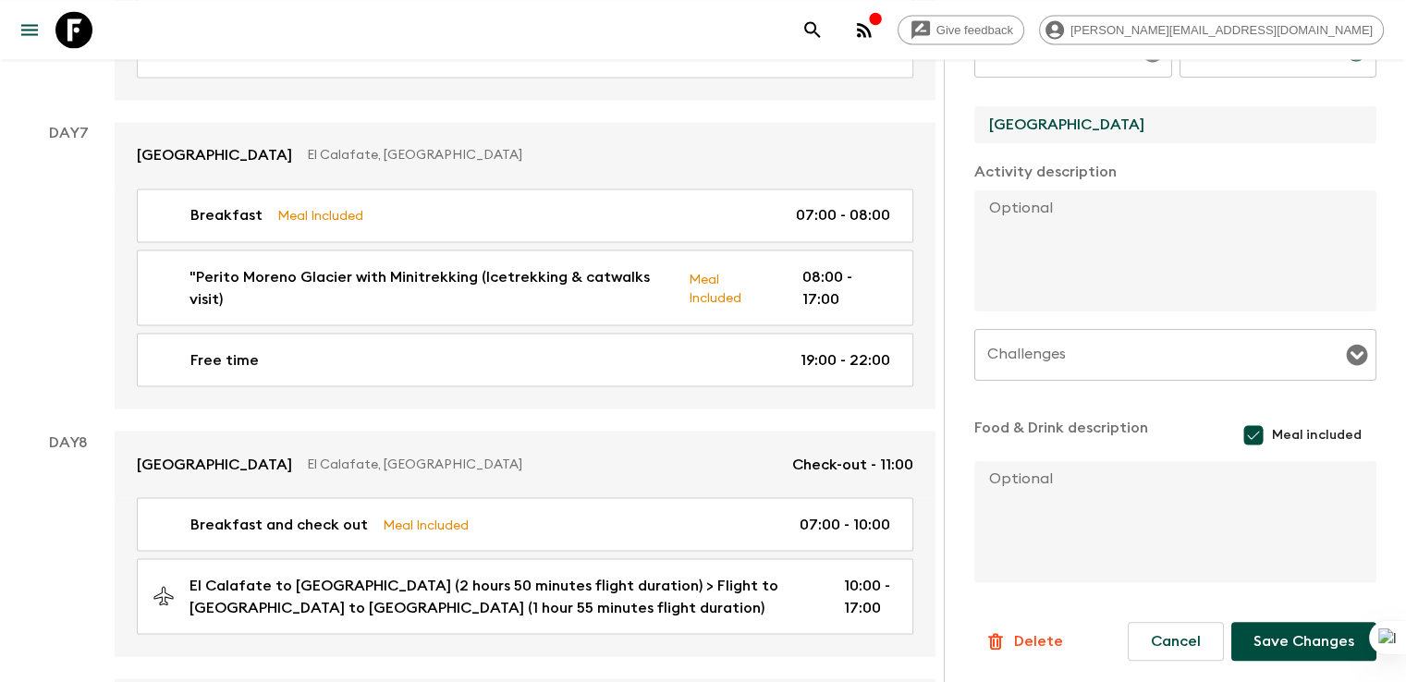
scroll to position [475, 0]
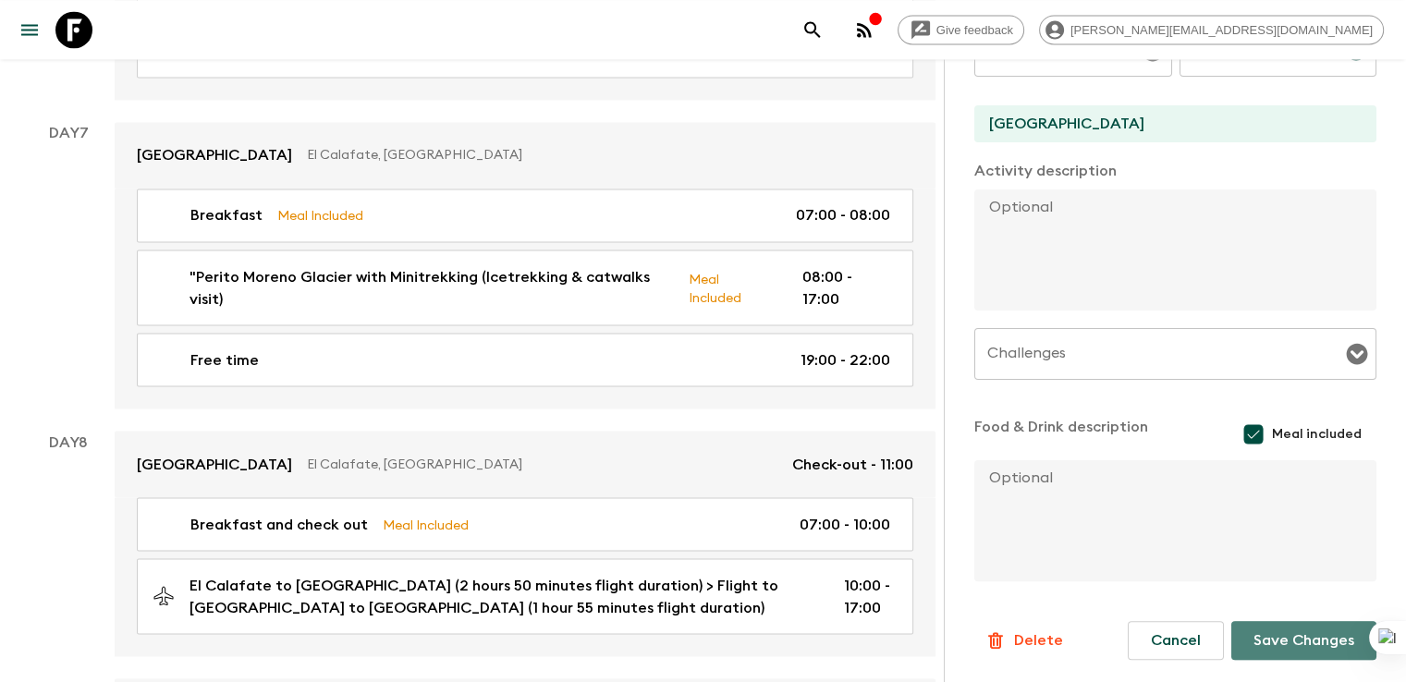
click at [1318, 639] on button "Save Changes" at bounding box center [1303, 640] width 145 height 39
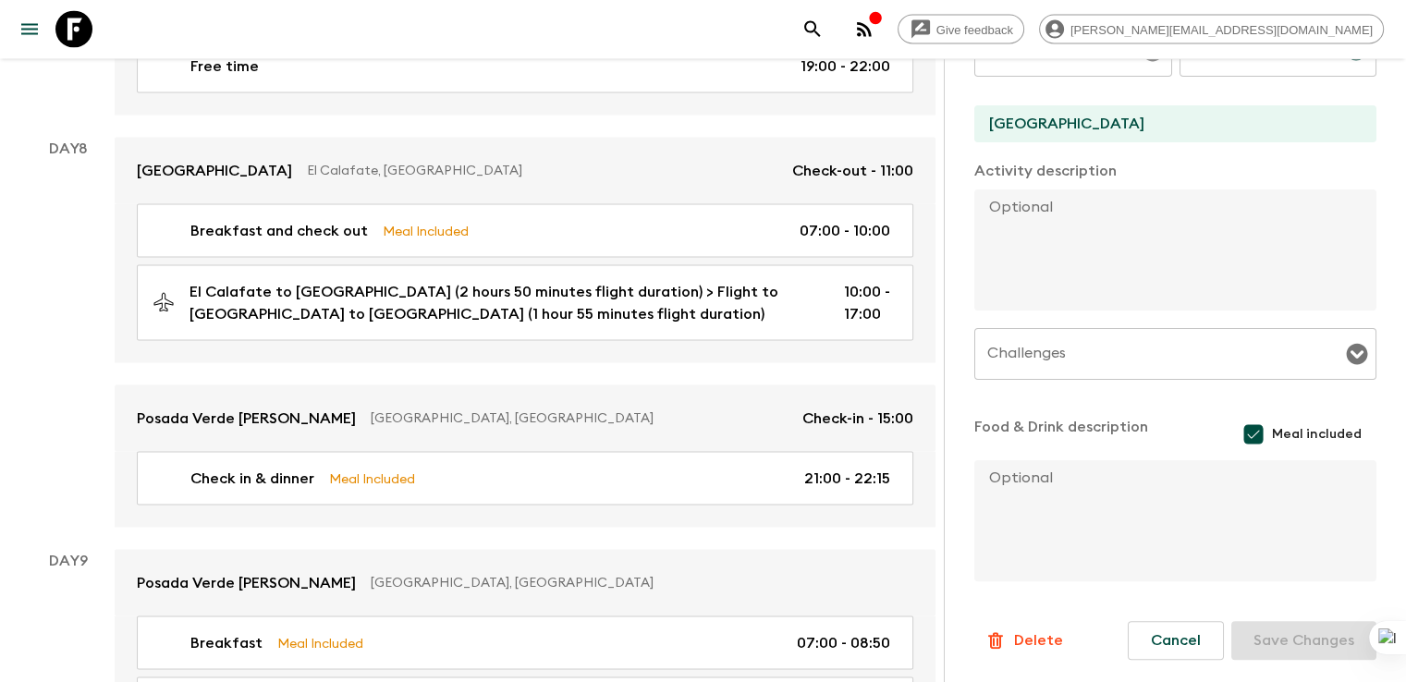
scroll to position [3620, 0]
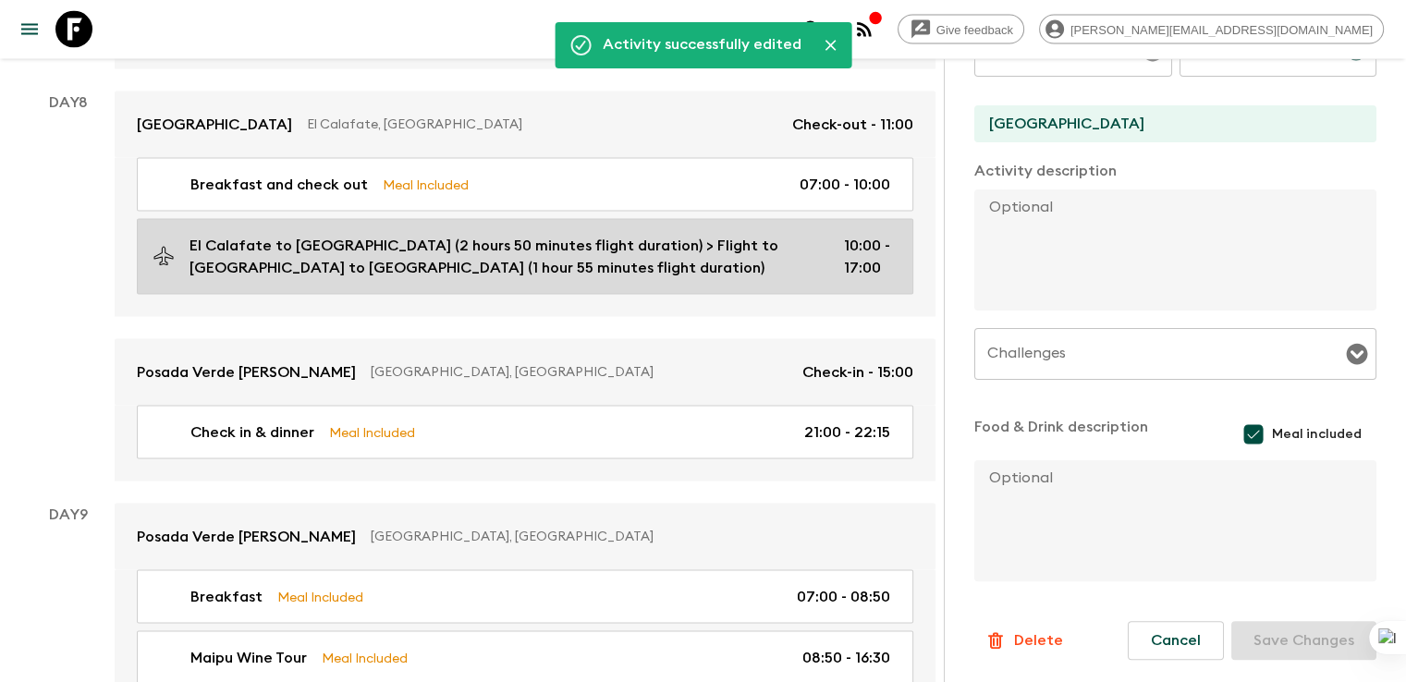
click at [538, 235] on p "El Calafate to [GEOGRAPHIC_DATA] (2 hours 50 minutes flight duration) > Flight …" at bounding box center [501, 257] width 625 height 44
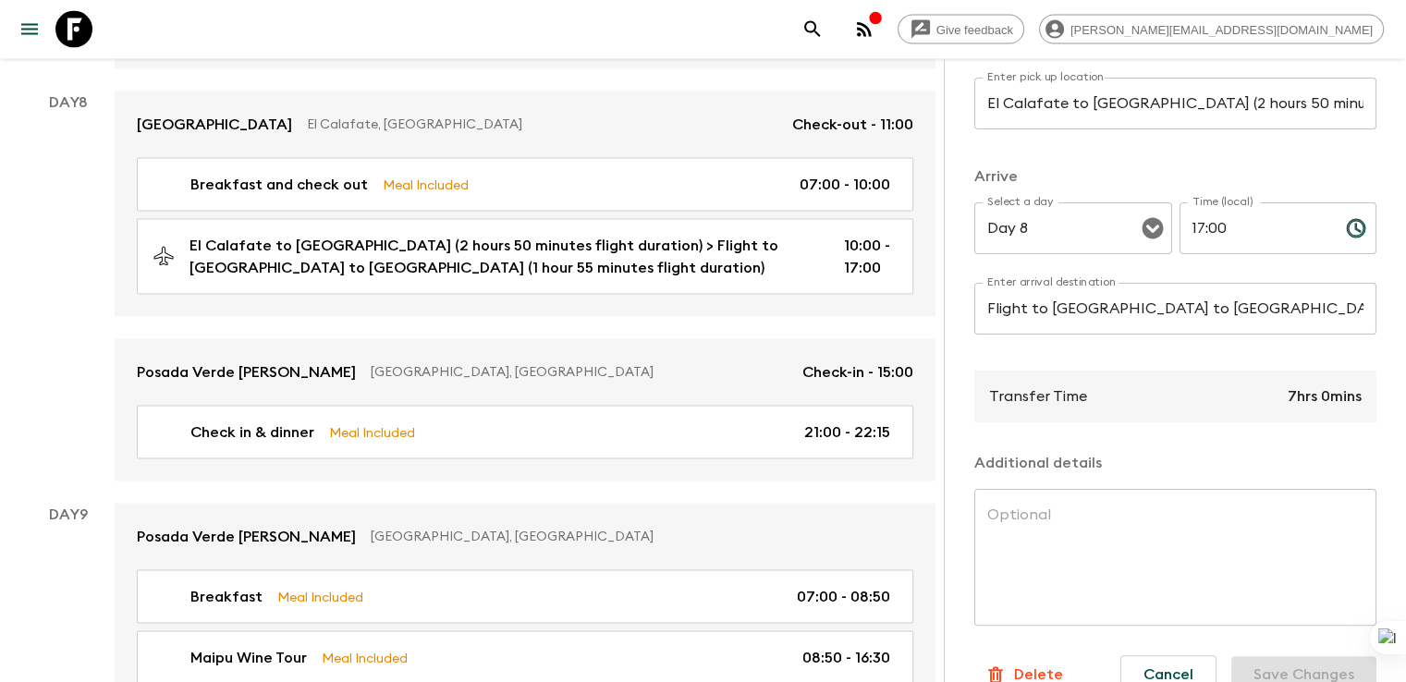
scroll to position [384, 0]
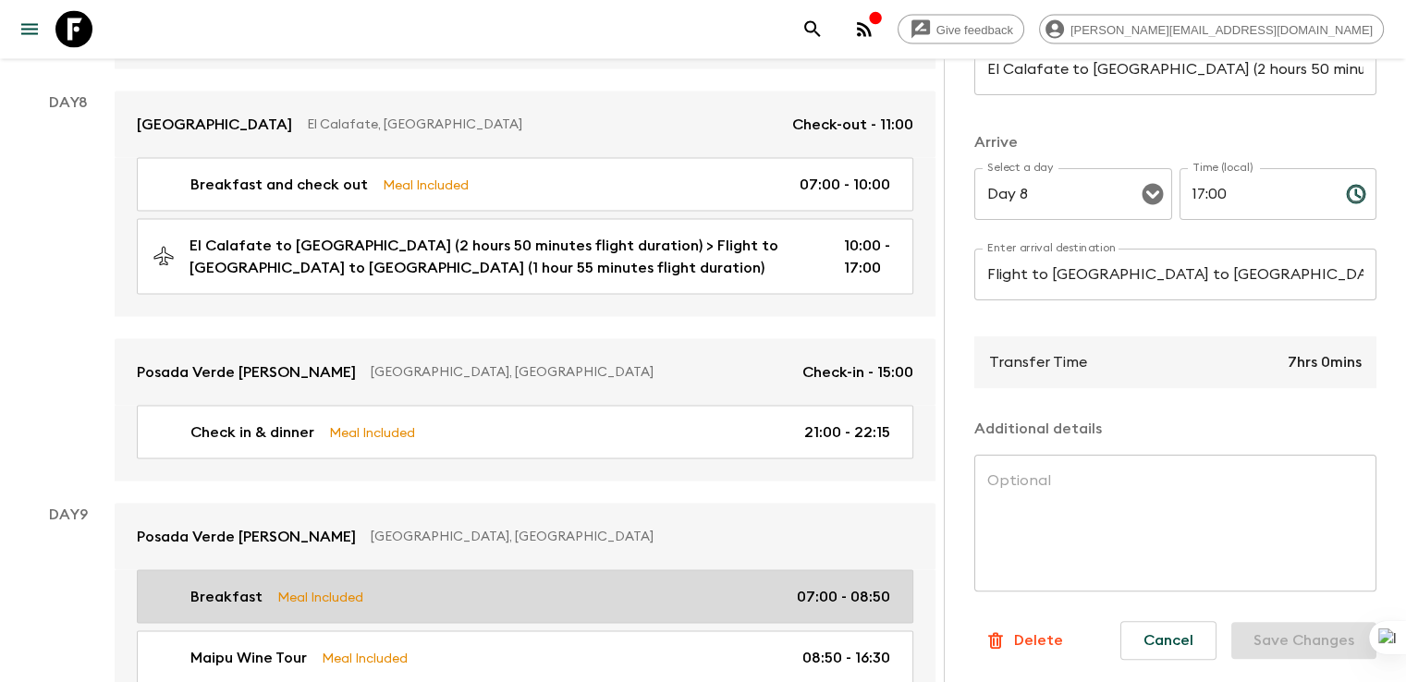
click at [218, 586] on p "Breakfast" at bounding box center [226, 597] width 72 height 22
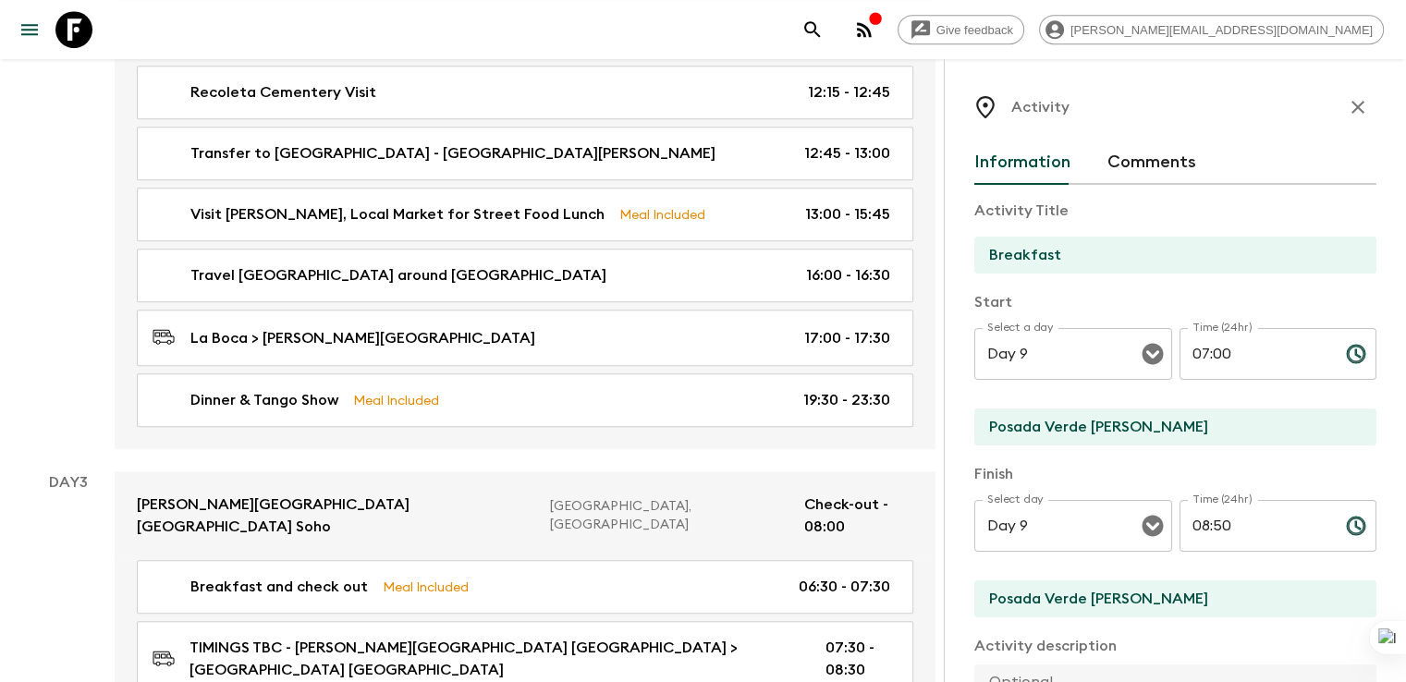
click at [1351, 106] on icon "button" at bounding box center [1357, 107] width 13 height 13
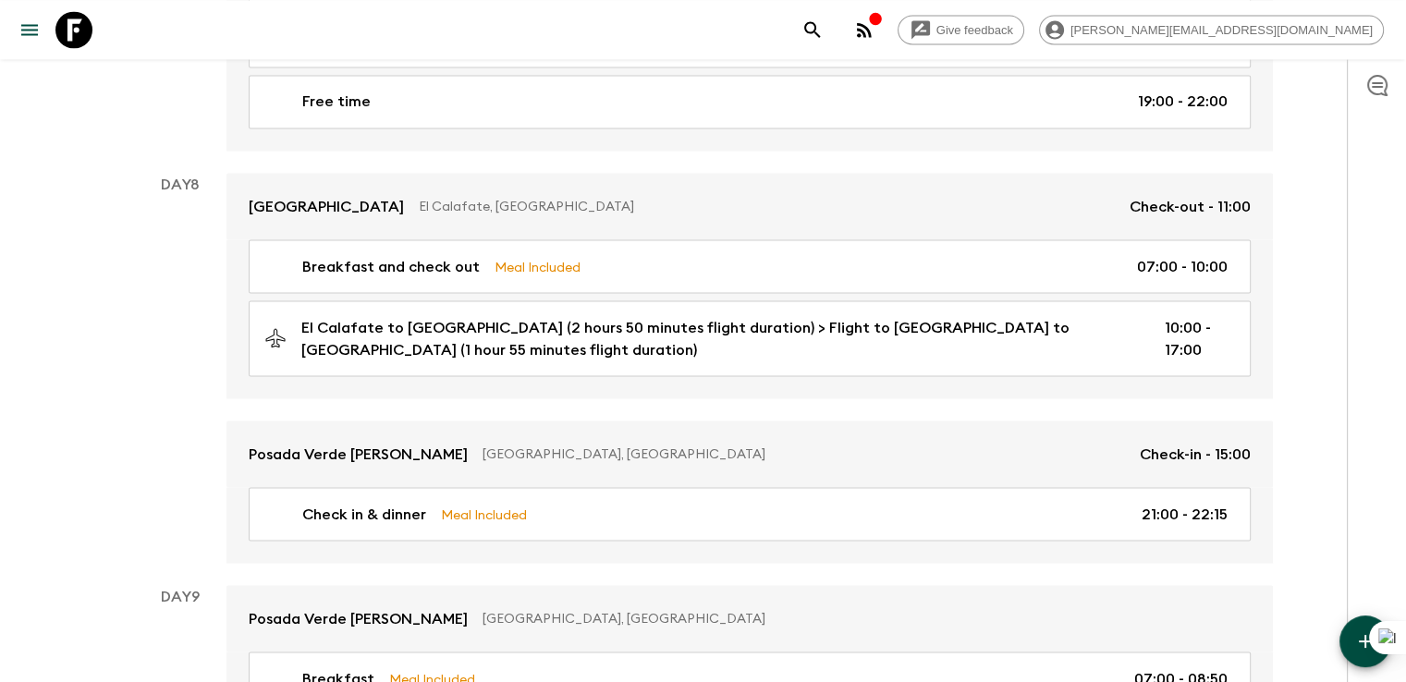
scroll to position [3343, 0]
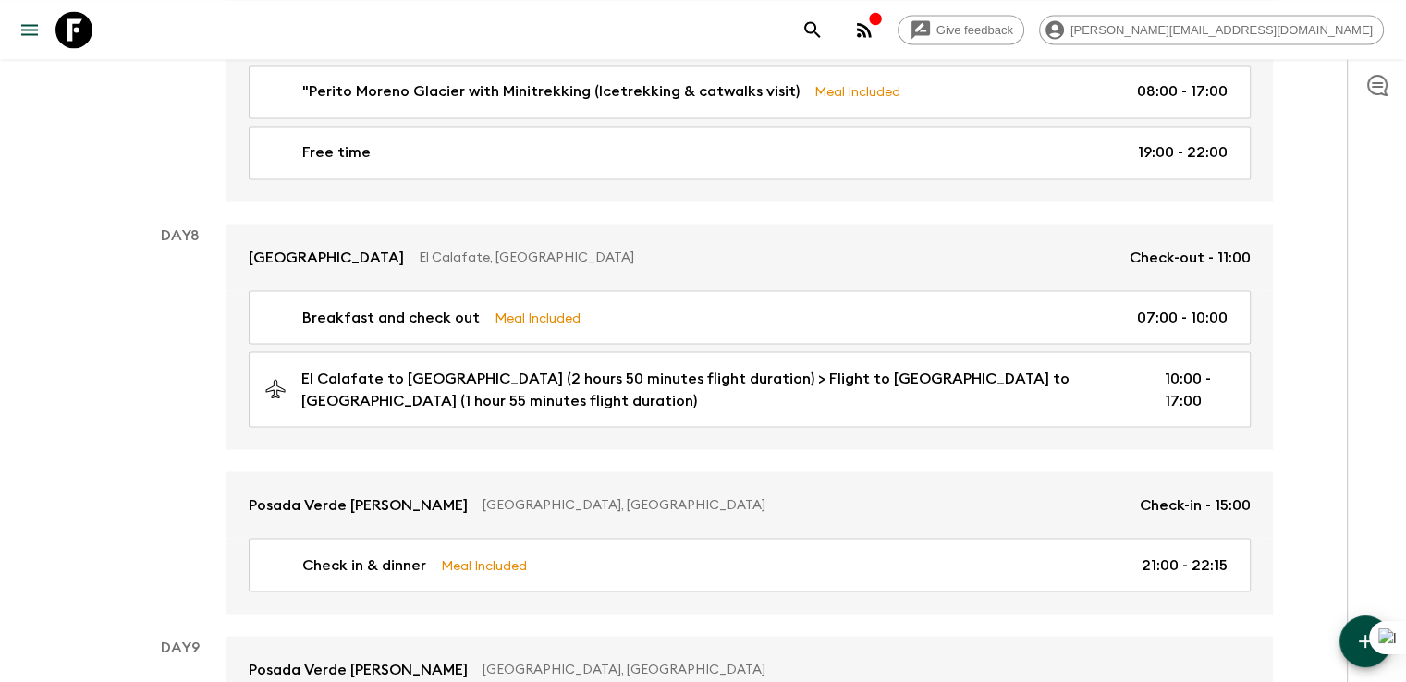
click at [1348, 645] on button "button" at bounding box center [1365, 641] width 52 height 52
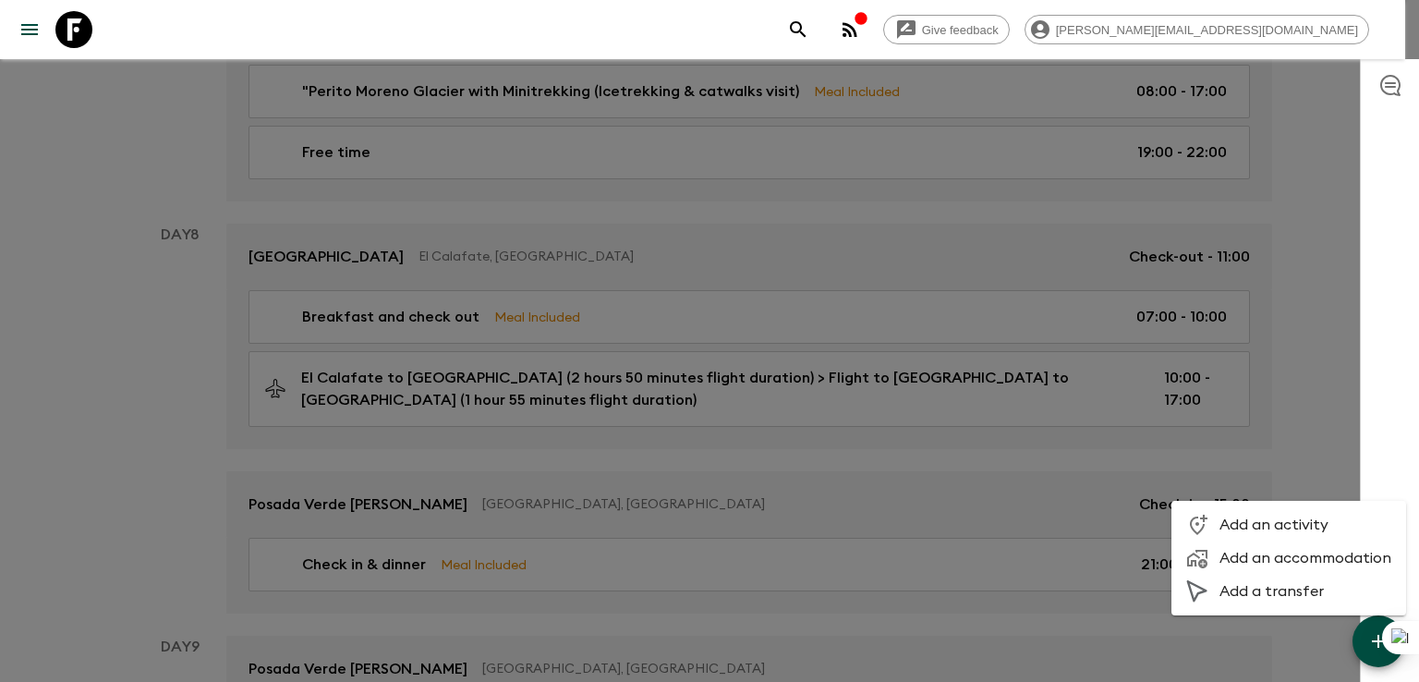
click at [1253, 587] on span "Add a transfer" at bounding box center [1306, 591] width 172 height 18
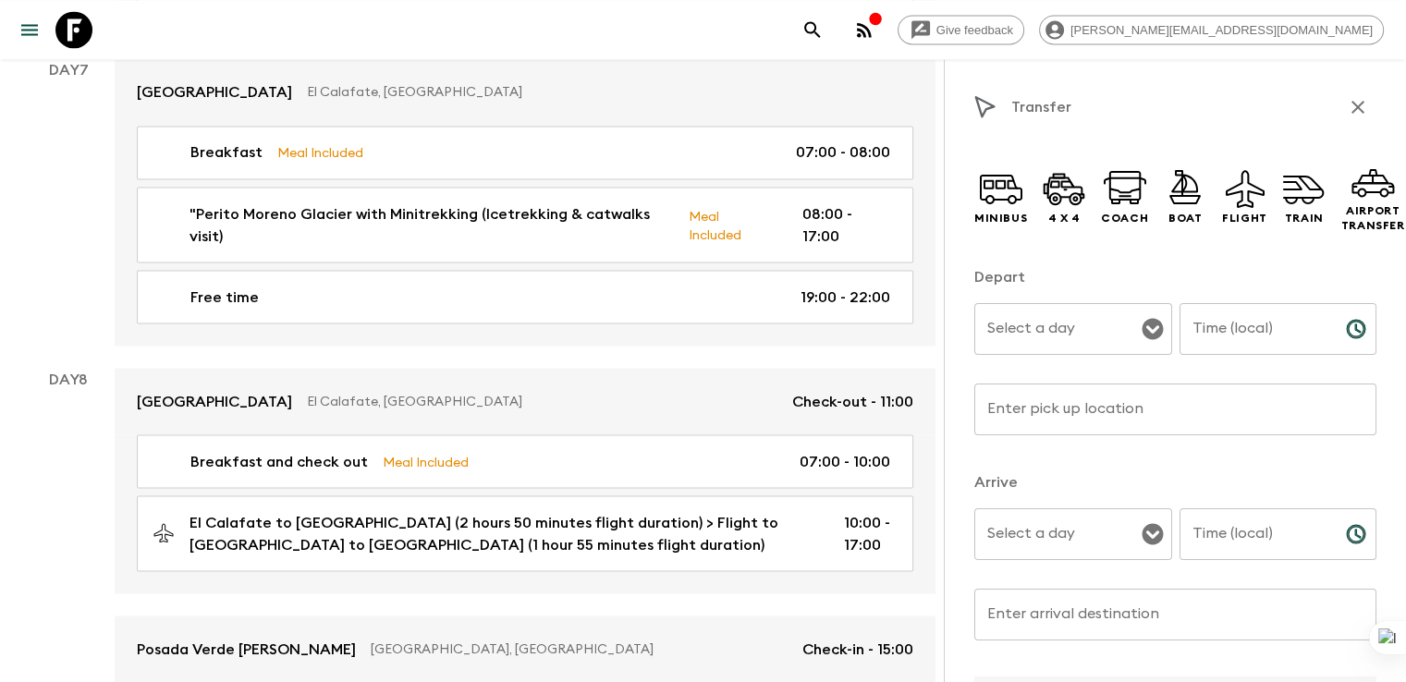
click at [1040, 341] on input "Select a day" at bounding box center [1058, 328] width 153 height 35
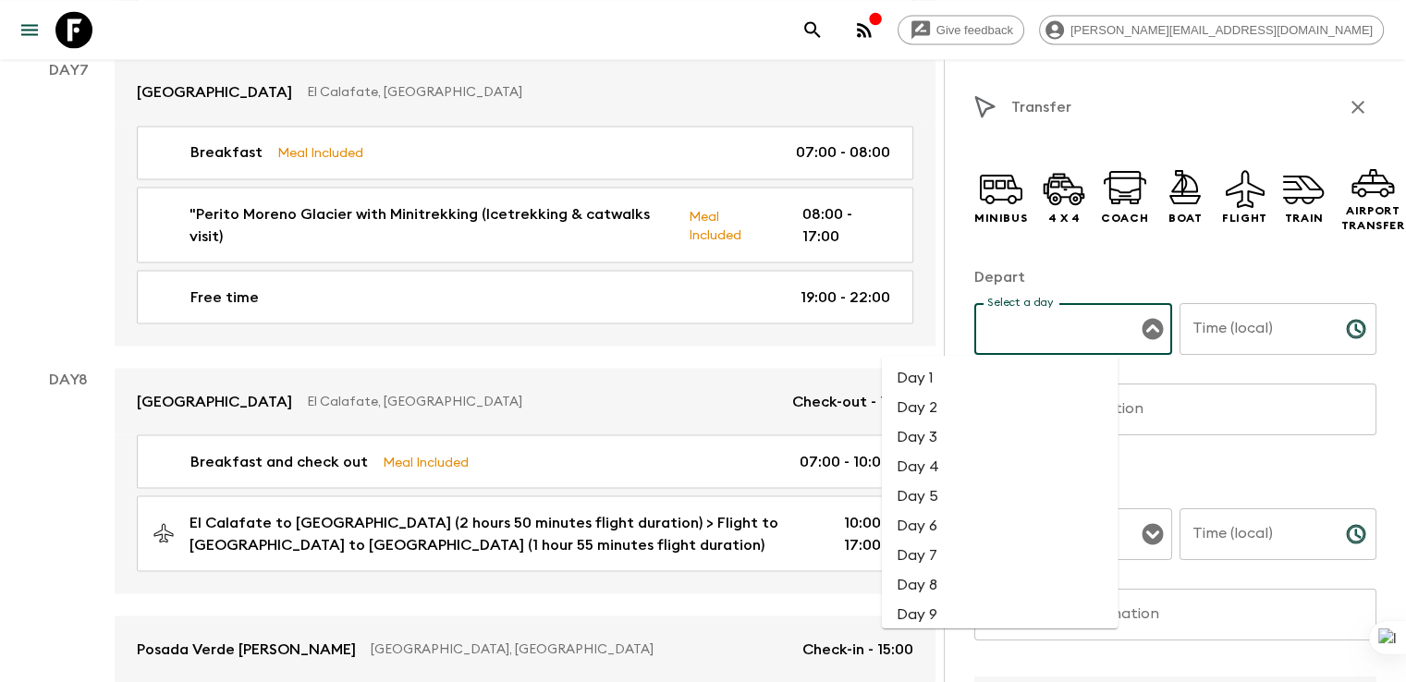
click at [939, 578] on li "Day 8" at bounding box center [1000, 584] width 237 height 30
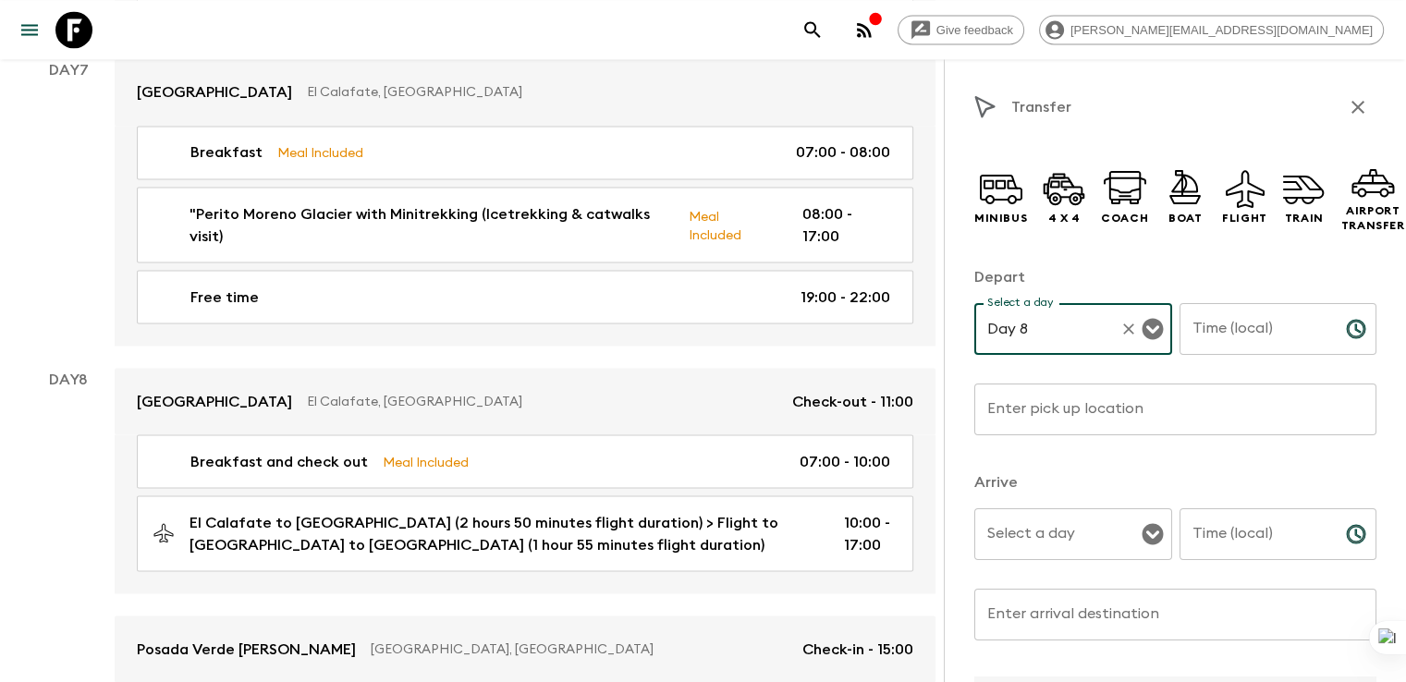
click at [974, 417] on input "Enter pick up location" at bounding box center [1175, 409] width 402 height 52
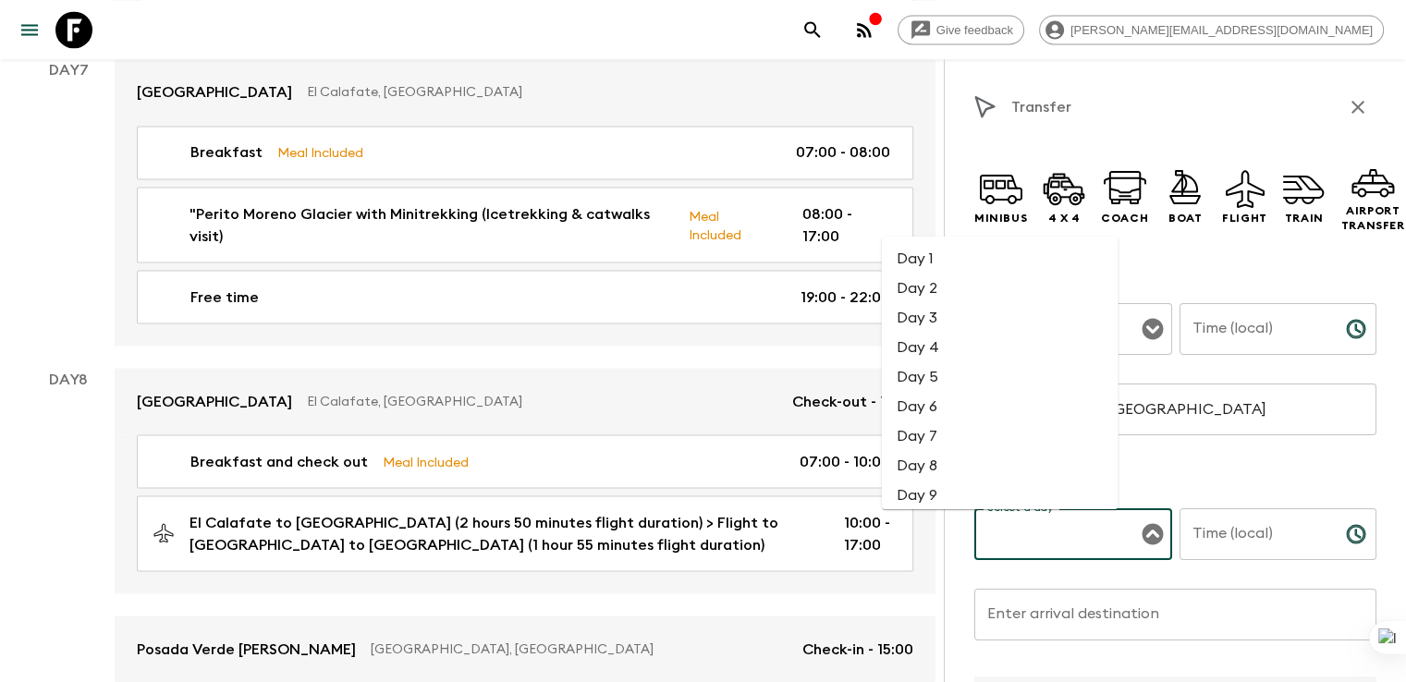
click at [991, 546] on input "Select a day" at bounding box center [1058, 534] width 153 height 35
click at [956, 491] on li "Day 9" at bounding box center [1000, 495] width 237 height 30
click at [982, 532] on input "Day 9" at bounding box center [1046, 534] width 129 height 35
click at [931, 470] on li "Day 8" at bounding box center [1000, 465] width 237 height 30
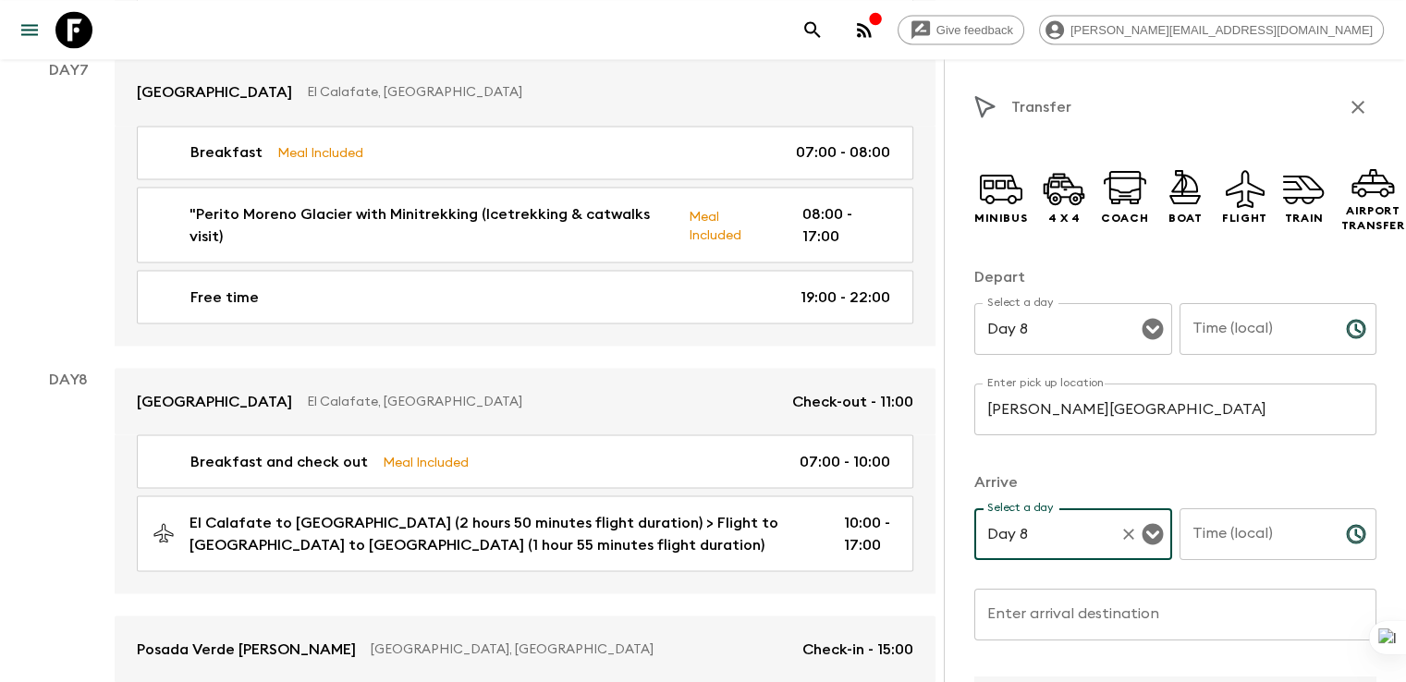
click at [974, 615] on input "Enter arrival destination" at bounding box center [1175, 615] width 402 height 52
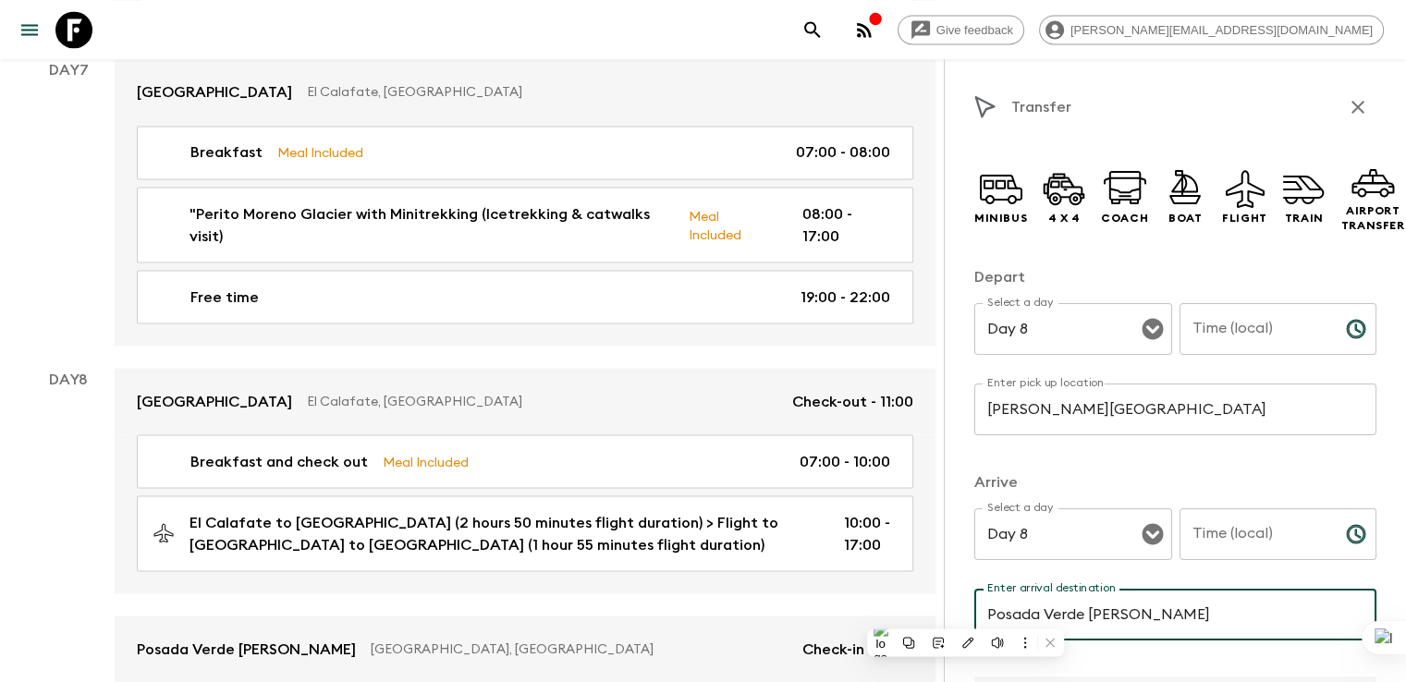
click at [1179, 334] on input "Time (local)" at bounding box center [1255, 329] width 152 height 52
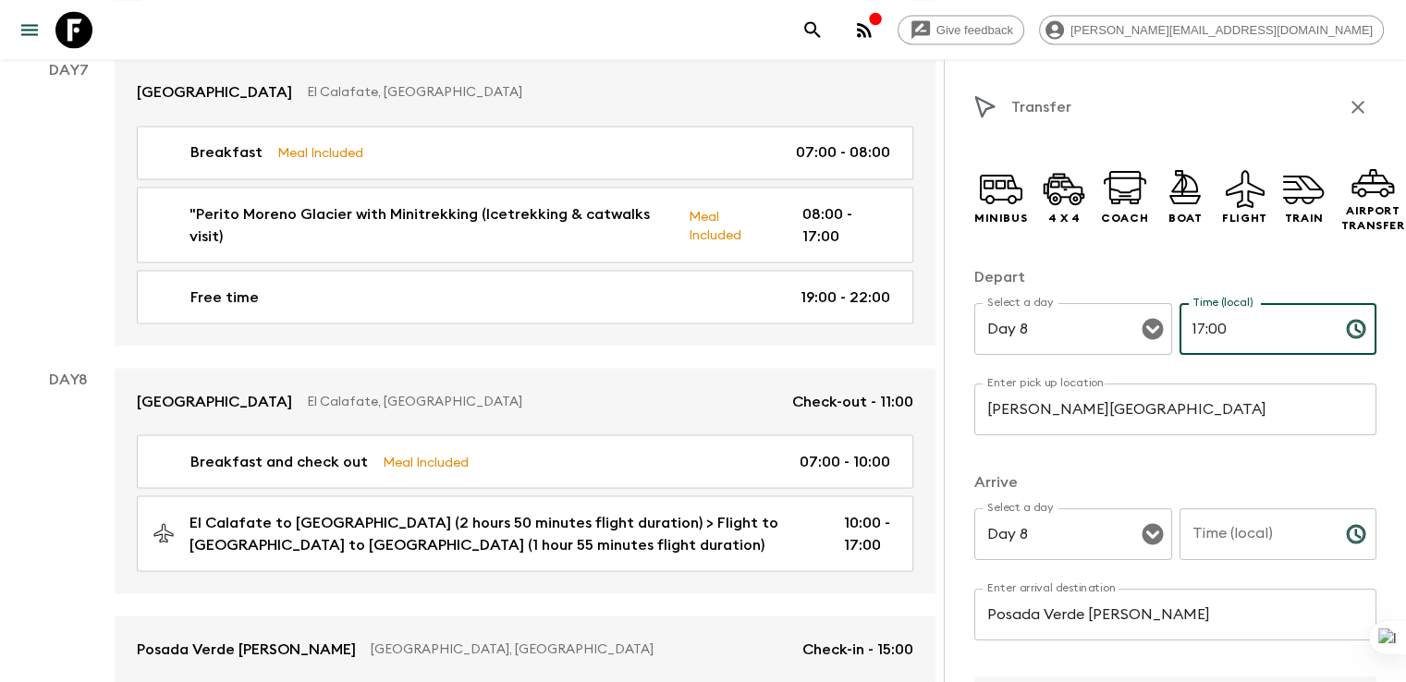
click at [1179, 542] on input "Time (local)" at bounding box center [1255, 534] width 152 height 52
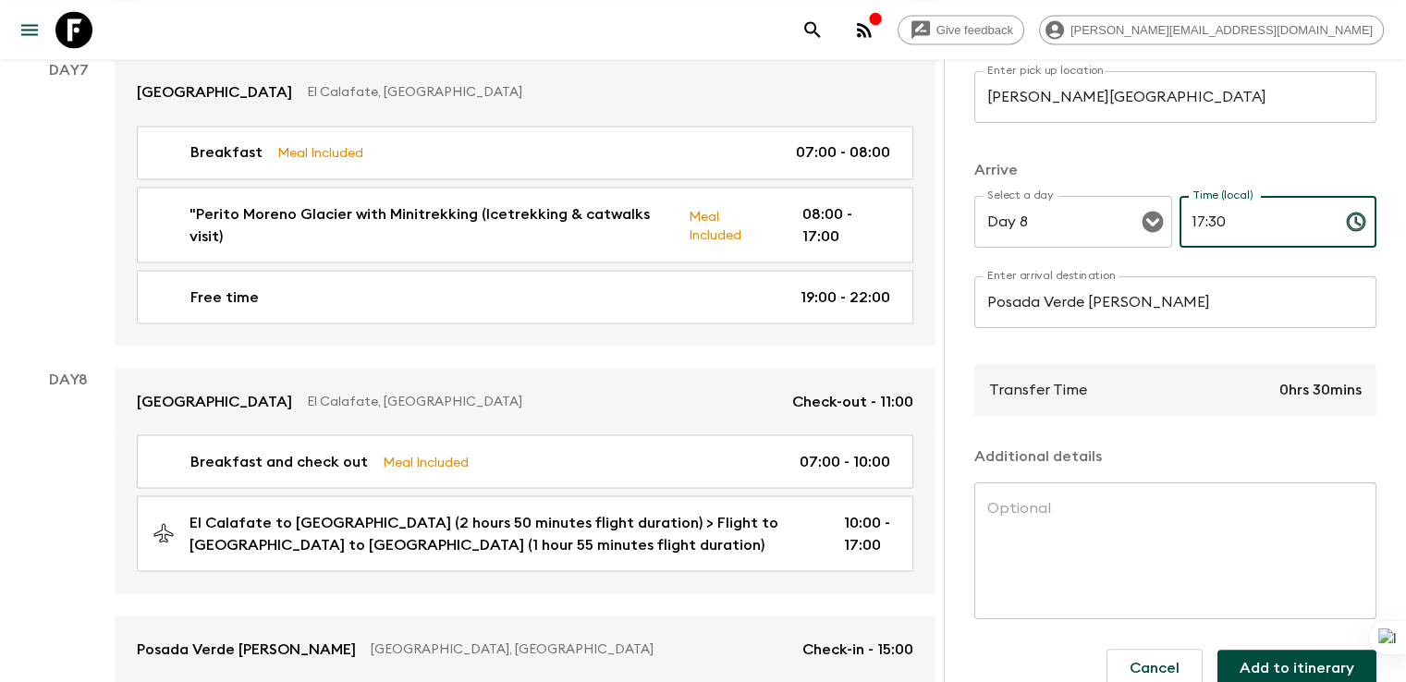
scroll to position [340, 0]
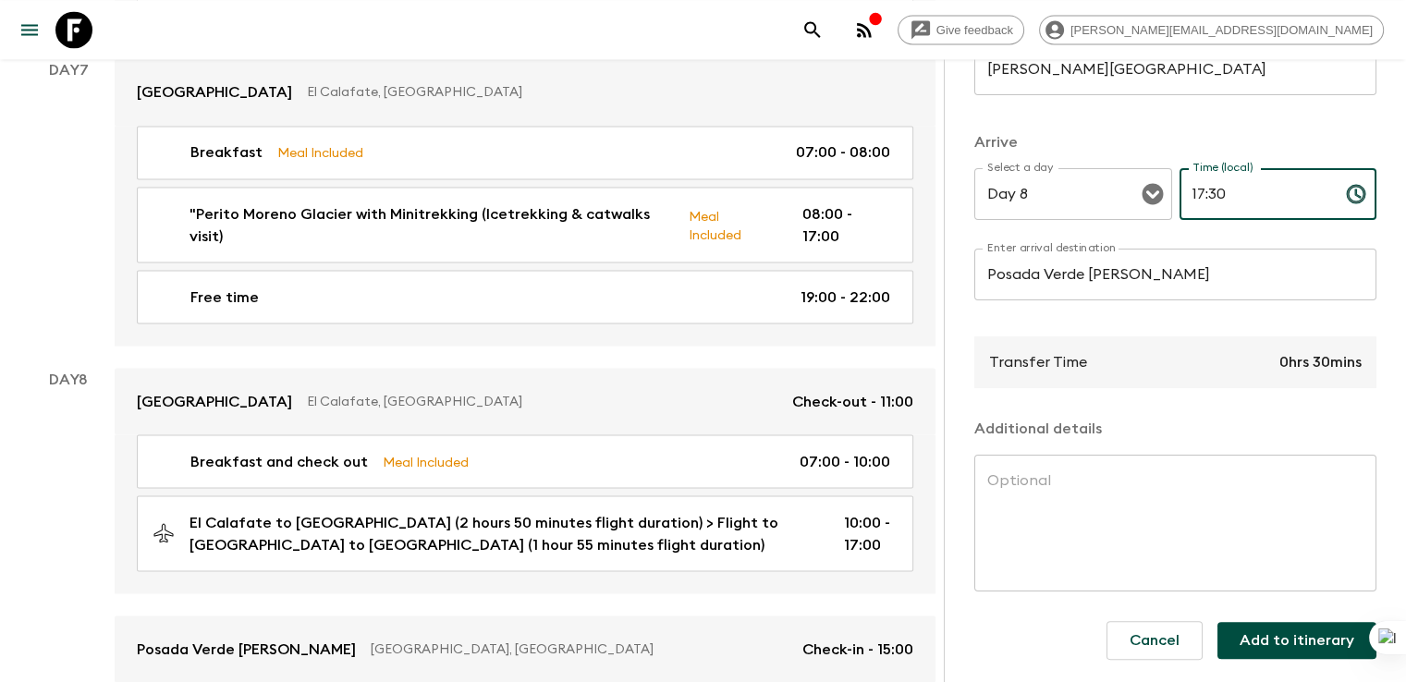
click at [1283, 647] on button "Add to itinerary" at bounding box center [1296, 640] width 159 height 37
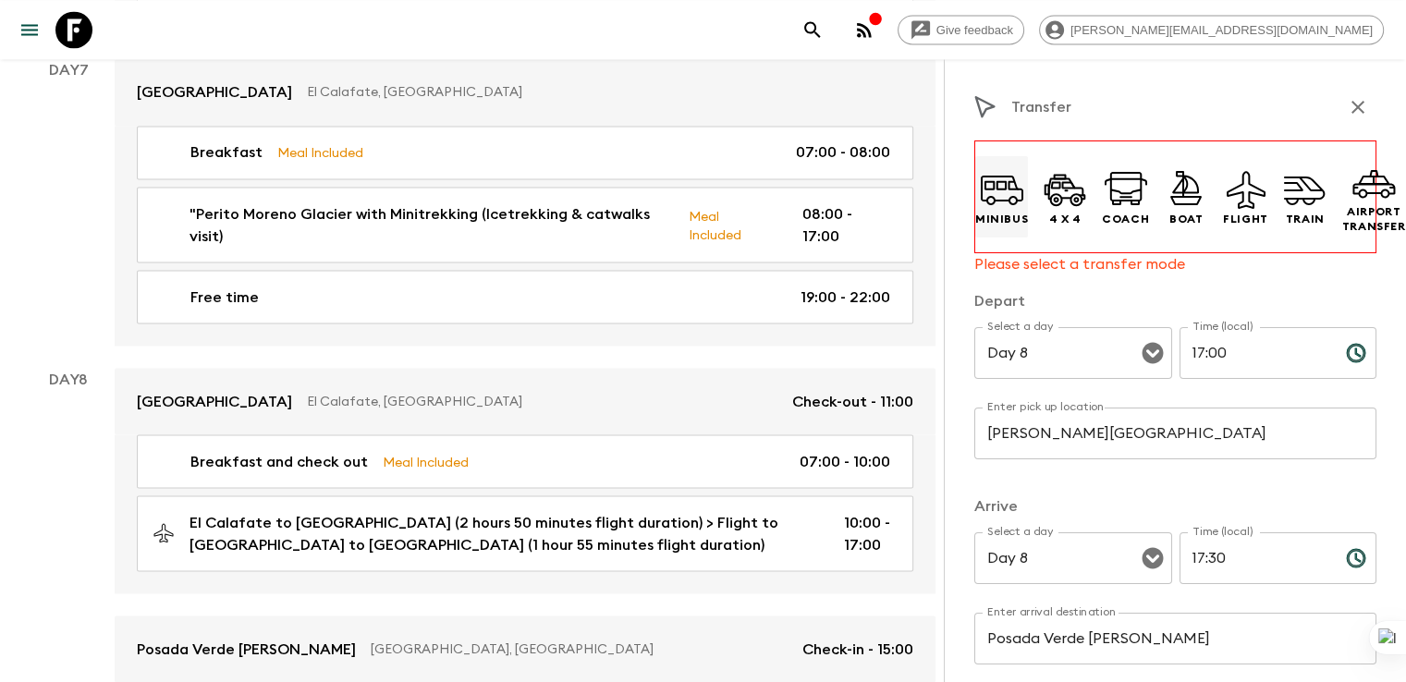
click at [975, 213] on p "Minibus" at bounding box center [1001, 219] width 53 height 15
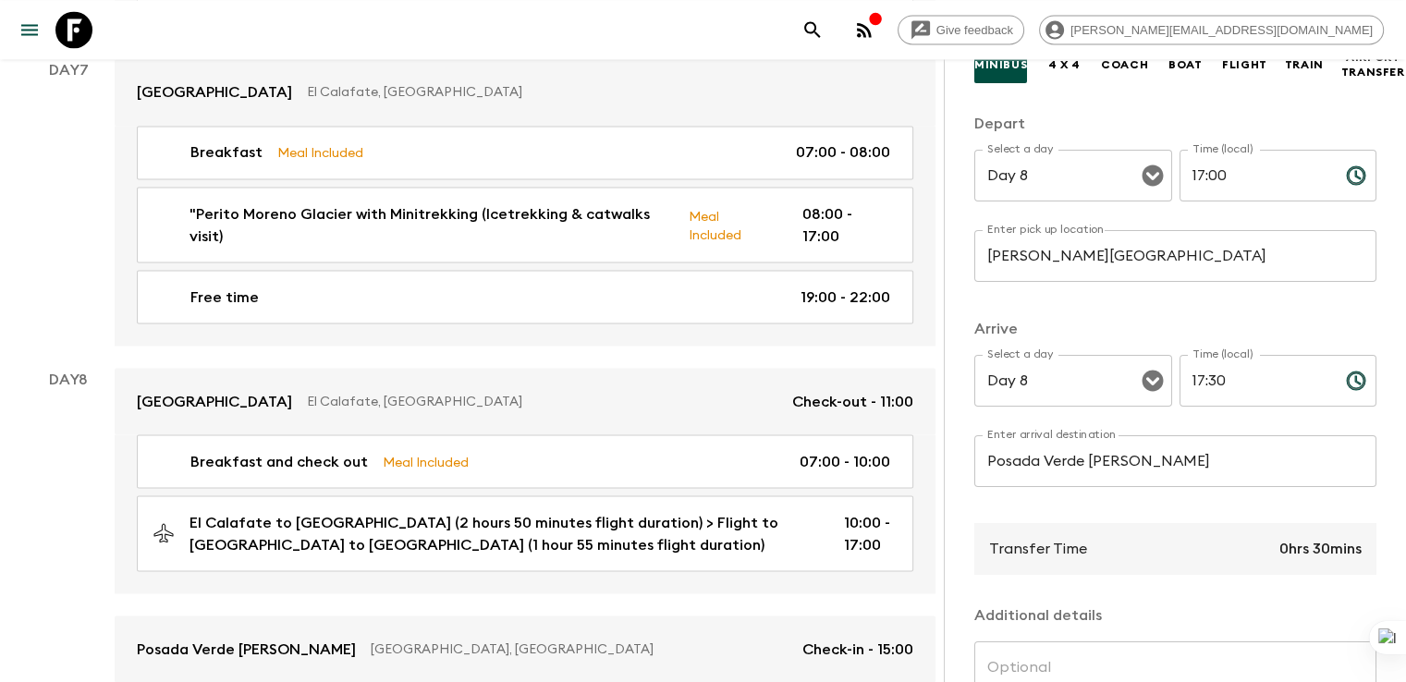
scroll to position [340, 0]
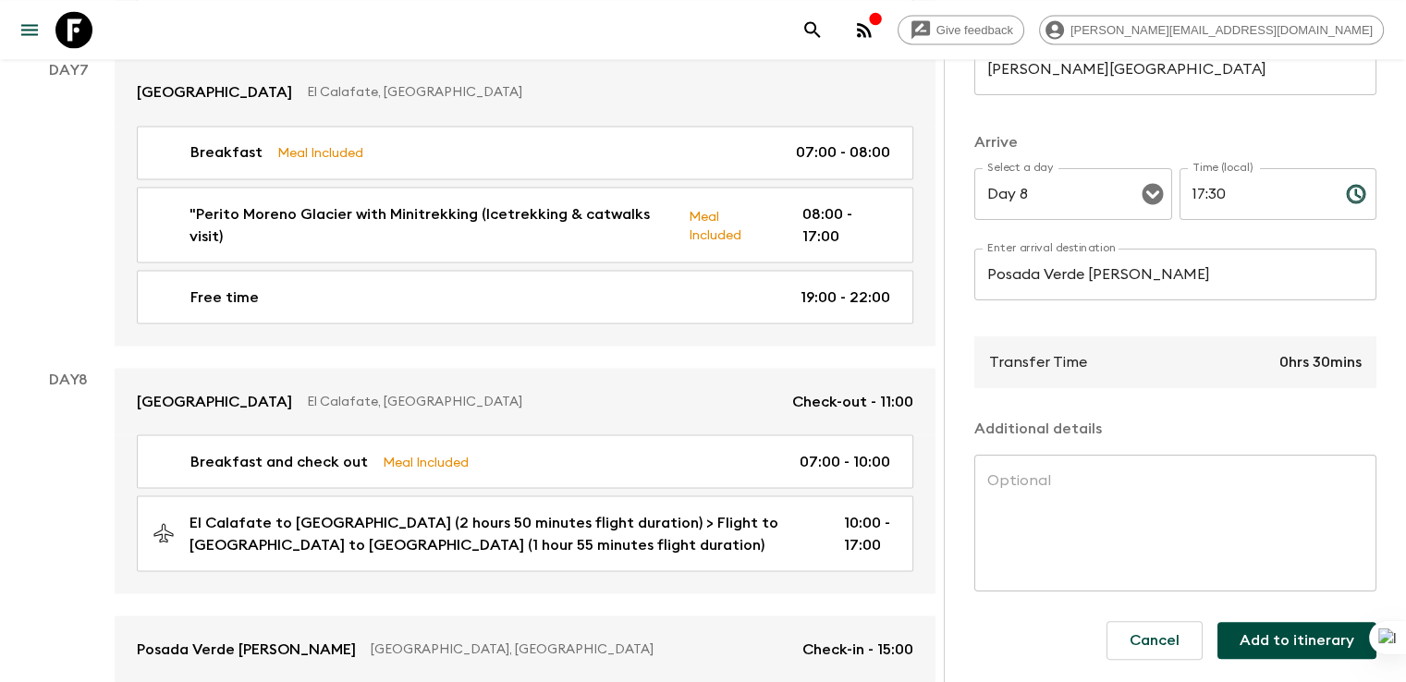
click at [1316, 631] on button "Add to itinerary" at bounding box center [1296, 640] width 159 height 37
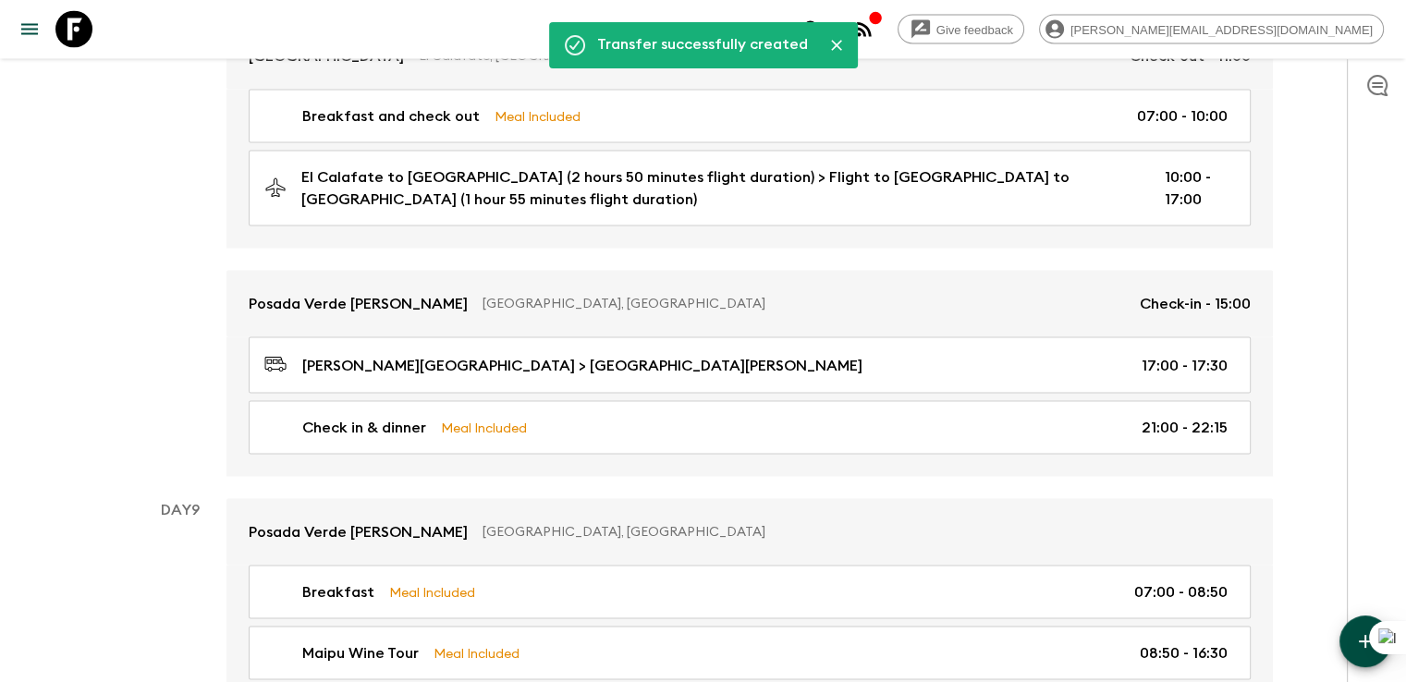
scroll to position [3622, 0]
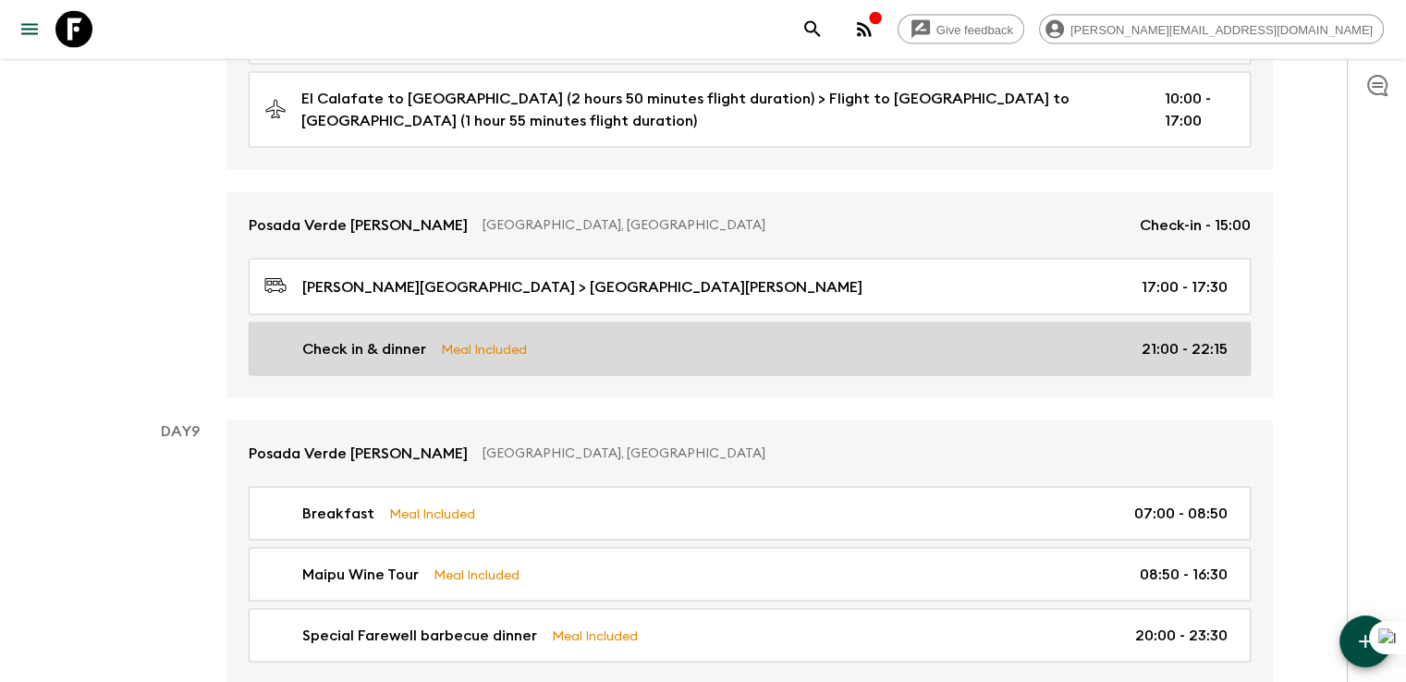
click at [356, 338] on p "Check in & dinner" at bounding box center [364, 349] width 124 height 22
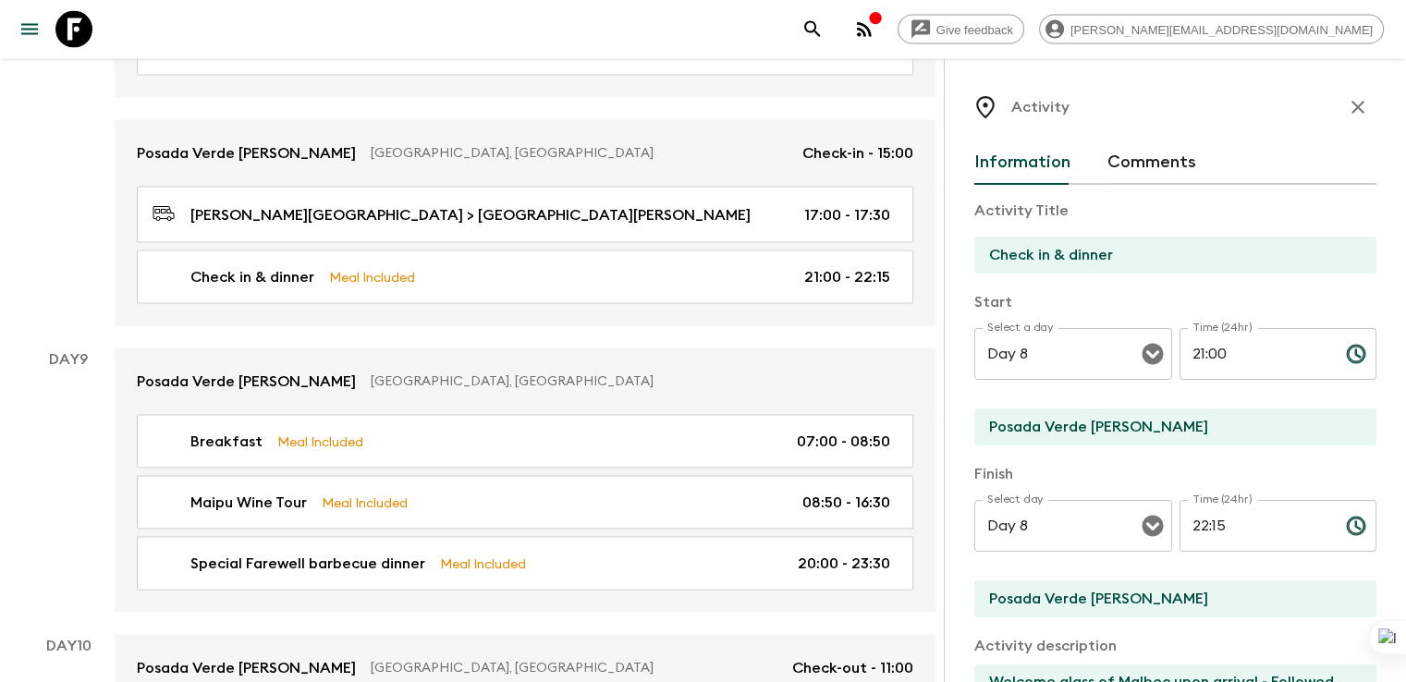
scroll to position [3980, 0]
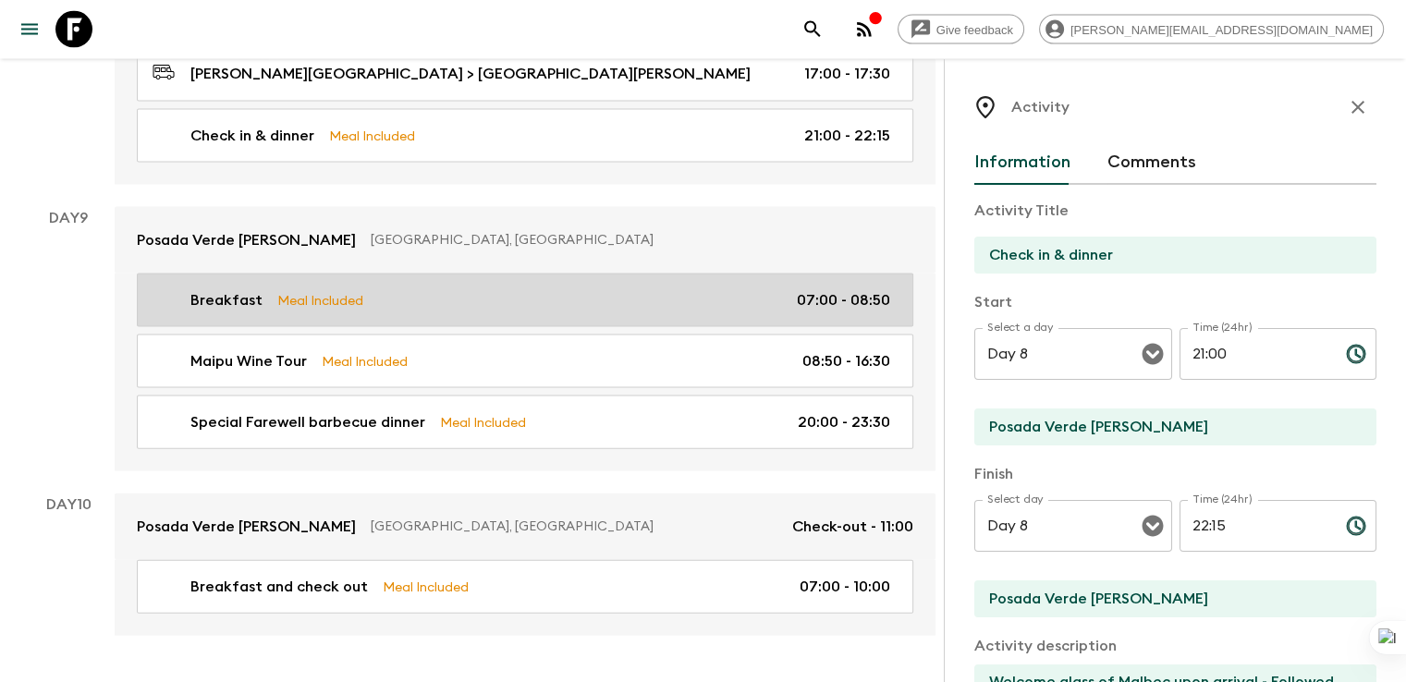
click at [215, 274] on link "Breakfast Meal Included 07:00 - 08:50" at bounding box center [525, 301] width 776 height 54
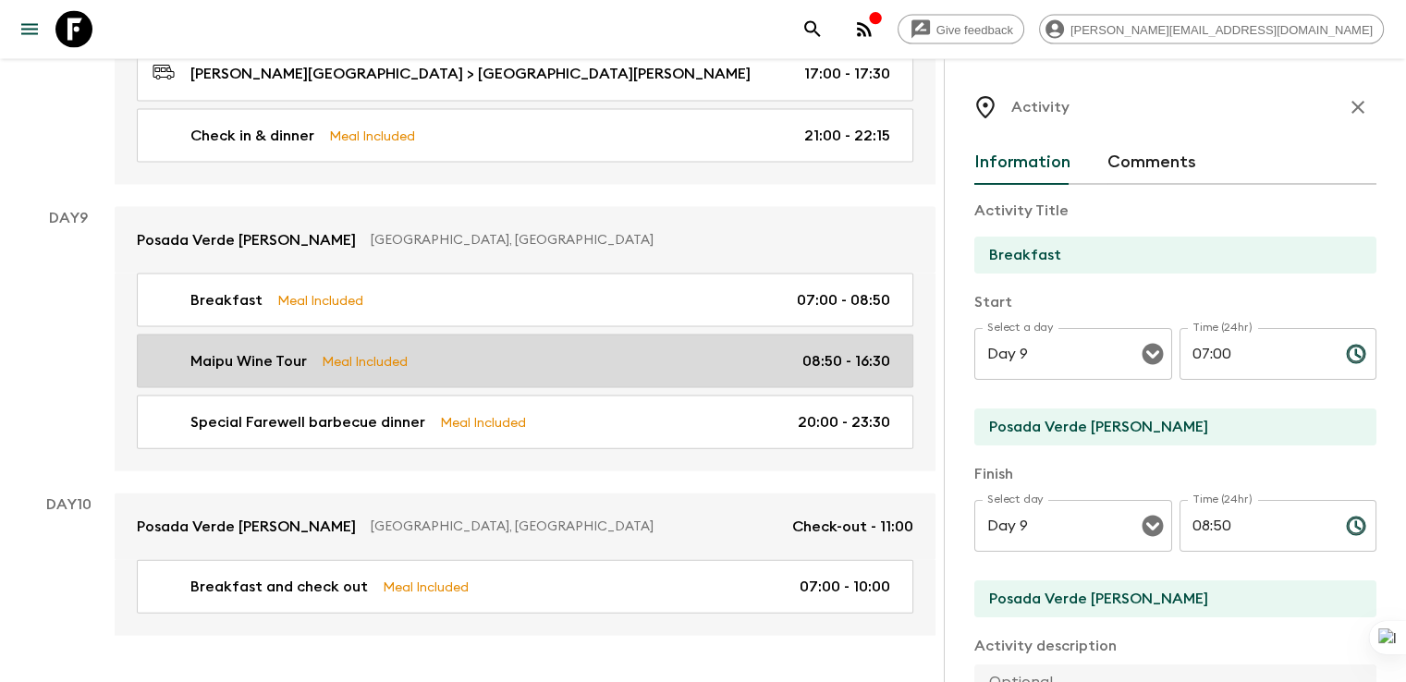
click at [263, 350] on p "Maipu Wine Tour" at bounding box center [248, 361] width 116 height 22
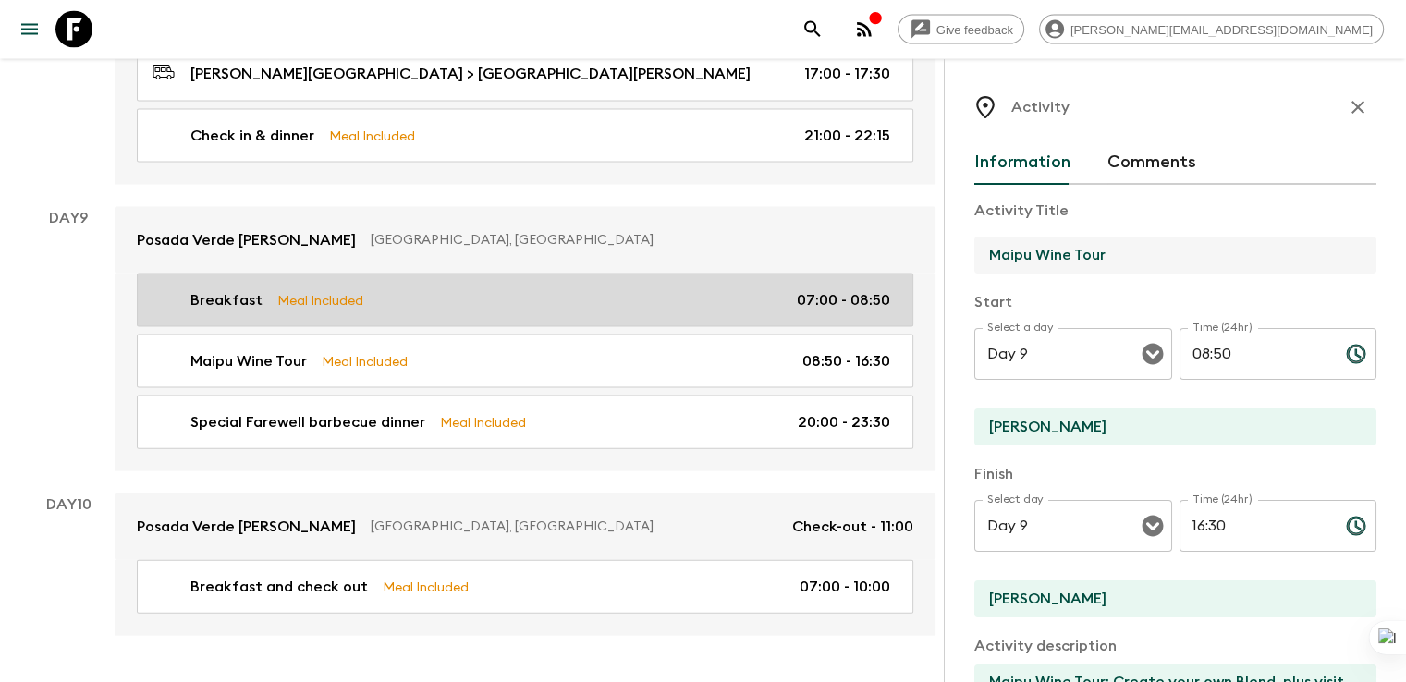
drag, startPoint x: 940, startPoint y: 253, endPoint x: 819, endPoint y: 253, distance: 121.1
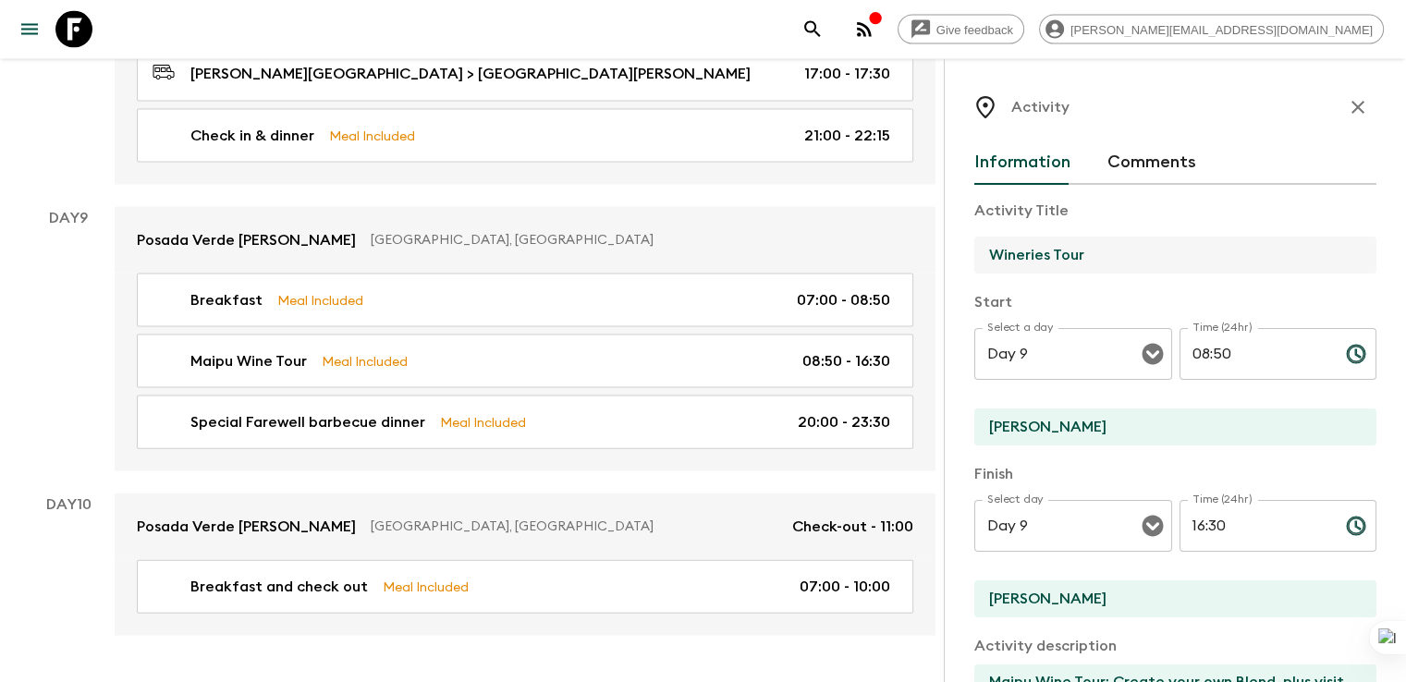
drag, startPoint x: 897, startPoint y: 256, endPoint x: 1046, endPoint y: 260, distance: 148.8
click at [1046, 260] on input "Wineries Tour" at bounding box center [1167, 255] width 387 height 37
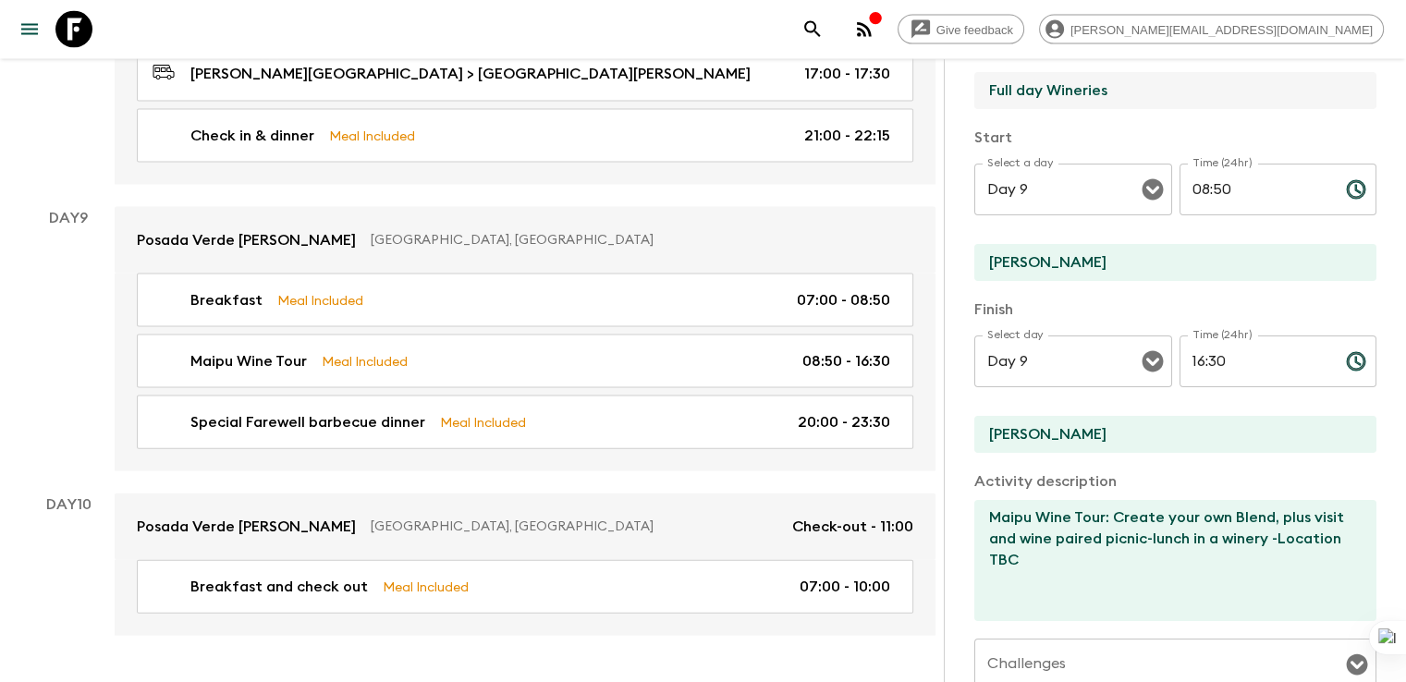
scroll to position [185, 0]
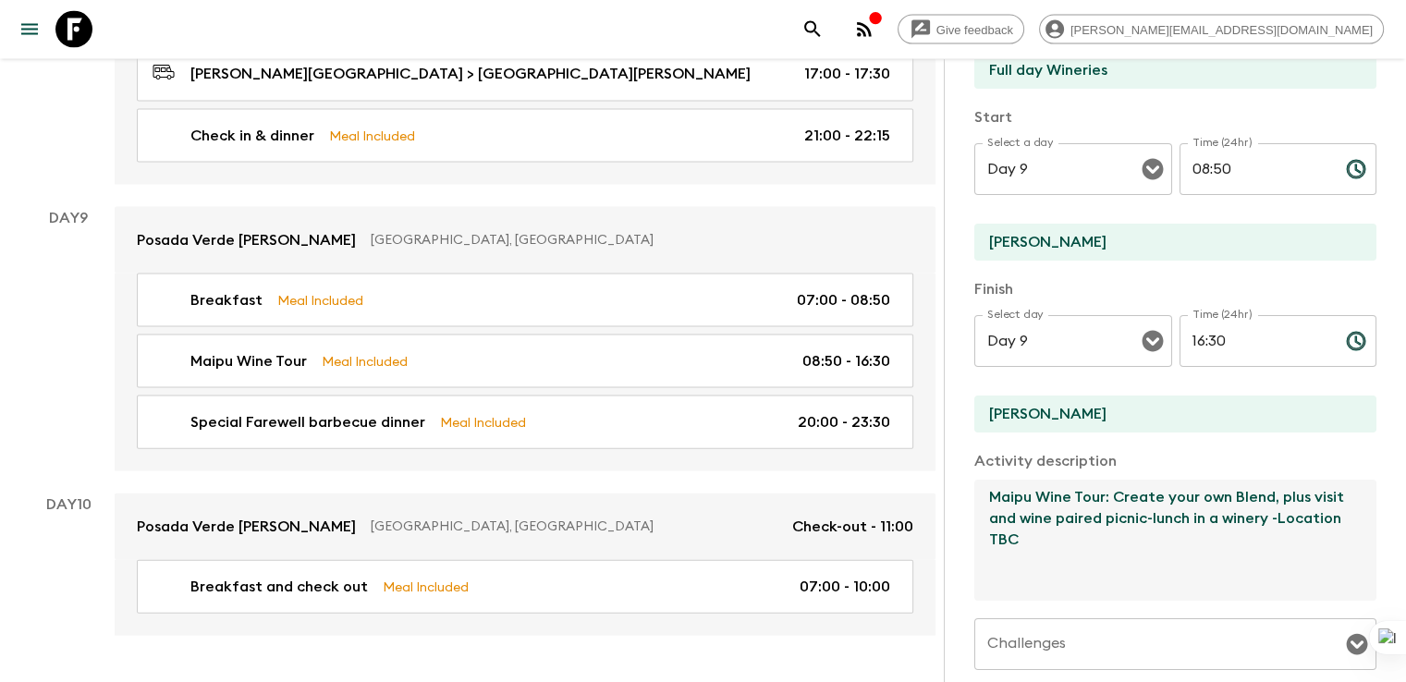
drag, startPoint x: 1016, startPoint y: 503, endPoint x: 859, endPoint y: 502, distance: 156.2
click at [943, 502] on div "Activity Information Comments Activity Title Full day Wineries Start Select a d…" at bounding box center [1174, 400] width 462 height 682
drag, startPoint x: 1240, startPoint y: 502, endPoint x: 1284, endPoint y: 504, distance: 44.4
click at [1284, 504] on textarea "Create your own Blend, plus visit and wine paired picnic-lunch in a winery -Loc…" at bounding box center [1167, 540] width 387 height 121
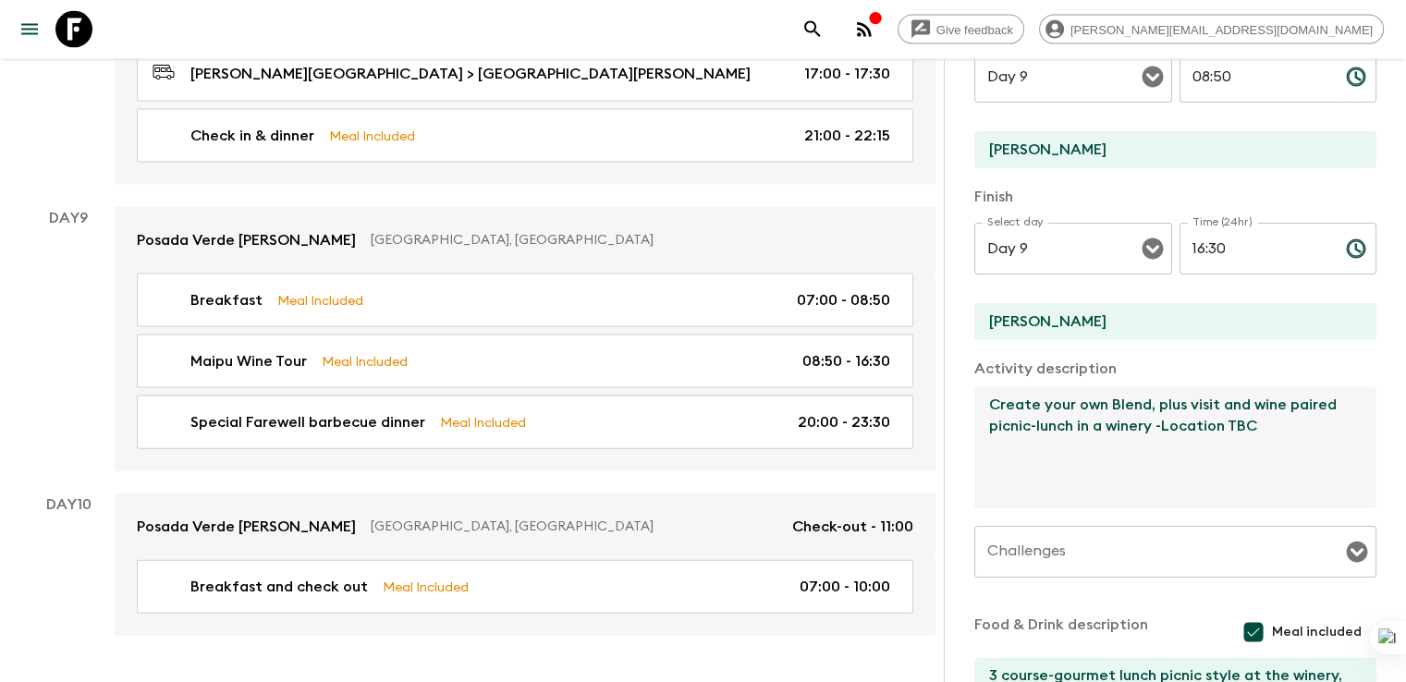
scroll to position [370, 0]
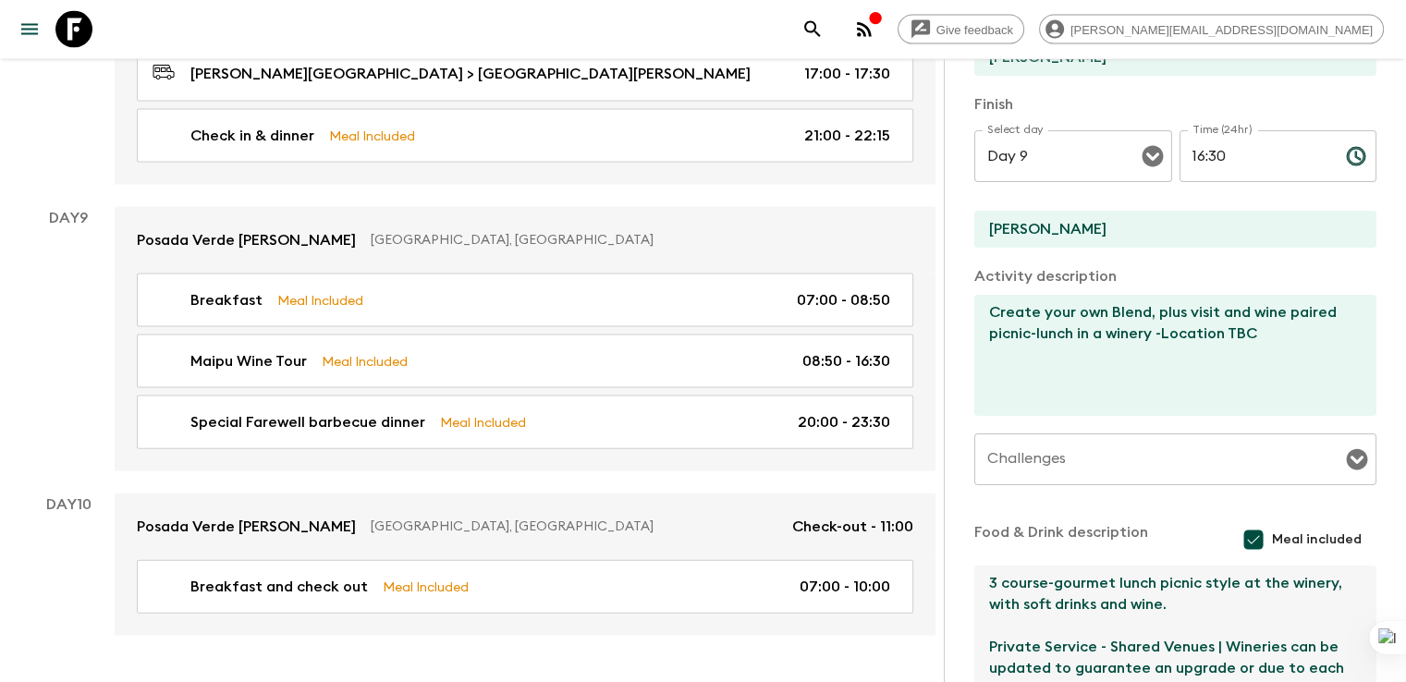
drag, startPoint x: 896, startPoint y: 581, endPoint x: 1017, endPoint y: 587, distance: 121.2
click at [1017, 587] on textarea "3 course-gourmet lunch picnic style at the winery, with soft drinks and wine. P…" at bounding box center [1167, 626] width 387 height 121
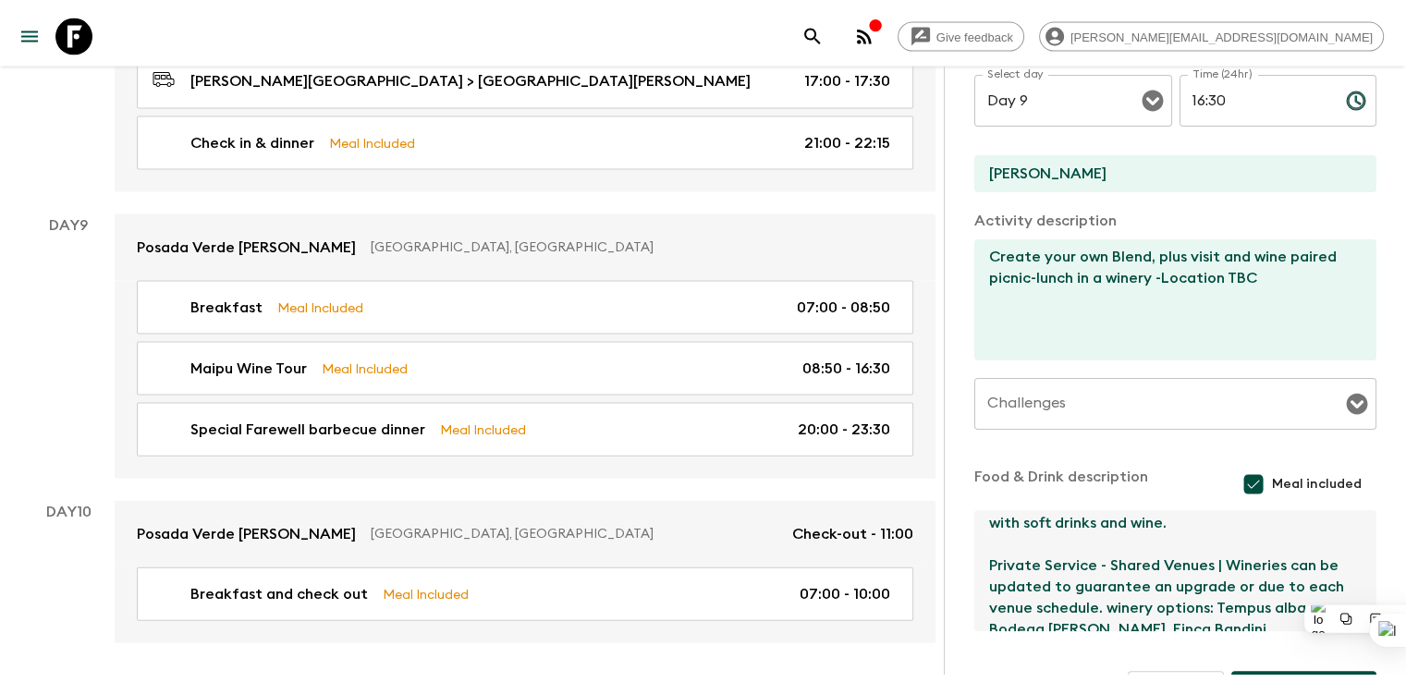
scroll to position [42, 0]
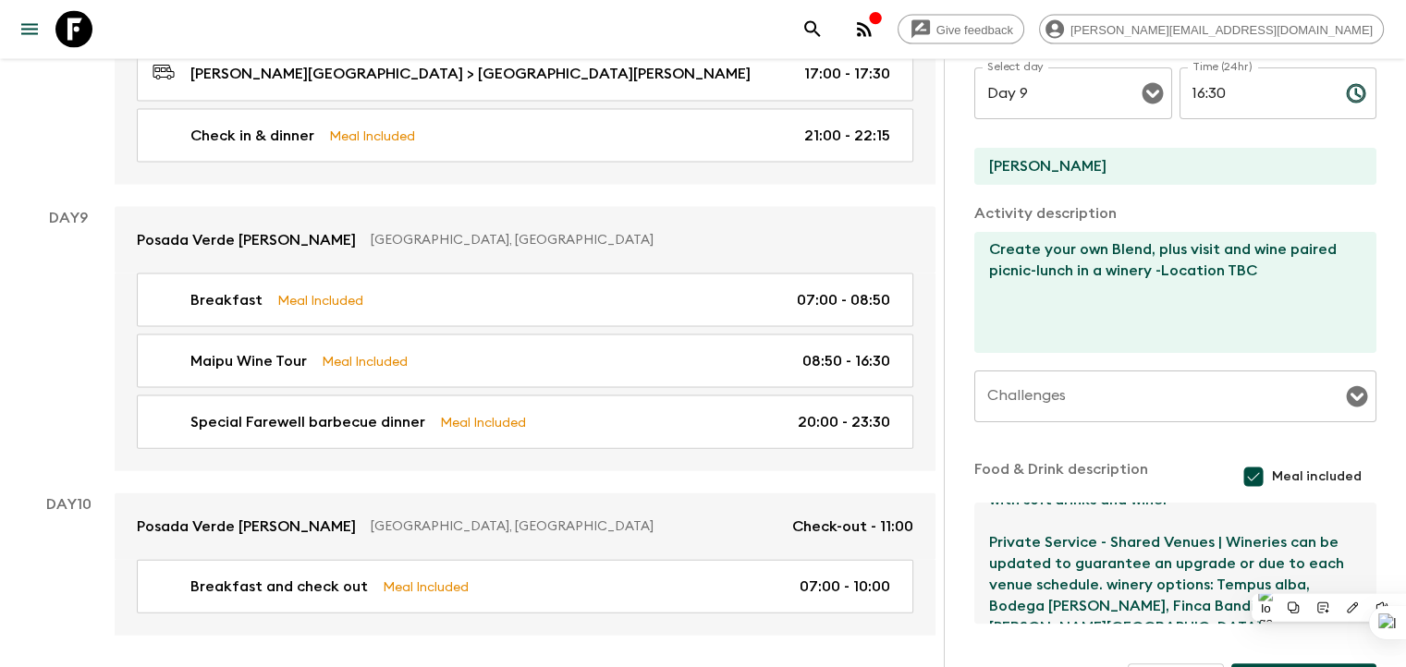
drag, startPoint x: 1132, startPoint y: 613, endPoint x: 1277, endPoint y: 578, distance: 149.1
click at [1277, 578] on textarea "3 course-gourmet lunch picnic style at the winery, with soft drinks and wine. P…" at bounding box center [1167, 563] width 387 height 121
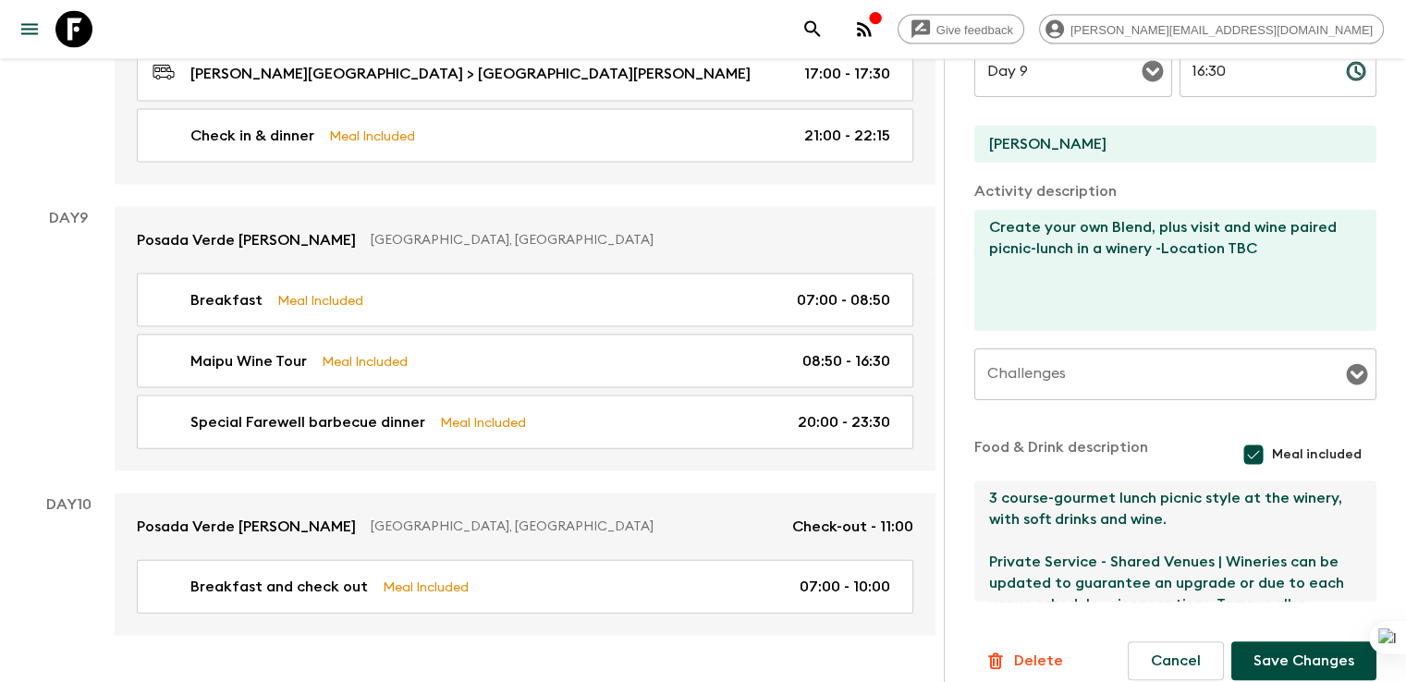
scroll to position [475, 0]
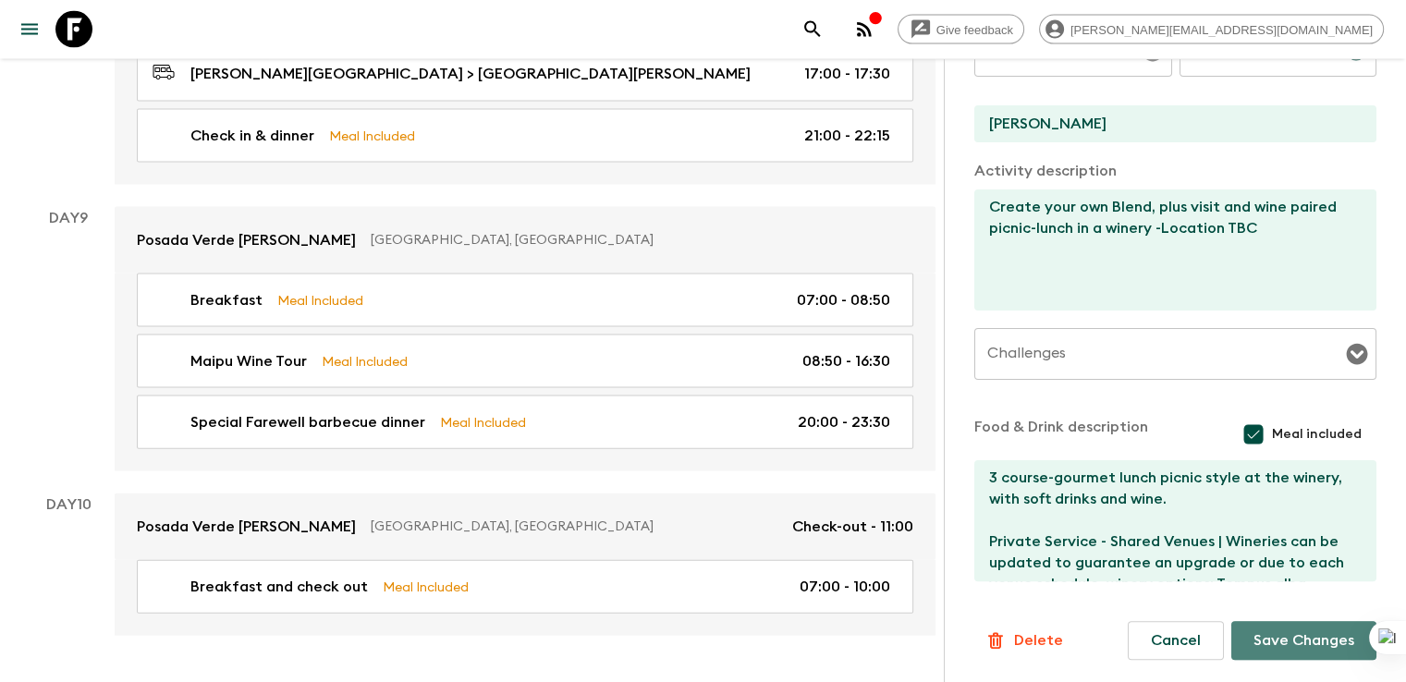
click at [1272, 642] on button "Save Changes" at bounding box center [1303, 640] width 145 height 39
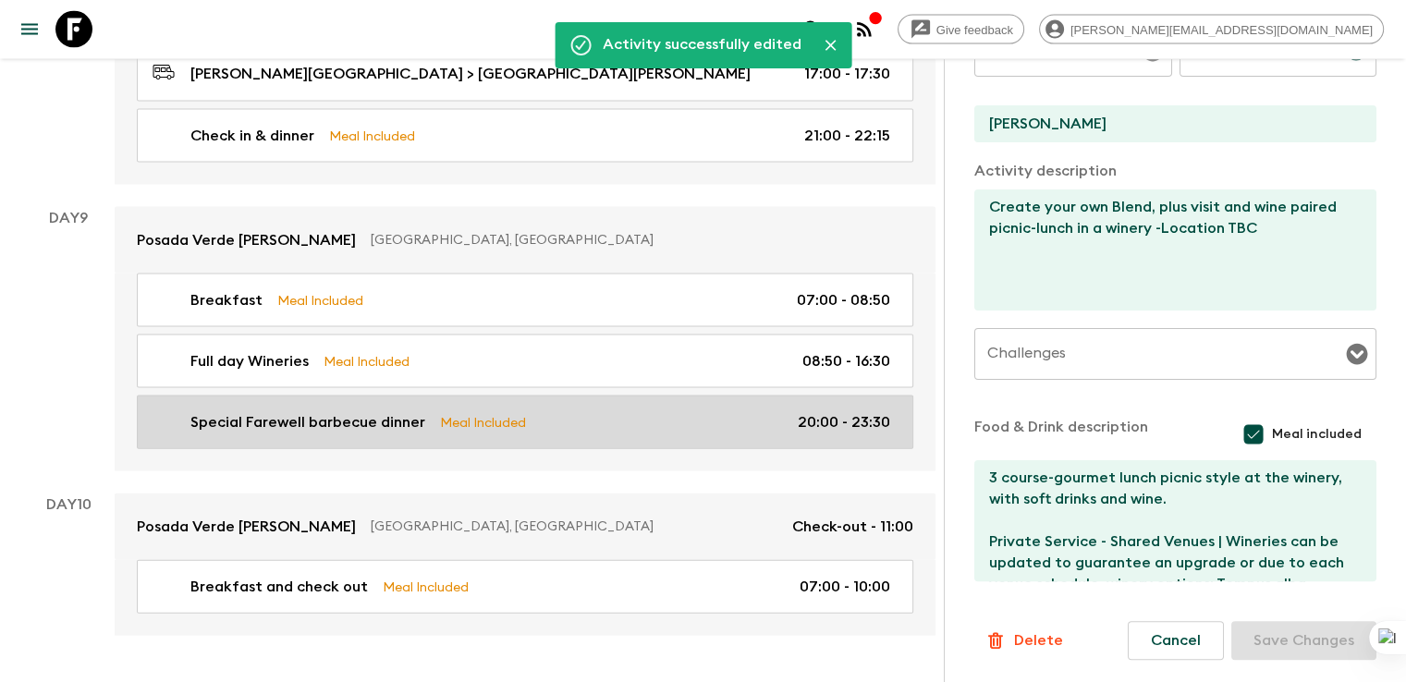
click at [259, 411] on p "Special Farewell barbecue dinner" at bounding box center [307, 422] width 235 height 22
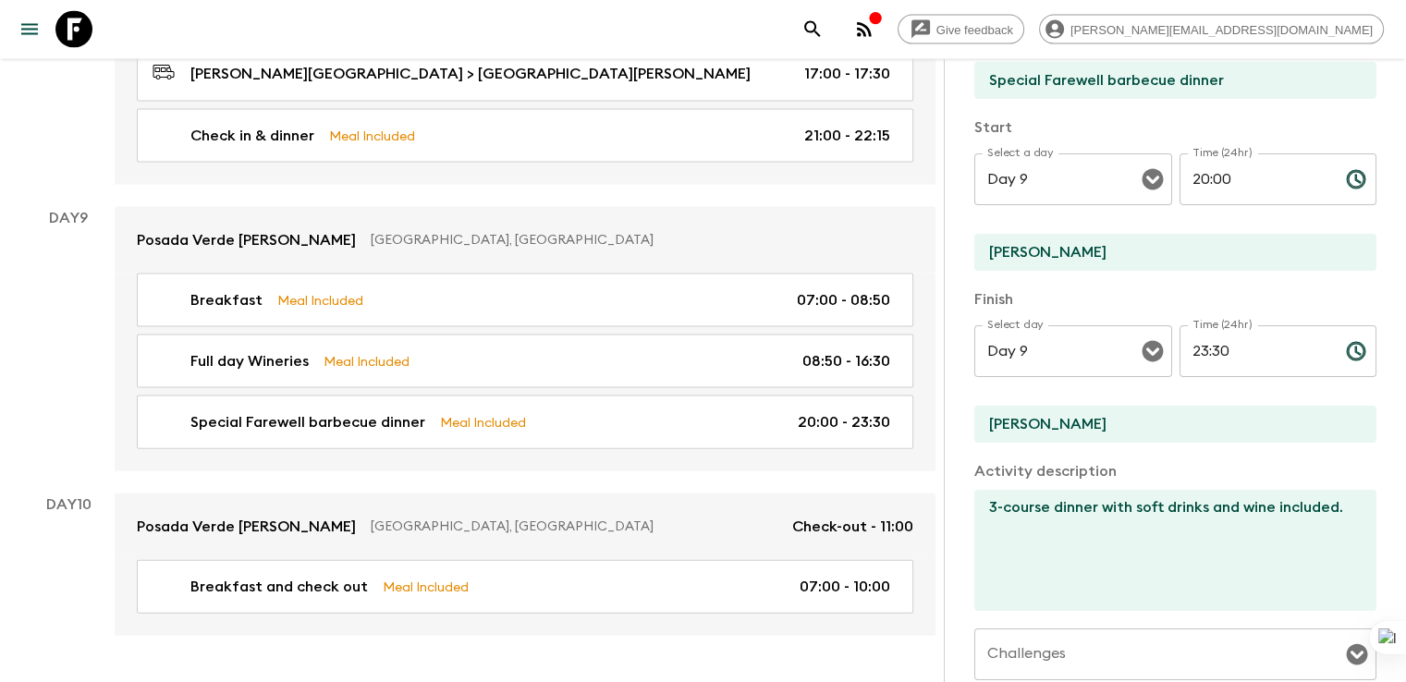
scroll to position [94, 0]
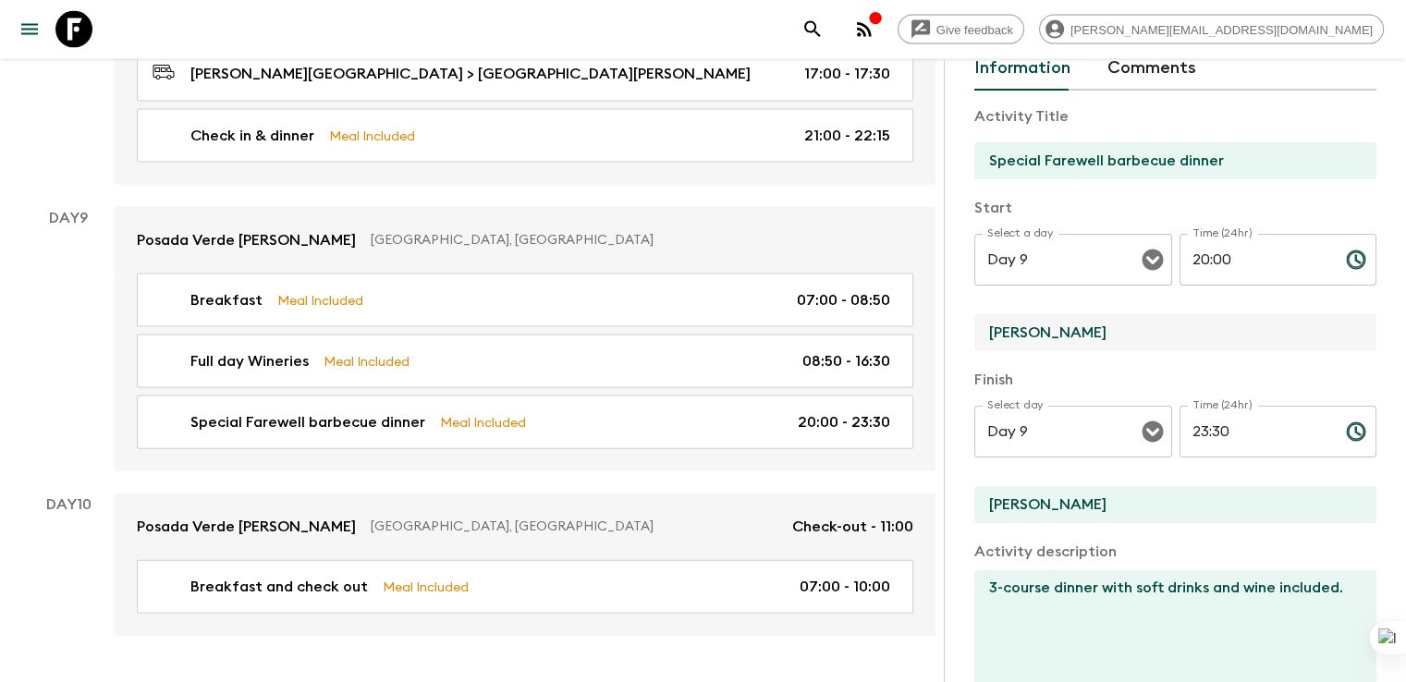
drag, startPoint x: 978, startPoint y: 338, endPoint x: 829, endPoint y: 334, distance: 148.8
click at [1013, 511] on input "Mendoza" at bounding box center [1167, 504] width 387 height 37
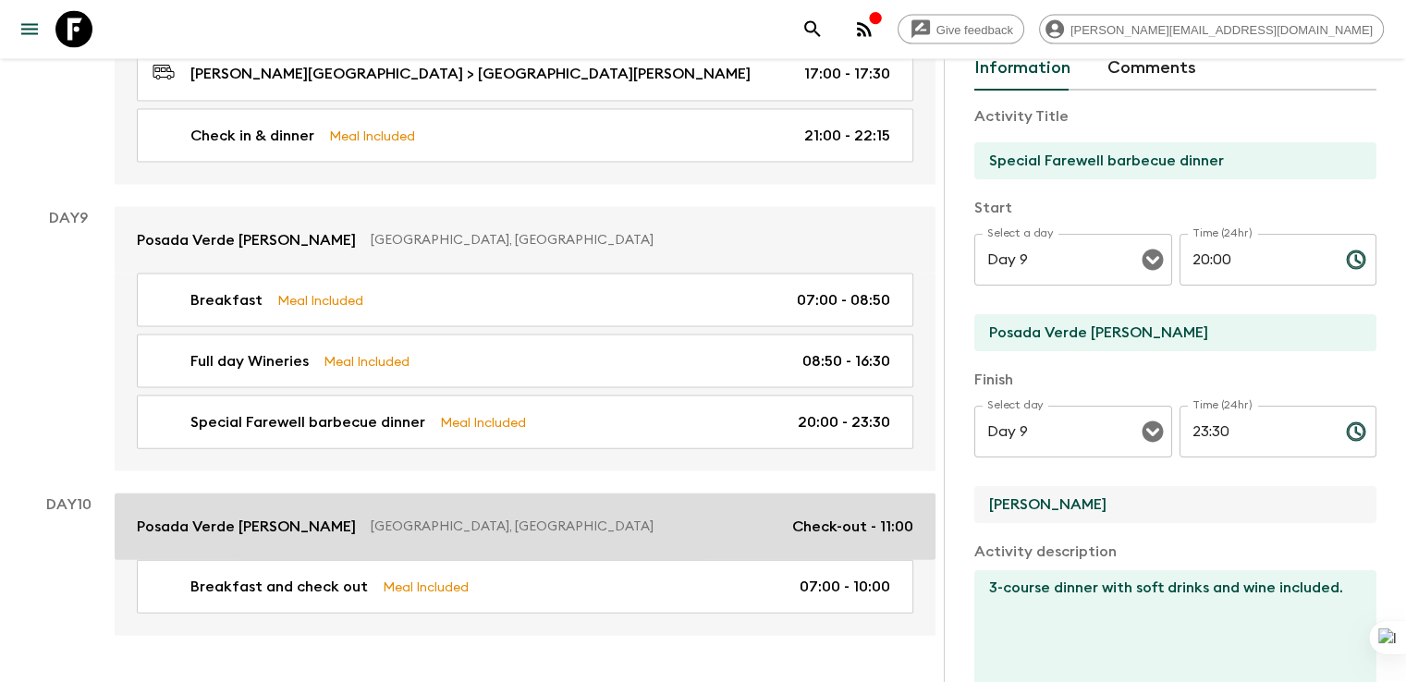
drag, startPoint x: 1013, startPoint y: 511, endPoint x: 773, endPoint y: 498, distance: 239.7
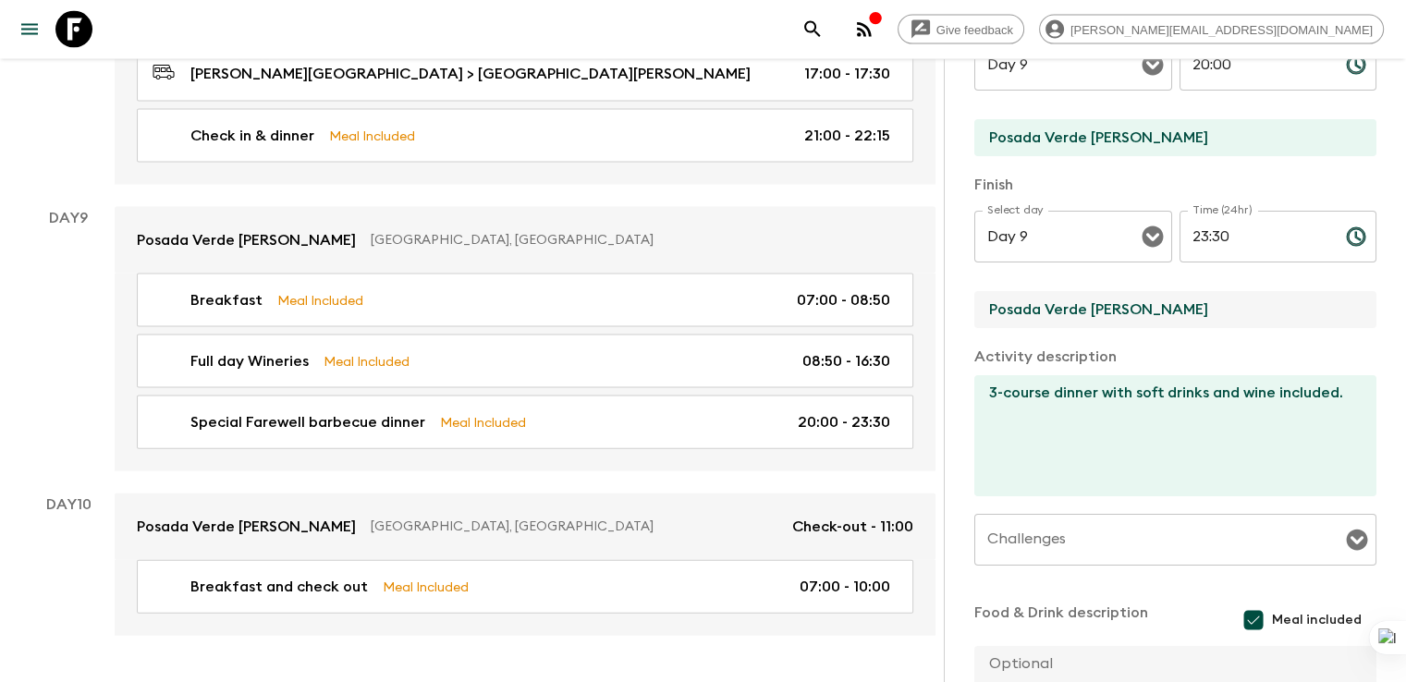
scroll to position [293, 0]
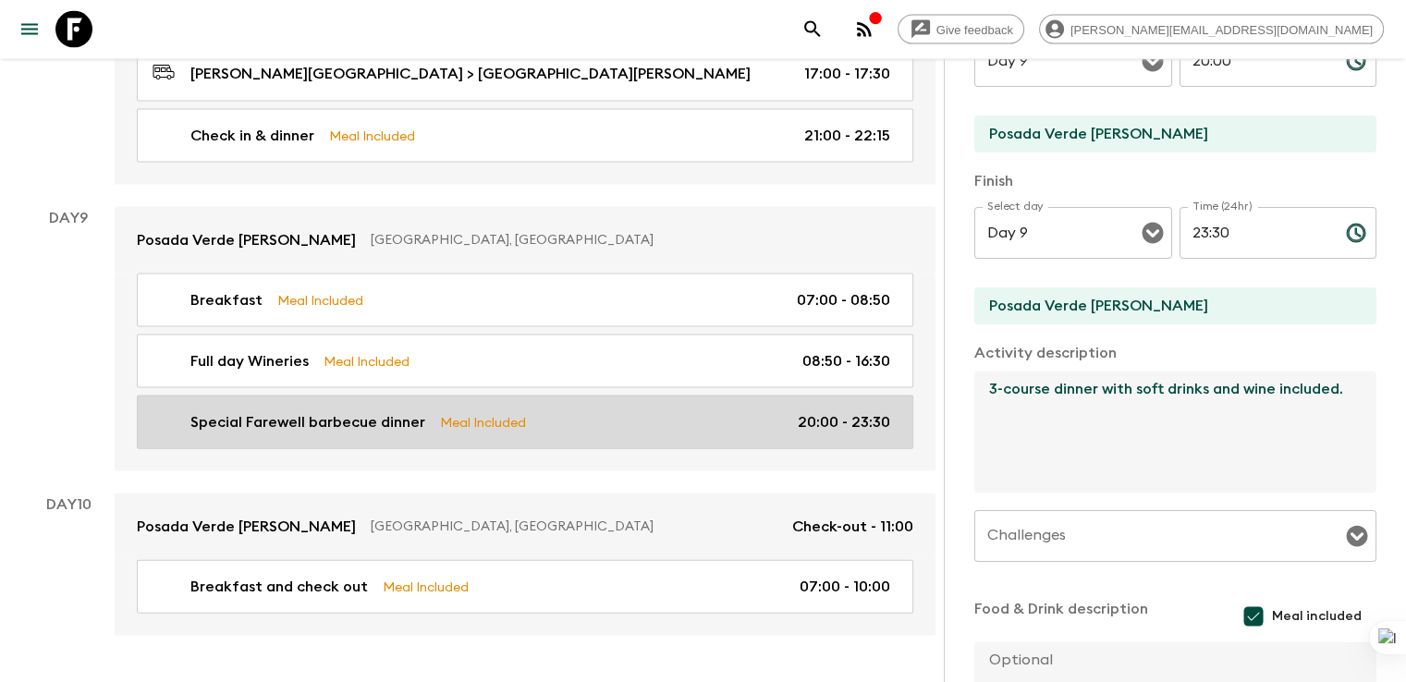
drag, startPoint x: 1005, startPoint y: 385, endPoint x: 817, endPoint y: 389, distance: 188.6
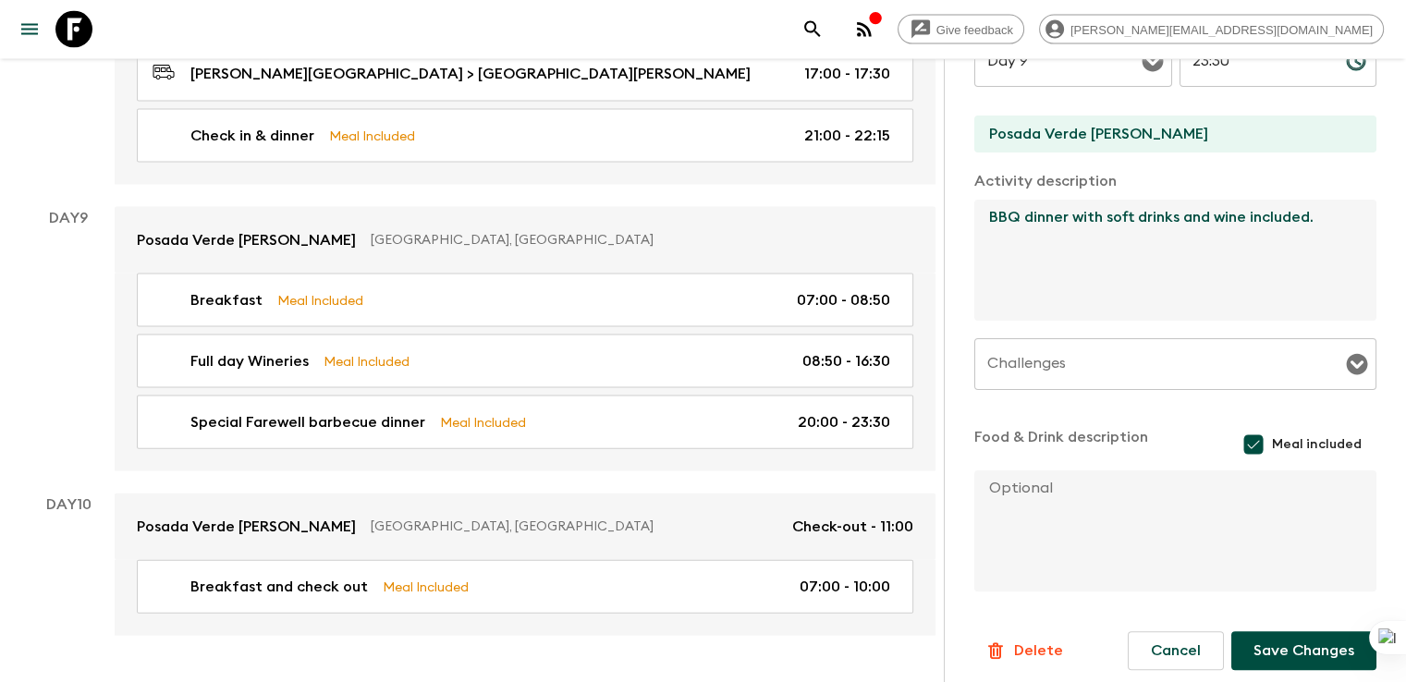
scroll to position [475, 0]
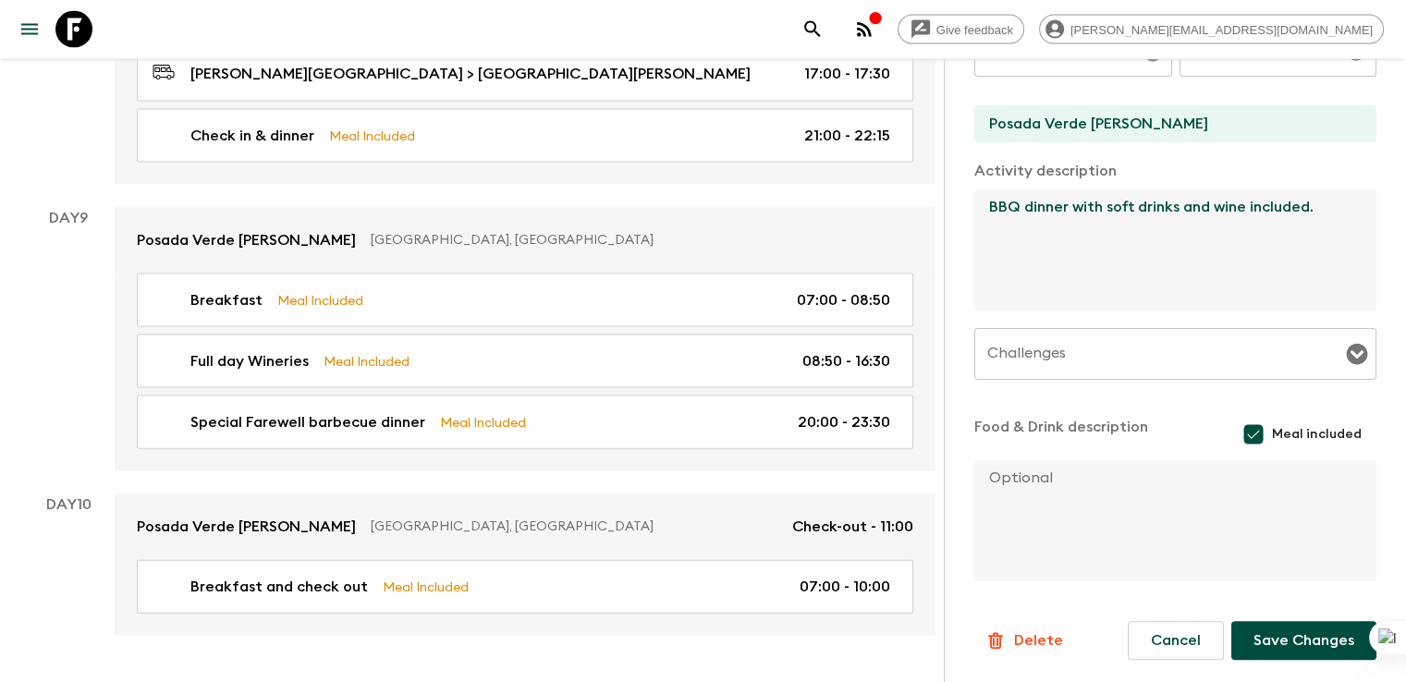
click at [1287, 651] on button "Save Changes" at bounding box center [1303, 640] width 145 height 39
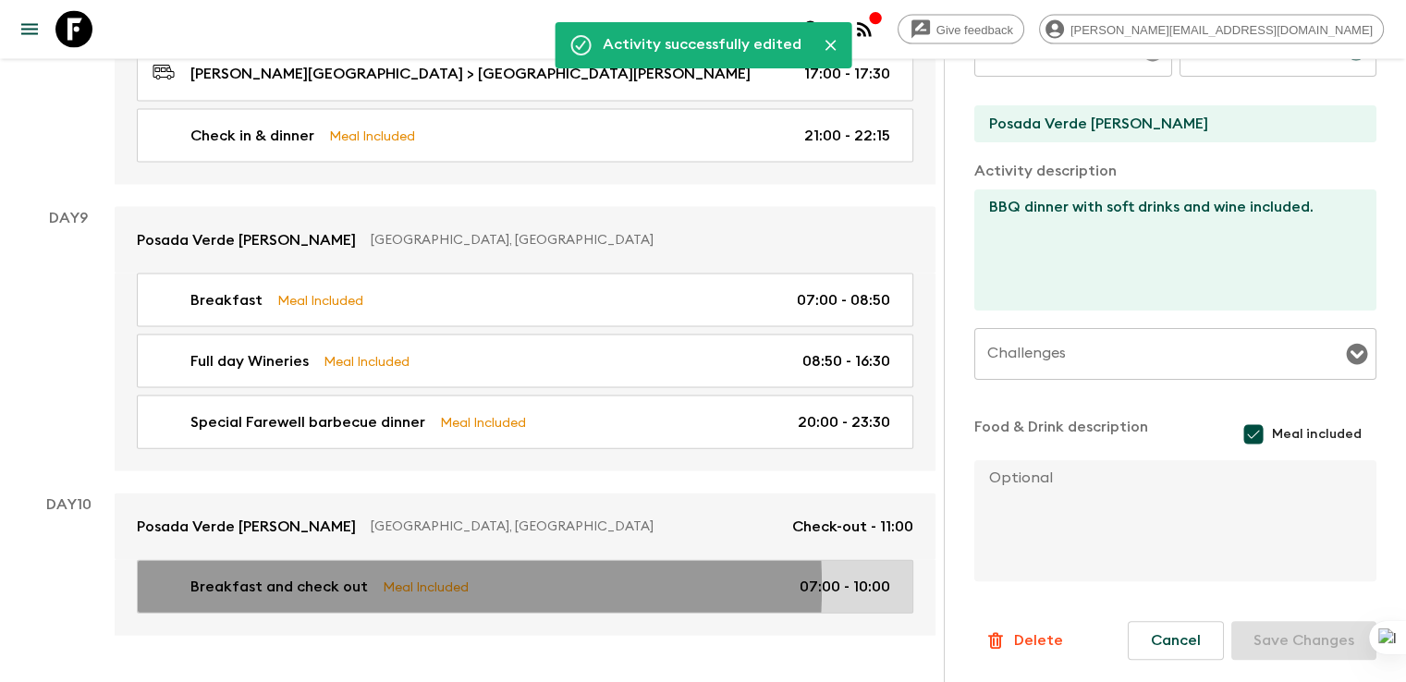
click at [278, 576] on p "Breakfast and check out" at bounding box center [278, 587] width 177 height 22
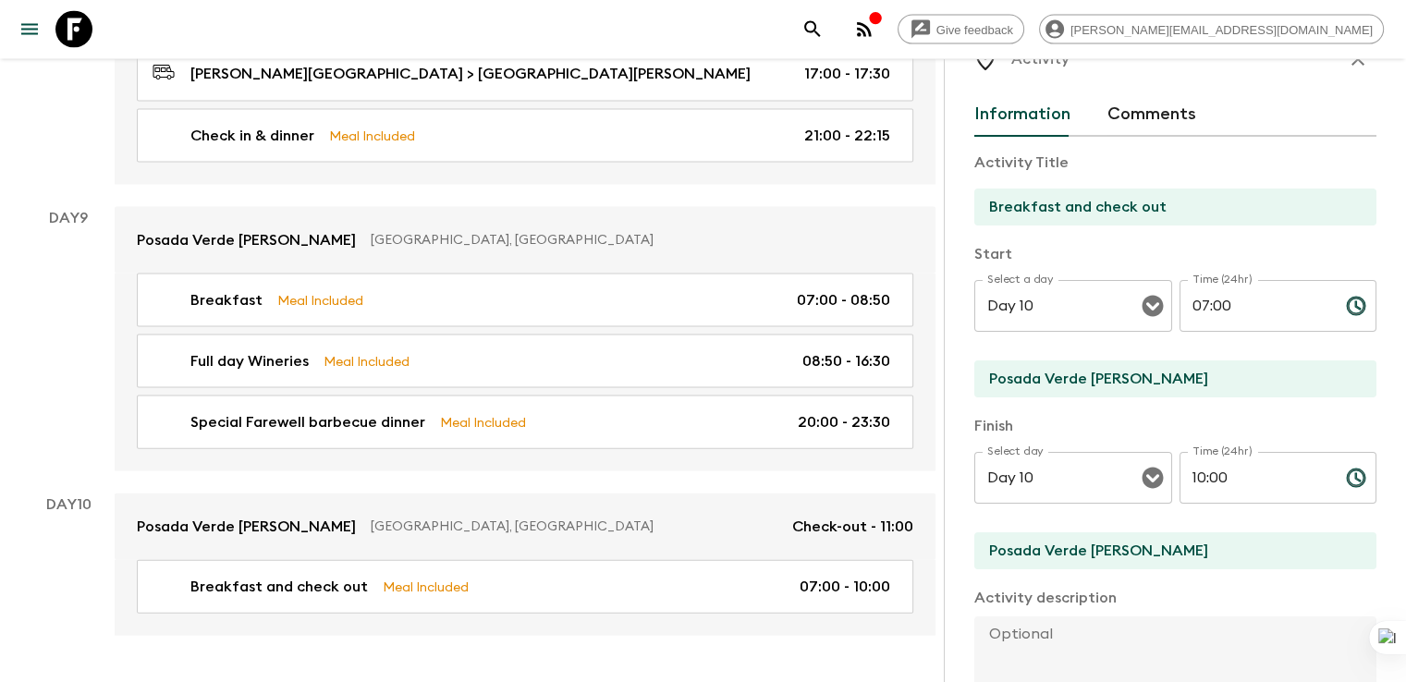
scroll to position [44, 0]
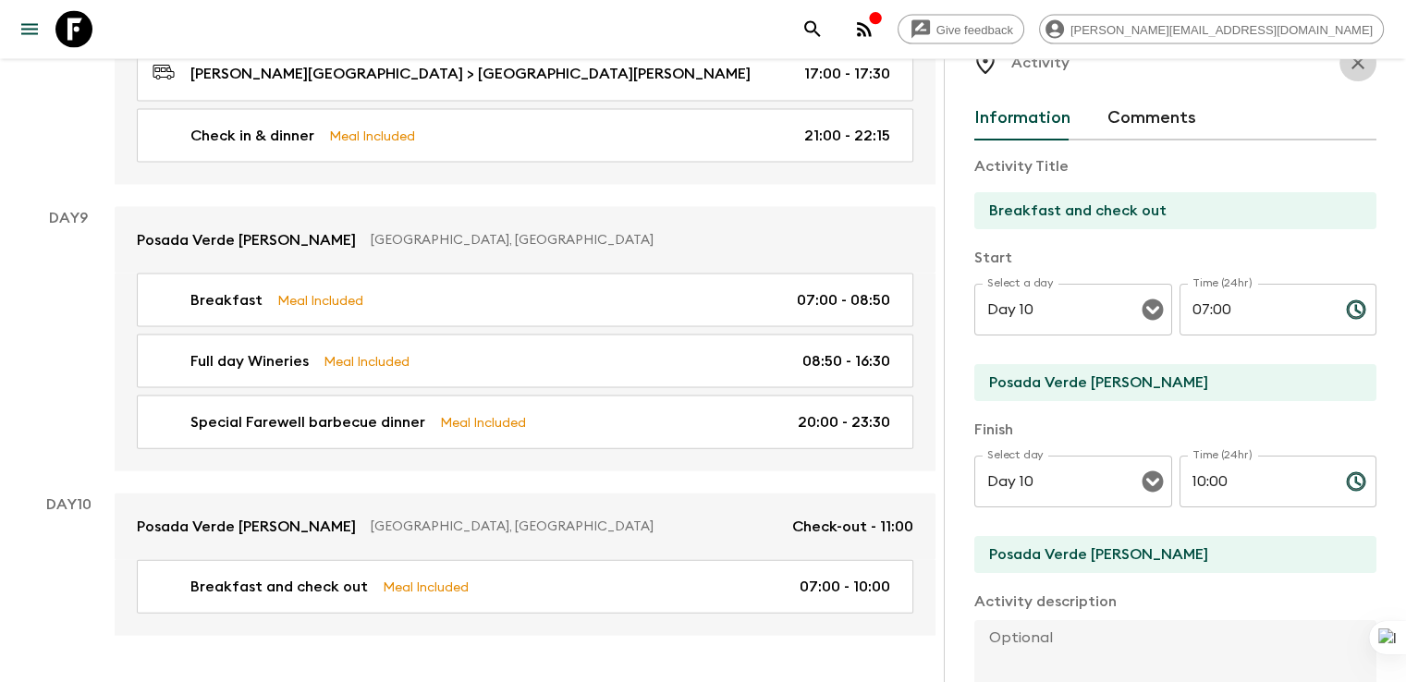
drag, startPoint x: 1347, startPoint y: 64, endPoint x: 1330, endPoint y: 82, distance: 25.5
click at [1346, 64] on icon "button" at bounding box center [1357, 63] width 22 height 22
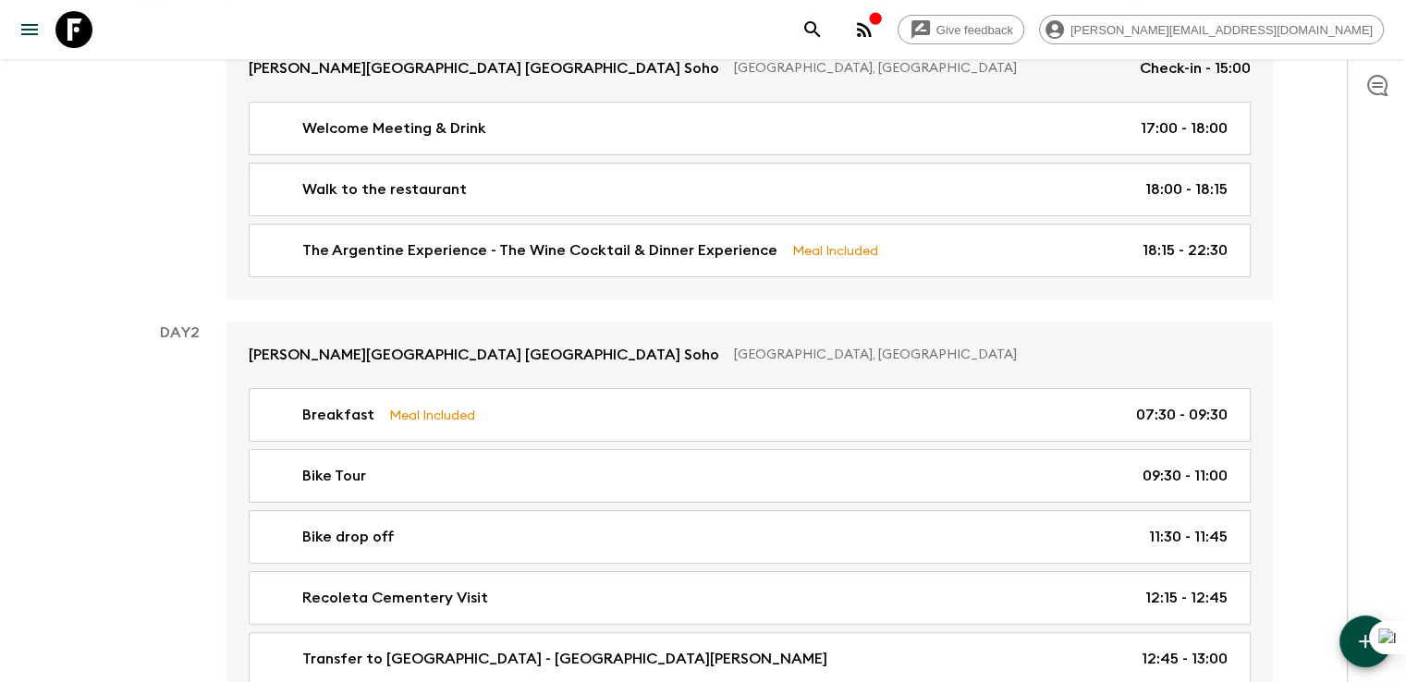
scroll to position [196, 0]
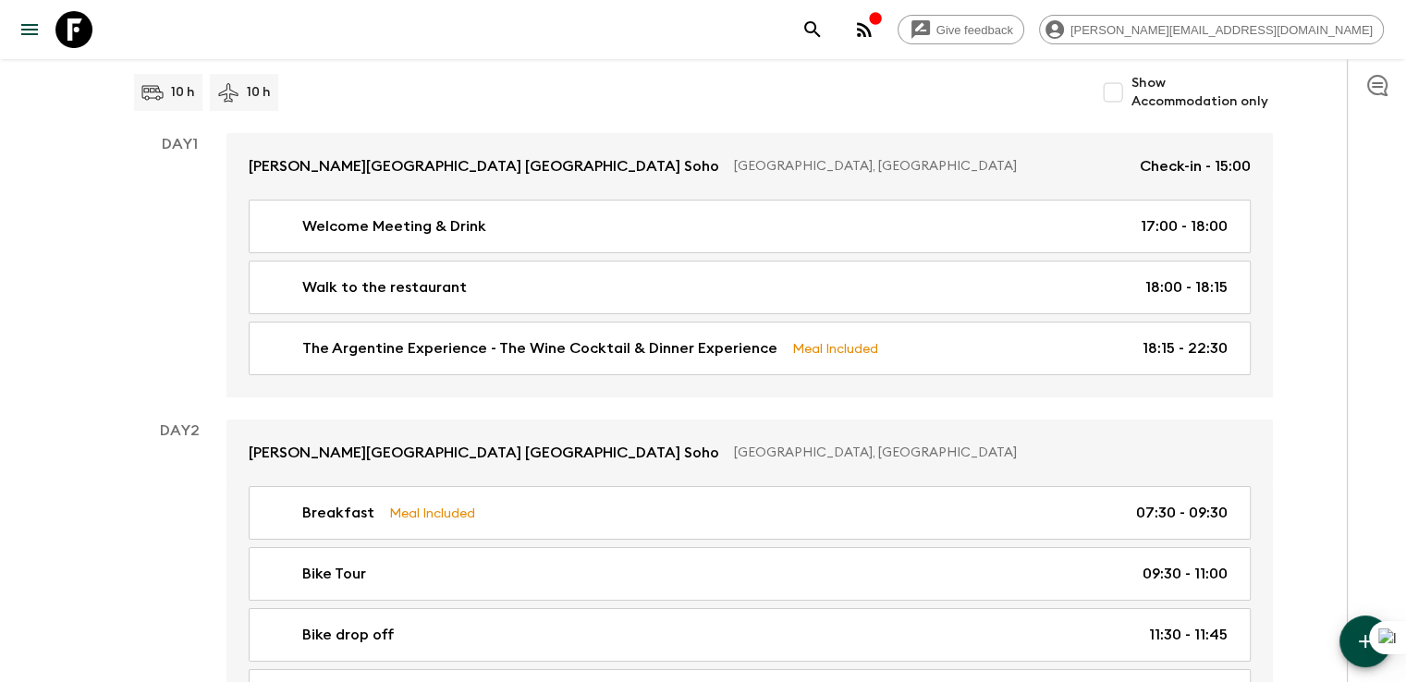
drag, startPoint x: 407, startPoint y: 164, endPoint x: 459, endPoint y: 172, distance: 53.3
click at [407, 164] on p "[PERSON_NAME][GEOGRAPHIC_DATA] [GEOGRAPHIC_DATA] Soho" at bounding box center [484, 166] width 470 height 22
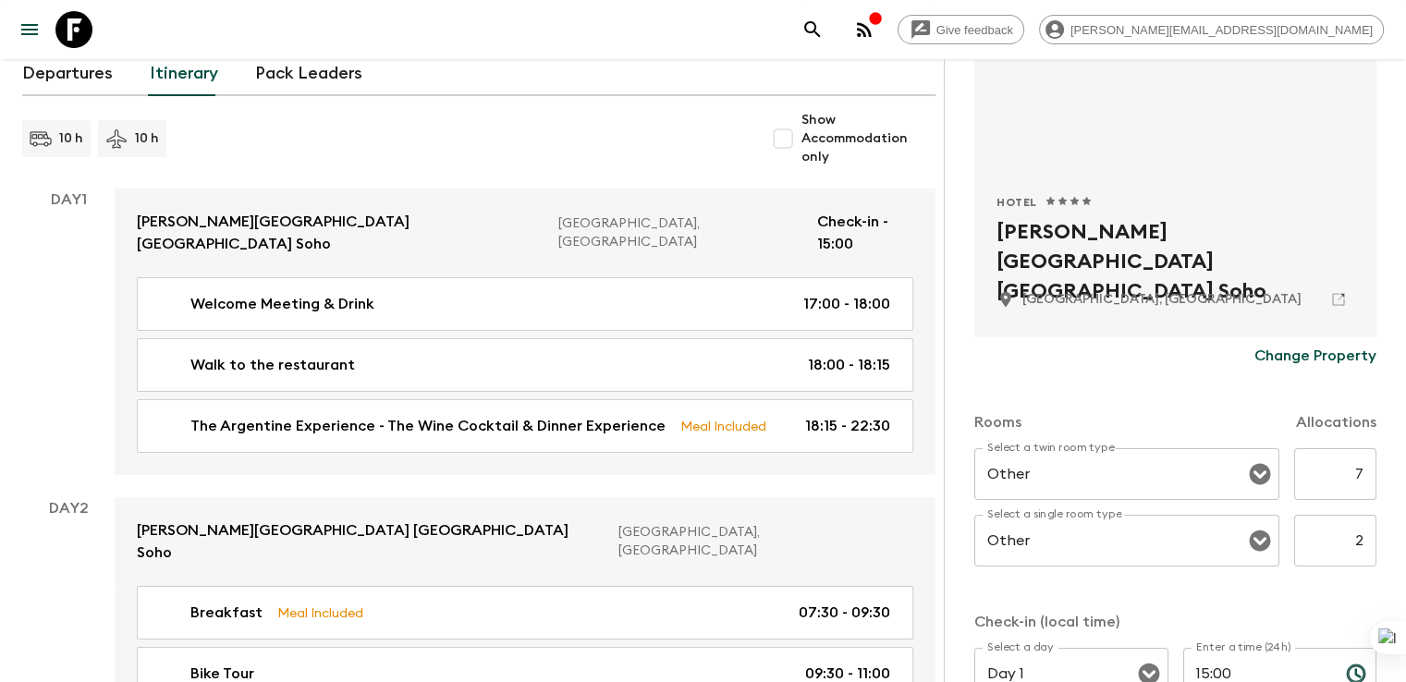
scroll to position [277, 0]
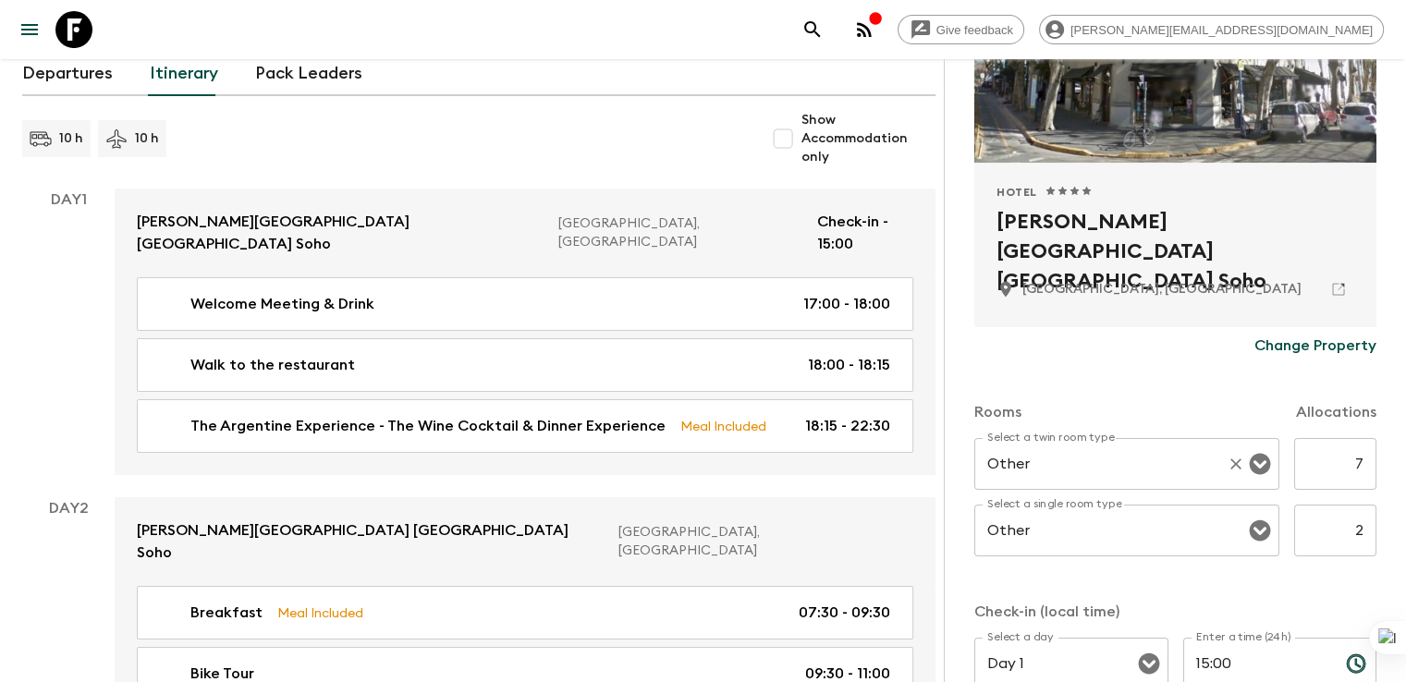
click at [985, 467] on input "Other" at bounding box center [1100, 463] width 237 height 35
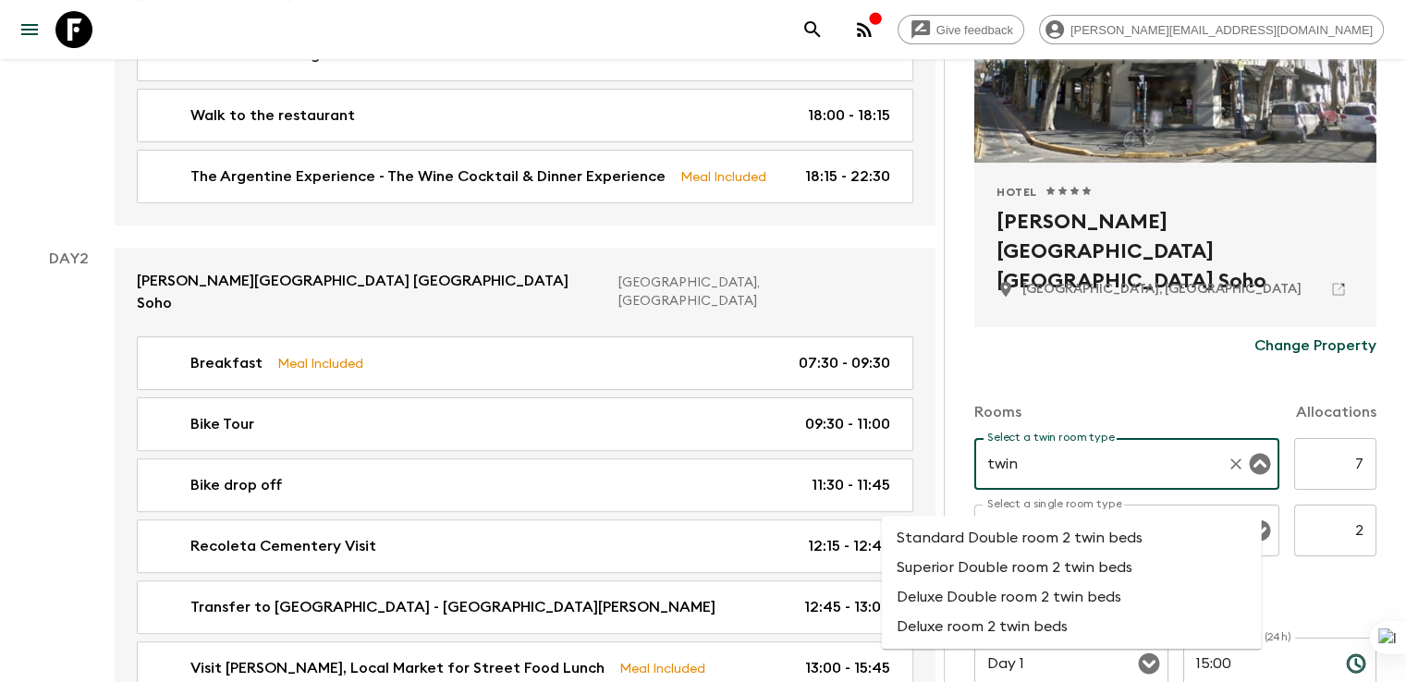
scroll to position [473, 0]
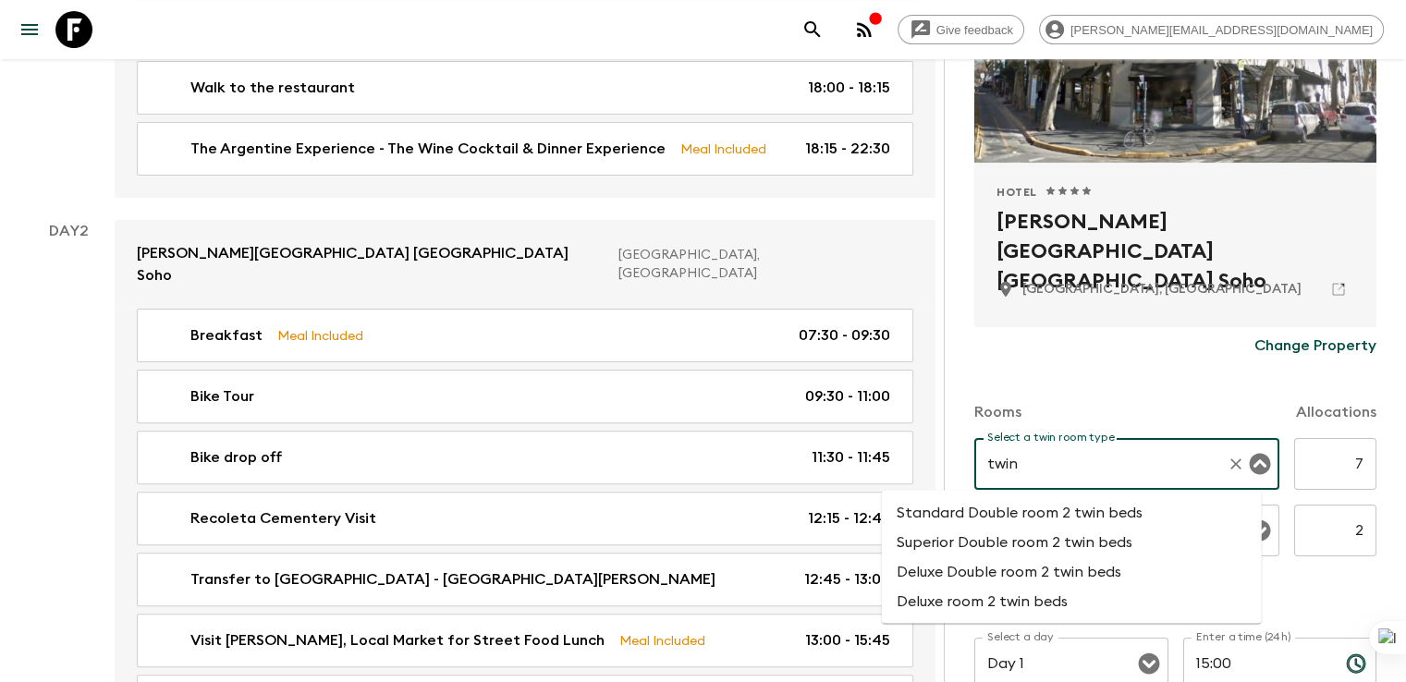
click at [984, 541] on li "Superior Double room 2 twin beds" at bounding box center [1072, 542] width 380 height 30
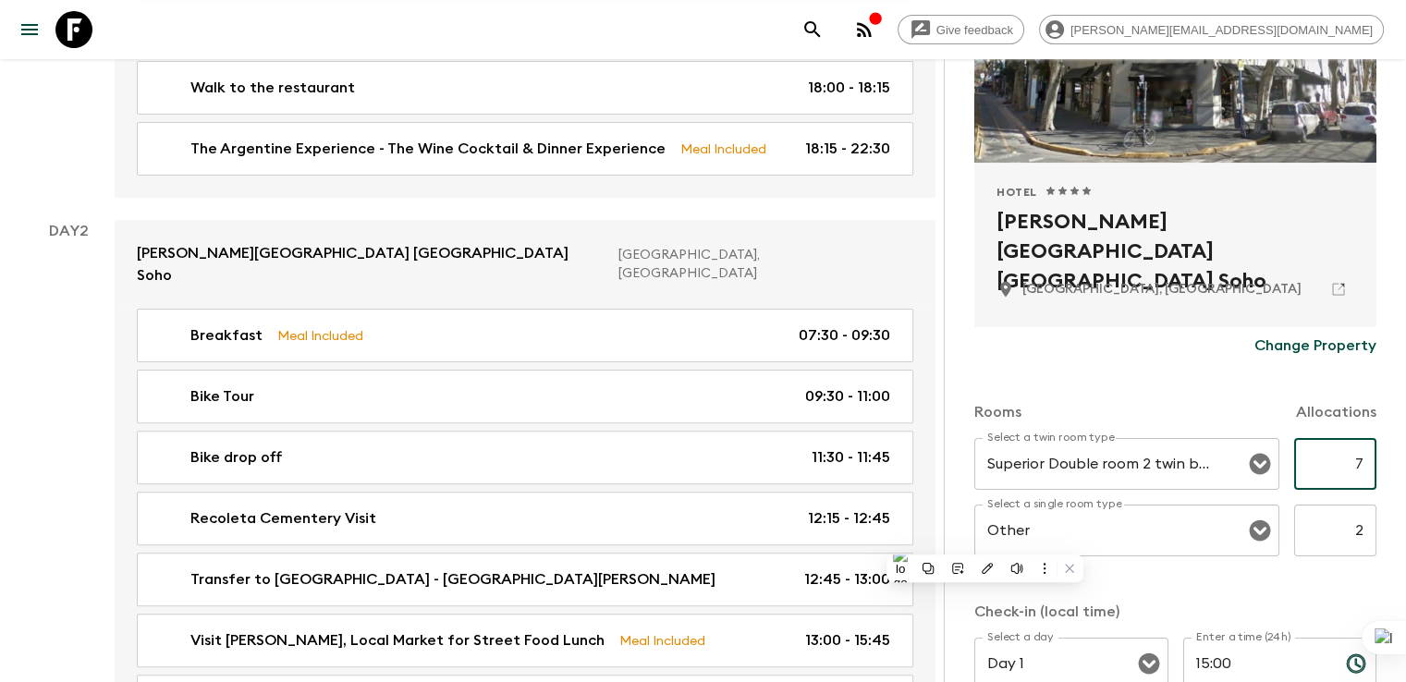
click at [1316, 462] on input "7" at bounding box center [1335, 464] width 82 height 52
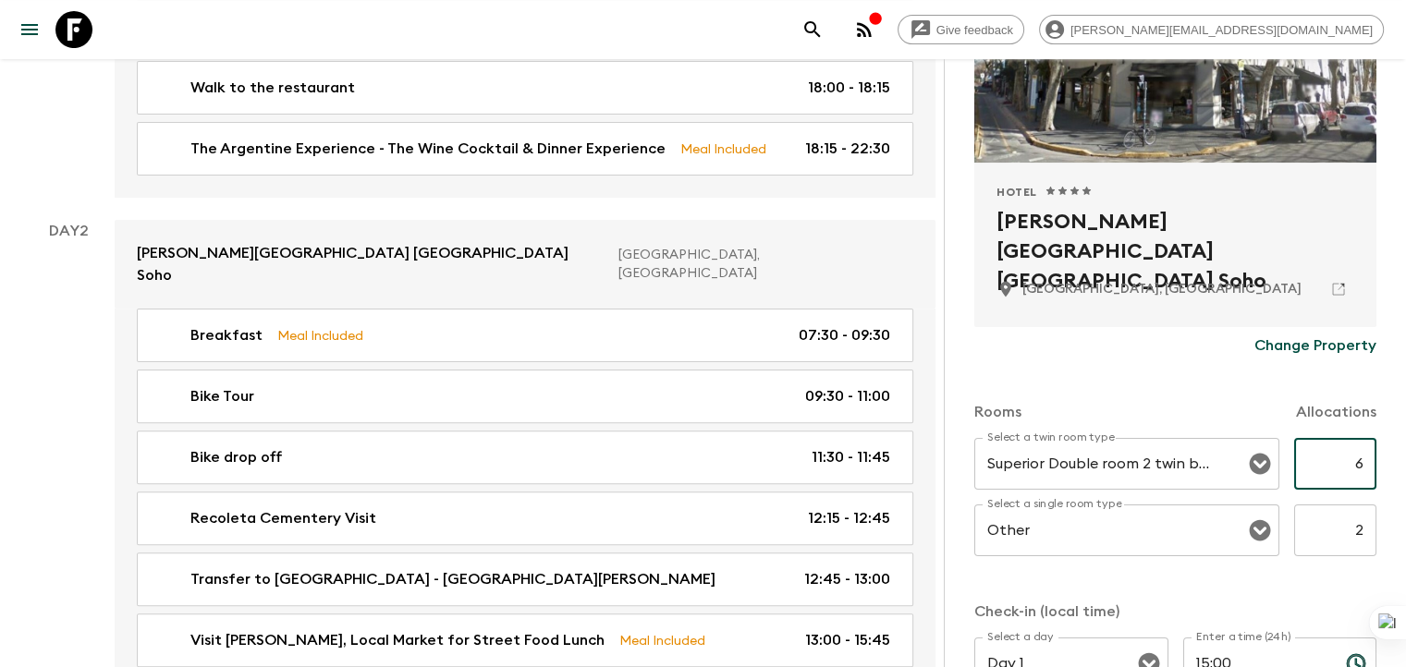
click at [1330, 529] on input "2" at bounding box center [1335, 531] width 82 height 52
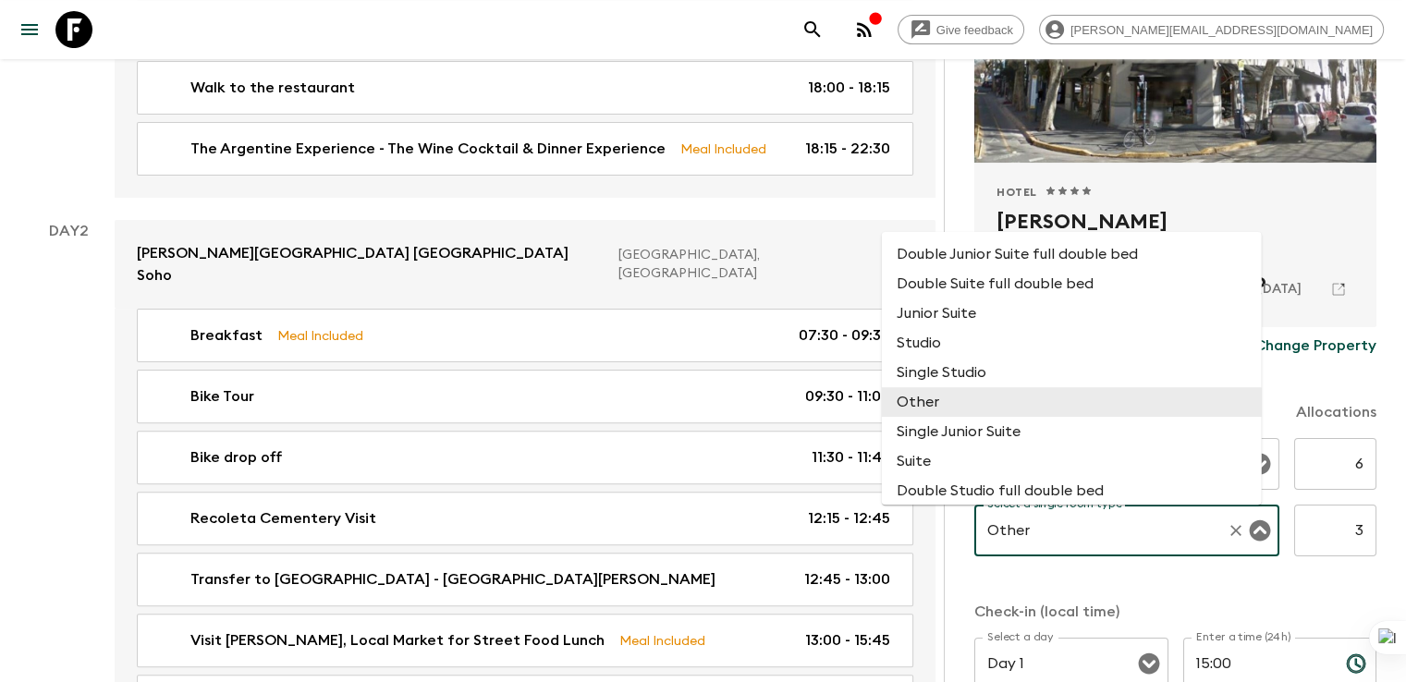
click at [1031, 532] on input "Other" at bounding box center [1100, 530] width 237 height 35
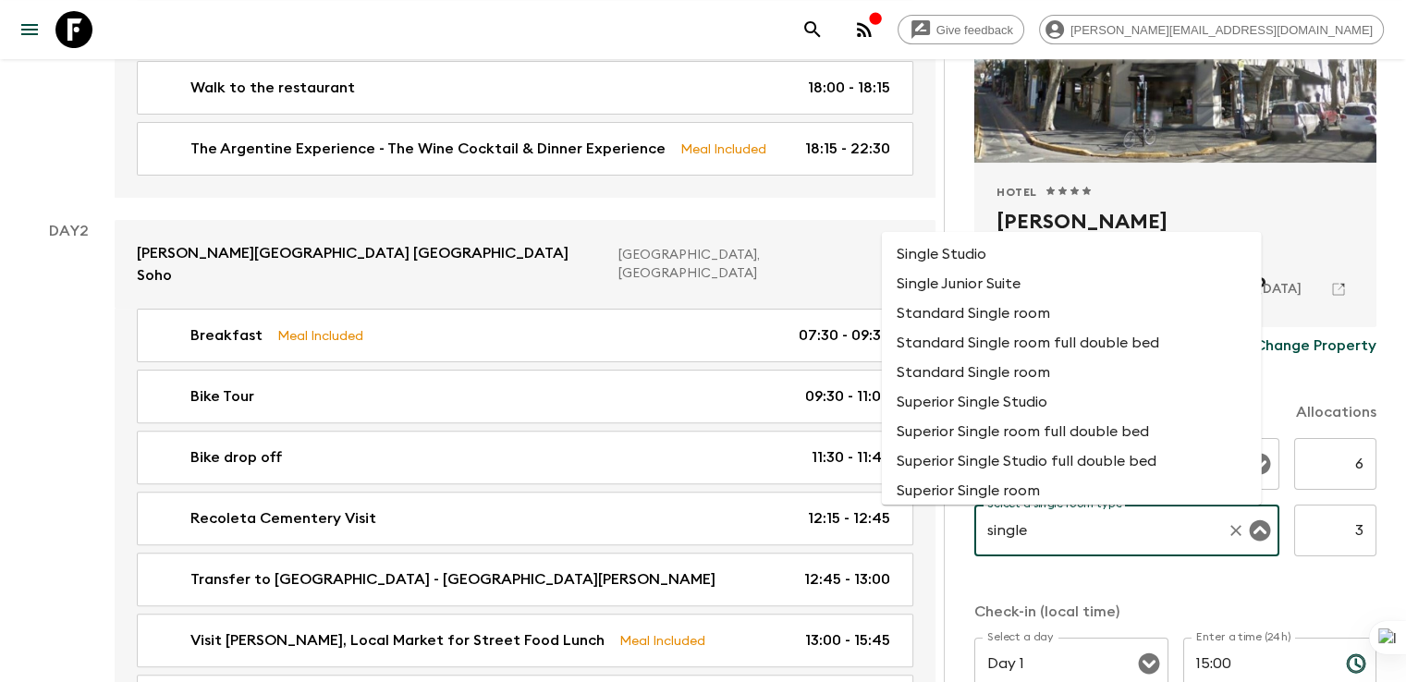
click at [1015, 488] on li "Superior Single room" at bounding box center [1072, 491] width 380 height 30
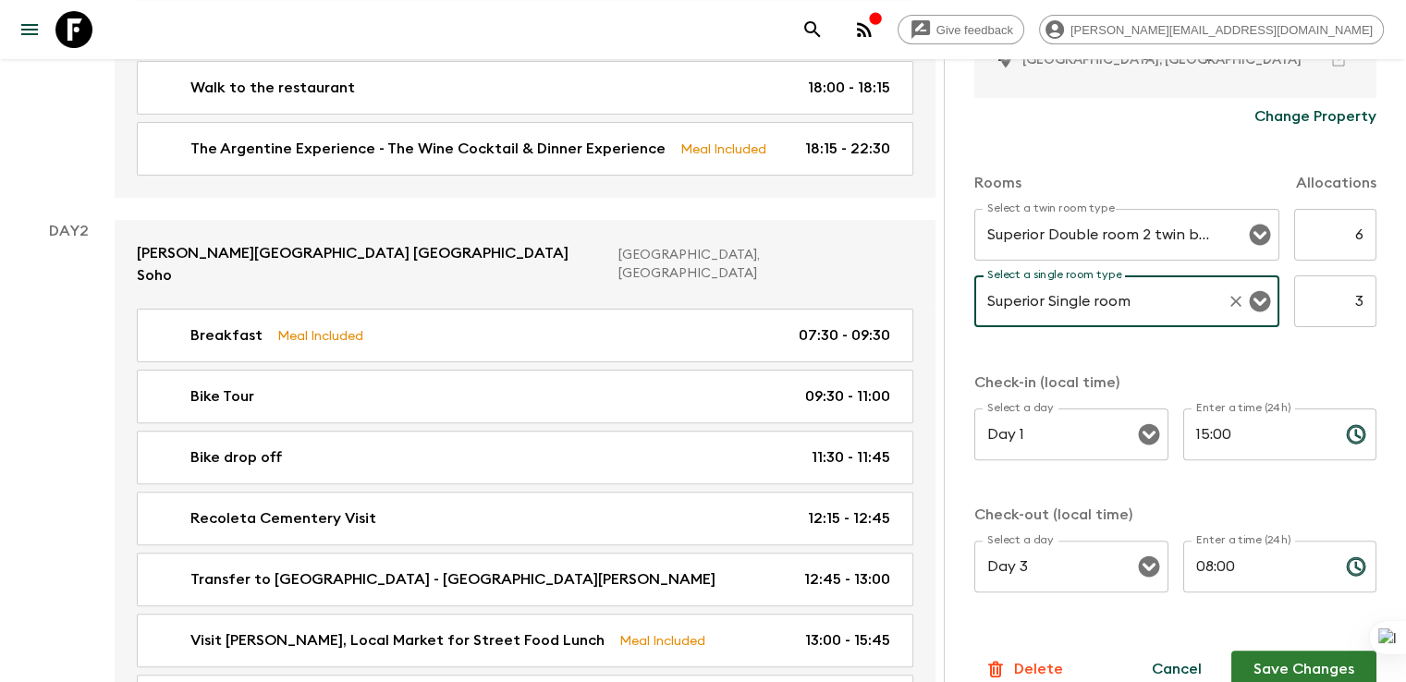
scroll to position [534, 0]
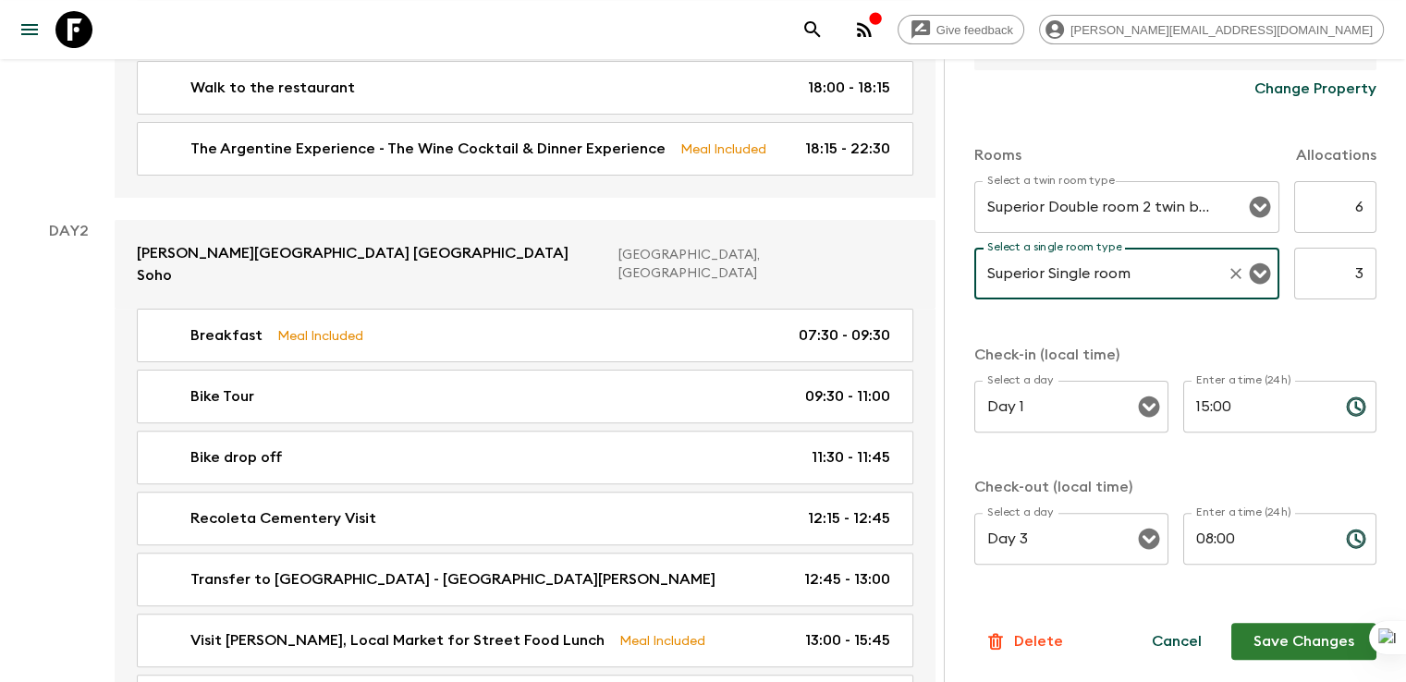
click at [1282, 637] on button "Save Changes" at bounding box center [1303, 641] width 145 height 37
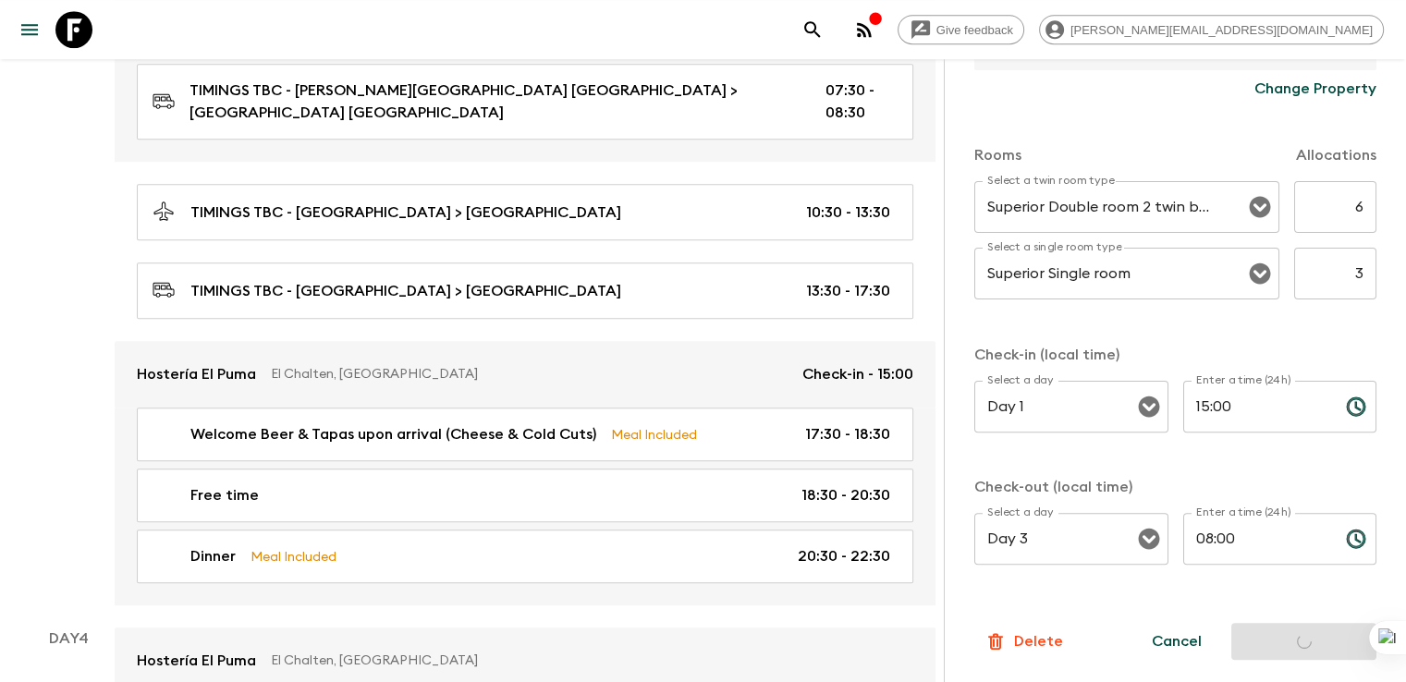
scroll to position [1467, 0]
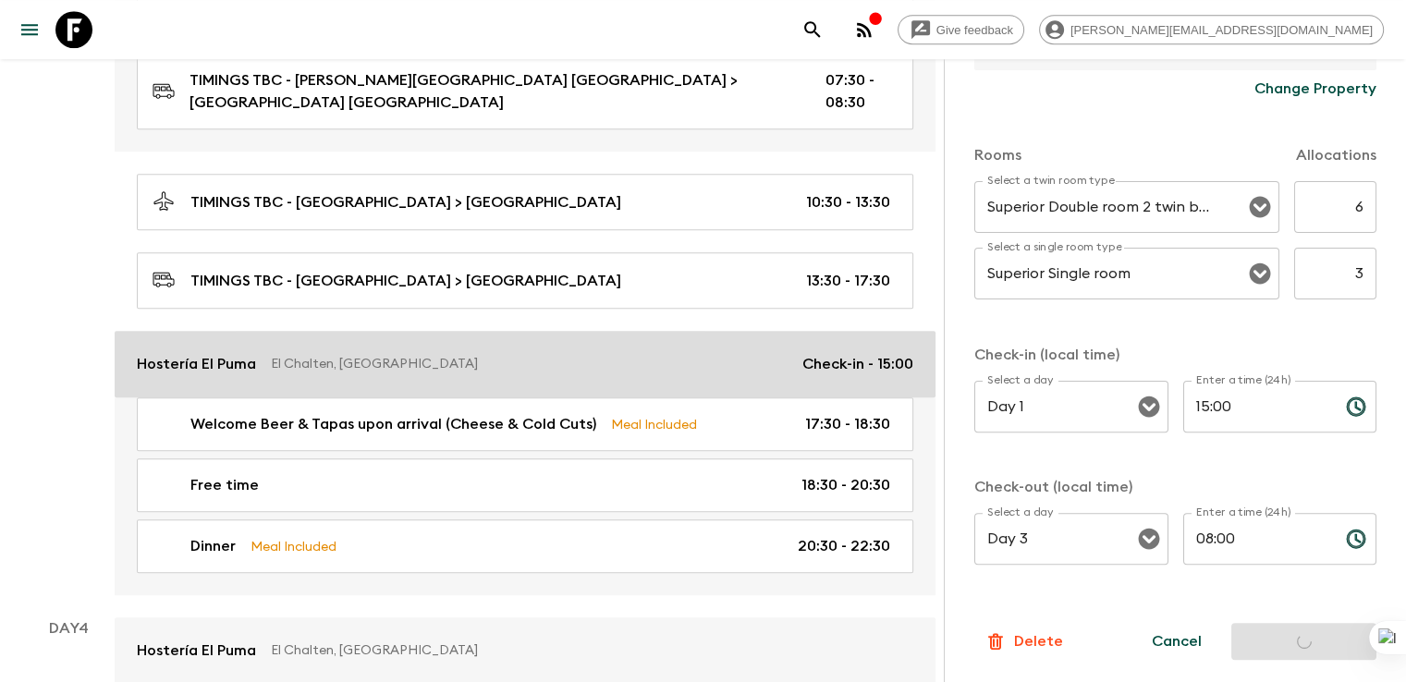
click at [248, 353] on p "Hostería El Puma" at bounding box center [196, 364] width 119 height 22
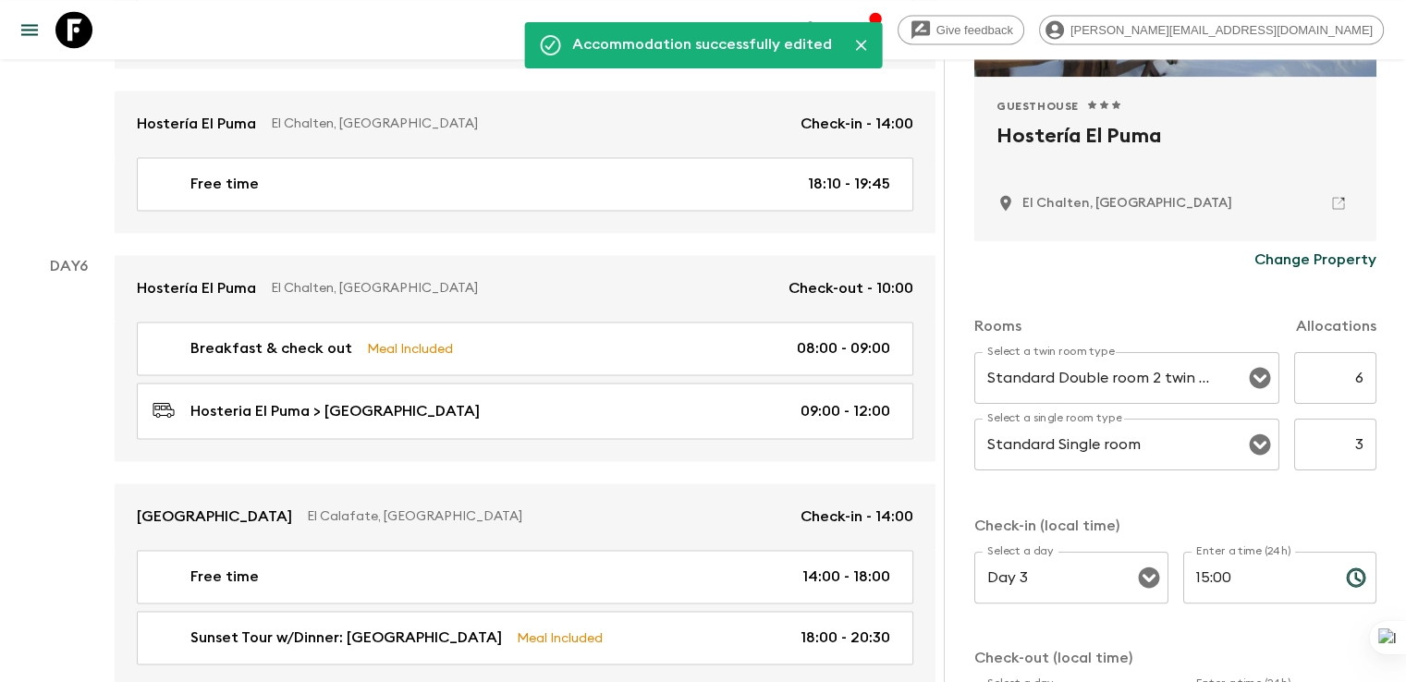
scroll to position [2757, 0]
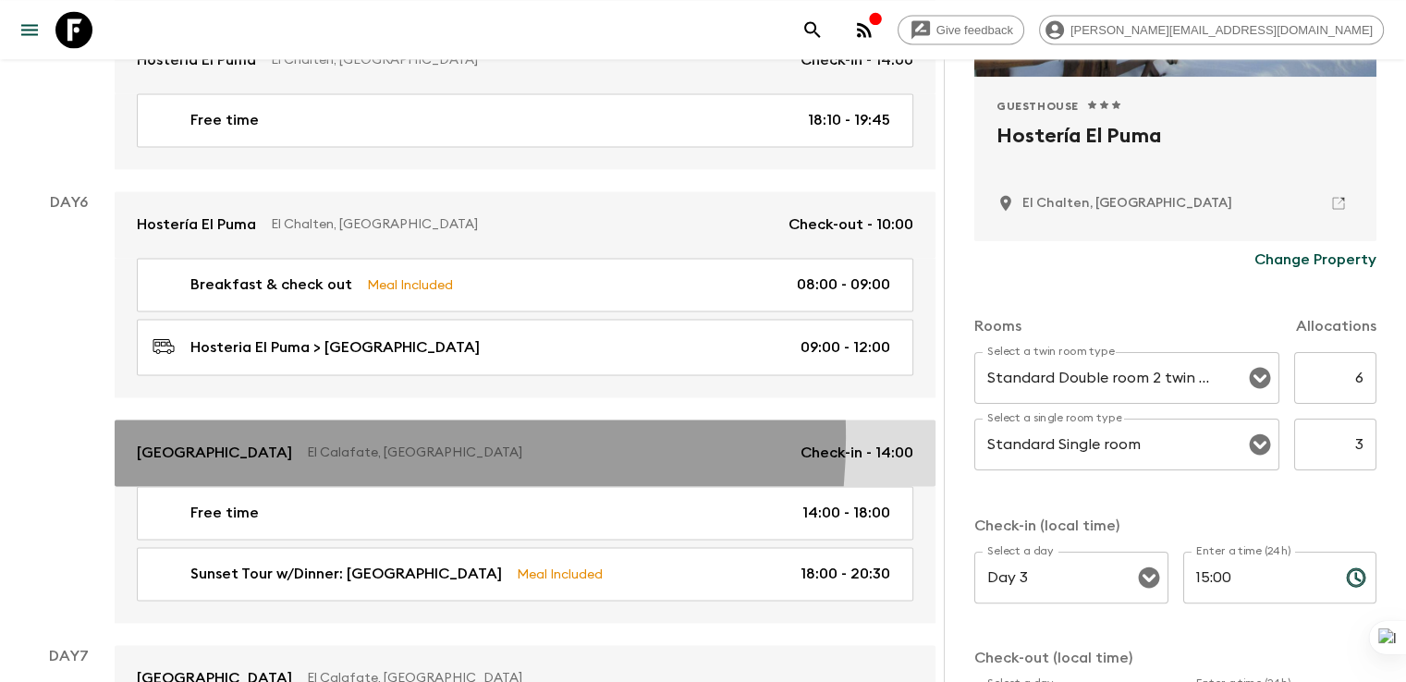
click at [296, 420] on link "Calafate Parque Hotel El Calafate, Argentina Check-in - 14:00" at bounding box center [525, 453] width 821 height 67
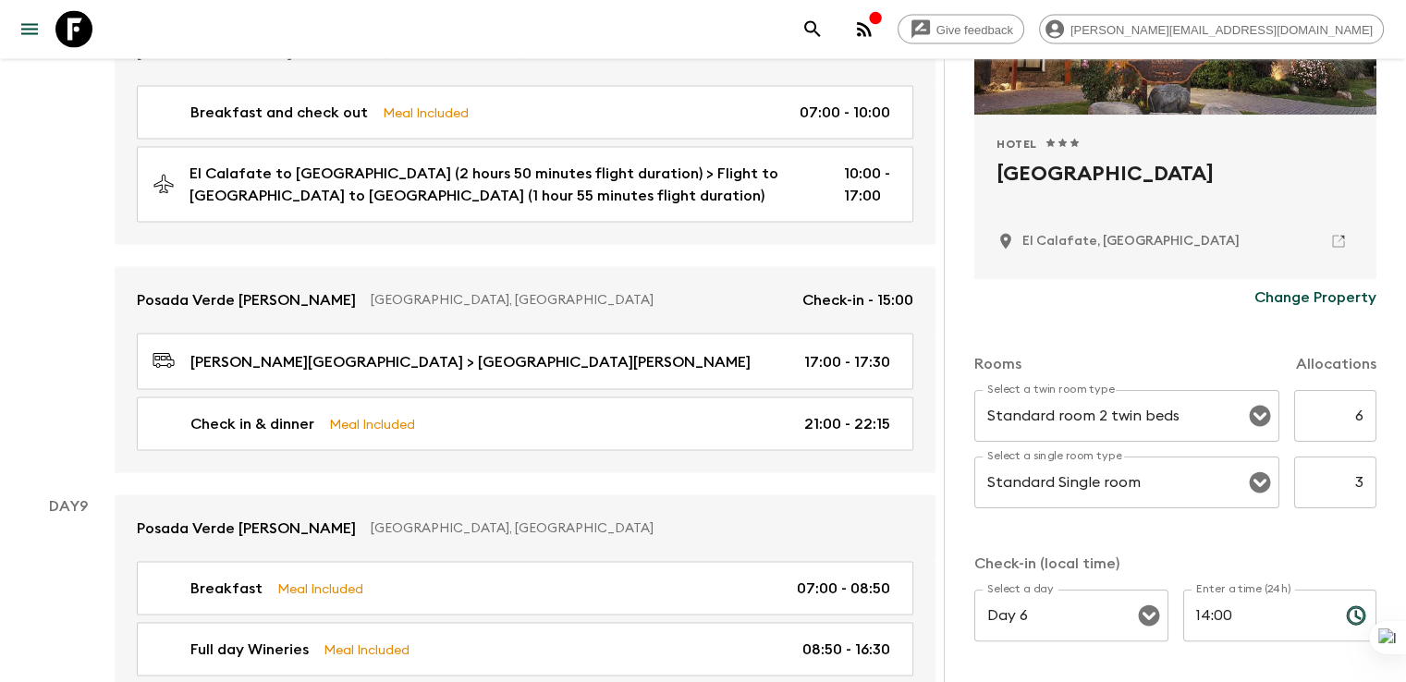
scroll to position [3771, 0]
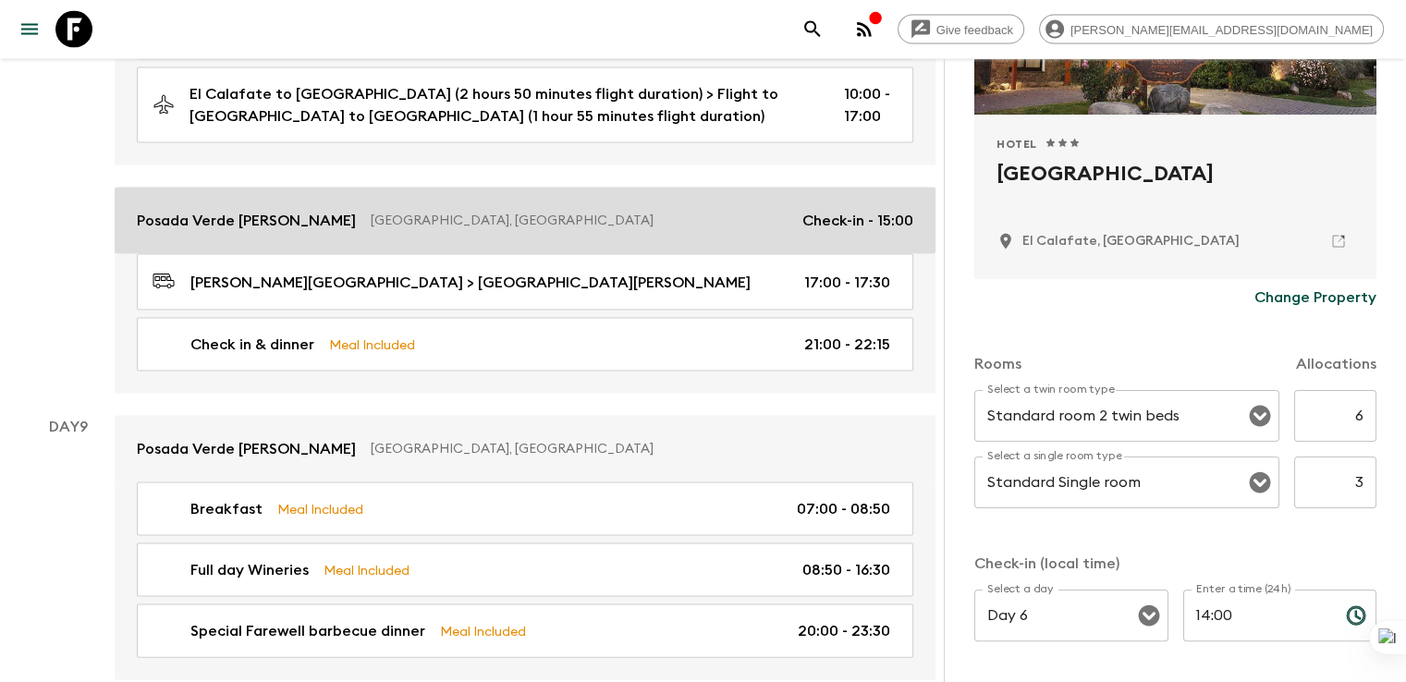
click at [225, 210] on p "Posada Verde [PERSON_NAME]" at bounding box center [246, 221] width 219 height 22
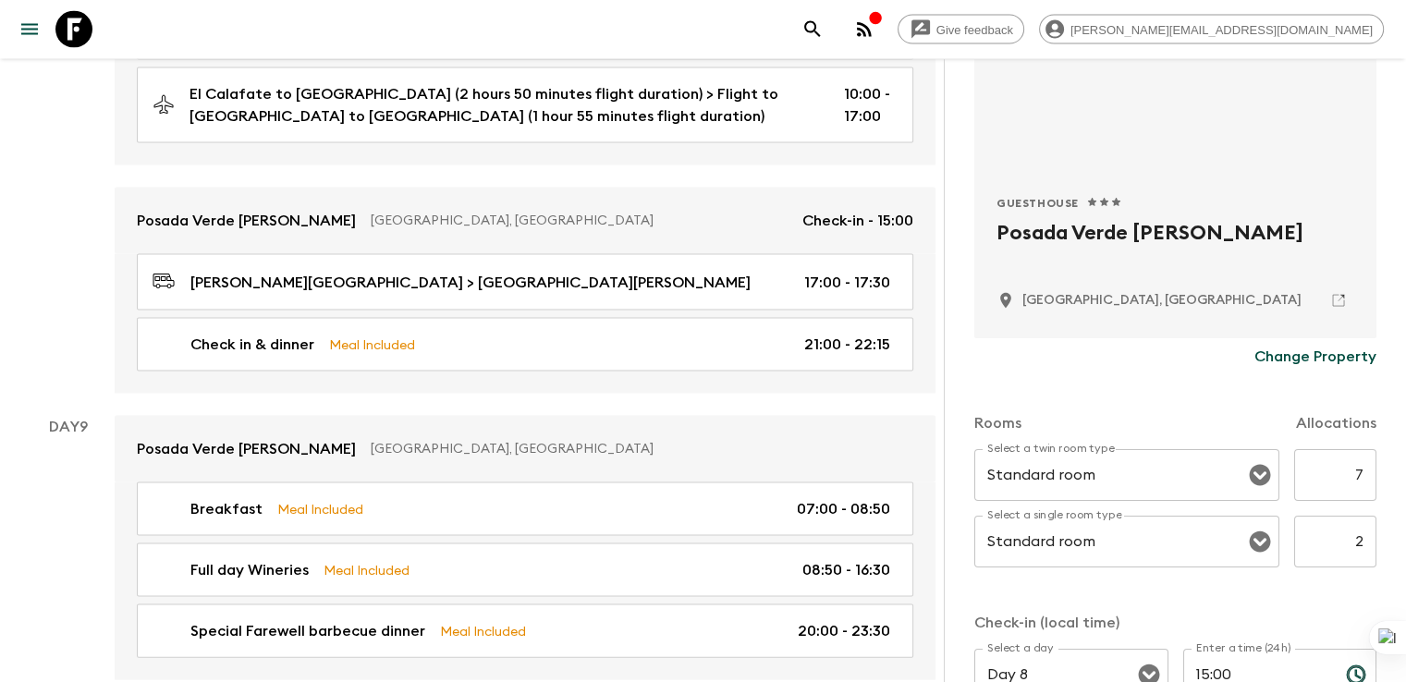
scroll to position [296, 0]
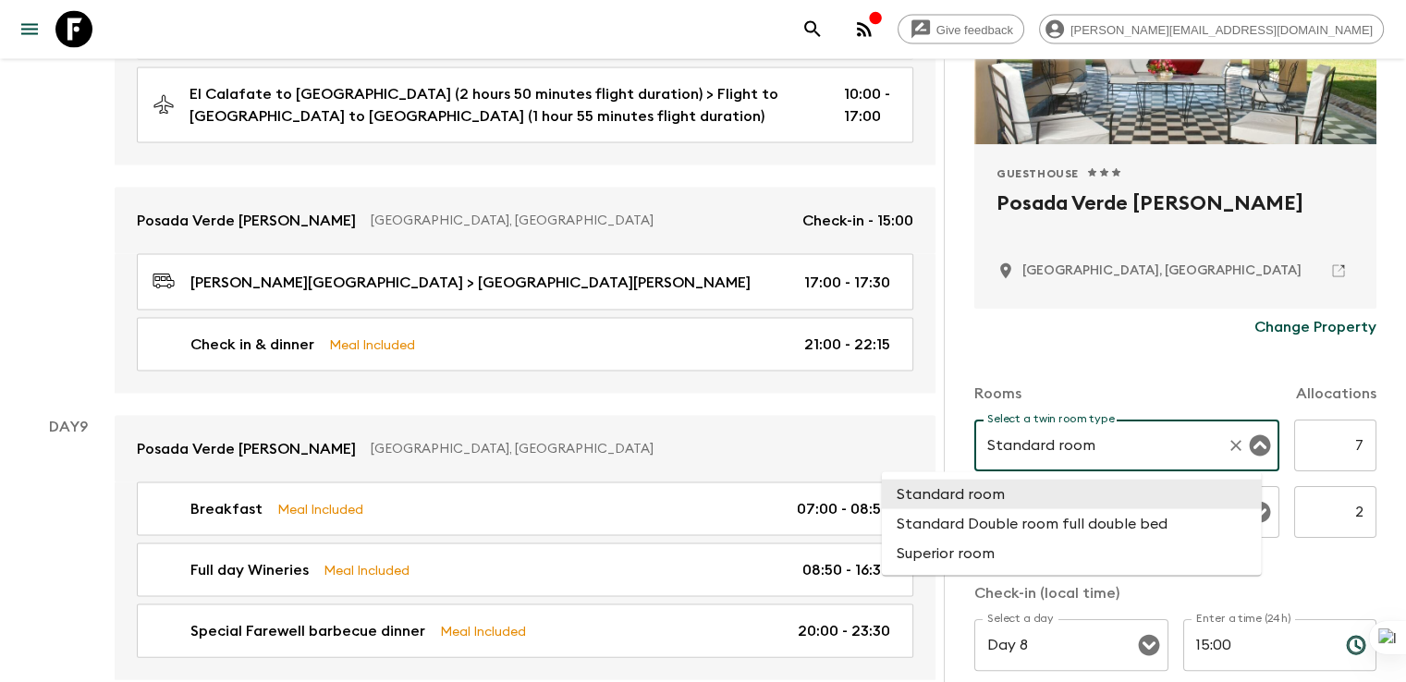
click at [1026, 439] on input "Standard room" at bounding box center [1100, 445] width 237 height 35
click at [965, 496] on li "Standard room" at bounding box center [1072, 495] width 380 height 30
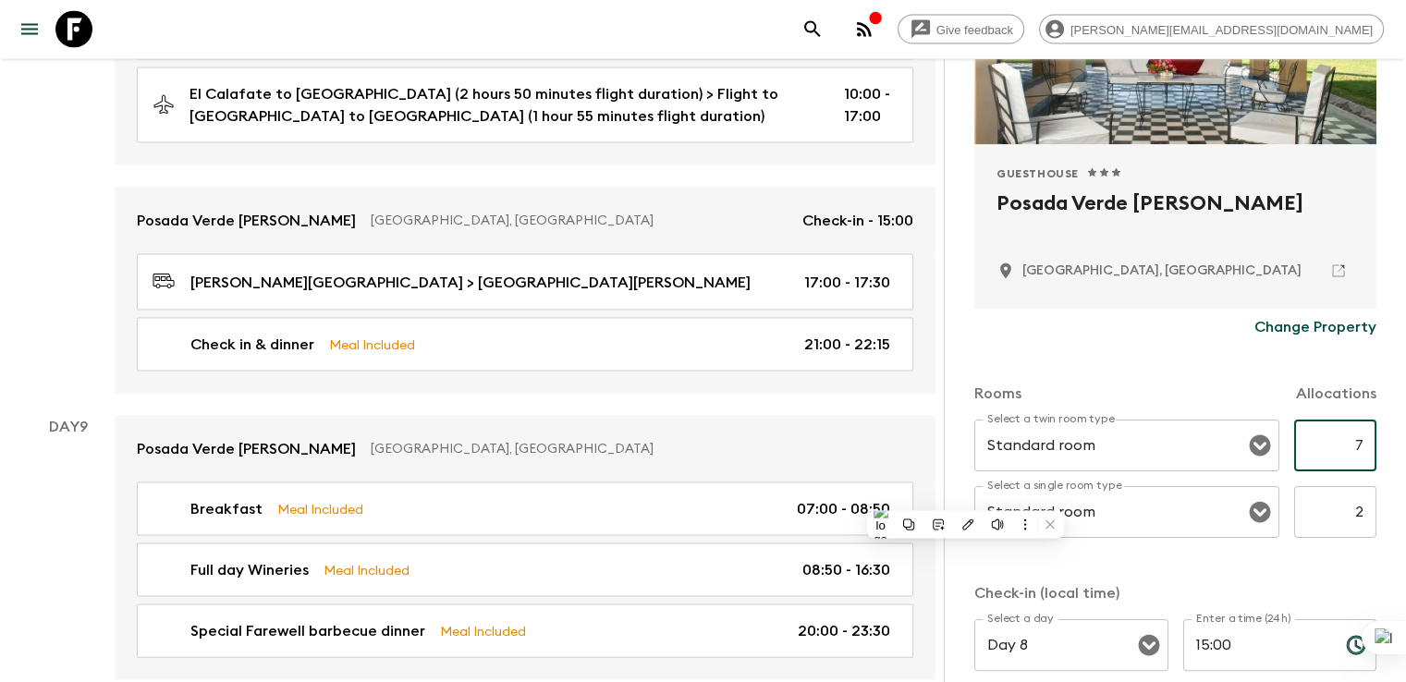
click at [1312, 436] on input "7" at bounding box center [1335, 446] width 82 height 52
click at [1025, 518] on input "Standard room" at bounding box center [1100, 511] width 237 height 35
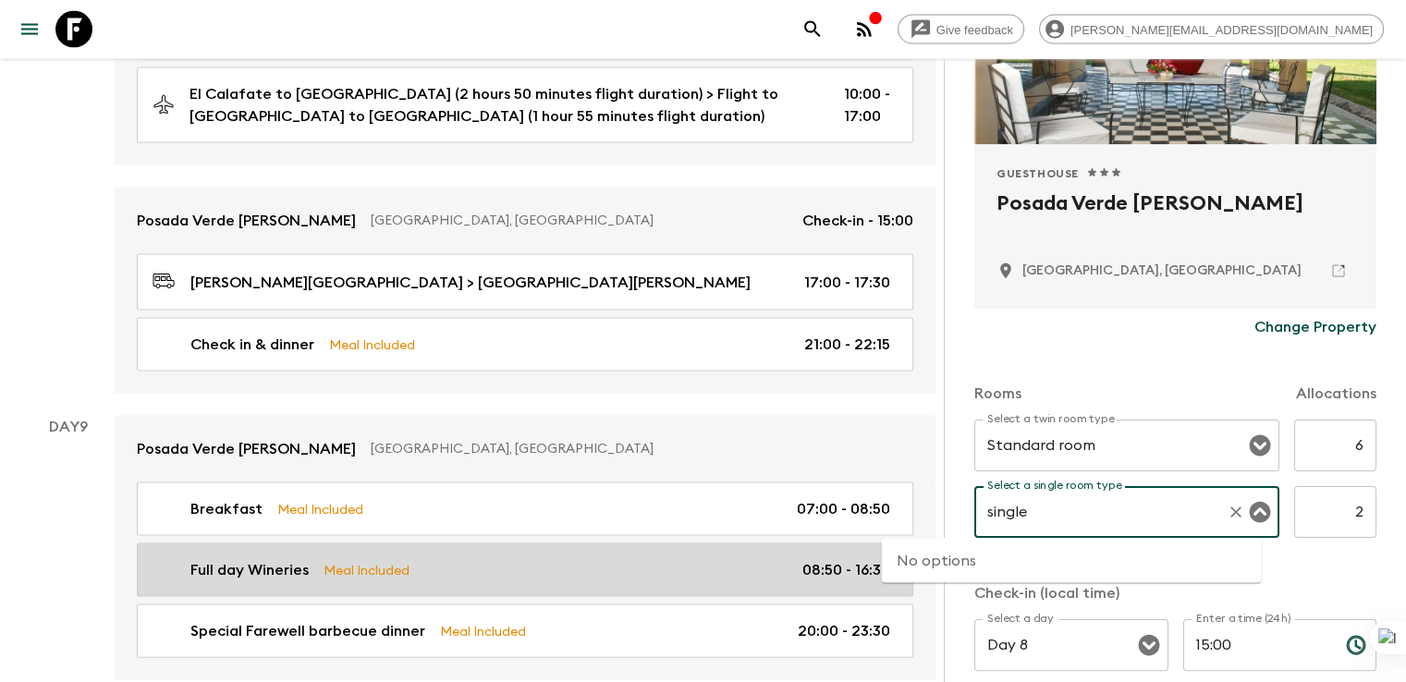
drag, startPoint x: 945, startPoint y: 517, endPoint x: 811, endPoint y: 508, distance: 134.3
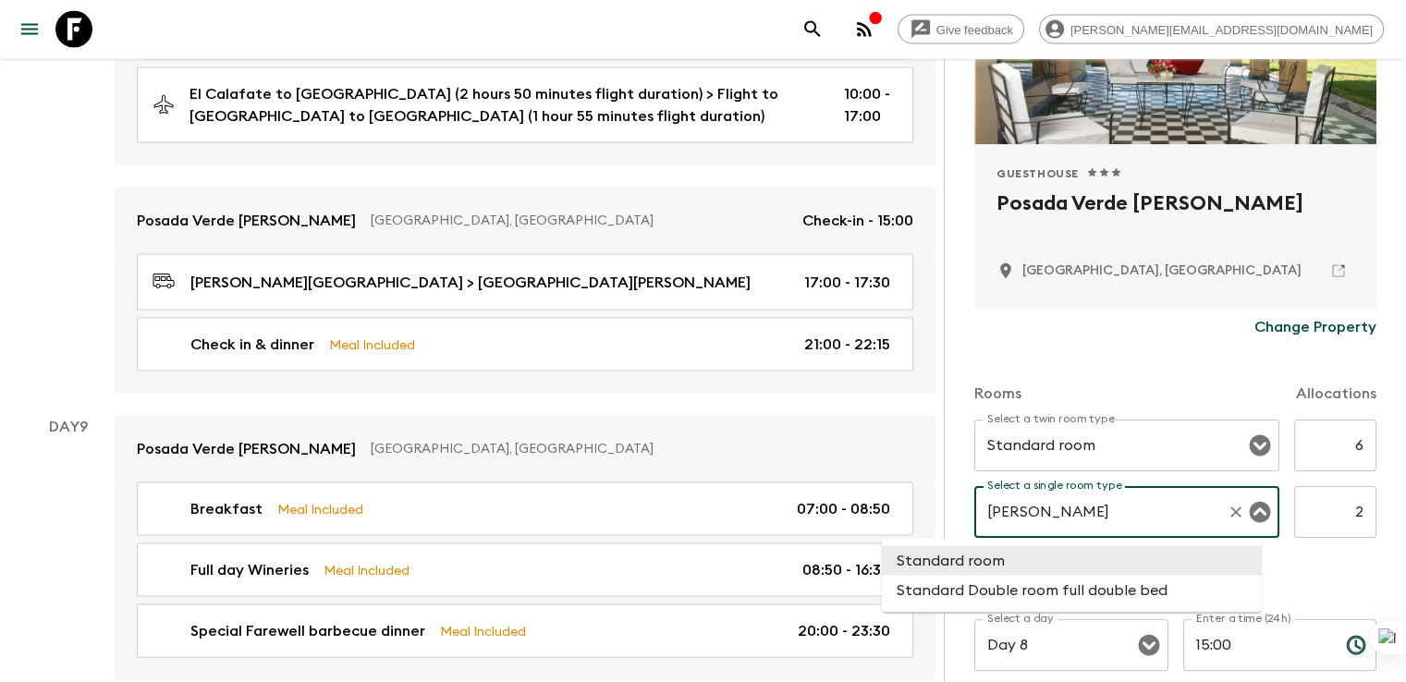
click at [1022, 560] on li "Standard room" at bounding box center [1072, 561] width 380 height 30
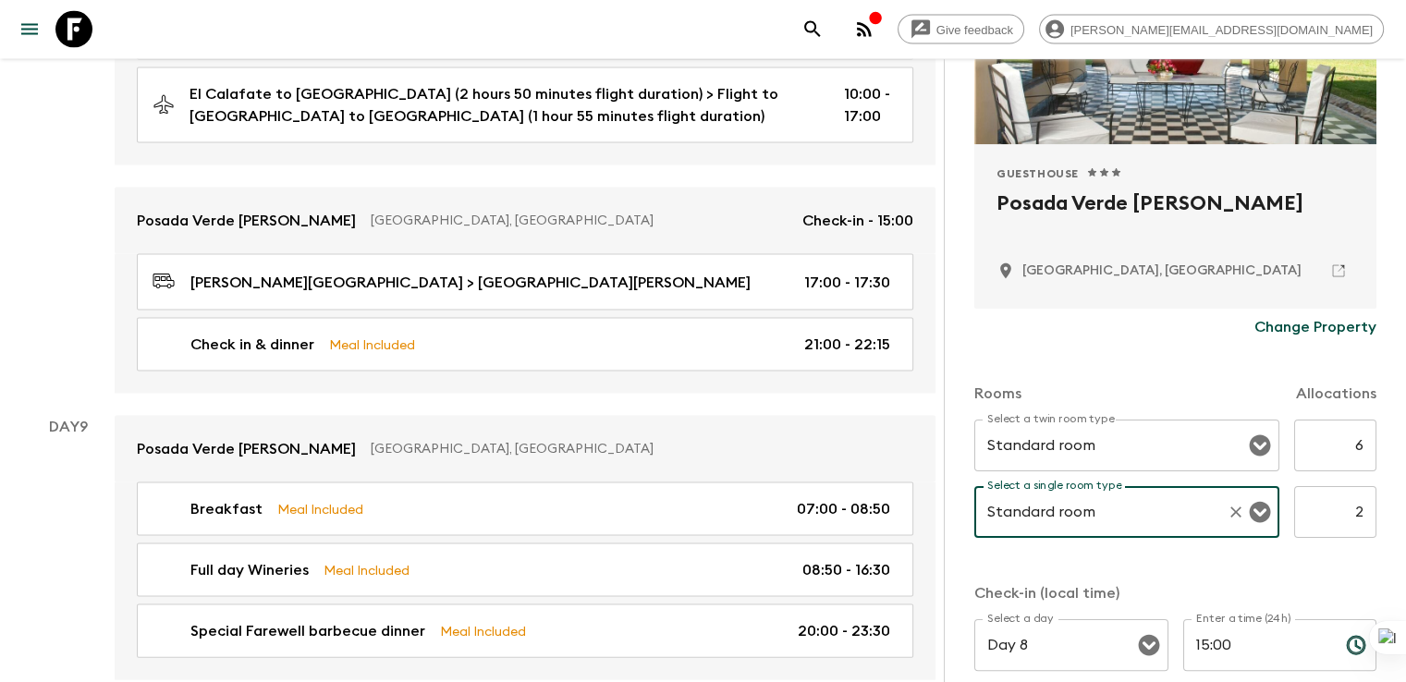
click at [1323, 515] on input "2" at bounding box center [1335, 512] width 82 height 52
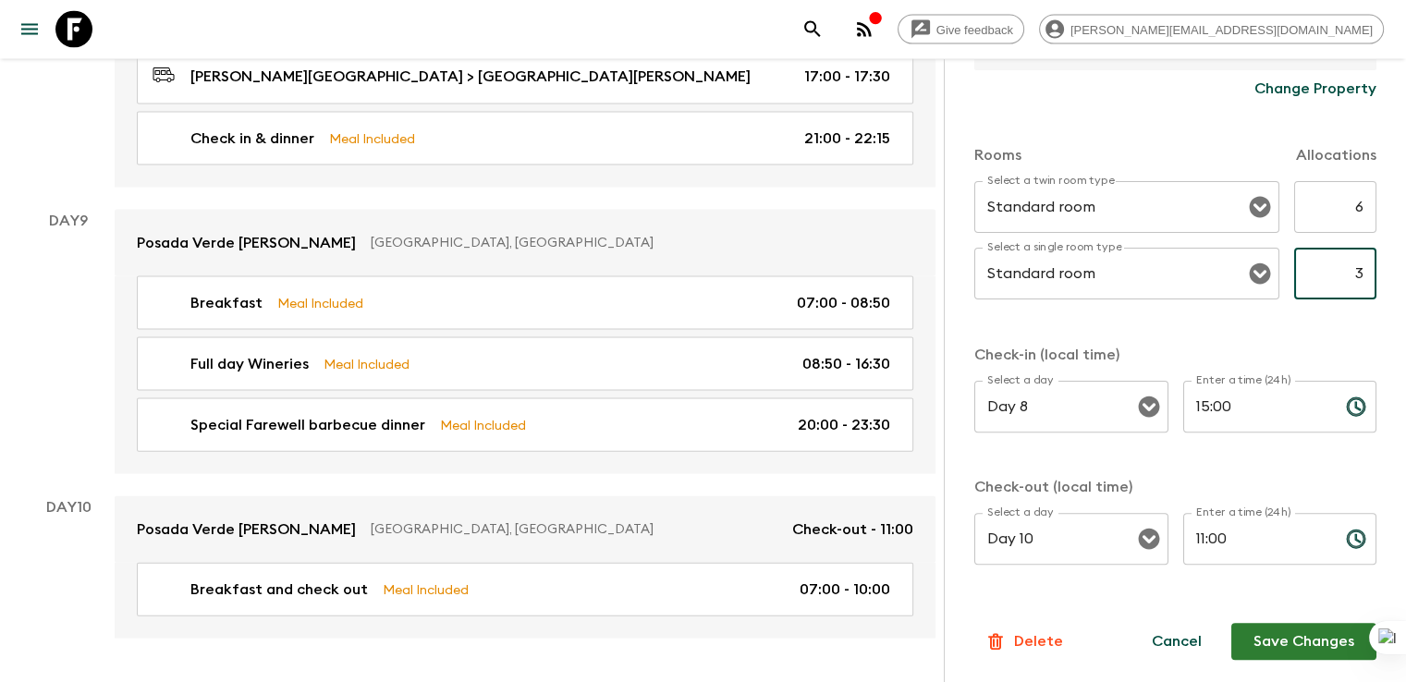
scroll to position [3980, 0]
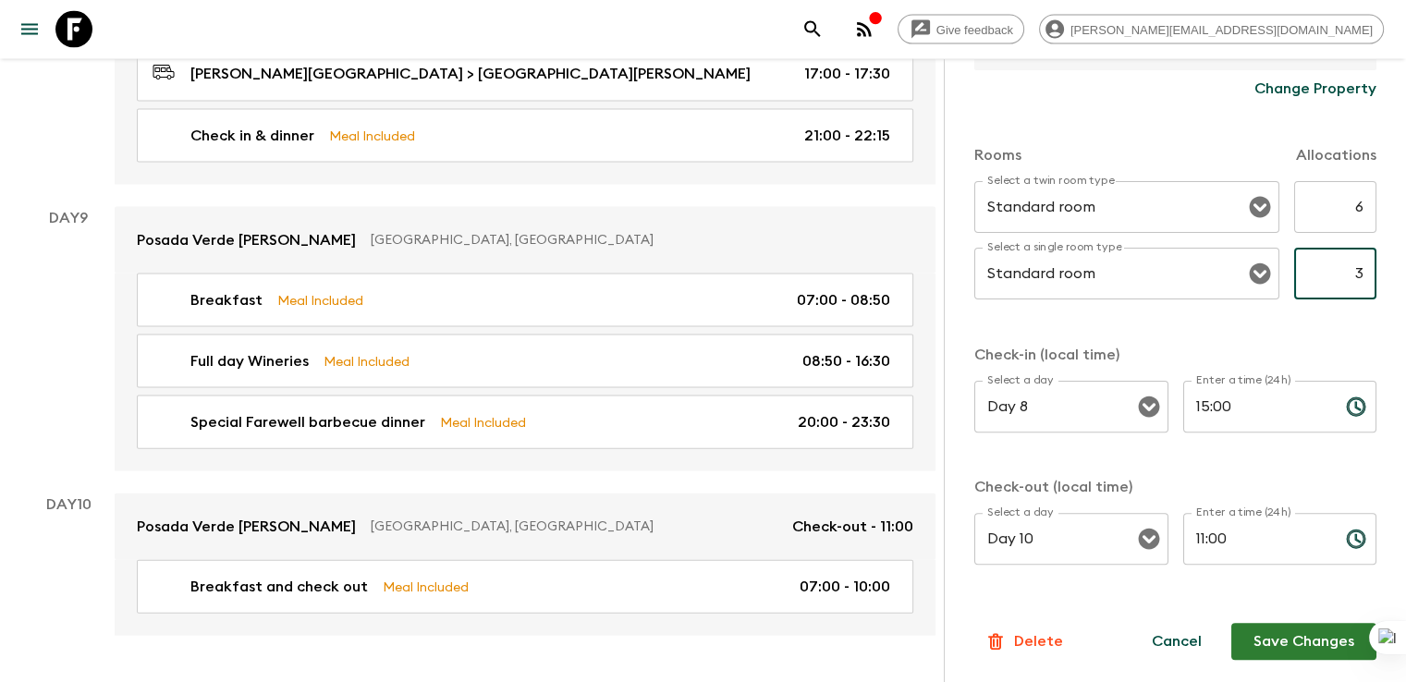
click at [1243, 637] on button "Save Changes" at bounding box center [1303, 641] width 145 height 37
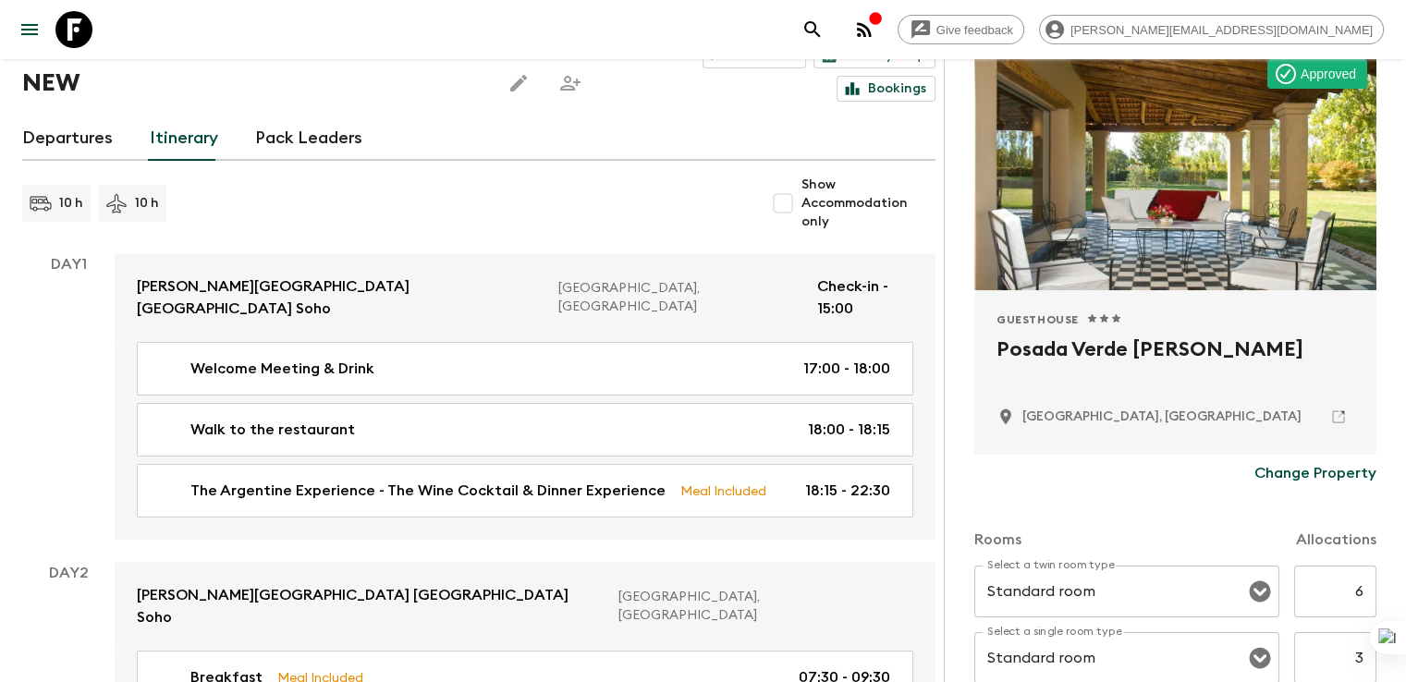
scroll to position [0, 0]
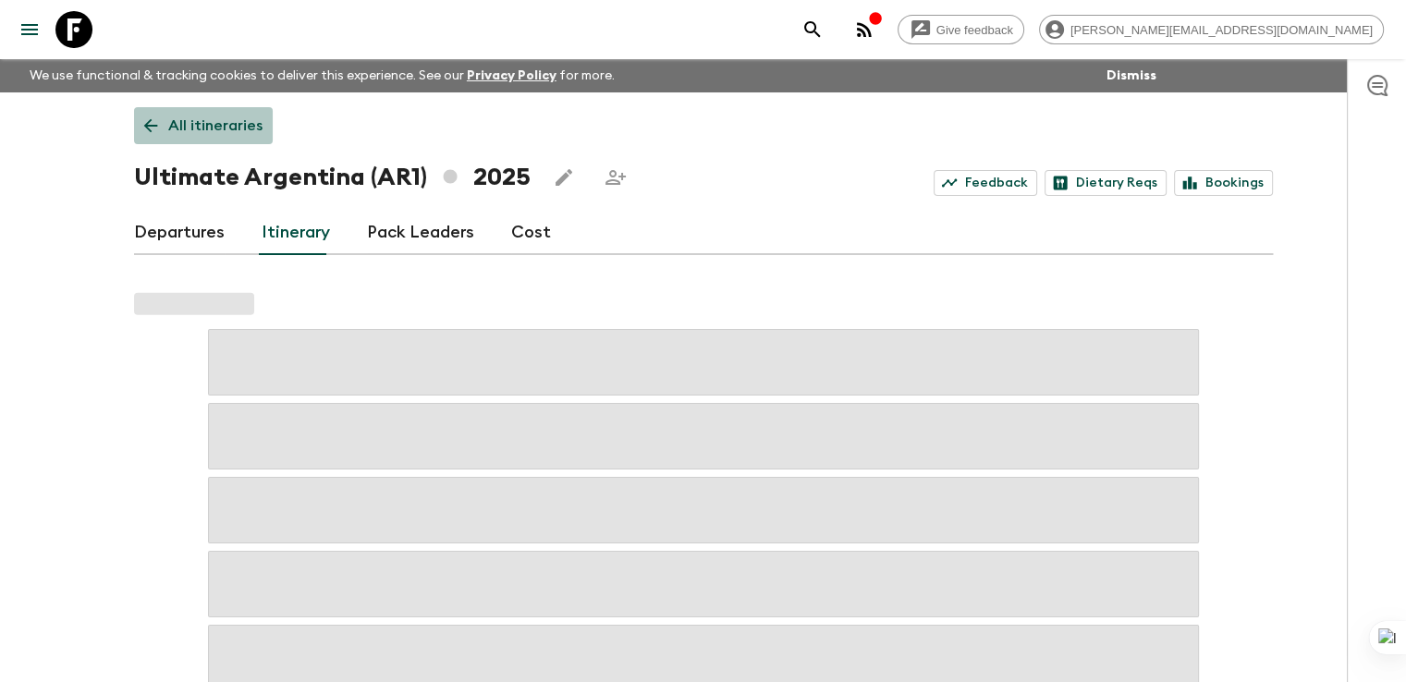
click at [228, 127] on p "All itineraries" at bounding box center [215, 126] width 94 height 22
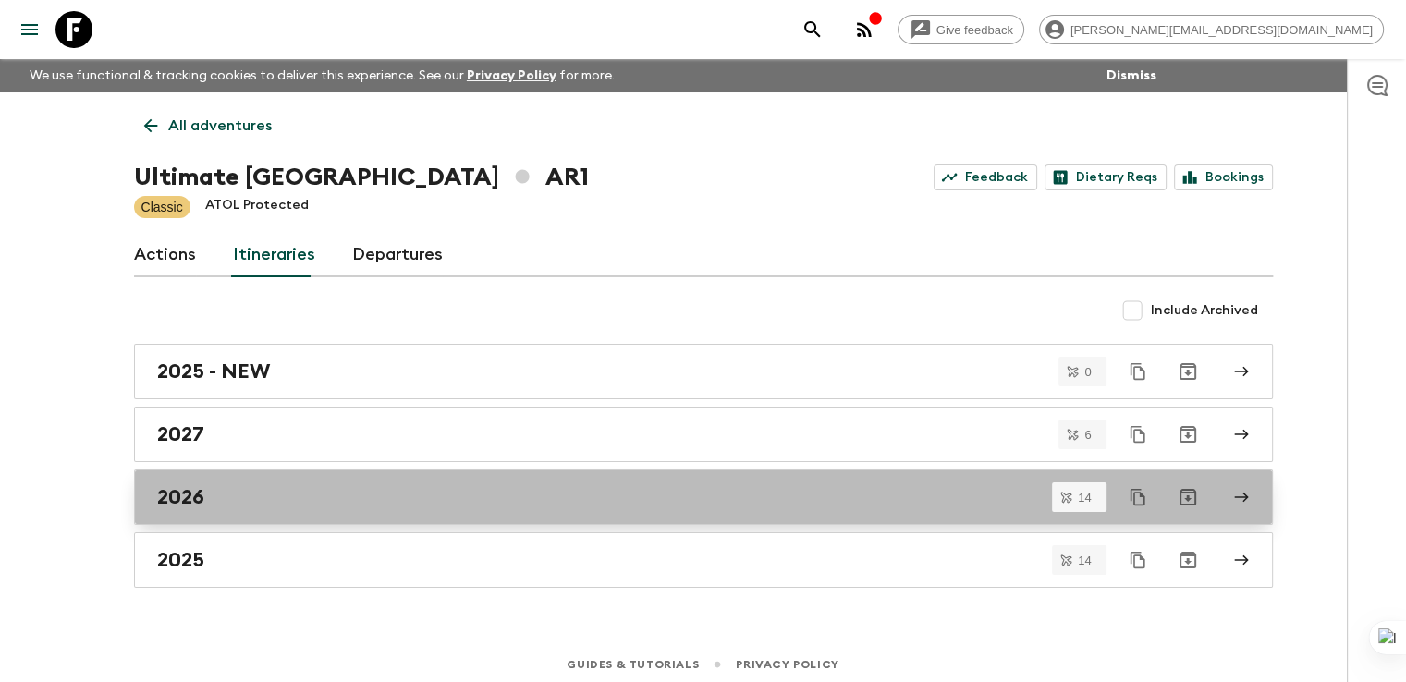
click at [188, 494] on h2 "2026" at bounding box center [180, 497] width 47 height 24
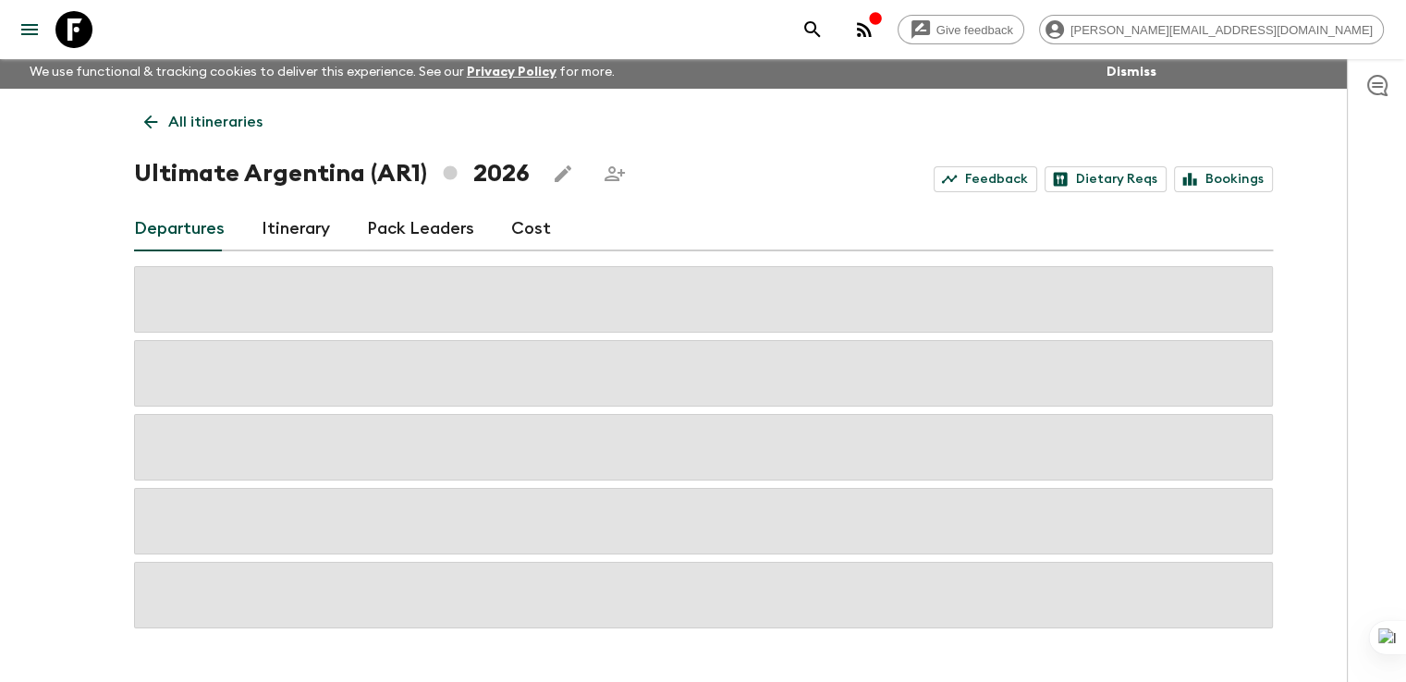
scroll to position [8, 0]
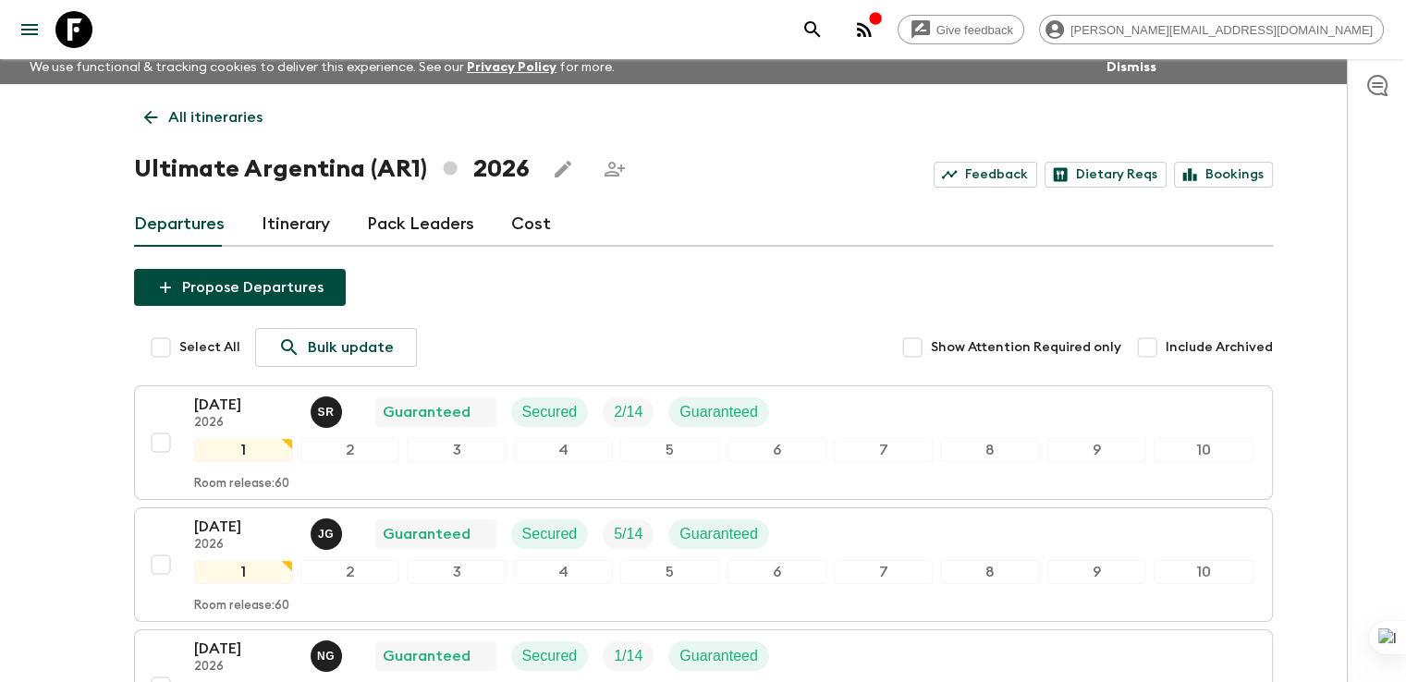
click at [276, 221] on link "Itinerary" at bounding box center [296, 224] width 68 height 44
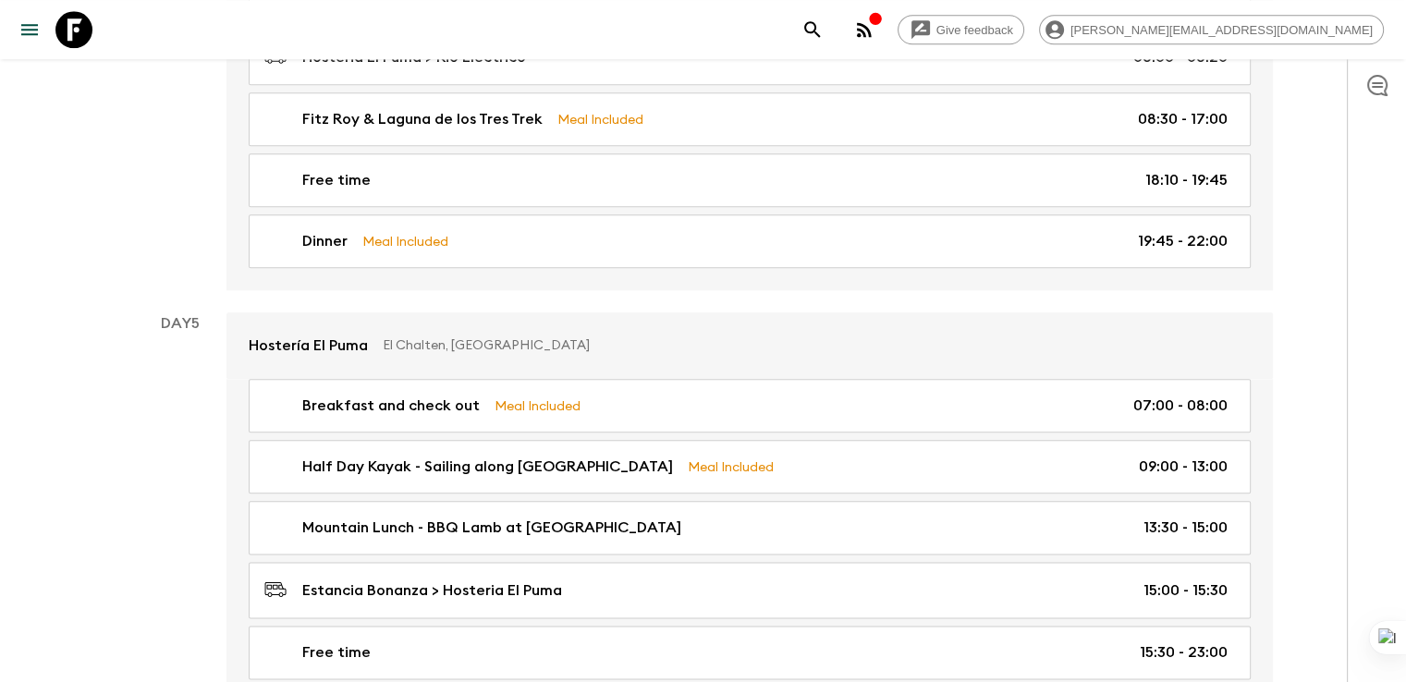
scroll to position [2180, 0]
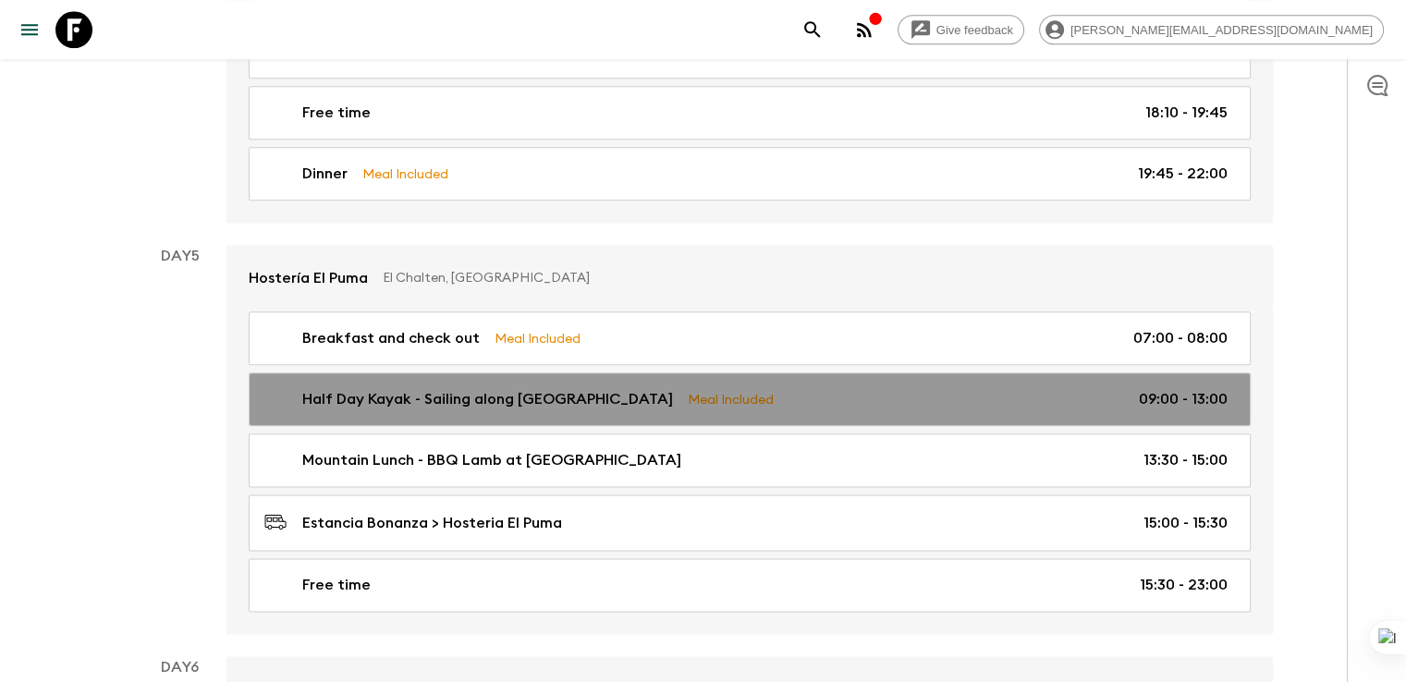
click at [311, 388] on p "Half Day Kayak - Sailing along [GEOGRAPHIC_DATA]" at bounding box center [487, 399] width 371 height 22
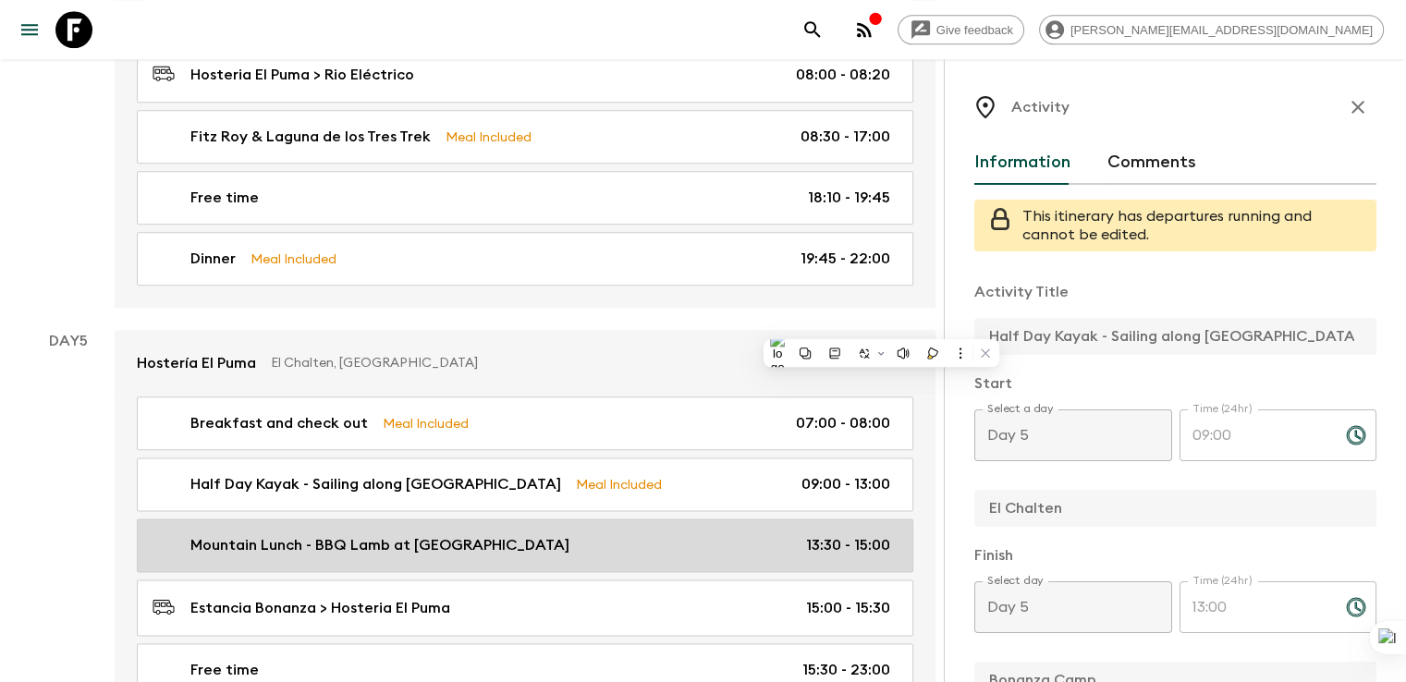
click at [426, 534] on p "Mountain Lunch - BBQ Lamb at [GEOGRAPHIC_DATA]" at bounding box center [379, 545] width 379 height 22
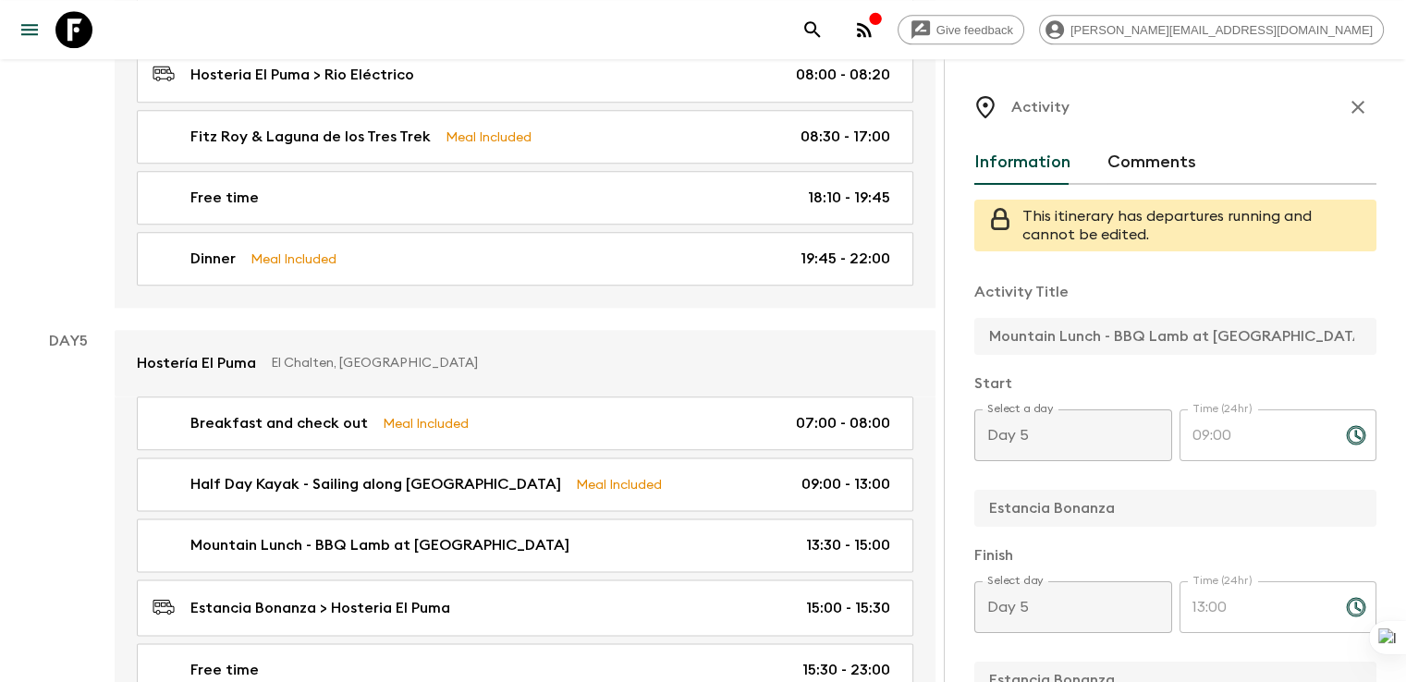
type input "Mountain Lunch - BBQ Lamb at [GEOGRAPHIC_DATA]"
type input "Estancia Bonanza"
checkbox input "false"
type input "13:30"
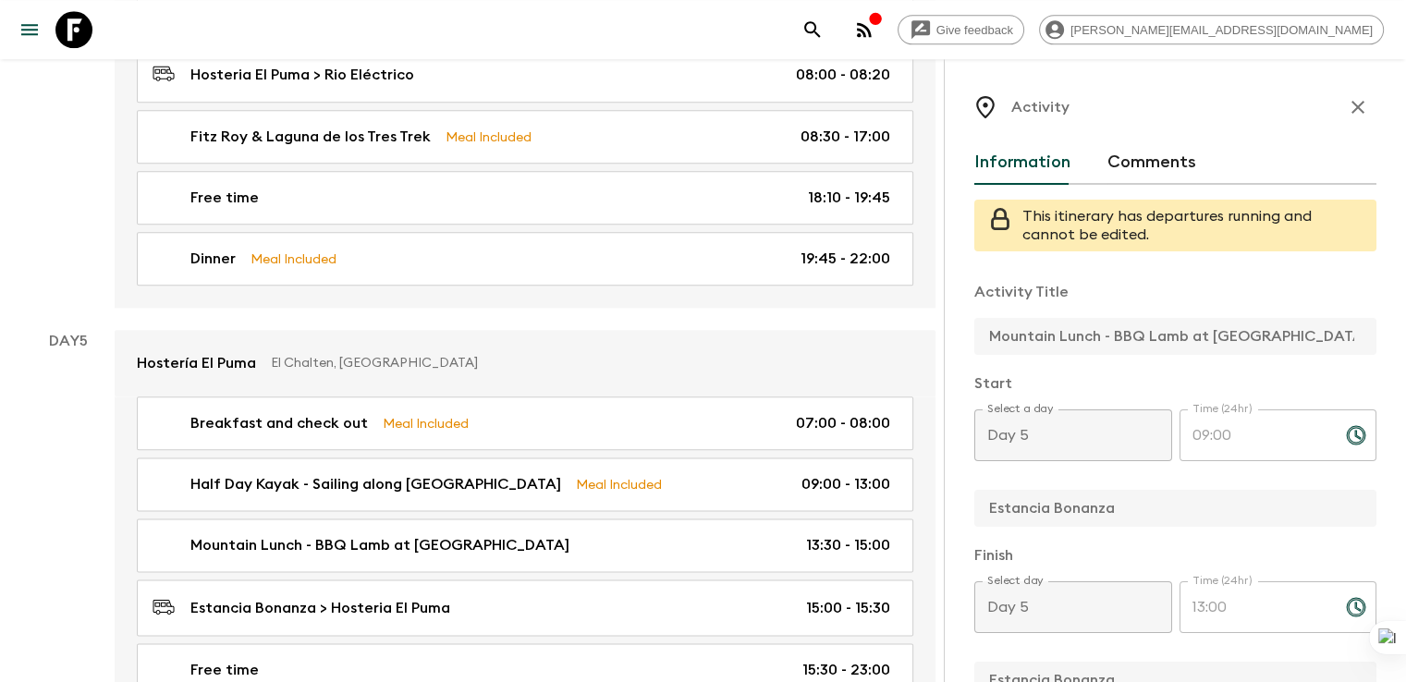
type input "15:00"
click at [943, 323] on div "Activity Information Comments This itinerary has departures running and cannot …" at bounding box center [1174, 400] width 462 height 682
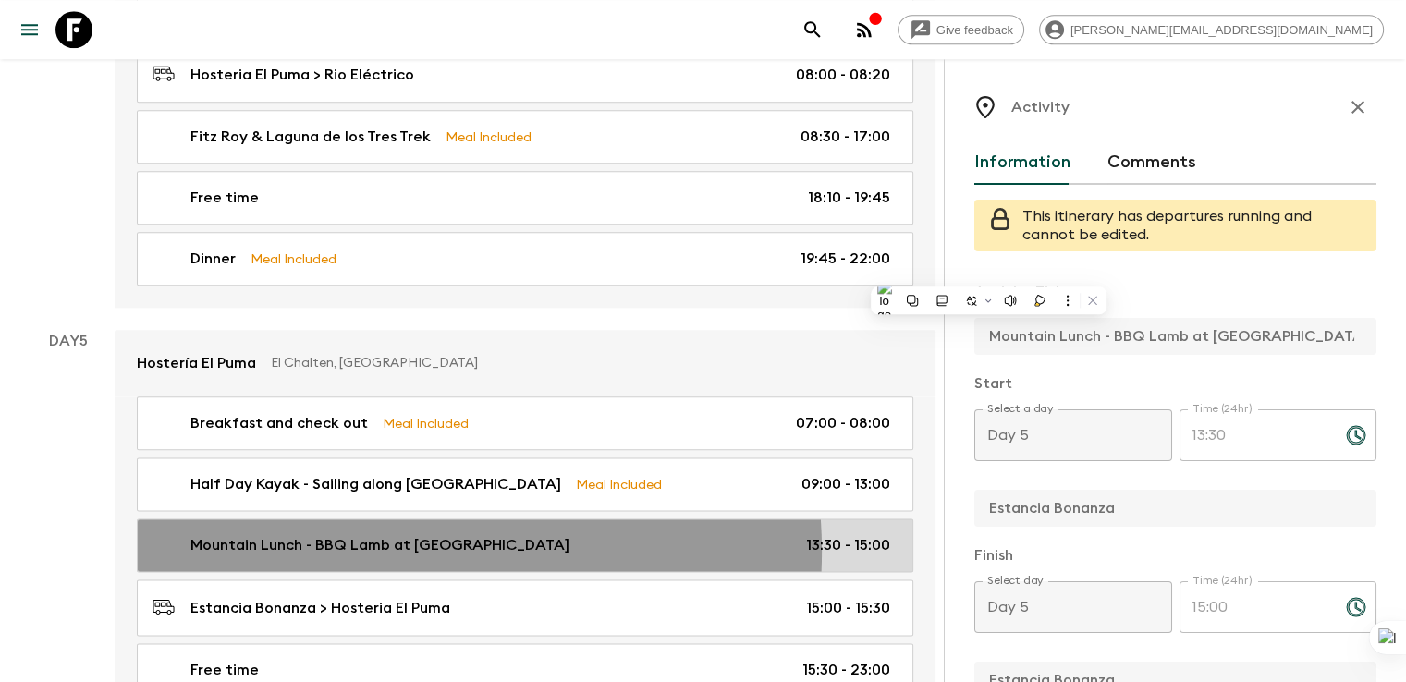
click at [363, 537] on p "Mountain Lunch - BBQ Lamb at [GEOGRAPHIC_DATA]" at bounding box center [379, 545] width 379 height 22
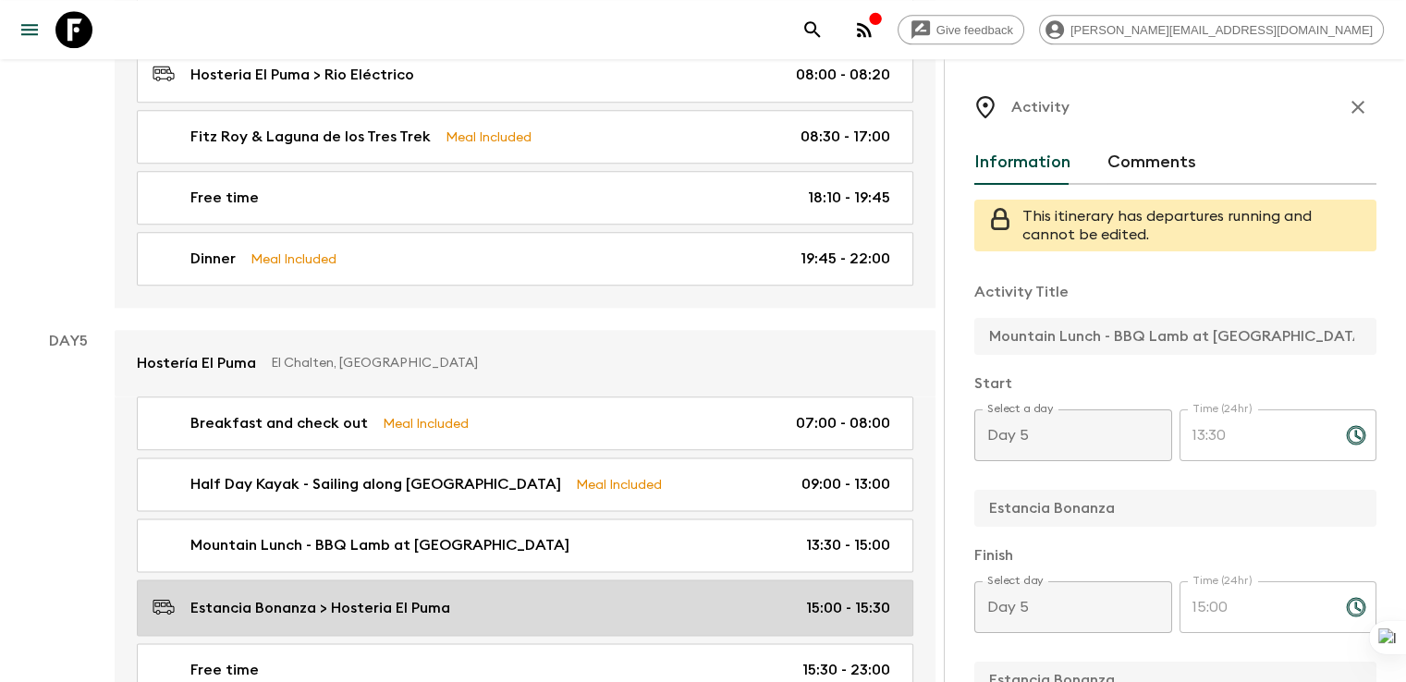
click at [347, 598] on p "Estancia Bonanza > Hosteria El Puma" at bounding box center [320, 608] width 260 height 22
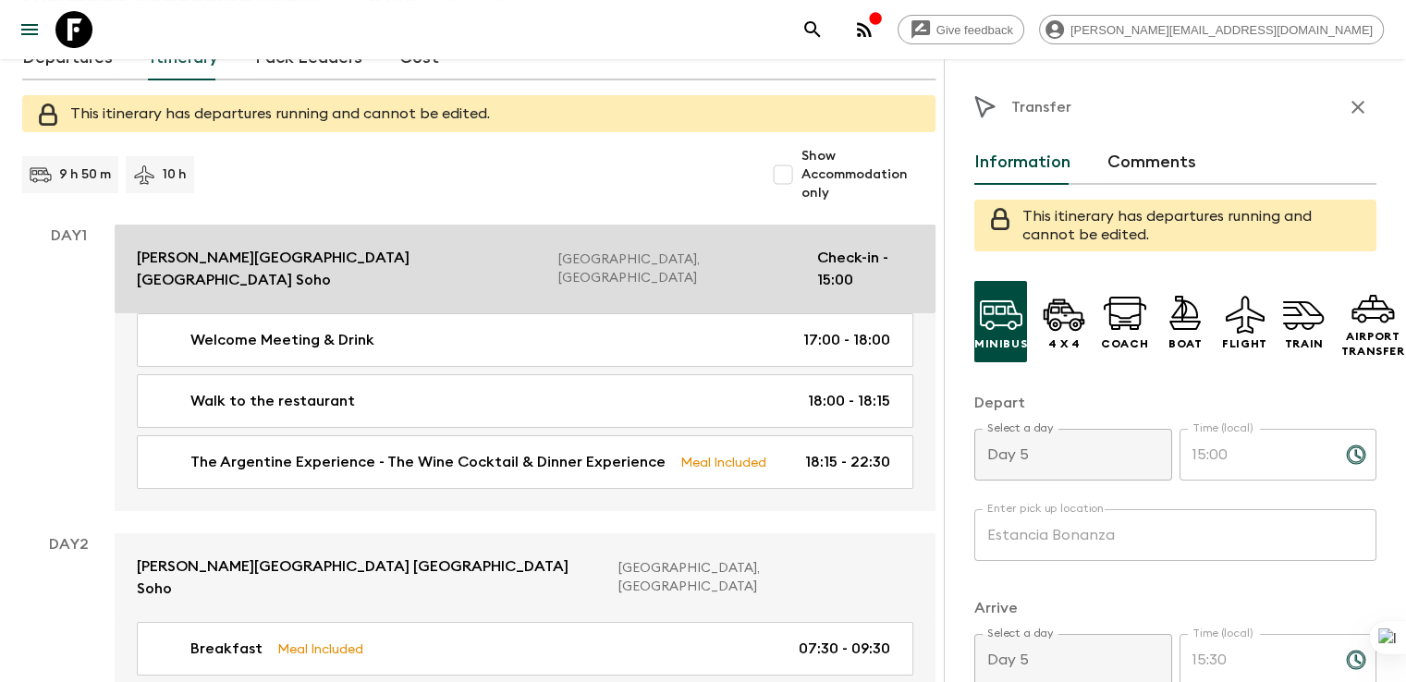
scroll to position [185, 0]
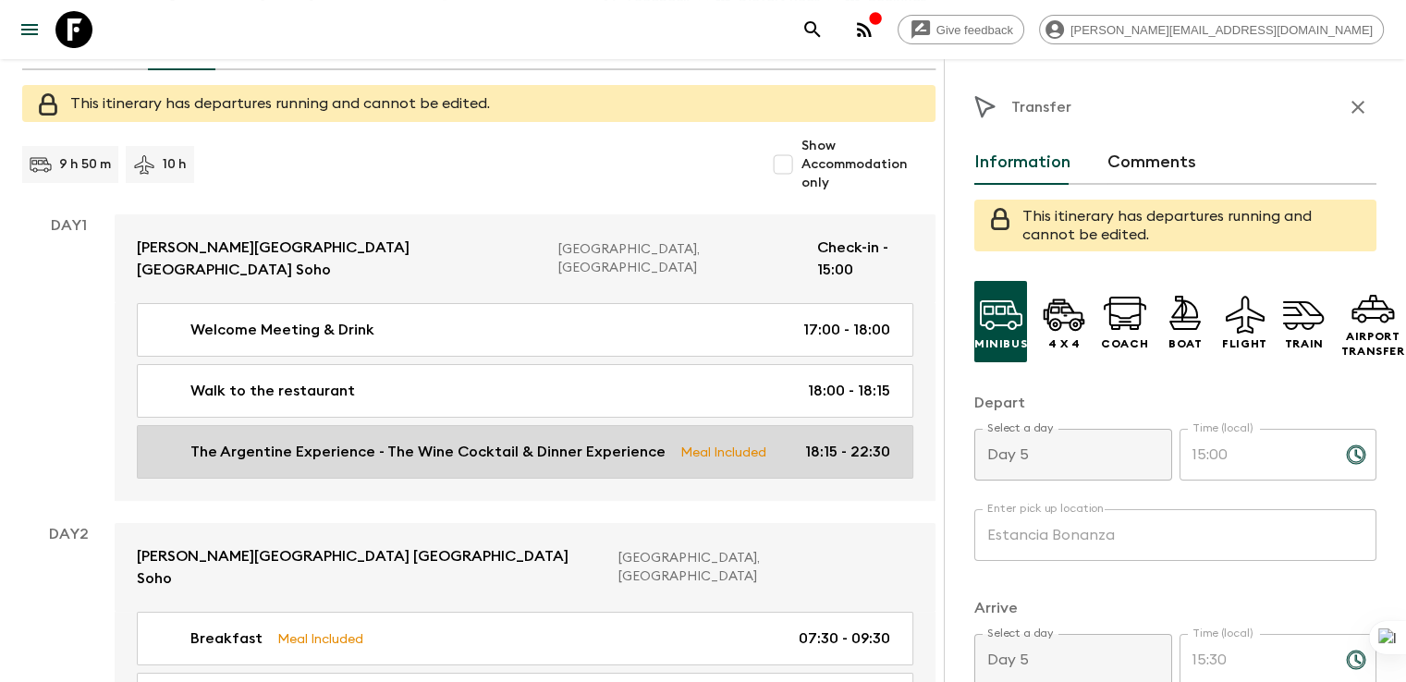
click at [472, 463] on p "The Argentine Experience - The Wine Cocktail & Dinner Experience" at bounding box center [427, 452] width 475 height 22
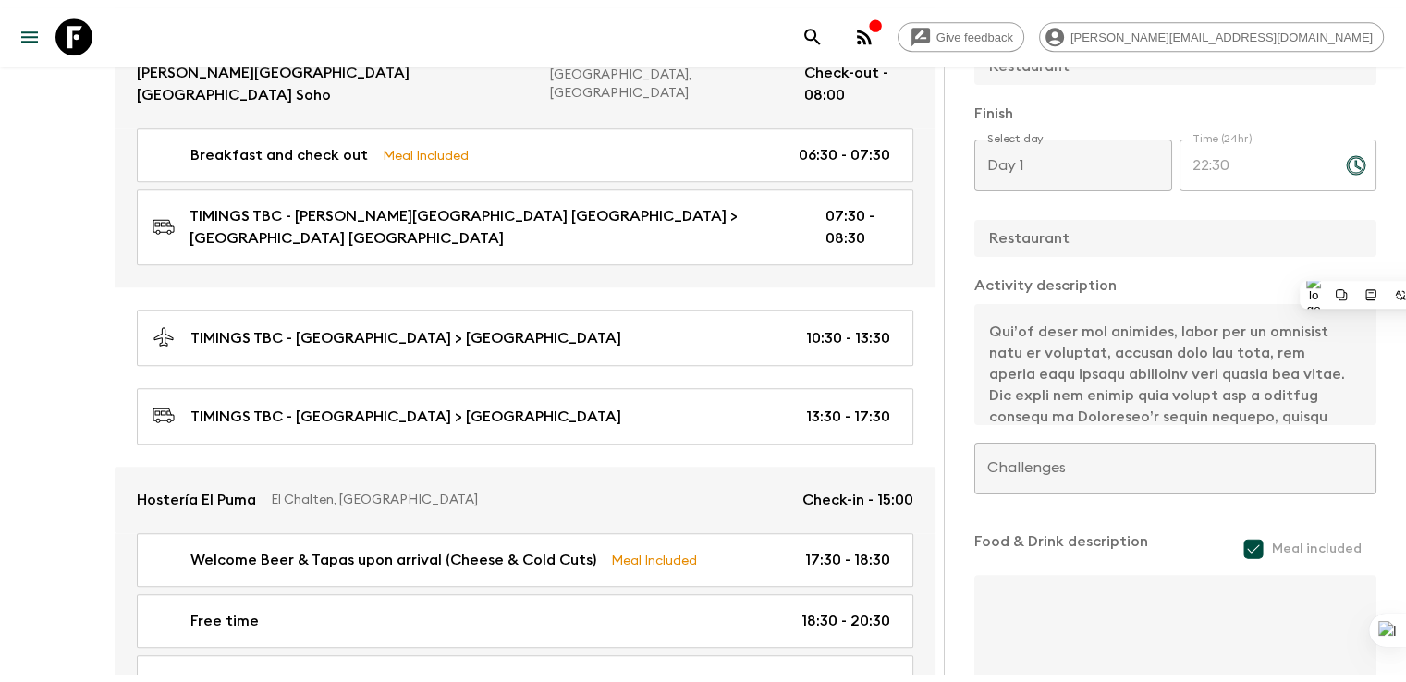
scroll to position [277, 0]
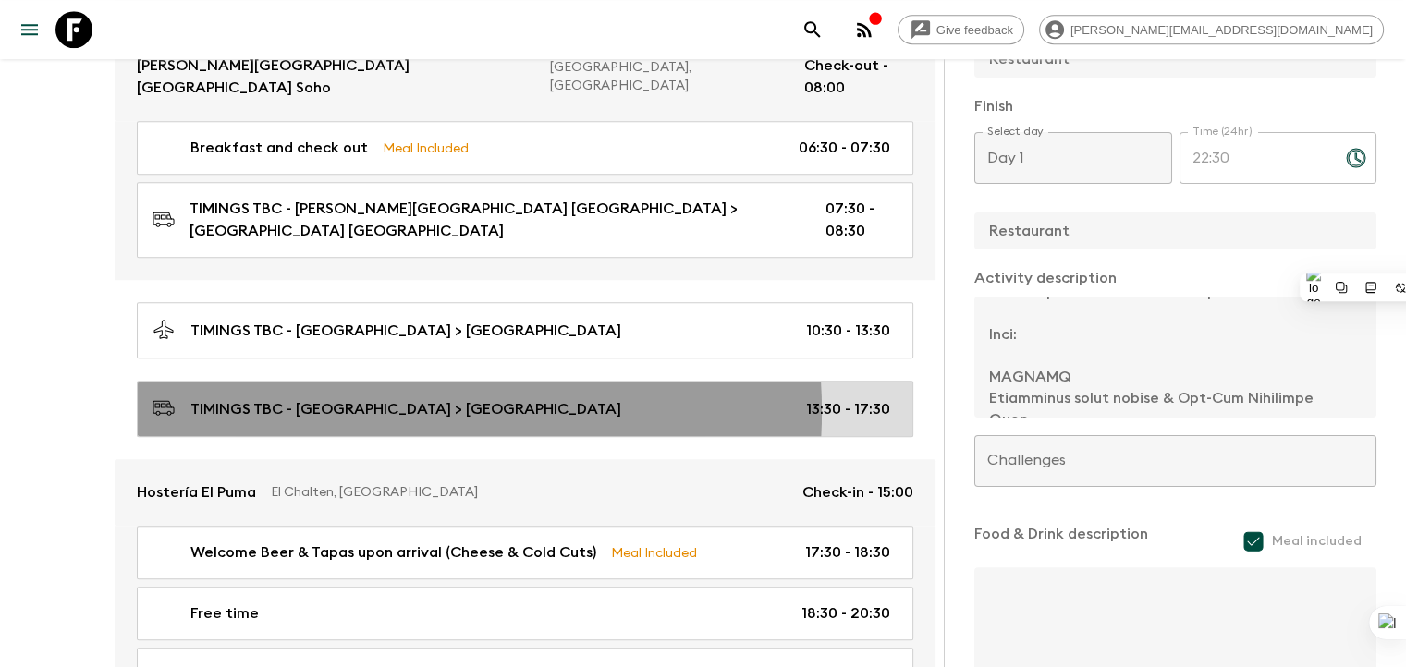
click at [358, 398] on p "TIMINGS TBC - [GEOGRAPHIC_DATA] > [GEOGRAPHIC_DATA]" at bounding box center [405, 409] width 431 height 22
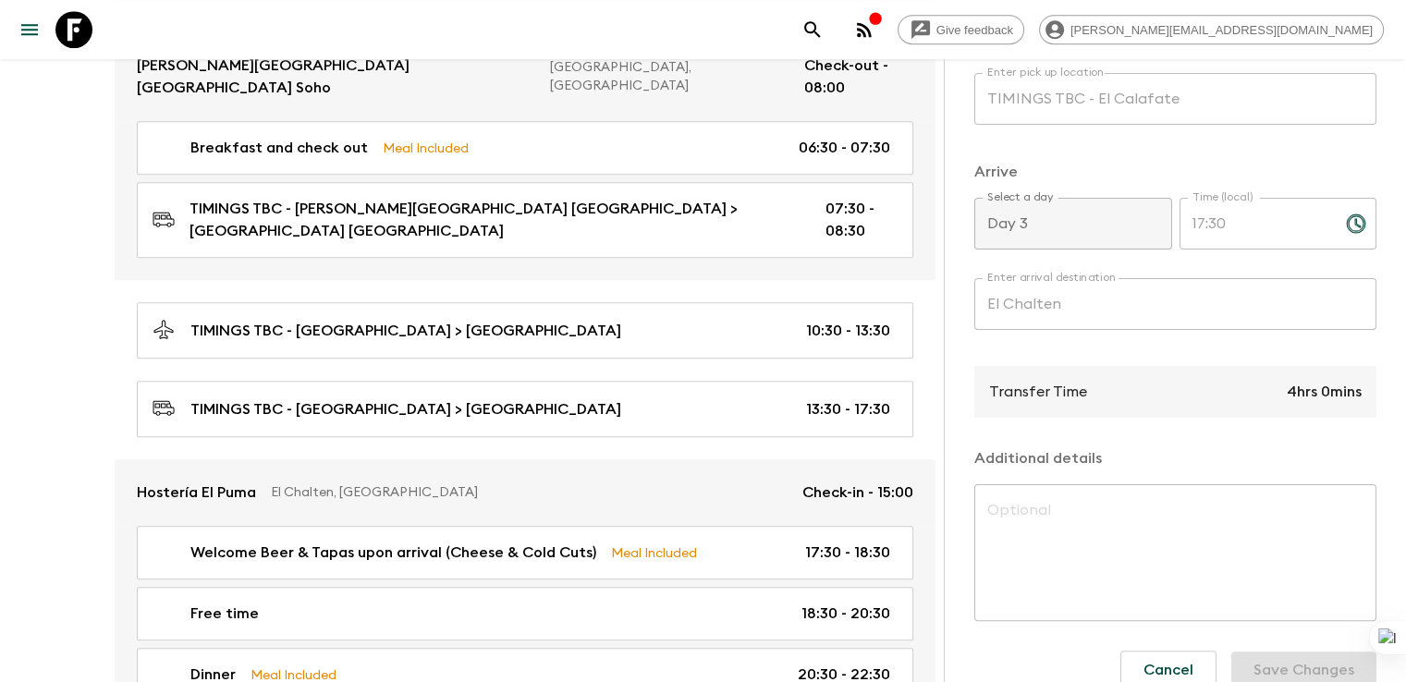
scroll to position [451, 0]
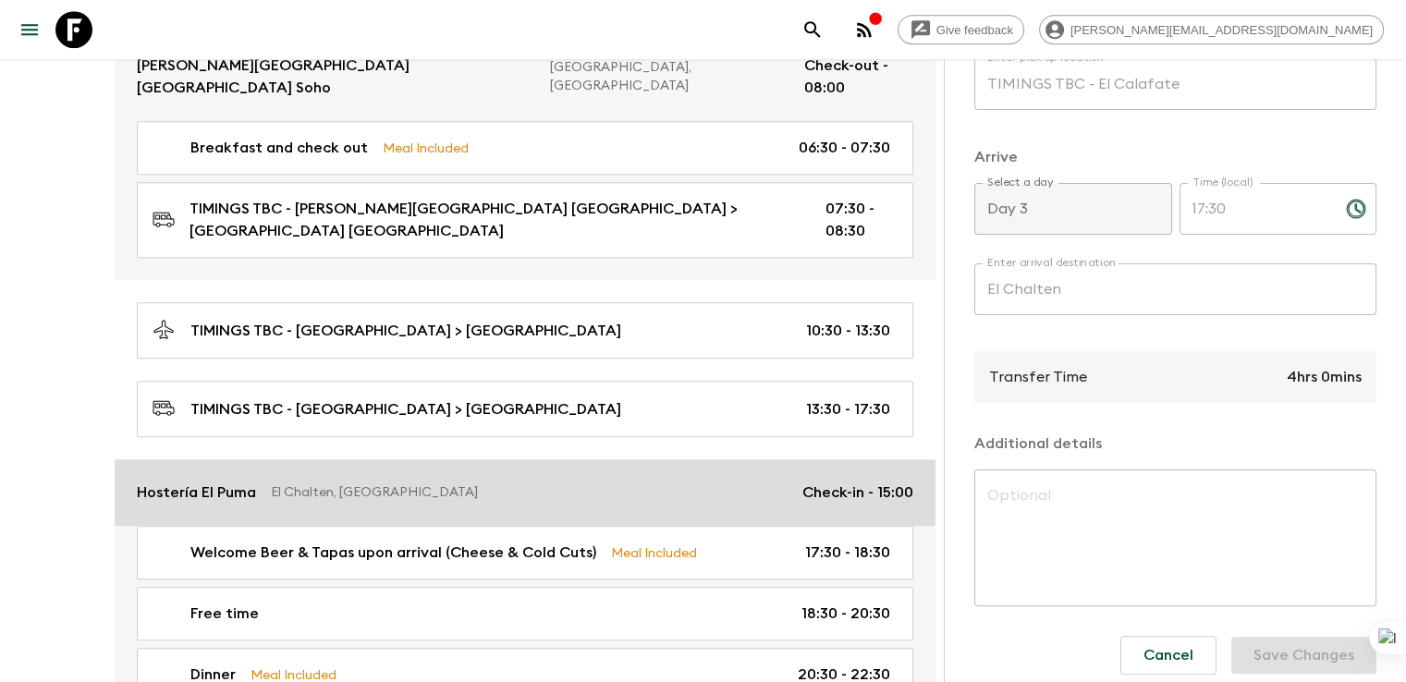
click at [286, 483] on p "El Chalten, [GEOGRAPHIC_DATA]" at bounding box center [529, 492] width 517 height 18
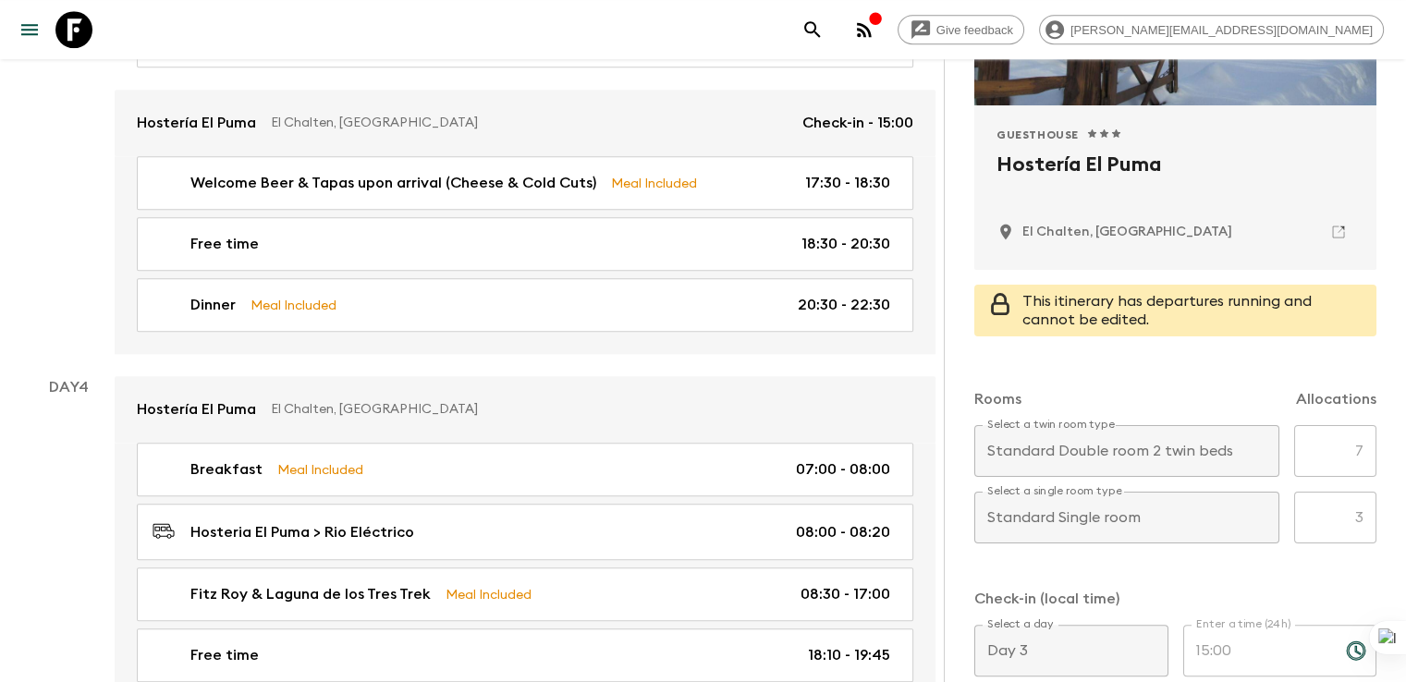
scroll to position [366, 0]
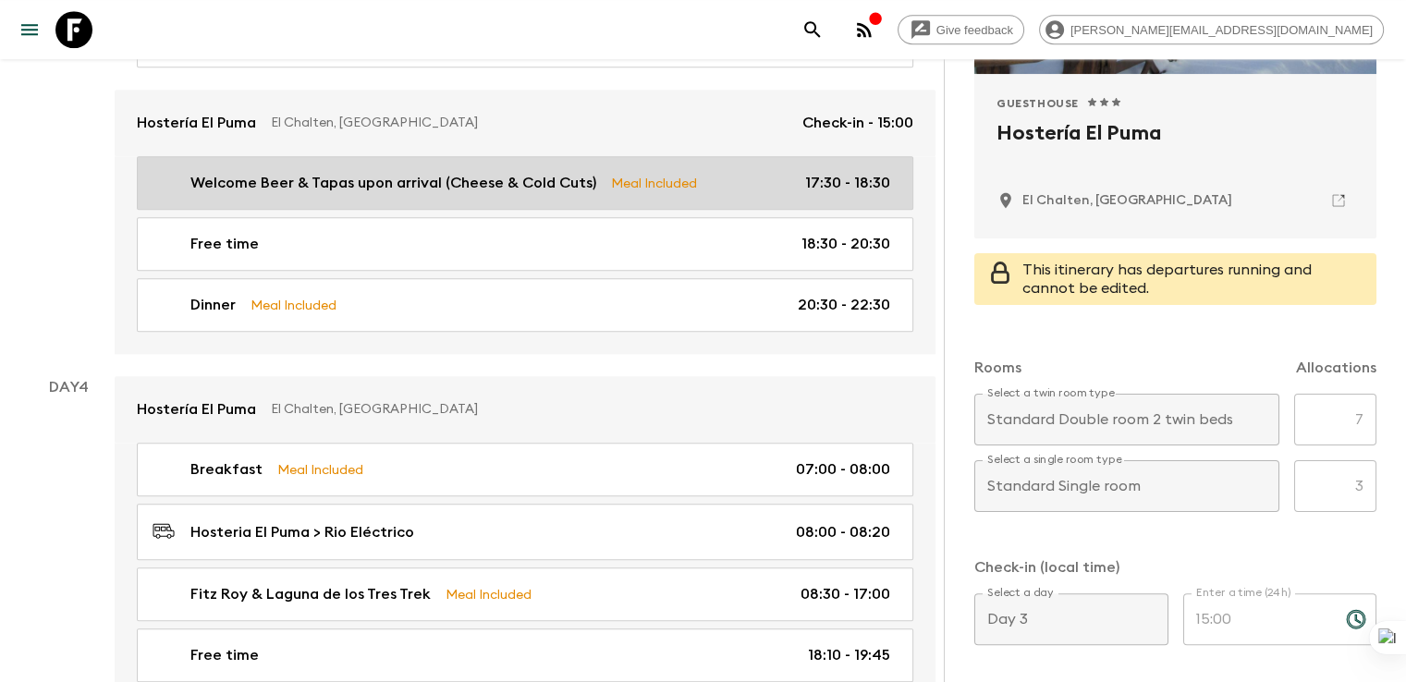
click at [317, 172] on p "Welcome Beer & Tapas upon arrival (Cheese & Cold Cuts)" at bounding box center [393, 183] width 406 height 22
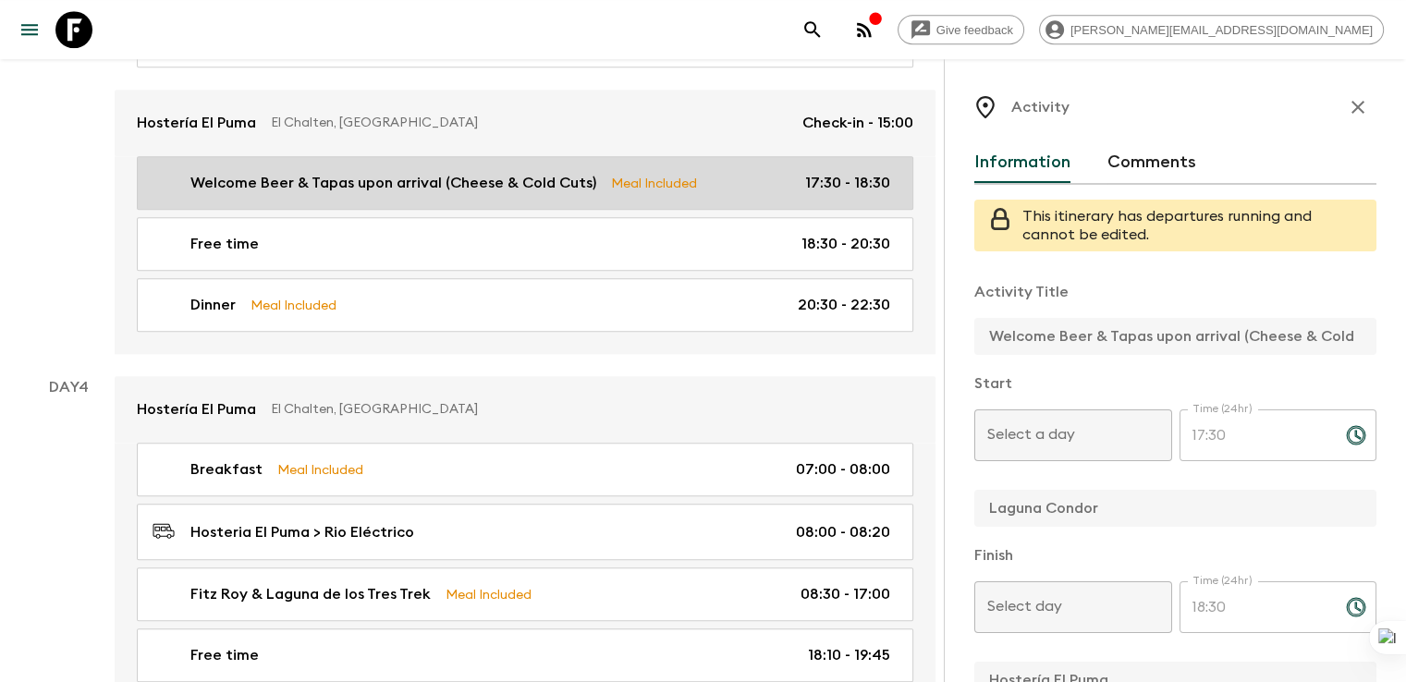
type input "Day 3"
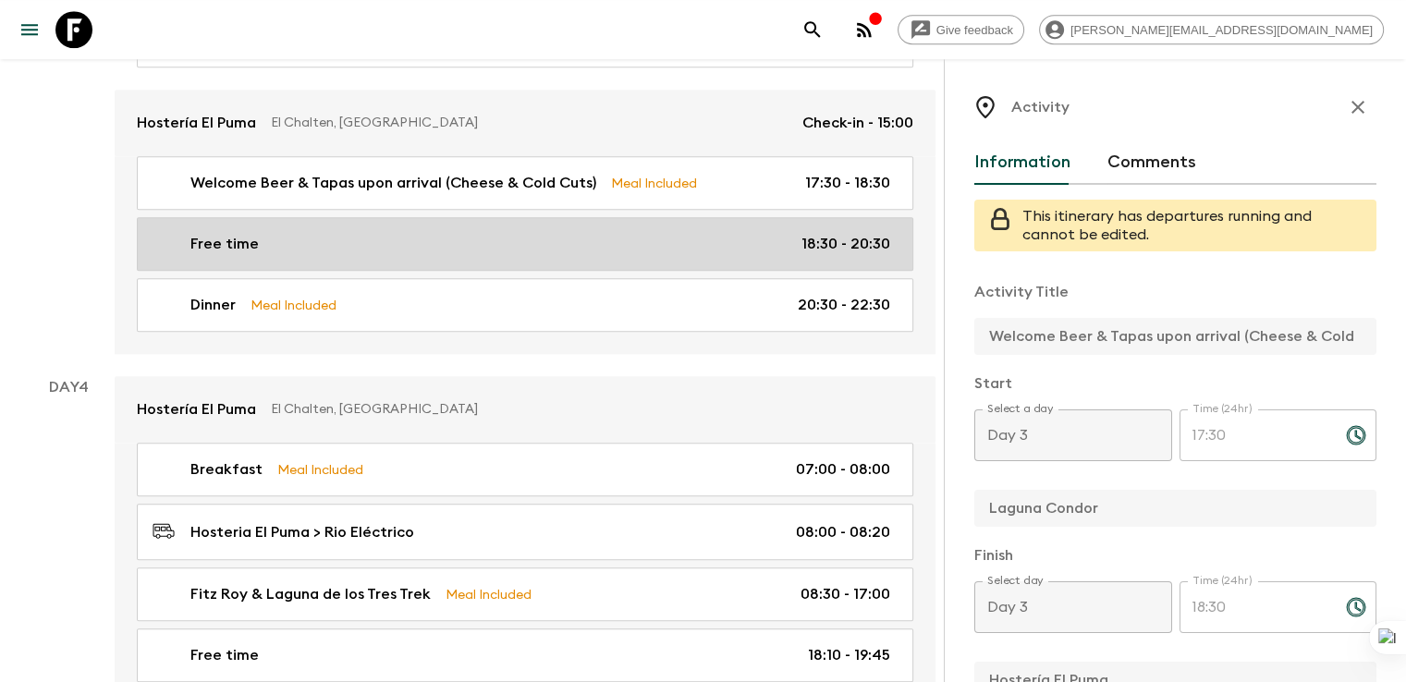
click at [229, 234] on p "Free time" at bounding box center [224, 244] width 68 height 22
type input "Free time"
type input "El Chalten"
checkbox input "false"
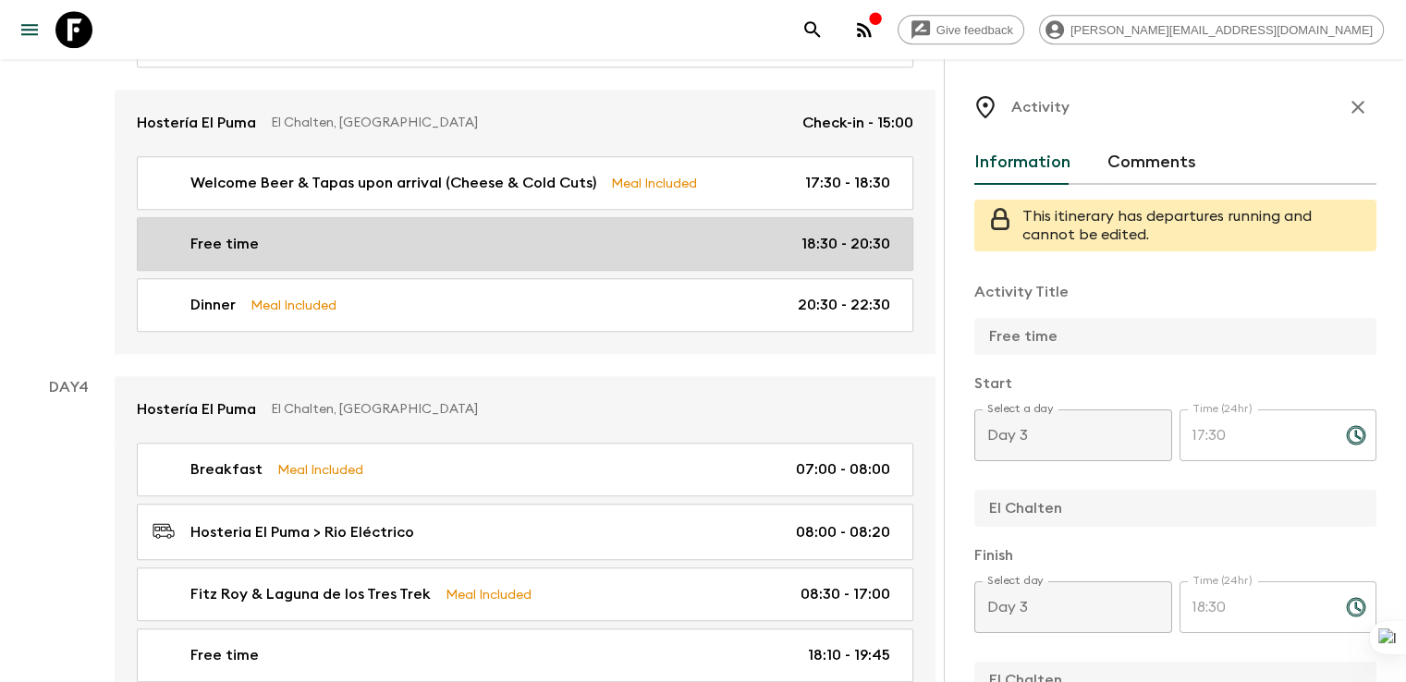
type input "18:30"
type input "20:30"
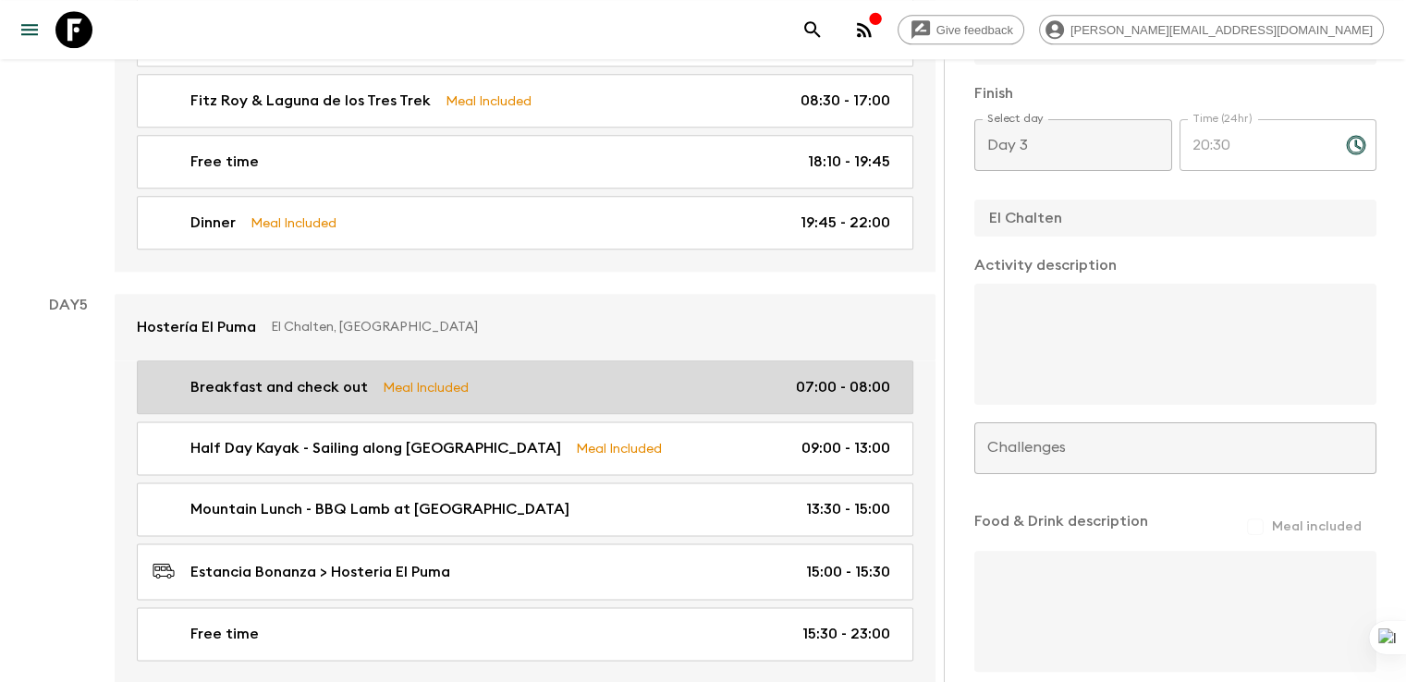
scroll to position [2277, 0]
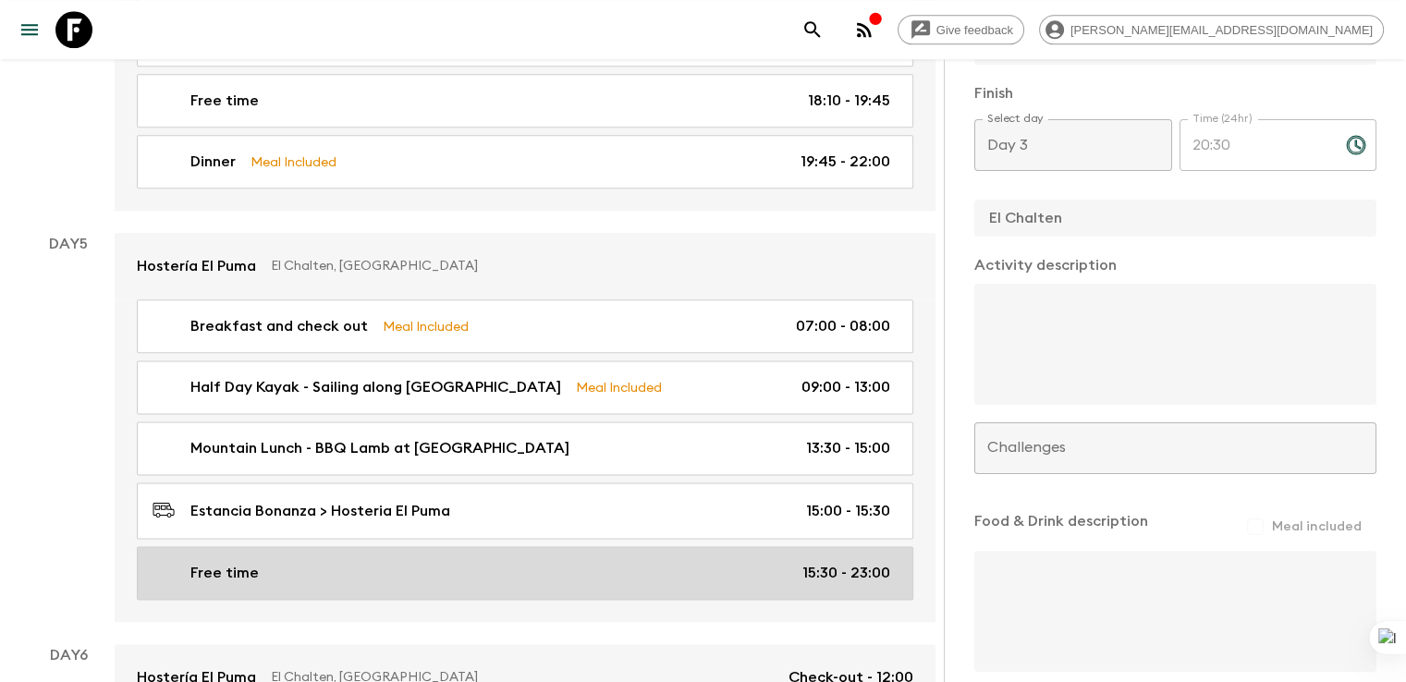
click at [260, 563] on div "Free time 15:30 - 23:00" at bounding box center [520, 573] width 737 height 22
type input "Hosteria El Puma"
type textarea "Options for guests during free time: It is possible for them to do an afternoon…"
type textarea "no meals included"
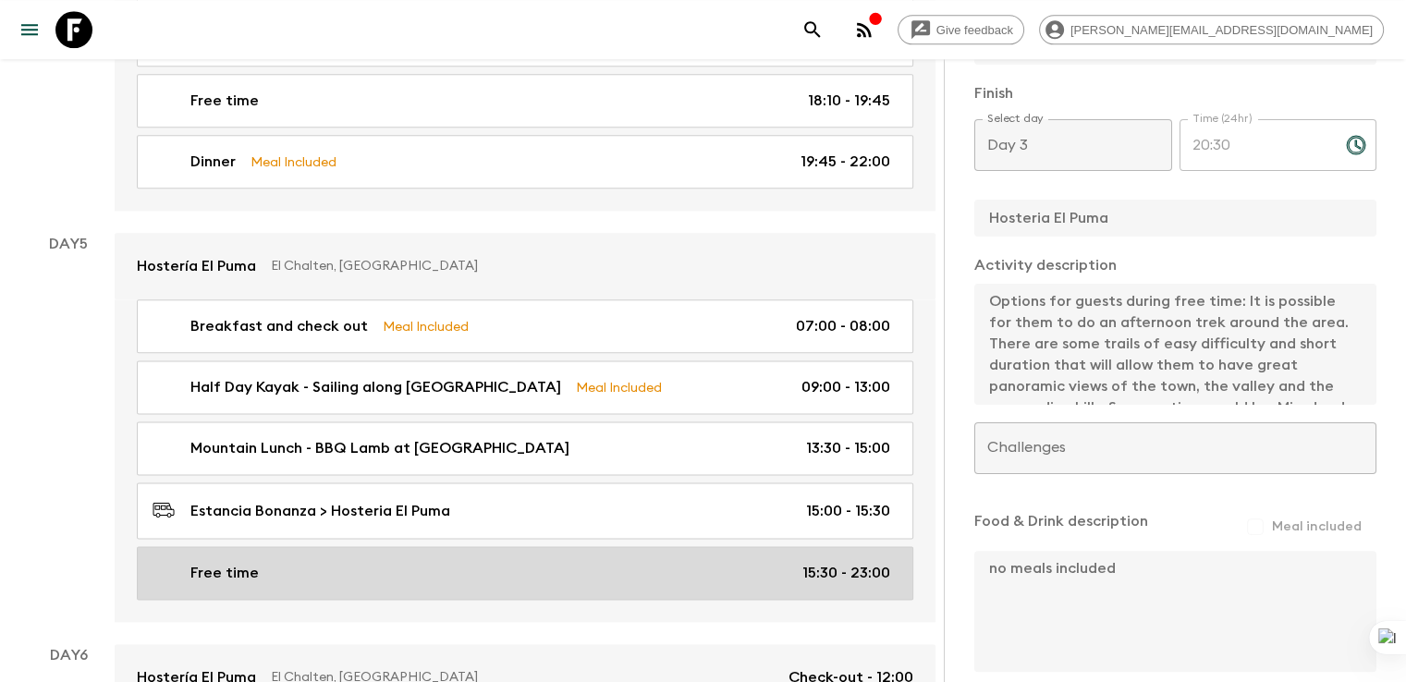
type input "Day 5"
type input "15:30"
type input "Day 5"
type input "23:00"
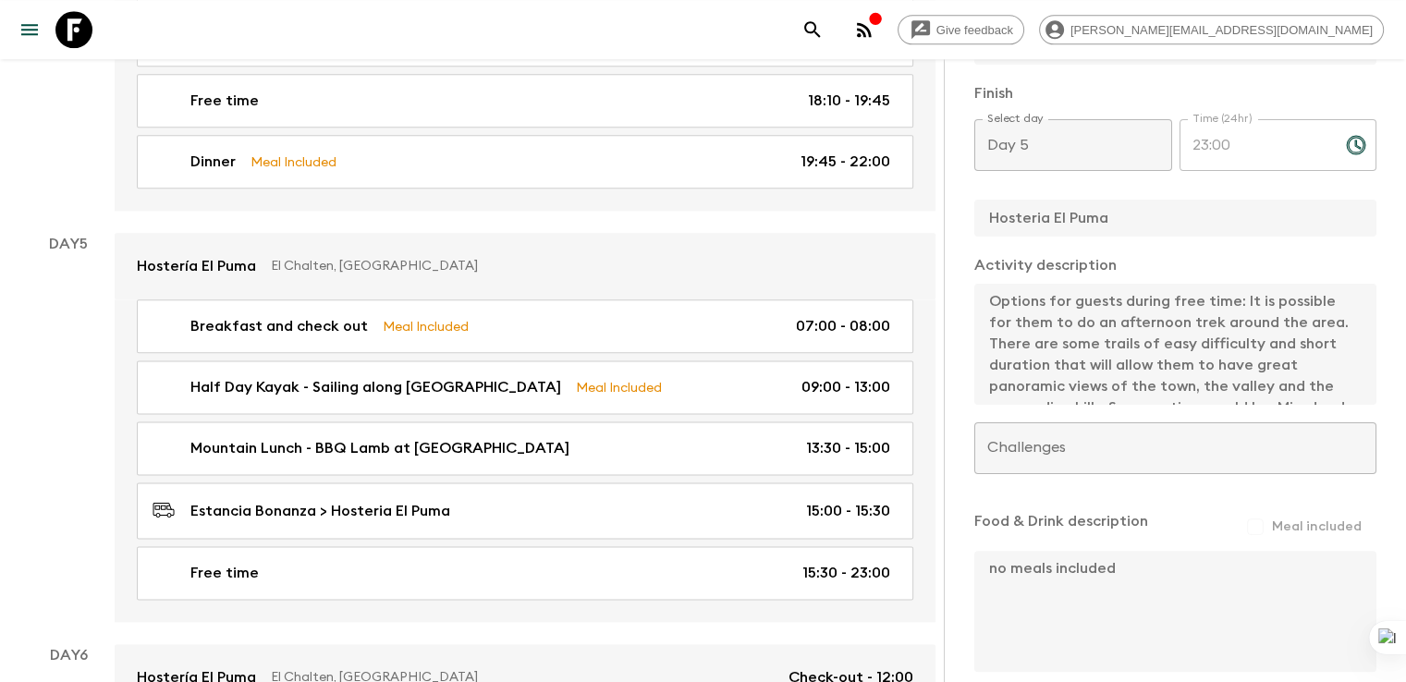
scroll to position [42, 0]
click at [1115, 412] on div "Activity Title Free time Start Select a day Day 5 Select a day ​ Time (24hr) 15…" at bounding box center [1175, 239] width 402 height 870
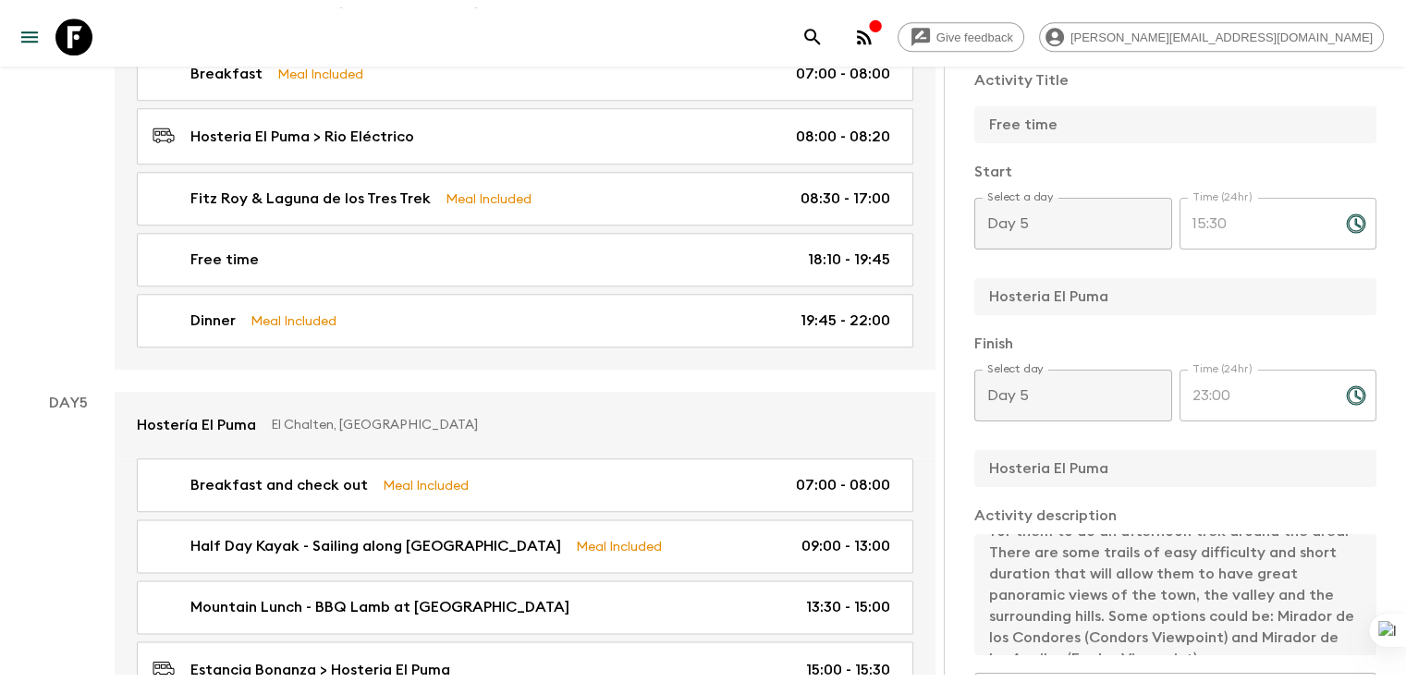
scroll to position [2197, 0]
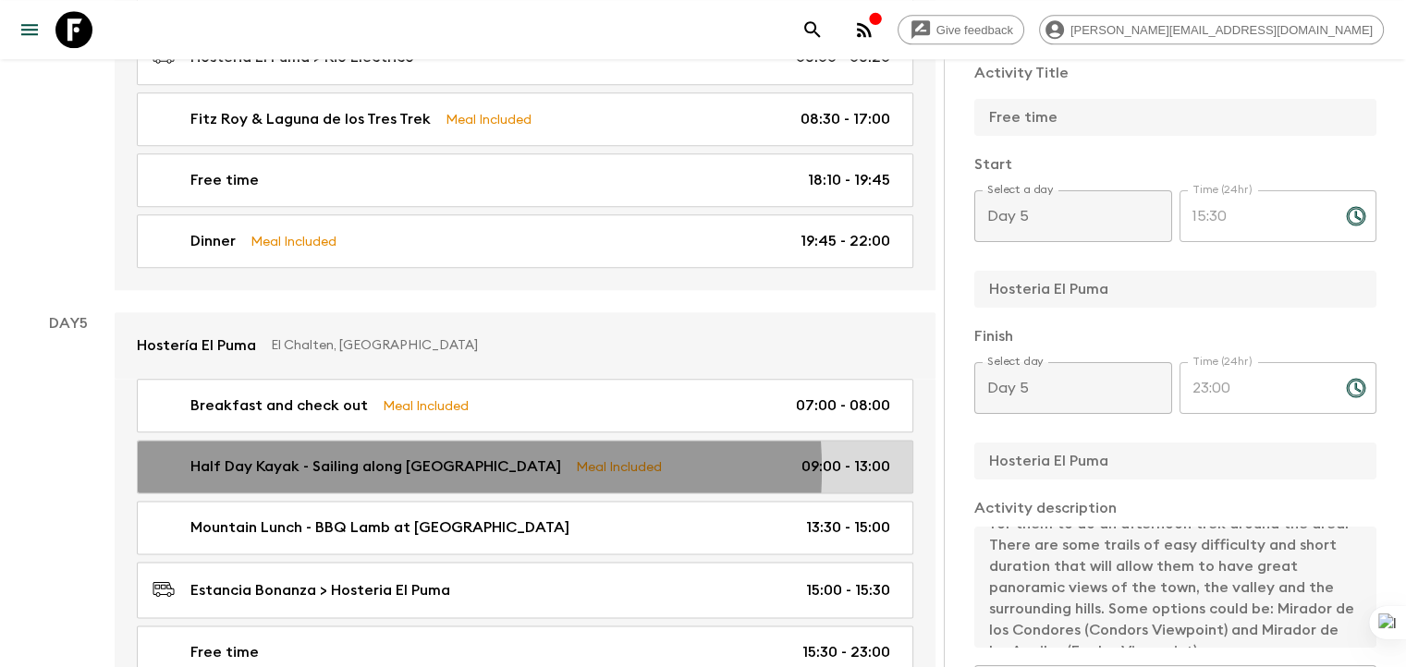
click at [403, 456] on p "Half Day Kayak - Sailing along [GEOGRAPHIC_DATA]" at bounding box center [375, 467] width 371 height 22
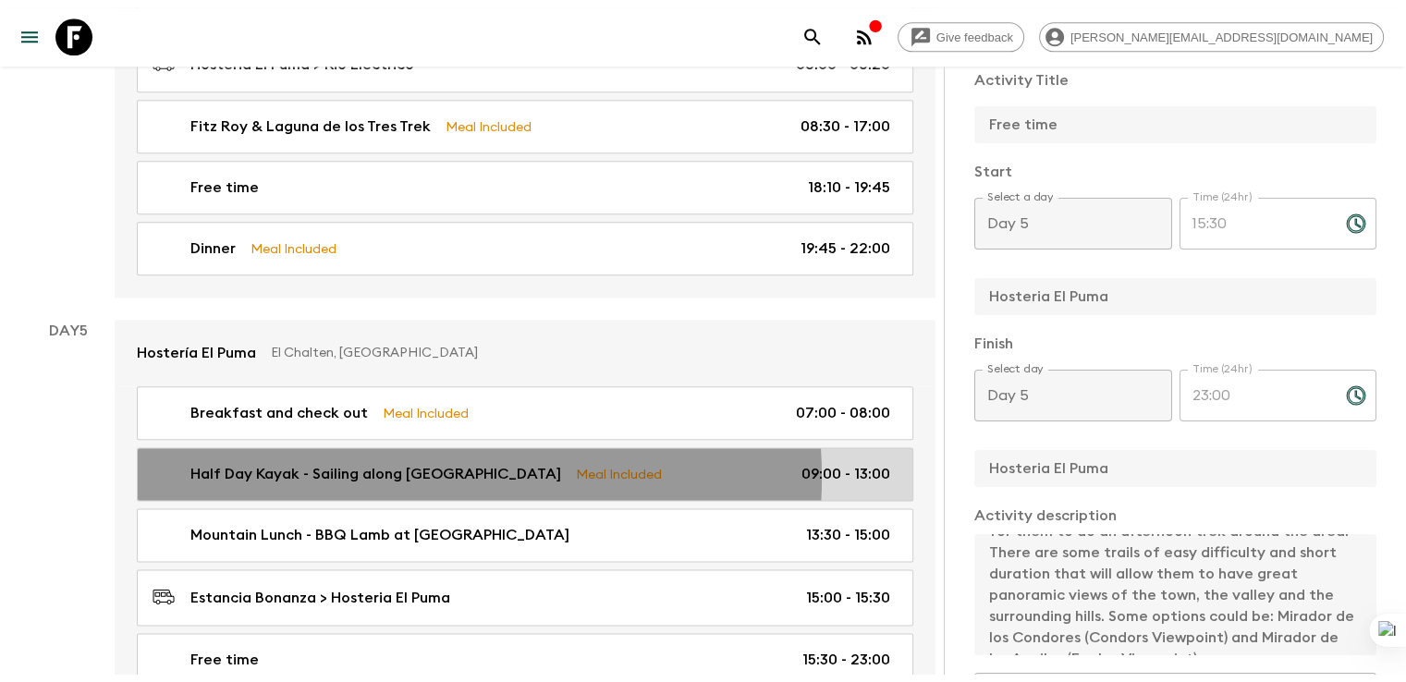
type input "Half Day Kayak - Sailing along [GEOGRAPHIC_DATA]"
type input "El Chalten"
type input "Bonanza Camp"
type textarea "Loremipsum: Dol - 86 sitamet consecte adipisci el 6.5 seddo ei tem incid, 4 utl…"
checkbox input "true"
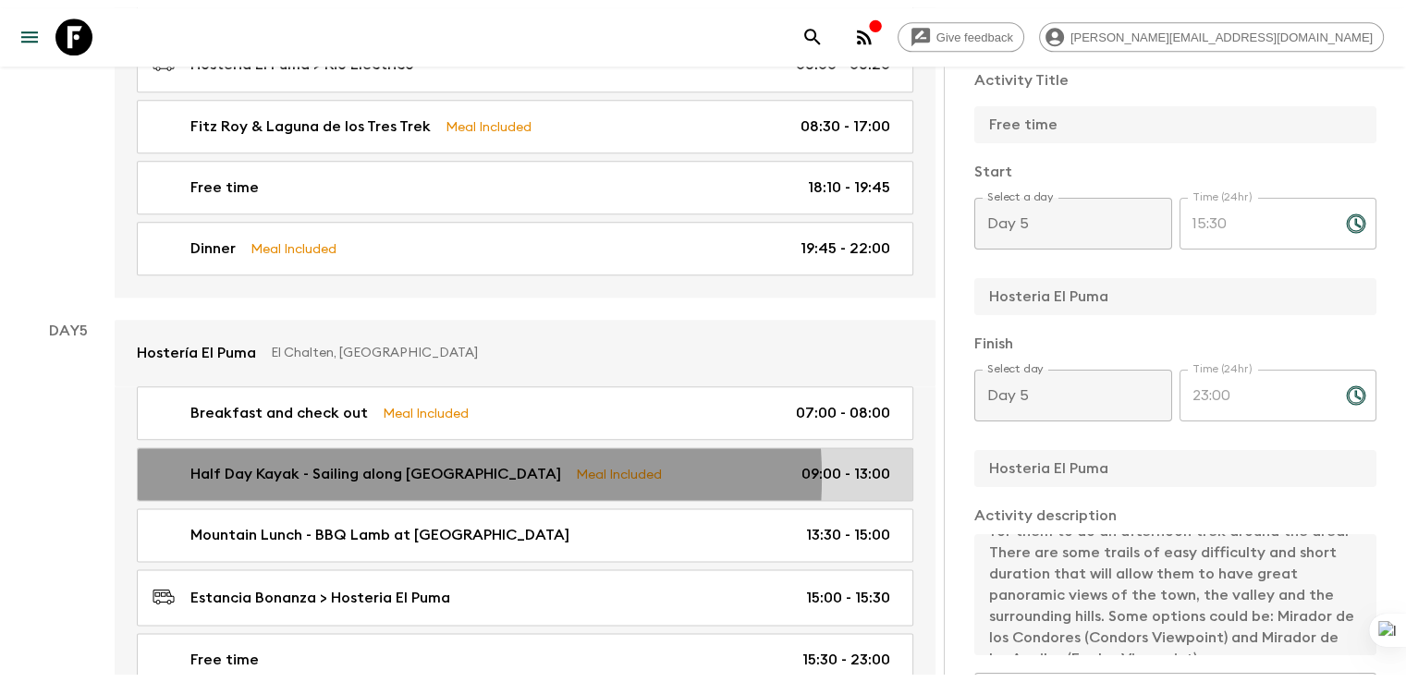
type textarea "Mountain Lunch - BBQ Lamb at [GEOGRAPHIC_DATA]"
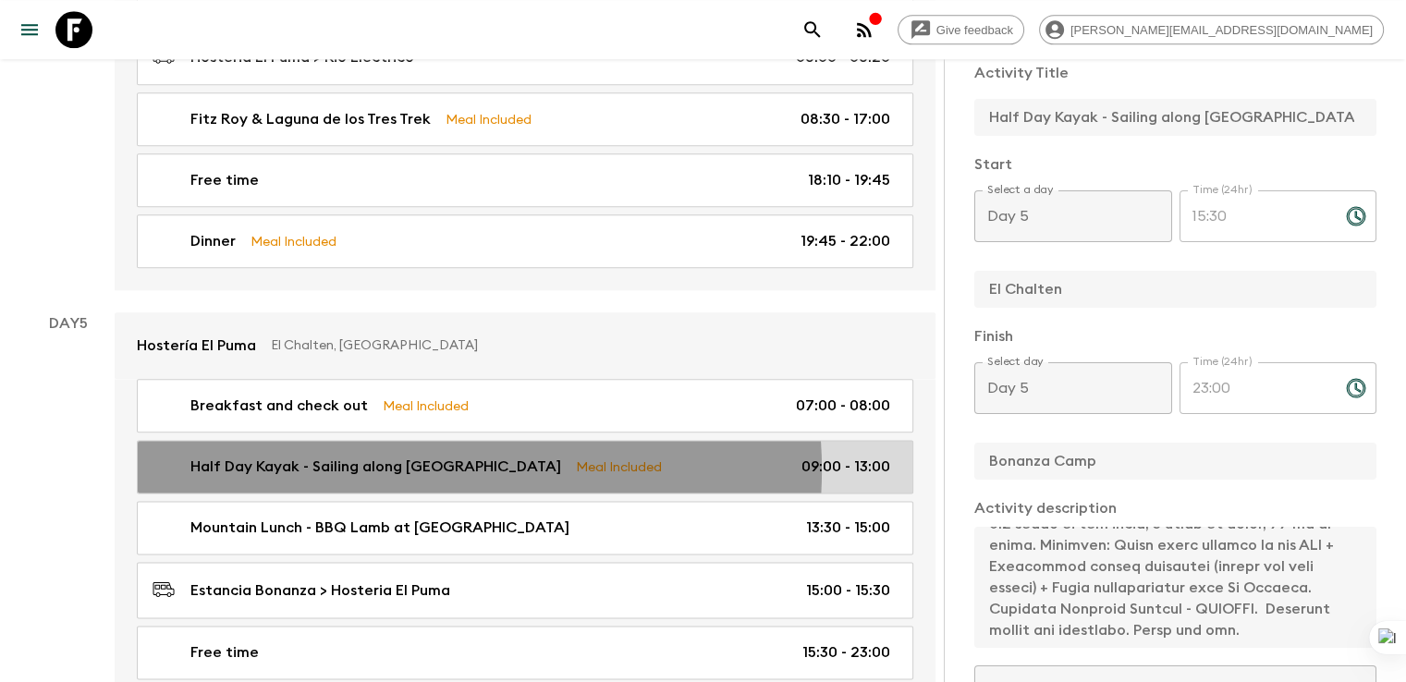
type input "09:00"
type input "13:00"
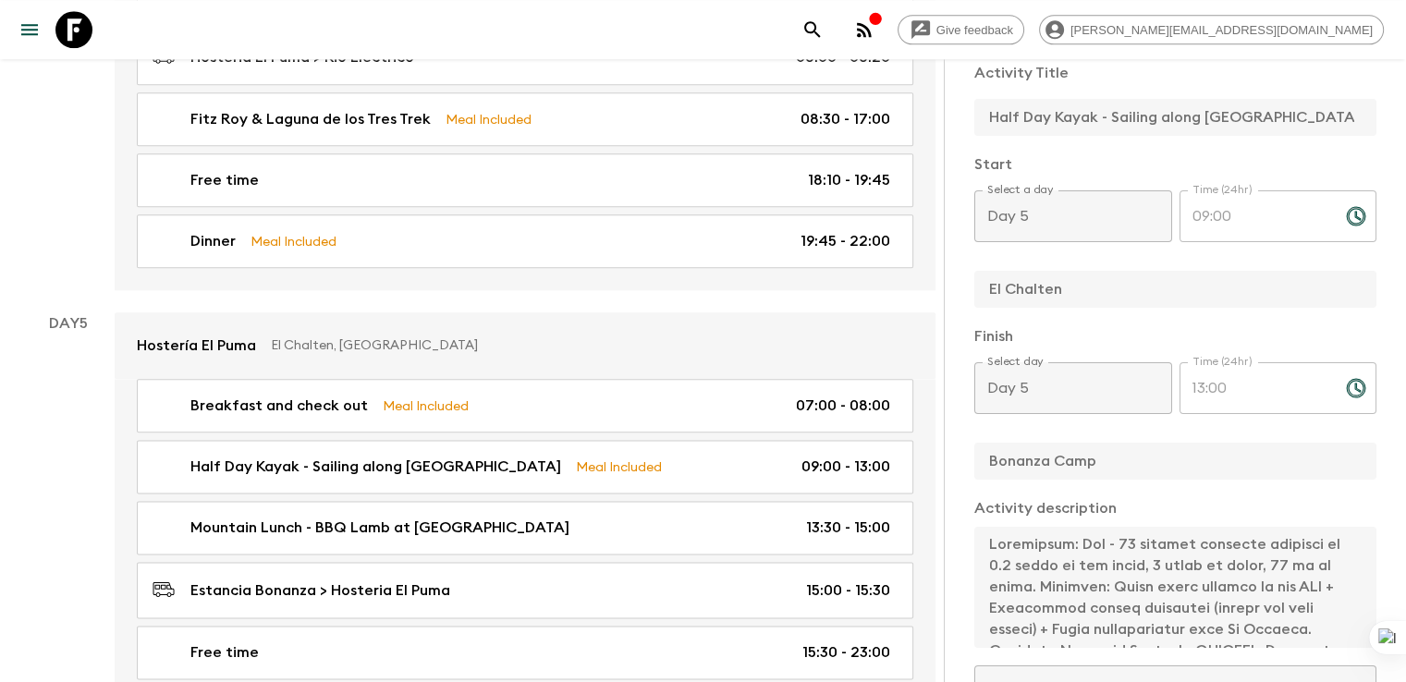
click at [943, 517] on div "Activity Information Comments This itinerary has departures running and cannot …" at bounding box center [1174, 400] width 462 height 682
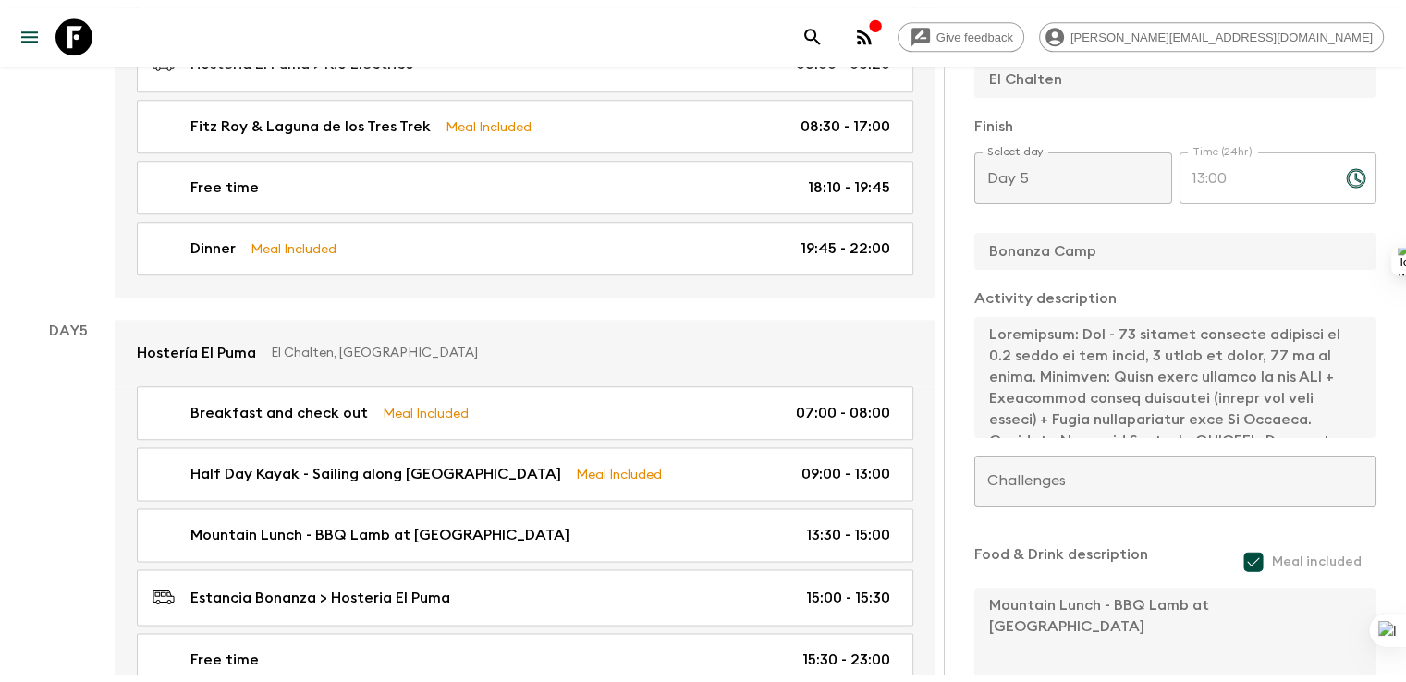
scroll to position [555, 0]
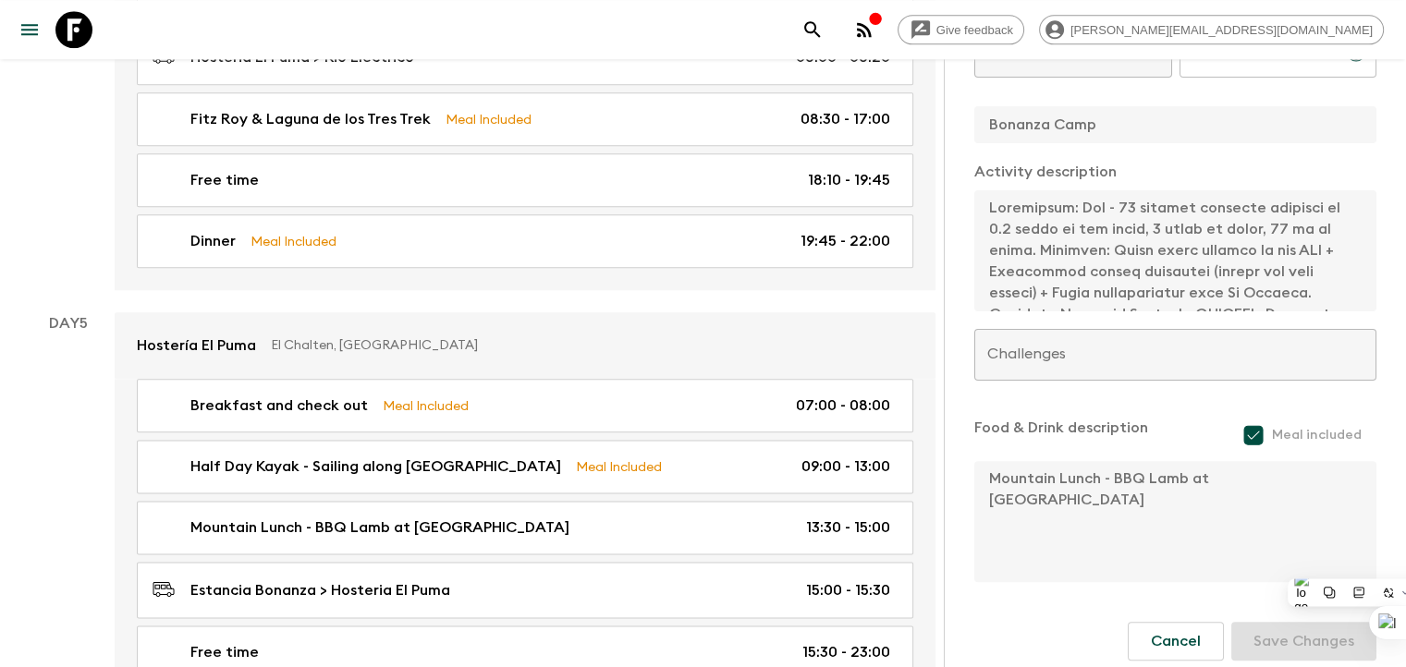
click at [943, 467] on div "Activity Information Comments This itinerary has departures running and cannot …" at bounding box center [1174, 392] width 462 height 667
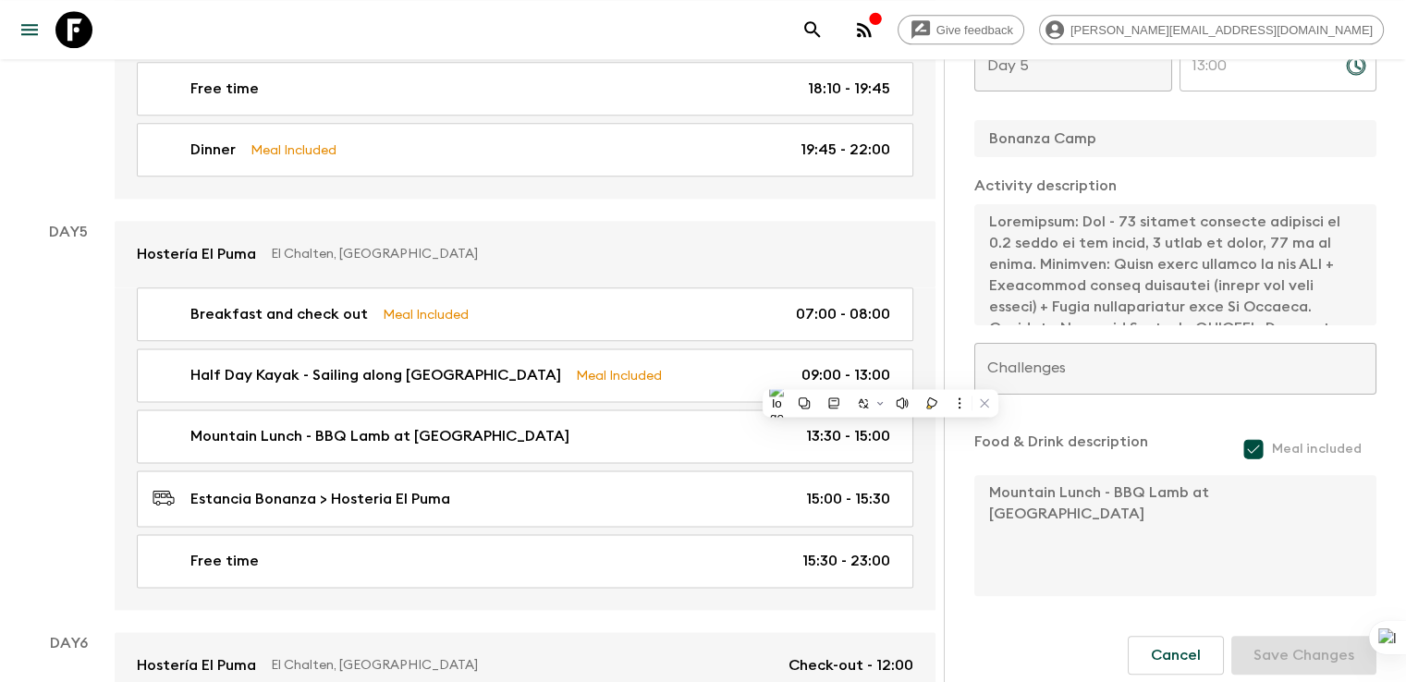
scroll to position [2290, 0]
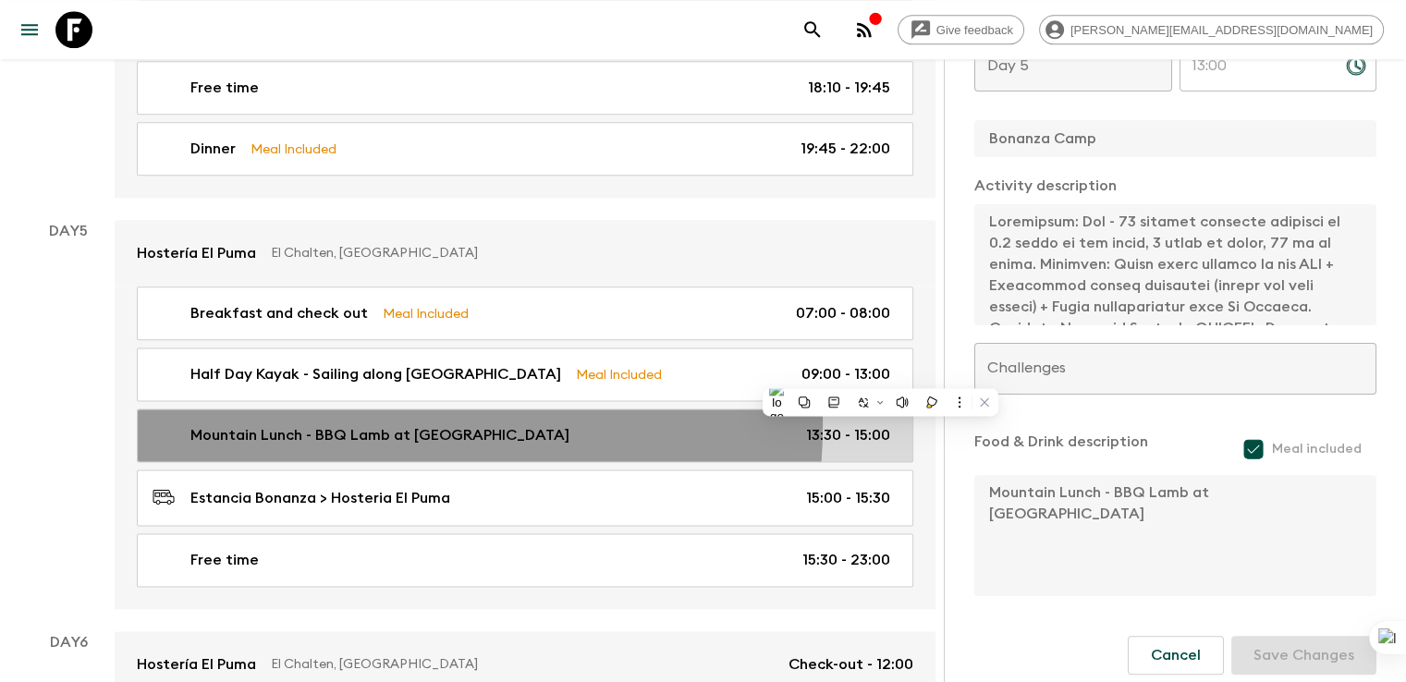
click at [370, 424] on p "Mountain Lunch - BBQ Lamb at [GEOGRAPHIC_DATA]" at bounding box center [379, 435] width 379 height 22
type input "Mountain Lunch - BBQ Lamb at [GEOGRAPHIC_DATA]"
type input "Estancia Bonanza"
checkbox input "false"
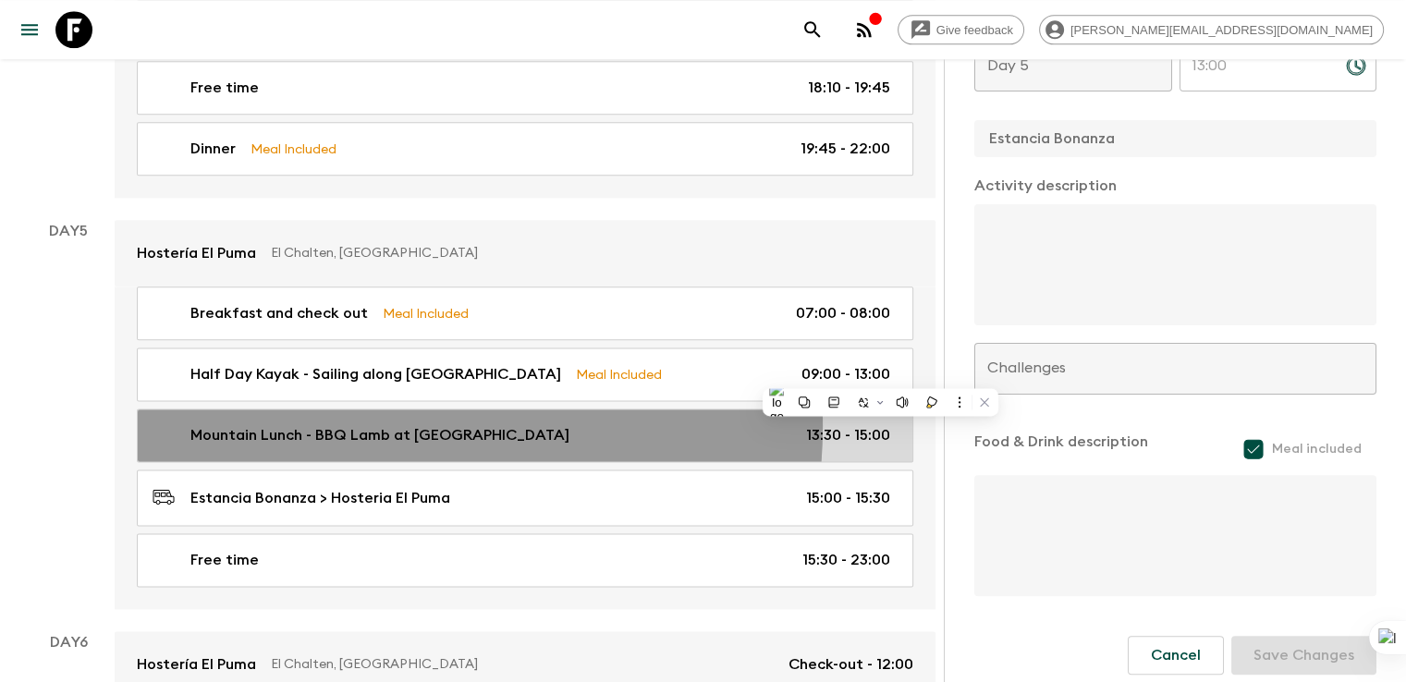
type input "13:30"
type input "15:00"
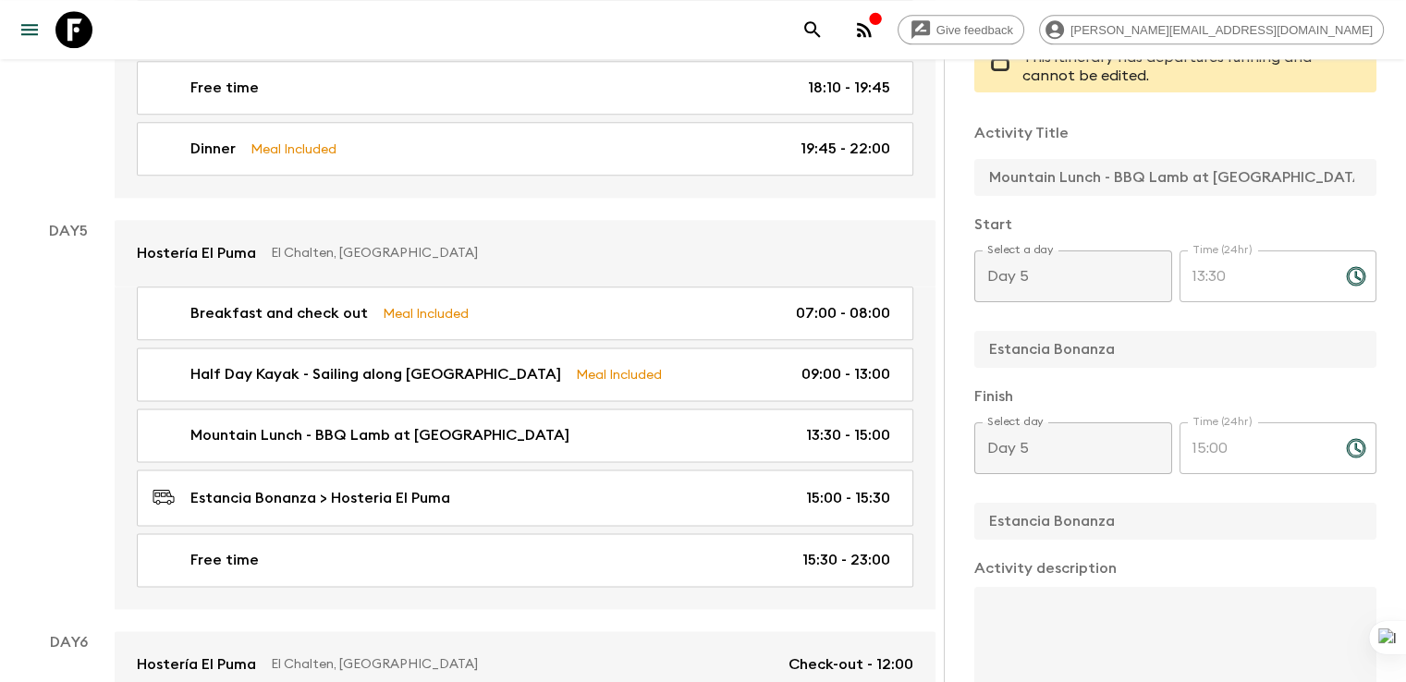
scroll to position [132, 0]
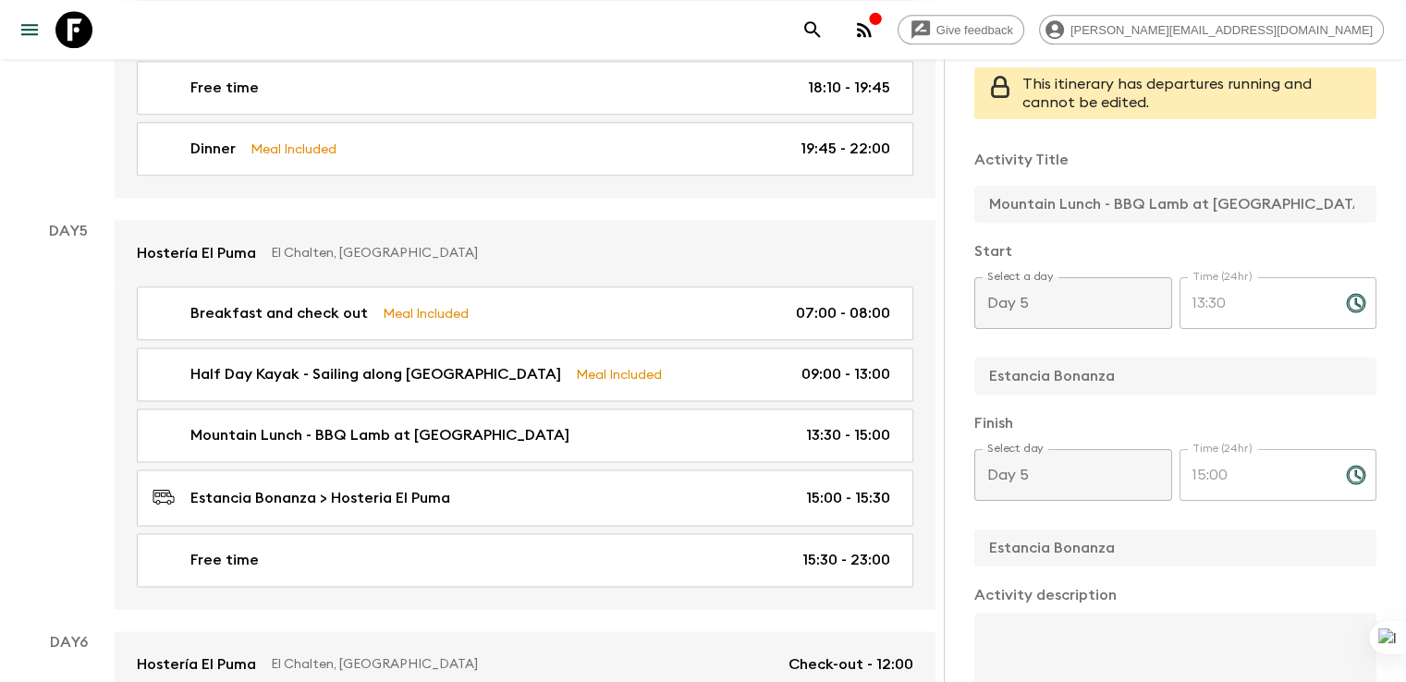
click at [943, 191] on div "Activity Information Comments This itinerary has departures running and cannot …" at bounding box center [1174, 400] width 462 height 682
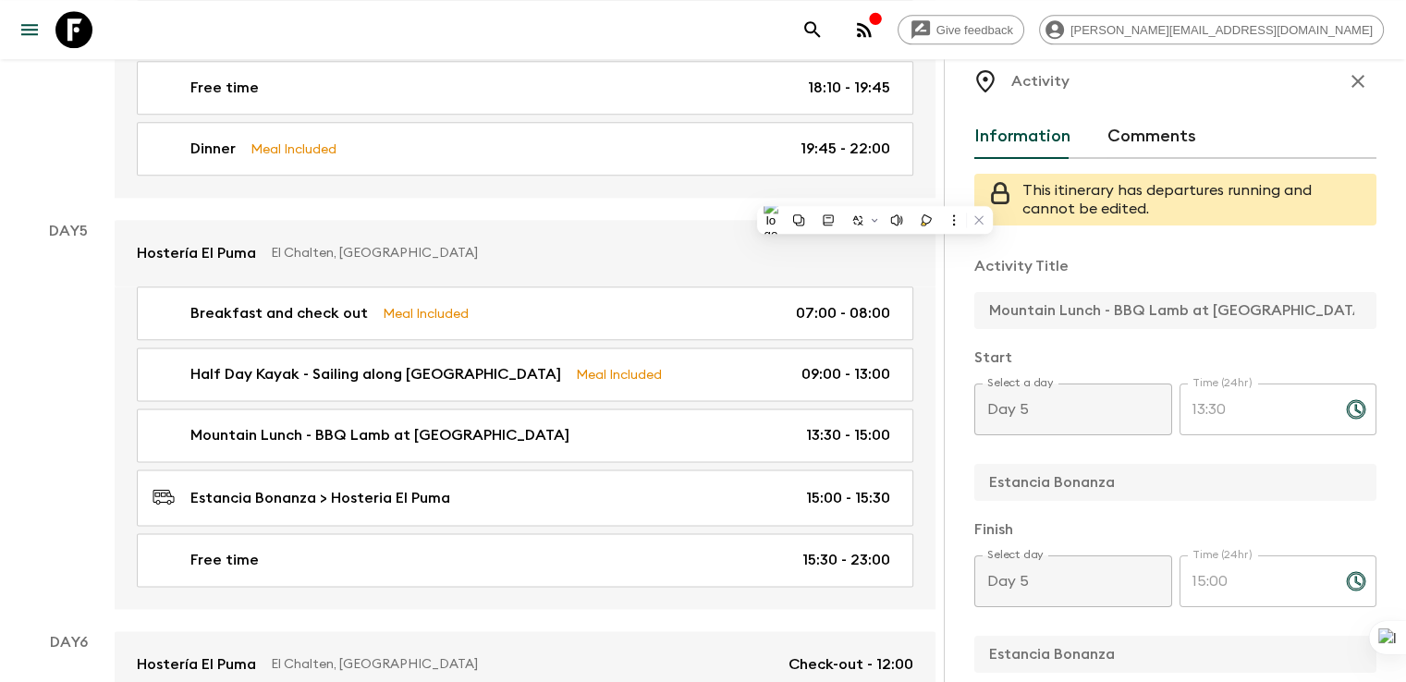
scroll to position [18, 0]
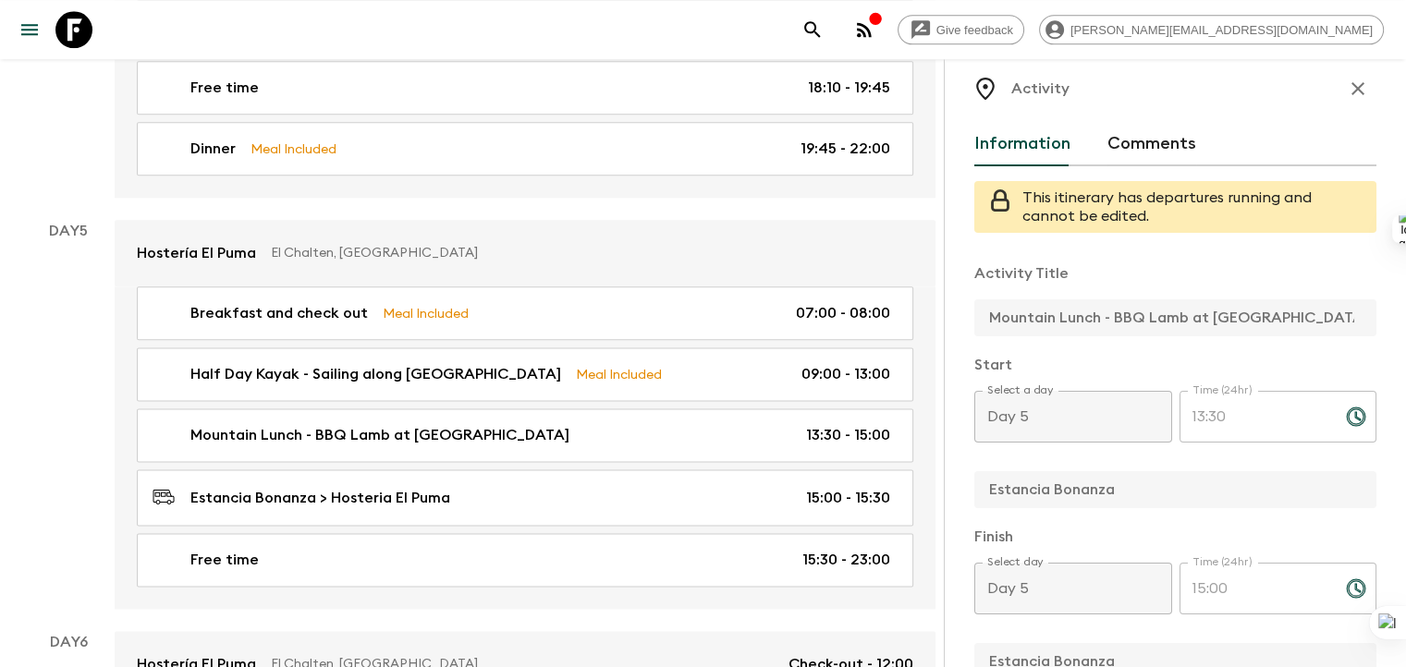
click at [943, 477] on div "Activity Information Comments This itinerary has departures running and cannot …" at bounding box center [1174, 392] width 462 height 667
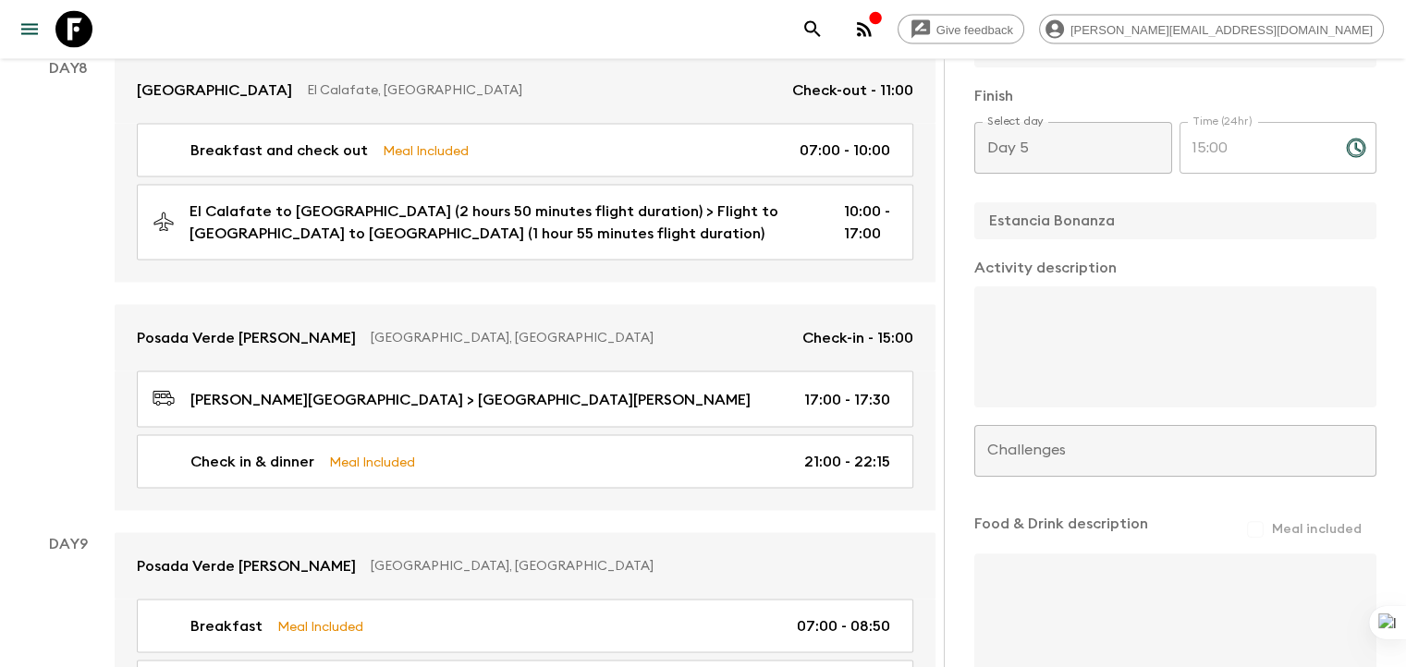
scroll to position [3658, 0]
